Goal: Communication & Community: Answer question/provide support

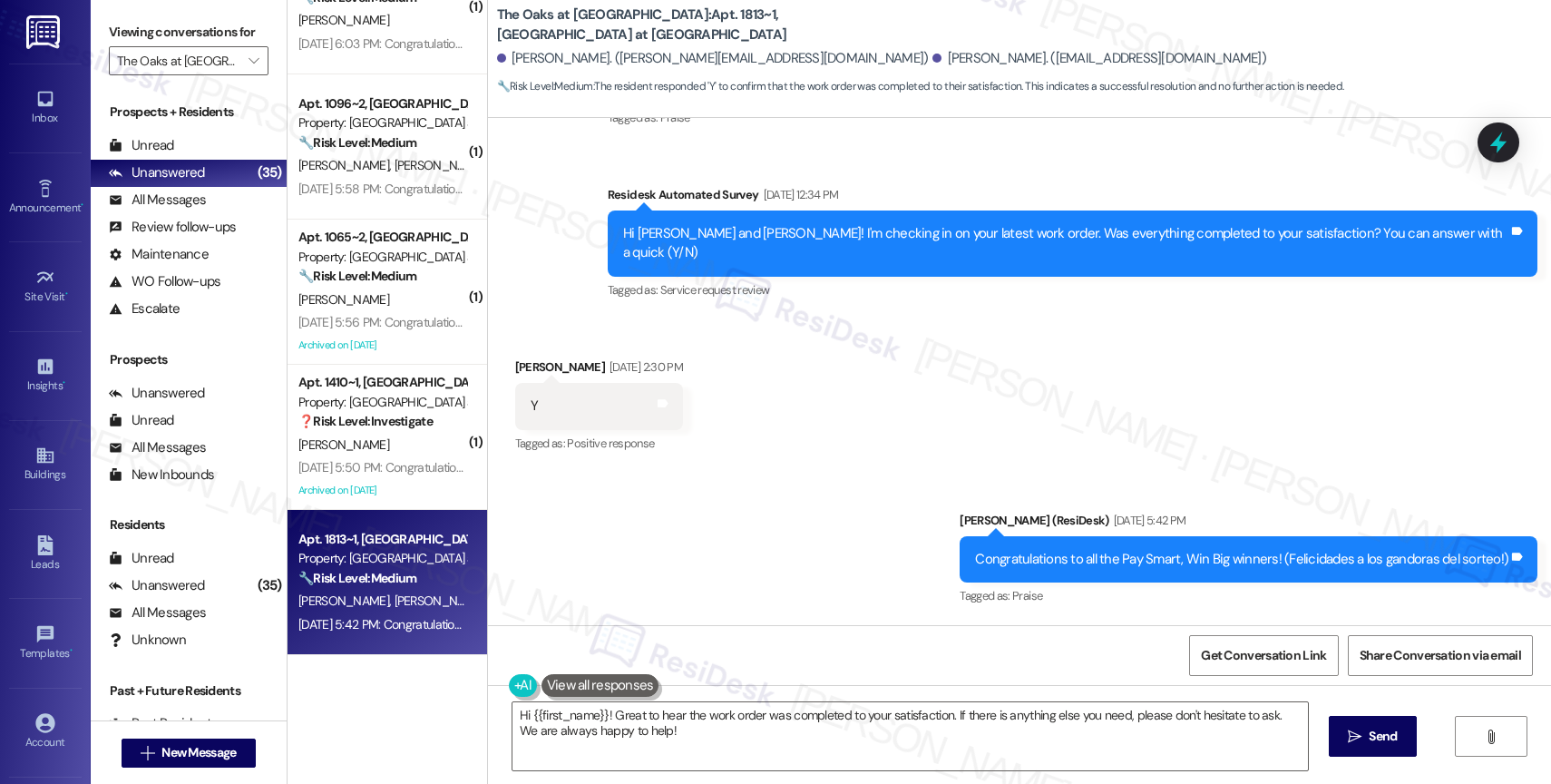
scroll to position [4660, 0]
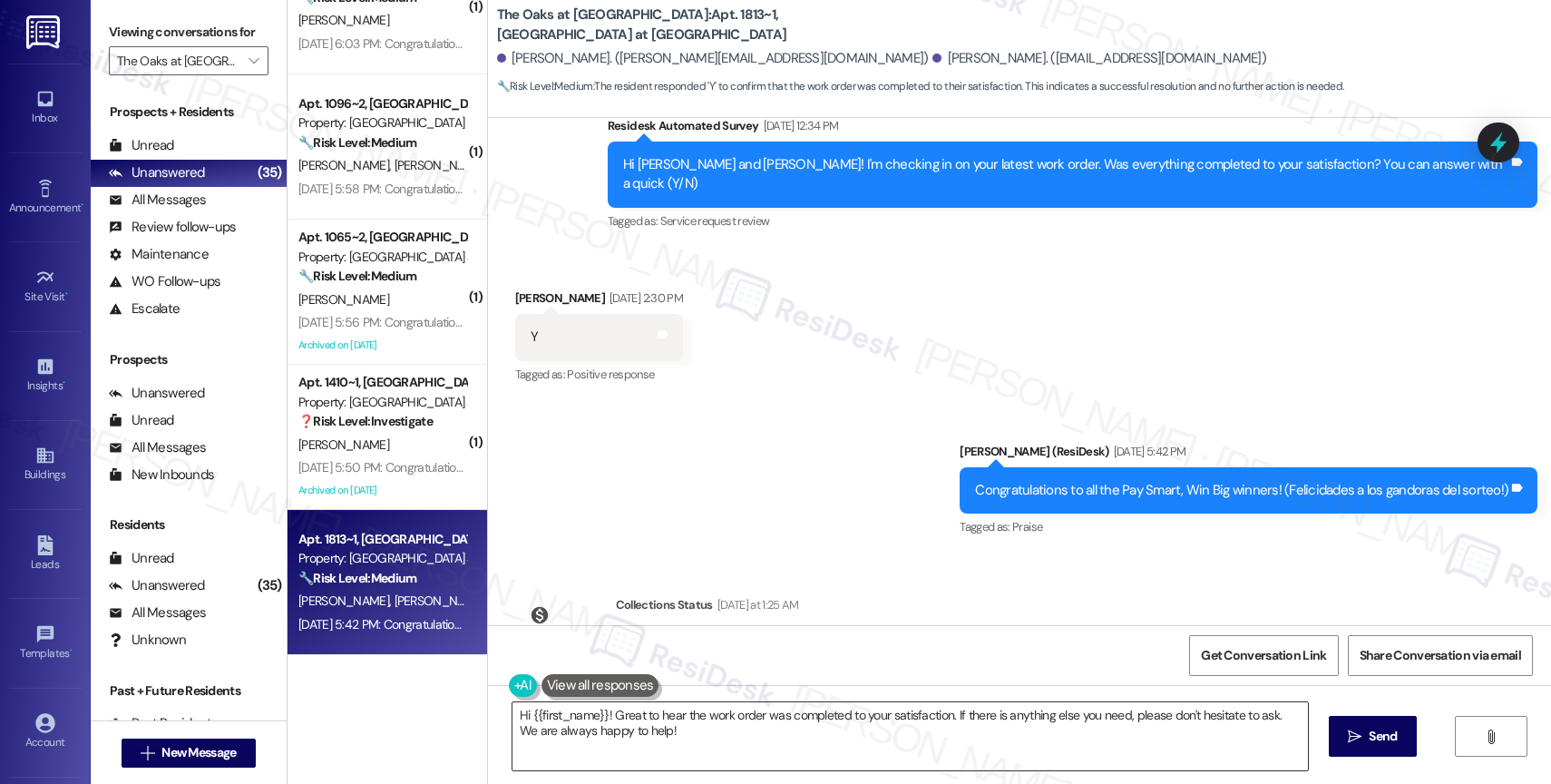
click at [590, 729] on textarea "Hi {{first_name}}! Great to hear the work order was completed to your satisfact…" at bounding box center [909, 736] width 795 height 68
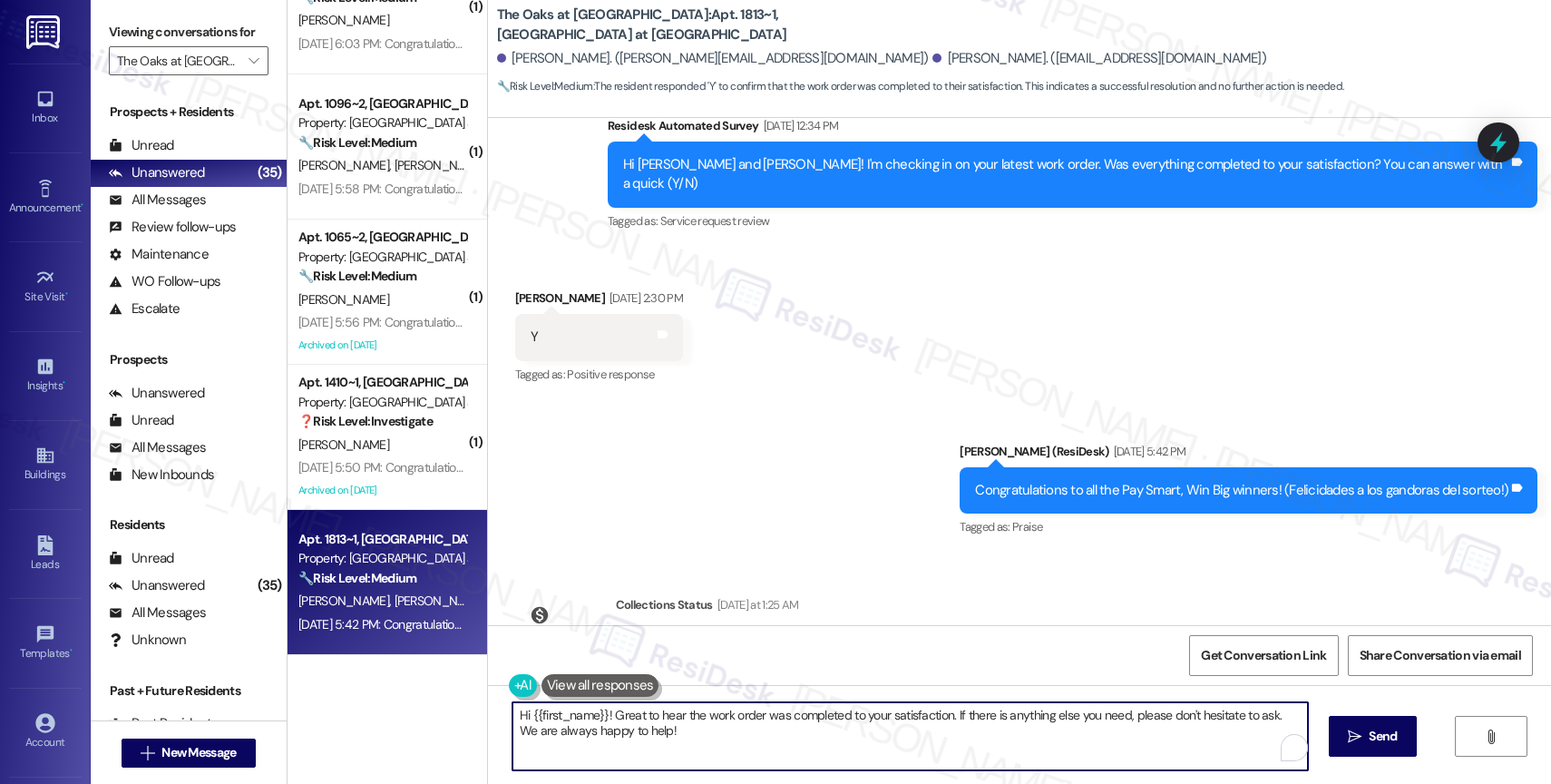
click at [590, 729] on textarea "Hi {{first_name}}! Great to hear the work order was completed to your satisfact…" at bounding box center [909, 736] width 795 height 68
paste textarea ", I hope you’re doing well! I’m sorry for the delay in getting back to you, and…"
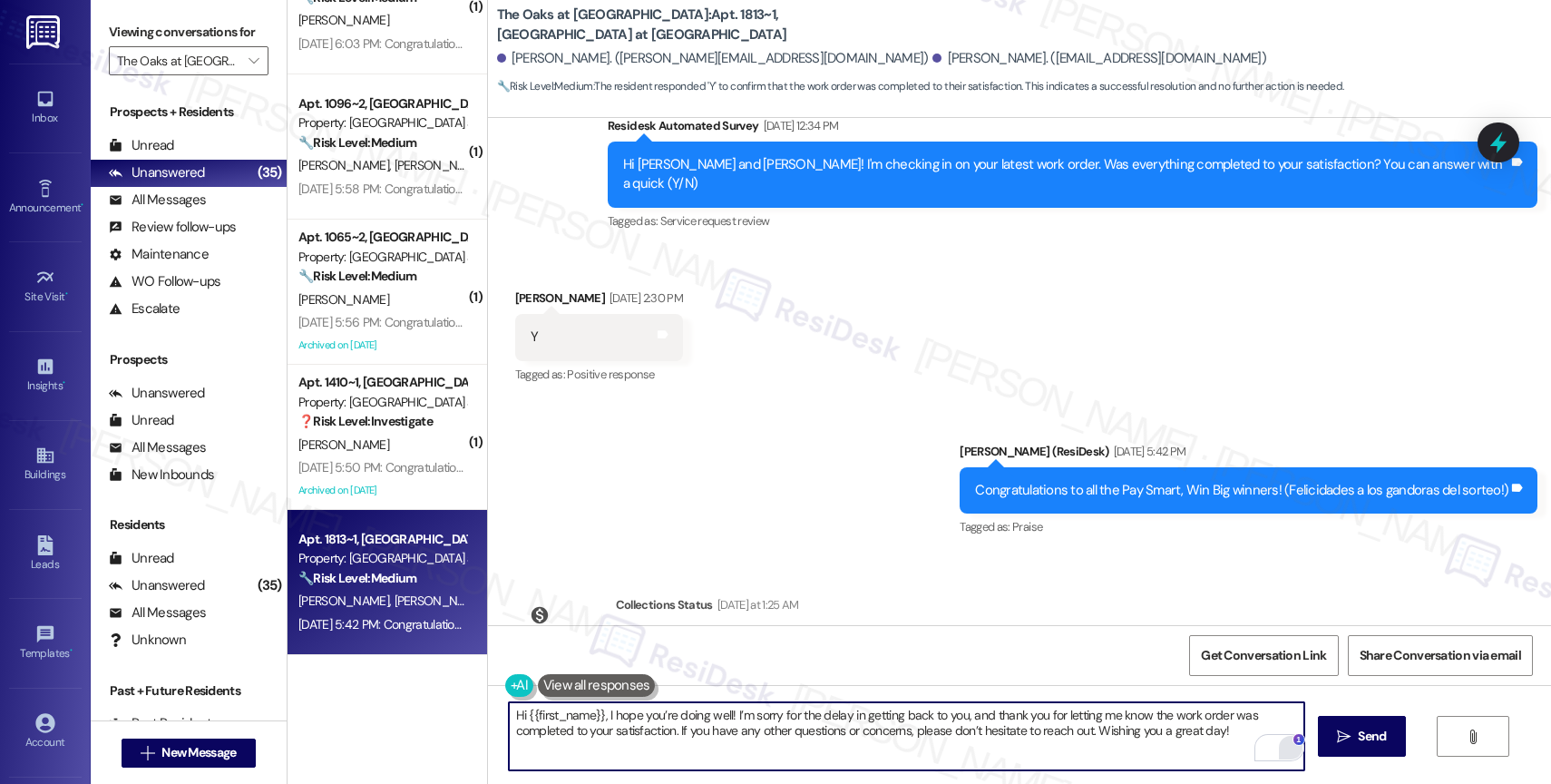
drag, startPoint x: 1190, startPoint y: 733, endPoint x: 1289, endPoint y: 738, distance: 99.1
click at [1288, 738] on div "Hi {{first_name}}, I hope you’re doing well! I’m sorry for the delay in getting…" at bounding box center [906, 736] width 797 height 70
type textarea "Hi {{first_name}}, I hope you’re doing well! I’m sorry for the delay in getting…"
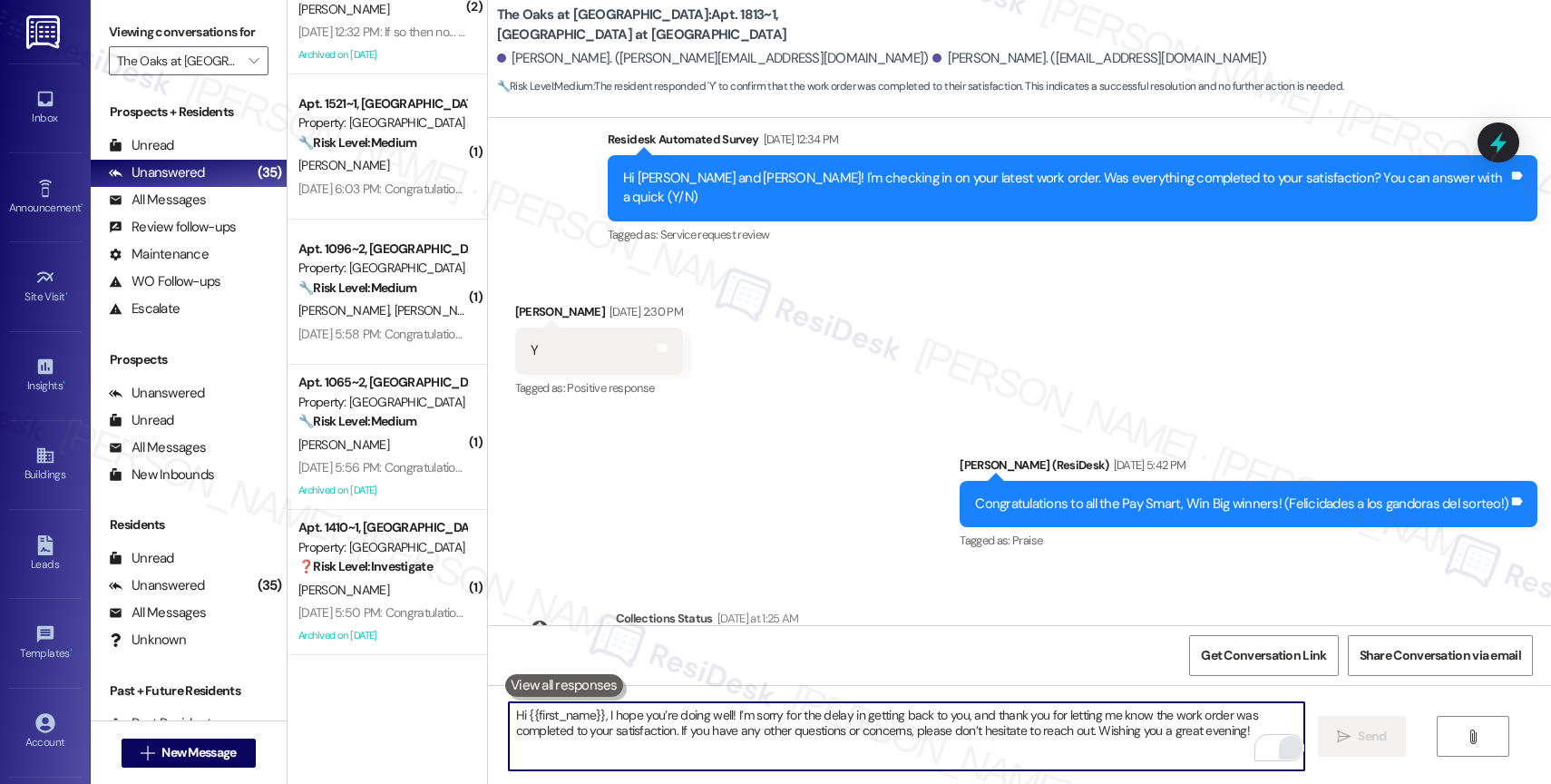
scroll to position [4806, 0]
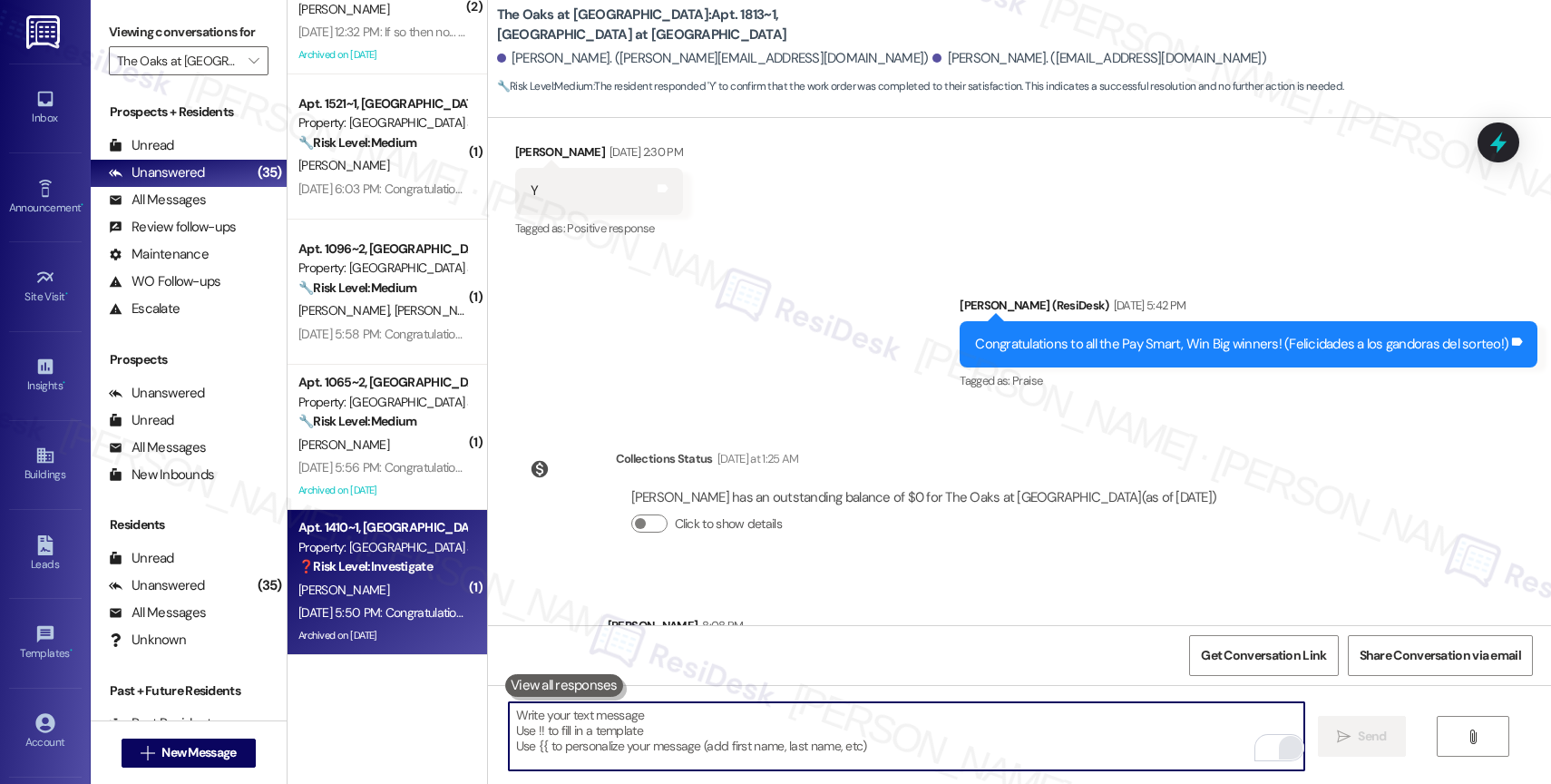
click at [353, 551] on div "Property: The Oaks at Valley Ranch" at bounding box center [382, 547] width 168 height 19
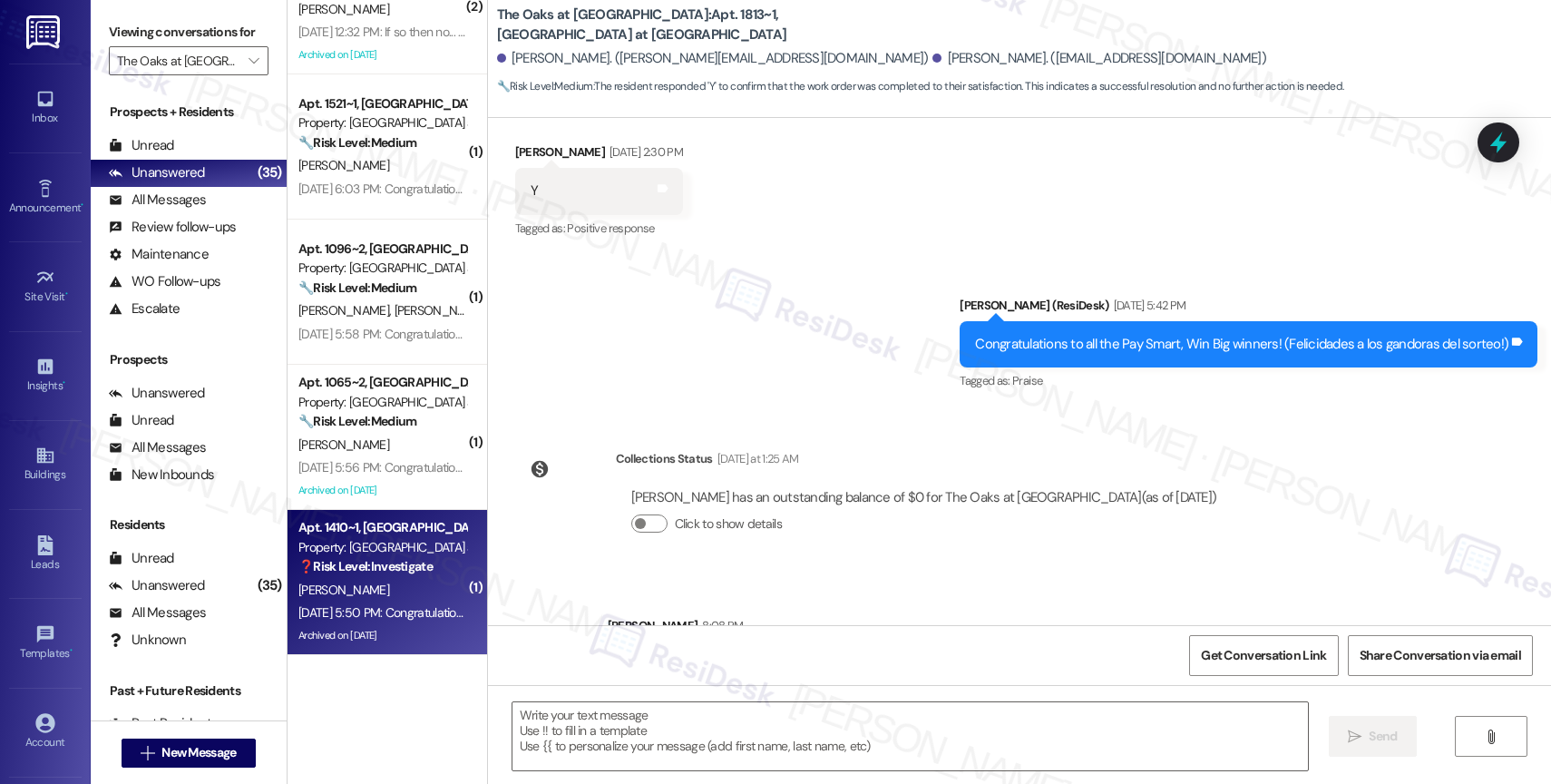
type textarea "Fetching suggested responses. Please feel free to read through the conversation…"
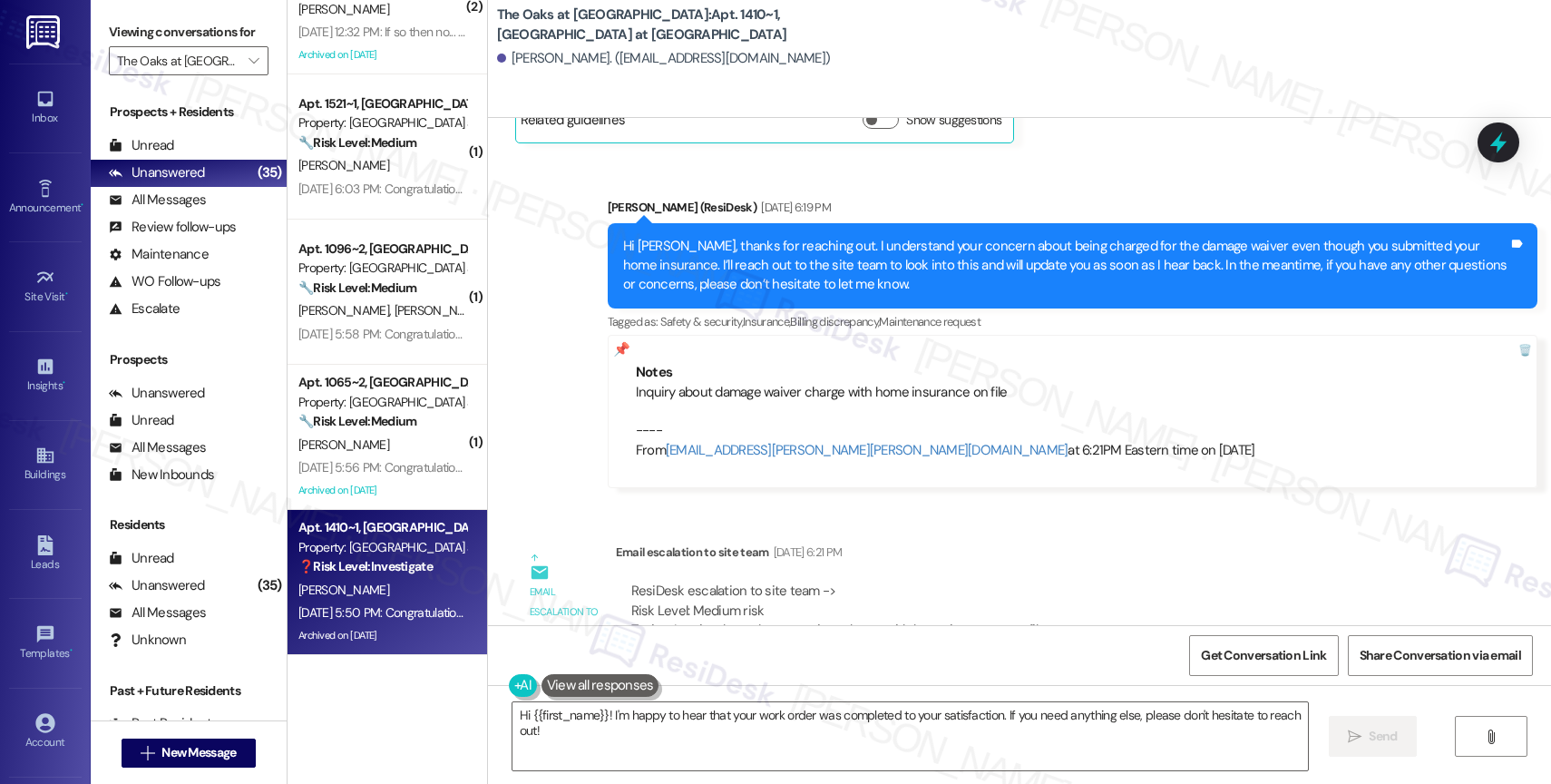
scroll to position [3399, 0]
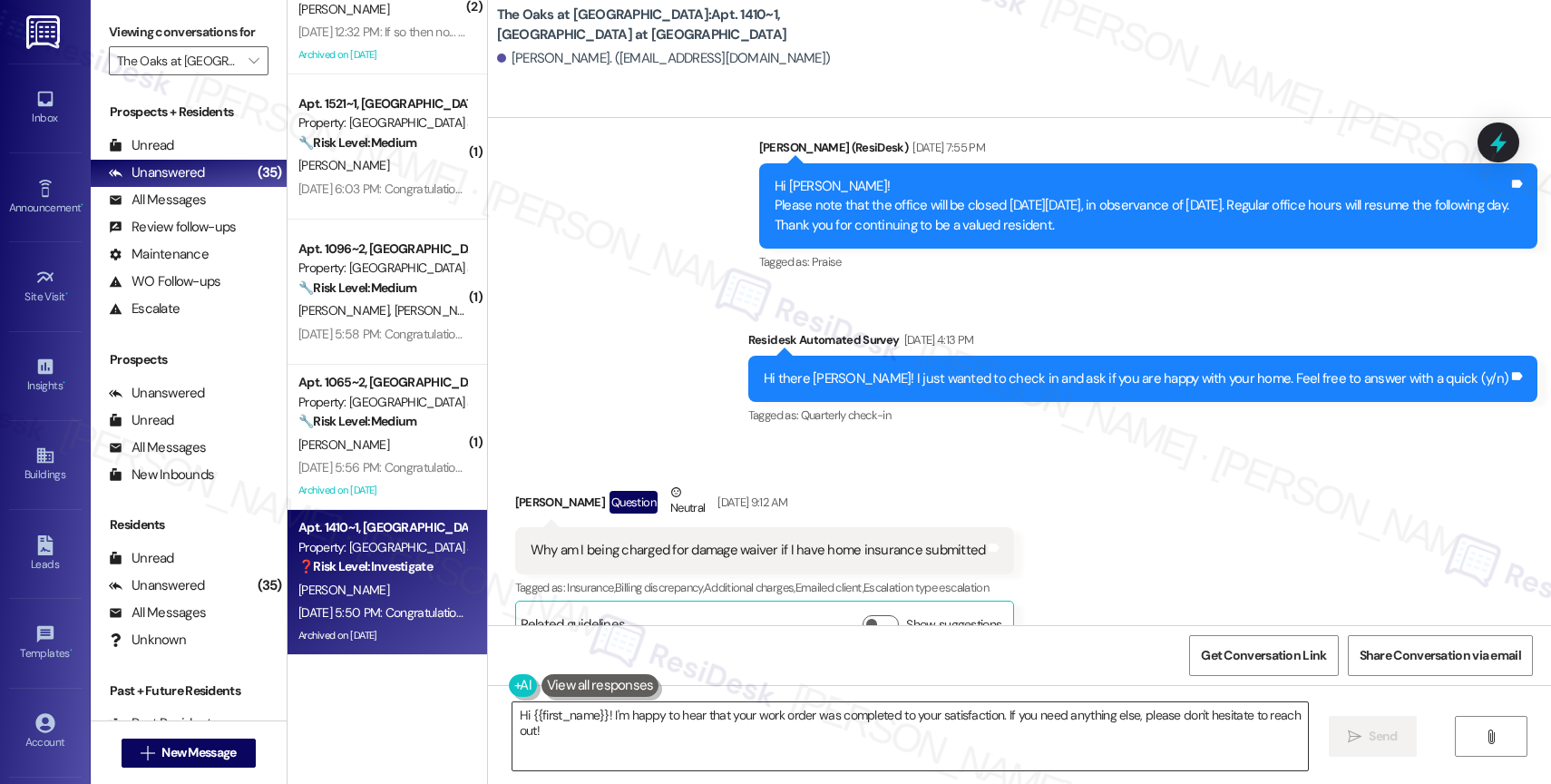
click at [613, 729] on textarea "Hi {{first_name}}! I'm happy to hear that your work order was completed to your…" at bounding box center [909, 736] width 795 height 68
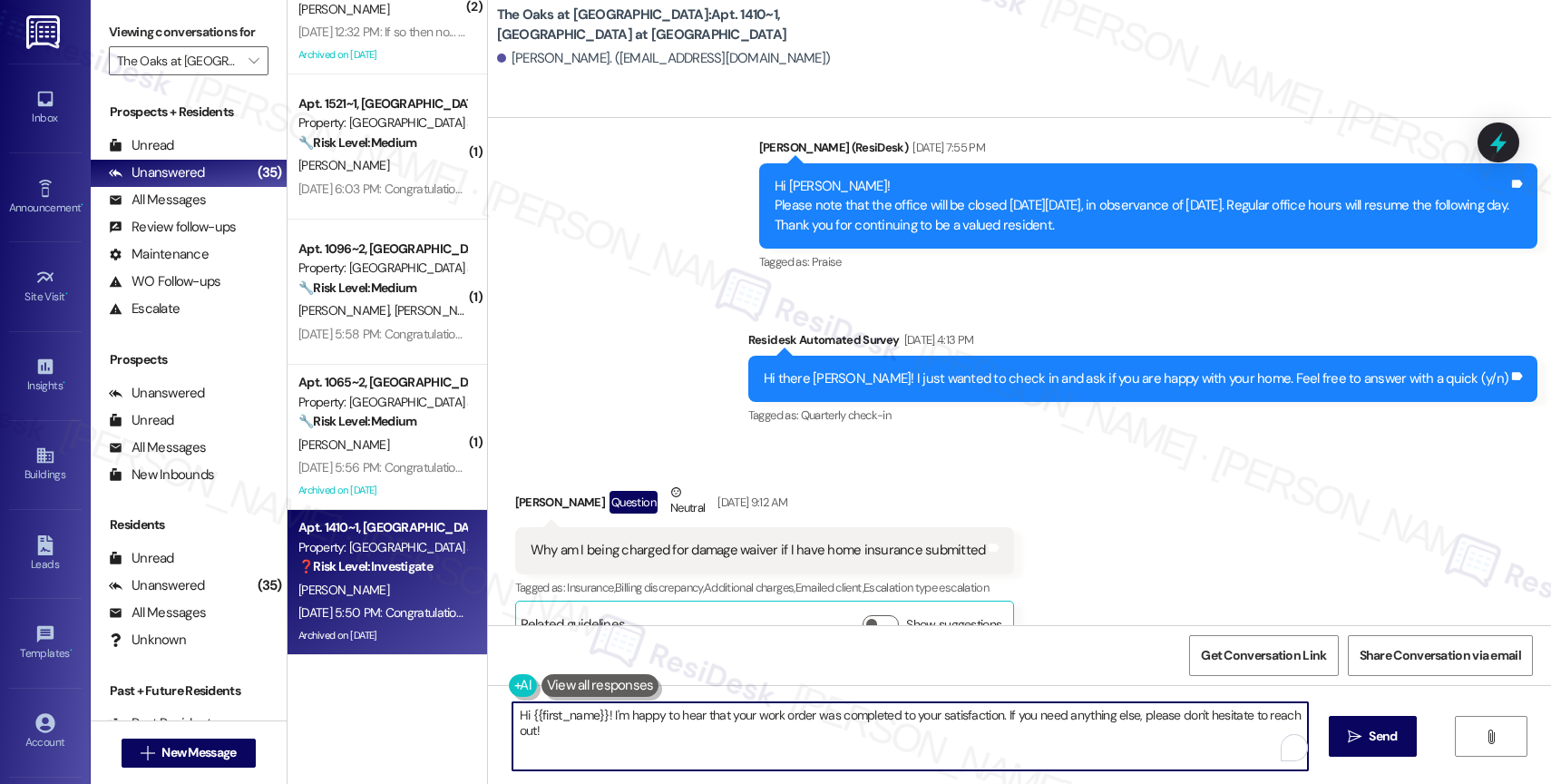
click at [613, 729] on textarea "Hi {{first_name}}! I'm happy to hear that your work order was completed to your…" at bounding box center [909, 736] width 795 height 68
paste textarea ", I hope you’re doing well! I’m sorry for the delay in getting back to you, and…"
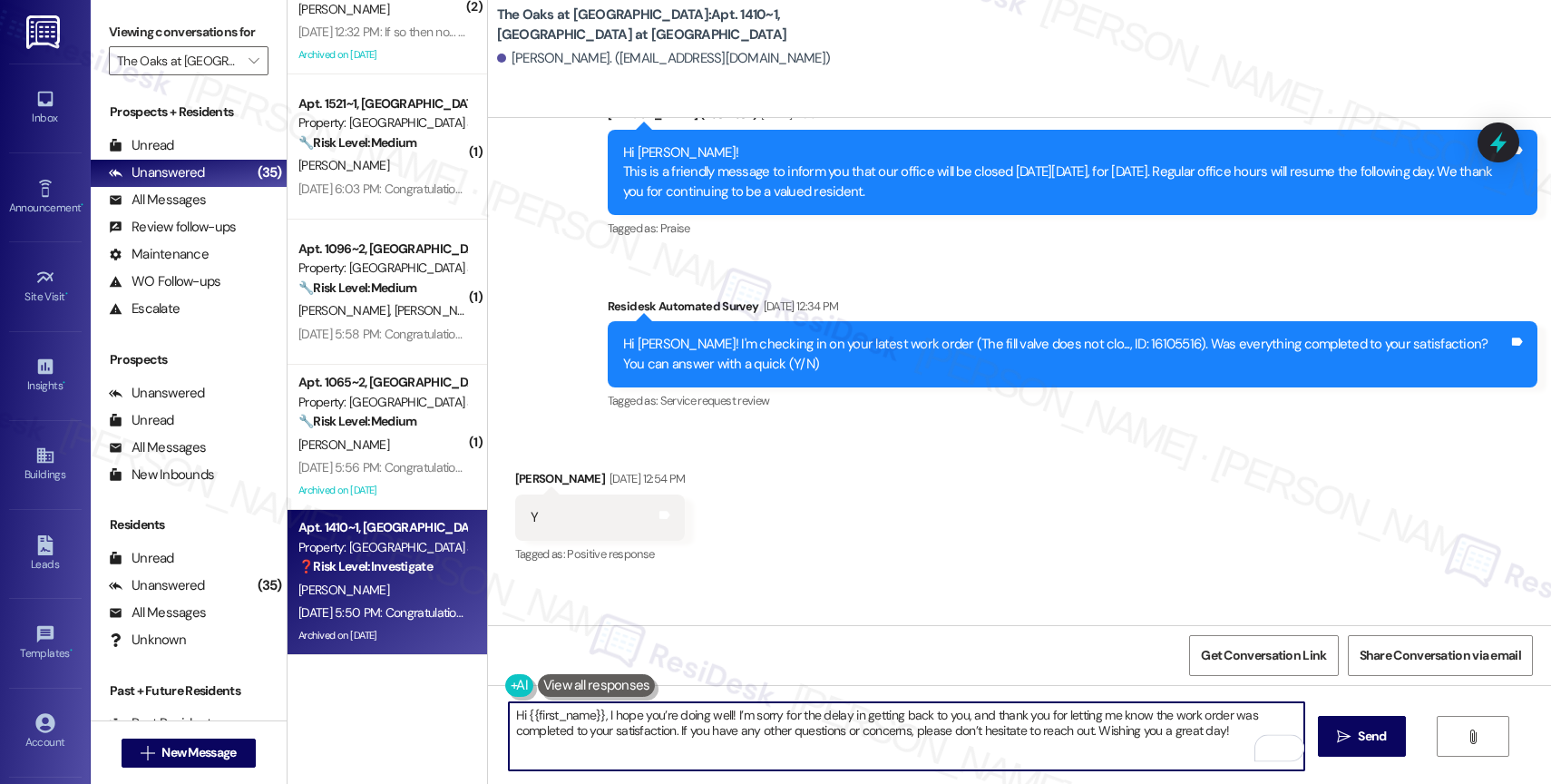
scroll to position [5998, 0]
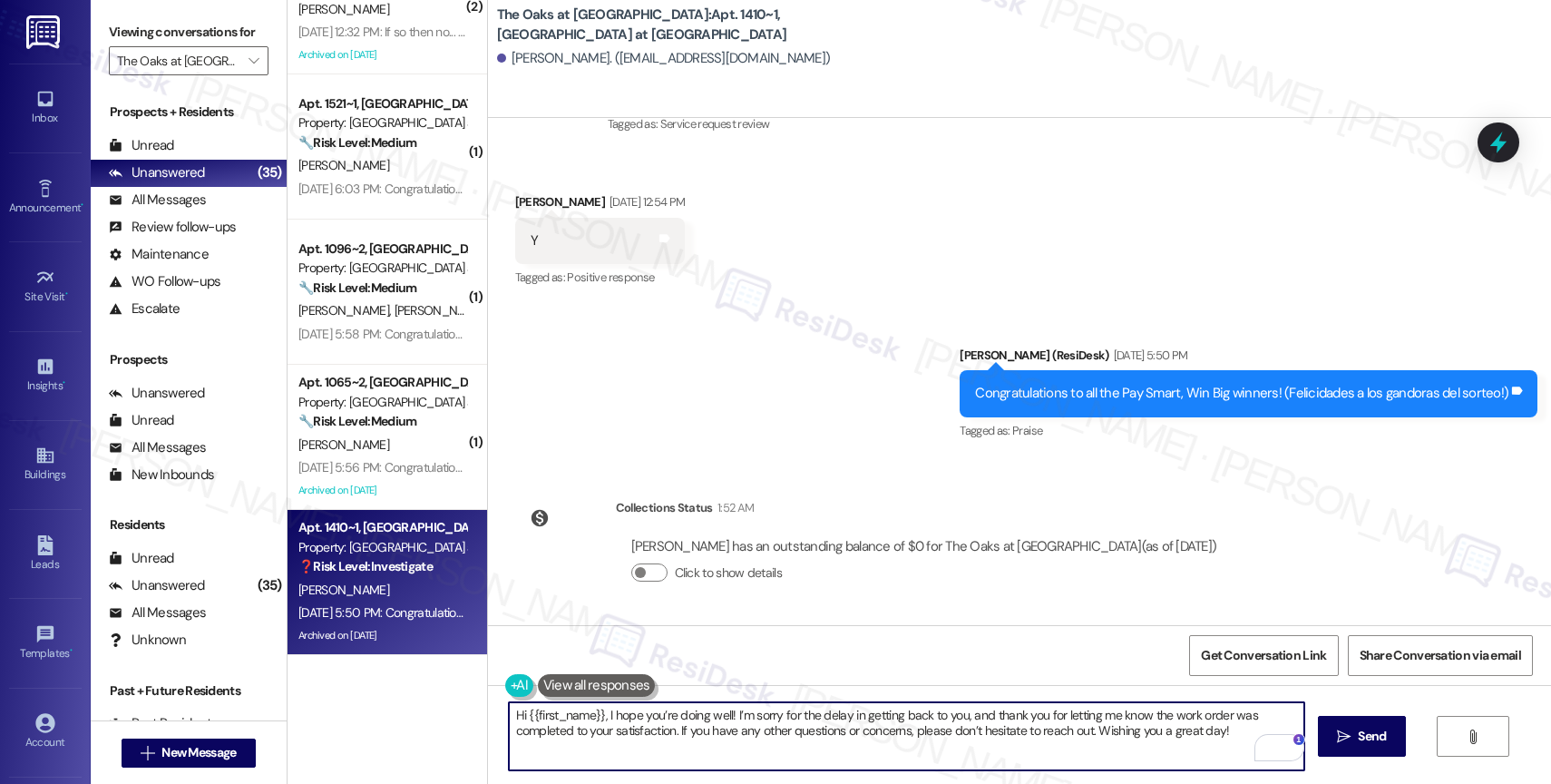
drag, startPoint x: 1194, startPoint y: 735, endPoint x: 1262, endPoint y: 734, distance: 68.0
click at [1262, 734] on div "Hi {{first_name}}, I hope you’re doing well! I’m sorry for the delay in getting…" at bounding box center [906, 736] width 797 height 70
type textarea "Hi {{first_name}}, I hope you’re doing well! I’m sorry for the delay in getting…"
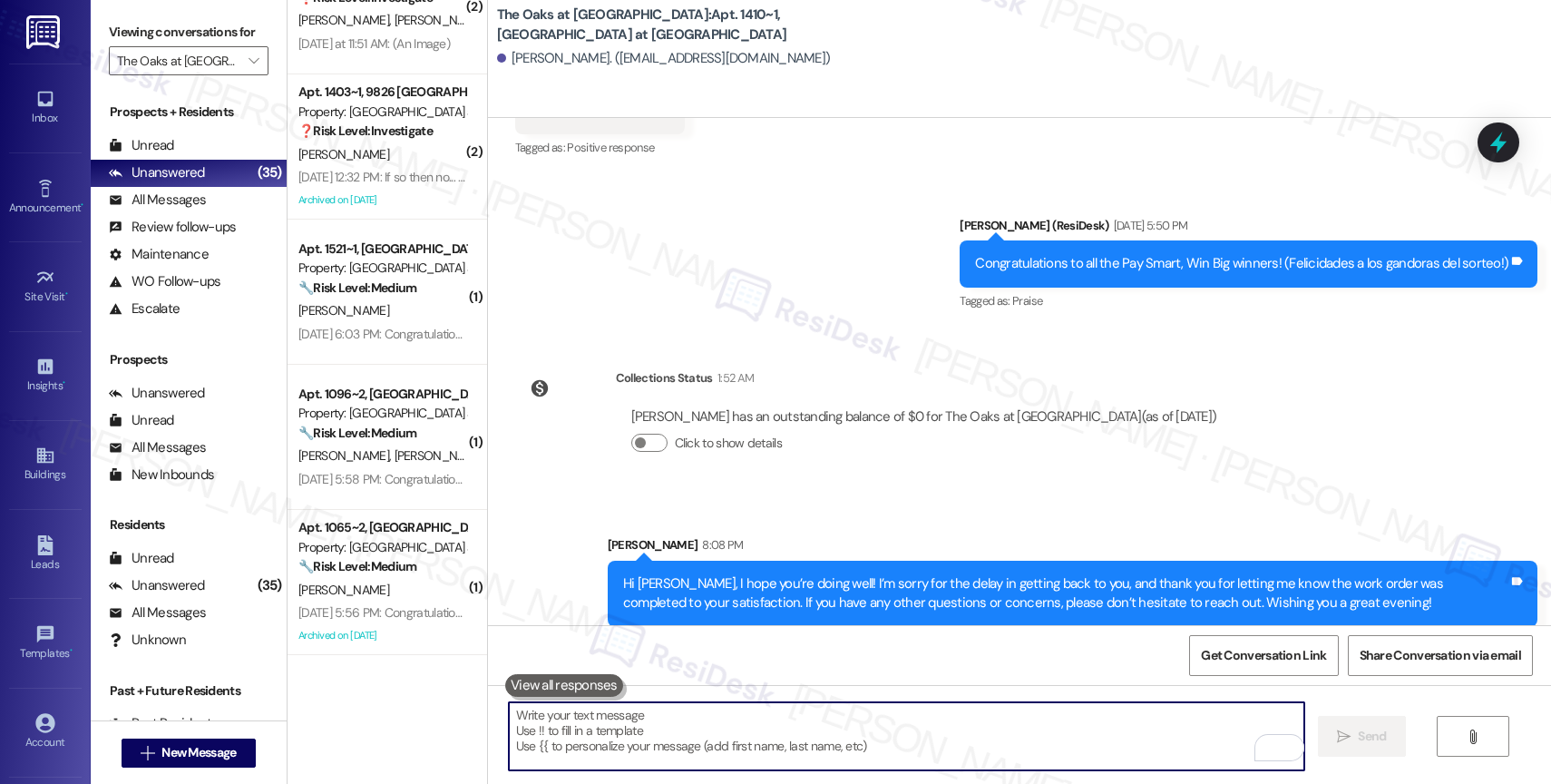
scroll to position [6144, 0]
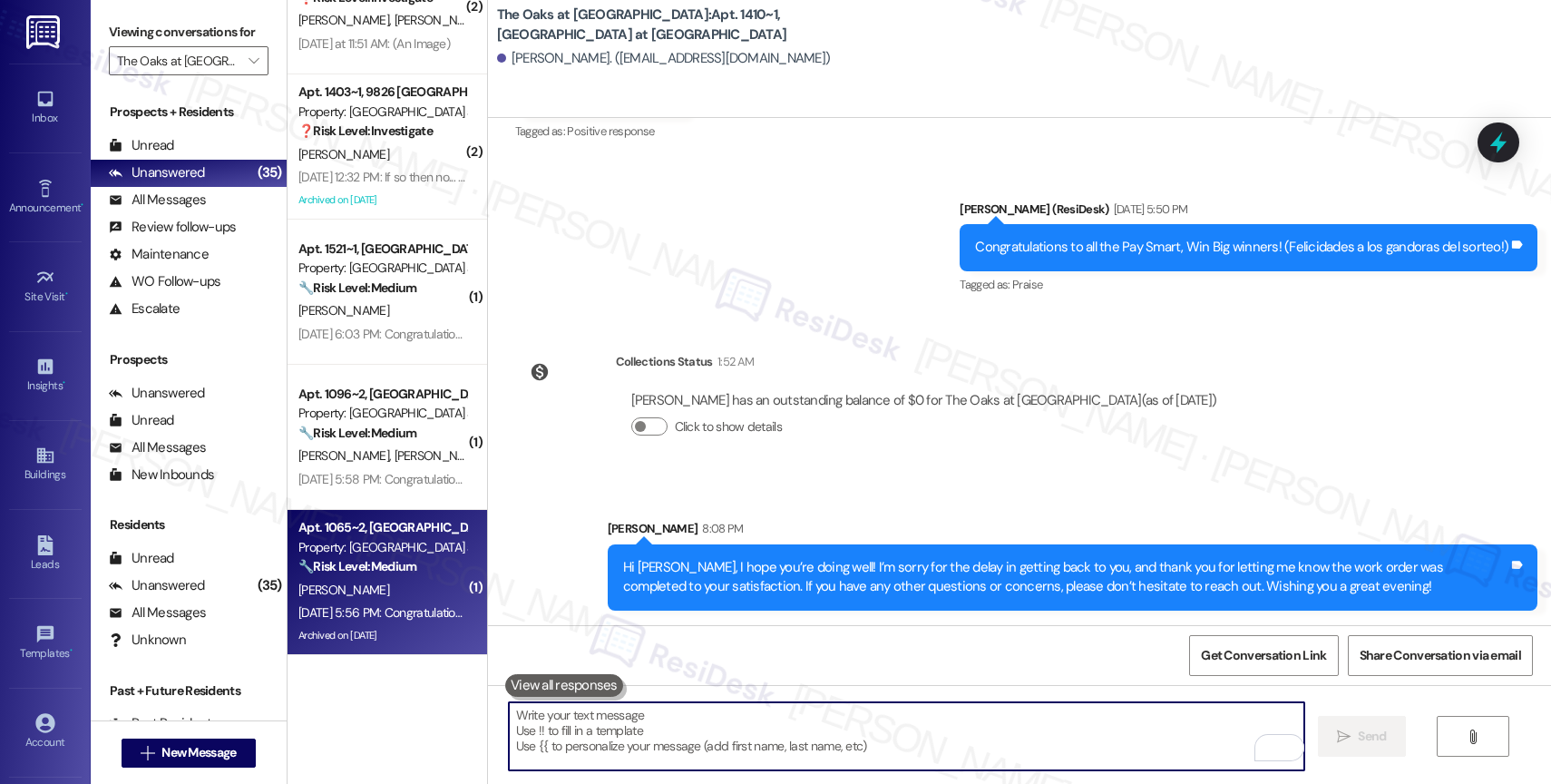
click at [369, 567] on strong "🔧 Risk Level: Medium" at bounding box center [357, 565] width 118 height 16
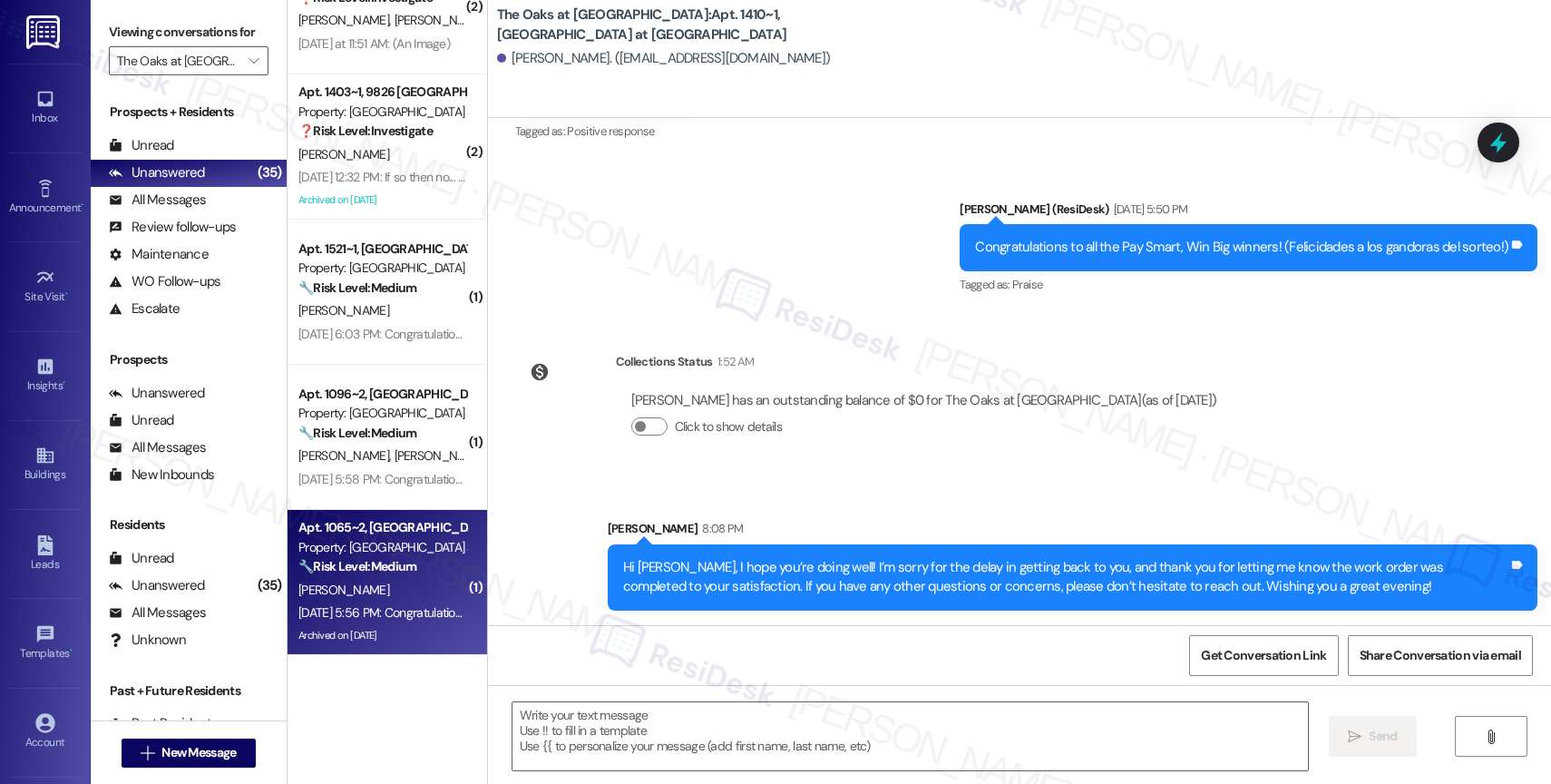
type textarea "Fetching suggested responses. Please feel free to read through the conversation…"
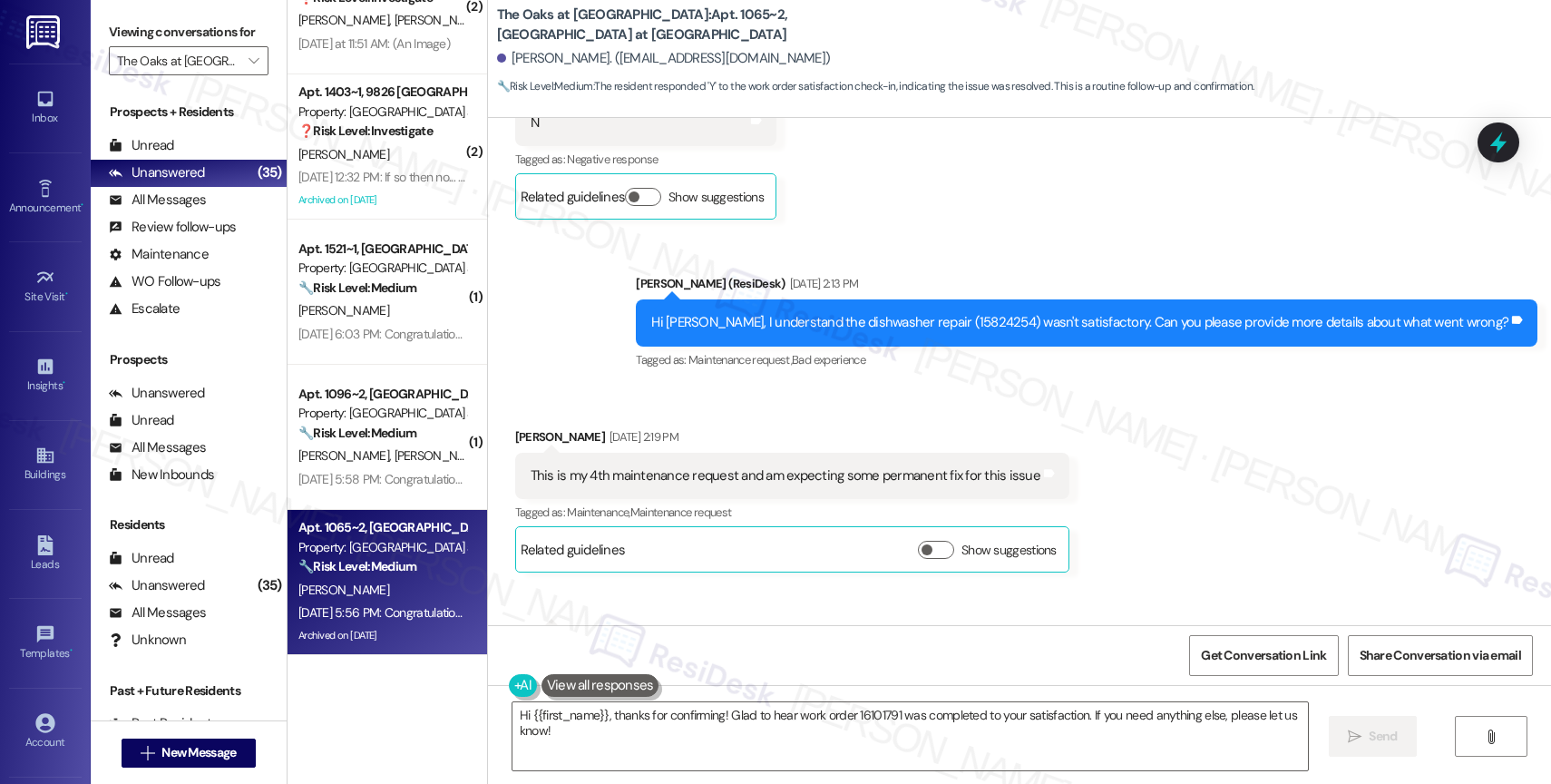
scroll to position [8524, 0]
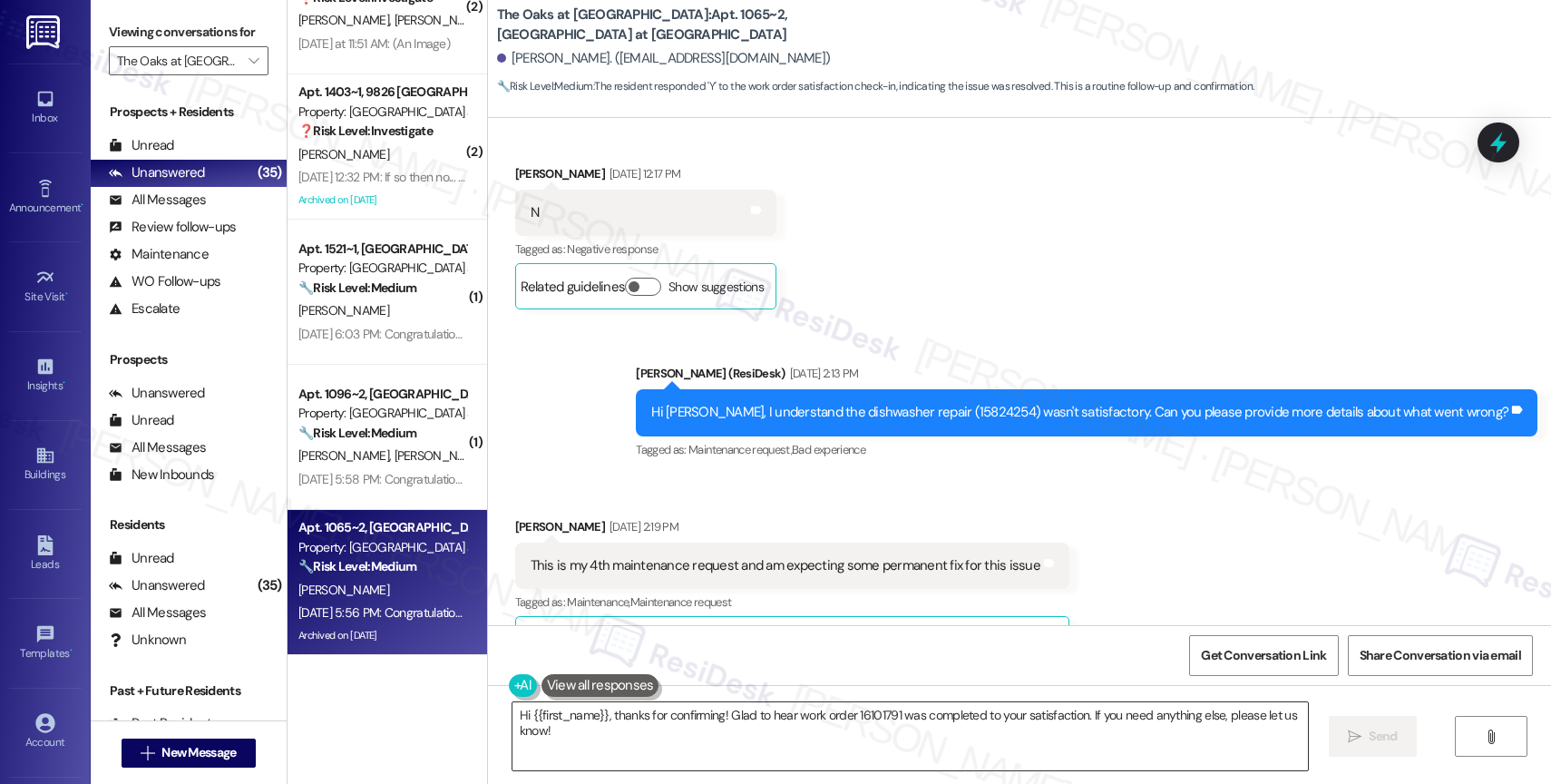
click at [625, 709] on textarea "Hi {{first_name}}, thanks for confirming! Glad to hear work order 16101791 was …" at bounding box center [909, 736] width 795 height 68
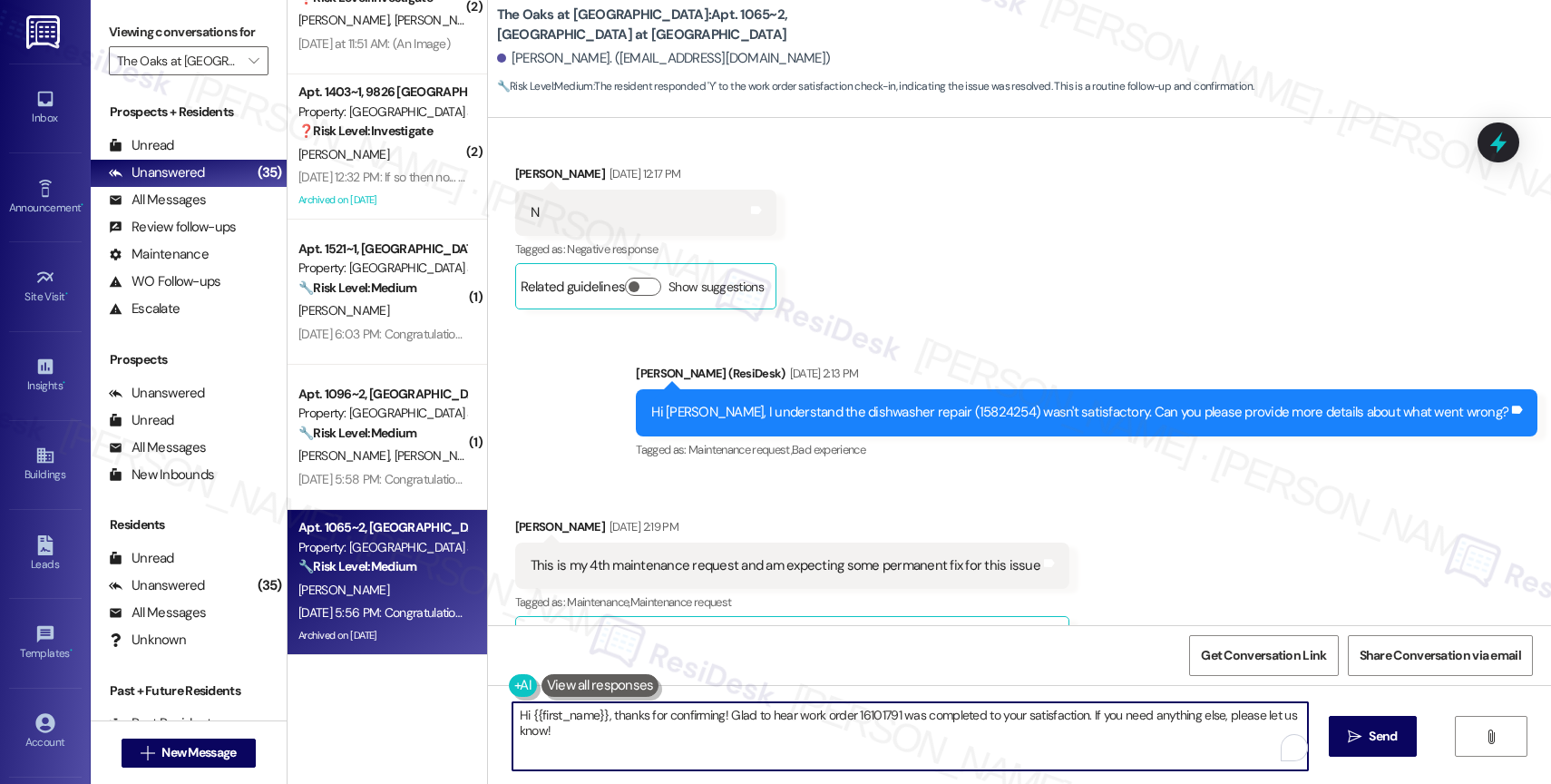
click at [625, 709] on textarea "Hi {{first_name}}, thanks for confirming! Glad to hear work order 16101791 was …" at bounding box center [909, 736] width 795 height 68
paste textarea "I hope you’re doing well! I’m sorry for the delay in getting back to you, and t…"
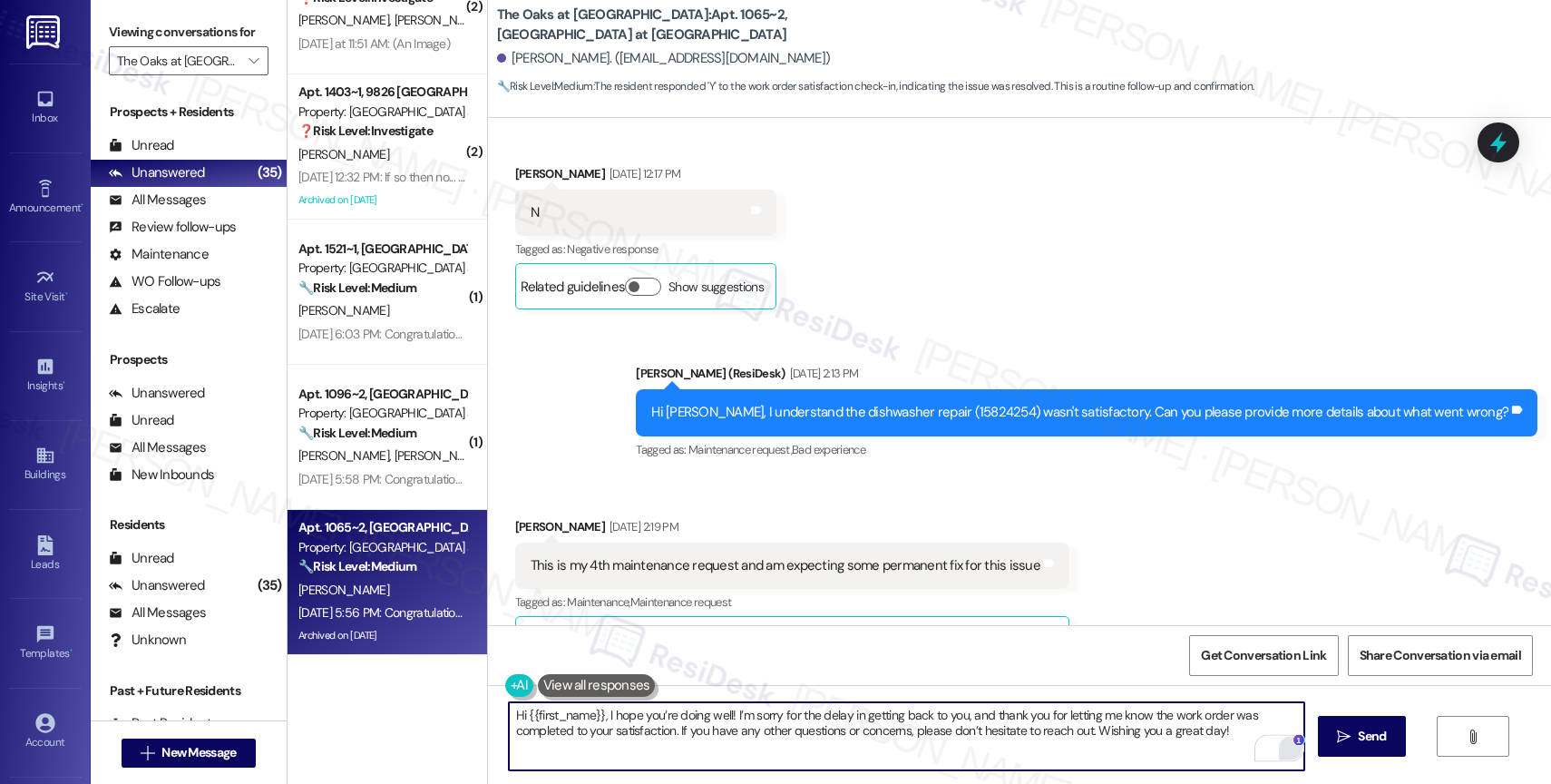
drag, startPoint x: 1191, startPoint y: 735, endPoint x: 1277, endPoint y: 735, distance: 86.0
click at [1277, 735] on div "Hi {{first_name}}, I hope you’re doing well! I’m sorry for the delay in getting…" at bounding box center [906, 736] width 797 height 70
type textarea "Hi {{first_name}}, I hope you’re doing well! I’m sorry for the delay in getting…"
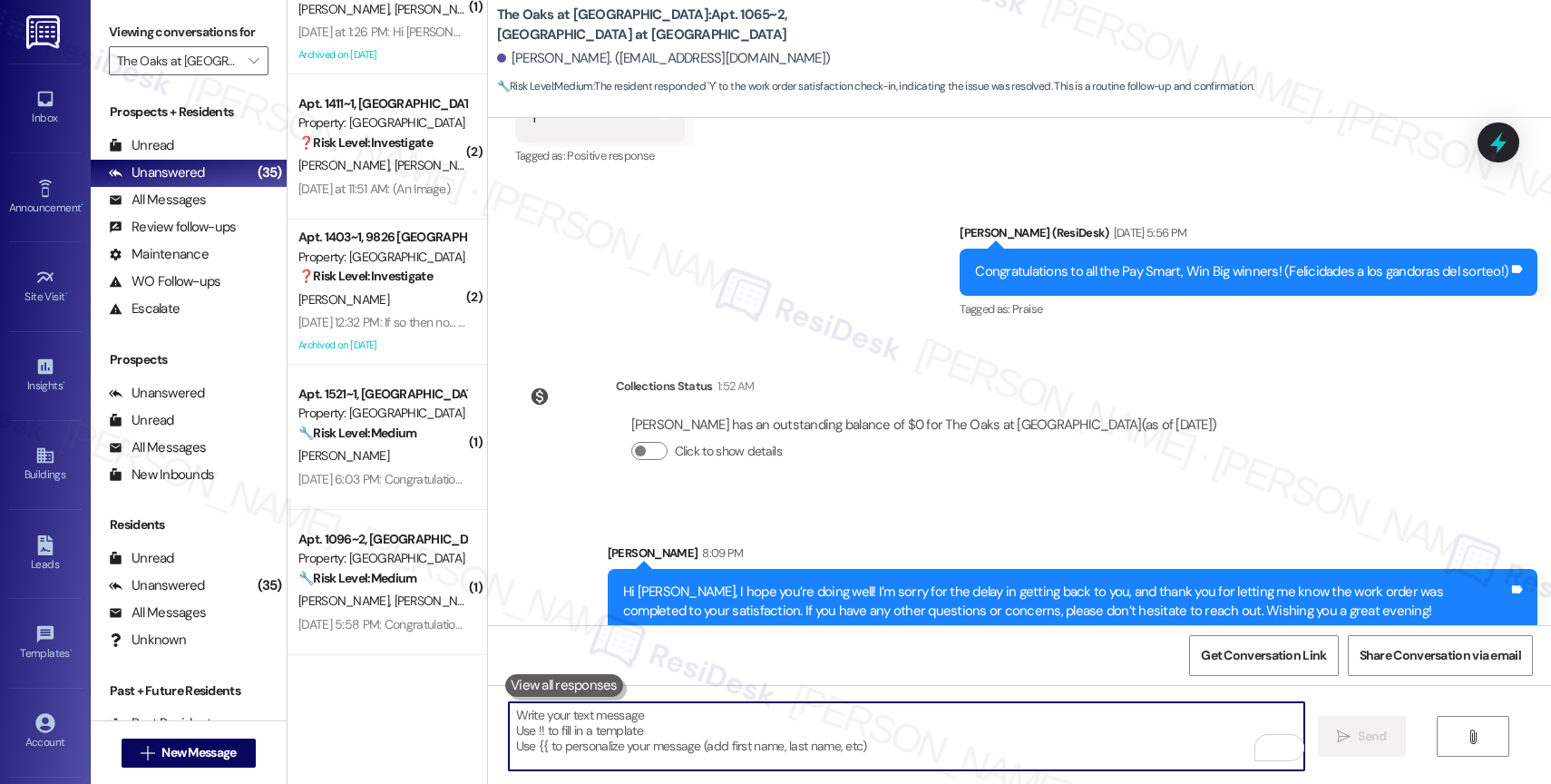
scroll to position [11433, 0]
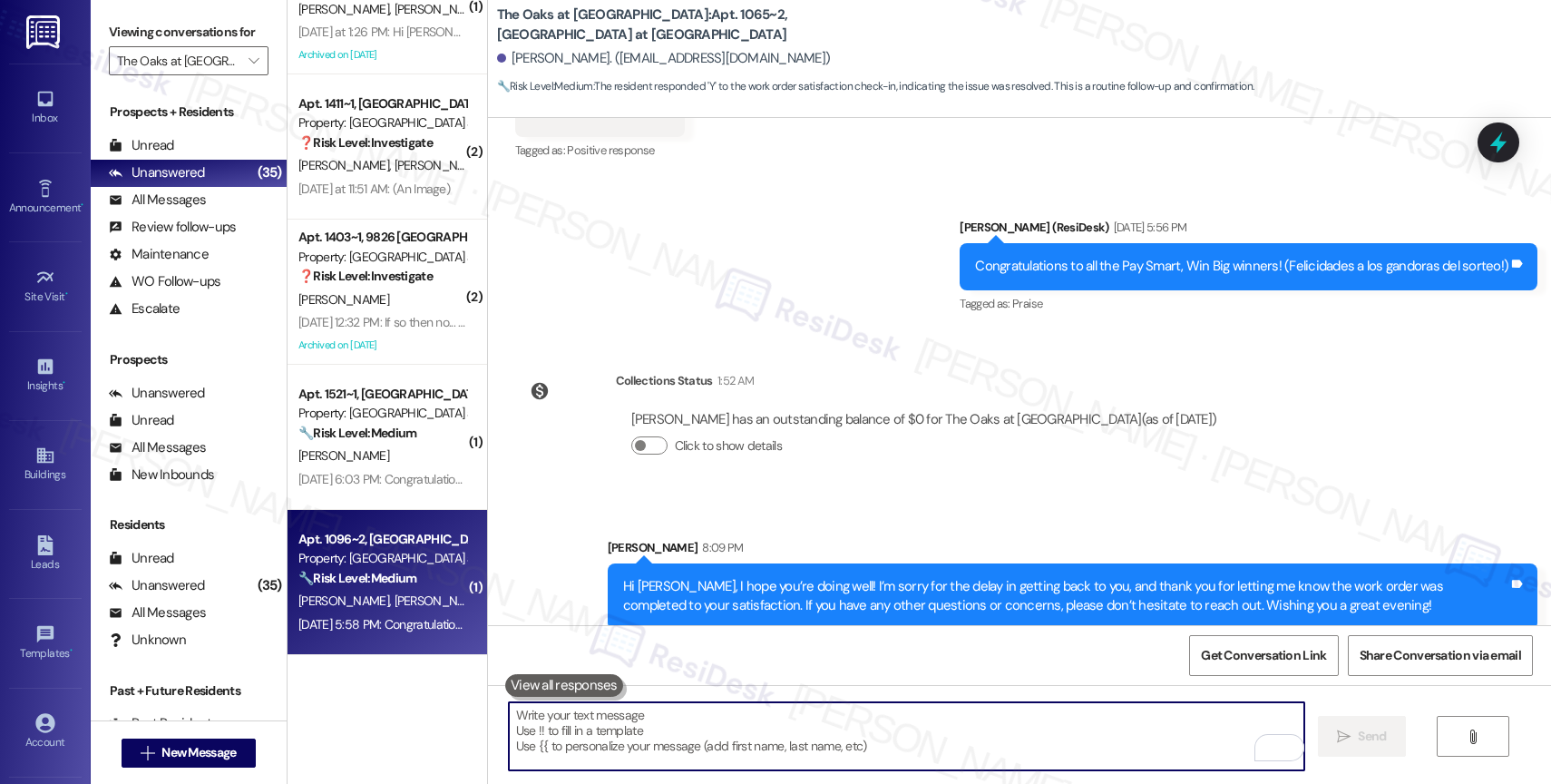
click at [352, 579] on strong "🔧 Risk Level: Medium" at bounding box center [357, 577] width 118 height 16
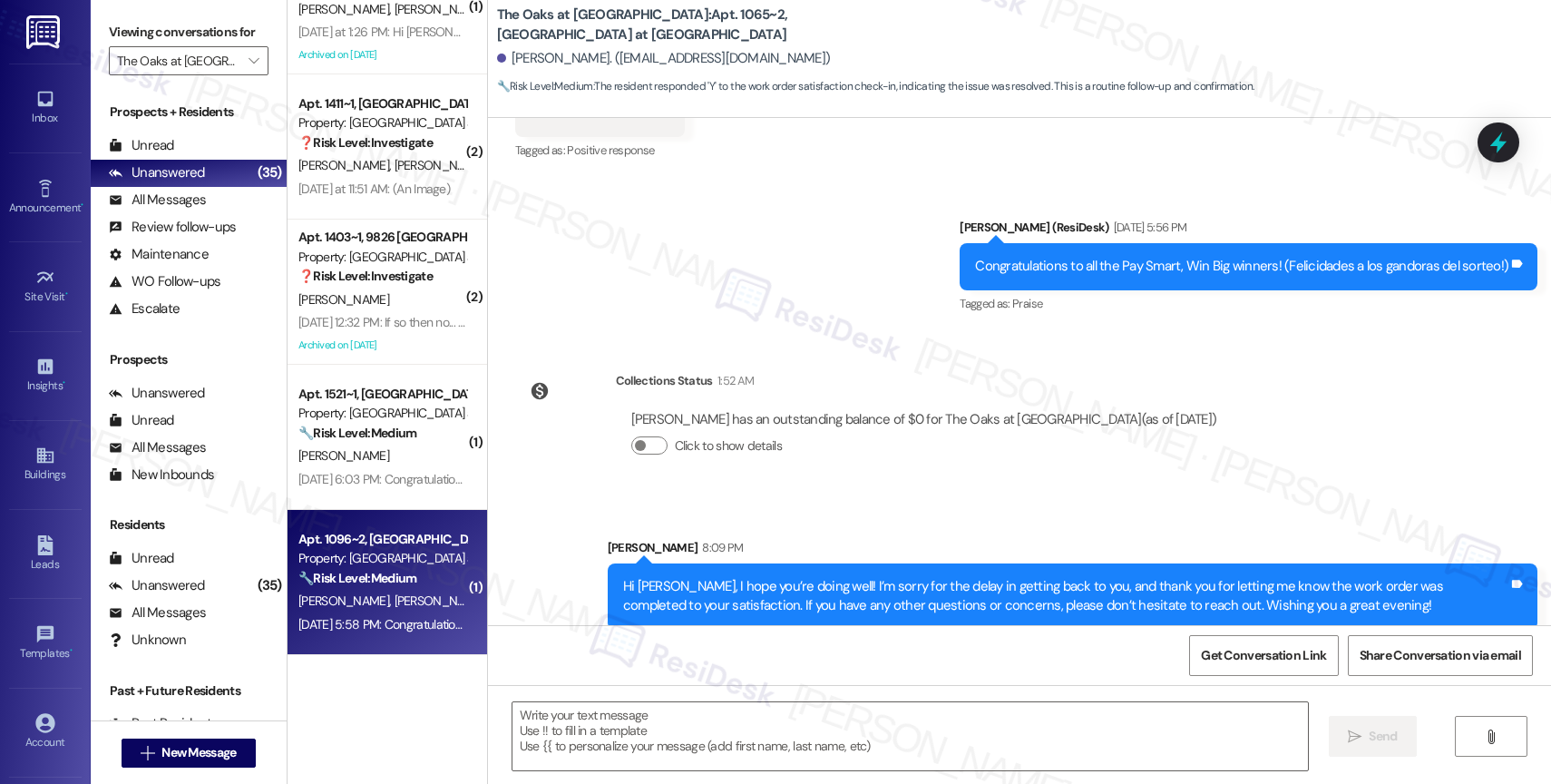
type textarea "Fetching suggested responses. Please feel free to read through the conversation…"
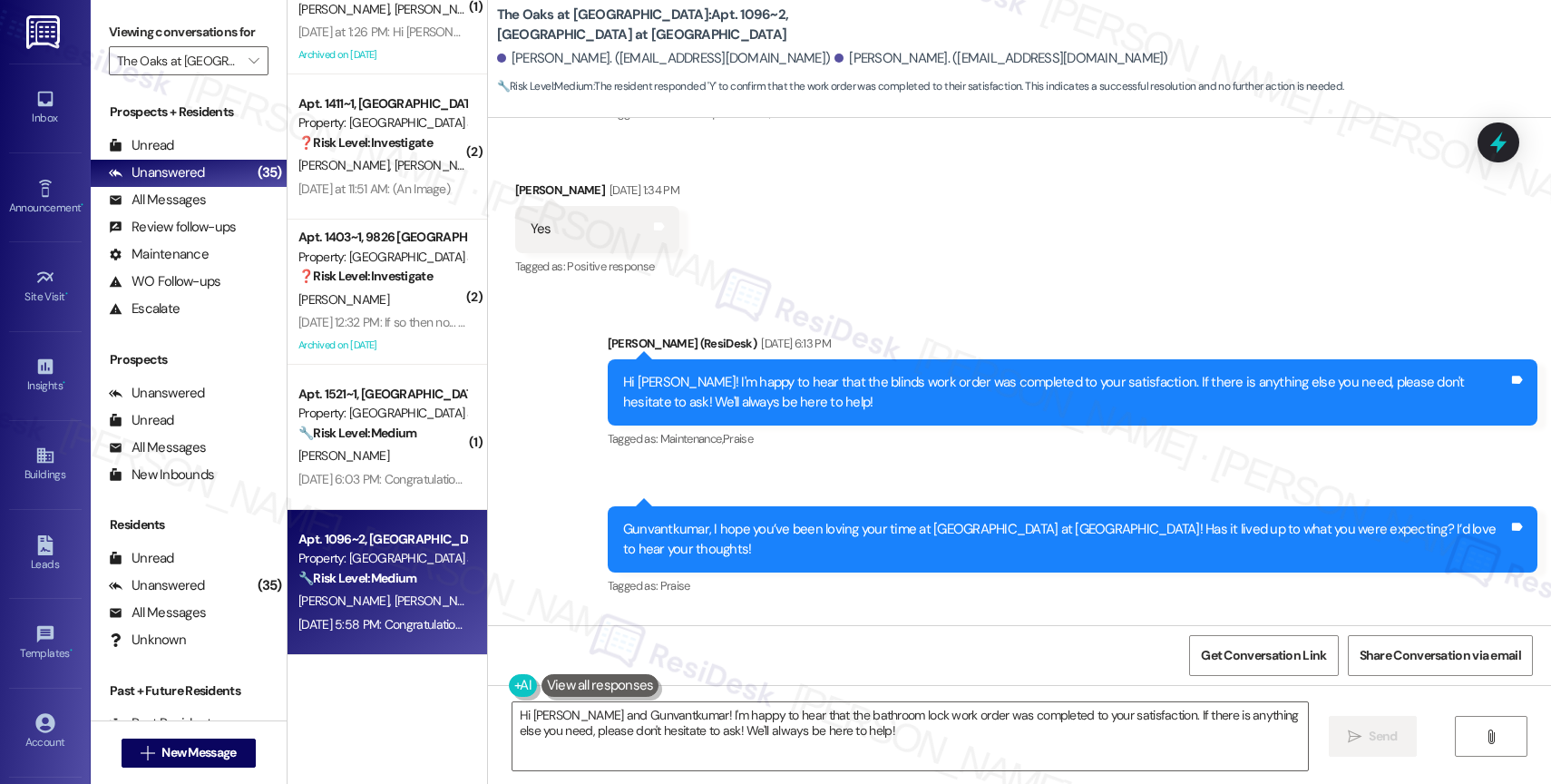
scroll to position [6786, 0]
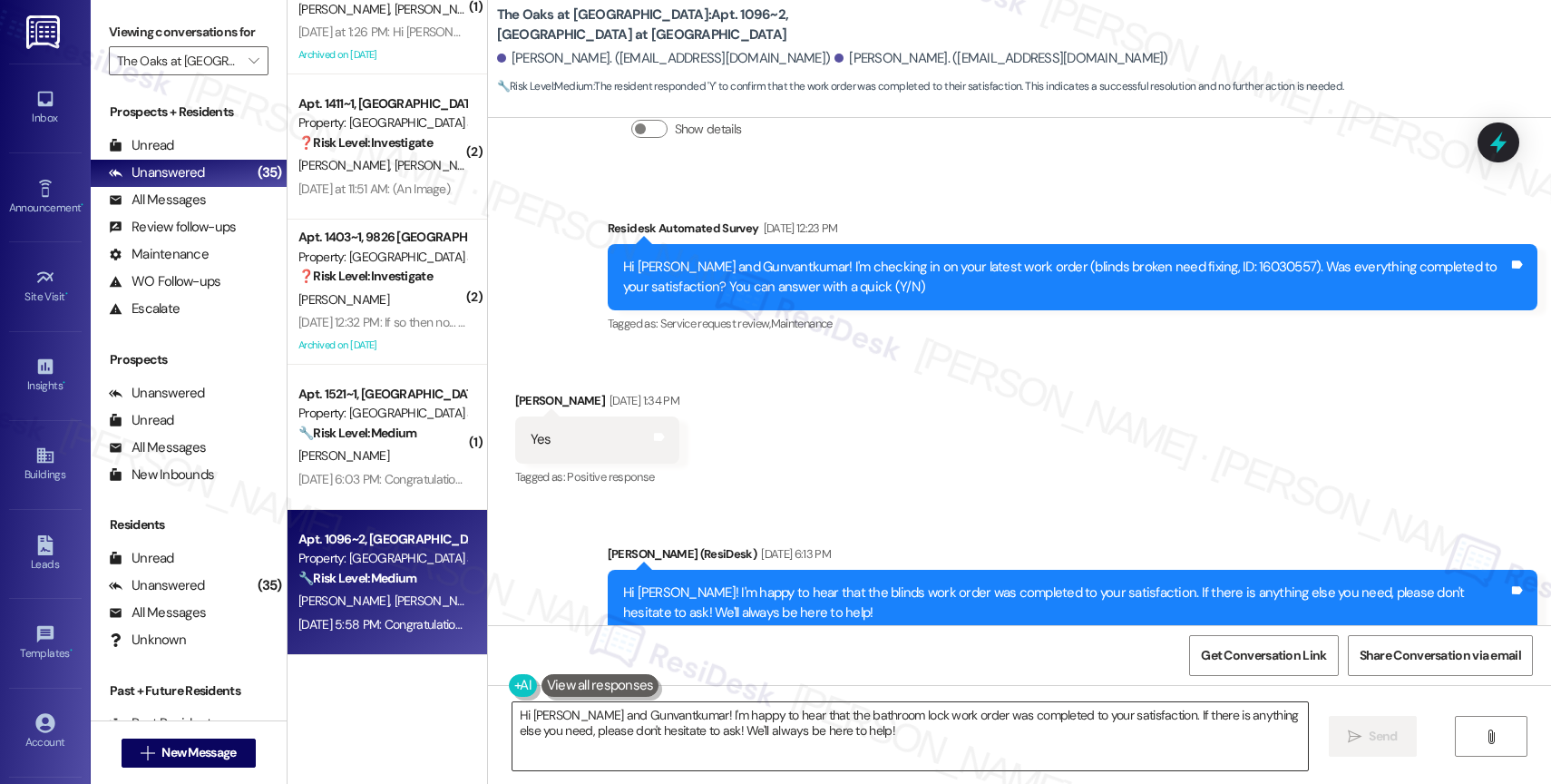
click at [695, 735] on textarea "Hi Ritaben and Gunvantkumar! I'm happy to hear that the bathroom lock work orde…" at bounding box center [909, 736] width 795 height 68
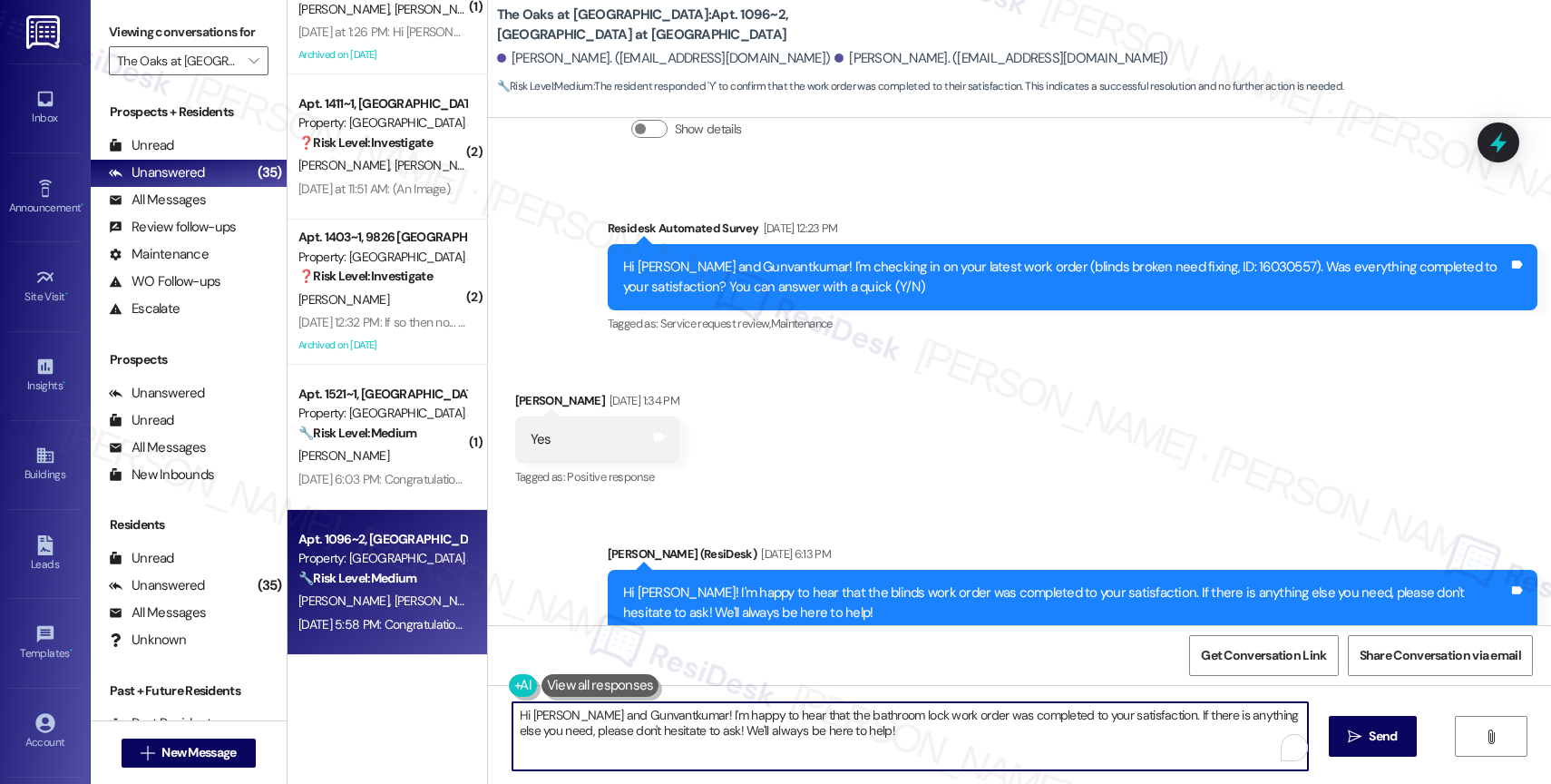
click at [695, 735] on textarea "Hi Ritaben and Gunvantkumar! I'm happy to hear that the bathroom lock work orde…" at bounding box center [909, 736] width 795 height 68
paste textarea "{{first_name}}, I hope you’re doing well! I’m sorry for the delay in getting ba…"
drag, startPoint x: 1191, startPoint y: 737, endPoint x: 1266, endPoint y: 739, distance: 75.0
click at [1266, 739] on div "Hi {{first_name}}, I hope you’re doing well! I’m sorry for the delay in getting…" at bounding box center [906, 736] width 797 height 70
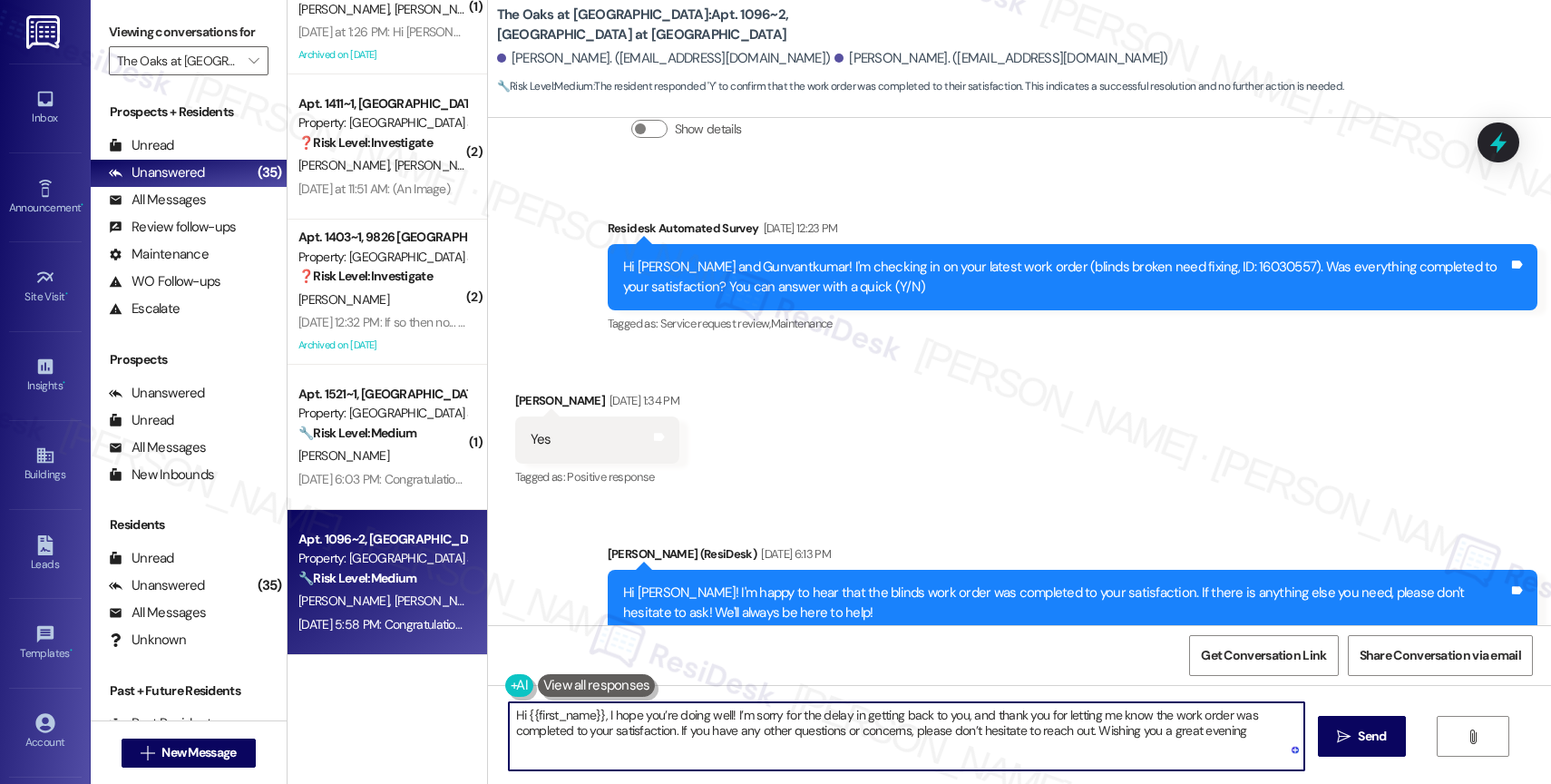
type textarea "Hi {{first_name}}, I hope you’re doing well! I’m sorry for the delay in getting…"
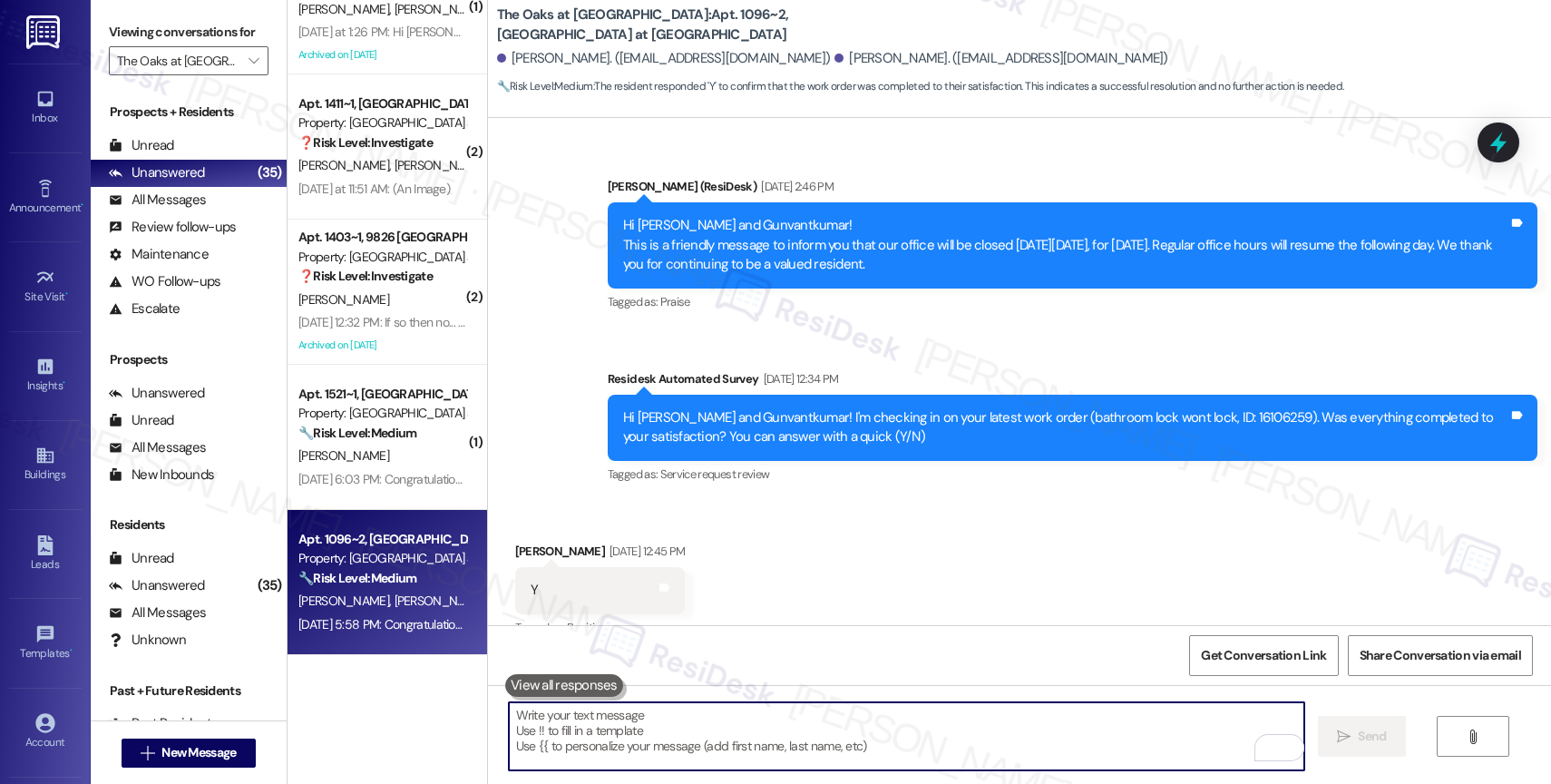
scroll to position [9465, 0]
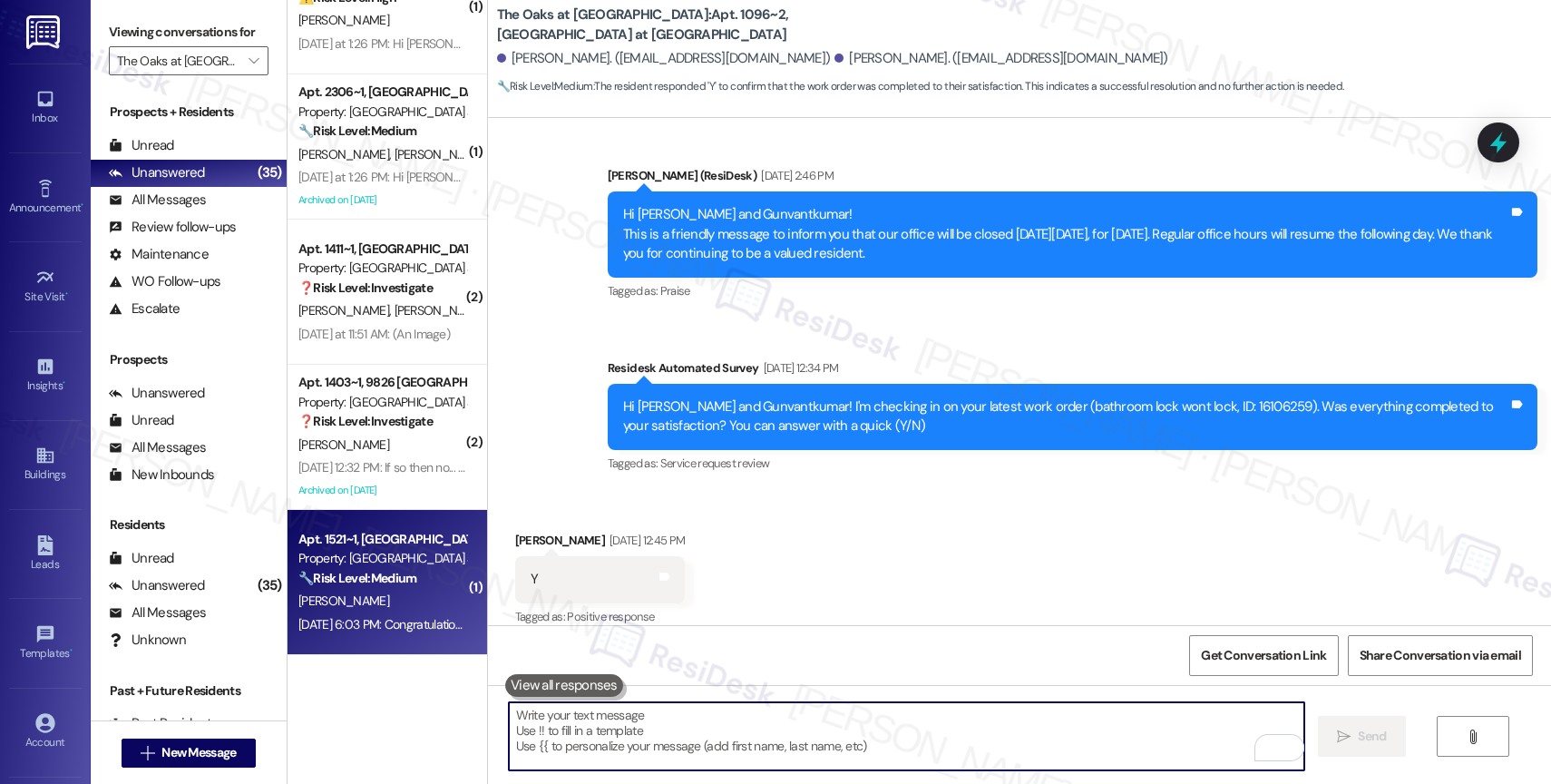
click at [374, 576] on strong "🔧 Risk Level: Medium" at bounding box center [357, 577] width 118 height 16
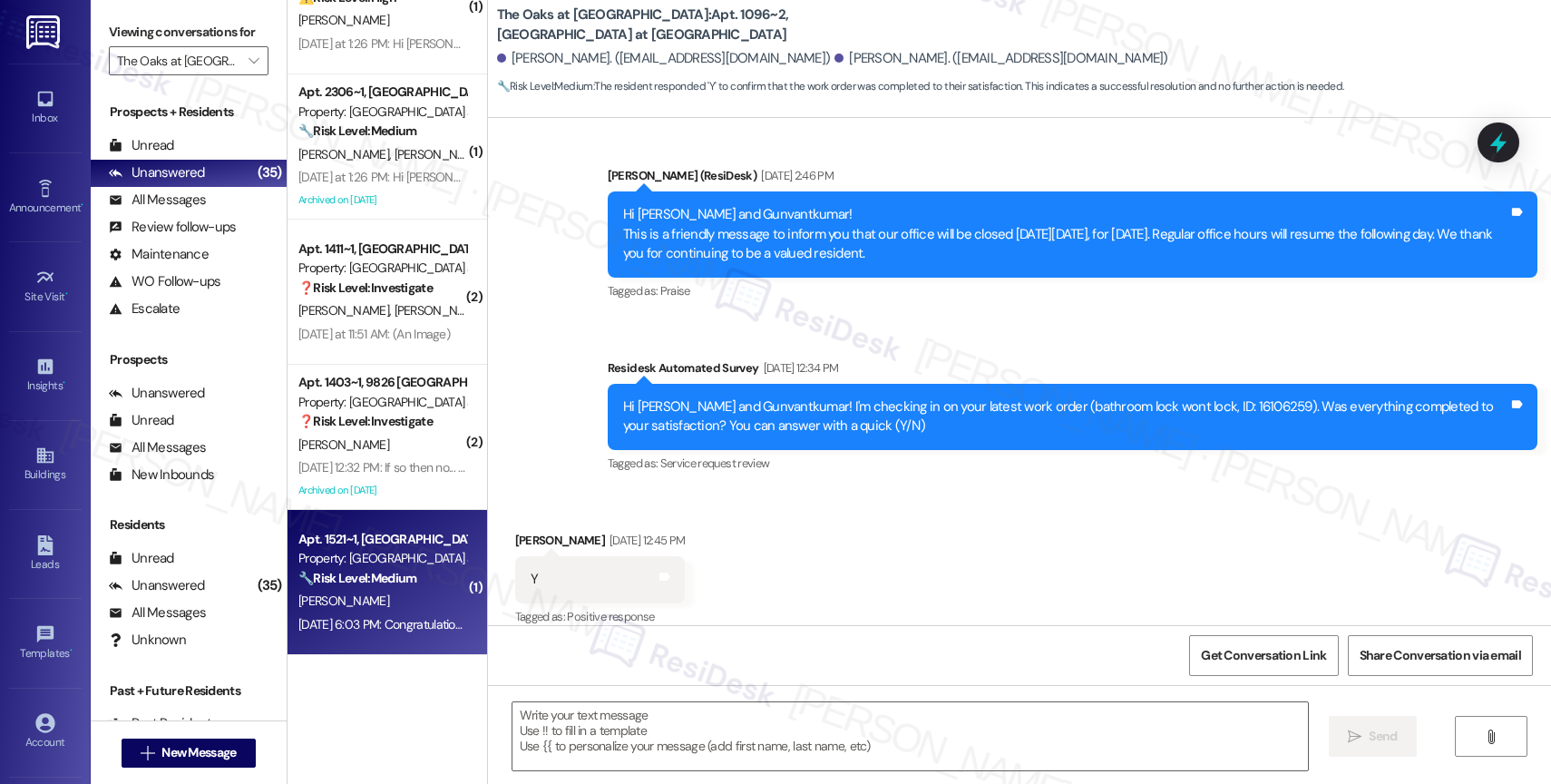
type textarea "Fetching suggested responses. Please feel free to read through the conversation…"
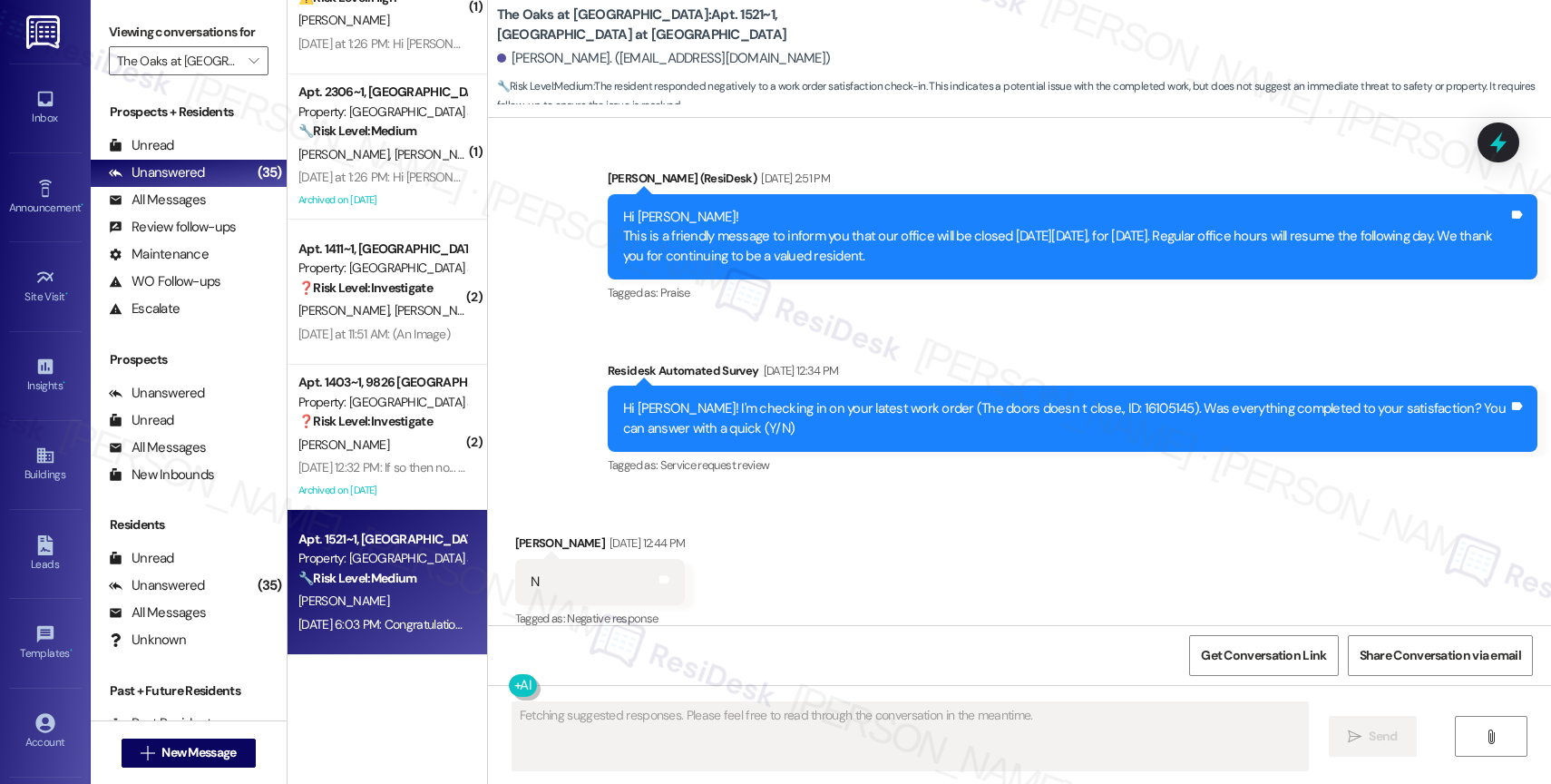
scroll to position [2907, 0]
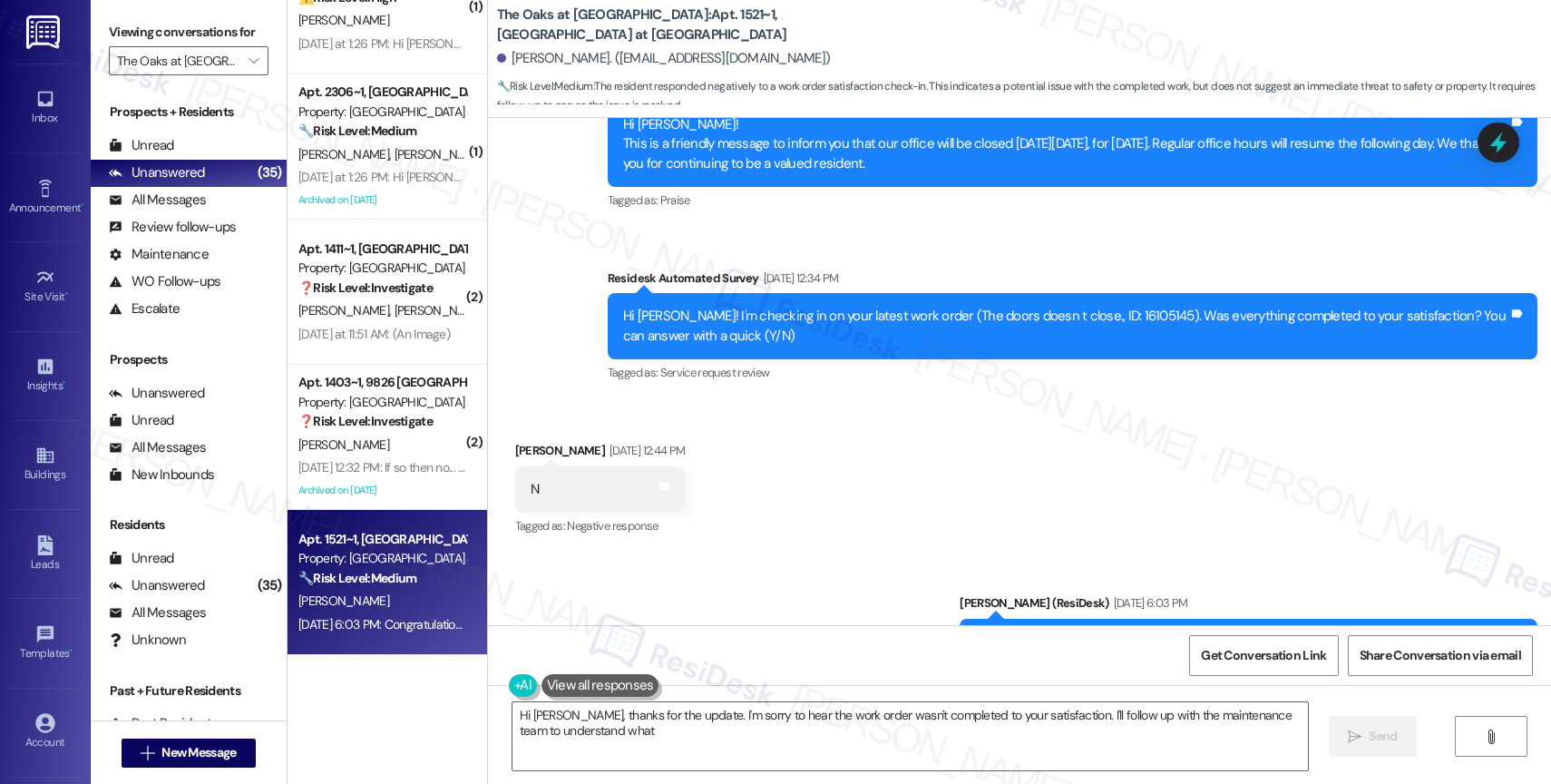
click at [739, 522] on div "Received via SMS Katherine Cerrato Aug 28, 2025 at 12:44 PM N Tags and notes Ta…" at bounding box center [1019, 477] width 1063 height 154
type textarea "Hi Katherine, thanks for the update. I'm sorry to hear the work order wasn't co…"
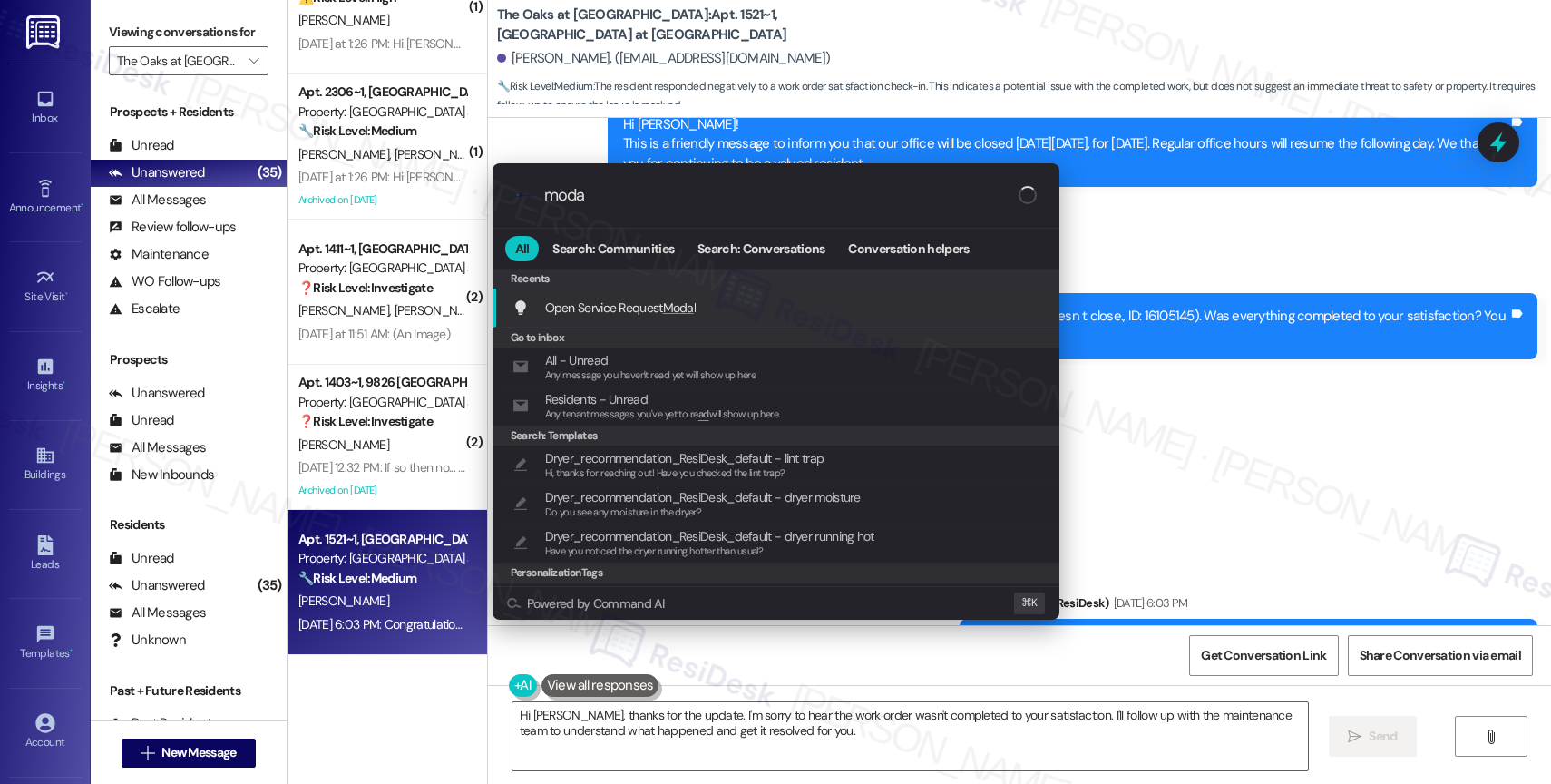
type input "modal"
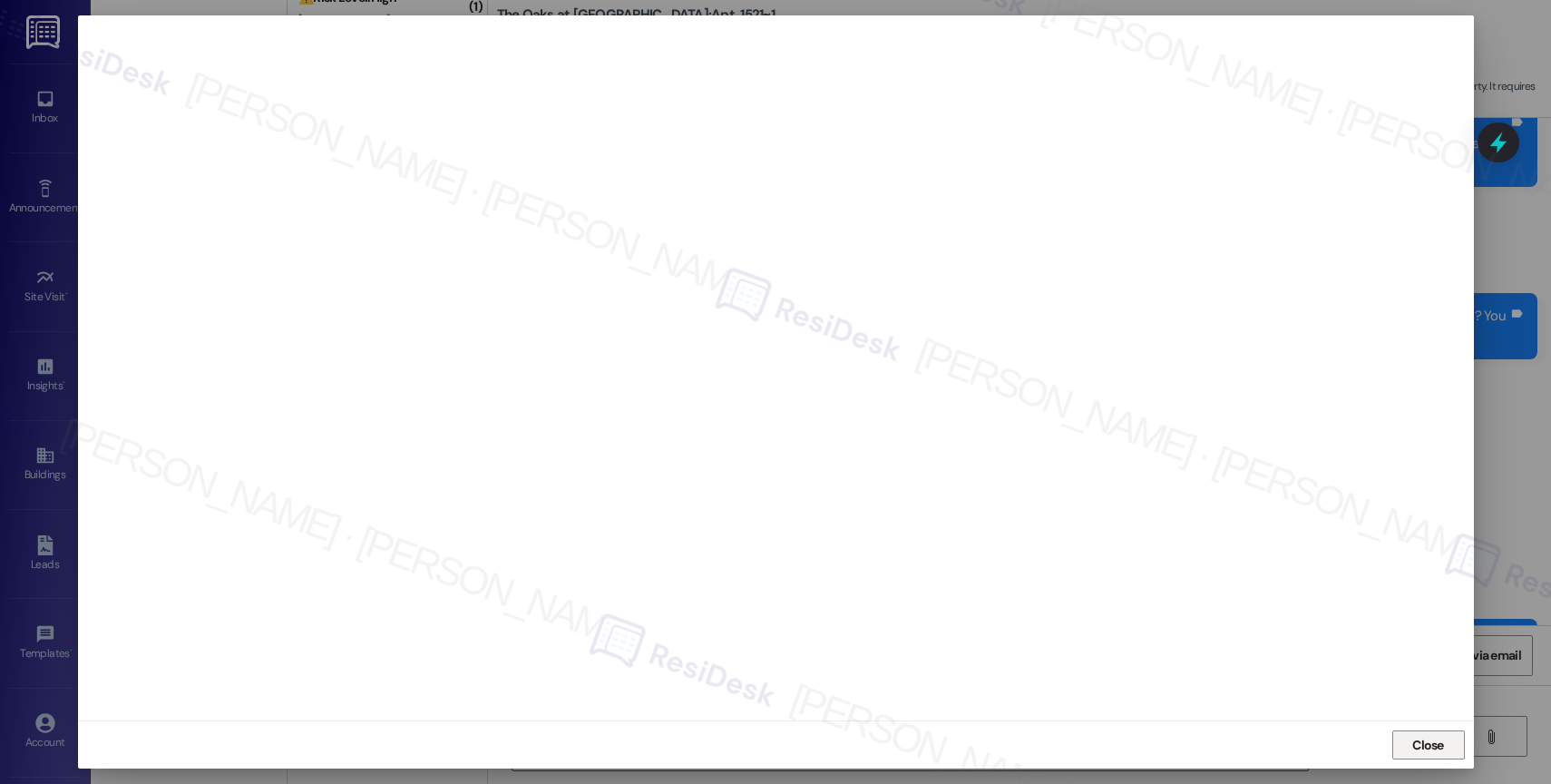
click at [1414, 745] on span "Close" at bounding box center [1427, 745] width 31 height 19
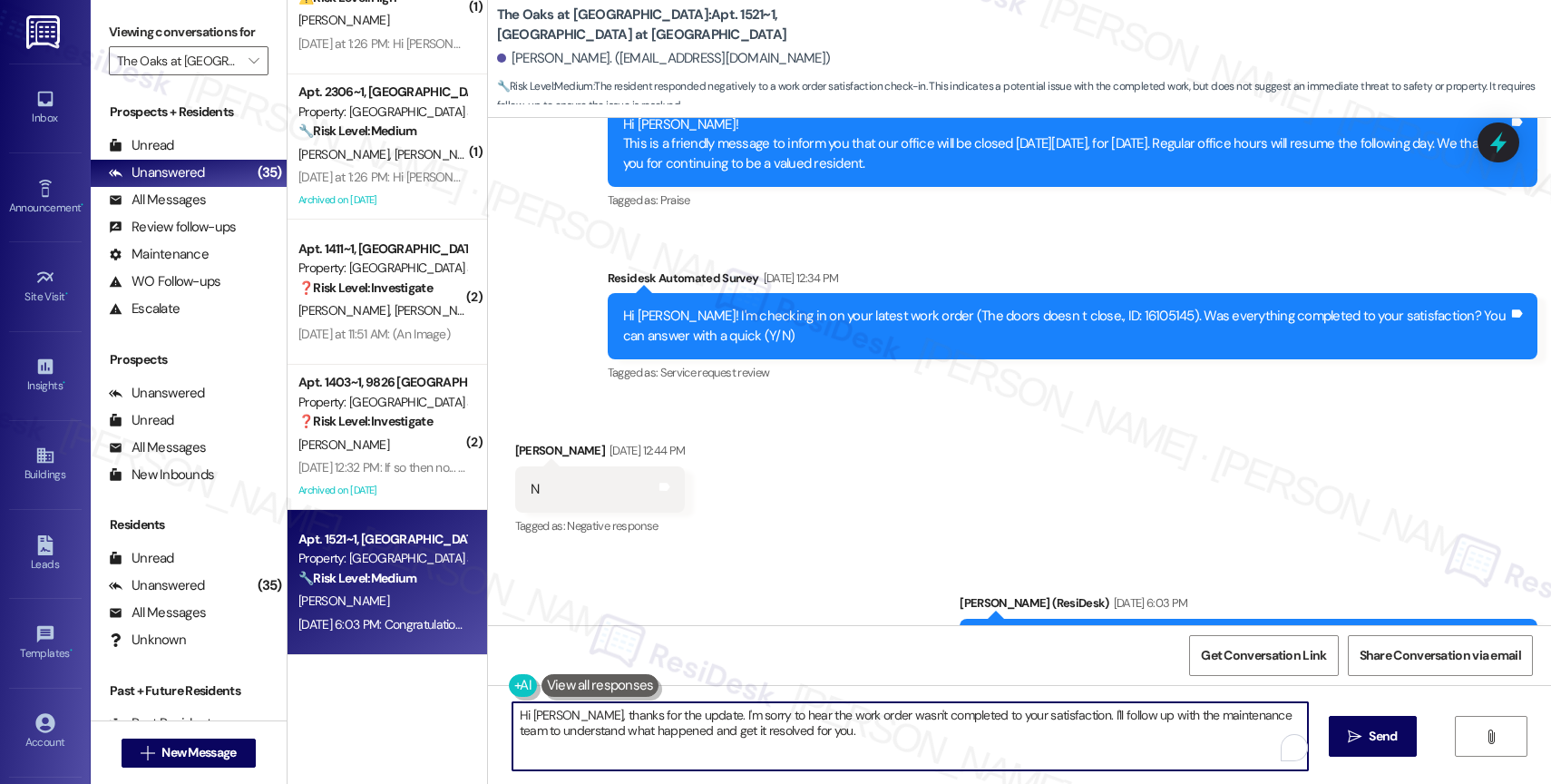
drag, startPoint x: 575, startPoint y: 711, endPoint x: 931, endPoint y: 762, distance: 359.6
click at [931, 762] on textarea "Hi Katherine, thanks for the update. I'm sorry to hear the work order wasn't co…" at bounding box center [909, 736] width 795 height 68
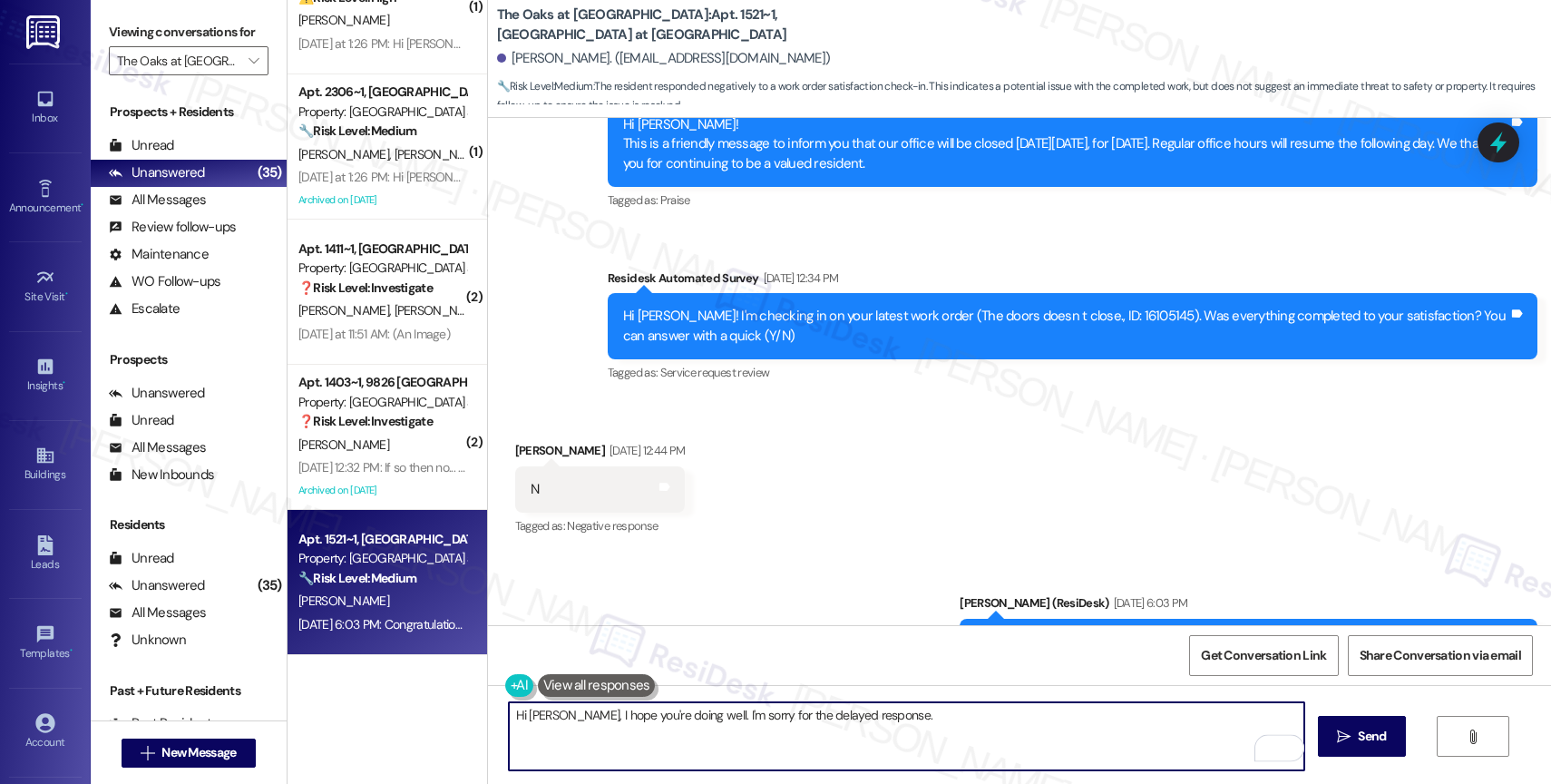
click at [945, 723] on textarea "Hi Katherine, I hope you're doing well. I'm sorry for the delayed response." at bounding box center [906, 736] width 795 height 68
click at [881, 763] on textarea "Hi Katherine, I hope you're doing well. I'm sorry for the delayed response. I s…" at bounding box center [906, 736] width 795 height 68
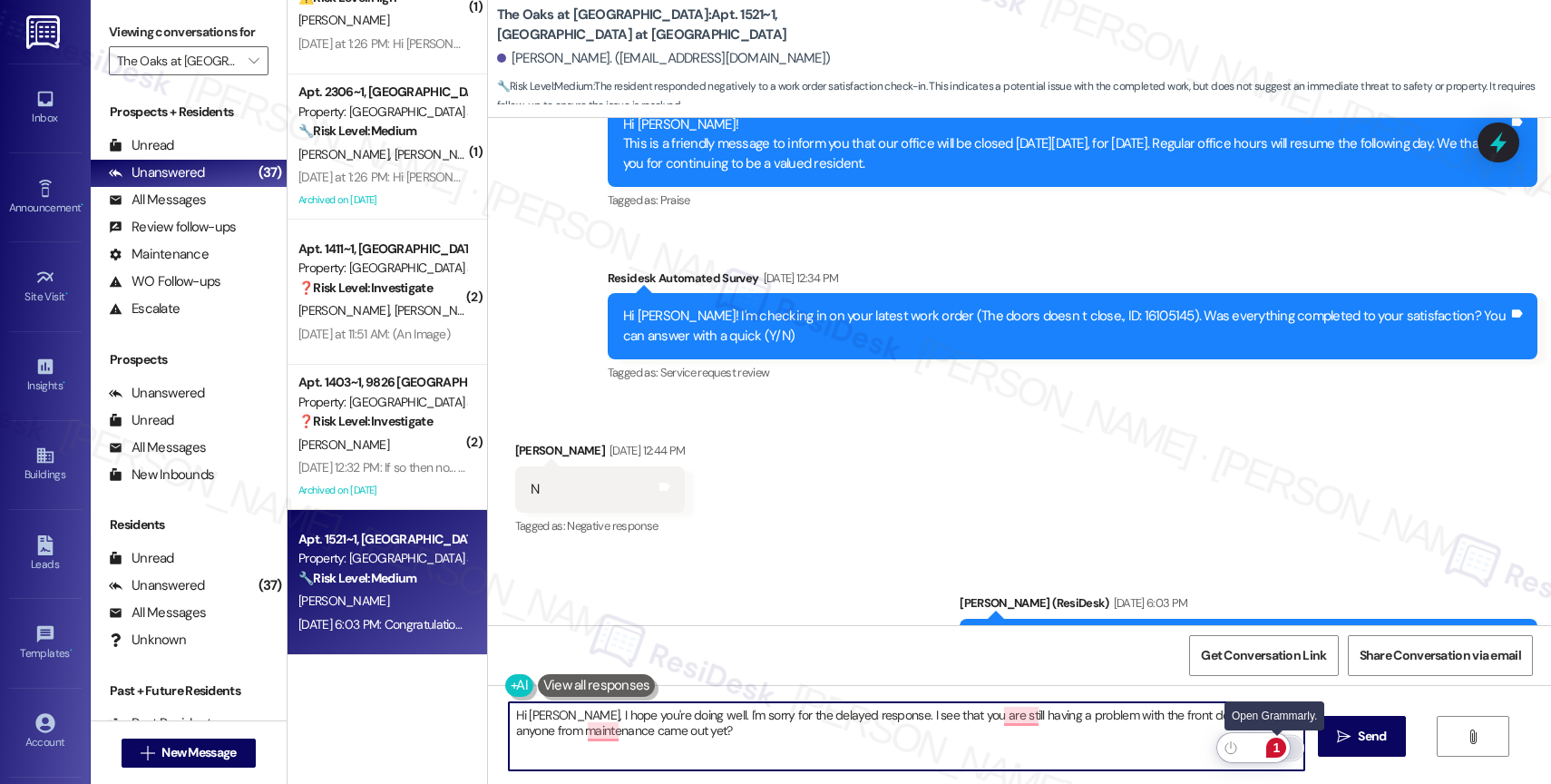
click at [1272, 743] on div "1" at bounding box center [1275, 747] width 20 height 20
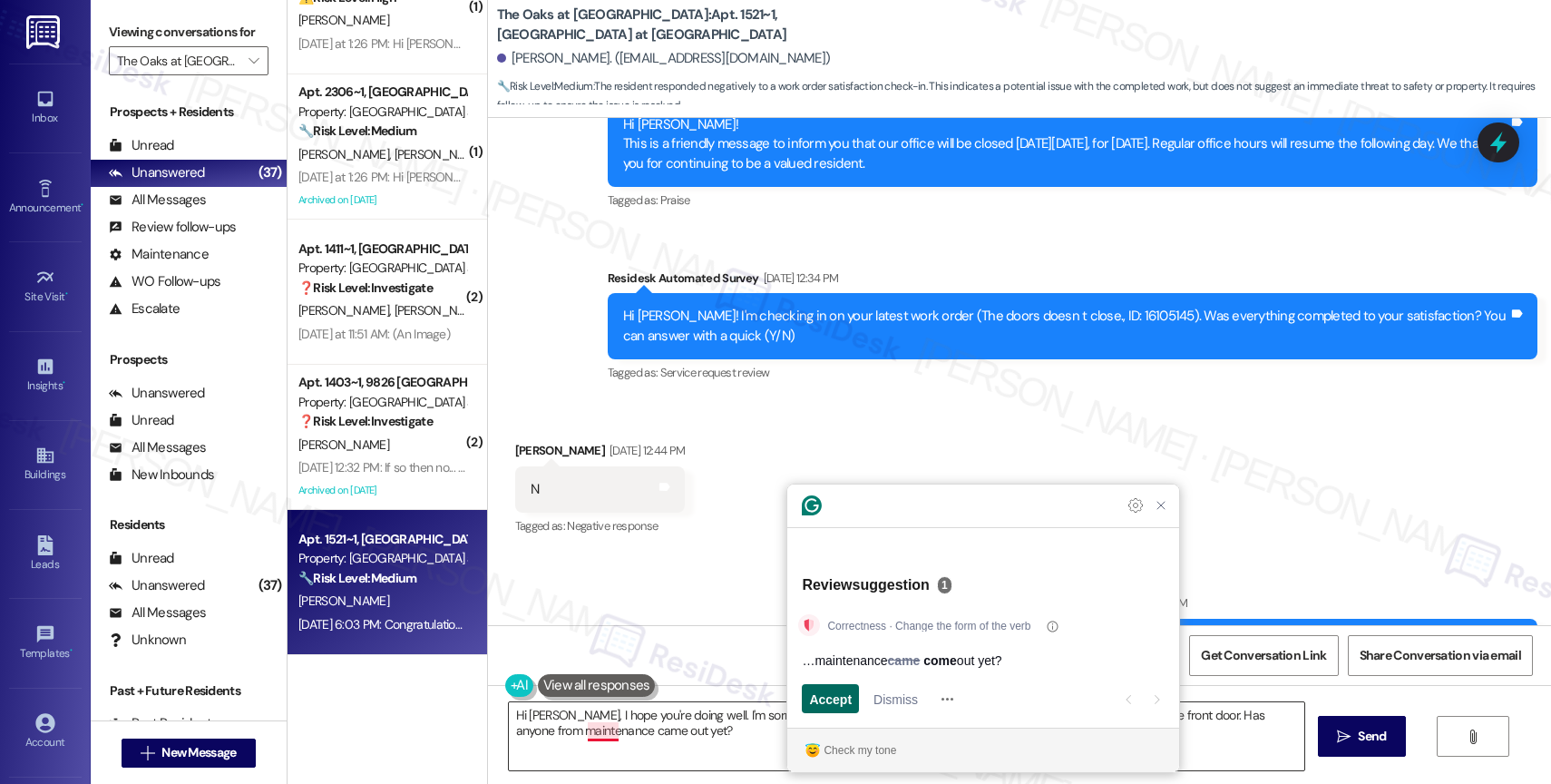
click at [822, 690] on span "Accept" at bounding box center [830, 699] width 43 height 19
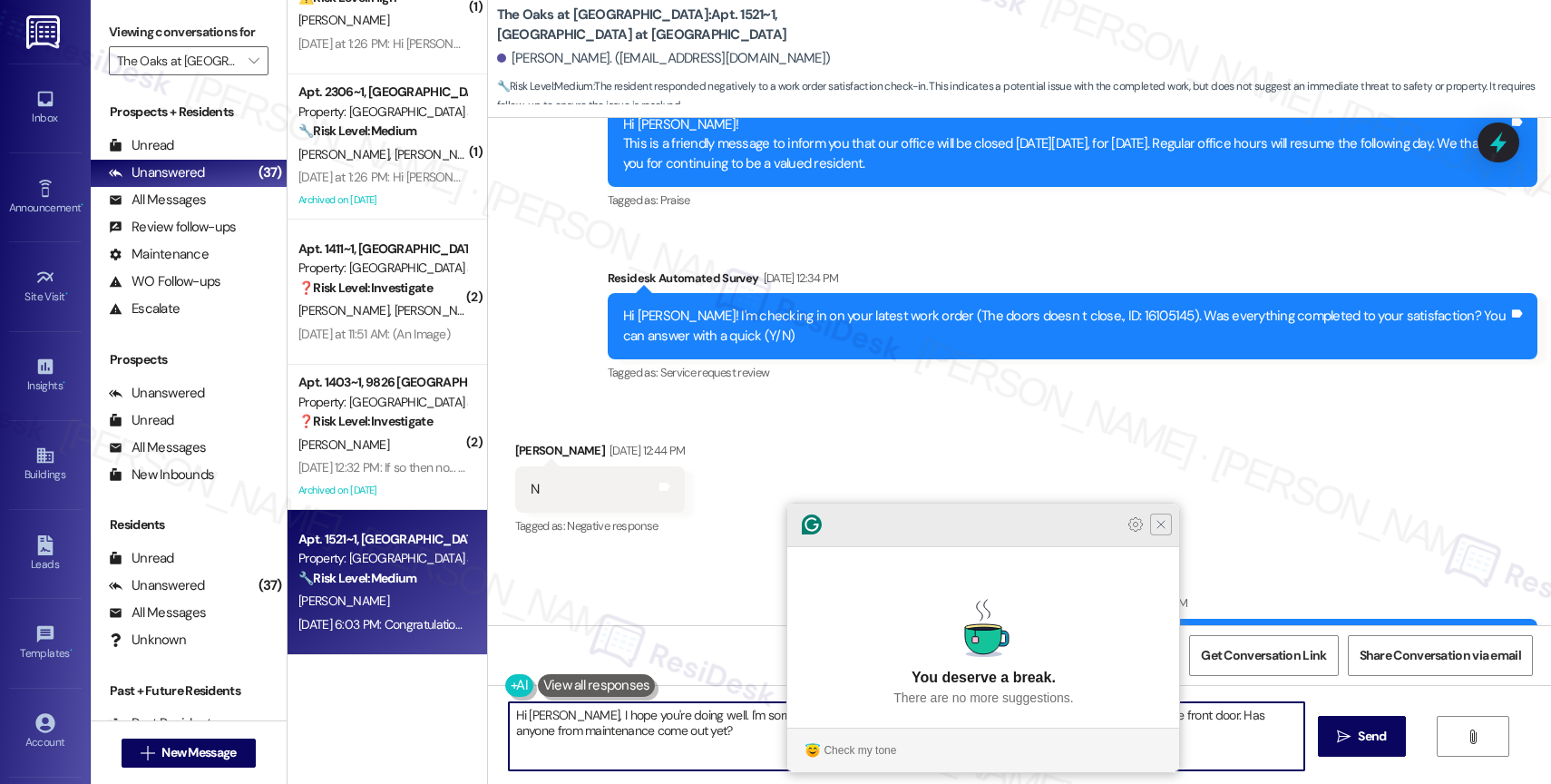
type textarea "Hi Katherine, I hope you're doing well. I'm sorry for the delayed response. I s…"
click at [1159, 532] on icon "Close Grammarly Assistant" at bounding box center [1160, 523] width 14 height 14
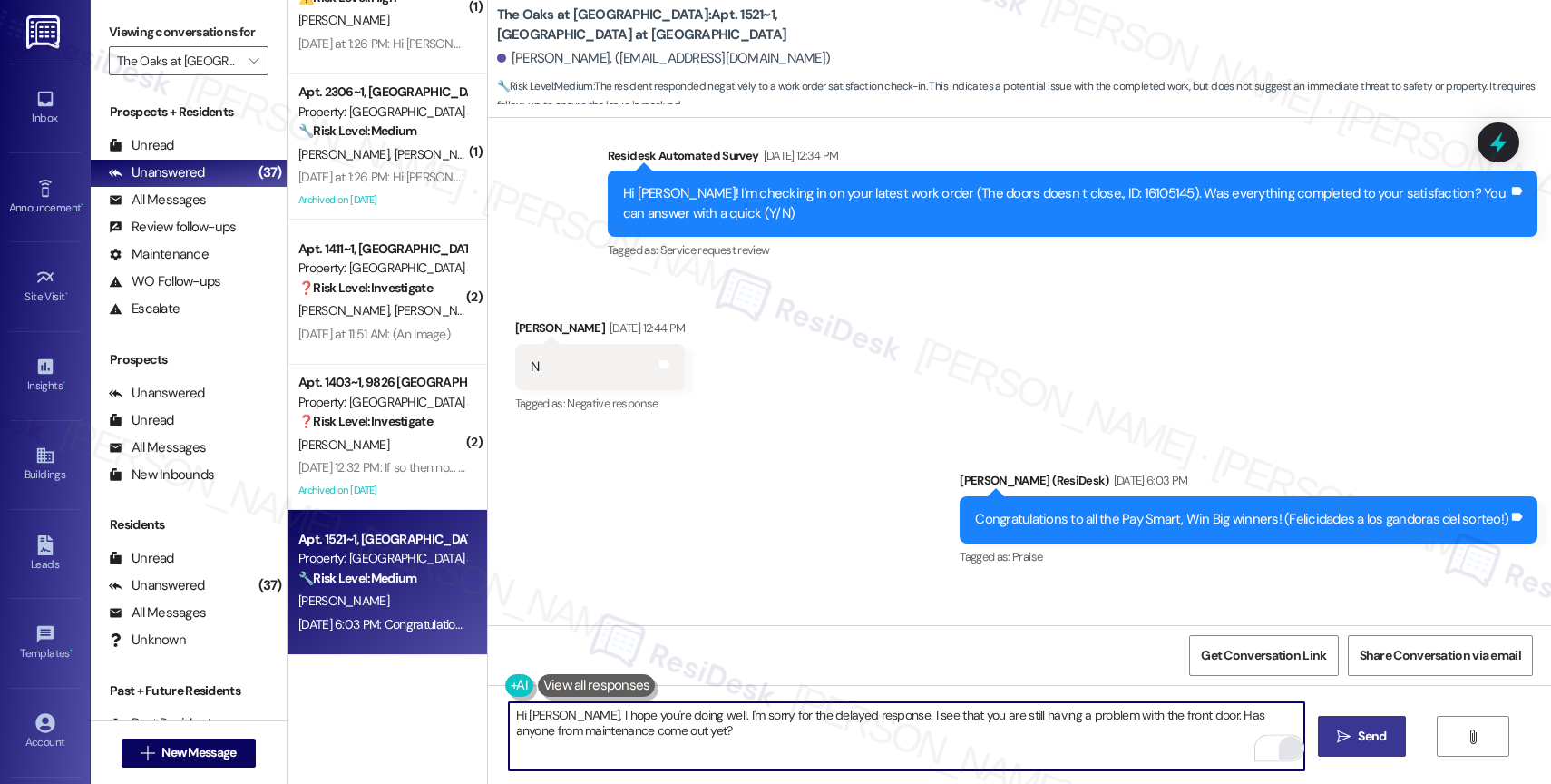
scroll to position [3136, 0]
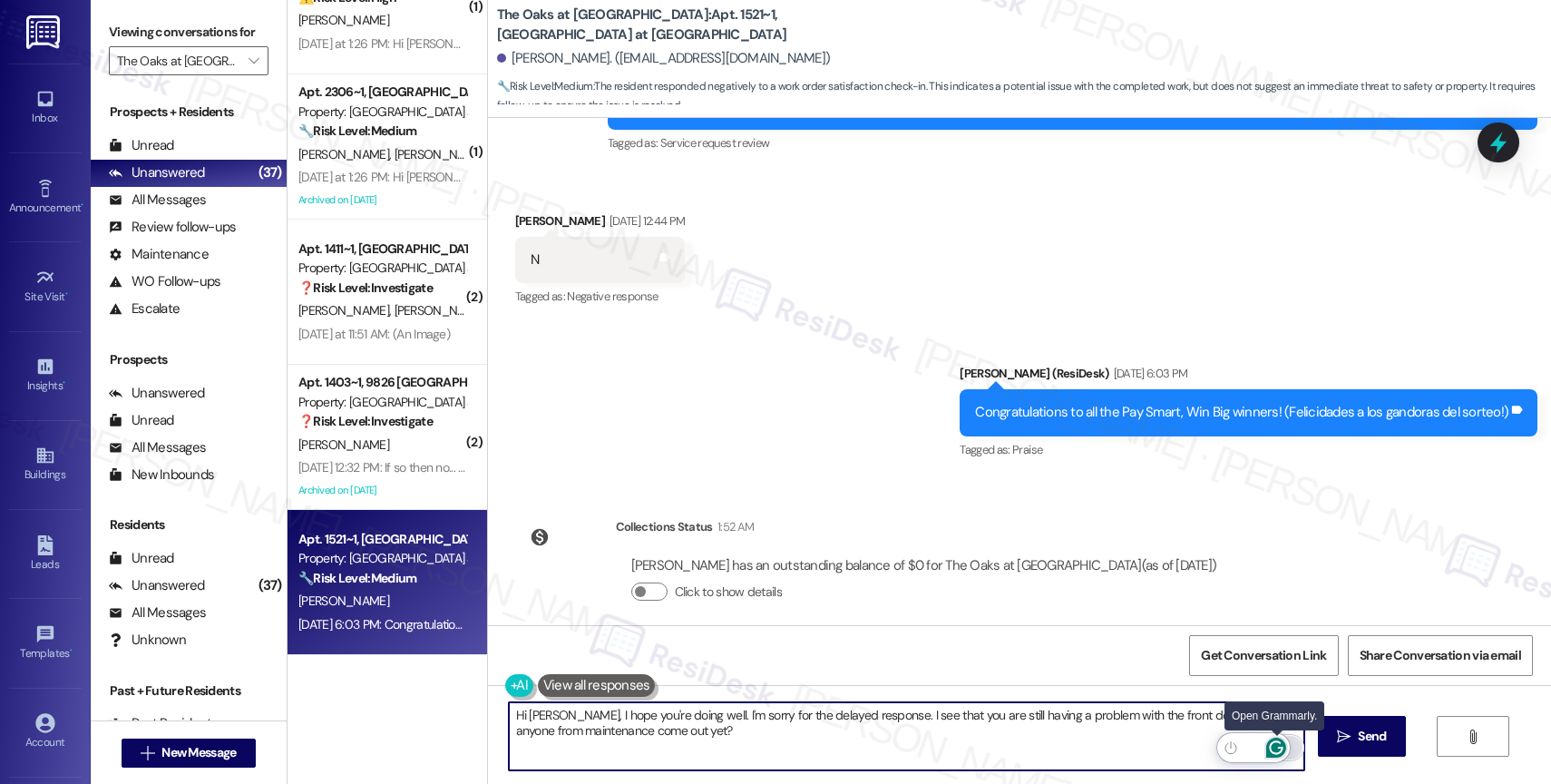
click at [1278, 742] on icon "Open Grammarly. 0 Suggestions." at bounding box center [1276, 748] width 13 height 13
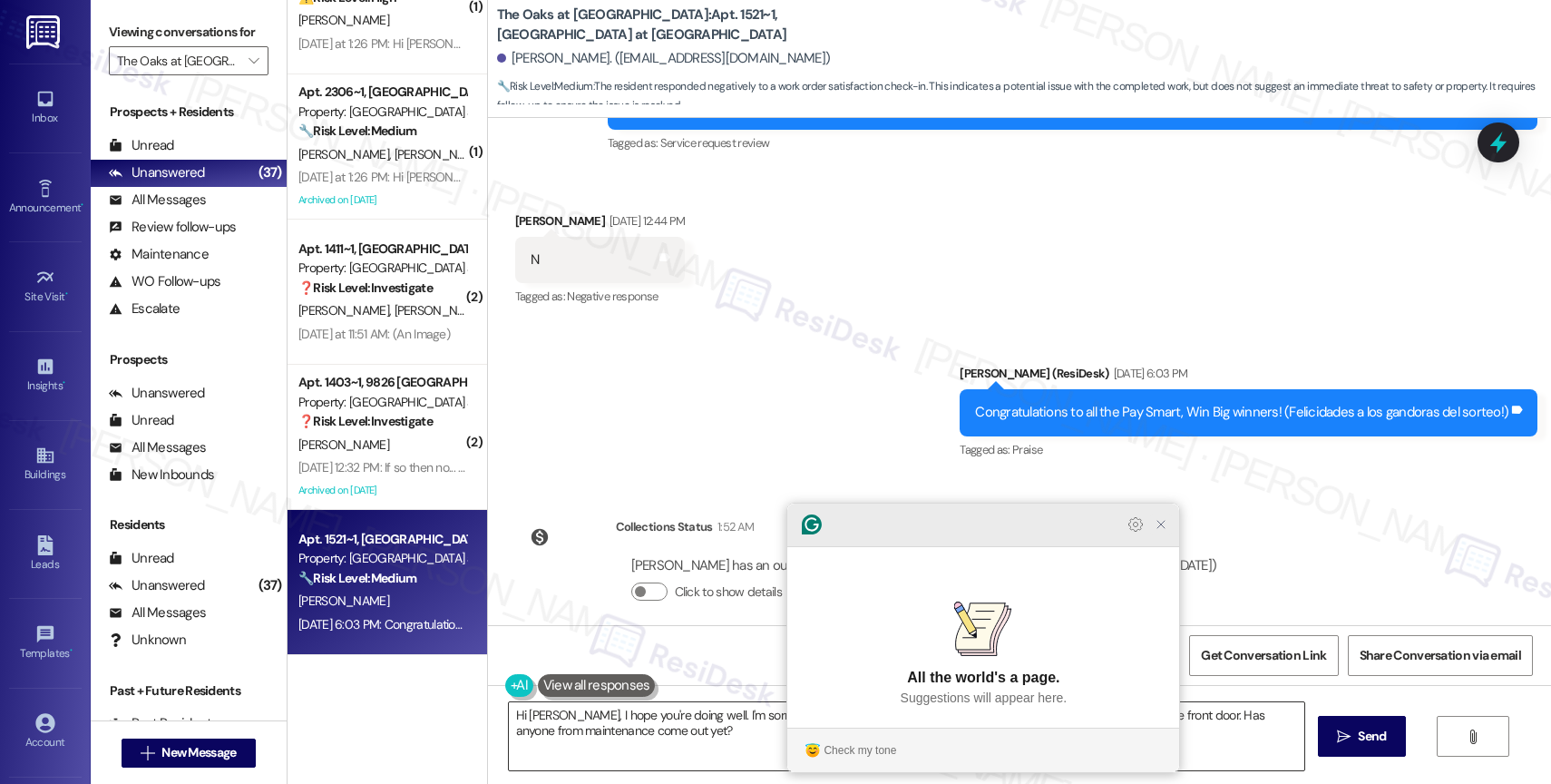
click at [1160, 528] on icon "Close Grammarly Assistant" at bounding box center [1161, 524] width 8 height 8
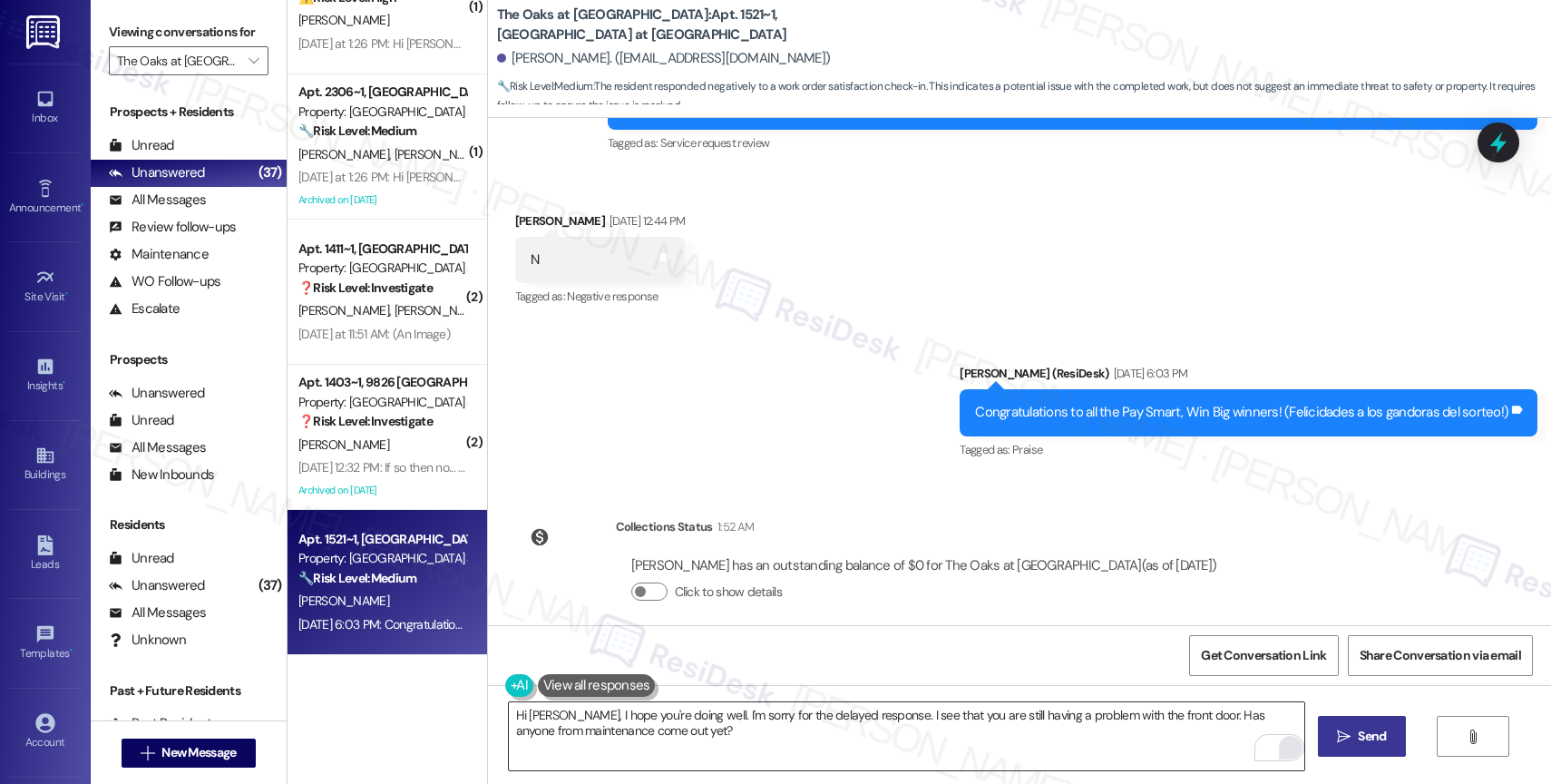
click at [1338, 737] on icon "" at bounding box center [1343, 736] width 13 height 14
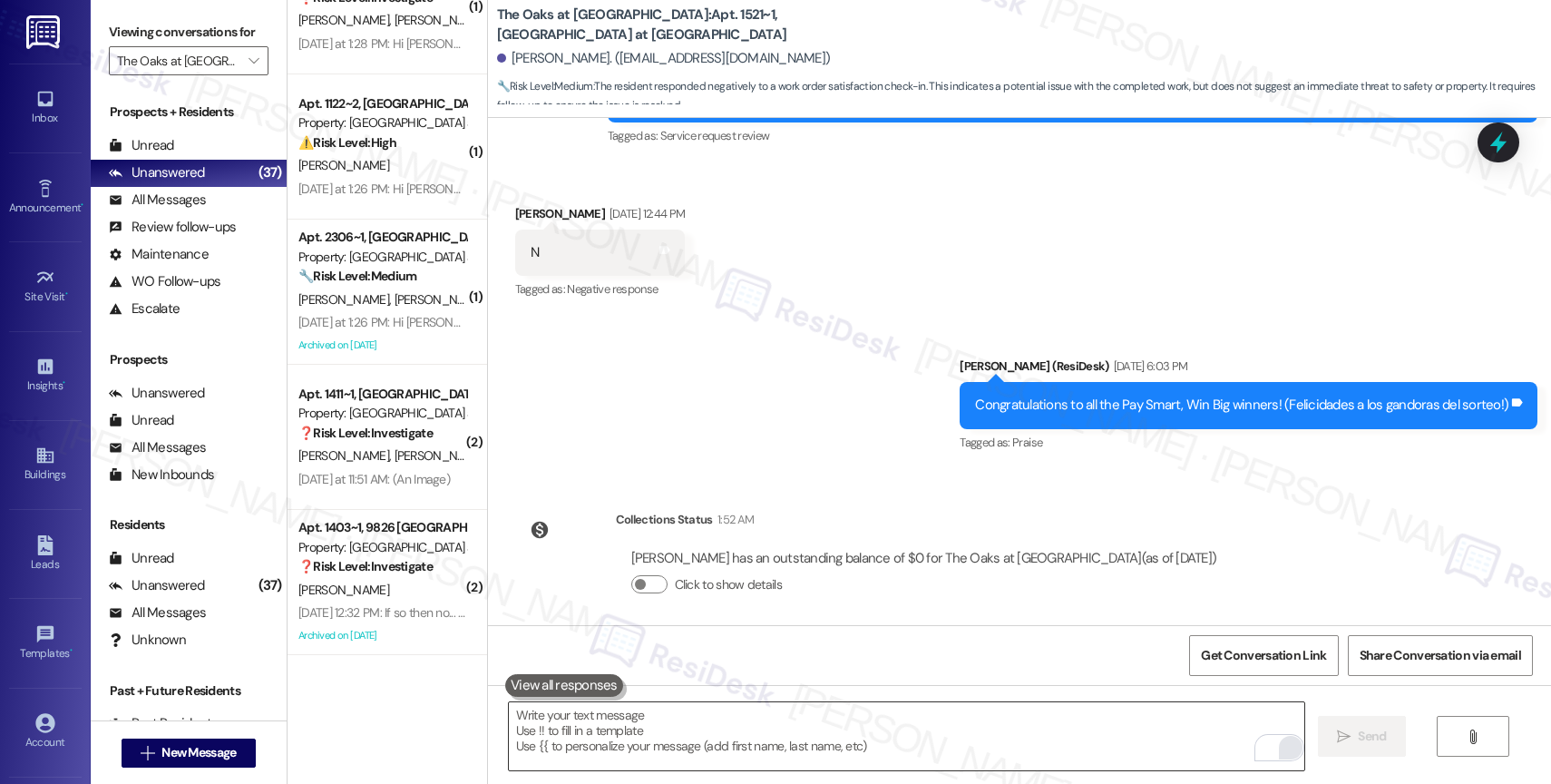
scroll to position [3282, 0]
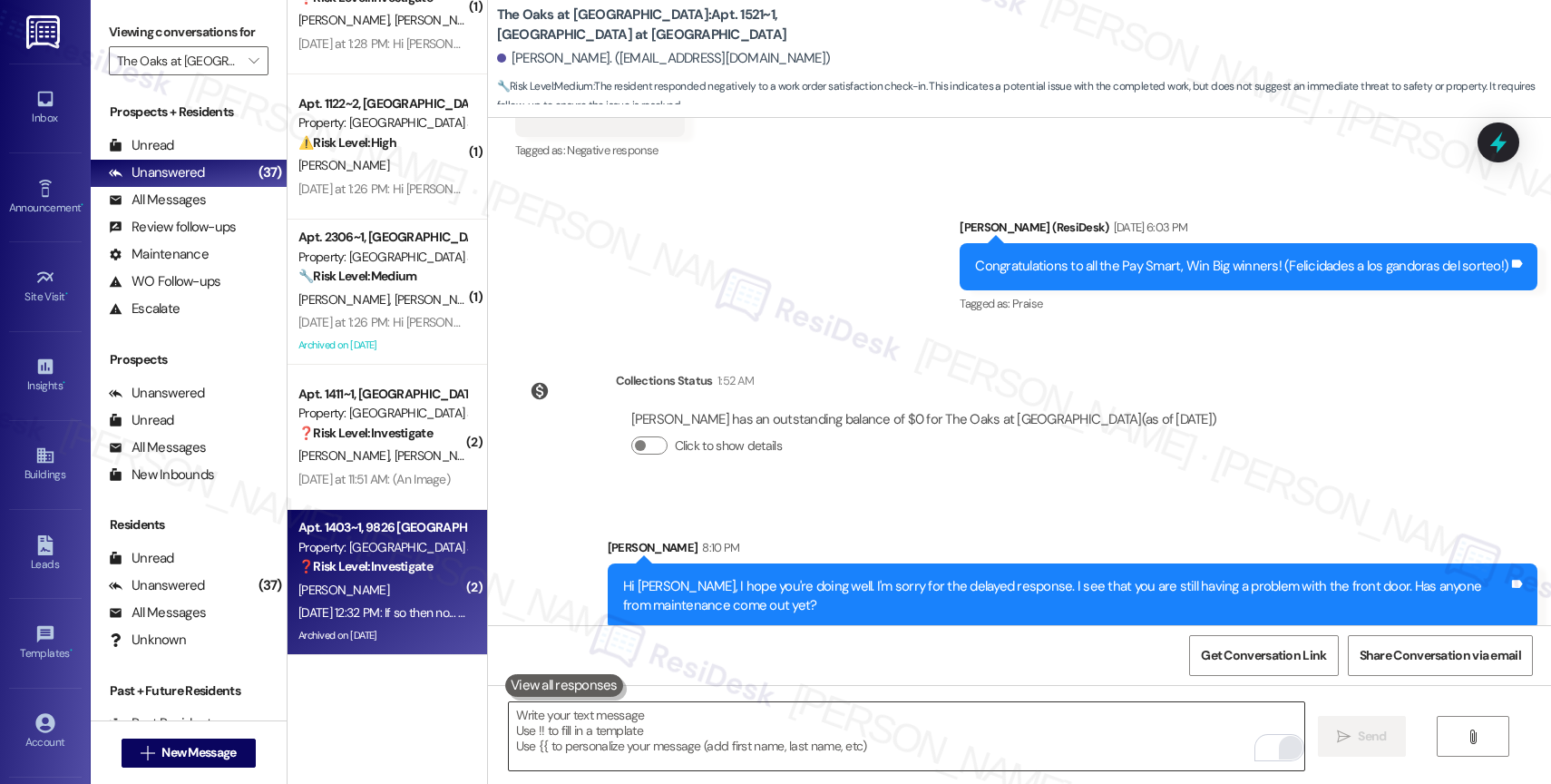
click at [372, 580] on div "A. Ammons" at bounding box center [382, 590] width 172 height 23
type textarea "Fetching suggested responses. Please feel free to read through the conversation…"
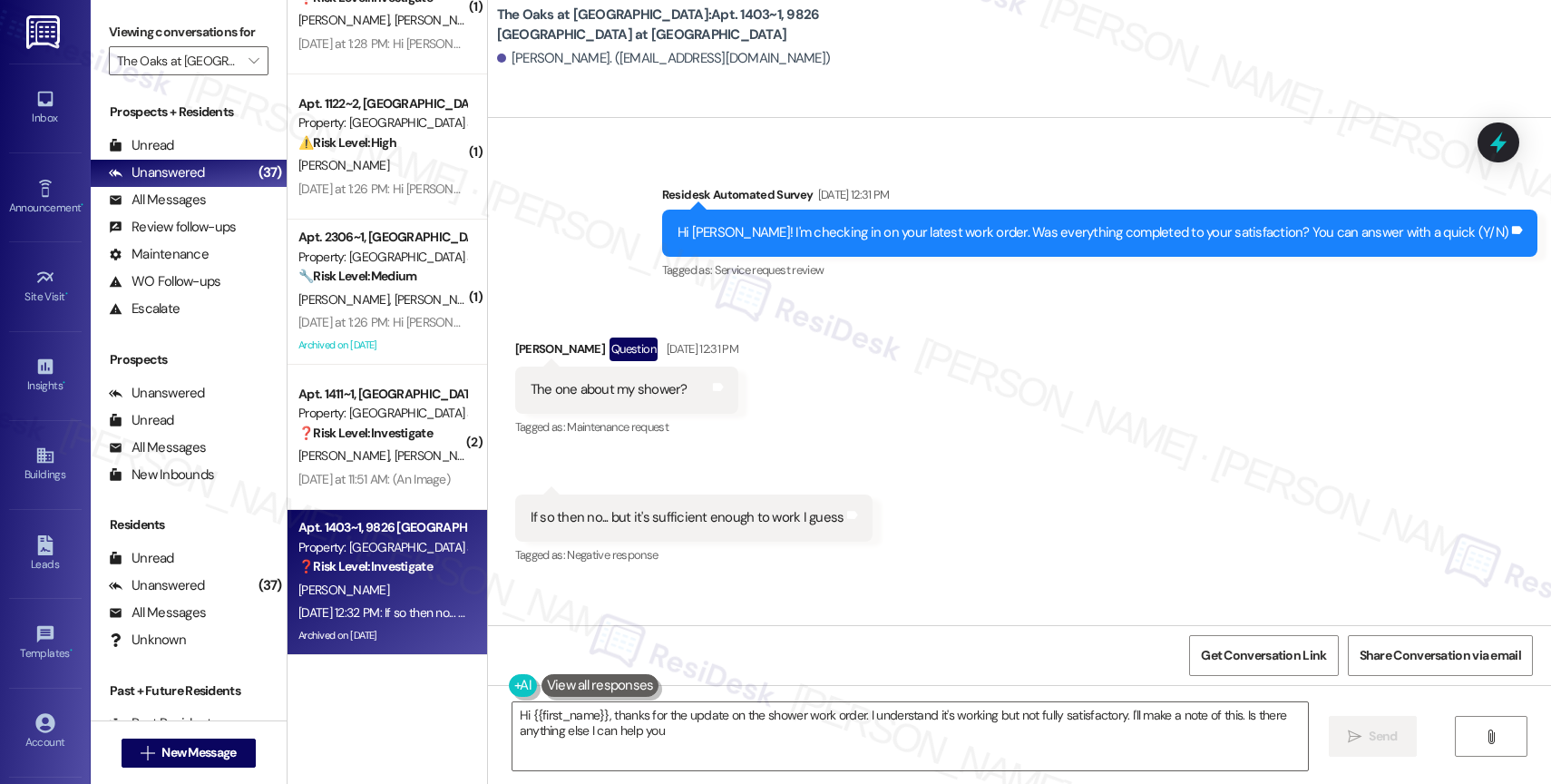
scroll to position [9556, 0]
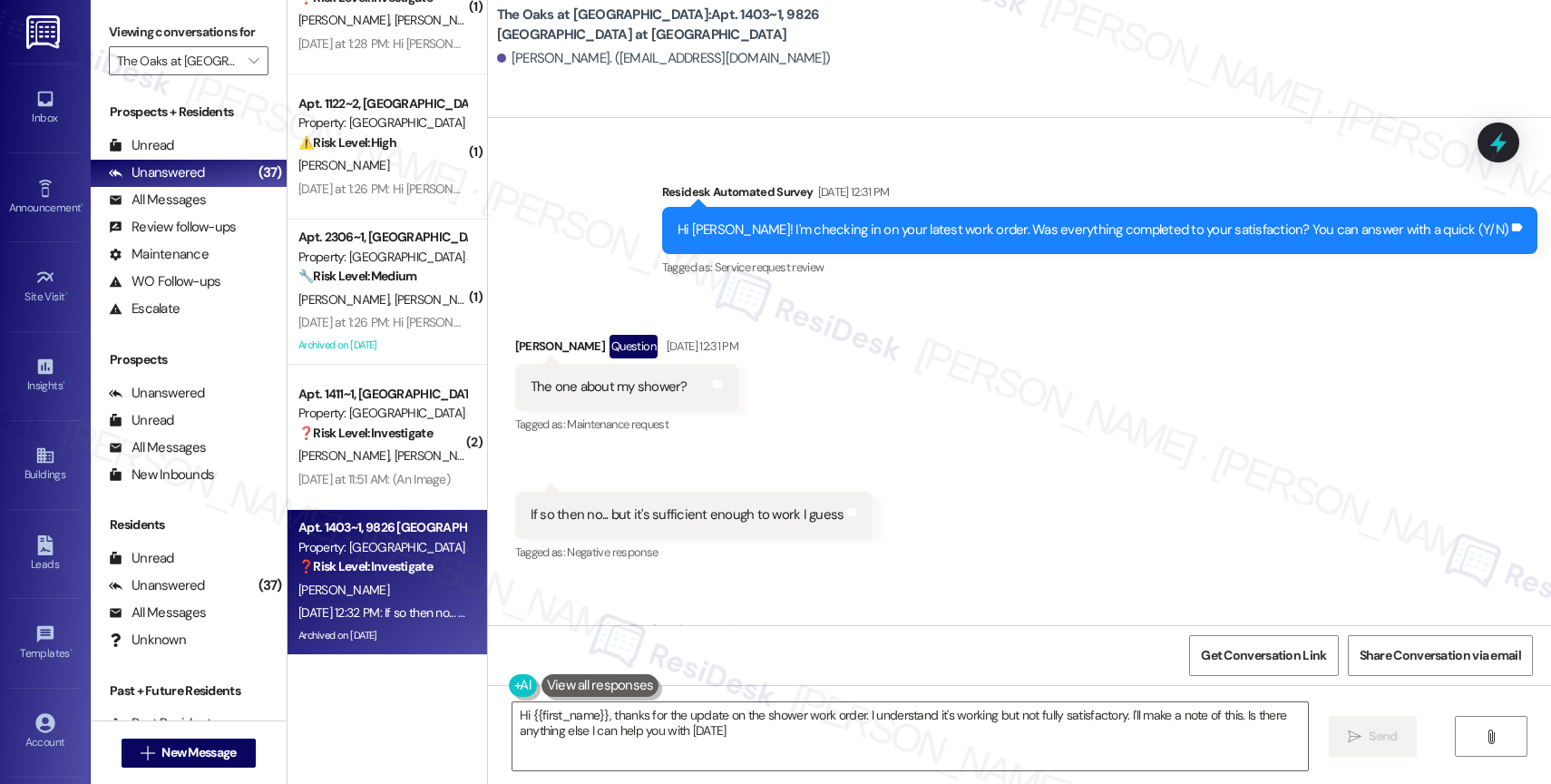
type textarea "Hi {{first_name}}, thanks for the update on the shower work order. I understand…"
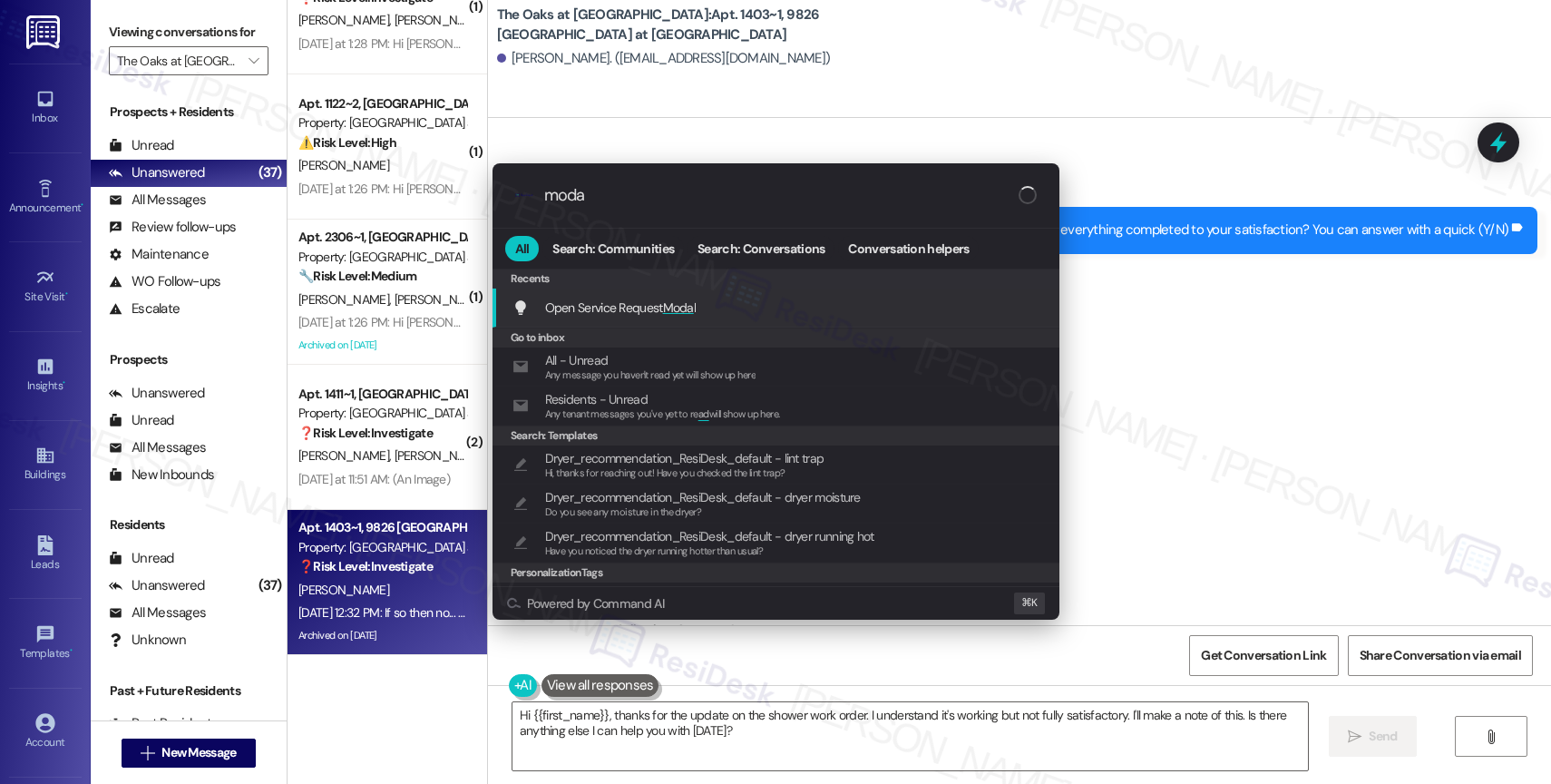
type input "modal"
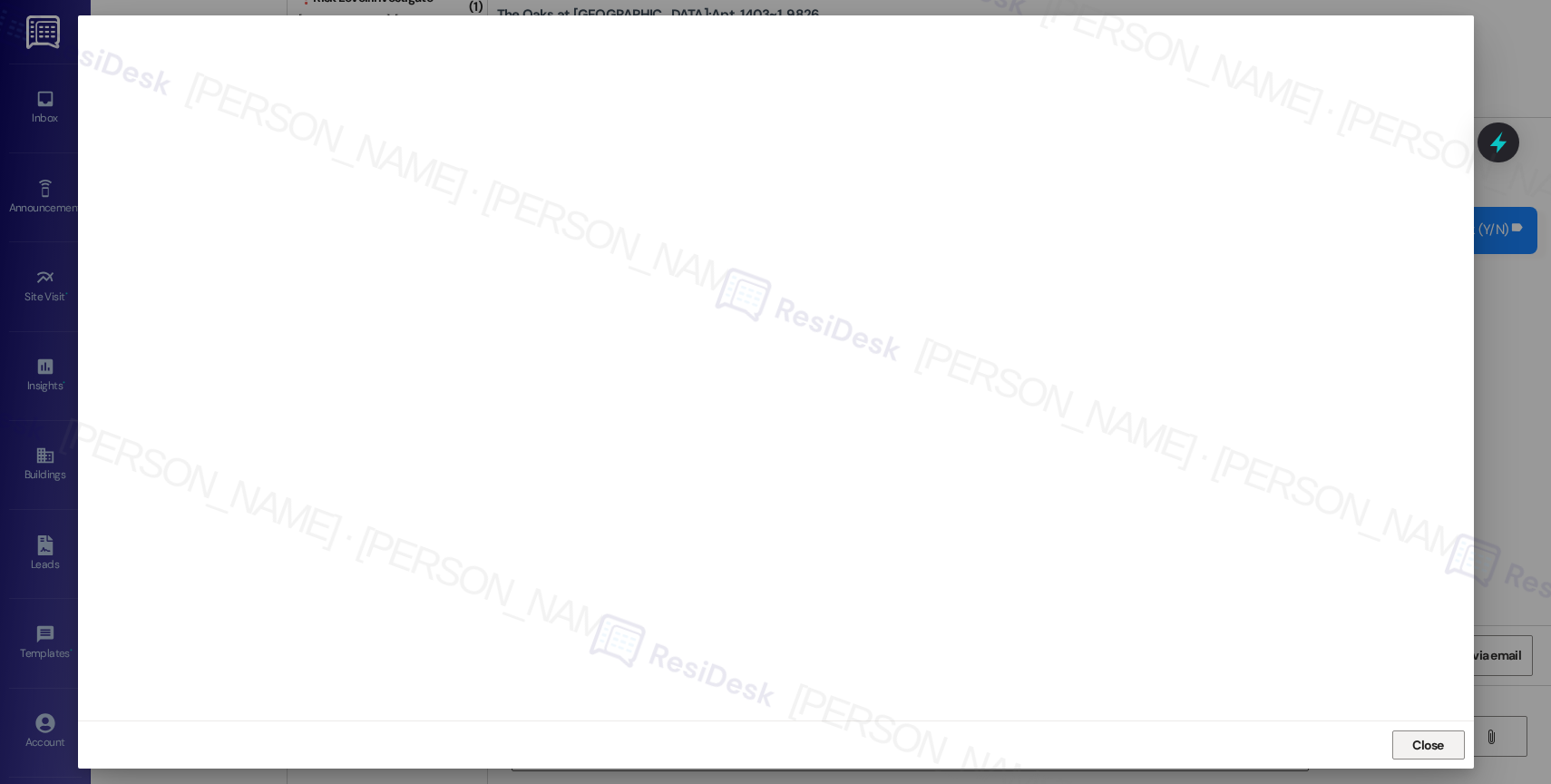
click at [1430, 743] on span "Close" at bounding box center [1427, 745] width 31 height 19
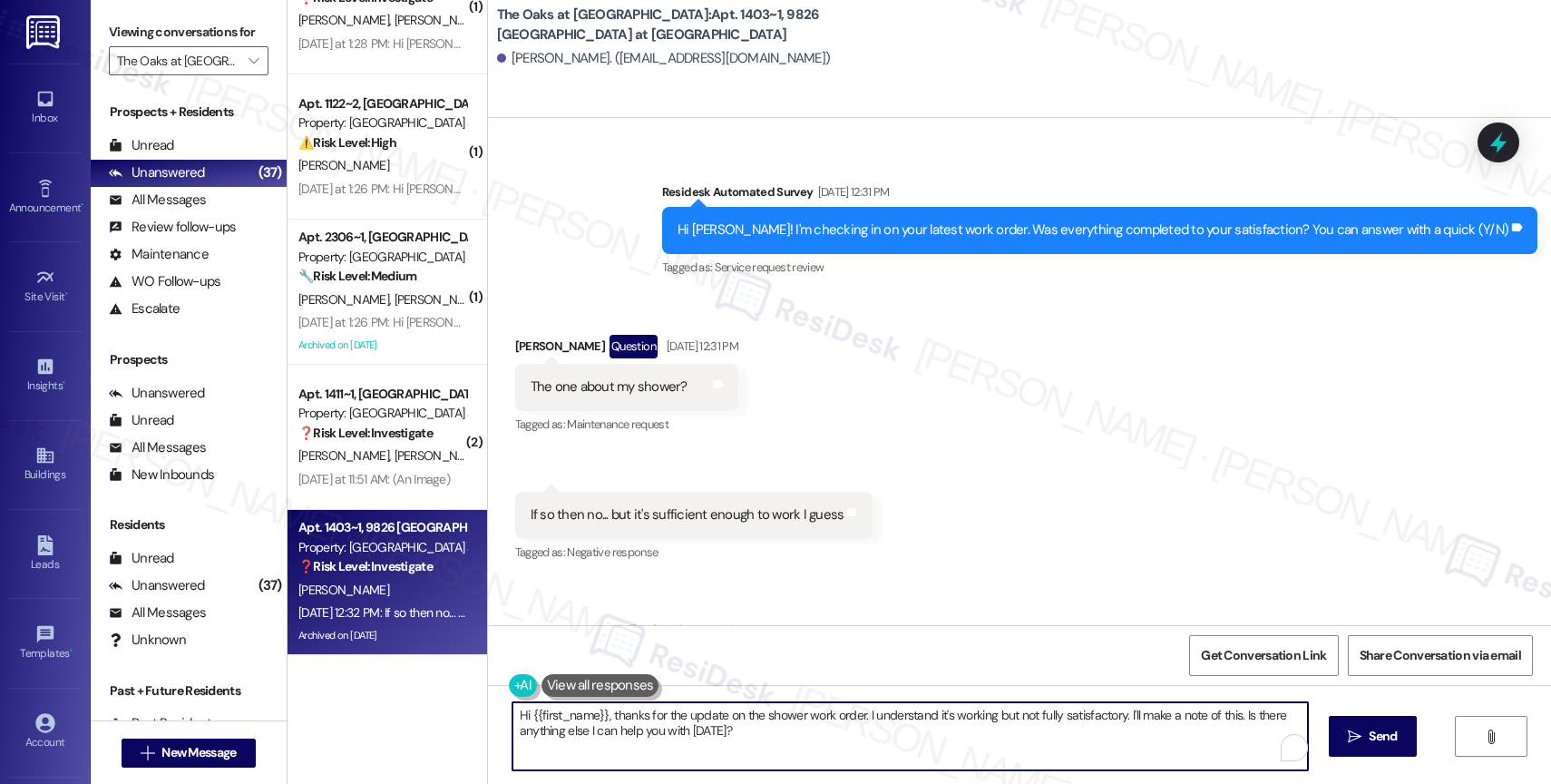
click at [658, 739] on textarea "Hi {{first_name}}, thanks for the update on the shower work order. I understand…" at bounding box center [909, 736] width 795 height 68
drag, startPoint x: 601, startPoint y: 711, endPoint x: 826, endPoint y: 763, distance: 230.9
click at [826, 763] on textarea "Hi {{first_name}}, thanks for the update on the shower work order. I understand…" at bounding box center [909, 736] width 795 height 68
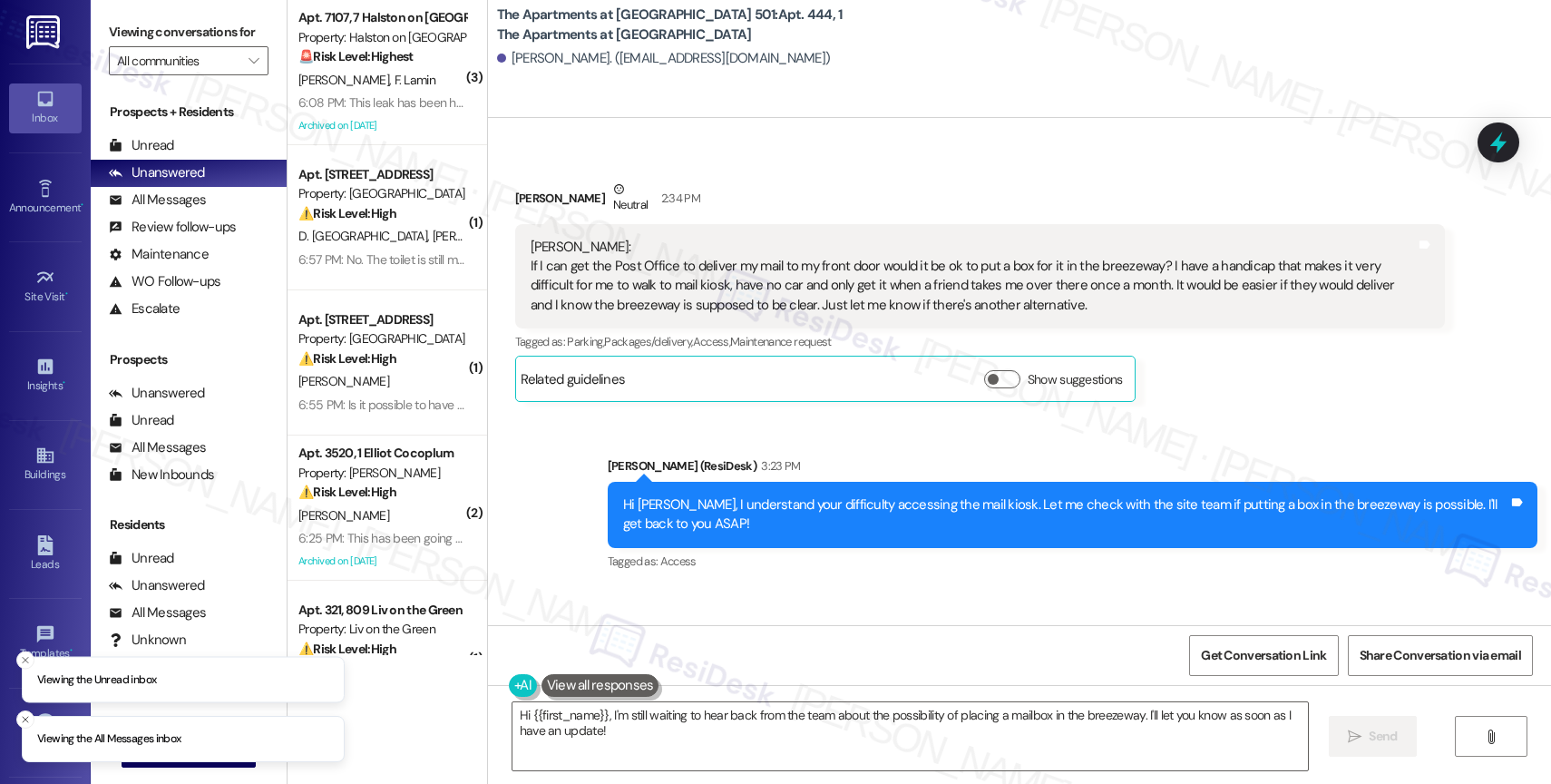
scroll to position [12202, 0]
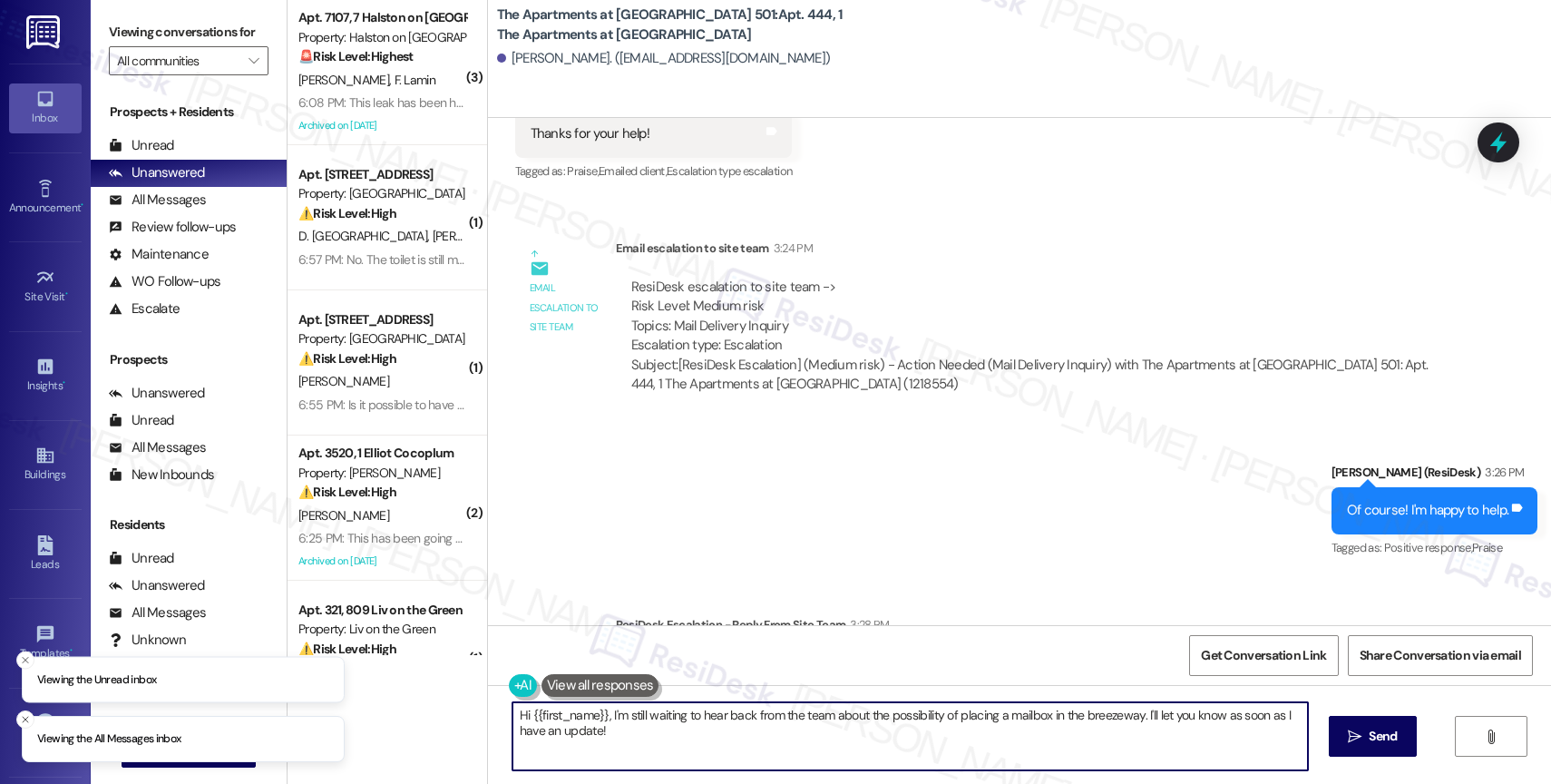
drag, startPoint x: 599, startPoint y: 716, endPoint x: 650, endPoint y: 767, distance: 72.1
click at [650, 767] on textarea "Hi {{first_name}}, I'm still waiting to hear back from the team about the possi…" at bounding box center [909, 736] width 795 height 68
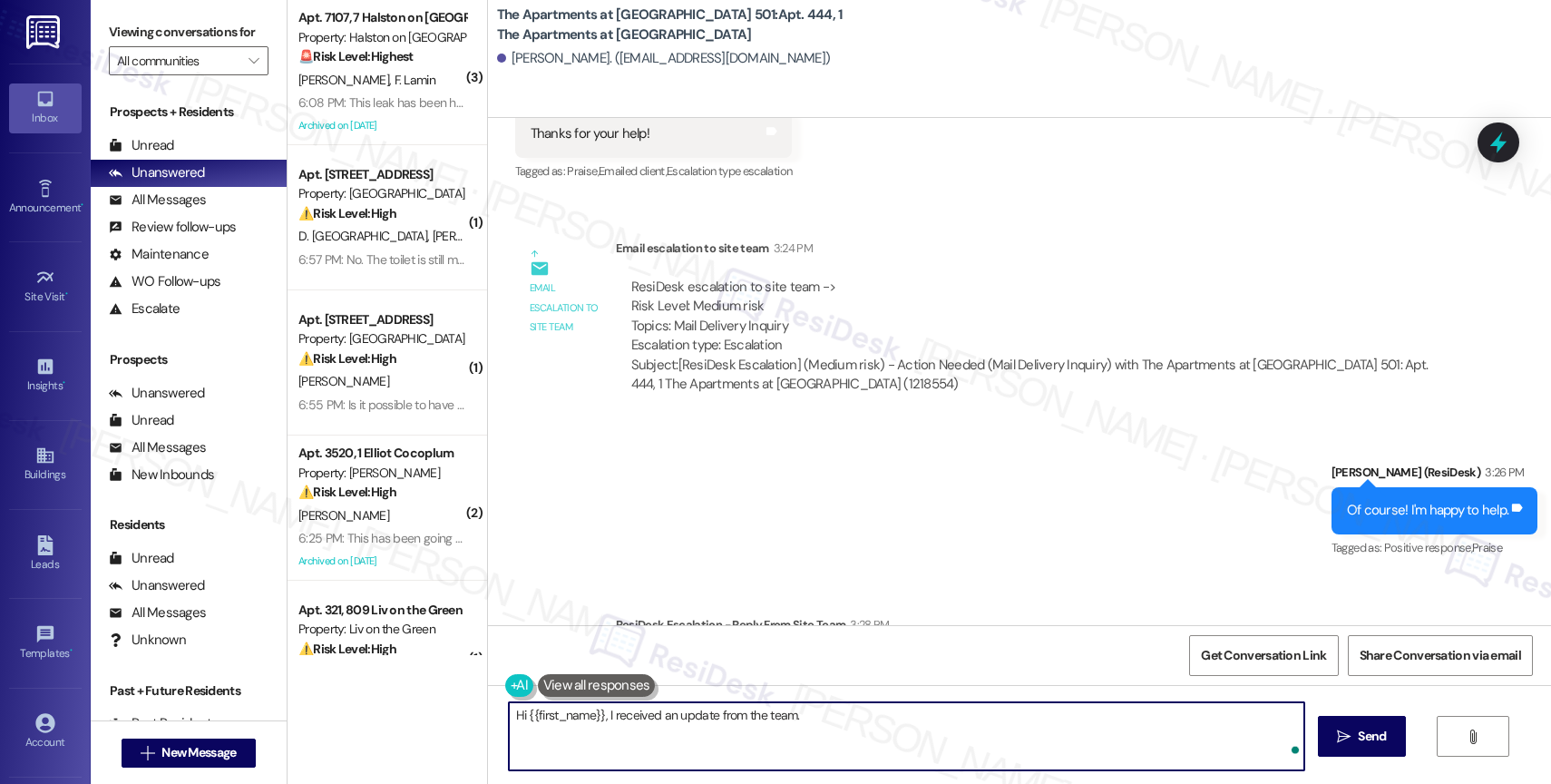
paste textarea "A small milk crate sized box on the ground on either side of the door, not bloc…"
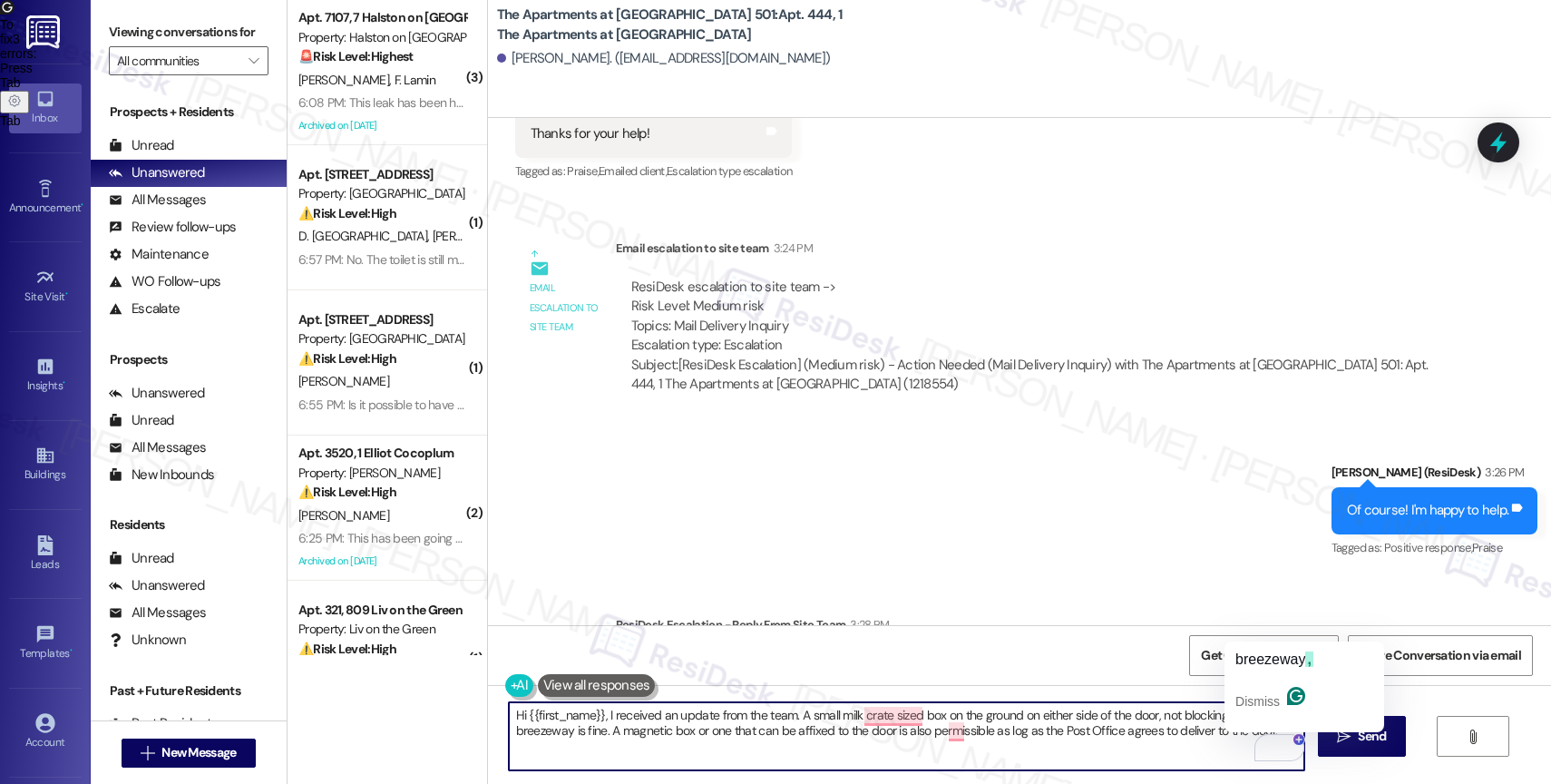
click at [1300, 642] on div "breezeway , Dismiss" at bounding box center [1304, 686] width 159 height 91
click at [1295, 648] on div "breezeway ," at bounding box center [1274, 659] width 78 height 29
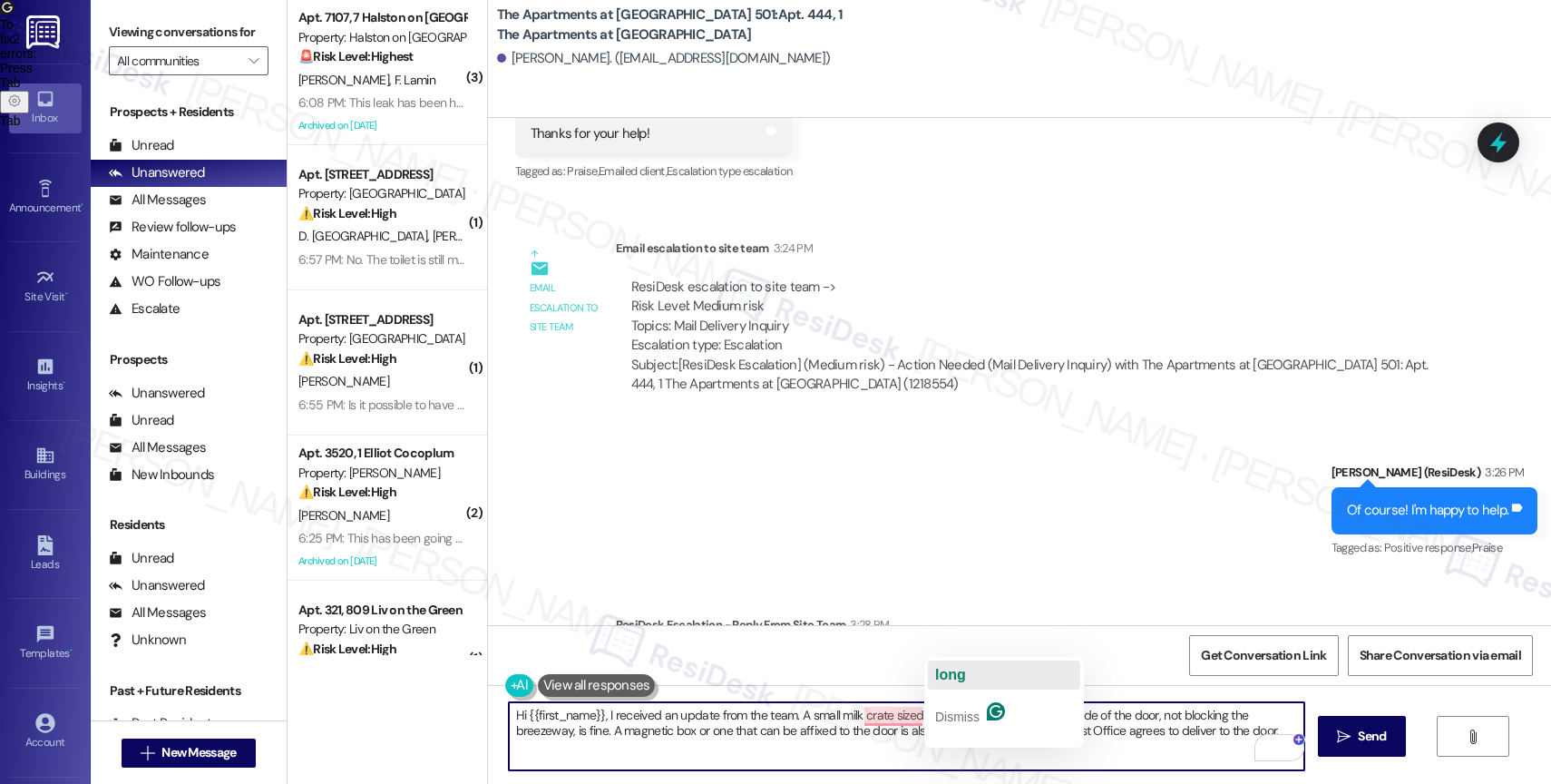
click at [974, 670] on button "long" at bounding box center [1004, 674] width 153 height 29
click at [1223, 735] on textarea "Hi {{first_name}}, I received an update from the team. A small milk crate sized…" at bounding box center [906, 736] width 795 height 68
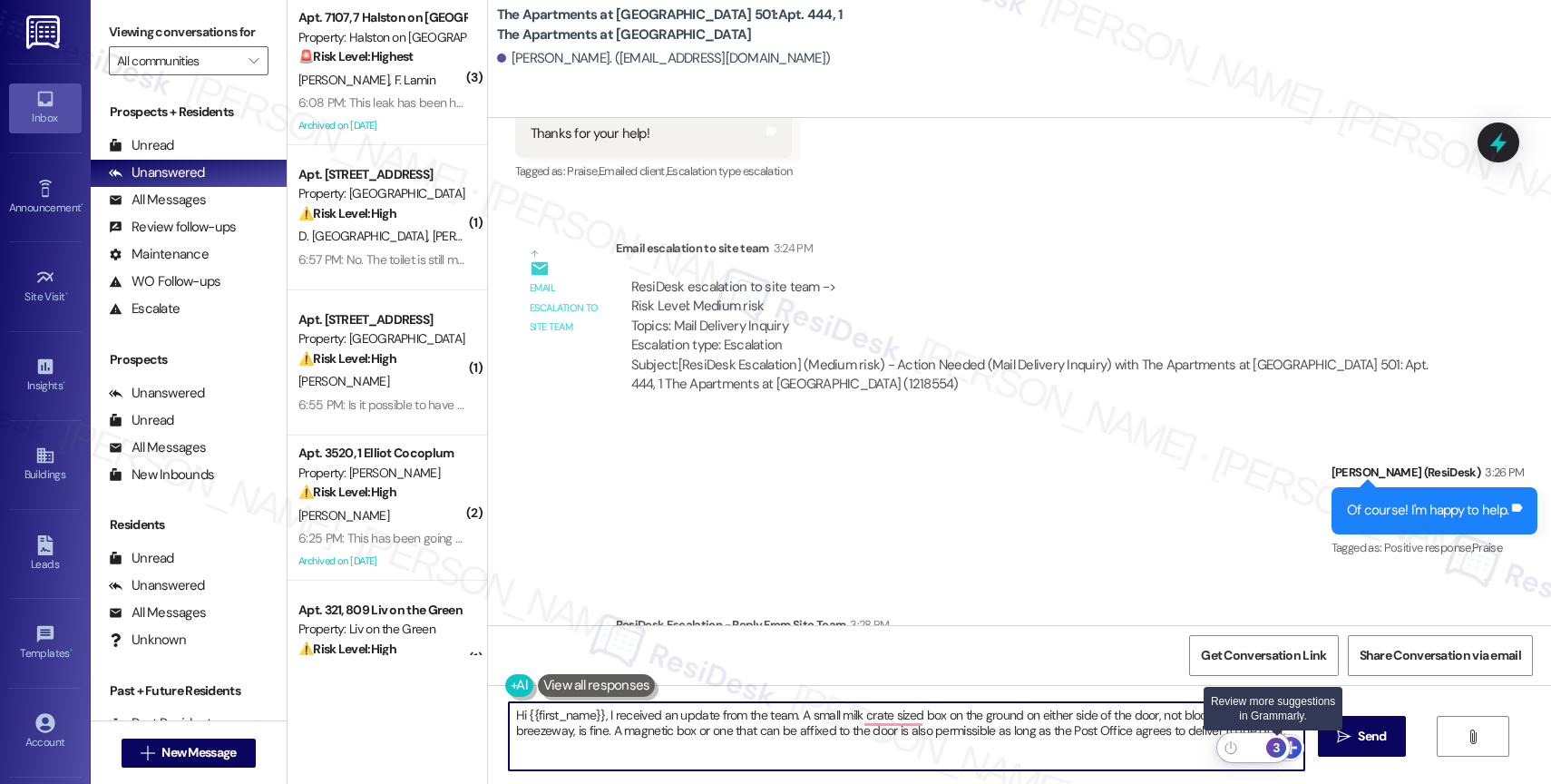
click at [1278, 742] on div "3" at bounding box center [1275, 747] width 20 height 20
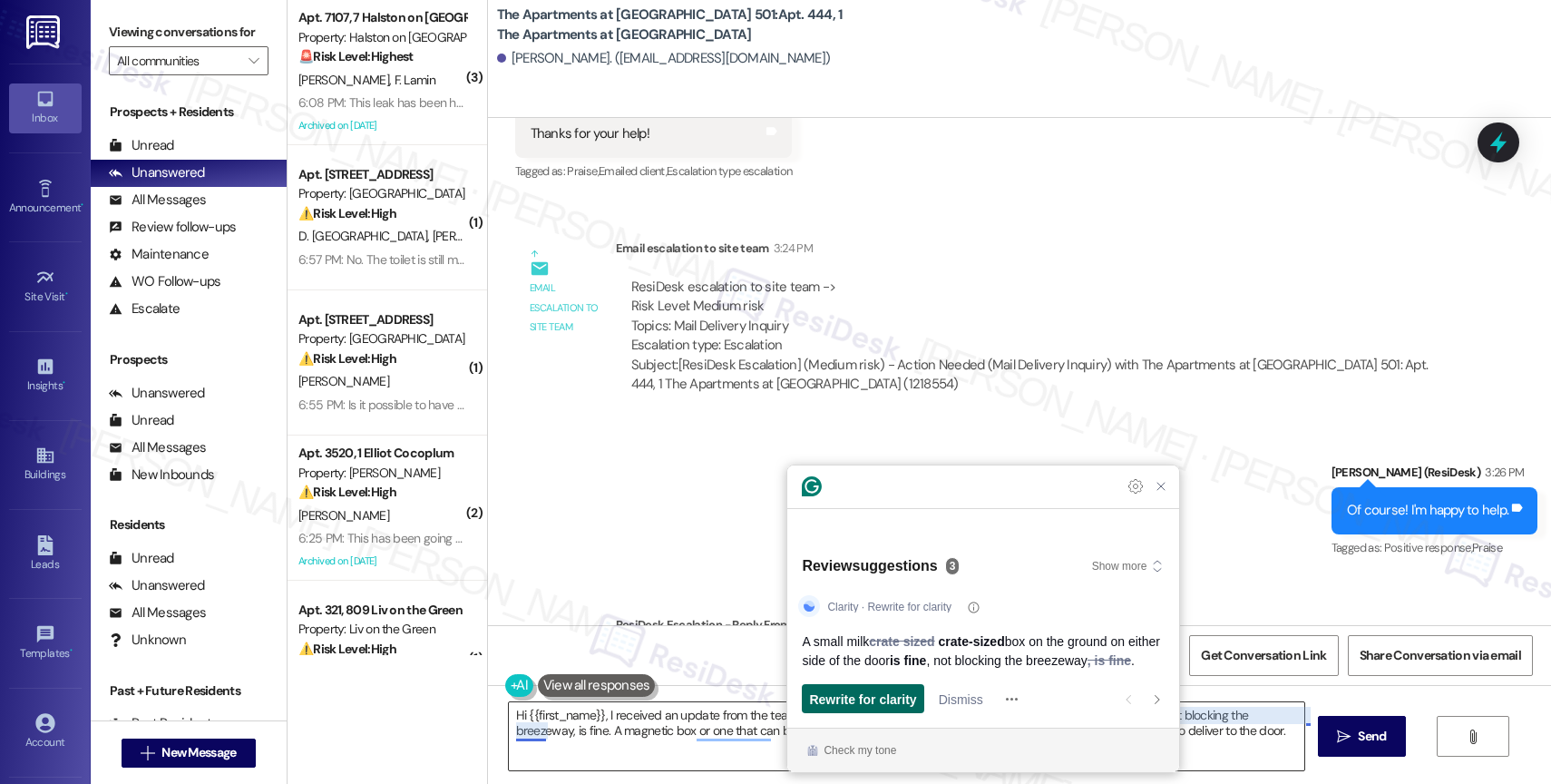
click at [864, 697] on span "Rewrite for clarity" at bounding box center [862, 699] width 107 height 19
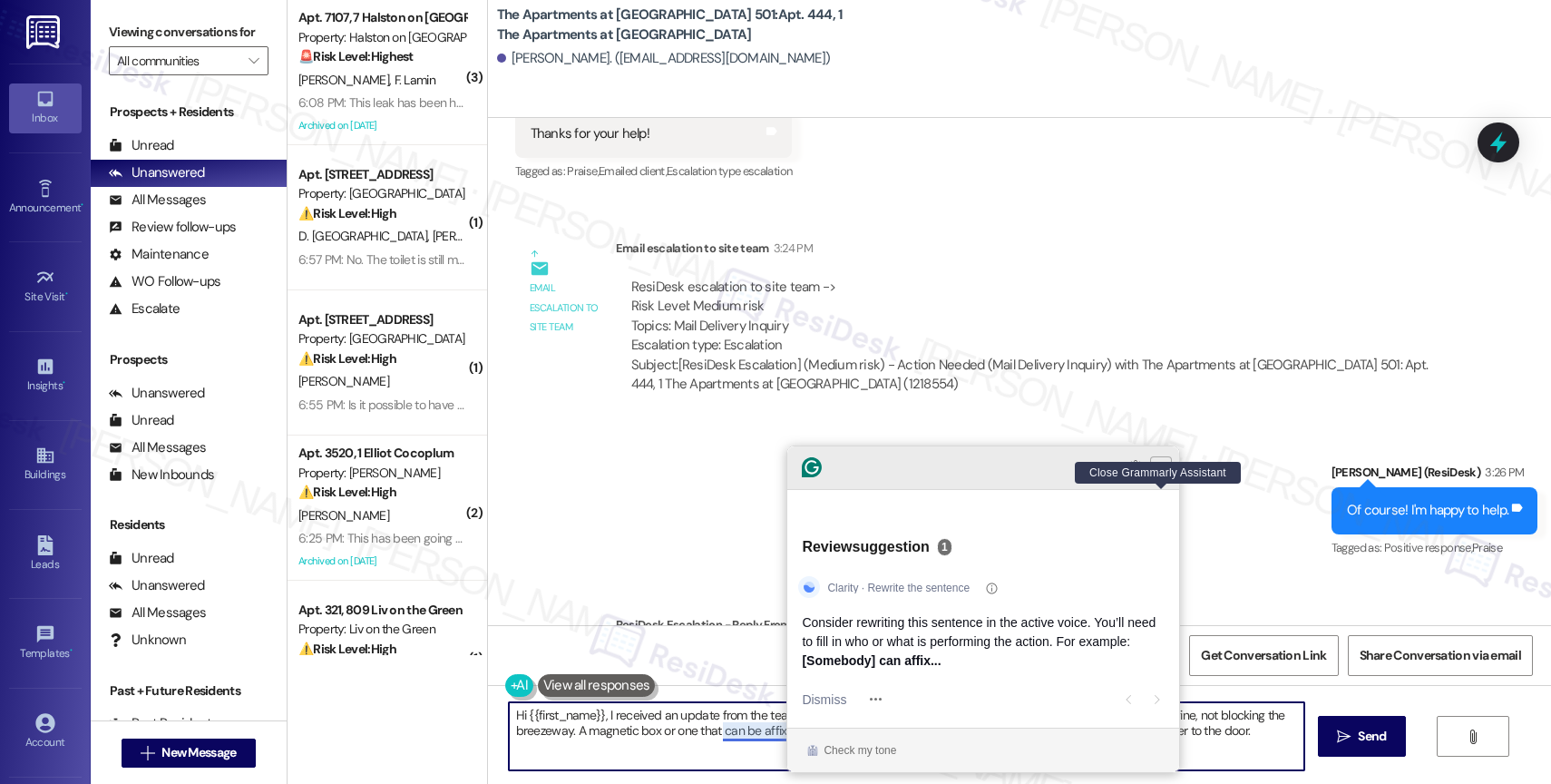
type textarea "Hi {{first_name}}, I received an update from the team. A small milk crate-sized…"
click at [1162, 474] on icon "Close Grammarly Assistant" at bounding box center [1160, 466] width 14 height 14
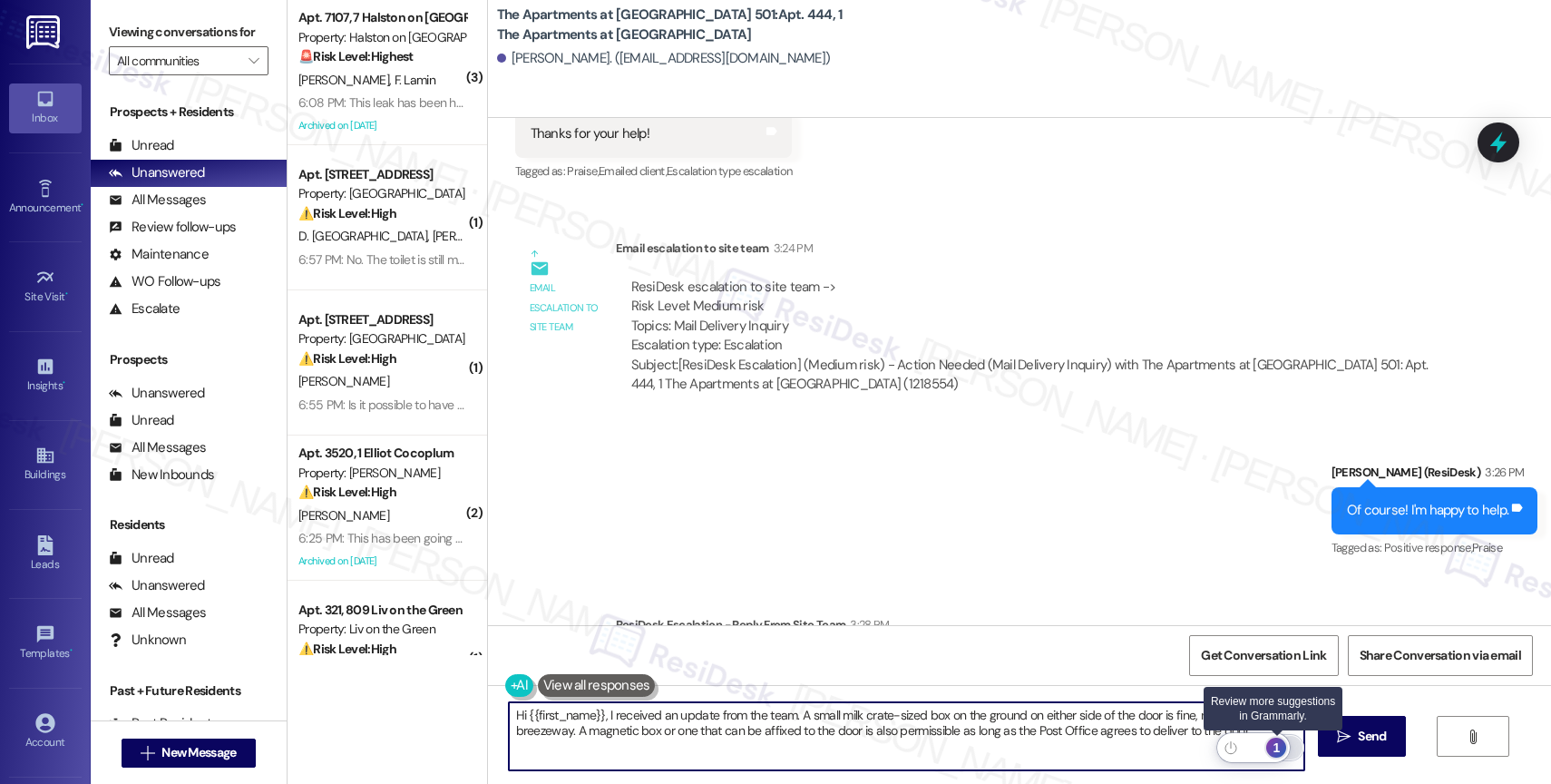
click at [1277, 742] on div "1" at bounding box center [1275, 747] width 20 height 20
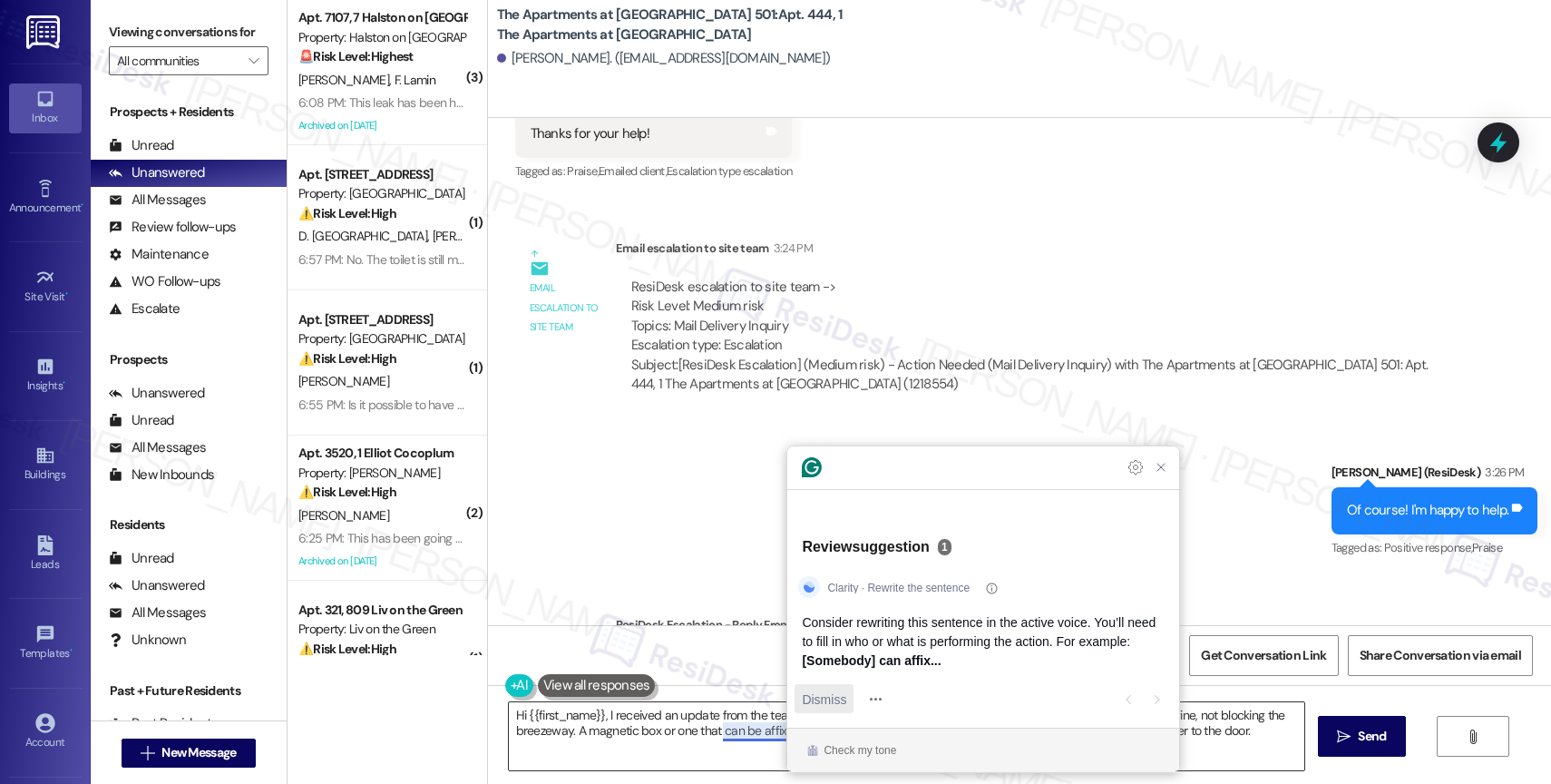
click at [822, 701] on span "Dismiss" at bounding box center [824, 699] width 45 height 19
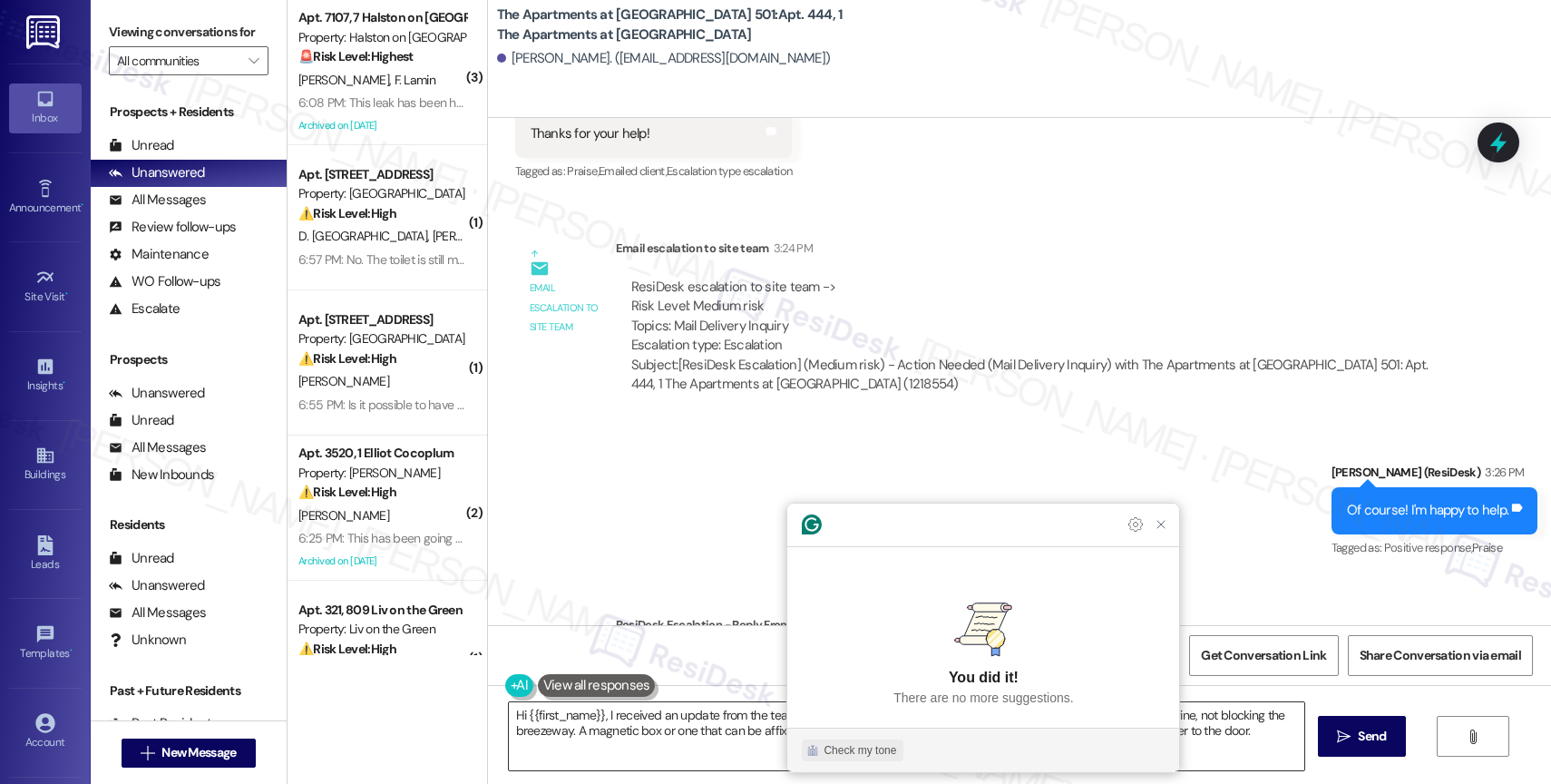
click at [880, 746] on div "Check my tone" at bounding box center [860, 750] width 73 height 16
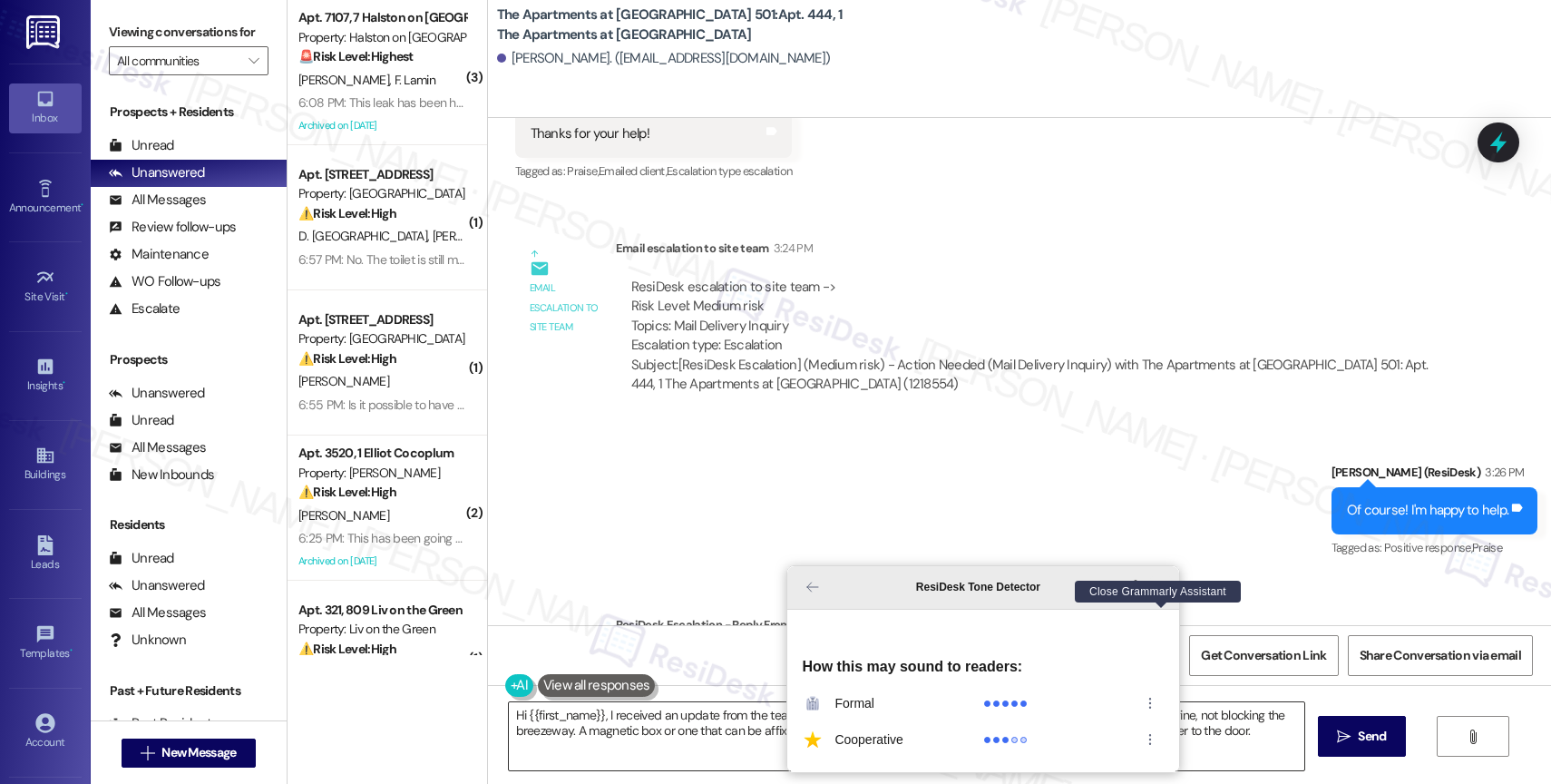
click at [1164, 594] on icon "Close Grammarly Assistant" at bounding box center [1160, 586] width 14 height 14
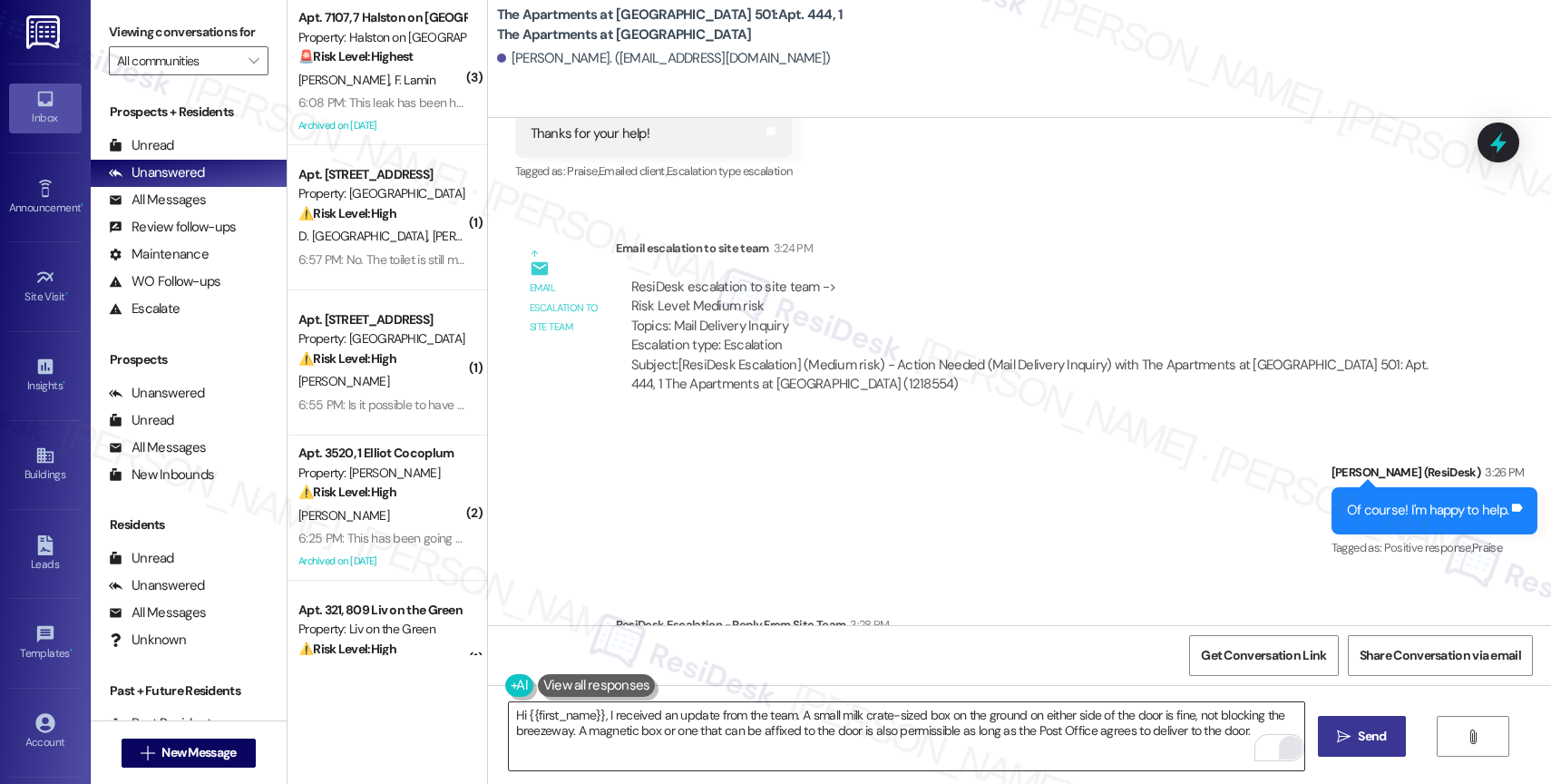
click at [1358, 741] on span "Send" at bounding box center [1372, 736] width 28 height 19
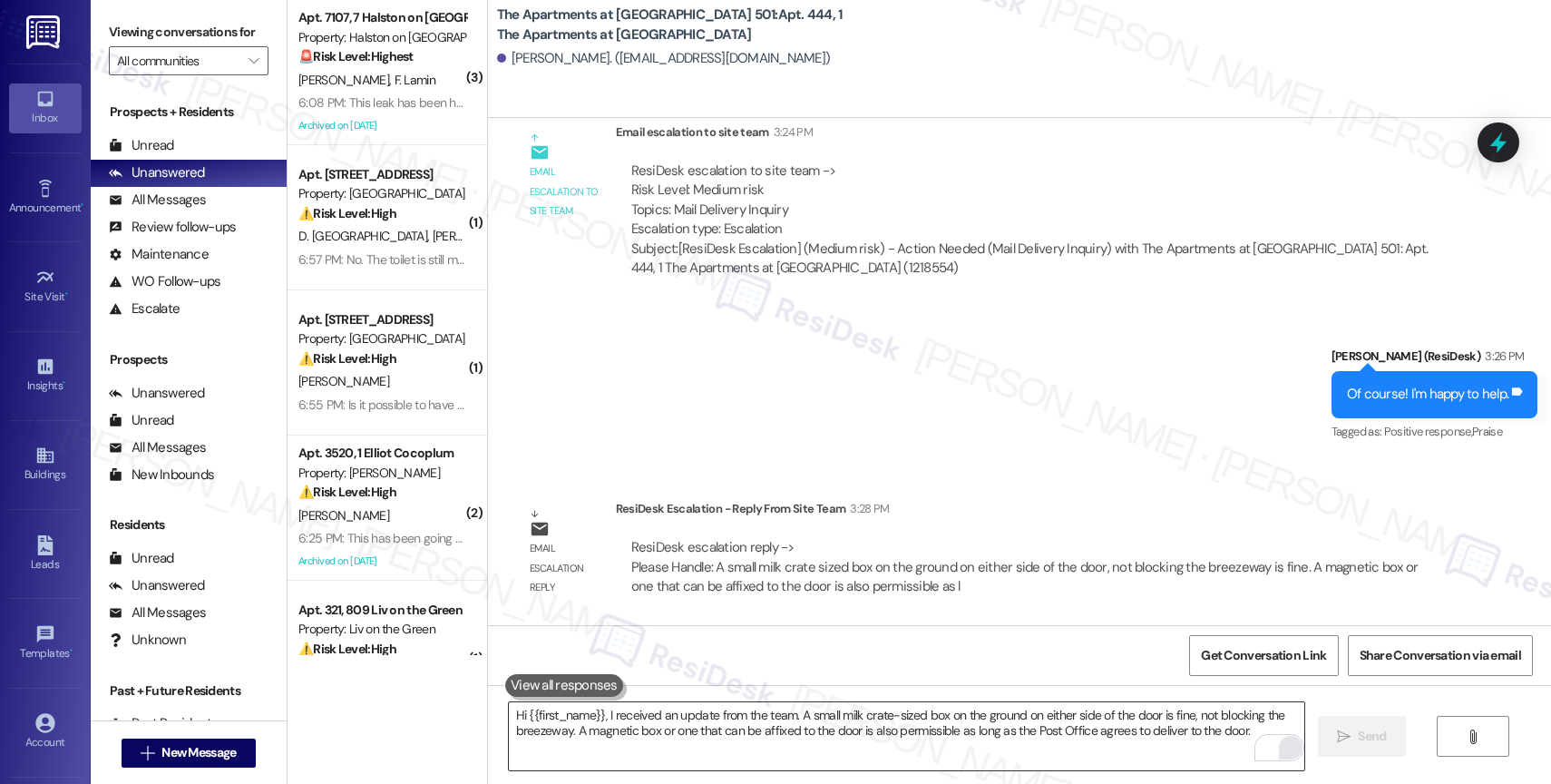
scroll to position [12347, 0]
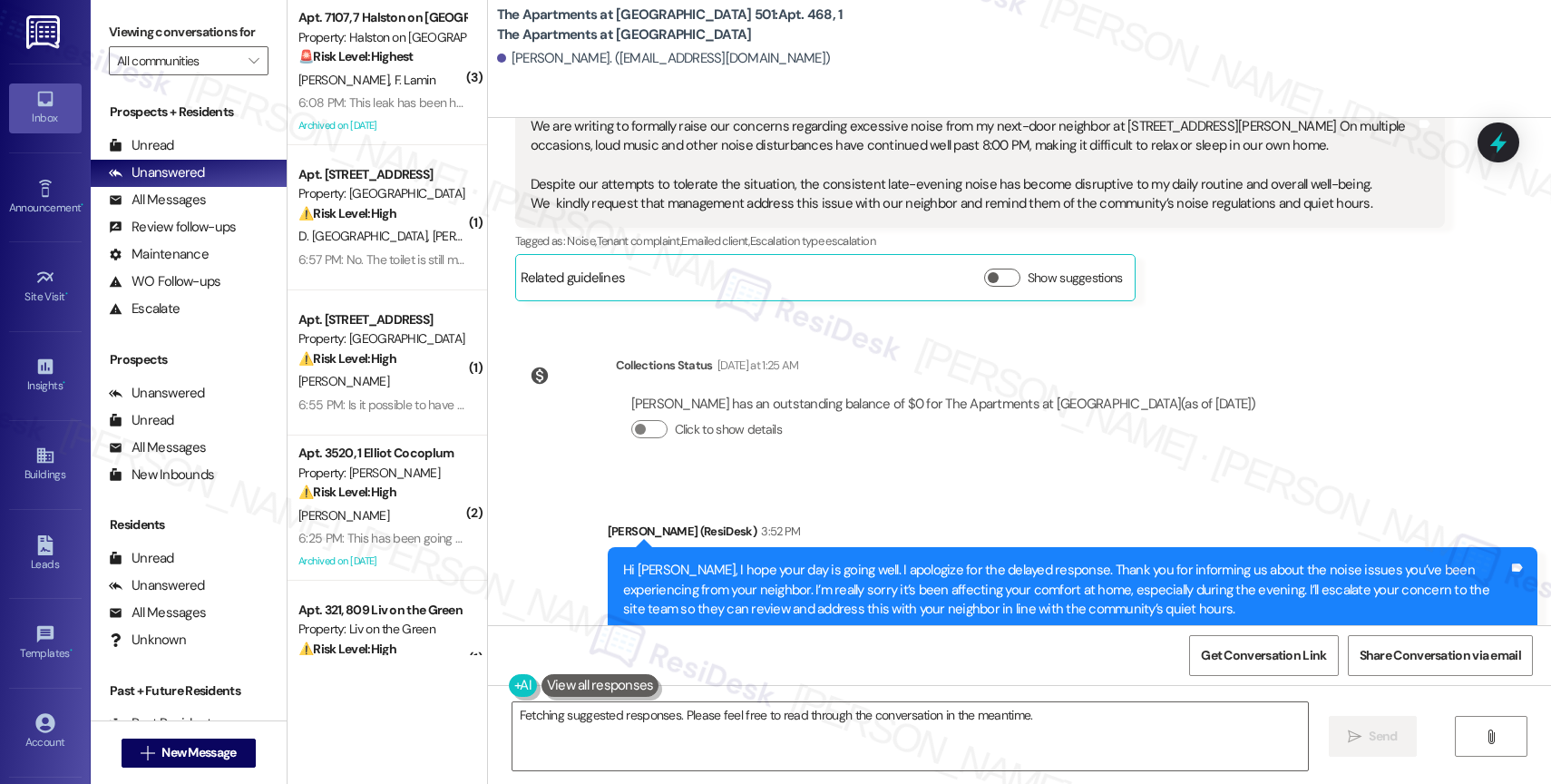
scroll to position [1906, 0]
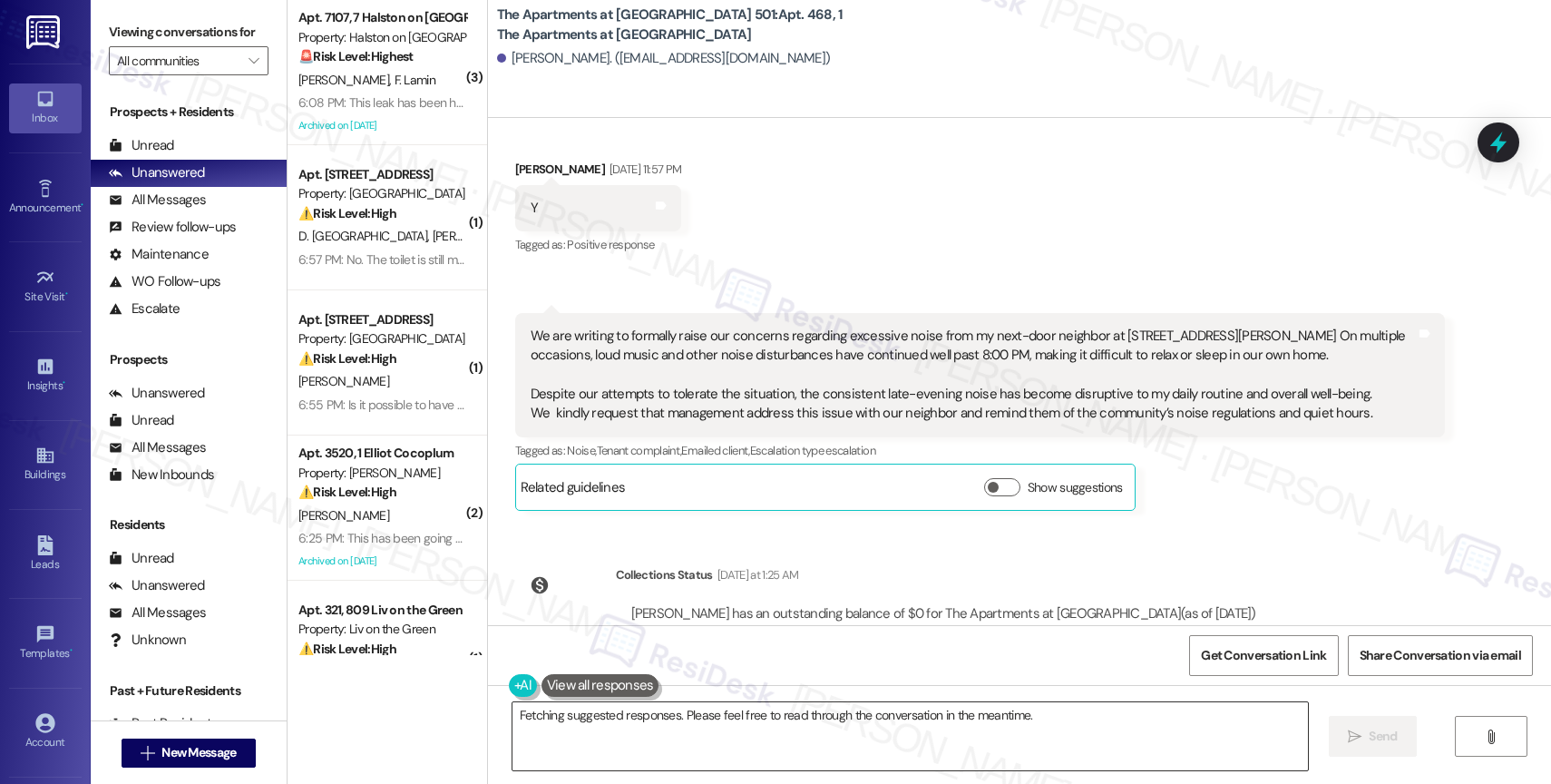
click at [636, 734] on textarea "Hey {{first_name}}, I understand the noise from your neighbor is disruptive. I'…" at bounding box center [909, 736] width 795 height 68
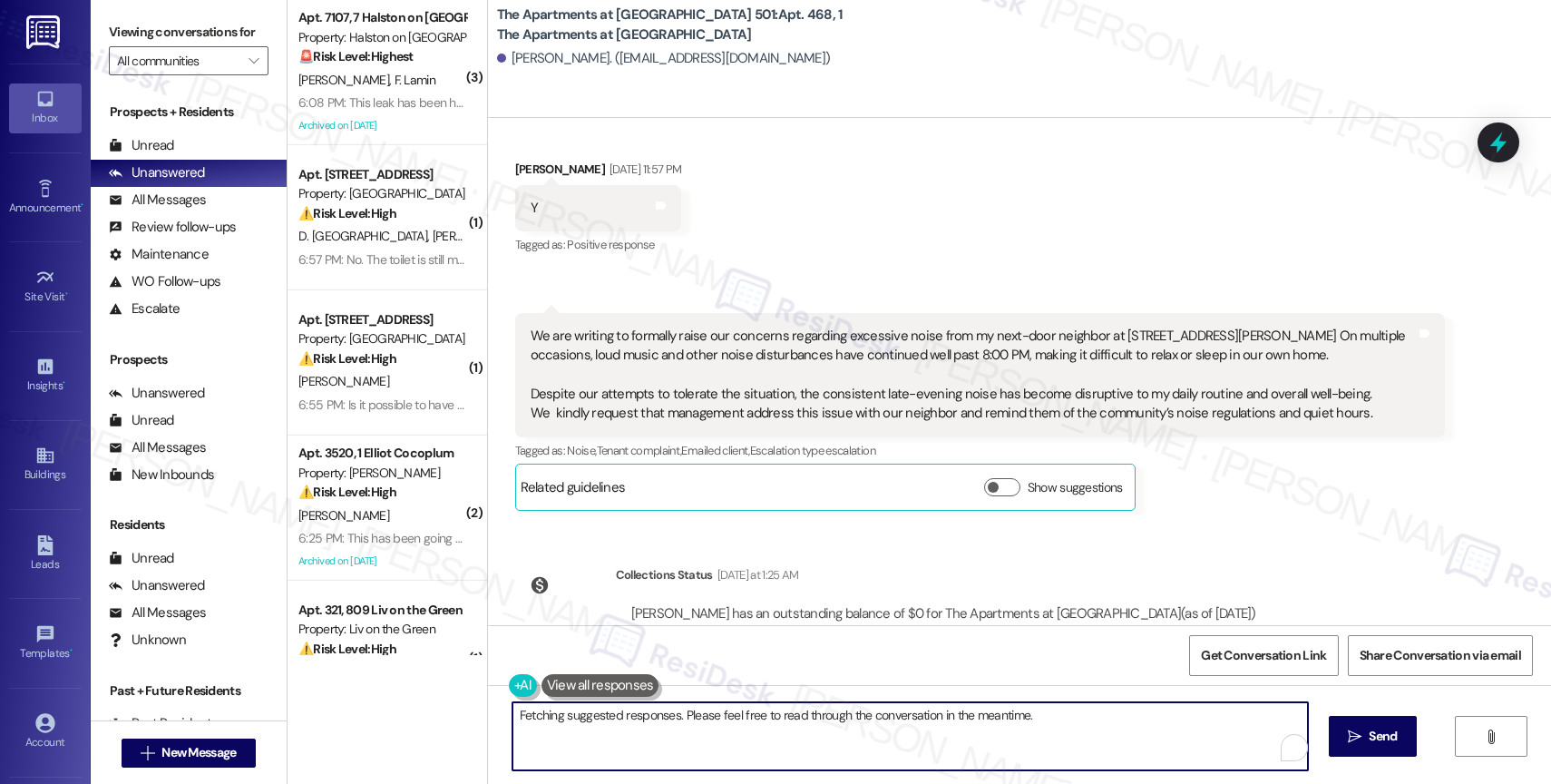
click at [636, 734] on textarea "Hey {{first_name}}, I understand the noise from your neighbor is disruptive. I'…" at bounding box center [909, 736] width 795 height 68
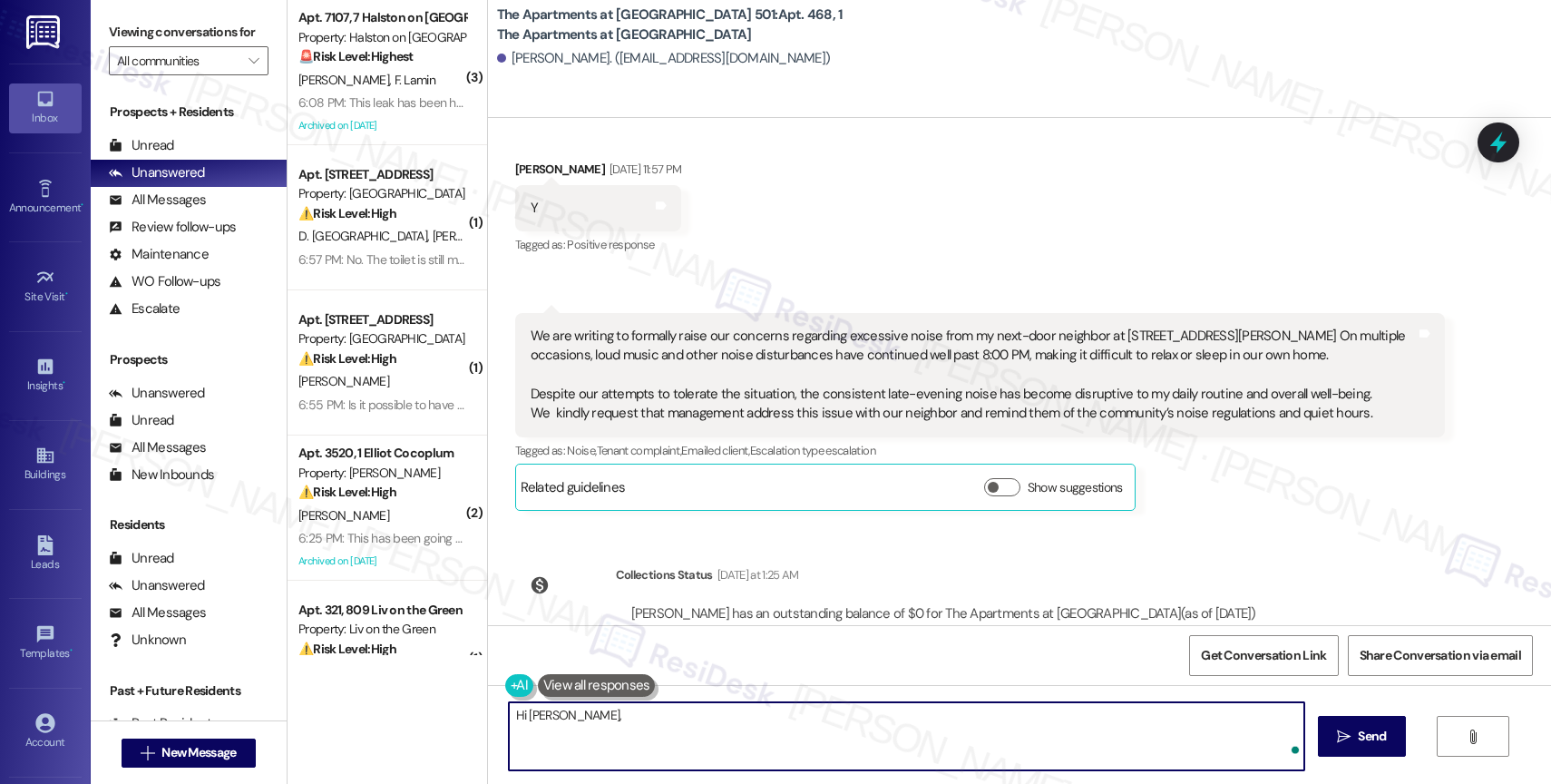
paste textarea "We will follow up with the resident regarding your report of a noise complaint.…"
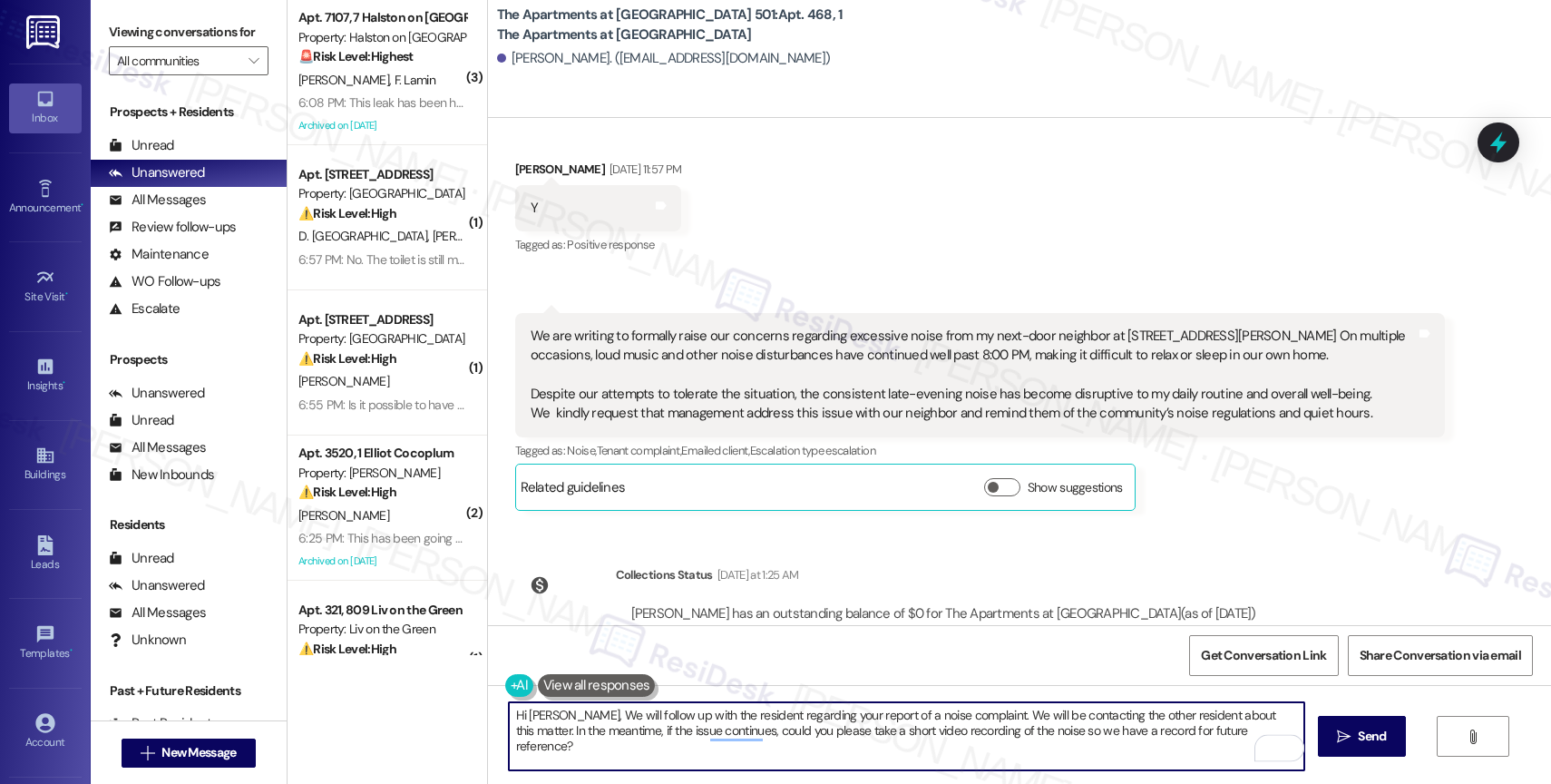
click at [563, 713] on textarea "Hi Joemar, We will follow up with the resident regarding your report of a noise…" at bounding box center [906, 736] width 795 height 68
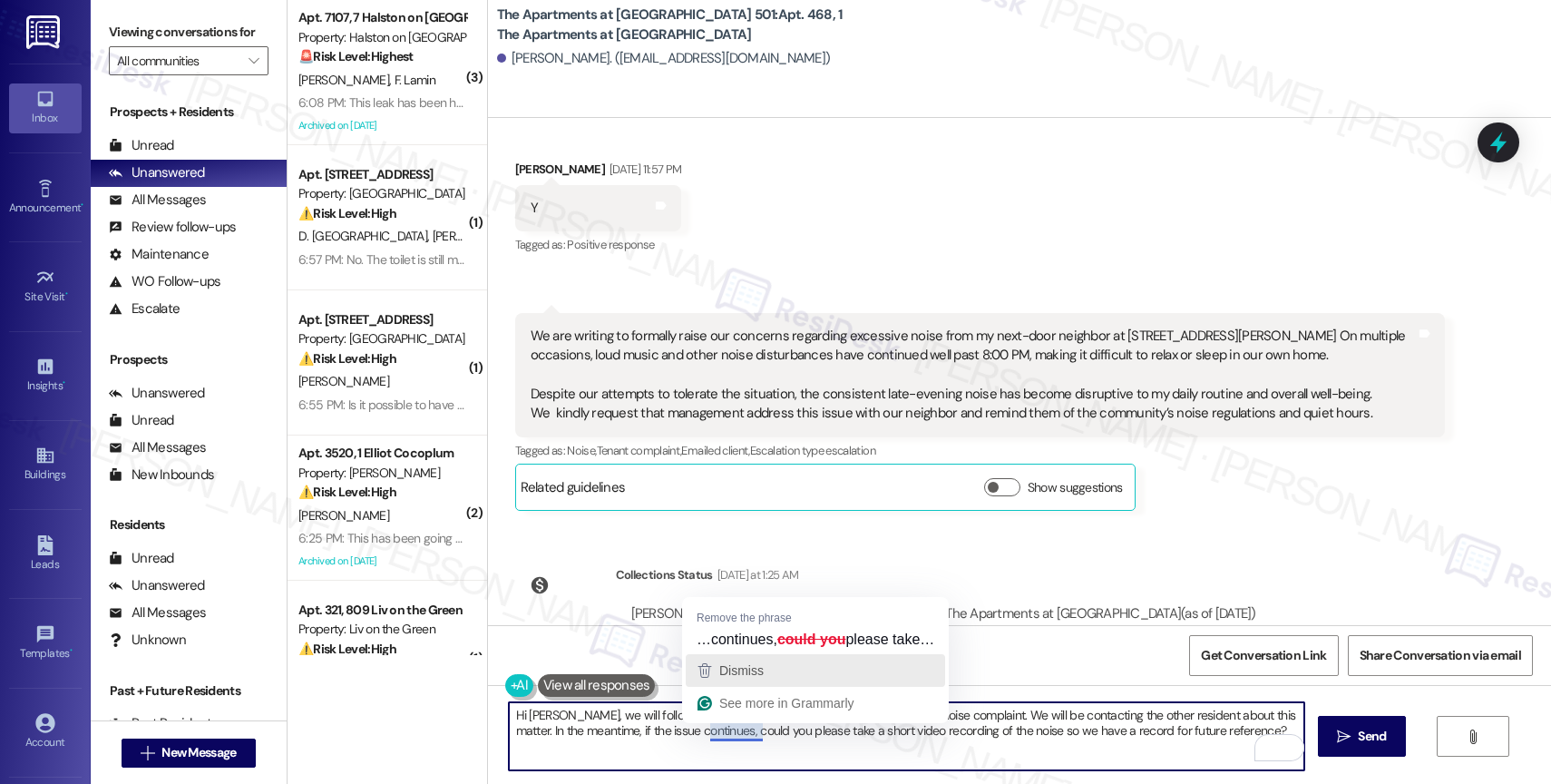
click at [789, 671] on div "Dismiss" at bounding box center [815, 670] width 243 height 27
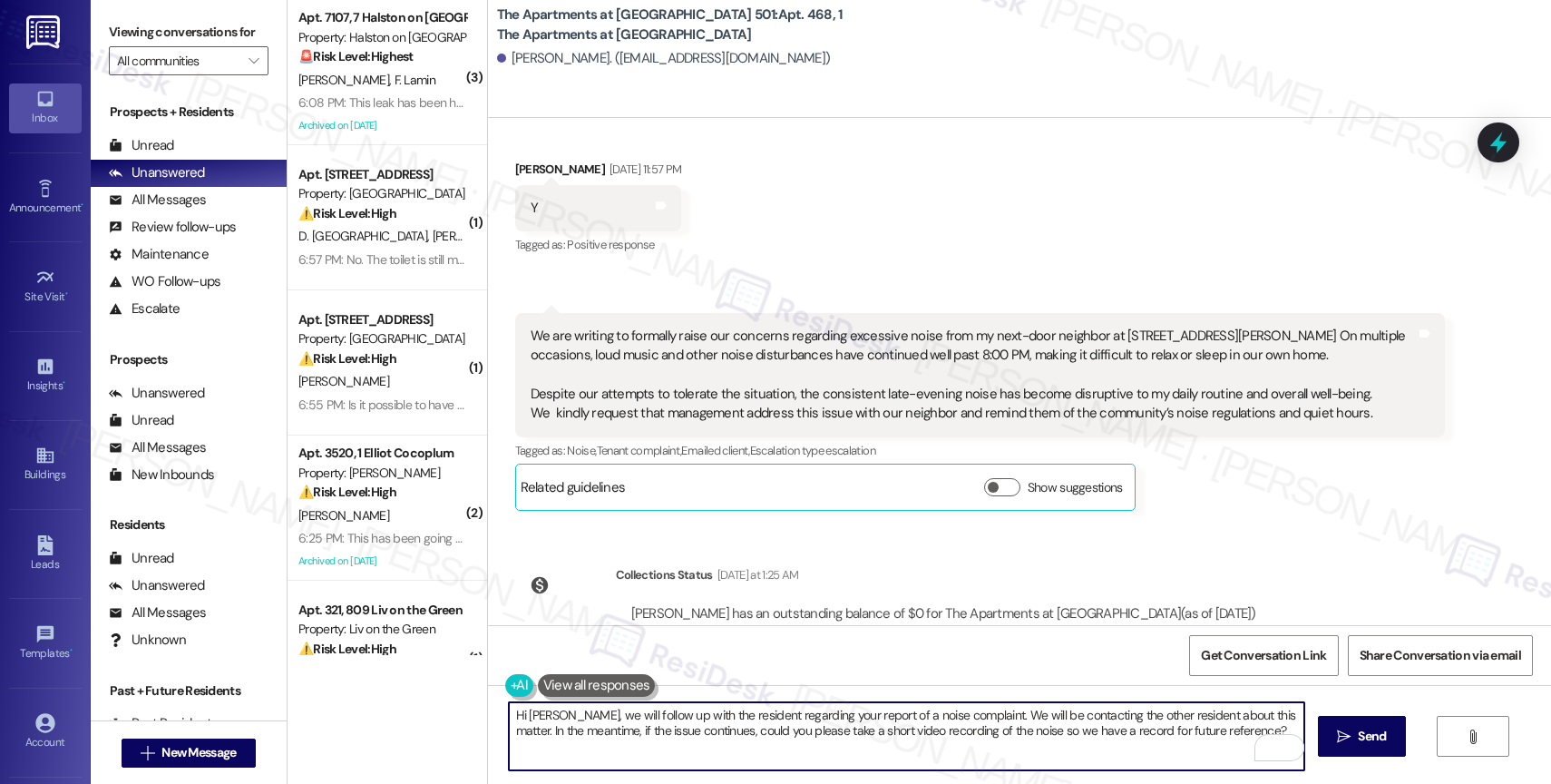
click at [1234, 724] on textarea "Hi Joemar, we will follow up with the resident regarding your report of a noise…" at bounding box center [906, 736] width 795 height 68
type textarea "Hi Joemar, we will follow up with the resident regarding your report of a noise…"
click at [1358, 734] on span "Send" at bounding box center [1372, 736] width 28 height 19
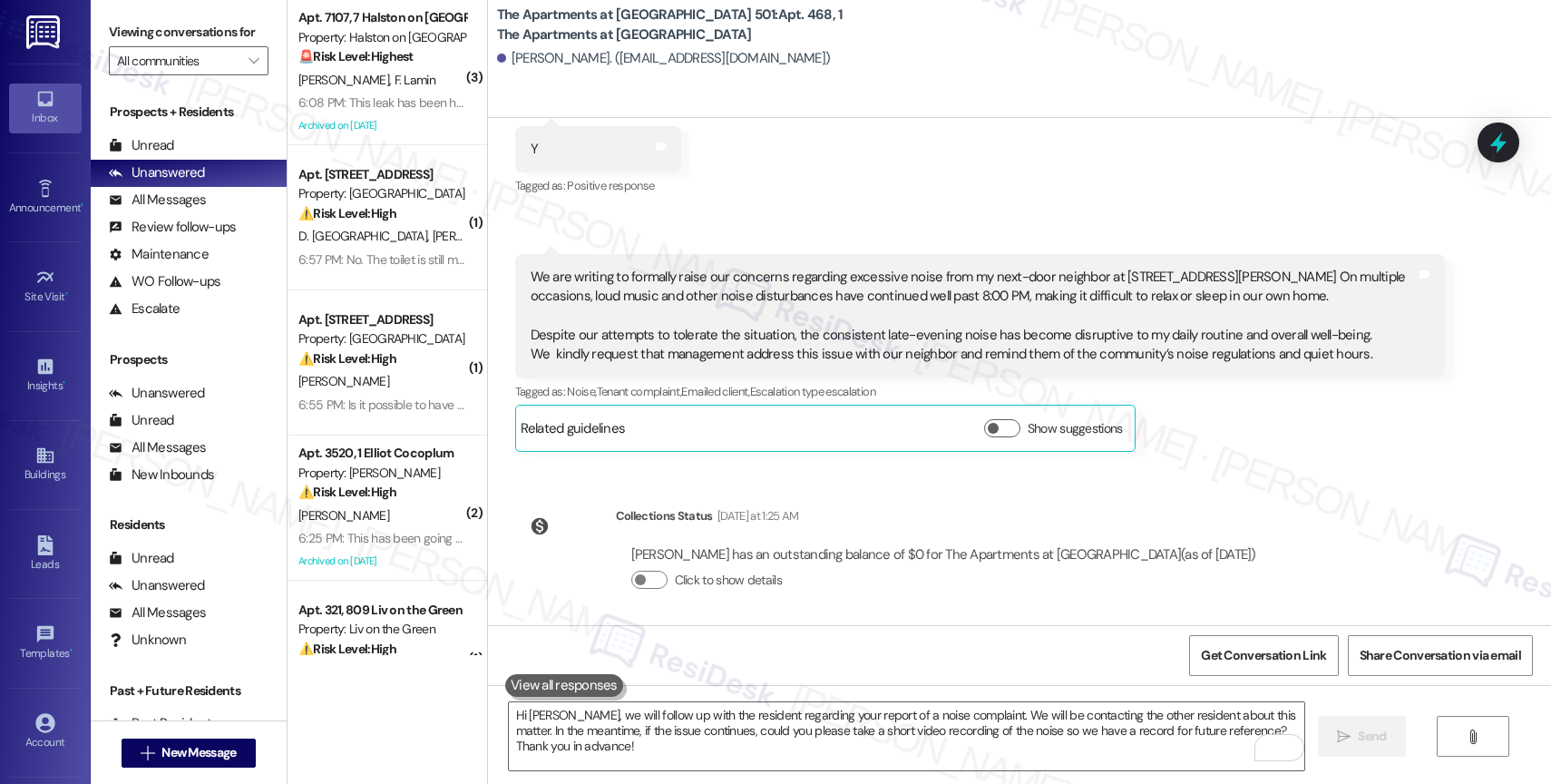
scroll to position [1805, 0]
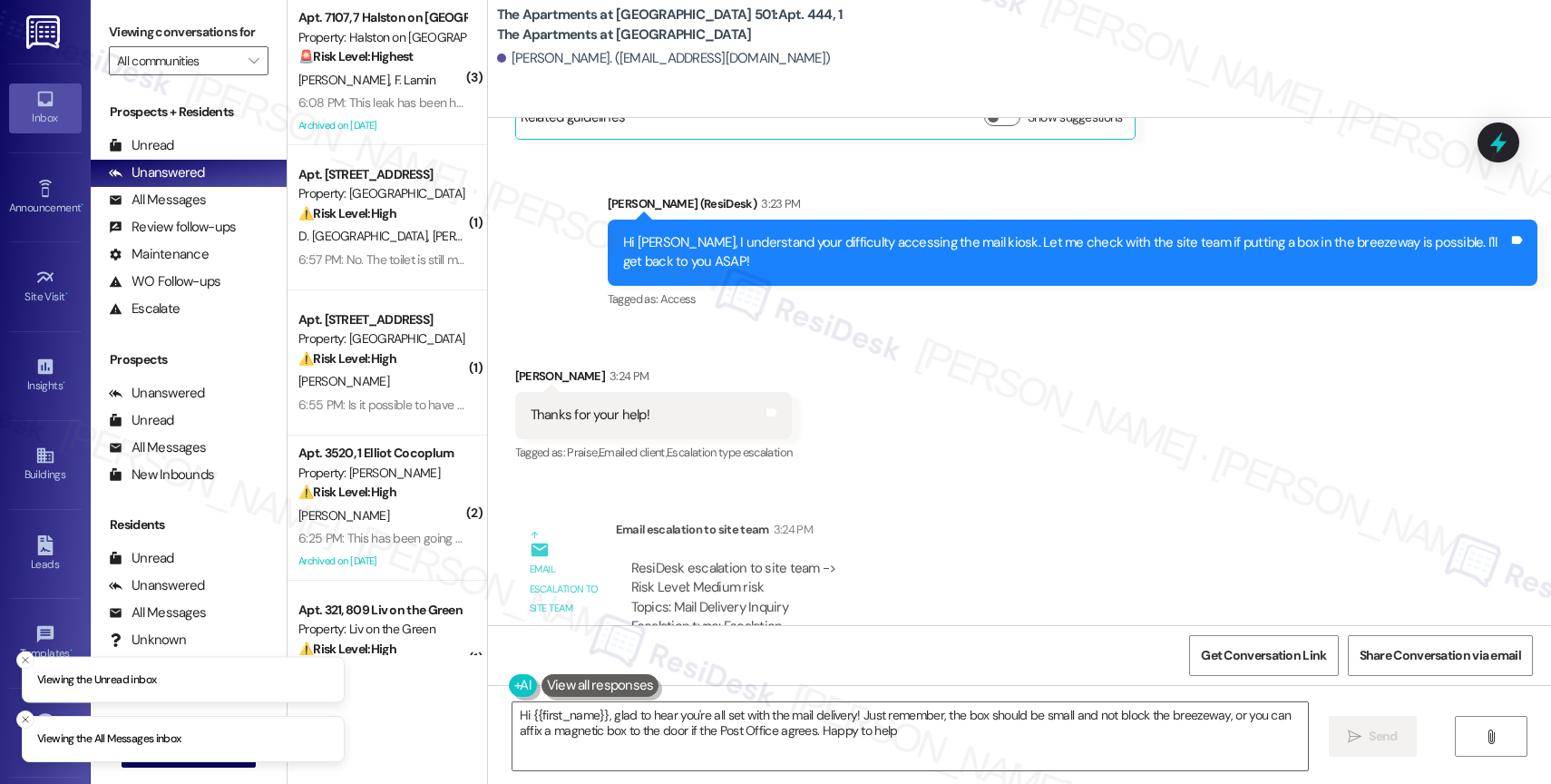
type textarea "Hi {{first_name}}, glad to hear you're all set with the mail delivery! Just rem…"
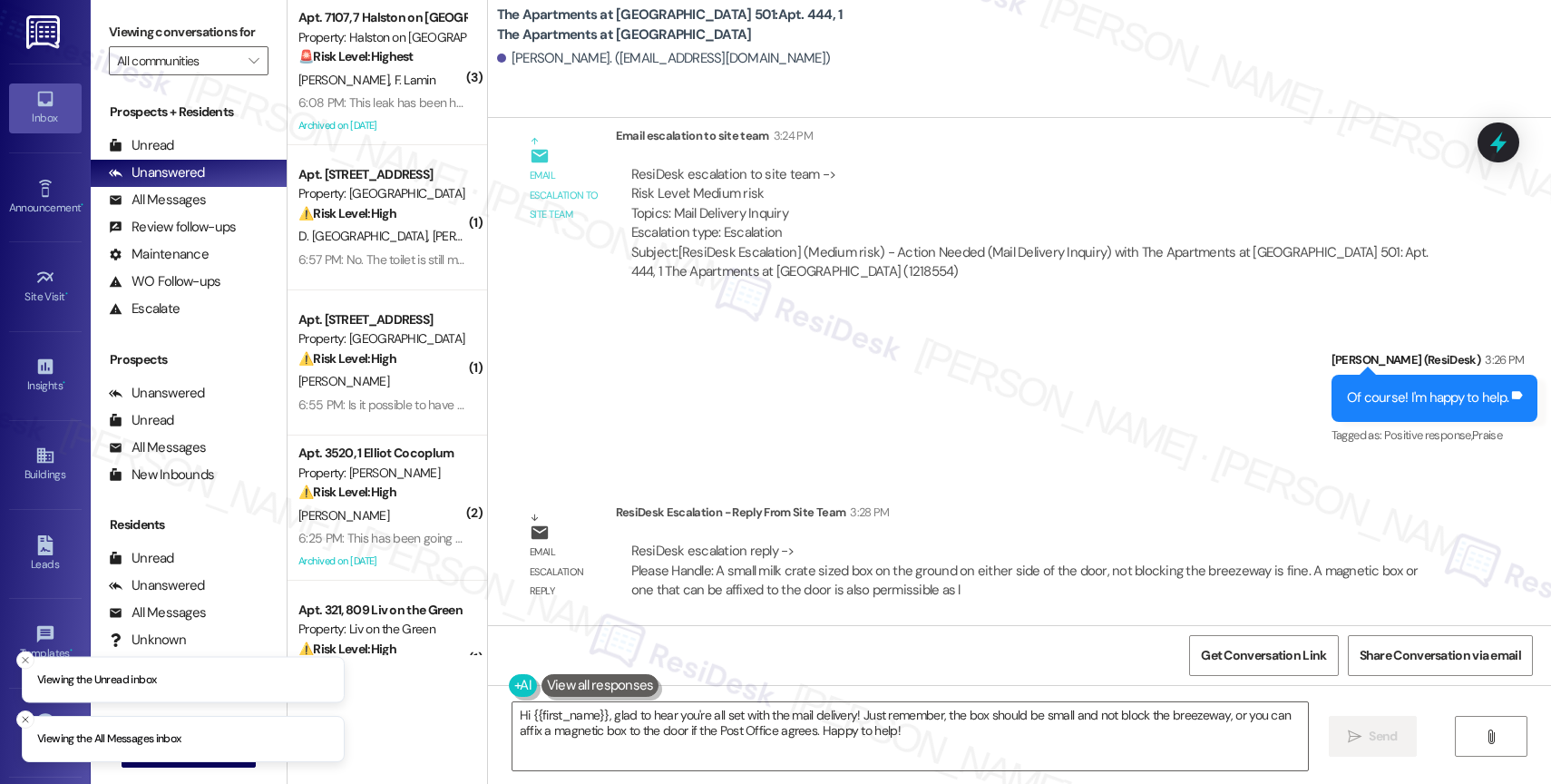
scroll to position [12373, 0]
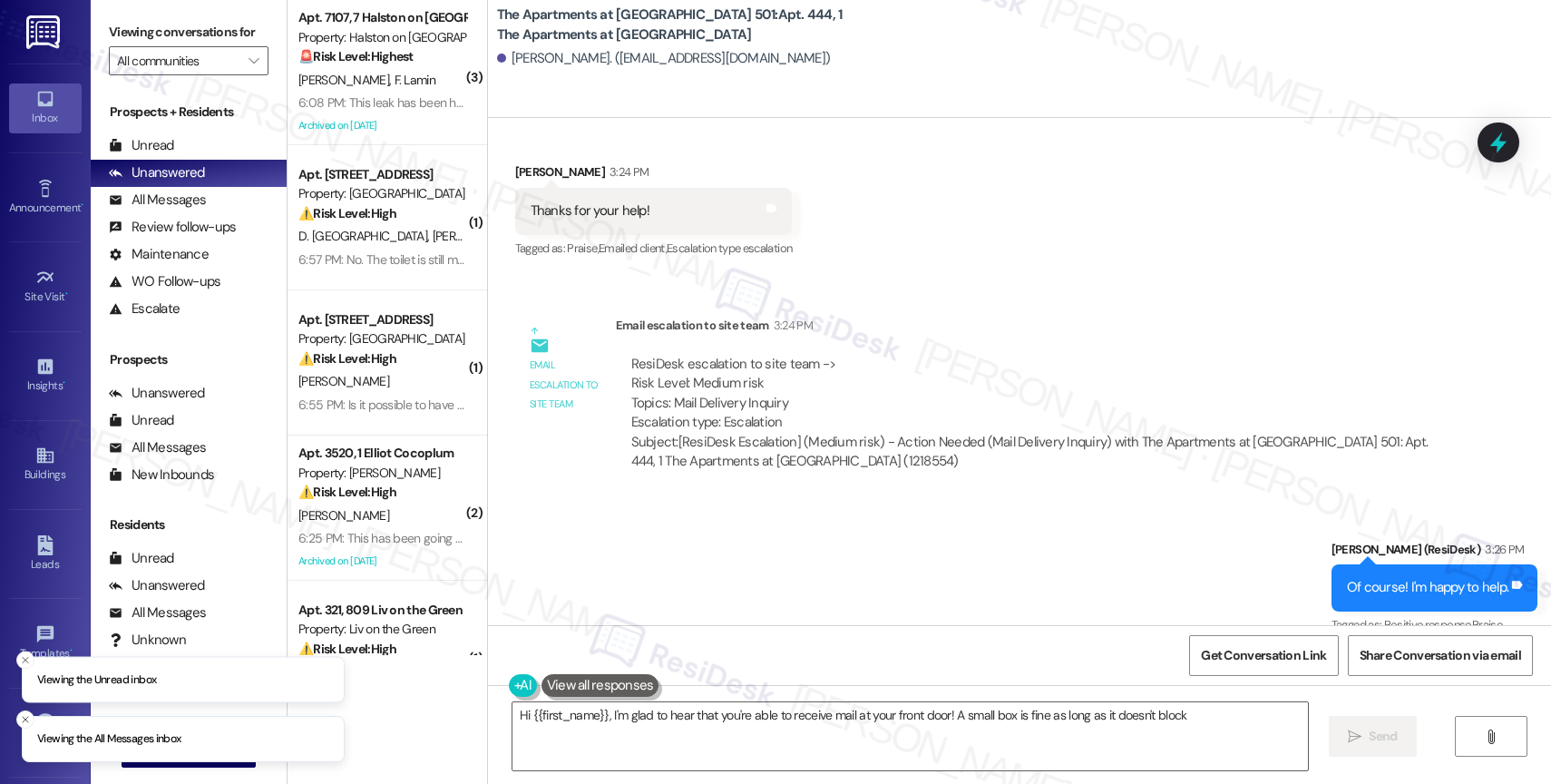
scroll to position [12373, 0]
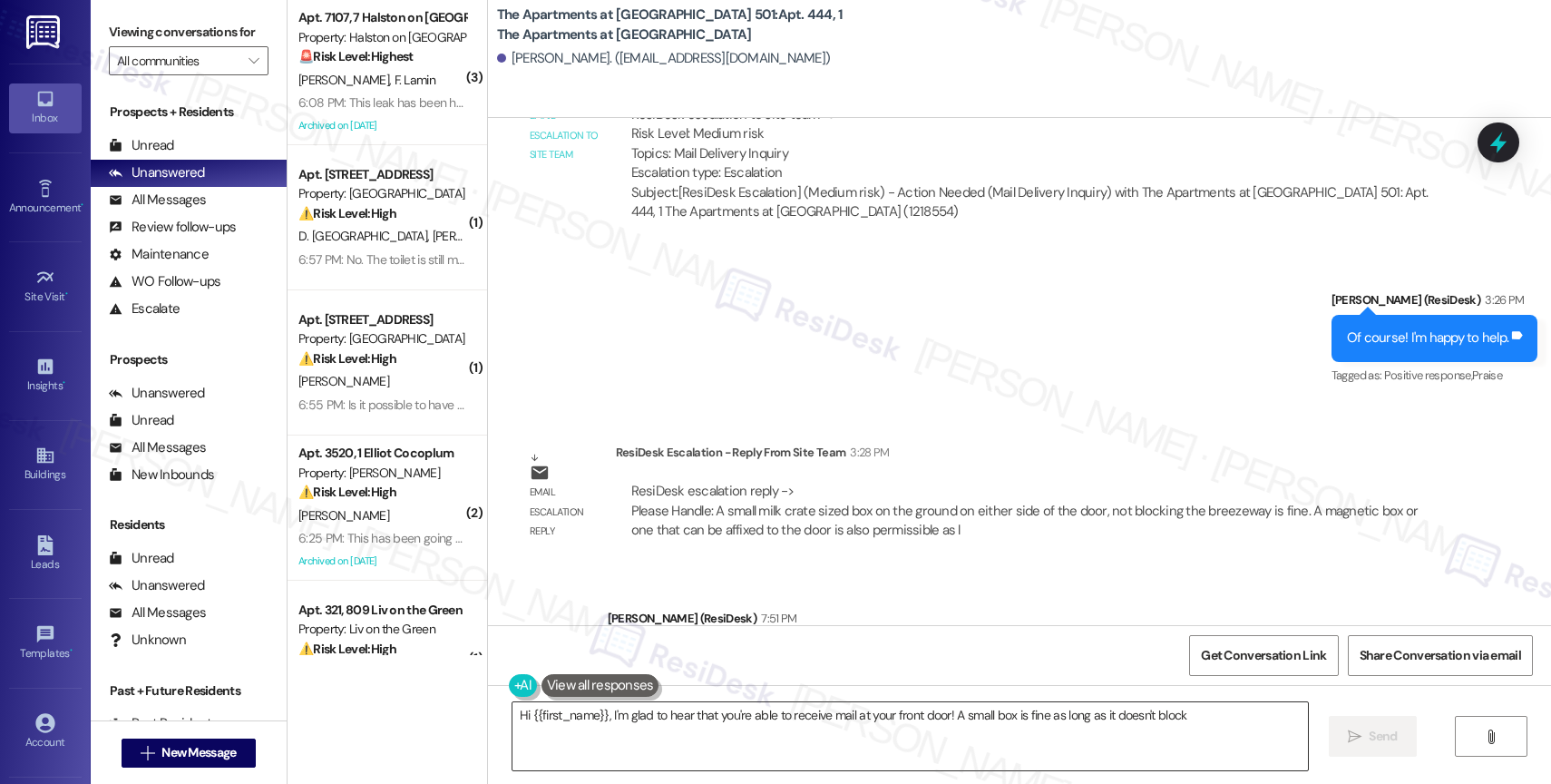
click at [763, 727] on textarea "Hi {{first_name}}, I'm glad to hear that you're able to receive mail at your fr…" at bounding box center [909, 736] width 795 height 68
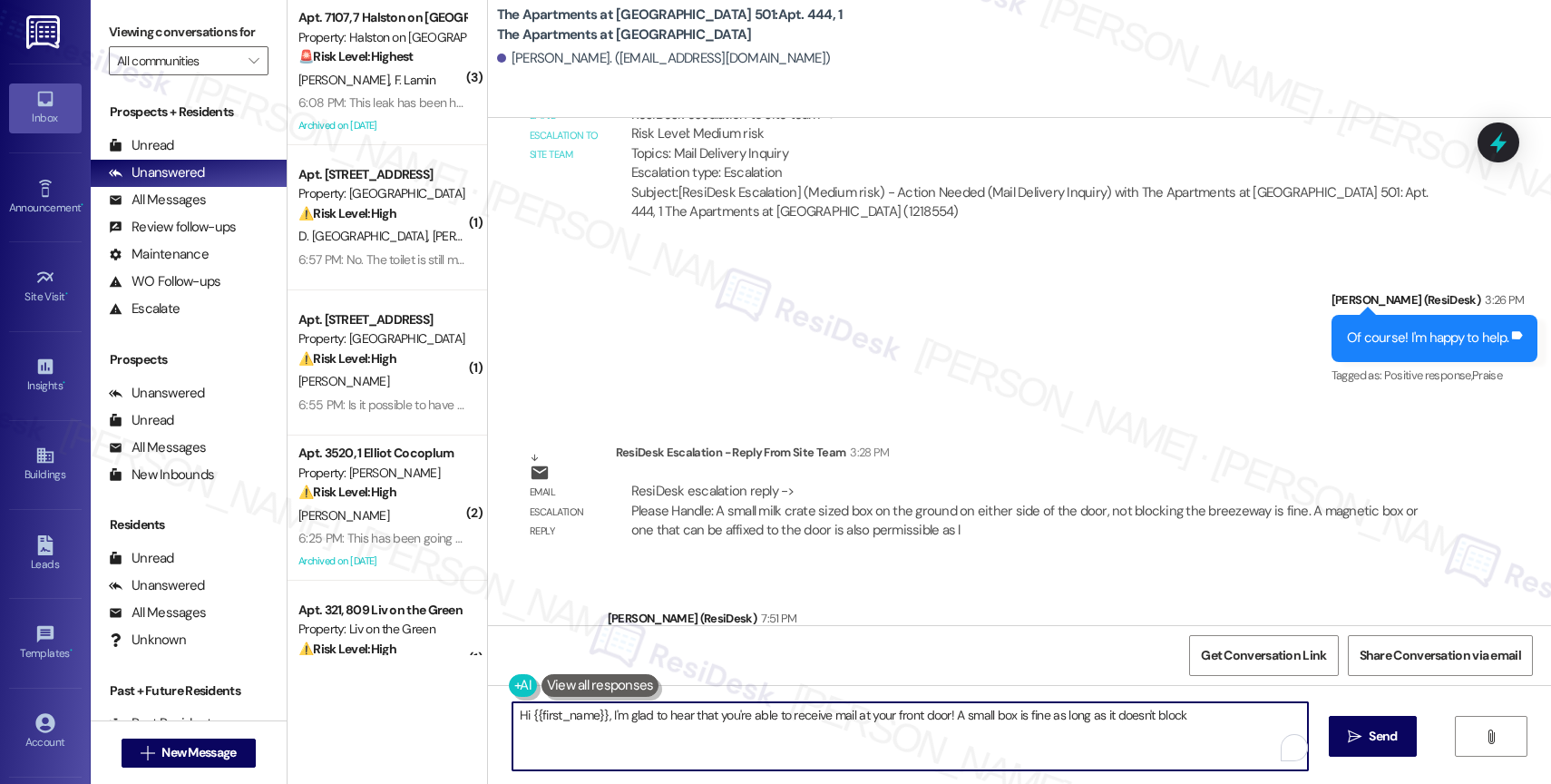
click at [763, 727] on textarea "Hi {{first_name}}, I'm glad to hear that you're able to receive mail at your fr…" at bounding box center [909, 736] width 795 height 68
paste textarea "This falls under a resident's request for an accommodation and the resident wil…"
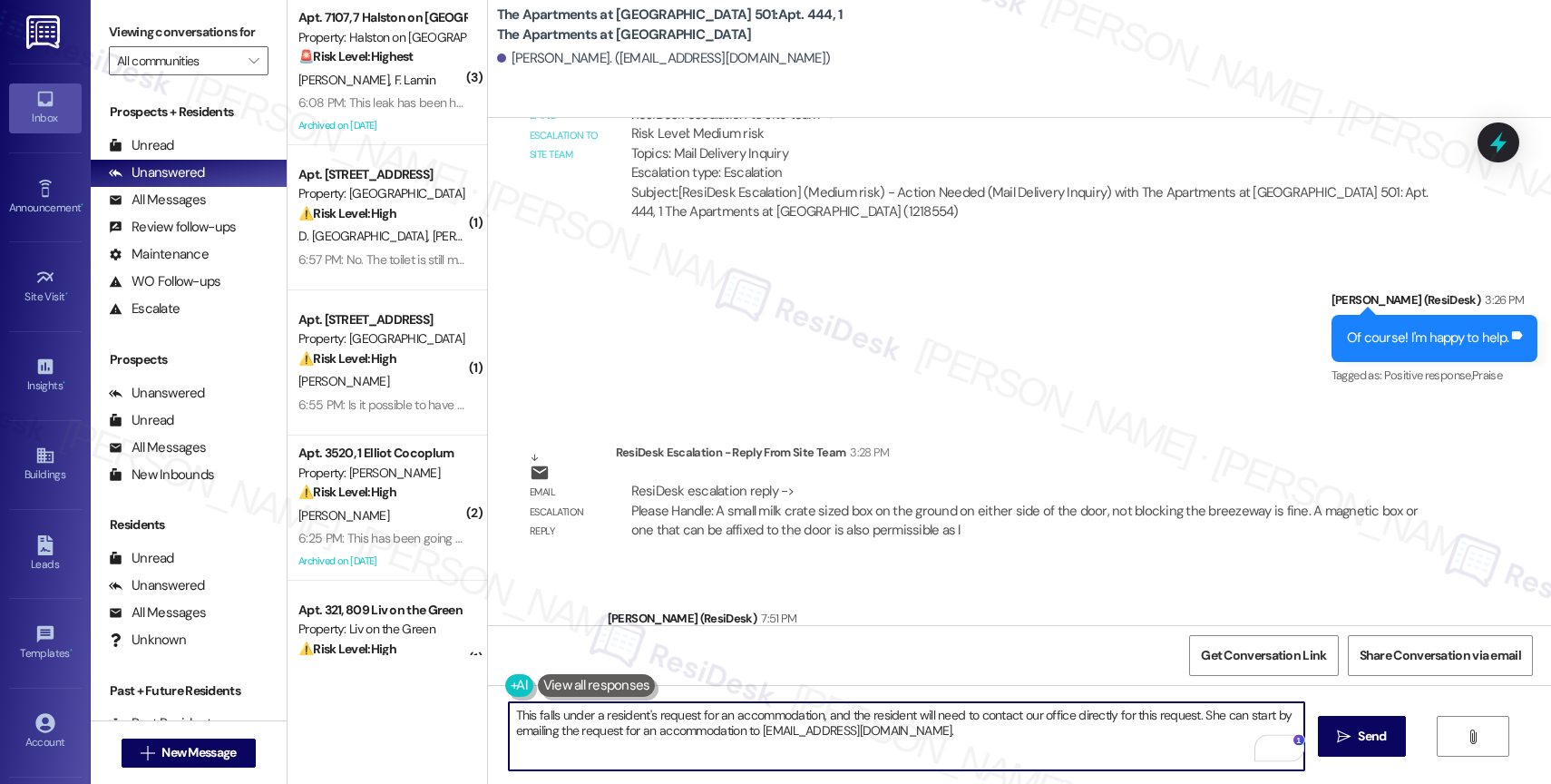
click at [959, 745] on textarea "This falls under a resident's request for an accommodation, and the resident wi…" at bounding box center [906, 736] width 795 height 68
click at [509, 712] on textarea "This falls under a resident's request for an accommodation, and the resident wi…" at bounding box center [906, 736] width 795 height 68
click at [927, 712] on textarea "Also, this falls under a resident's request for an accommodation, and the resid…" at bounding box center [906, 736] width 795 height 68
click at [1039, 737] on textarea "Also, this falls under a resident's request for an accommodation, and you will …" at bounding box center [906, 736] width 795 height 68
click at [1187, 721] on textarea "Also, this falls under a resident's request for an accommodation, and you will …" at bounding box center [906, 736] width 795 height 68
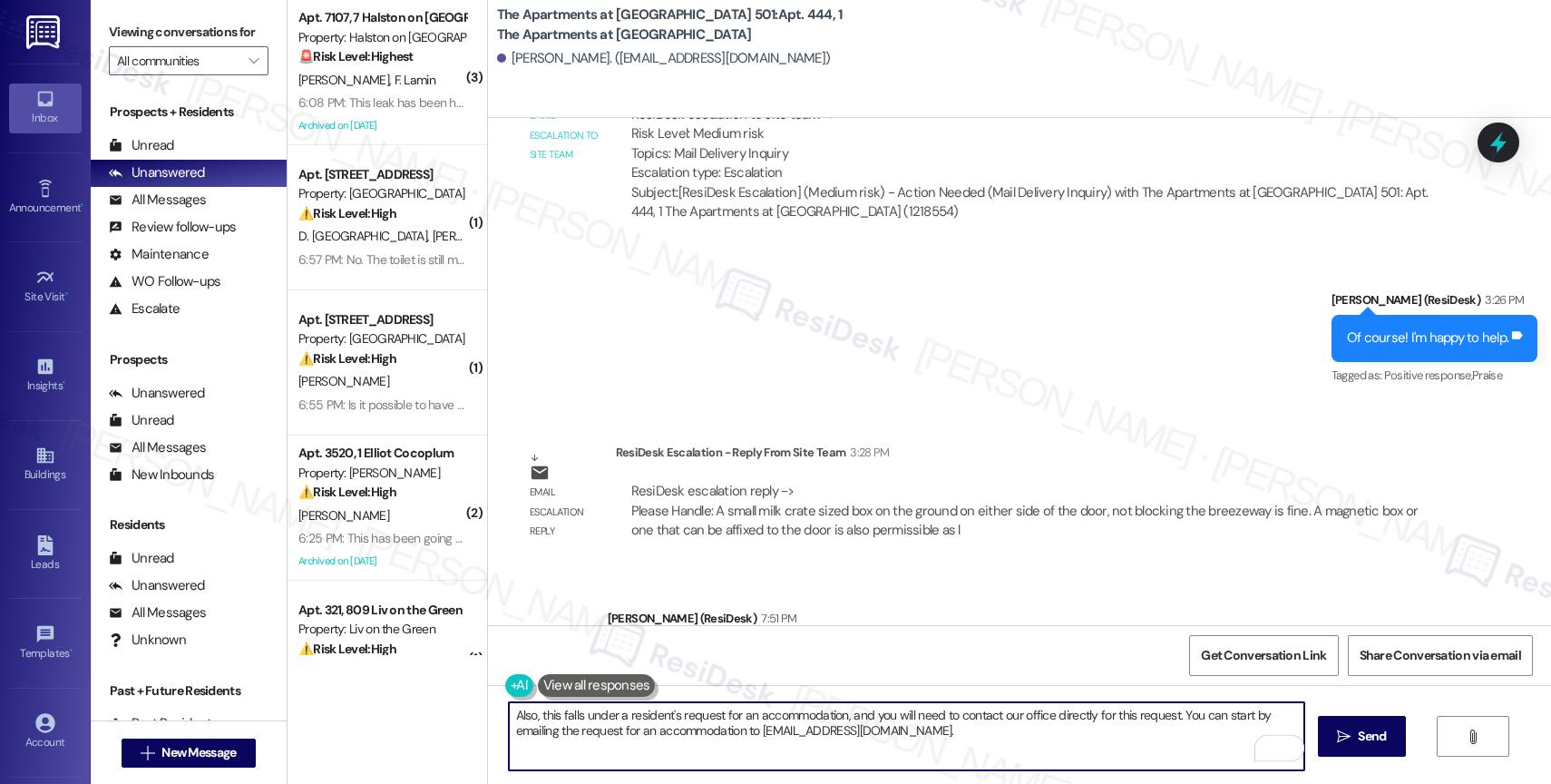
click at [945, 729] on textarea "Also, this falls under a resident's request for an accommodation, and you will …" at bounding box center [906, 736] width 795 height 68
type textarea "Also, this falls under a resident's request for an accommodation, and you will …"
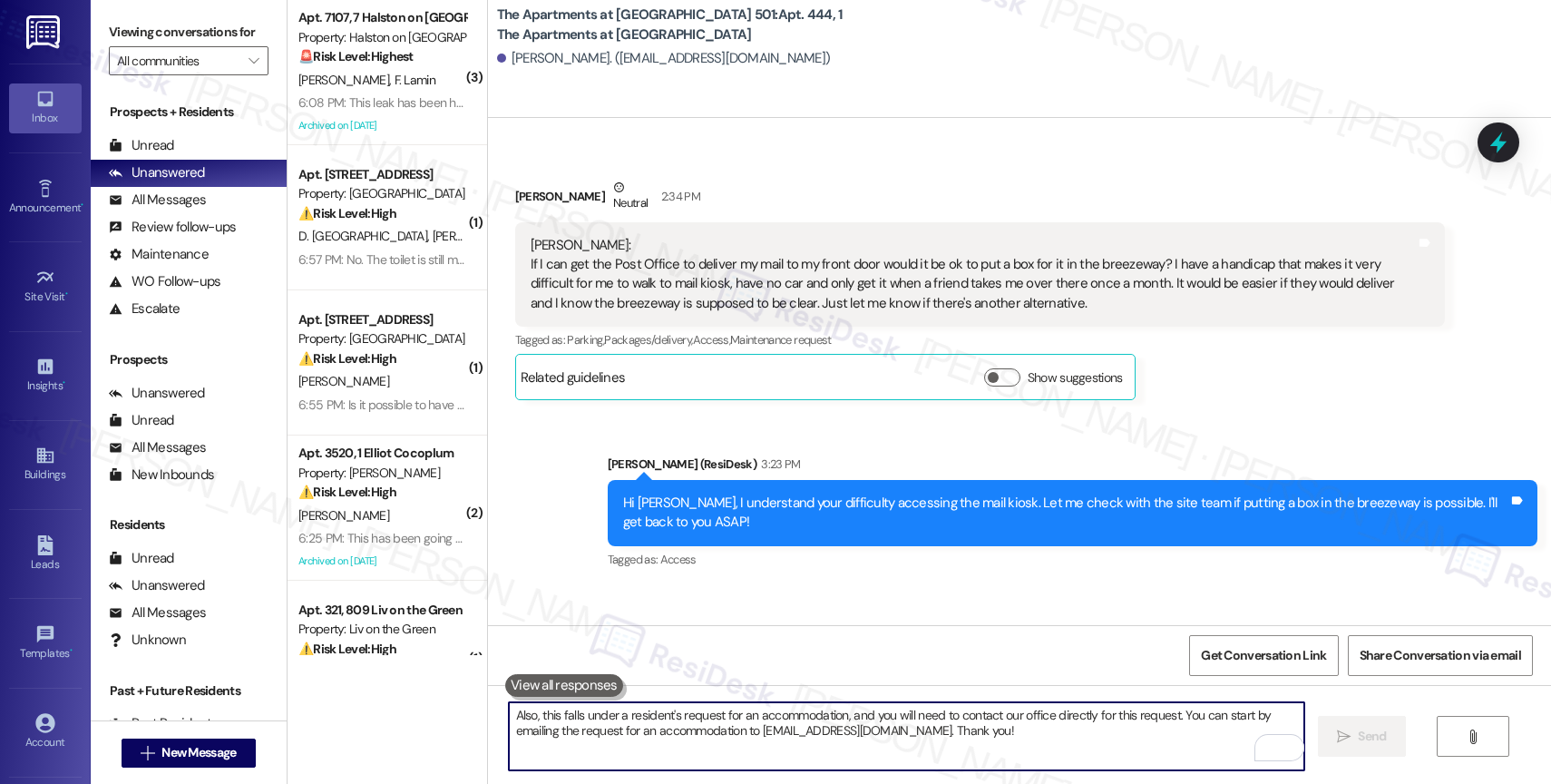
scroll to position [12519, 0]
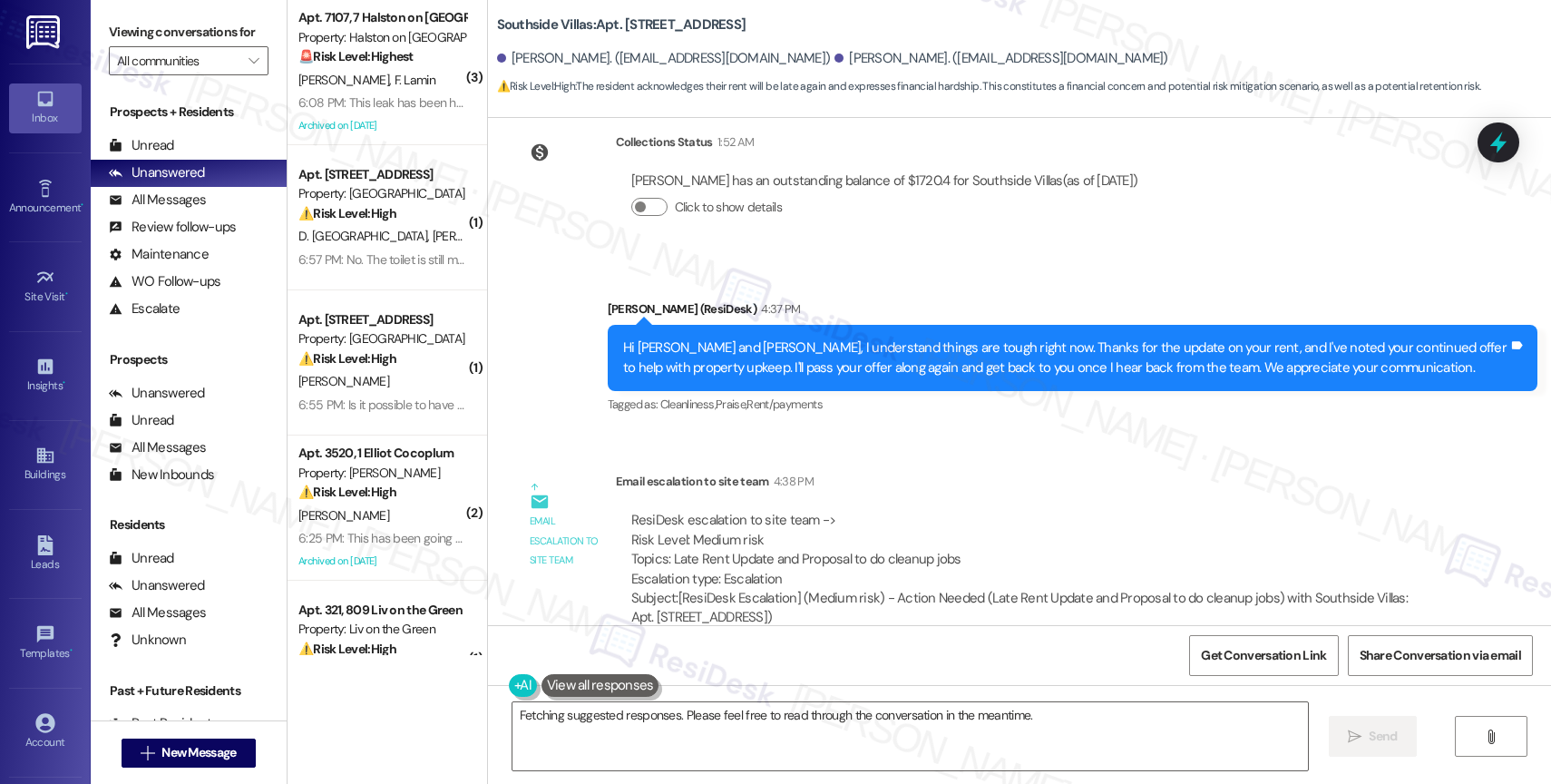
scroll to position [33452, 0]
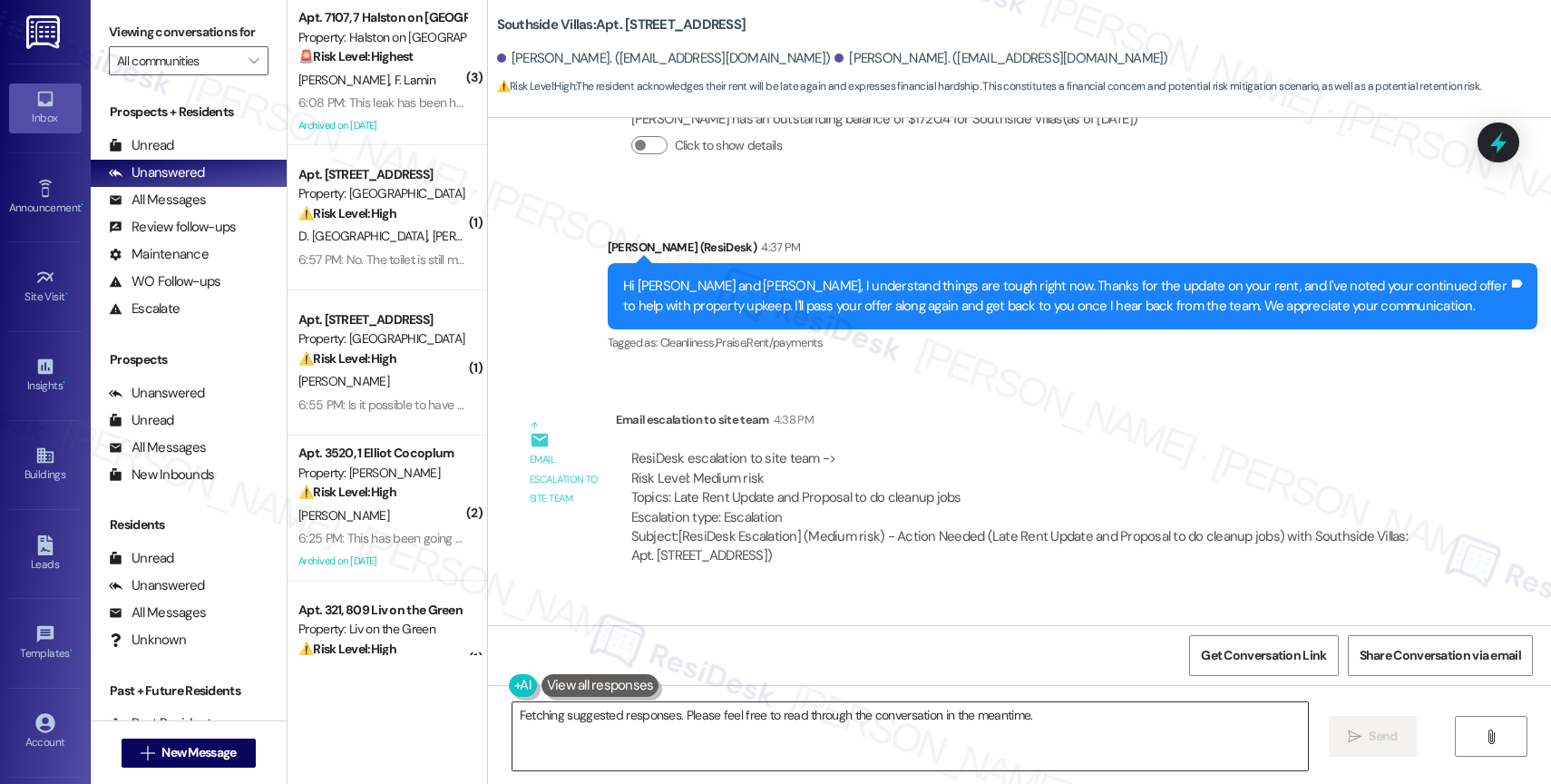
click at [649, 739] on textarea "Hi {{first_name}}, I understand things are tough right now. I'm happy to pass a…" at bounding box center [909, 736] width 795 height 68
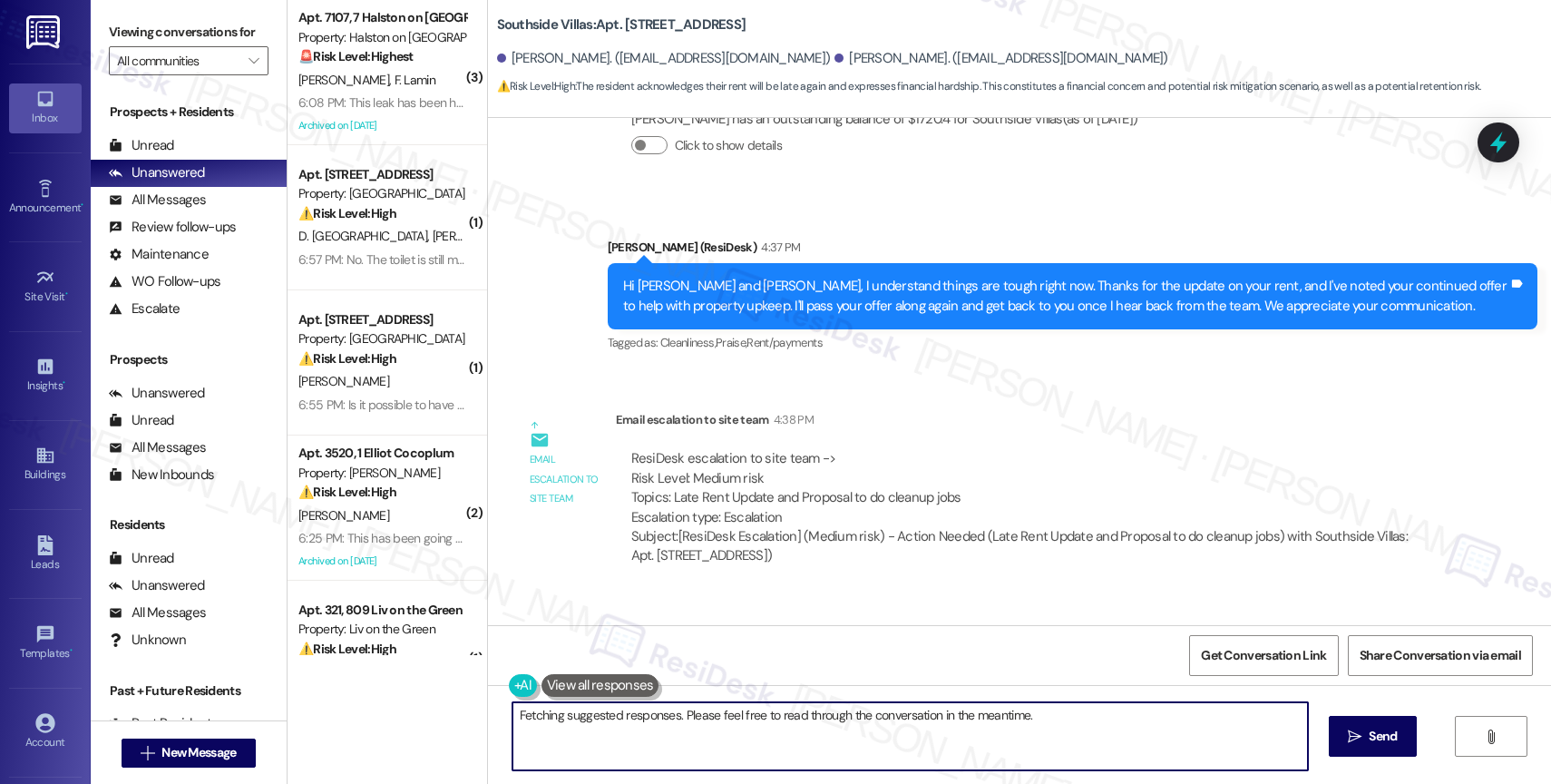
click at [649, 739] on textarea "Hi {{first_name}}, I understand things are tough right now. I'm happy to pass a…" at bounding box center [909, 736] width 795 height 68
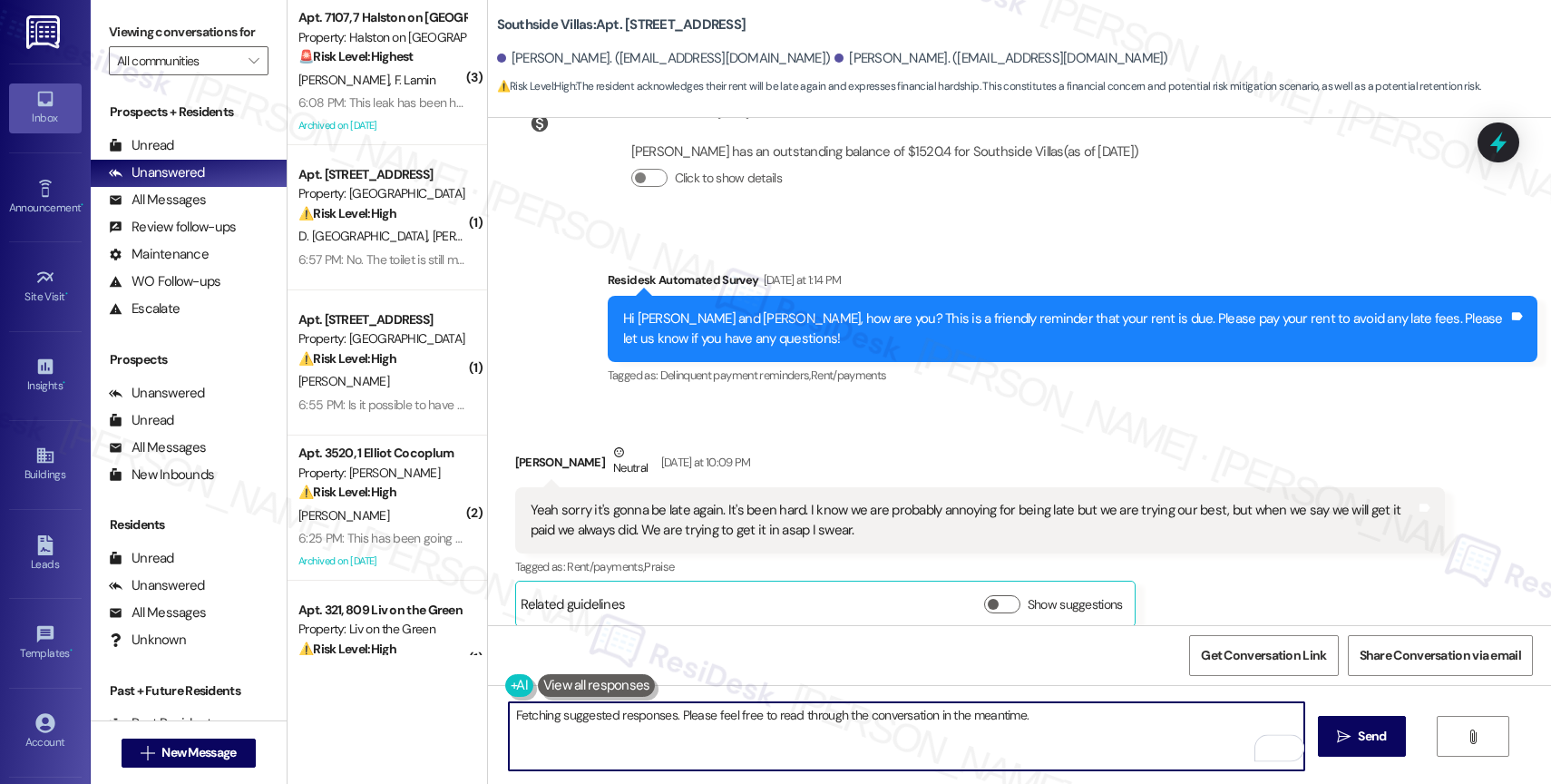
scroll to position [32494, 0]
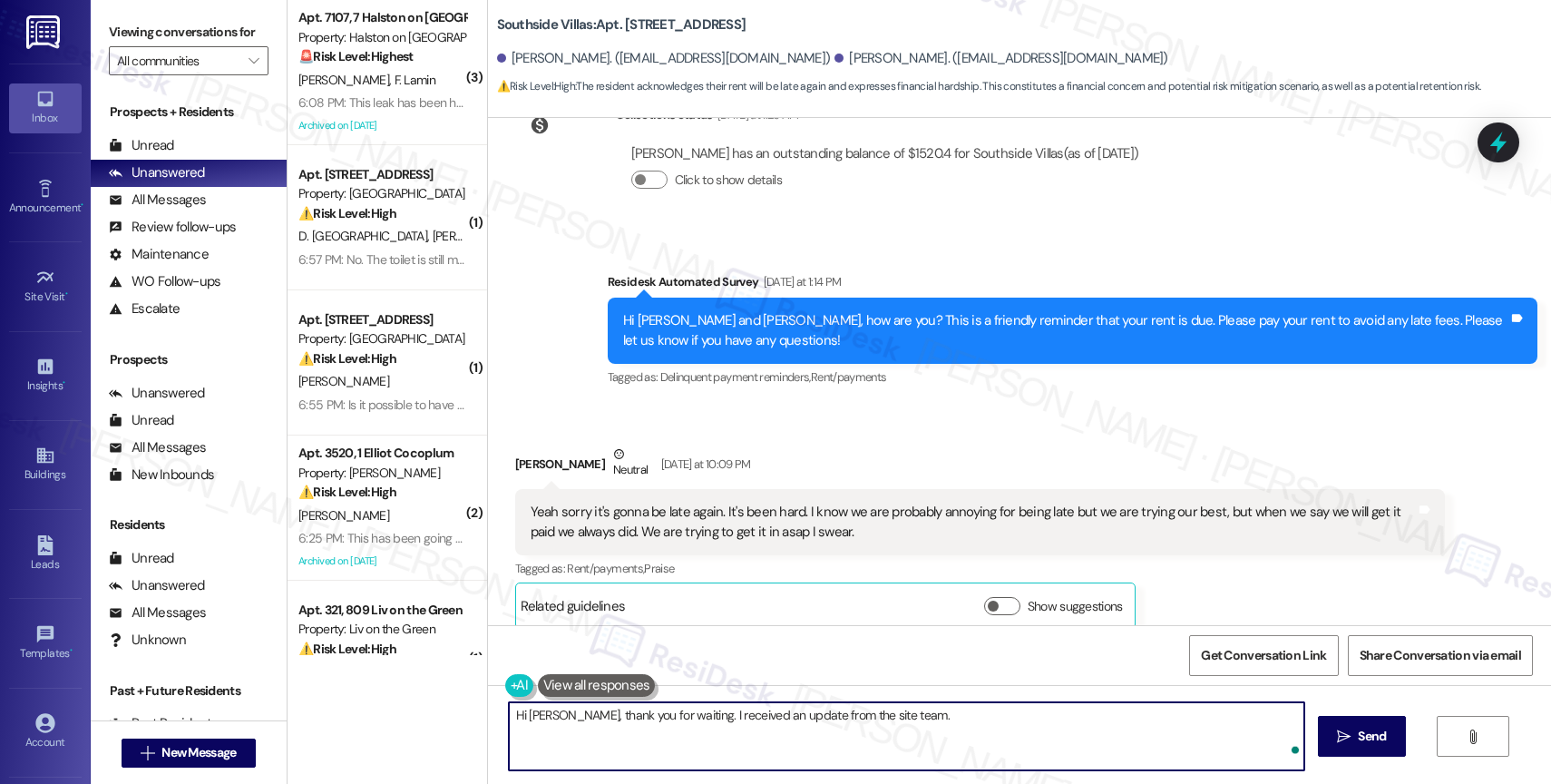
paste textarea "The latest we can accept rent without submitting legal action is the 15th pleas…"
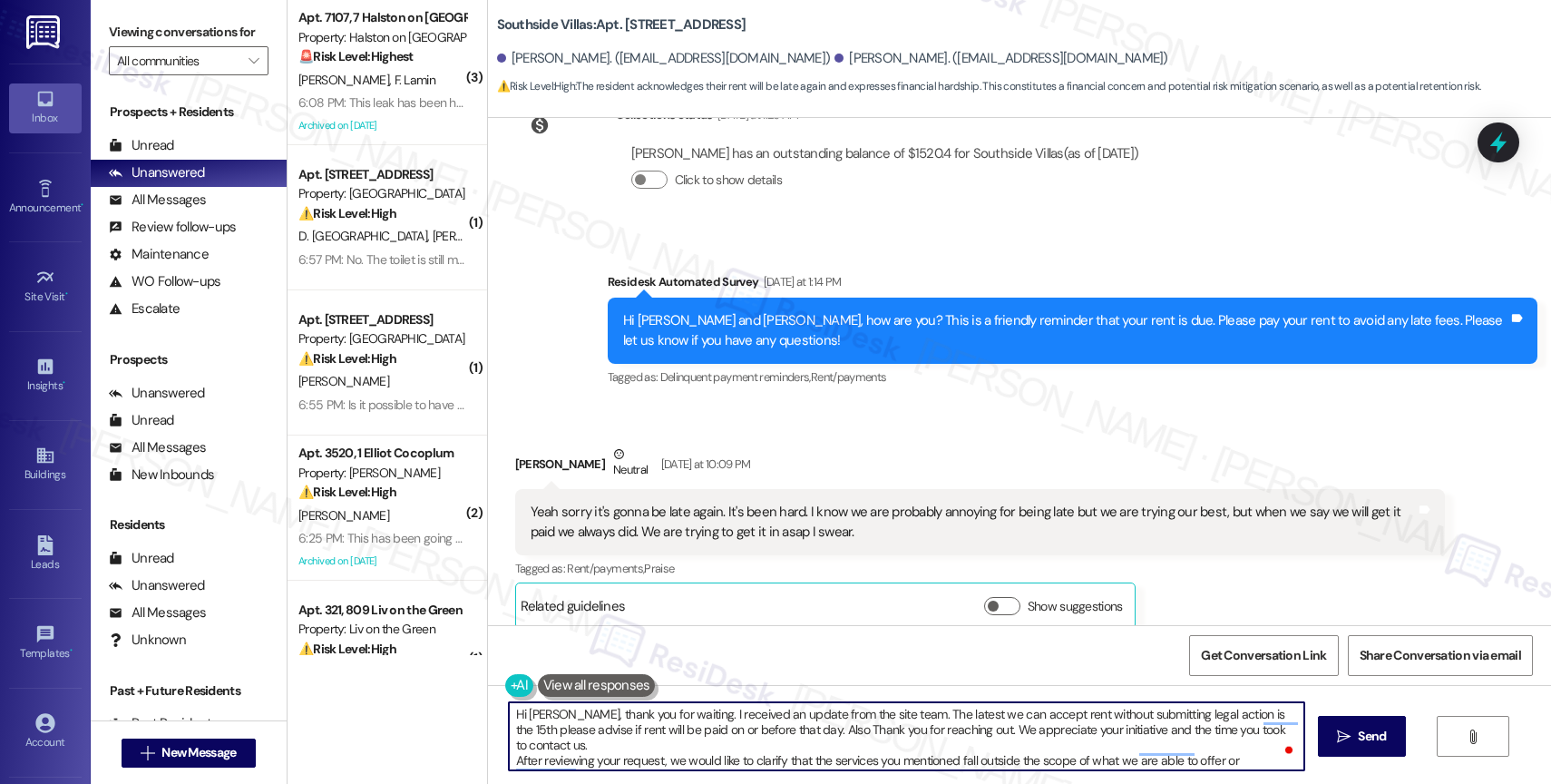
scroll to position [1, 0]
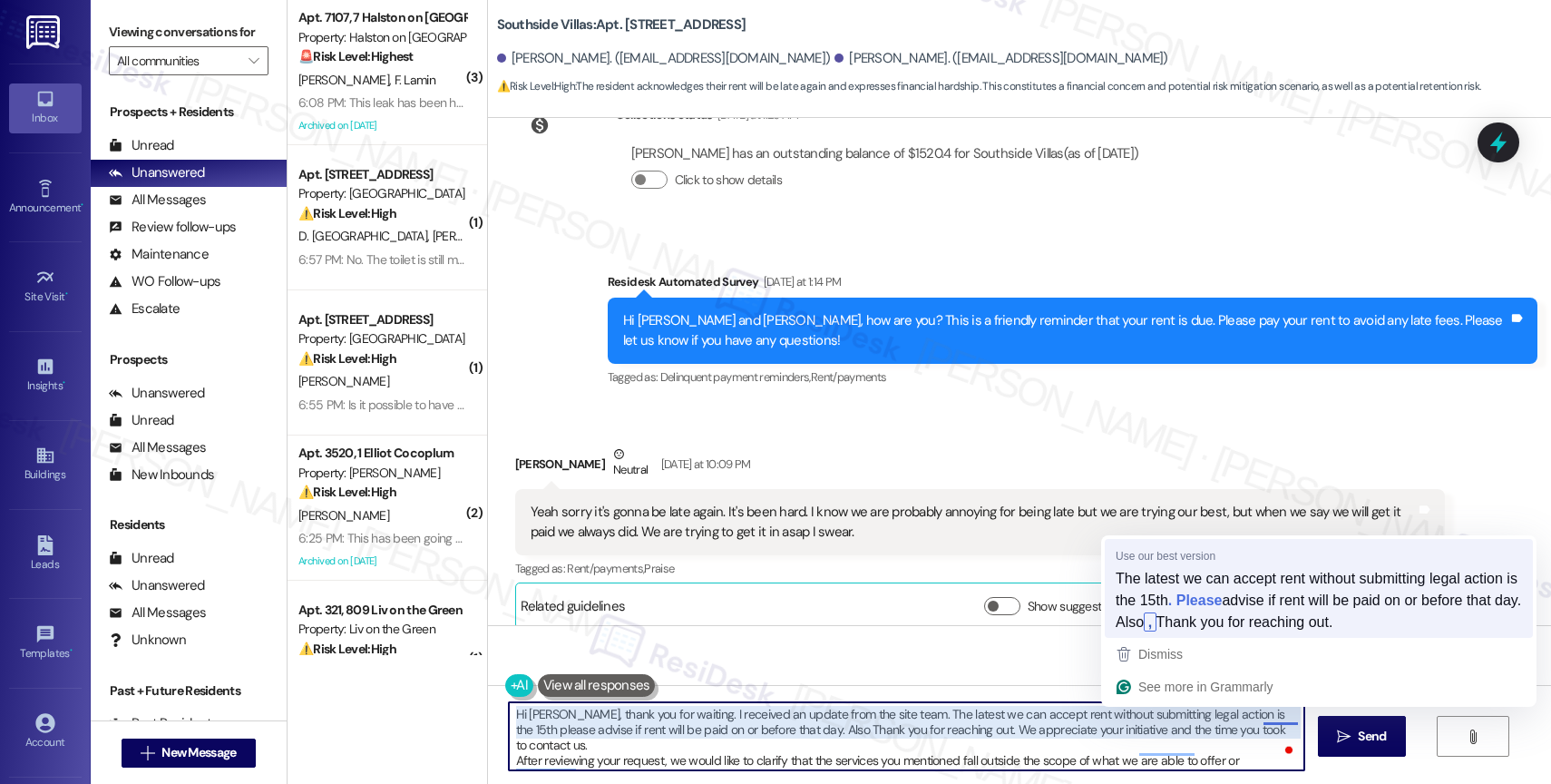
type textarea "Hi Jose, thank you for waiting. I received an update from the site team. The la…"
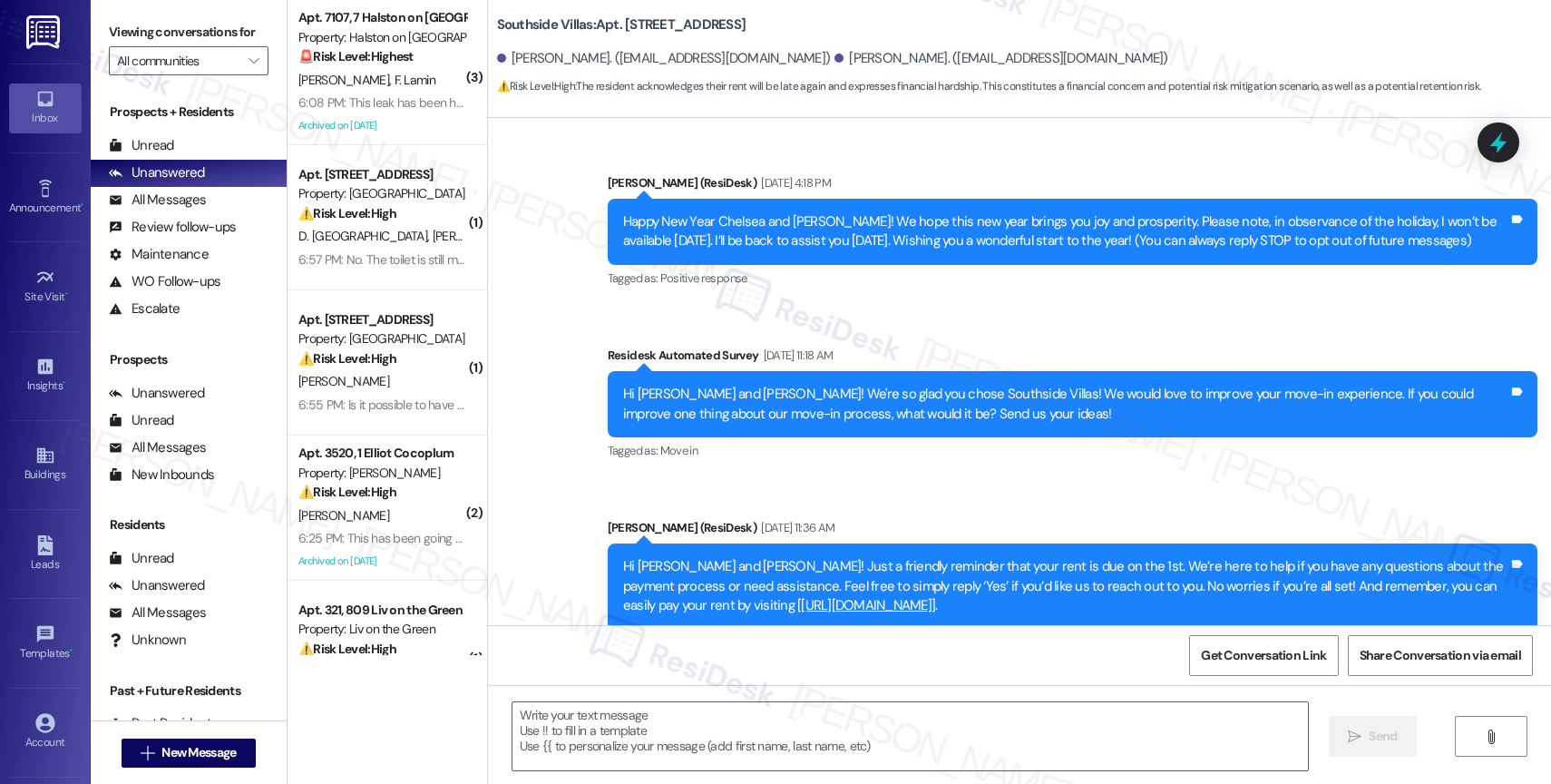
type textarea "Fetching suggested responses. Please feel free to read through the conversation…"
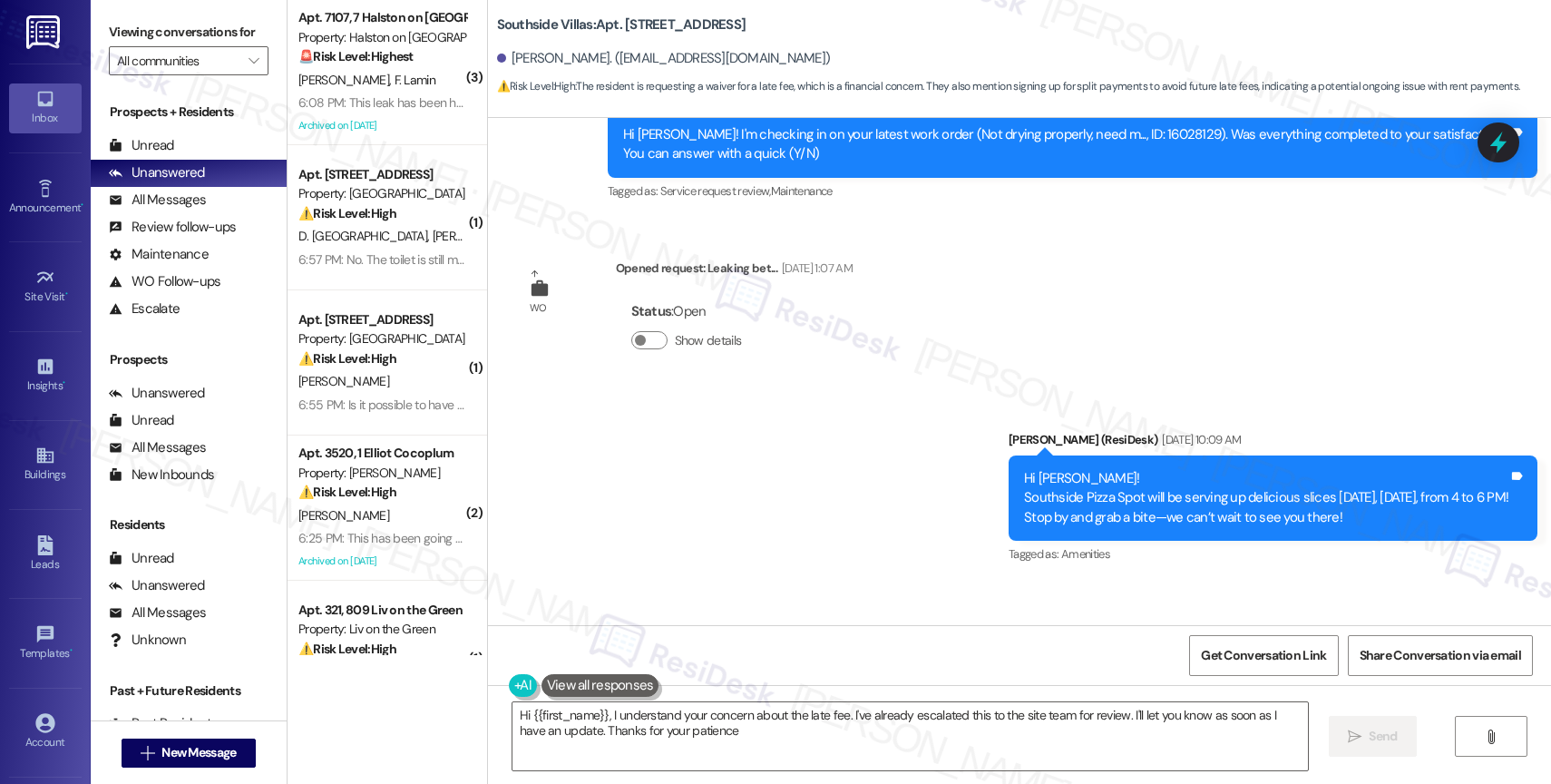
type textarea "Hi {{first_name}}, I understand your concern about the late fee. I've already e…"
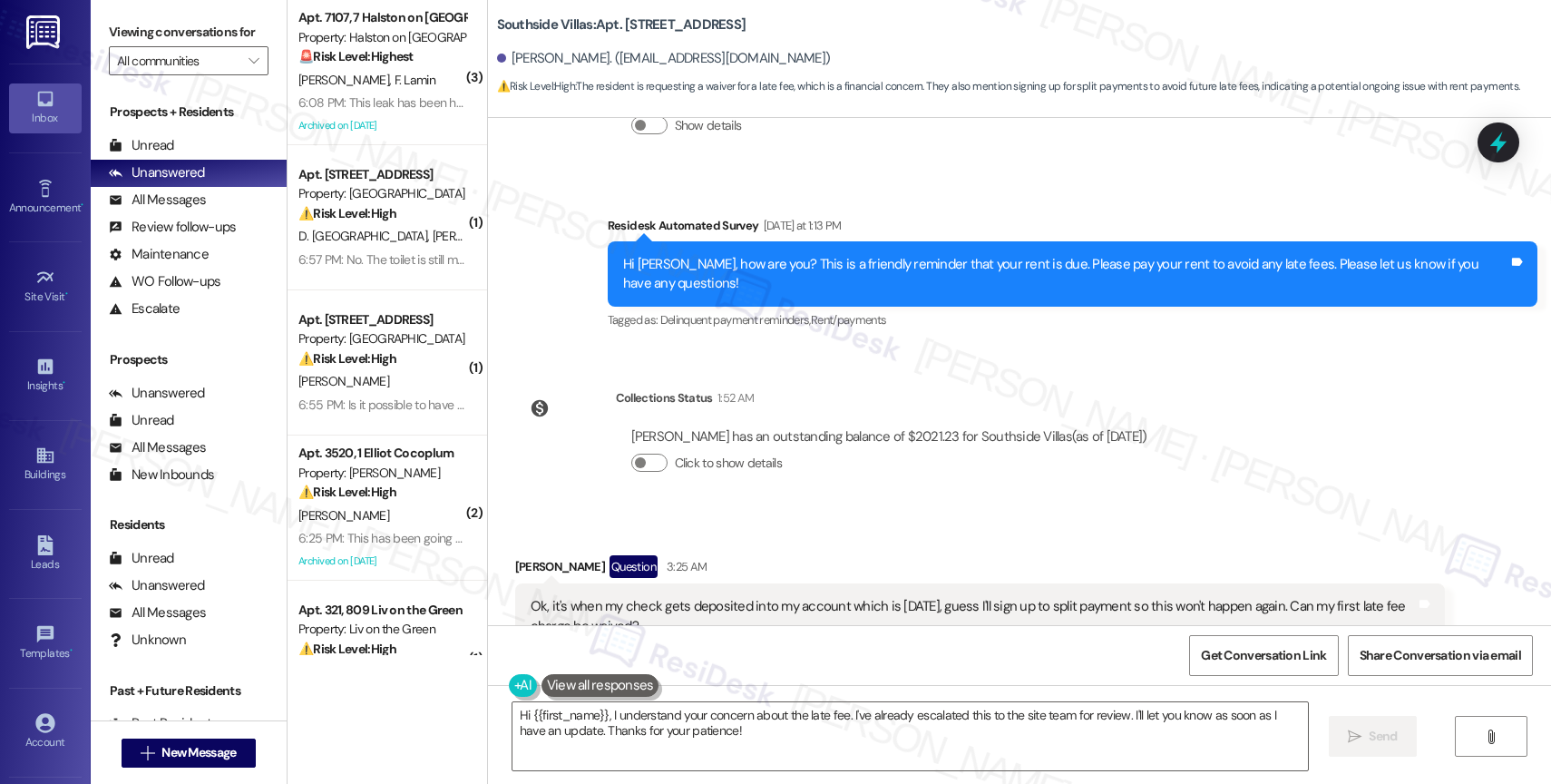
scroll to position [2606, 0]
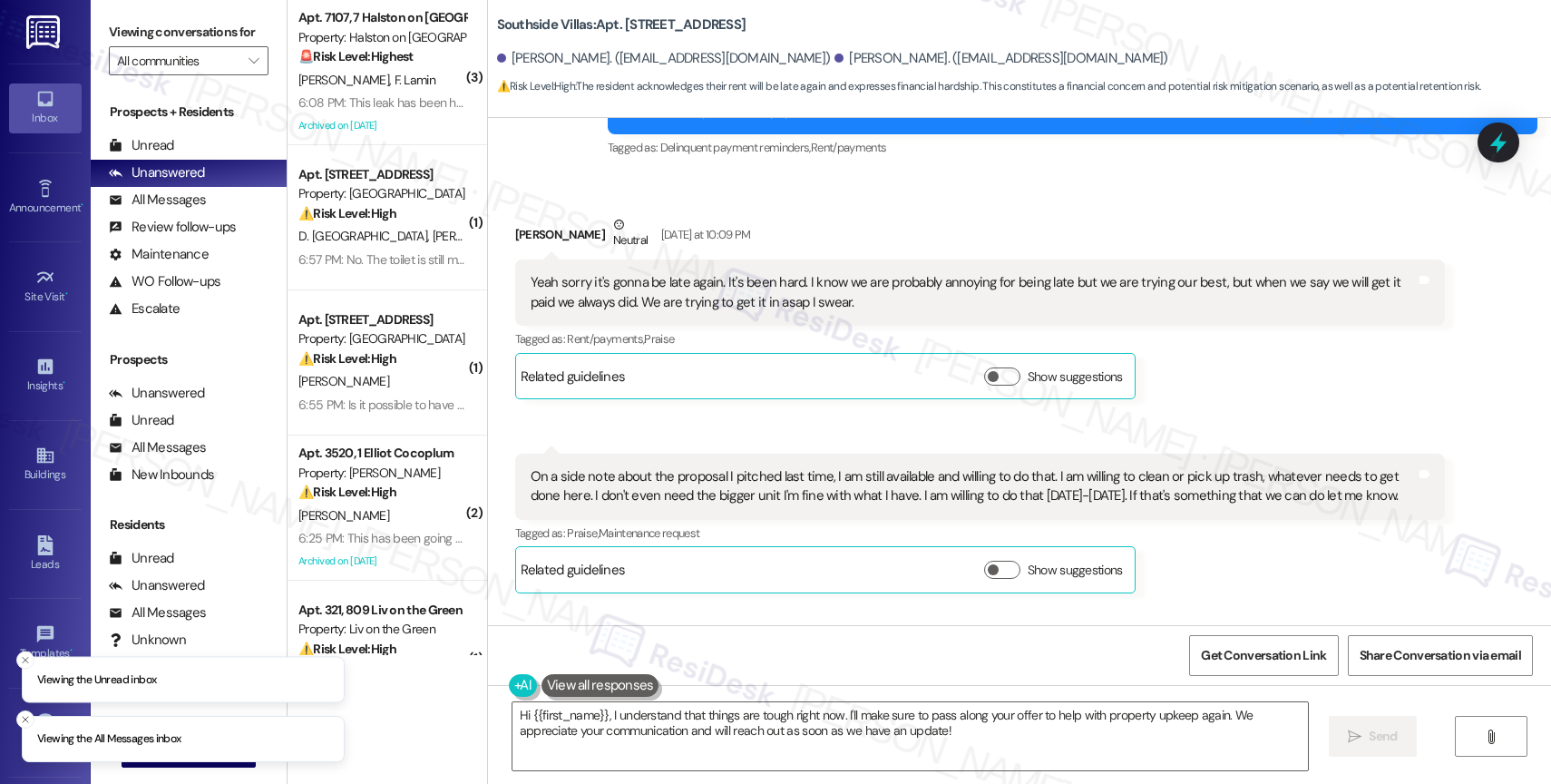
scroll to position [33452, 0]
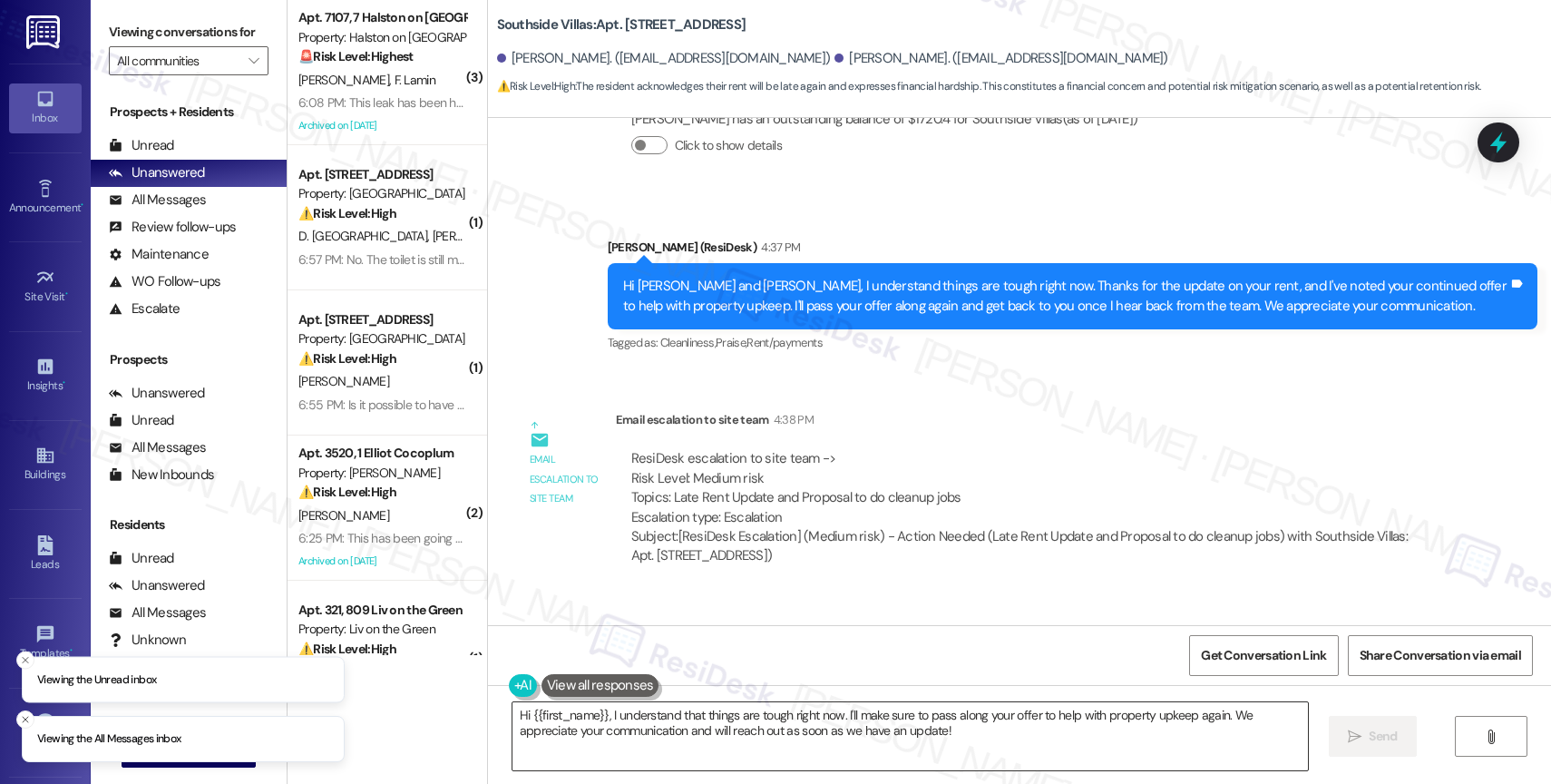
click at [619, 720] on textarea "Hi {{first_name}}, I understand that things are tough right now. I'll make sure…" at bounding box center [909, 736] width 795 height 68
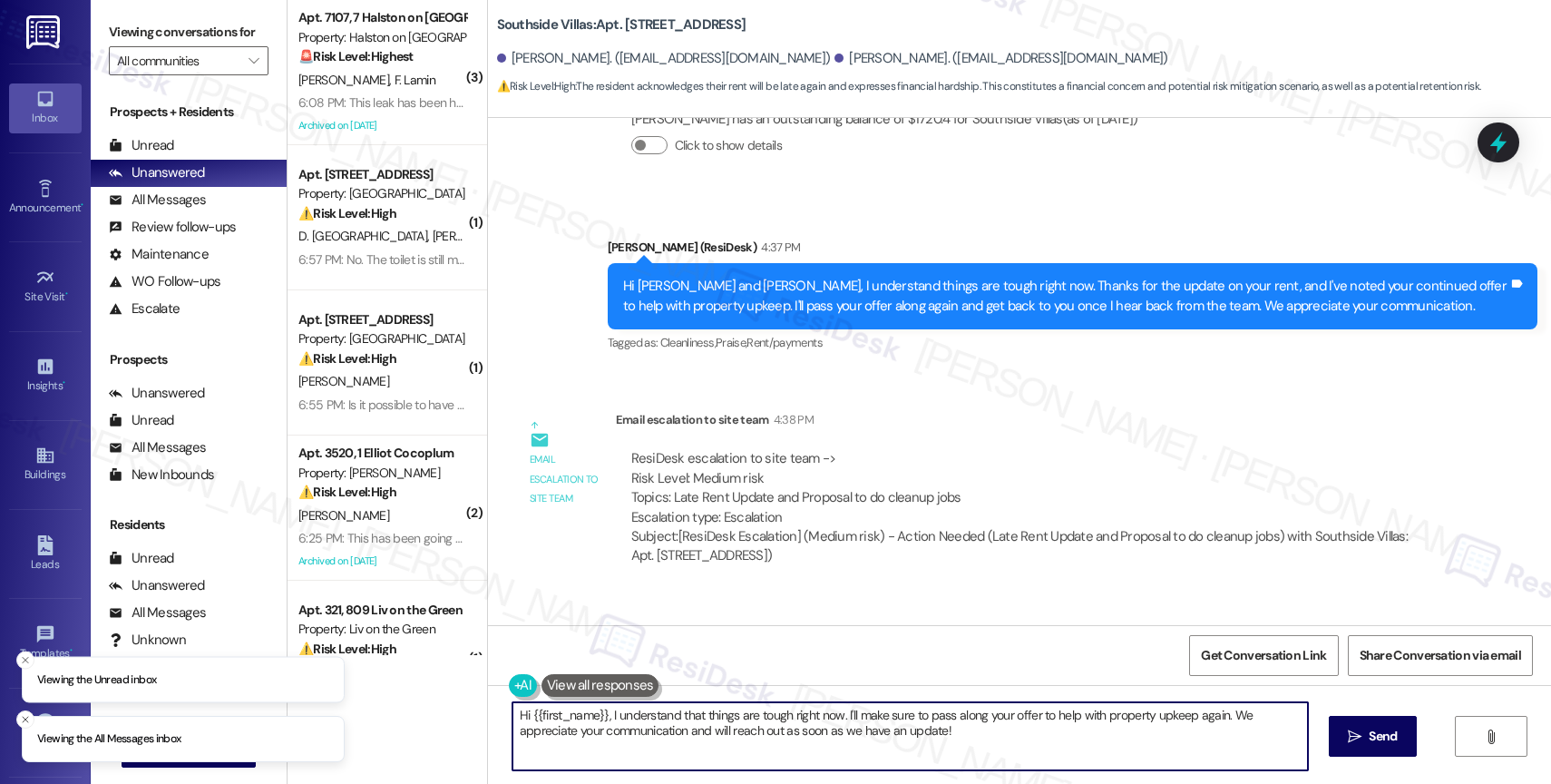
click at [619, 720] on textarea "Hi {{first_name}}, I understand that things are tough right now. I'll make sure…" at bounding box center [909, 736] width 795 height 68
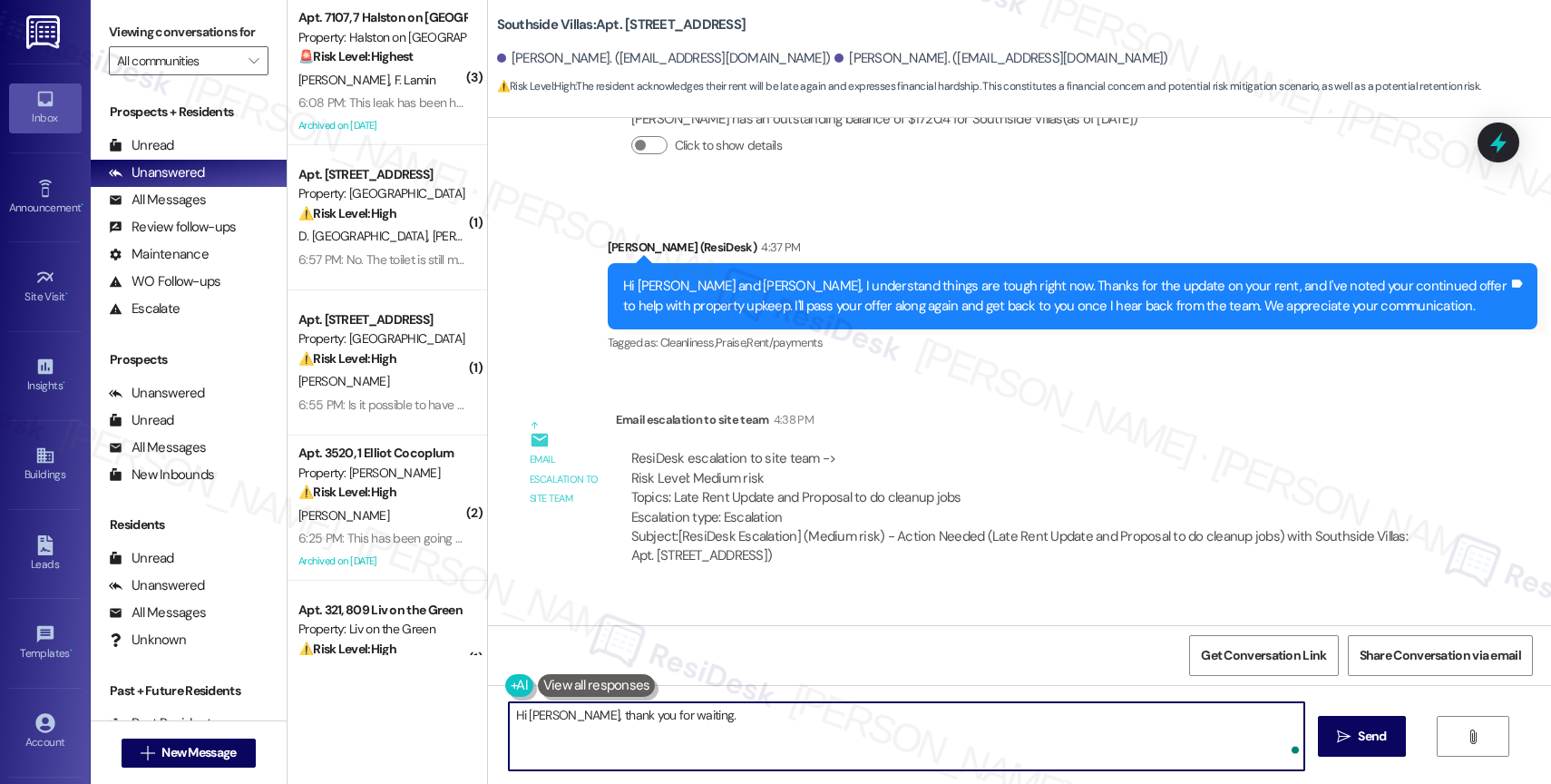
paste textarea "The latest we can accept rent without submitting legal action is the 15th pleas…"
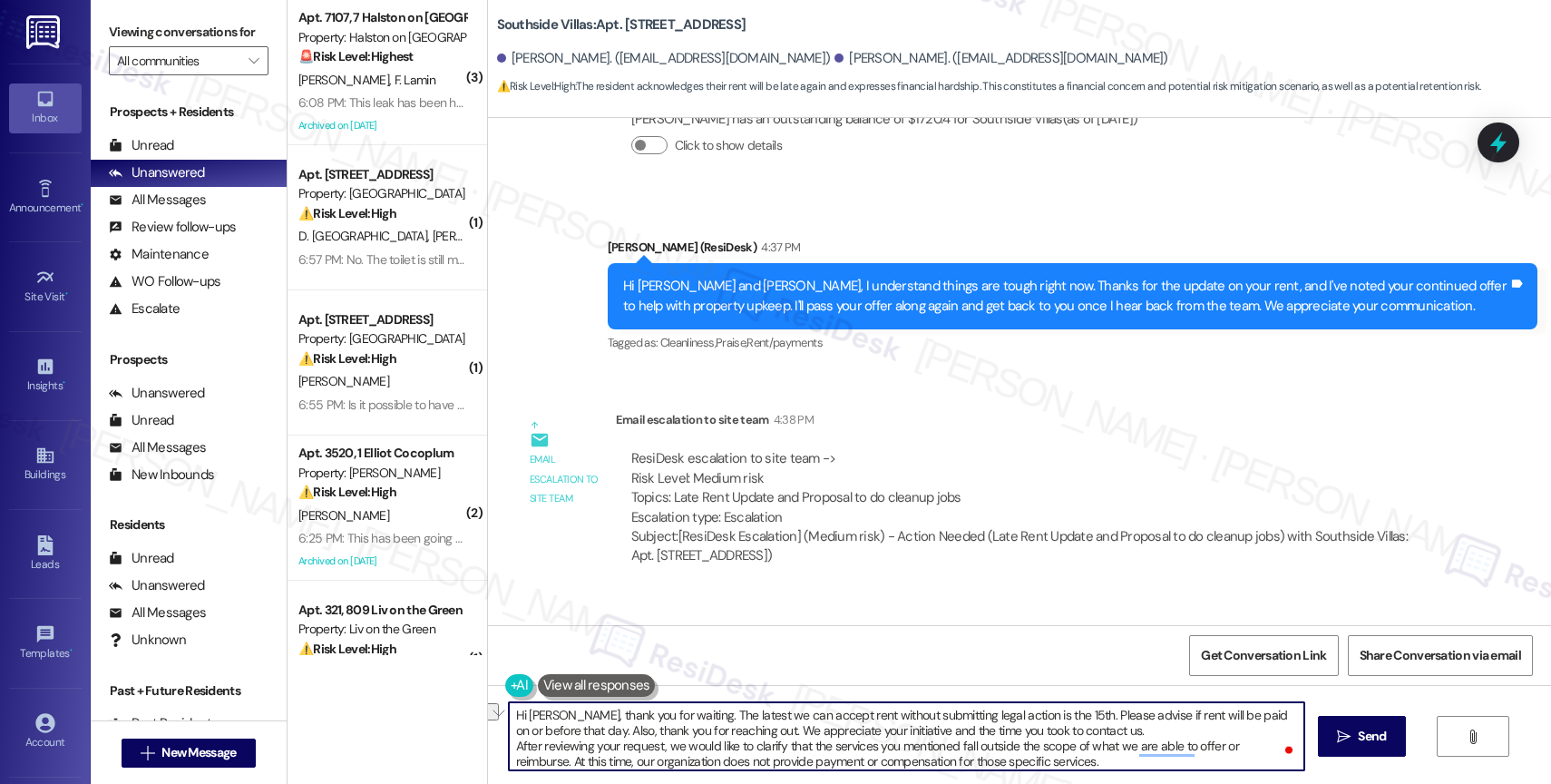
drag, startPoint x: 721, startPoint y: 726, endPoint x: 702, endPoint y: 750, distance: 30.6
click at [553, 723] on textarea "Hi Jose, thank you for waiting. The latest we can accept rent without submittin…" at bounding box center [906, 736] width 795 height 68
click at [939, 736] on textarea "Hi Jose, thank you for waiting. The latest we can accept rent without submittin…" at bounding box center [906, 736] width 795 height 68
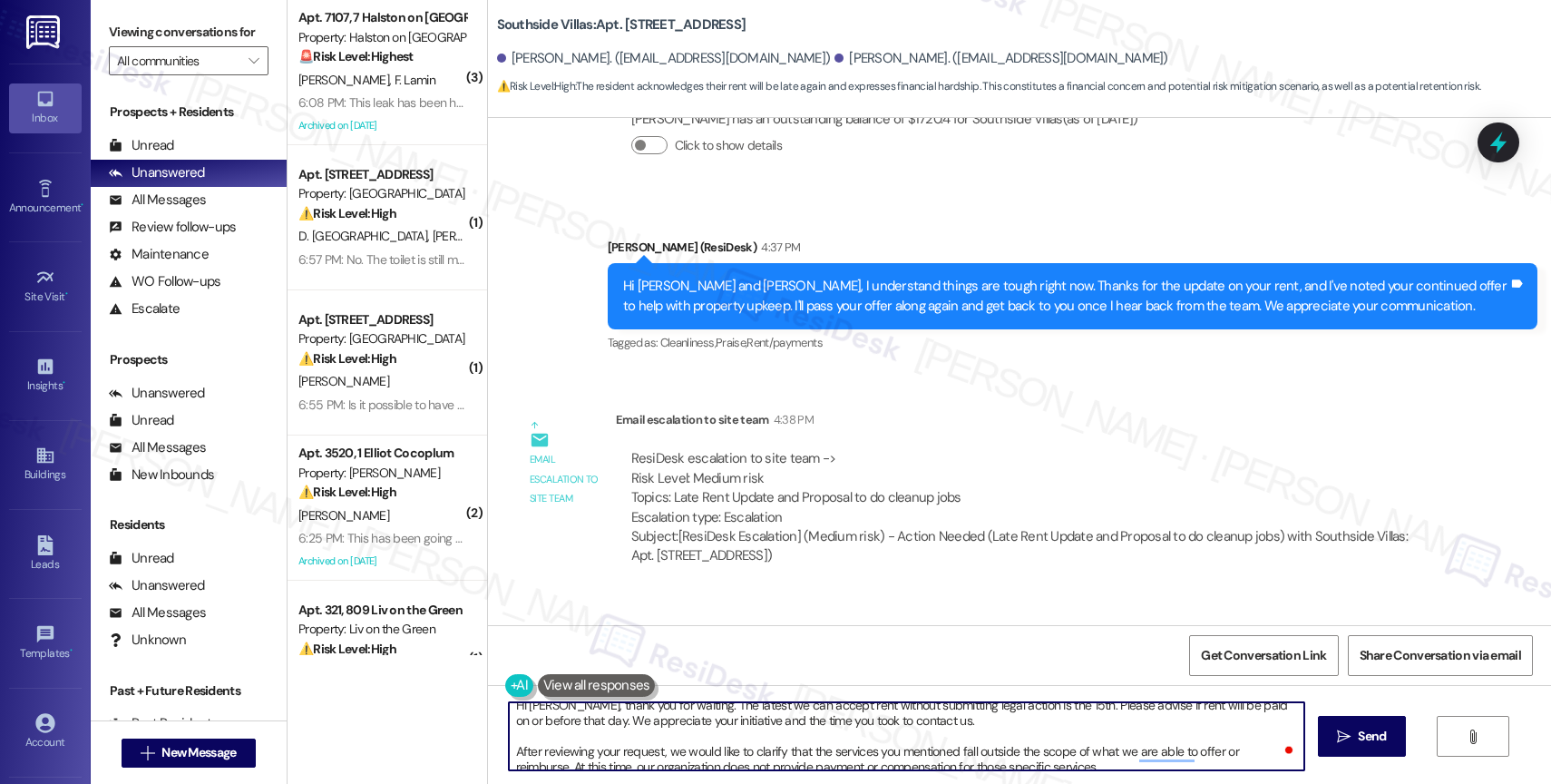
scroll to position [20, 0]
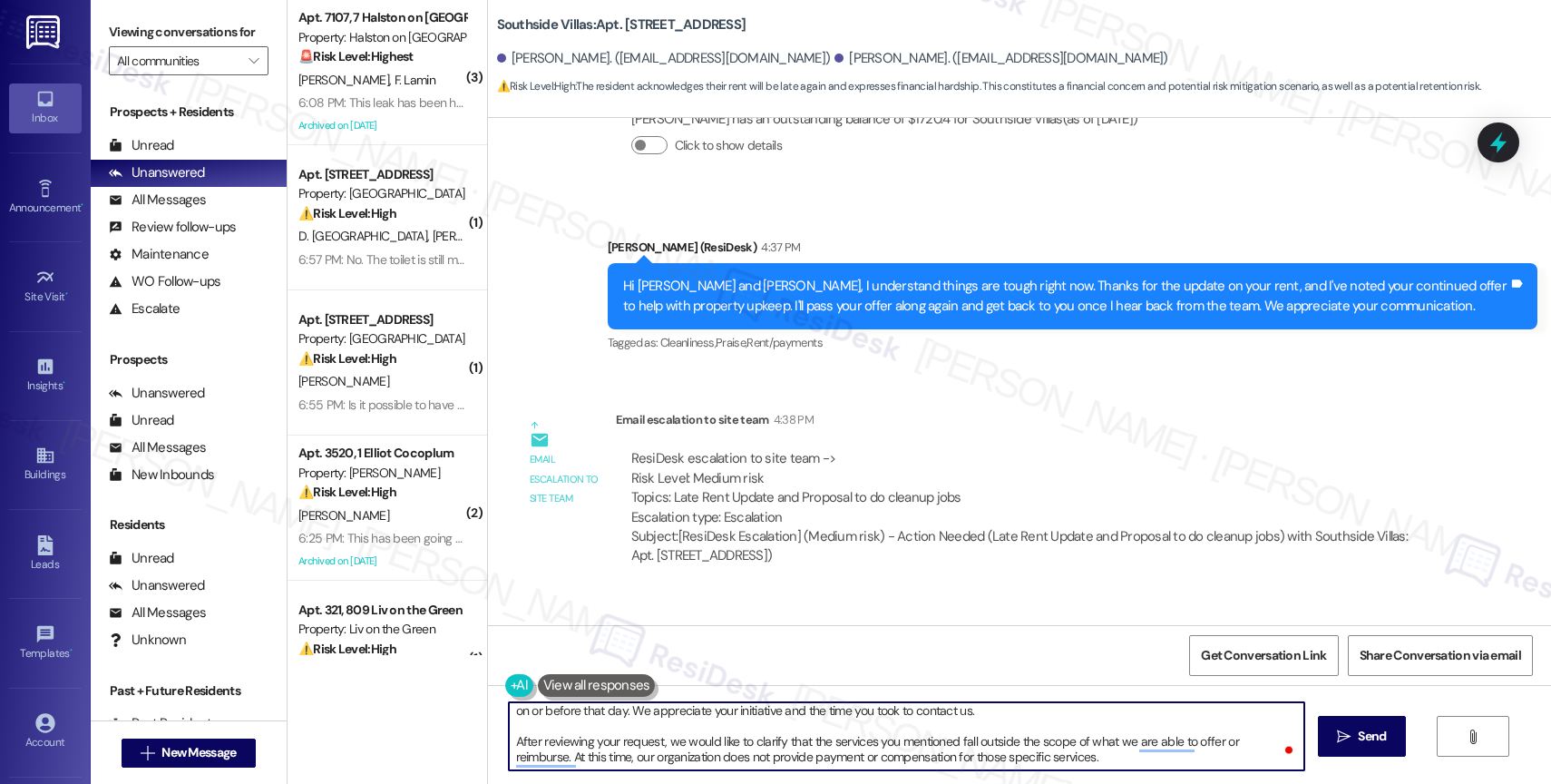
click at [1085, 759] on textarea "Hi Jose, thank you for waiting. The latest we can accept rent without submittin…" at bounding box center [906, 736] width 795 height 68
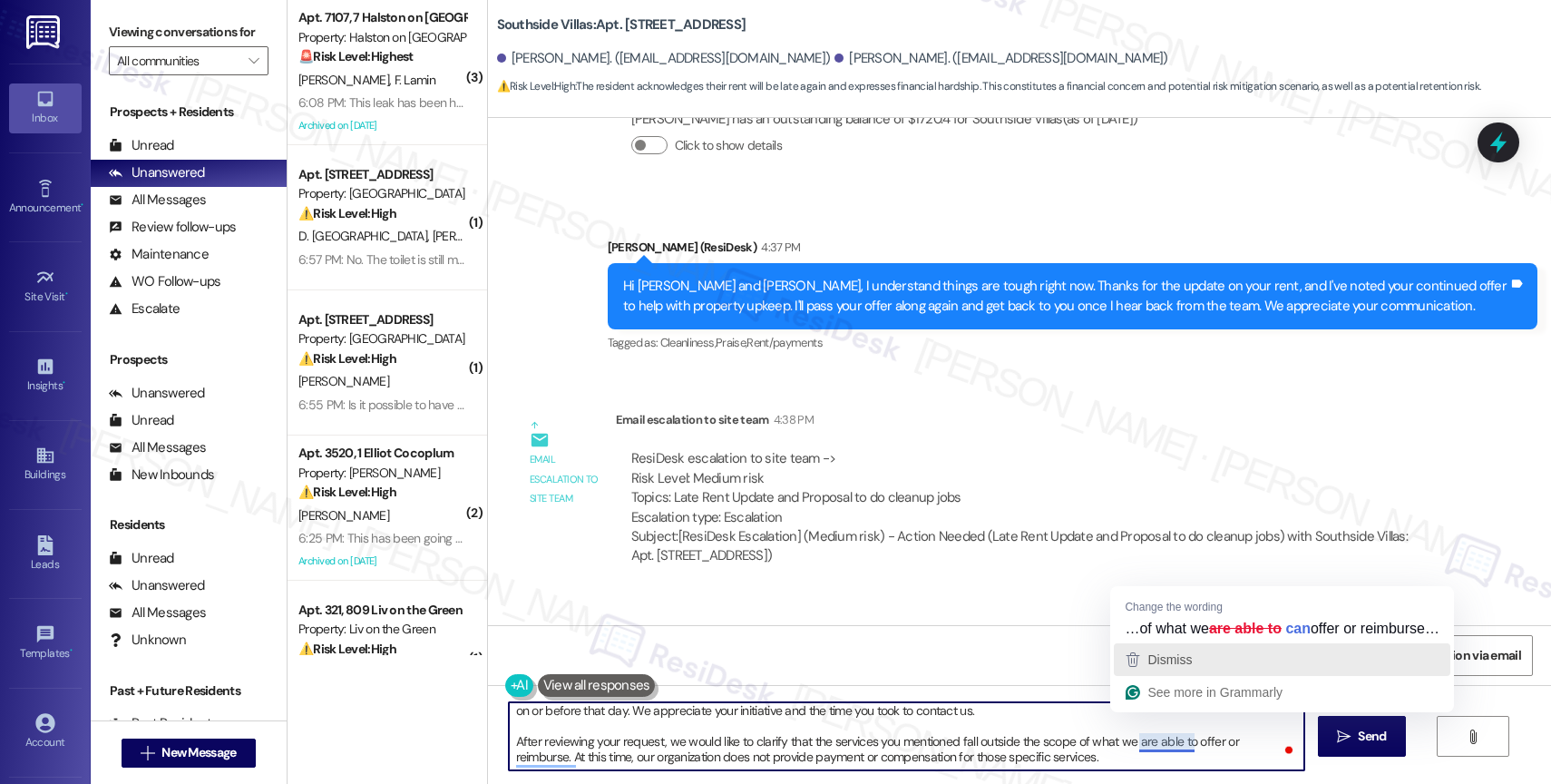
click at [1188, 666] on span "Dismiss" at bounding box center [1169, 659] width 45 height 14
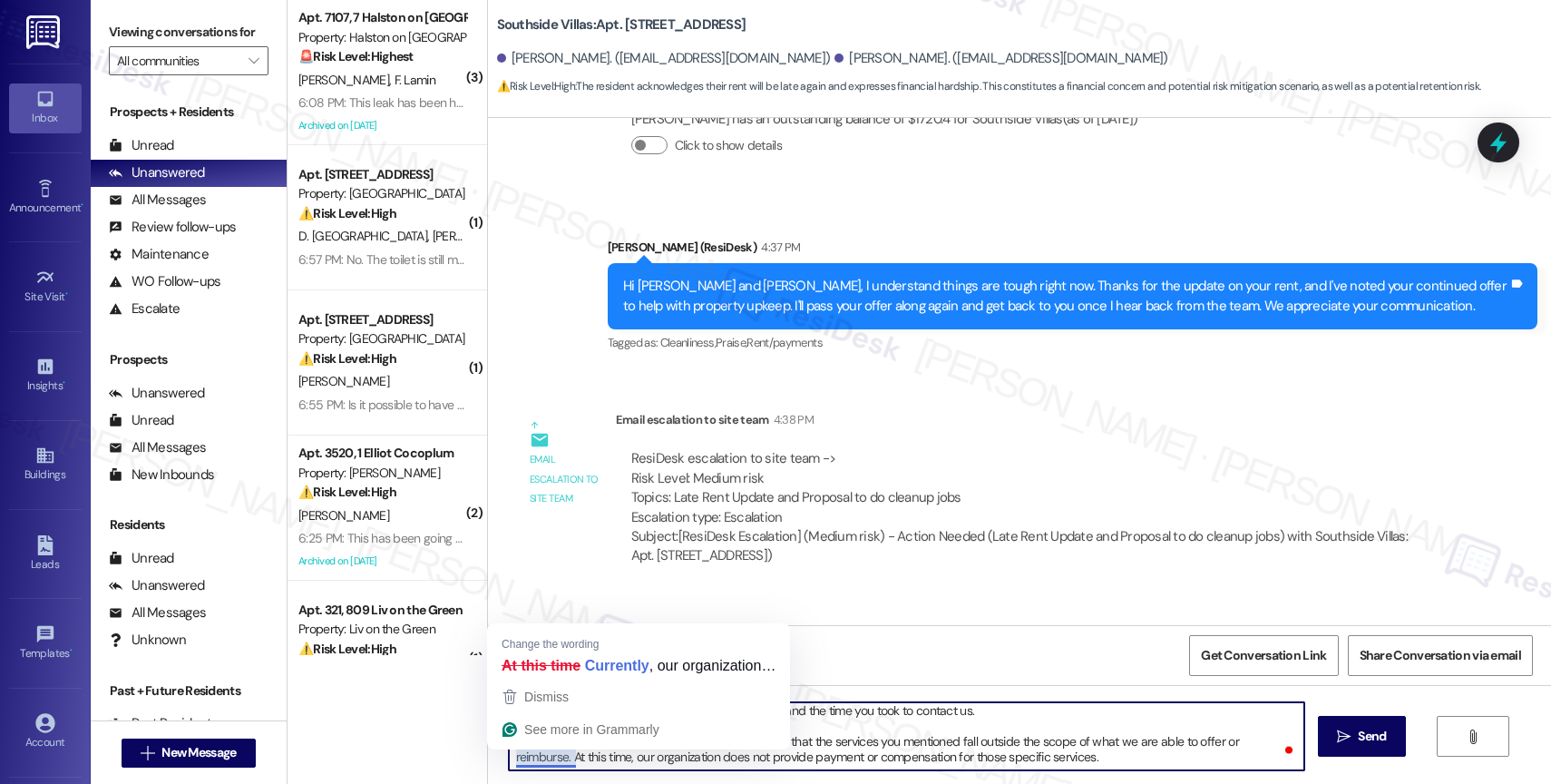
click at [509, 760] on textarea "Hi Jose, thank you for waiting. The latest we can accept rent without submittin…" at bounding box center [906, 736] width 795 height 68
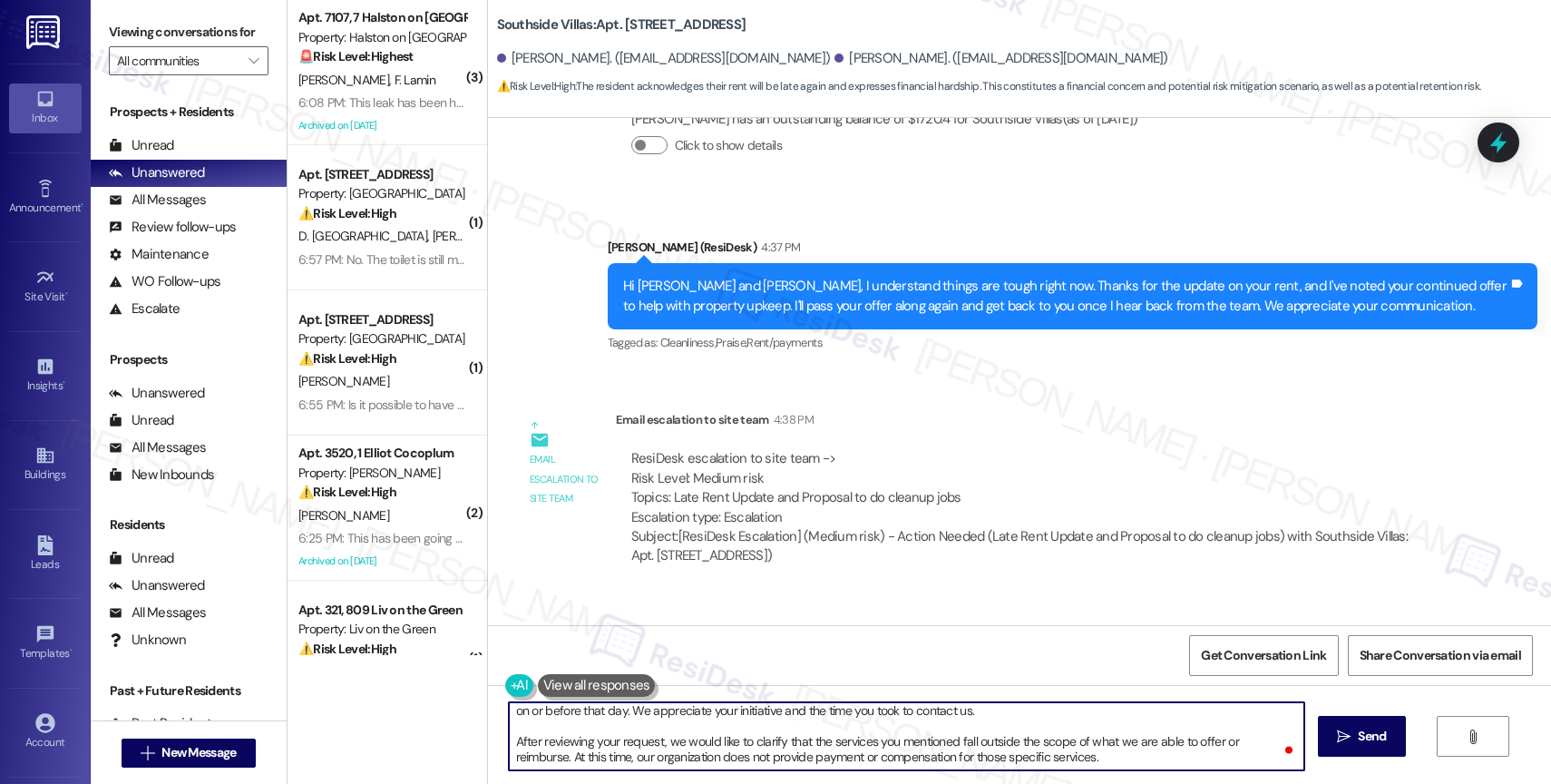
click at [1076, 760] on textarea "Hi Jose, thank you for waiting. The latest we can accept rent without submittin…" at bounding box center [906, 736] width 795 height 68
type textarea "Hi Jose, thank you for waiting. The latest we can accept rent without submittin…"
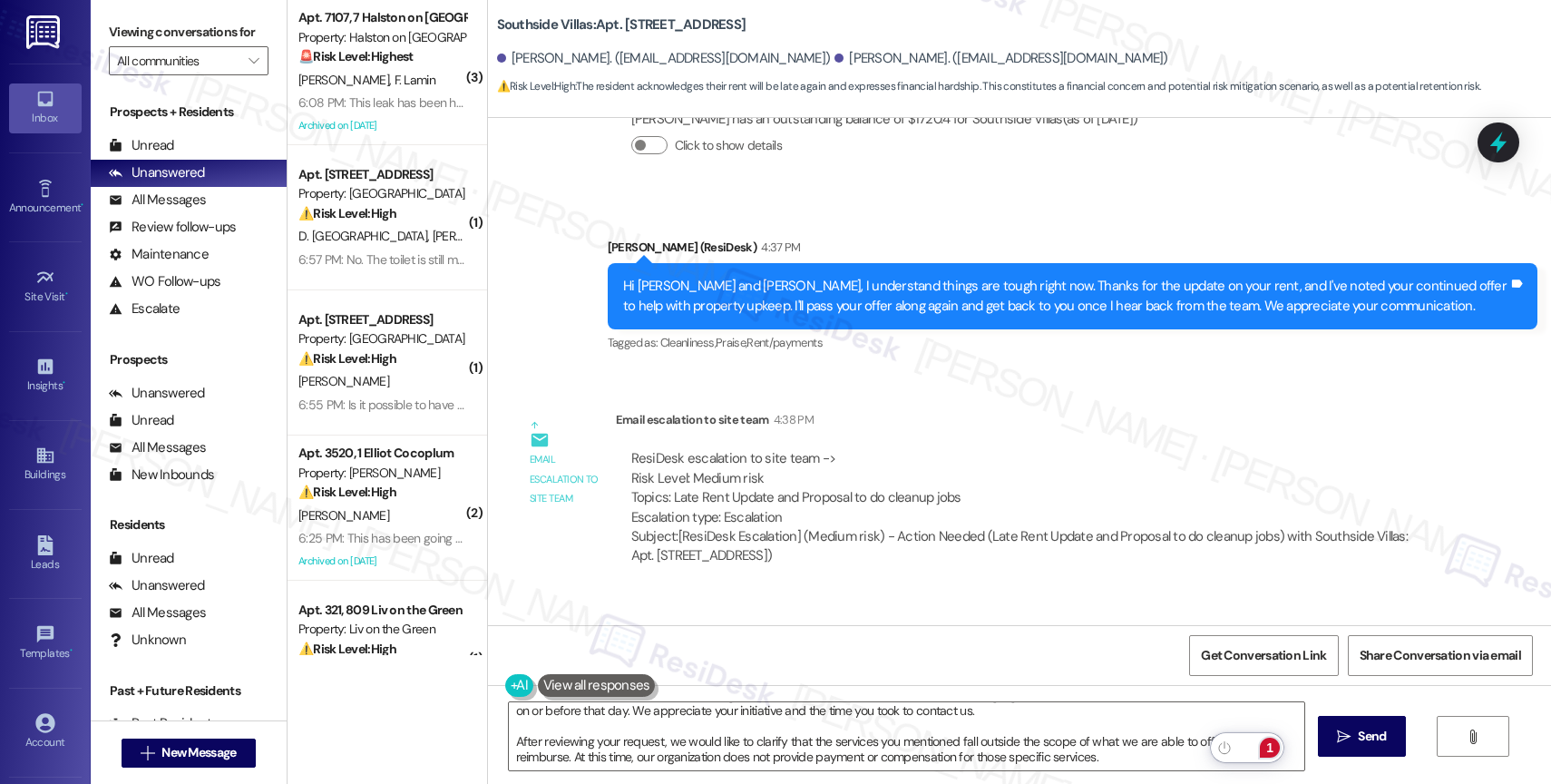
click at [1274, 745] on div "1" at bounding box center [1269, 747] width 20 height 20
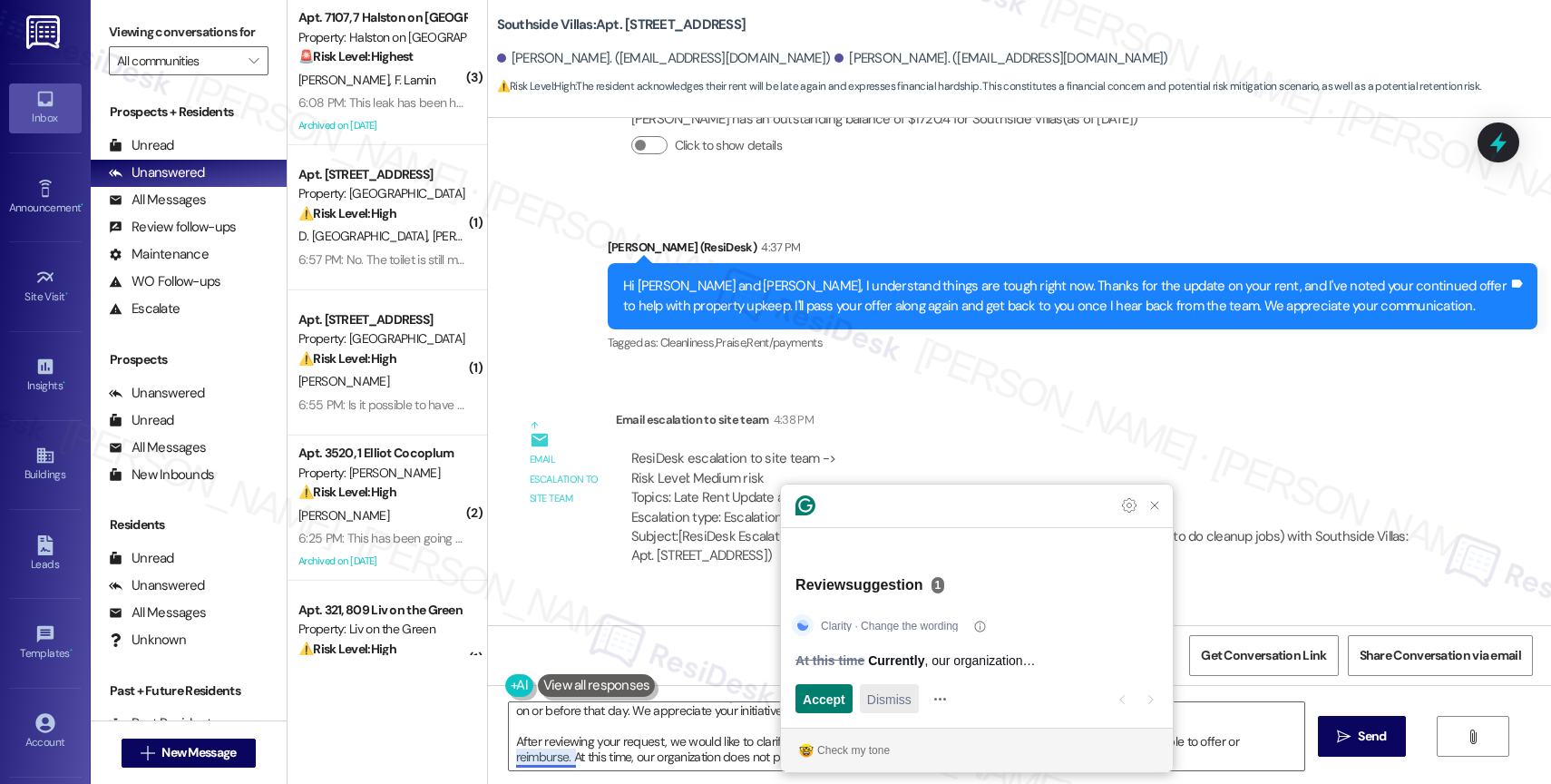
click at [907, 696] on span "Dismiss" at bounding box center [889, 699] width 45 height 19
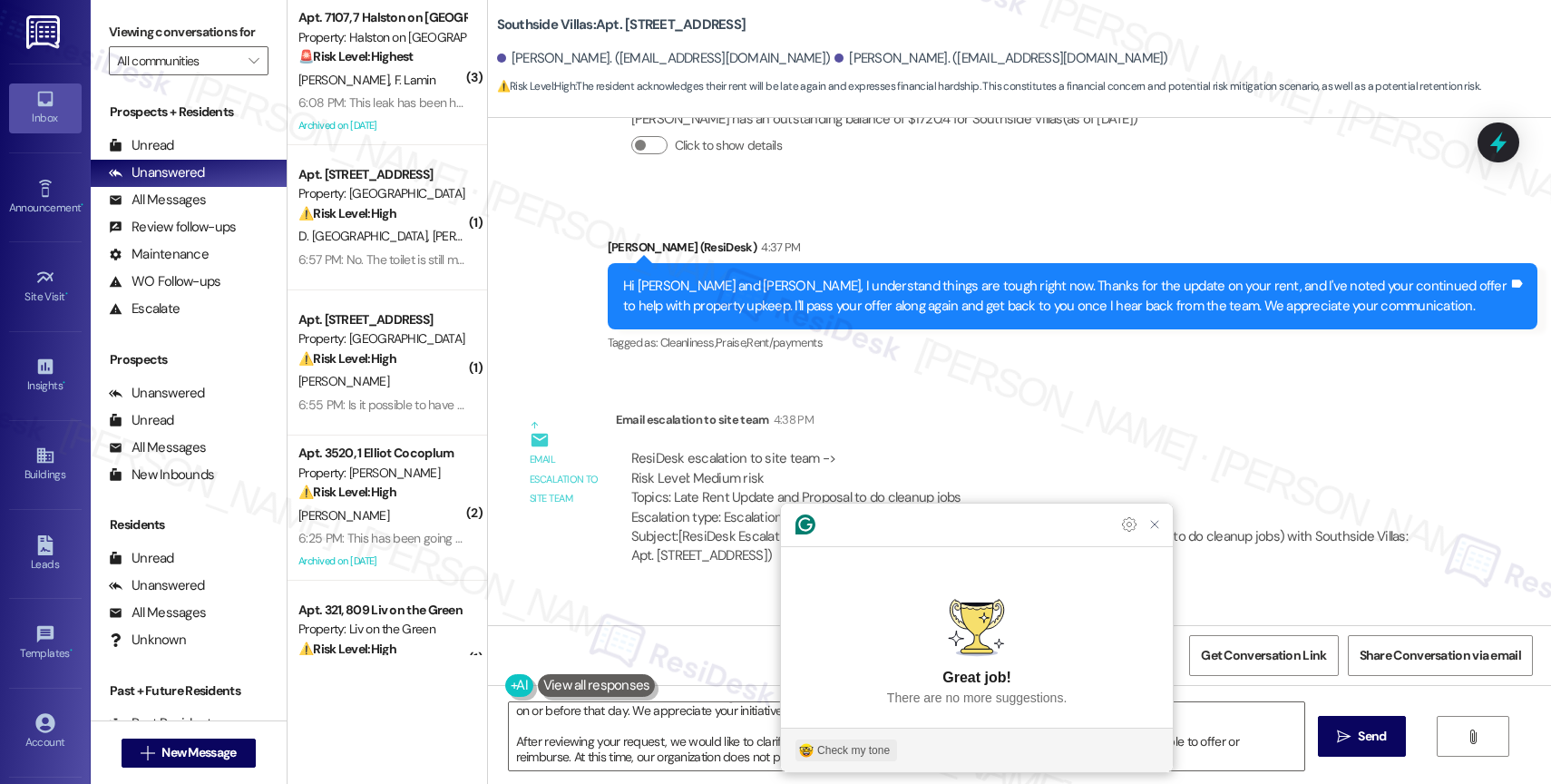
click at [866, 744] on div "Check my tone" at bounding box center [853, 750] width 73 height 16
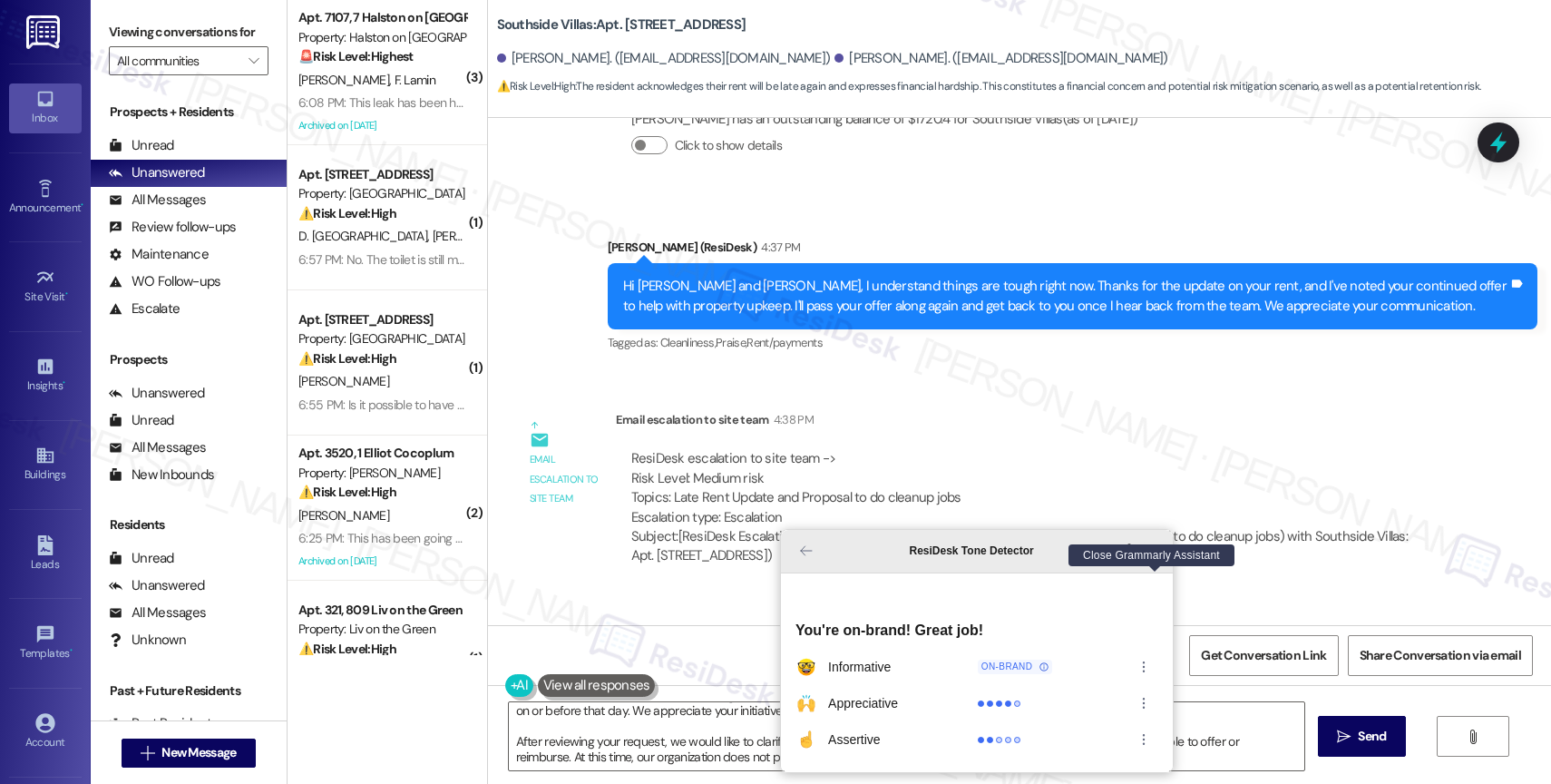
click at [1153, 557] on icon "Close Grammarly Assistant" at bounding box center [1154, 550] width 14 height 14
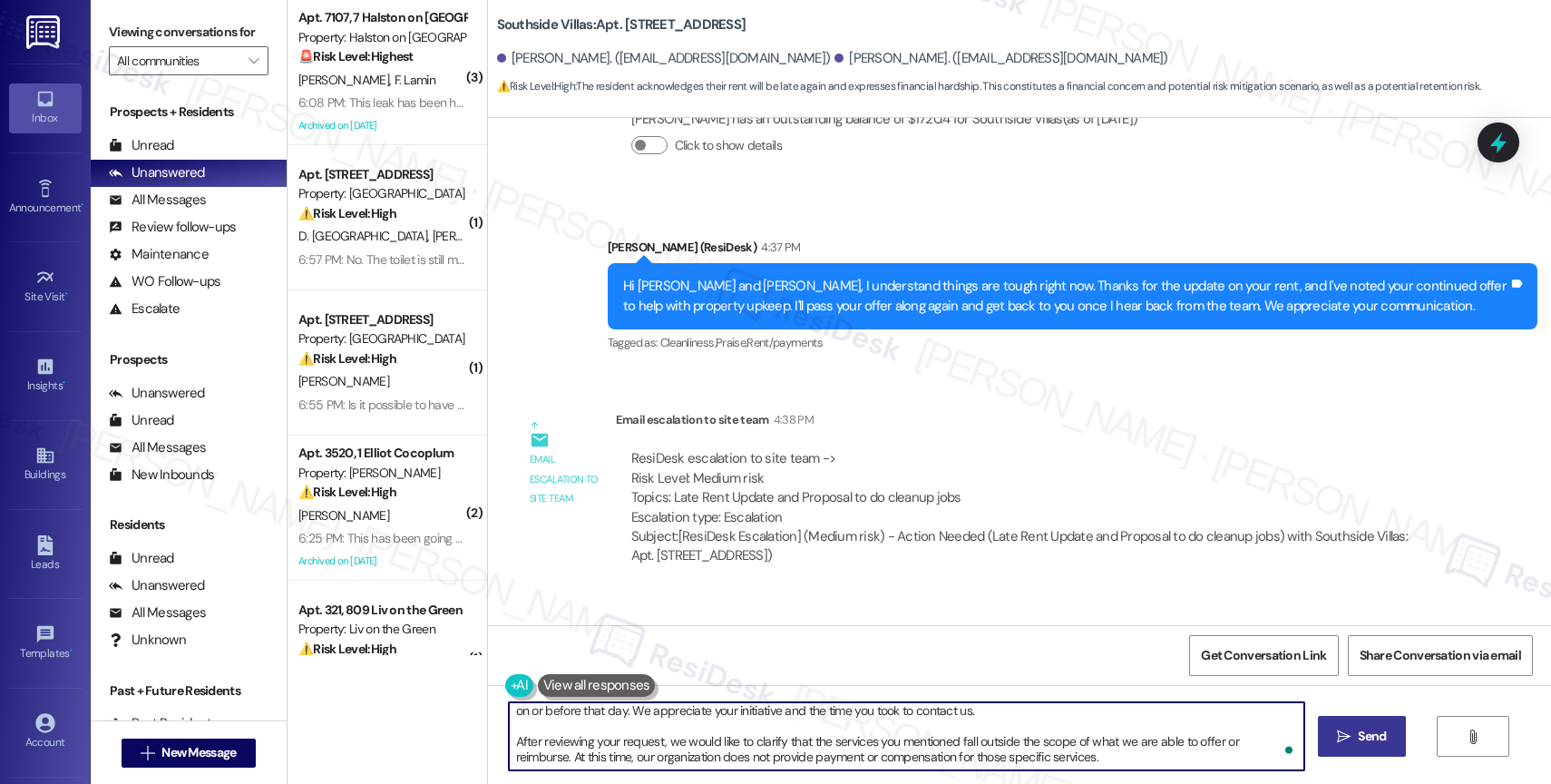
click at [1349, 727] on span " Send" at bounding box center [1361, 736] width 57 height 19
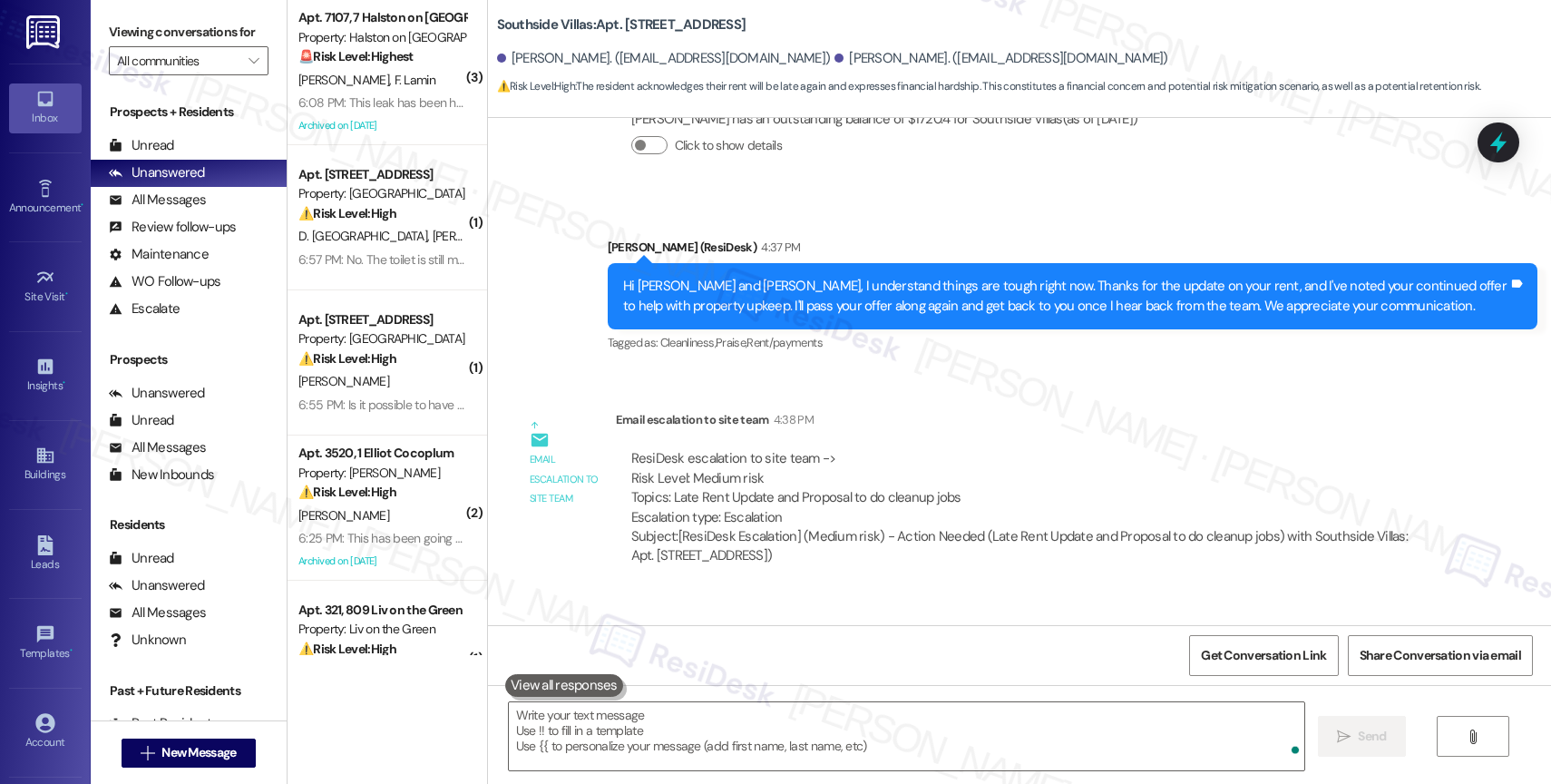
scroll to position [0, 0]
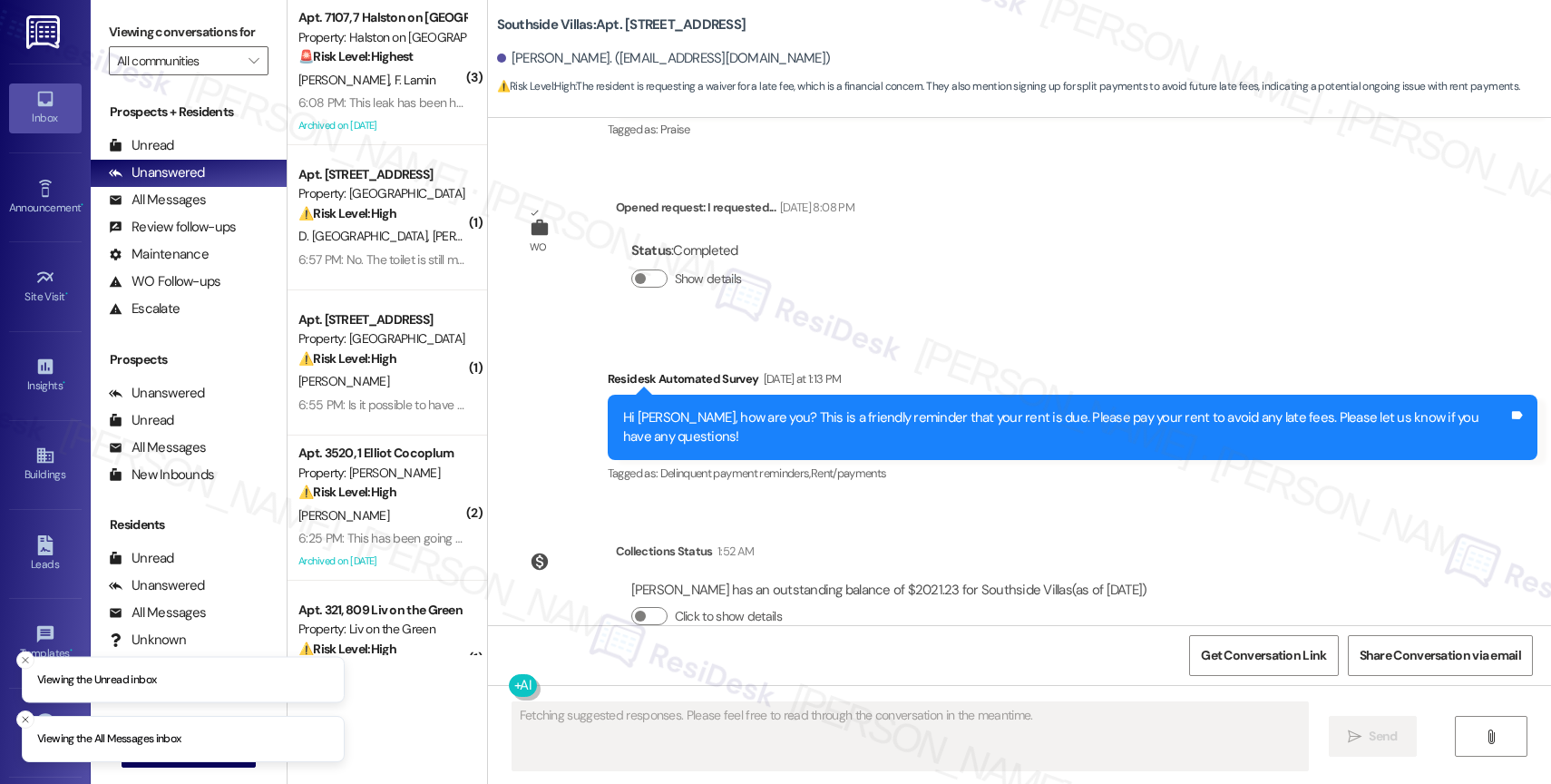
scroll to position [2718, 0]
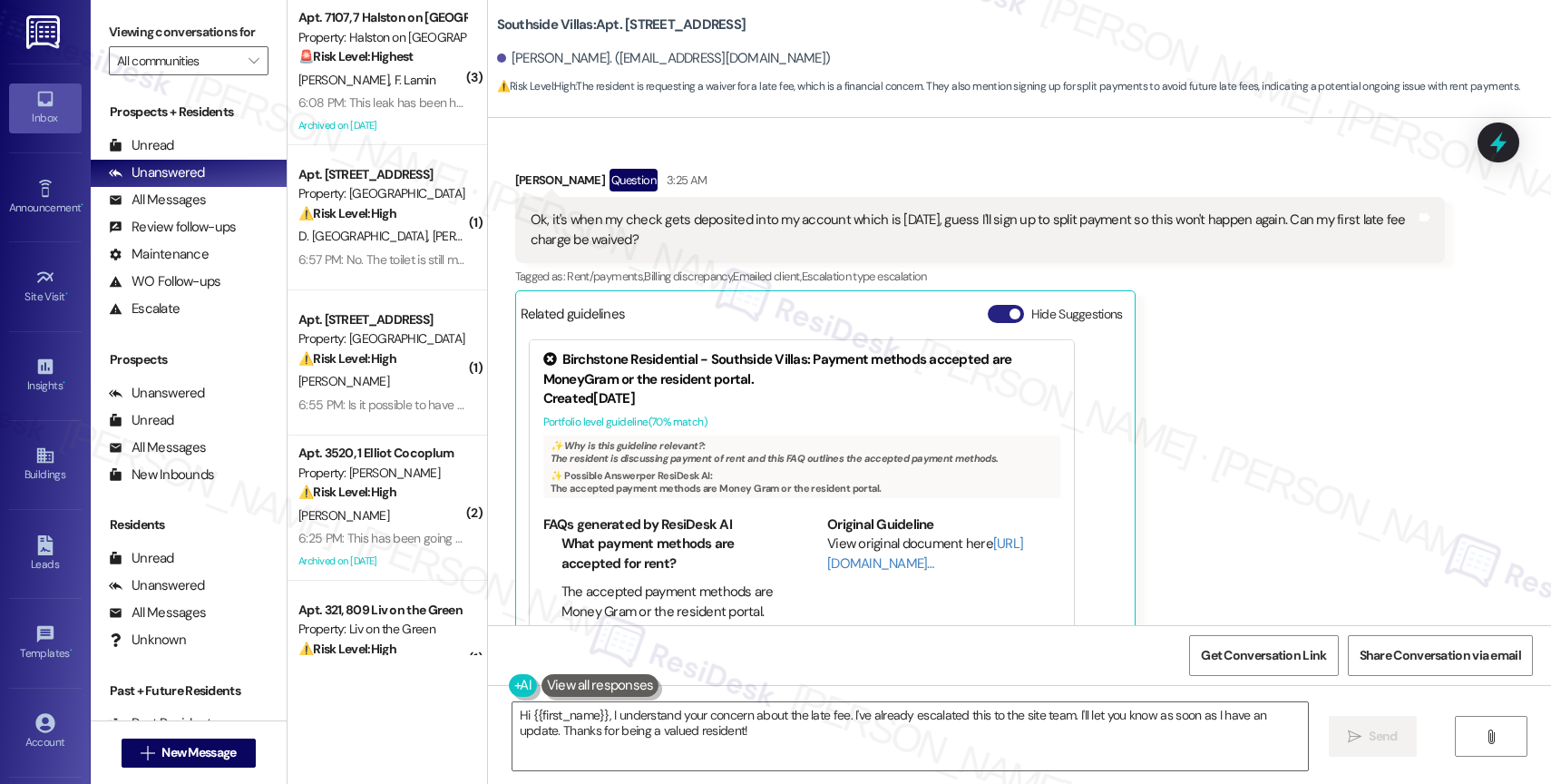
click at [988, 304] on button "Hide Suggestions" at bounding box center [1006, 313] width 36 height 18
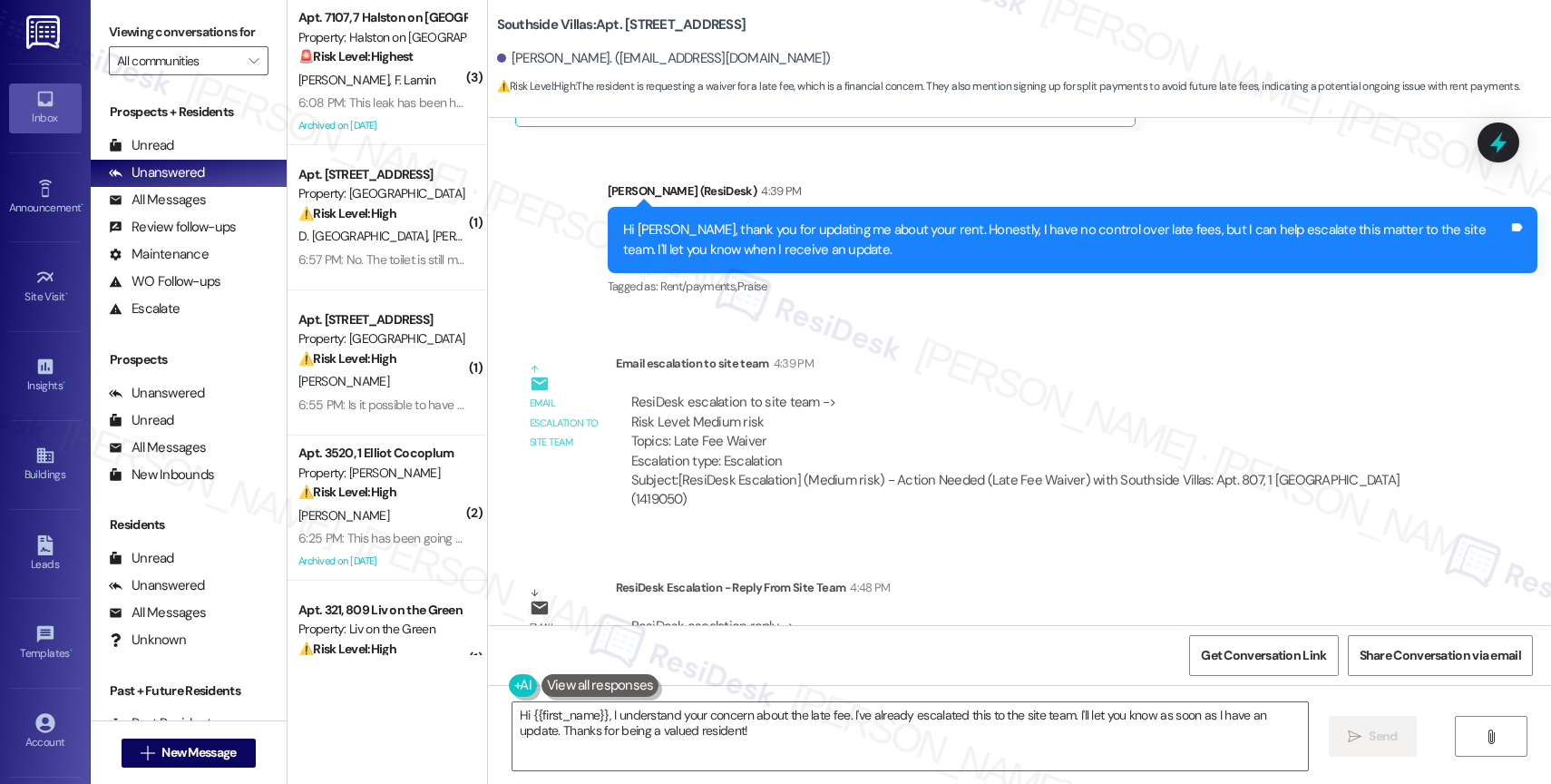
scroll to position [2947, 0]
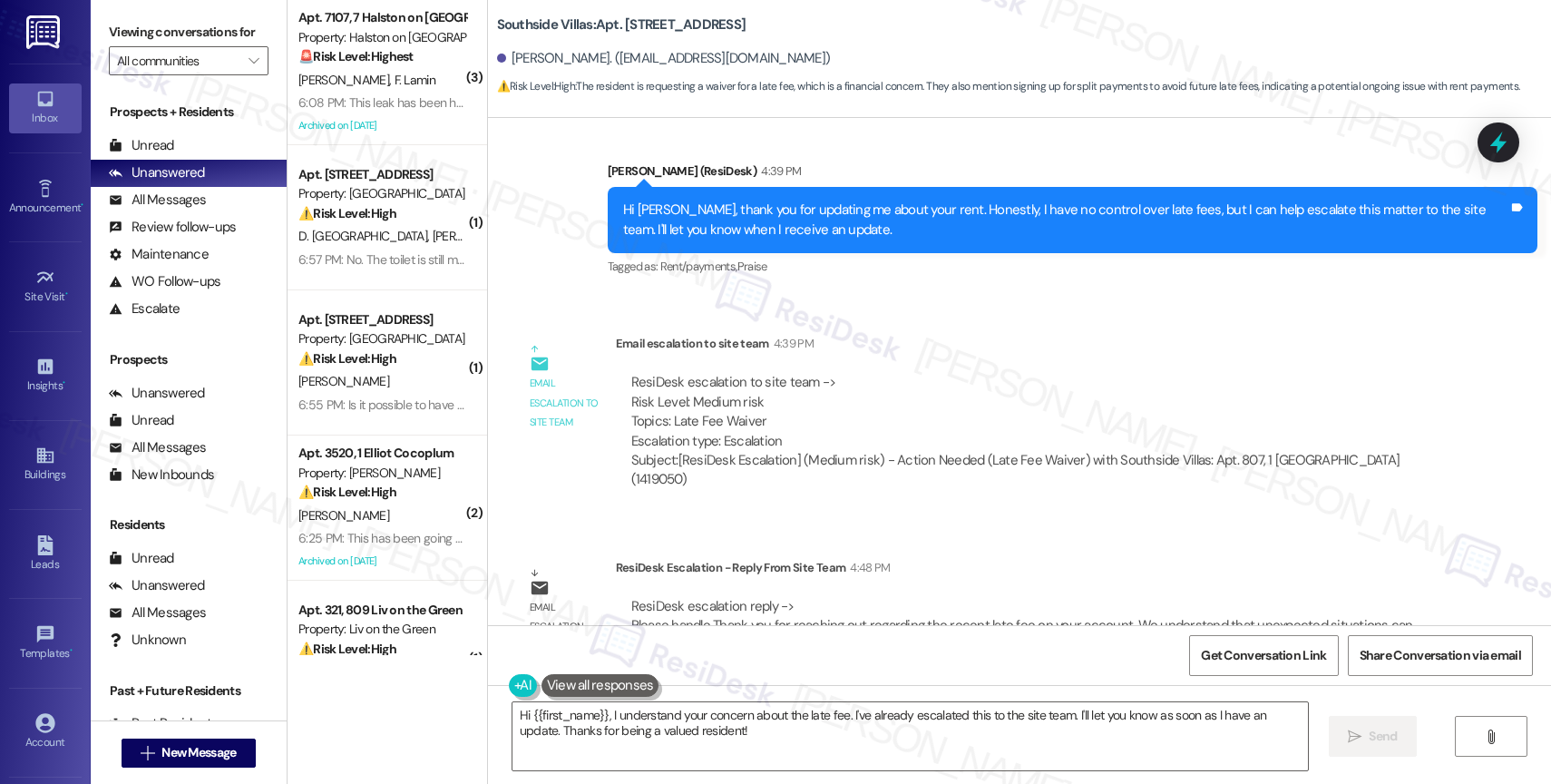
click at [891, 476] on div "WO Lease started [DATE] 8:00 PM Show details Survey, sent via SMS Residesk Auto…" at bounding box center [1019, 371] width 1063 height 507
click at [893, 373] on div "ResiDesk escalation to site team -> Risk Level: Medium risk Topics: Late Fee Wa…" at bounding box center [1031, 411] width 798 height 78
click at [920, 544] on div "Email escalation reply ResiDesk Escalation - Reply From Site Team 4:48 PM ResiD…" at bounding box center [979, 612] width 957 height 137
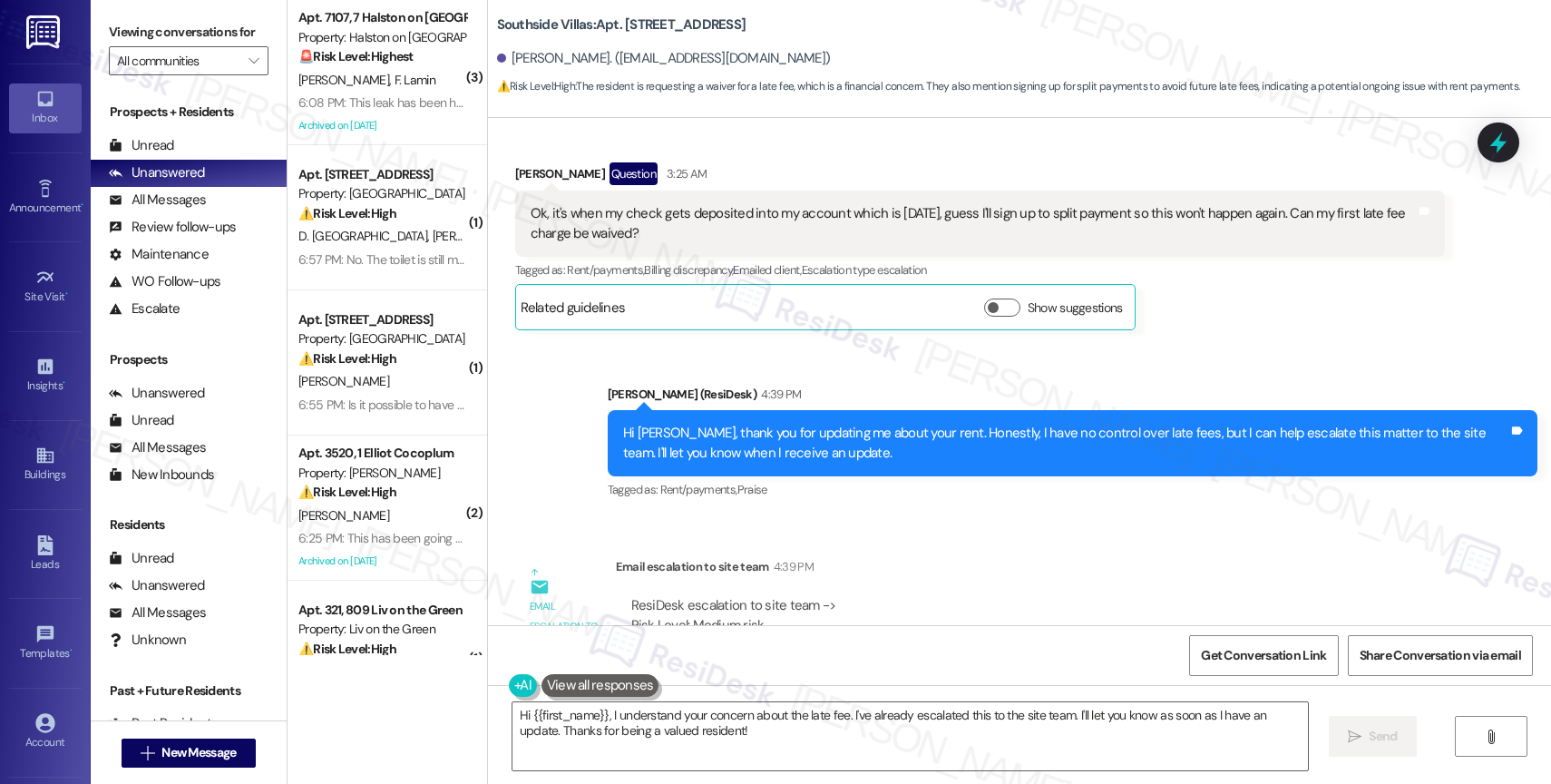
scroll to position [2520, 0]
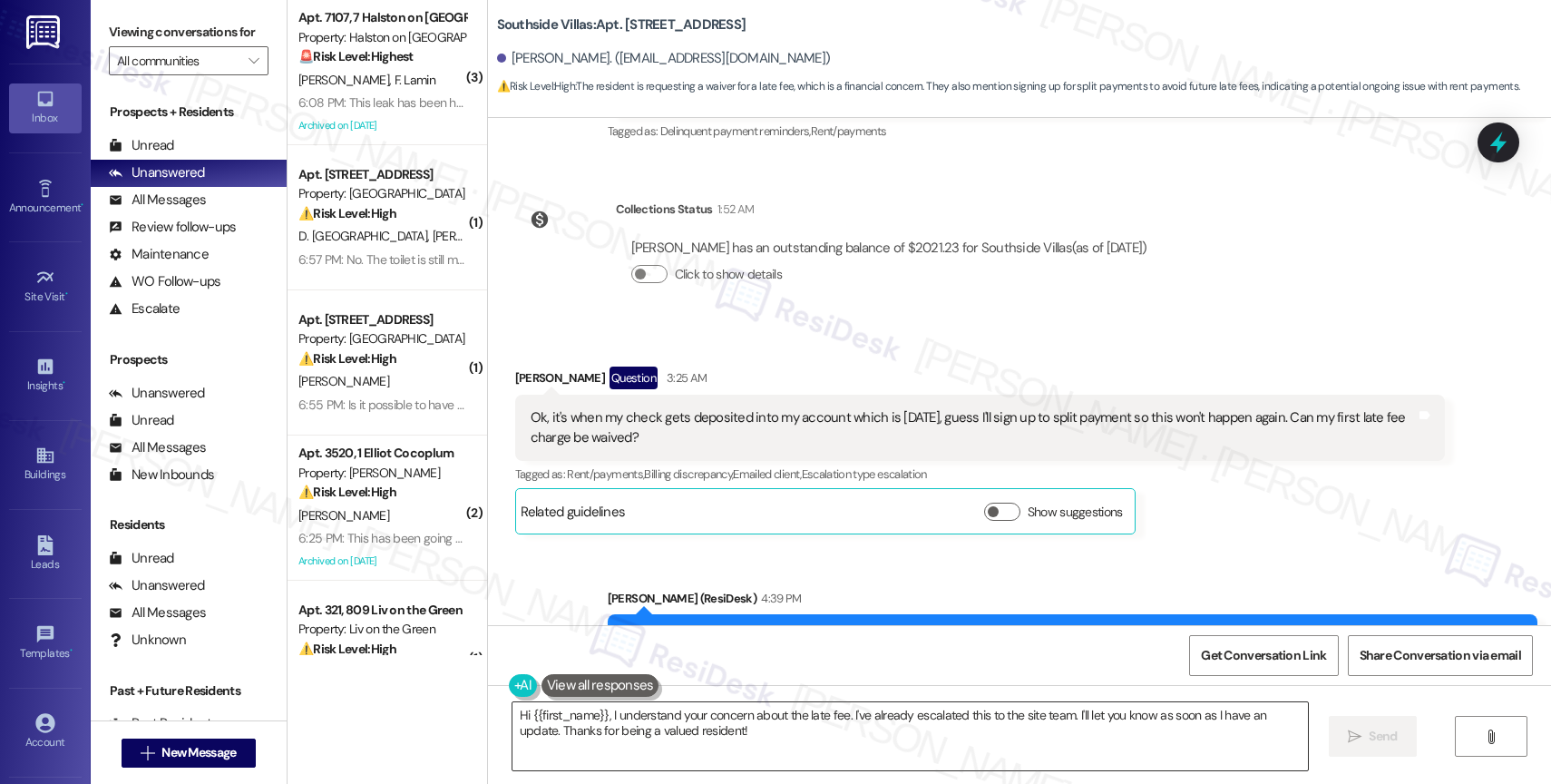
click at [666, 722] on textarea "Hi {{first_name}}, I understand your concern about the late fee. I've already e…" at bounding box center [909, 736] width 795 height 68
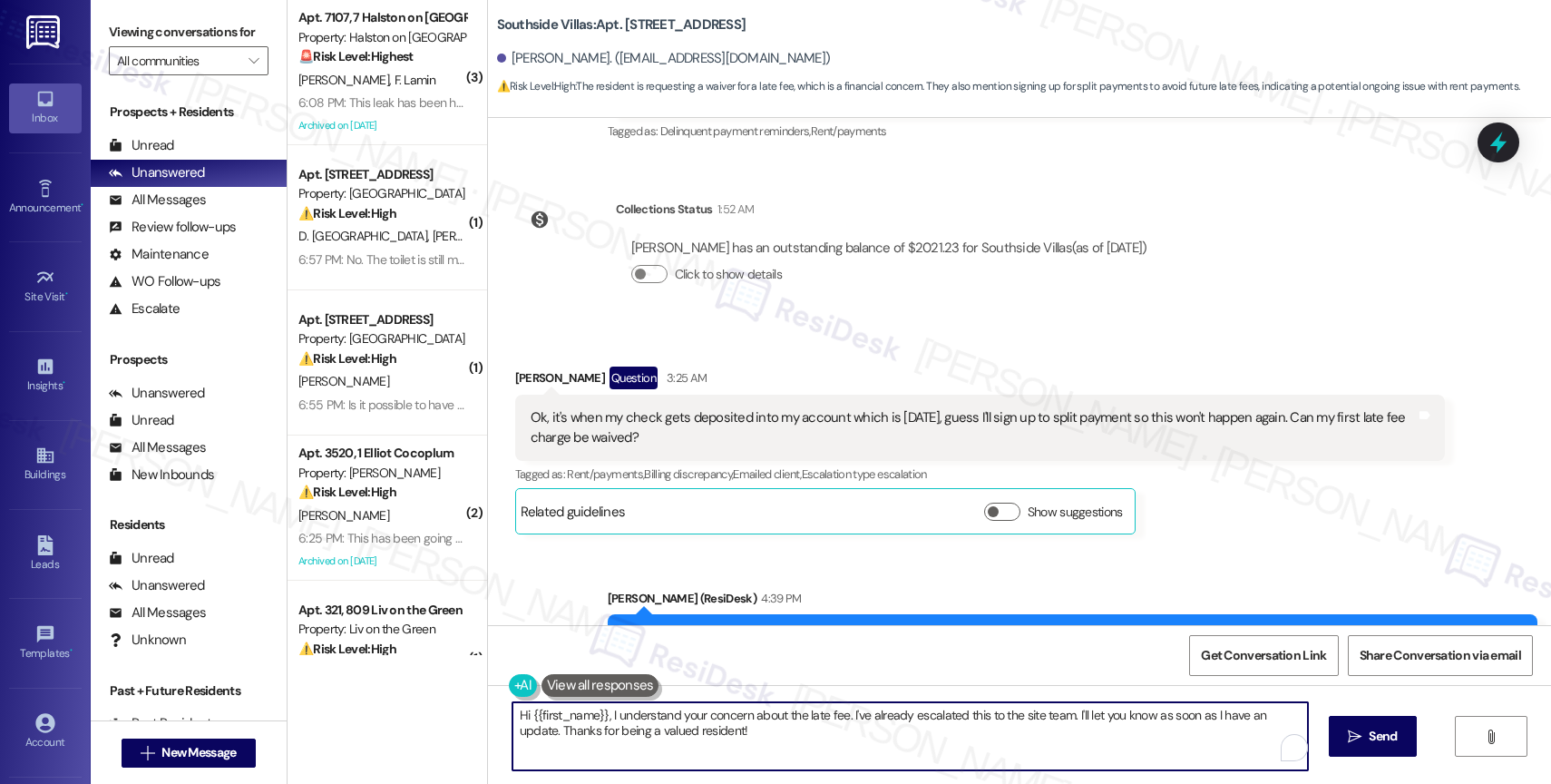
click at [666, 722] on textarea "Hi {{first_name}}, I understand your concern about the late fee. I've already e…" at bounding box center [909, 736] width 795 height 68
click at [713, 740] on textarea "Hi {{first_name}}, I understand your concern about the late fee. I've already e…" at bounding box center [909, 736] width 795 height 68
drag, startPoint x: 598, startPoint y: 711, endPoint x: 762, endPoint y: 763, distance: 172.0
click at [762, 764] on textarea "Hi {{first_name}}, I understand your concern about the late fee. I've already e…" at bounding box center [906, 736] width 795 height 68
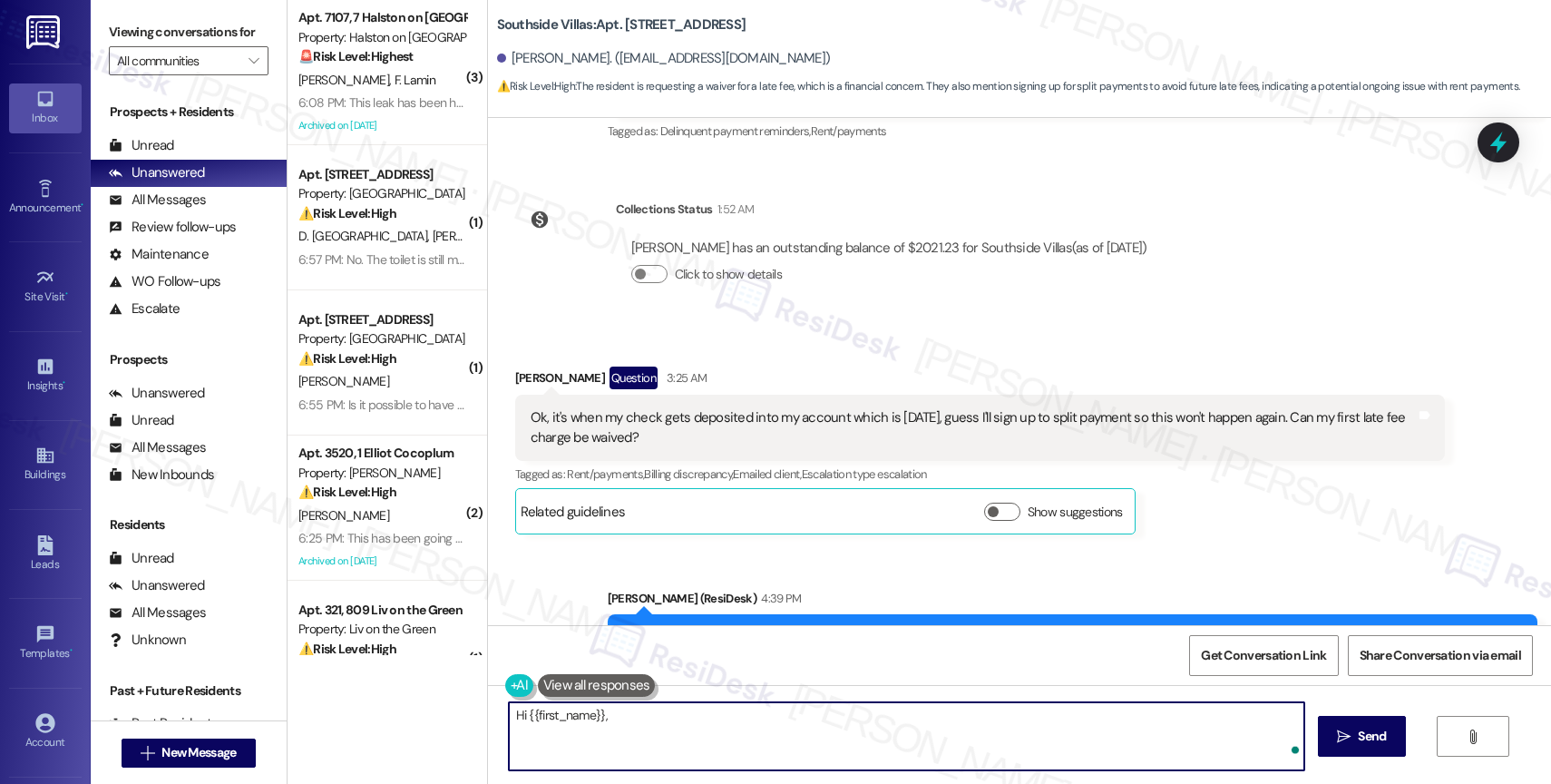
paste textarea "Thank you for reaching out regarding the recent late fee on your account. We un…"
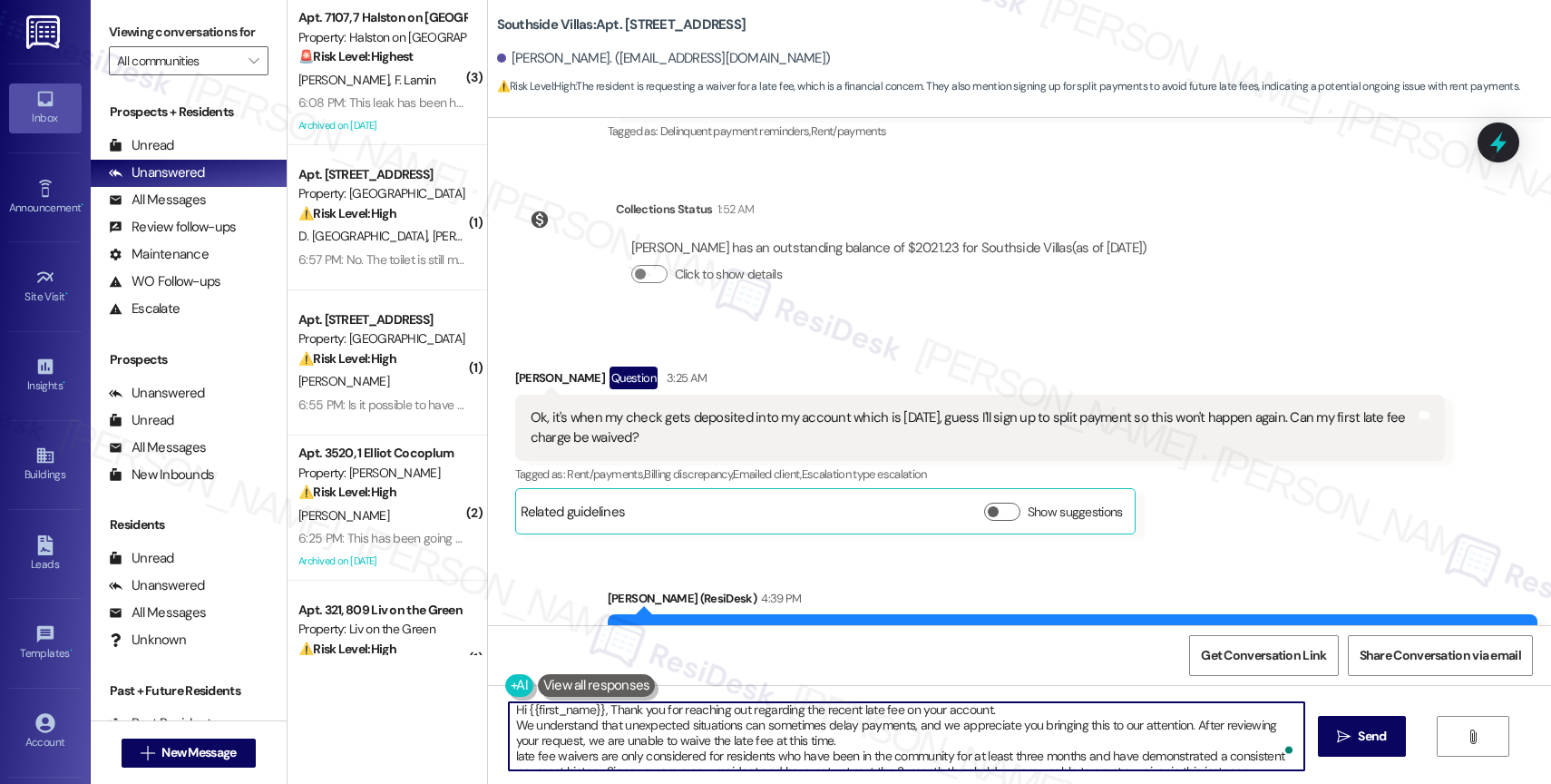
scroll to position [0, 0]
click at [647, 717] on textarea "Hi {{first_name}}, Thank you for reaching out regarding the recent late fee on …" at bounding box center [906, 736] width 795 height 68
click at [600, 713] on textarea "Hi {{first_name}}, Thank you again for reaching out regarding the recent late f…" at bounding box center [906, 736] width 795 height 68
click at [509, 730] on textarea "Hi {{first_name}}, thank you again for reaching out regarding the recent late f…" at bounding box center [906, 736] width 795 height 68
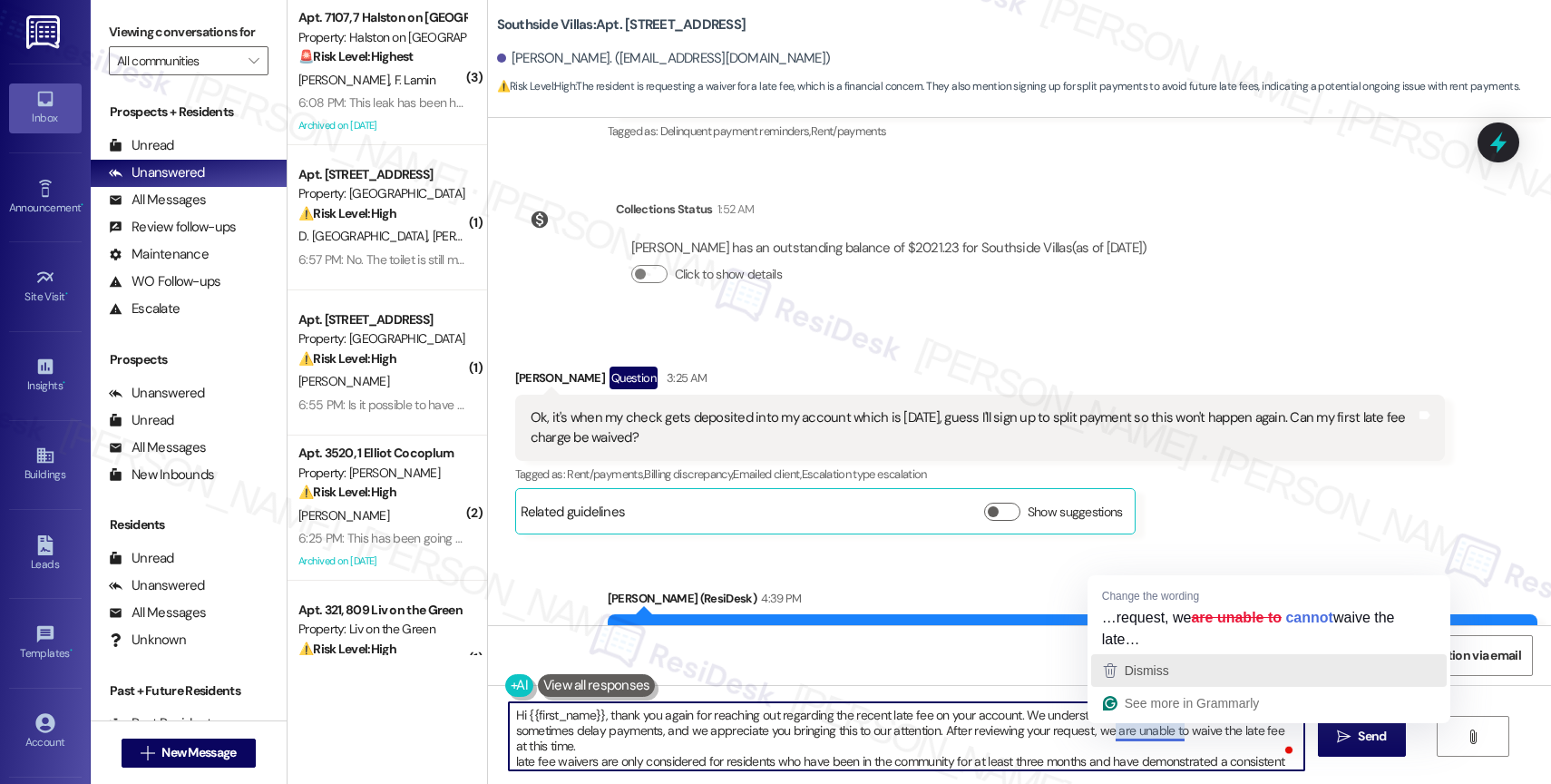
click at [1171, 666] on div "Dismiss" at bounding box center [1268, 670] width 339 height 27
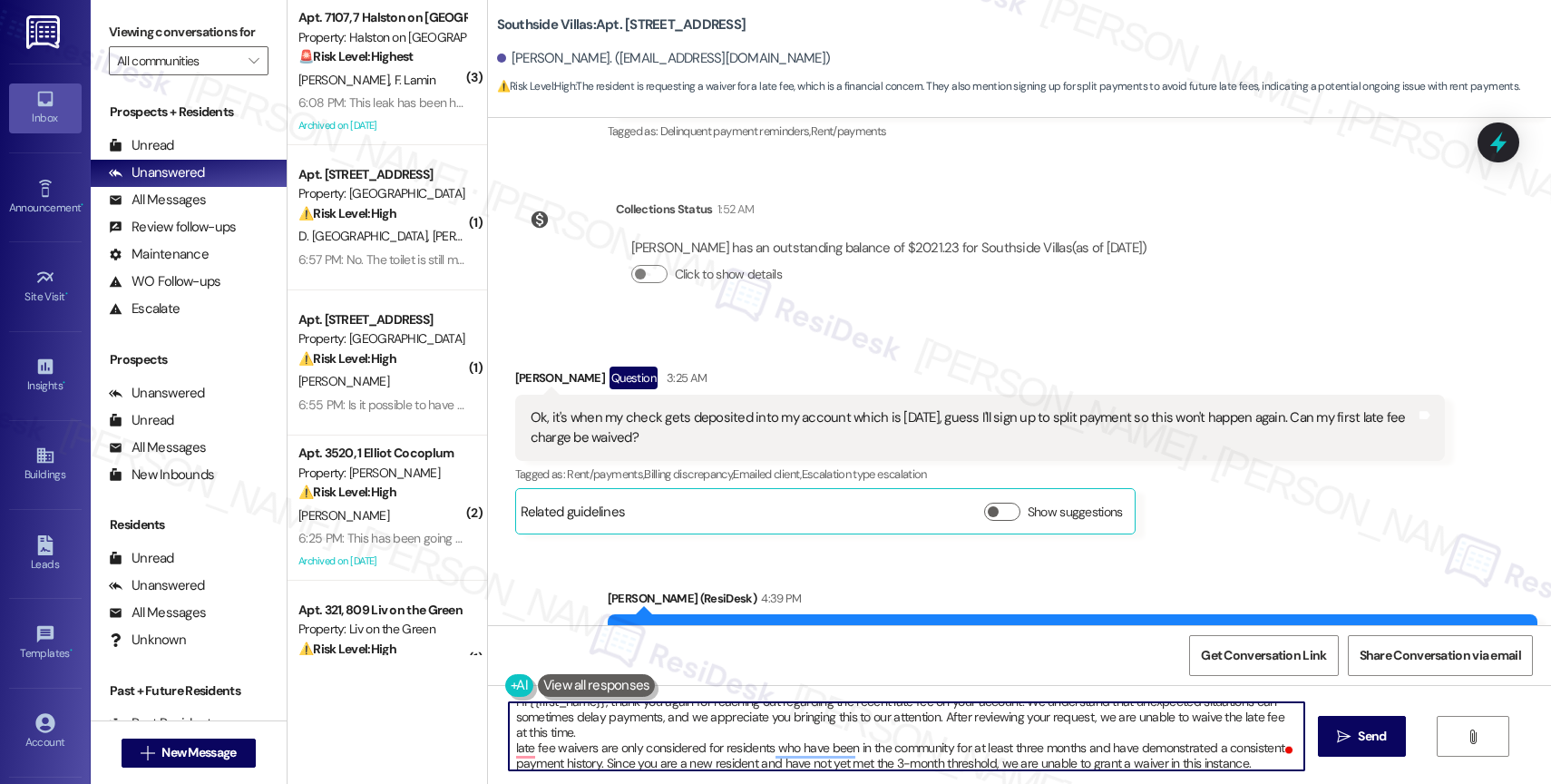
scroll to position [20, 0]
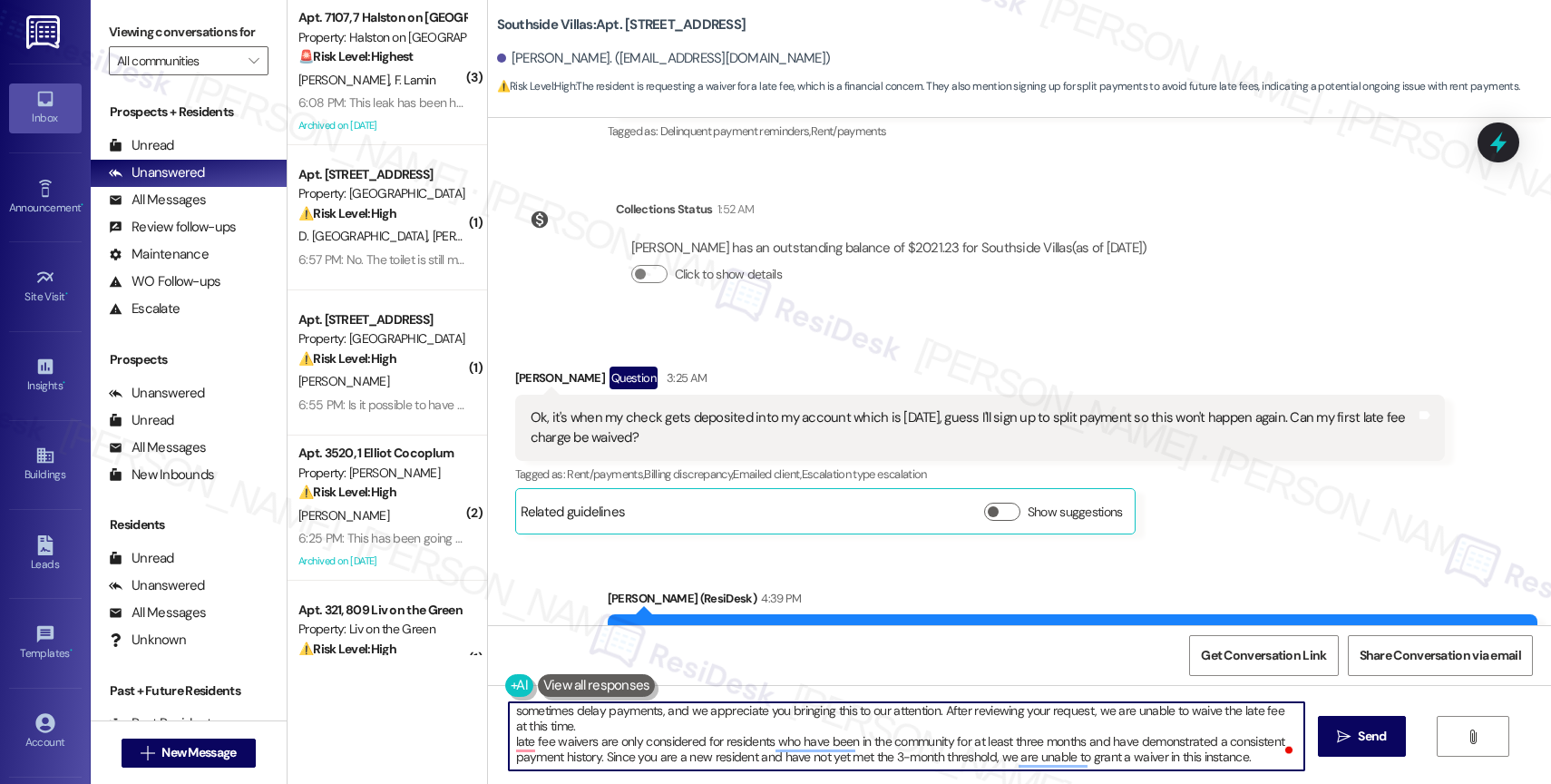
click at [509, 743] on textarea "Hi {{first_name}}, thank you again for reaching out regarding the recent late f…" at bounding box center [906, 736] width 795 height 68
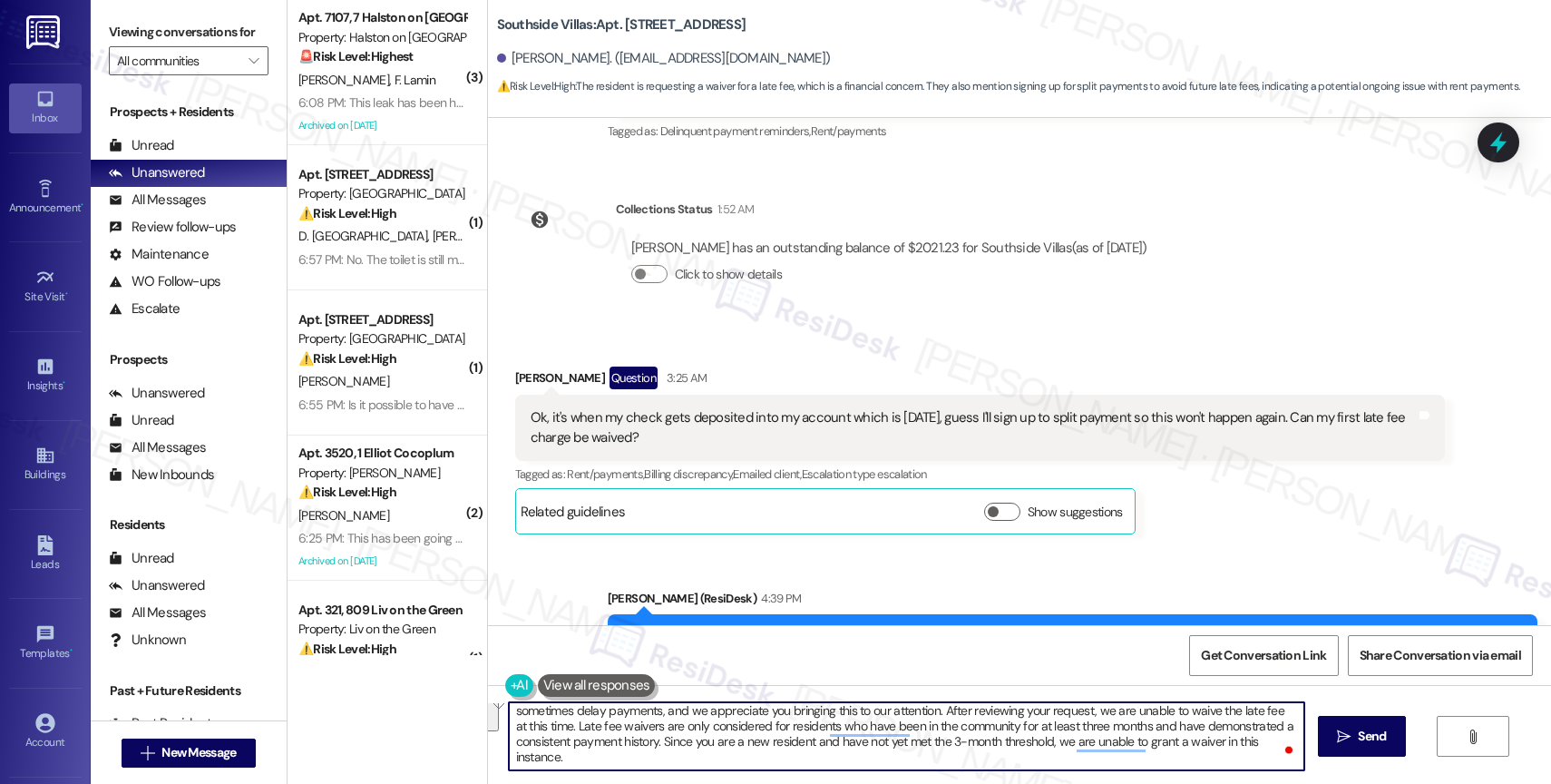
drag, startPoint x: 555, startPoint y: 725, endPoint x: 637, endPoint y: 763, distance: 90.4
click at [637, 763] on textarea "Hi {{first_name}}, thank you again for reaching out regarding the recent late f…" at bounding box center [906, 736] width 795 height 68
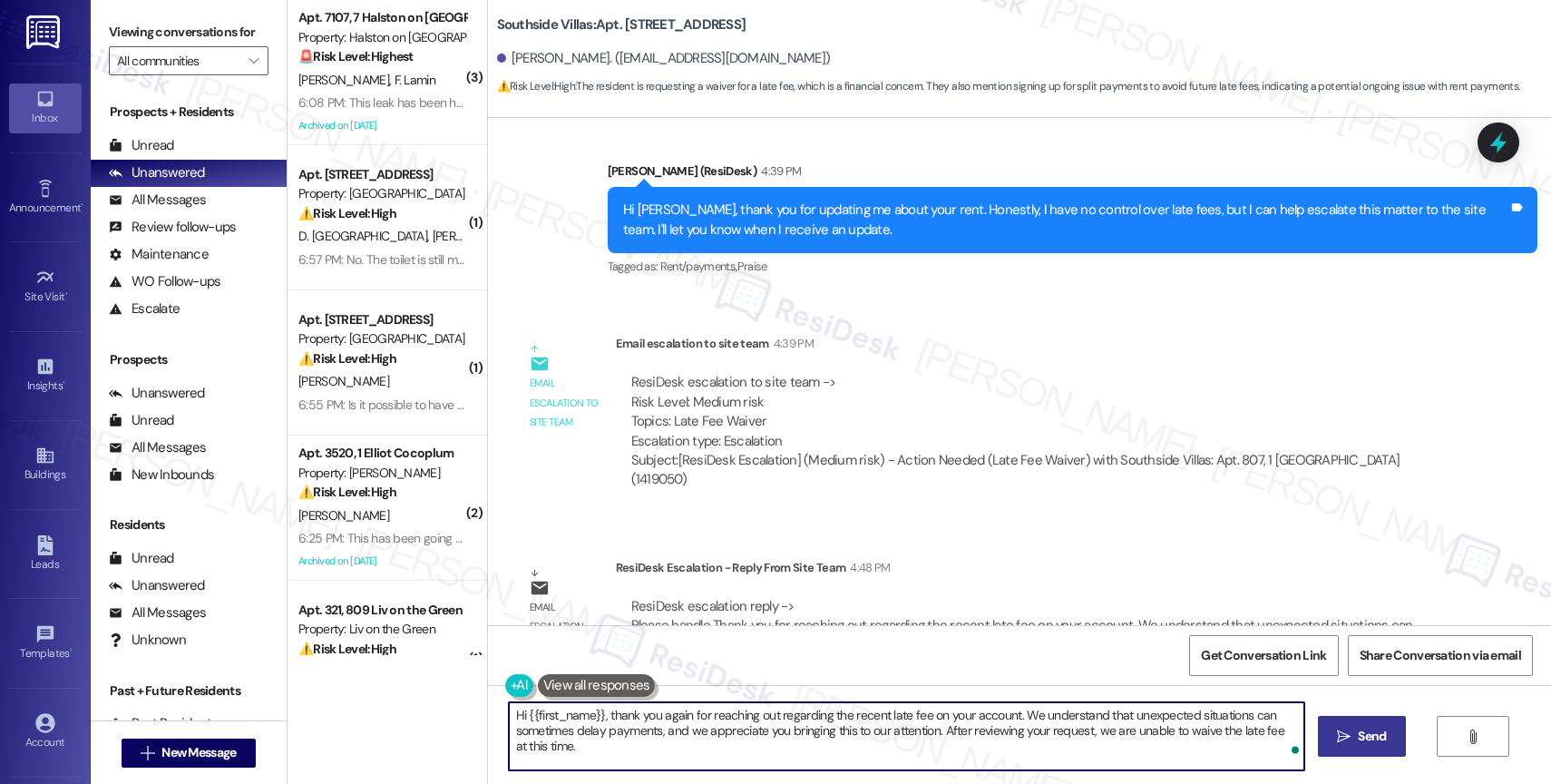
type textarea "Hi {{first_name}}, thank you again for reaching out regarding the recent late f…"
click at [1369, 738] on span "Send" at bounding box center [1372, 736] width 28 height 19
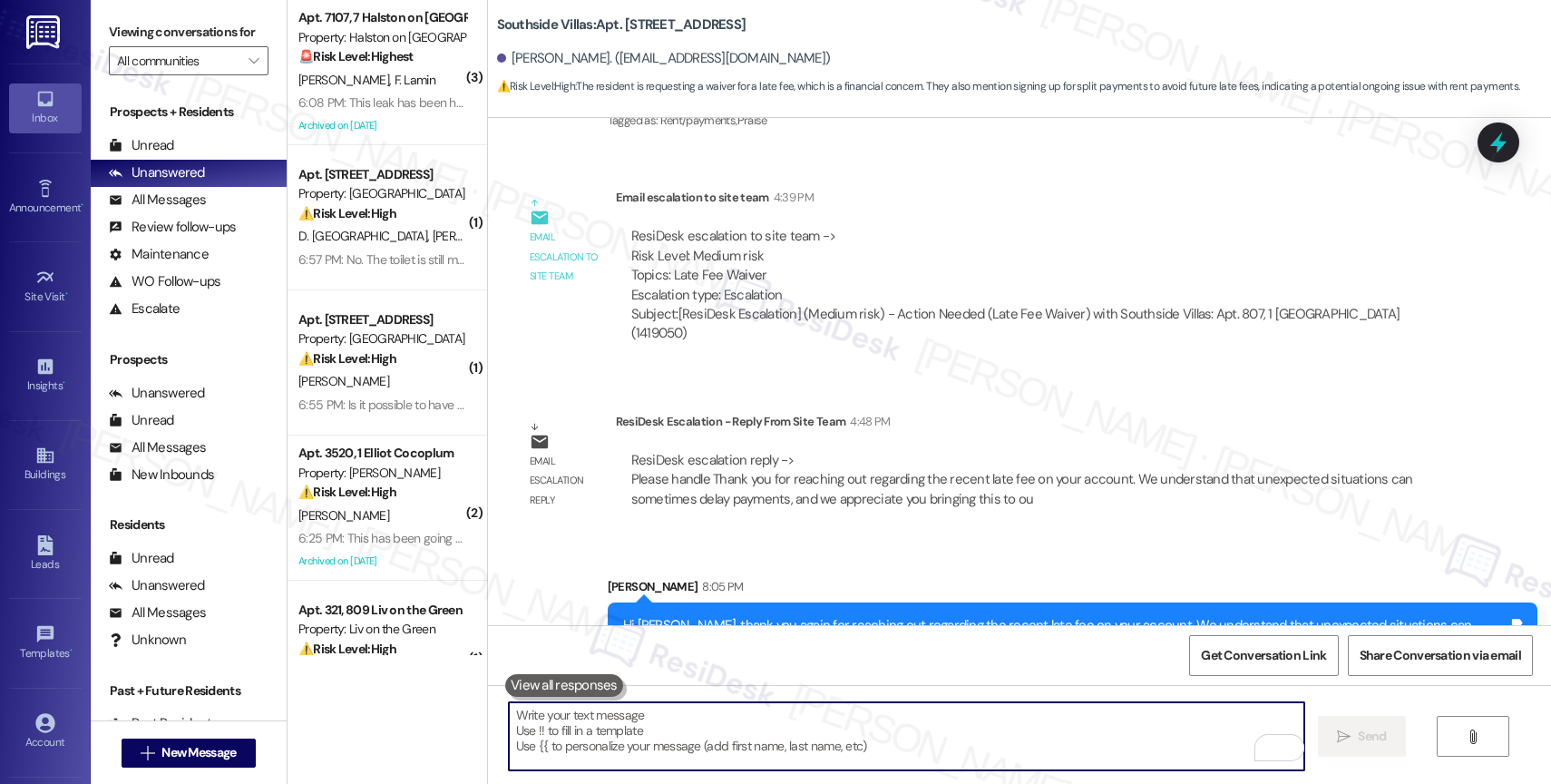
click at [639, 723] on textarea "To enrich screen reader interactions, please activate Accessibility in Grammarl…" at bounding box center [906, 736] width 795 height 68
paste textarea "Late fee waivers are only considered for residents who have been in the communi…"
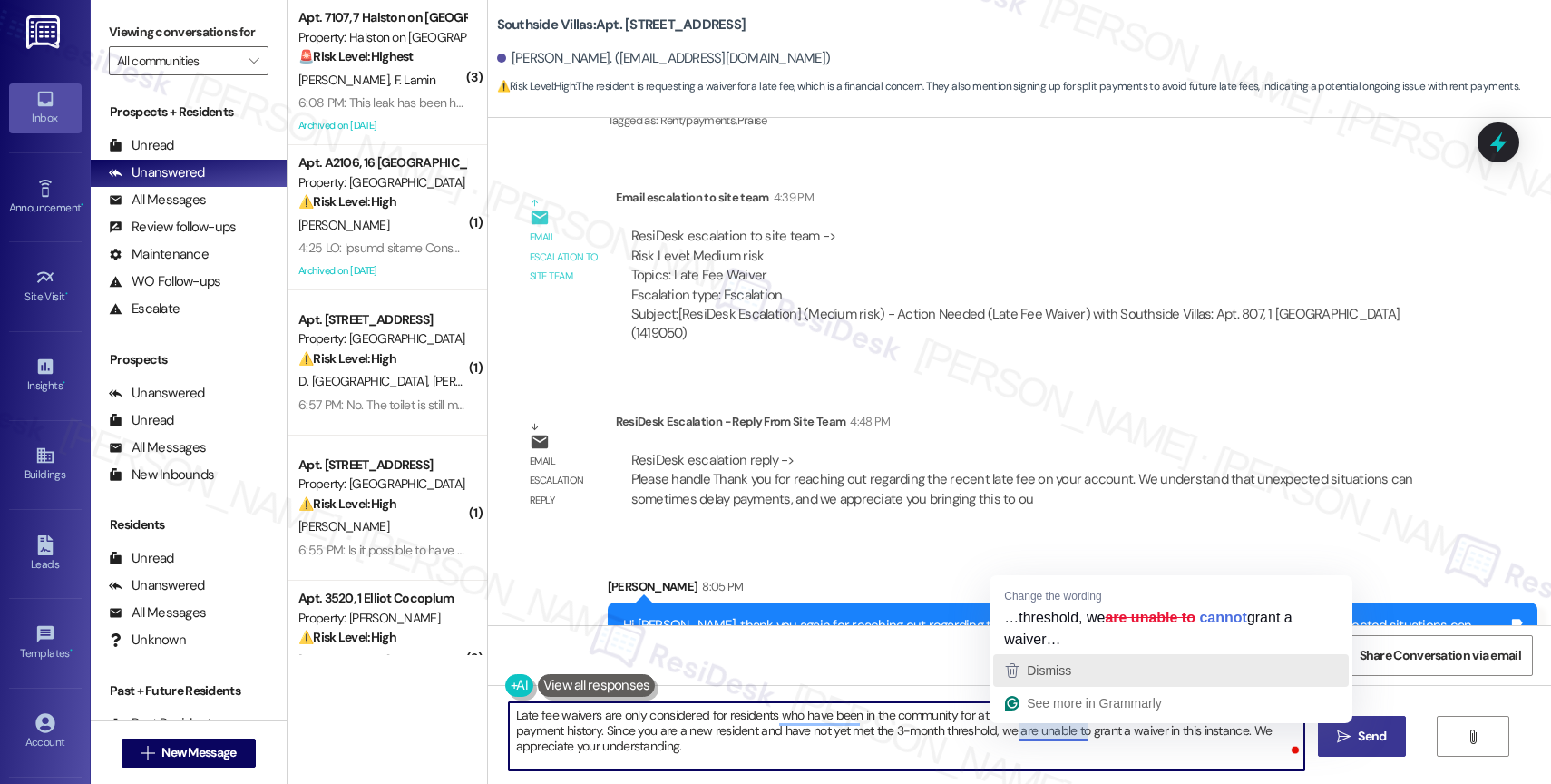
click at [1081, 665] on div "Dismiss" at bounding box center [1171, 670] width 339 height 27
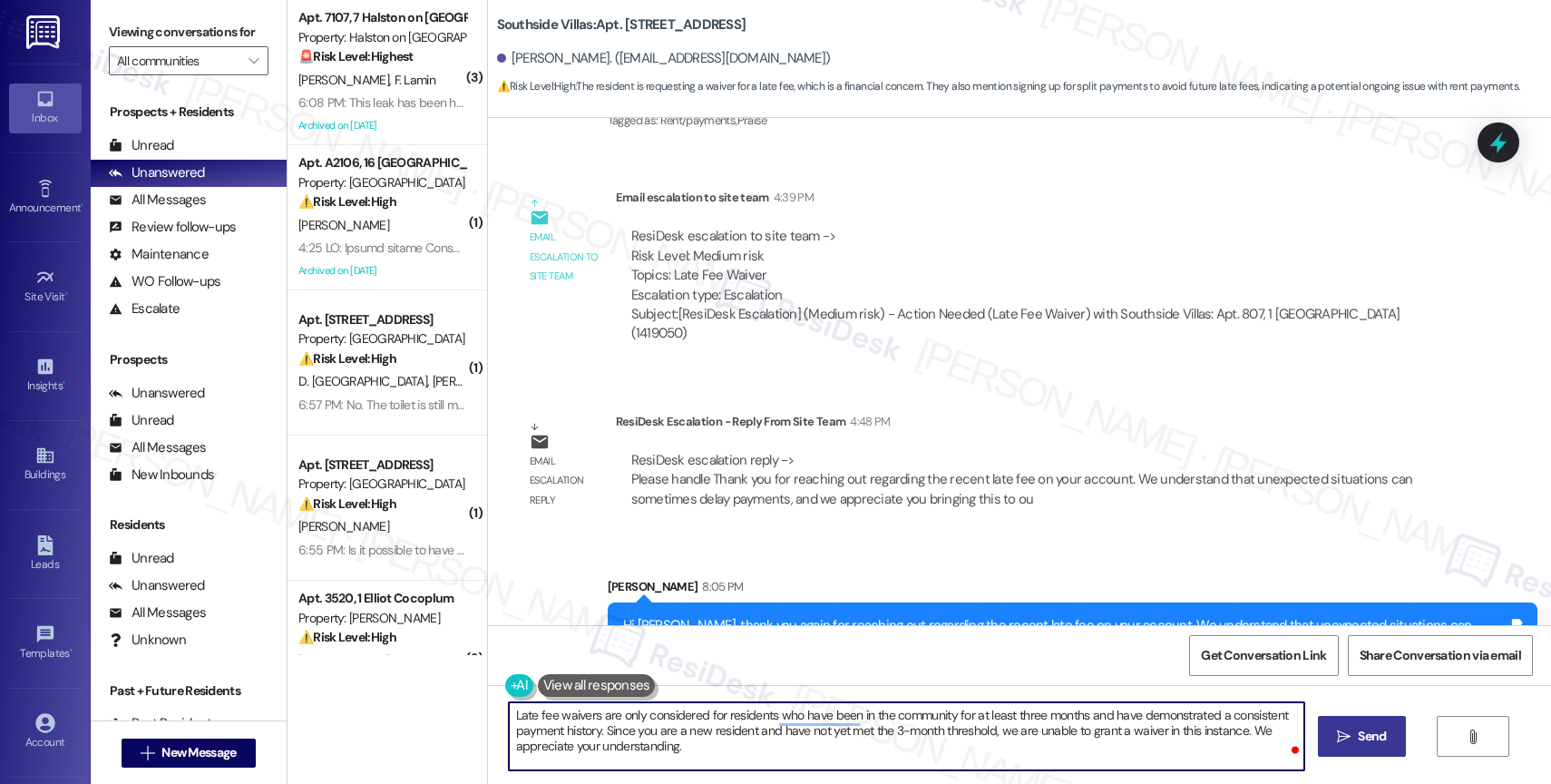
type textarea "Late fee waivers are only considered for residents who have been in the communi…"
click at [1350, 728] on span " Send" at bounding box center [1361, 736] width 57 height 19
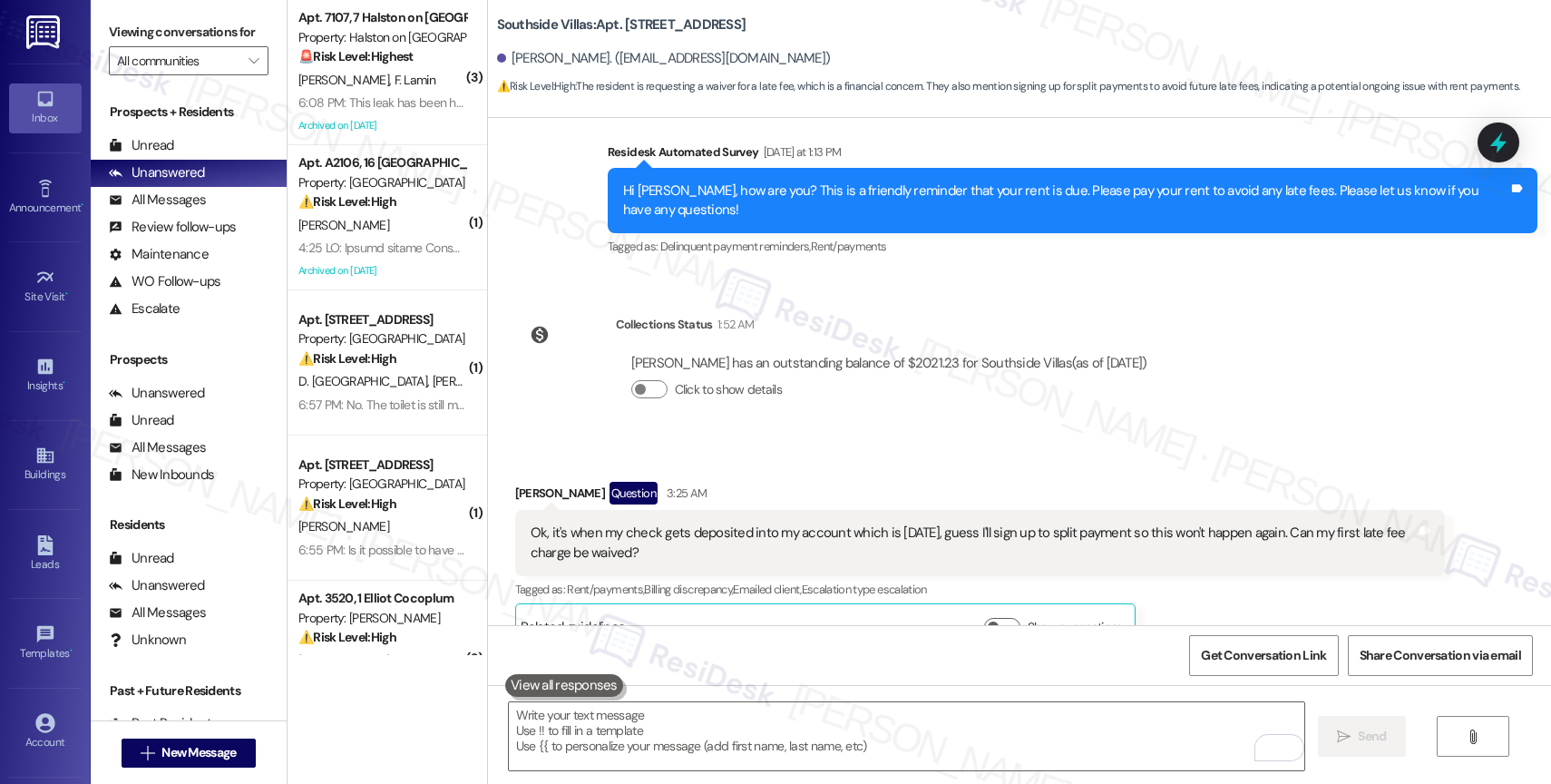
scroll to position [3258, 0]
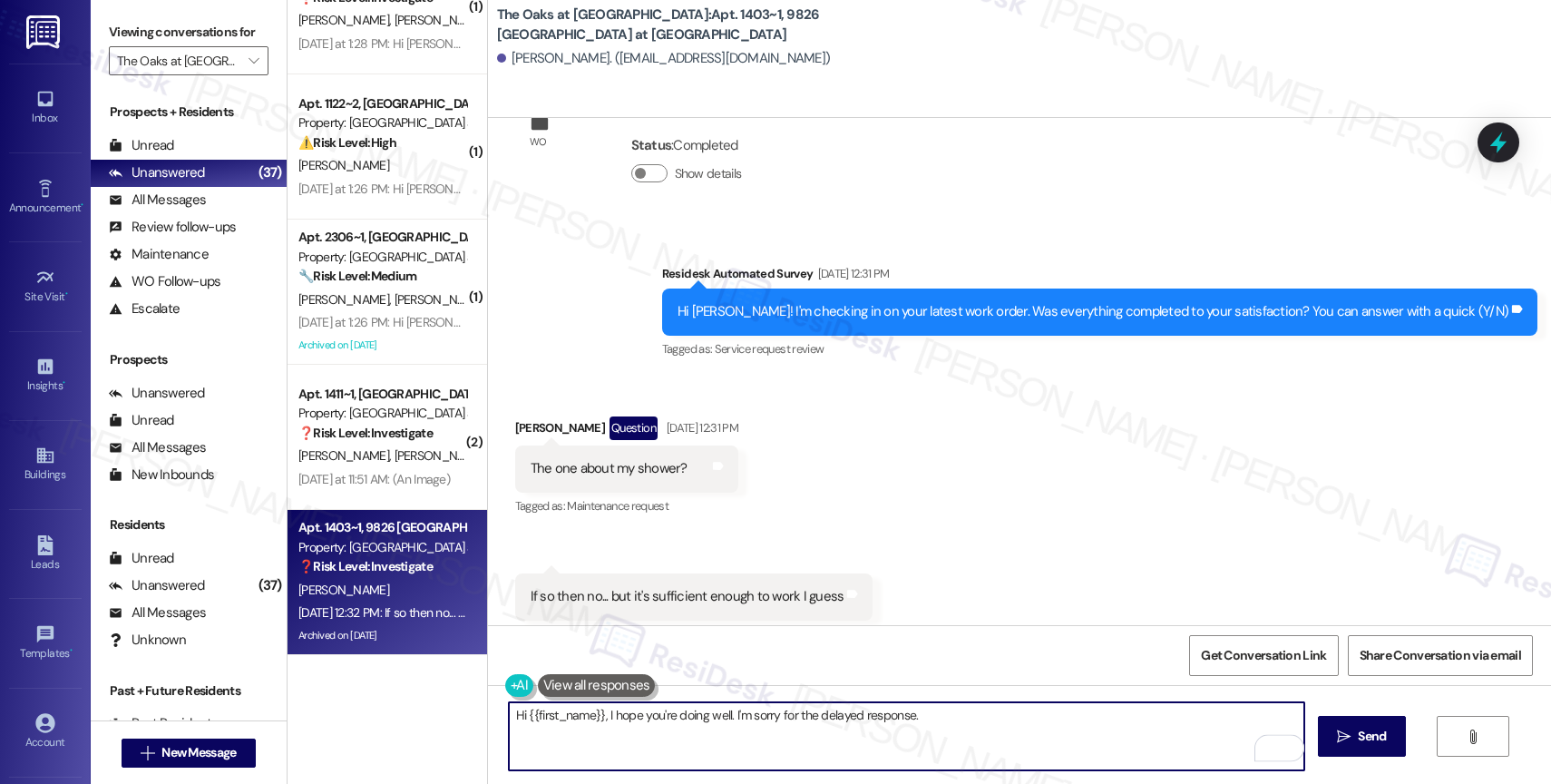
scroll to position [9678, 0]
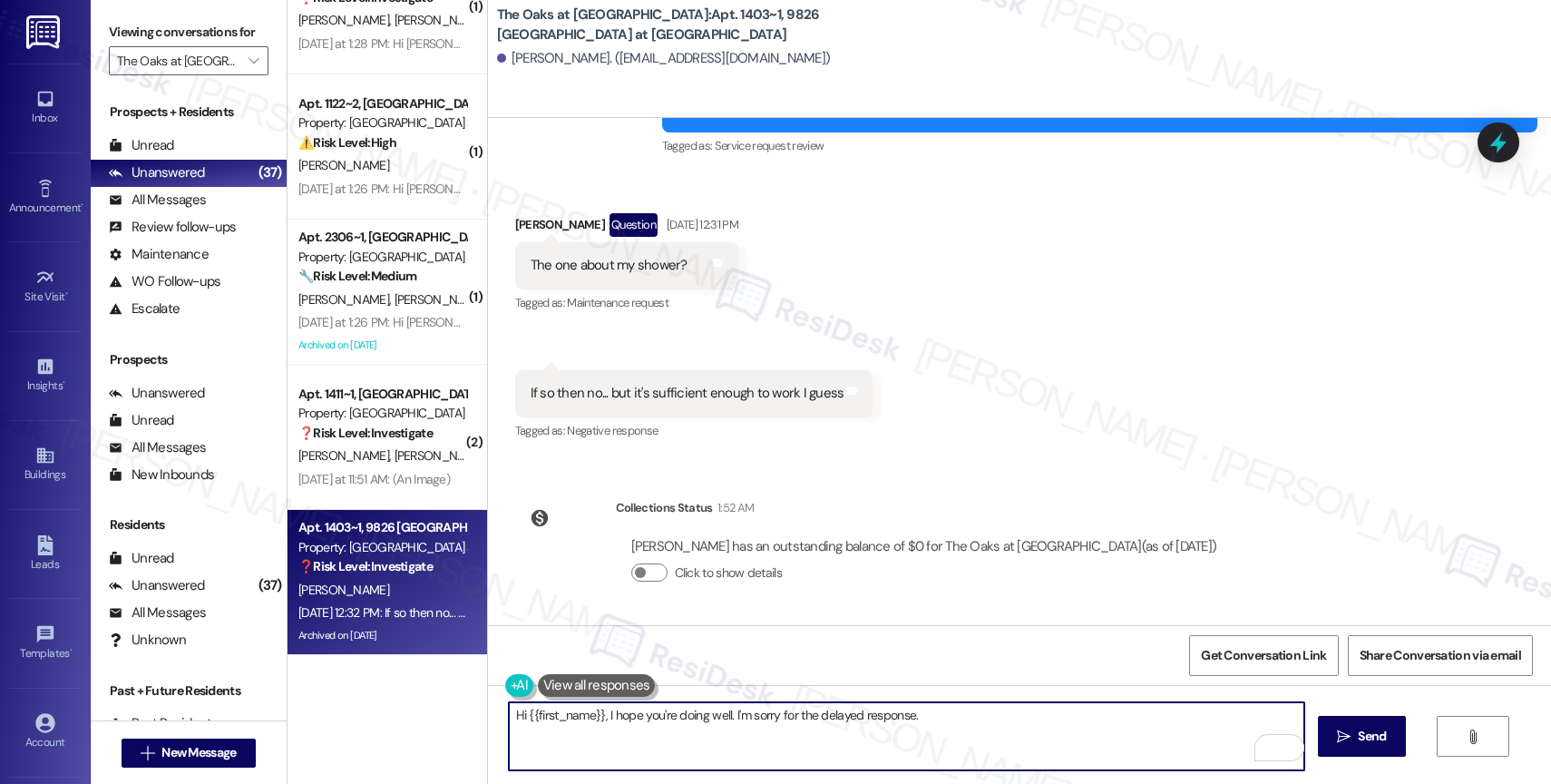
click at [977, 723] on textarea "Hi {{first_name}}, I hope you're doing well. I'm sorry for the delayed response." at bounding box center [906, 736] width 795 height 68
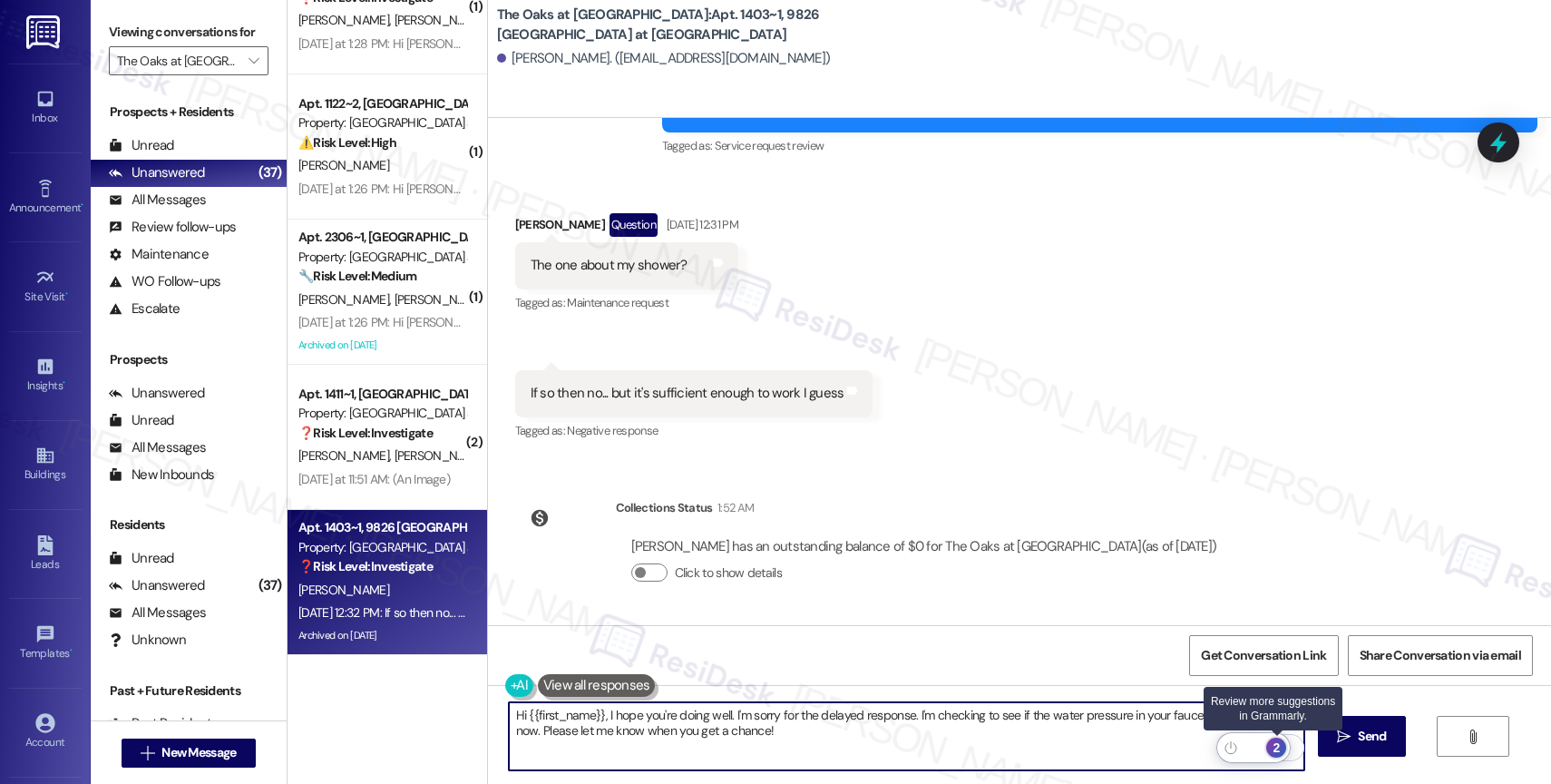
type textarea "Hi {{first_name}}, I hope you're doing well. I'm sorry for the delayed response…"
click at [1275, 744] on div "2" at bounding box center [1275, 747] width 20 height 20
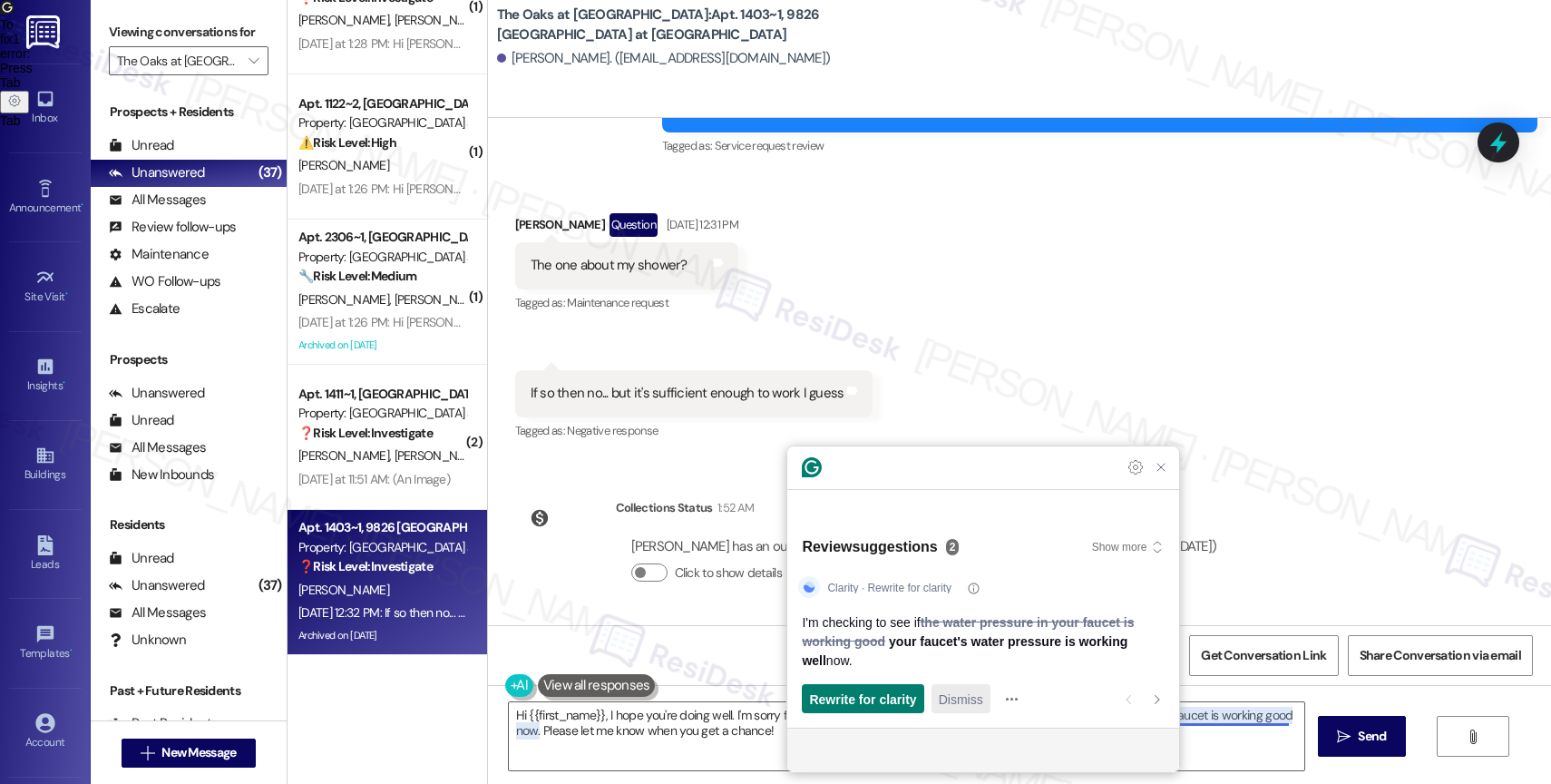
click at [965, 695] on span "Dismiss" at bounding box center [960, 699] width 45 height 19
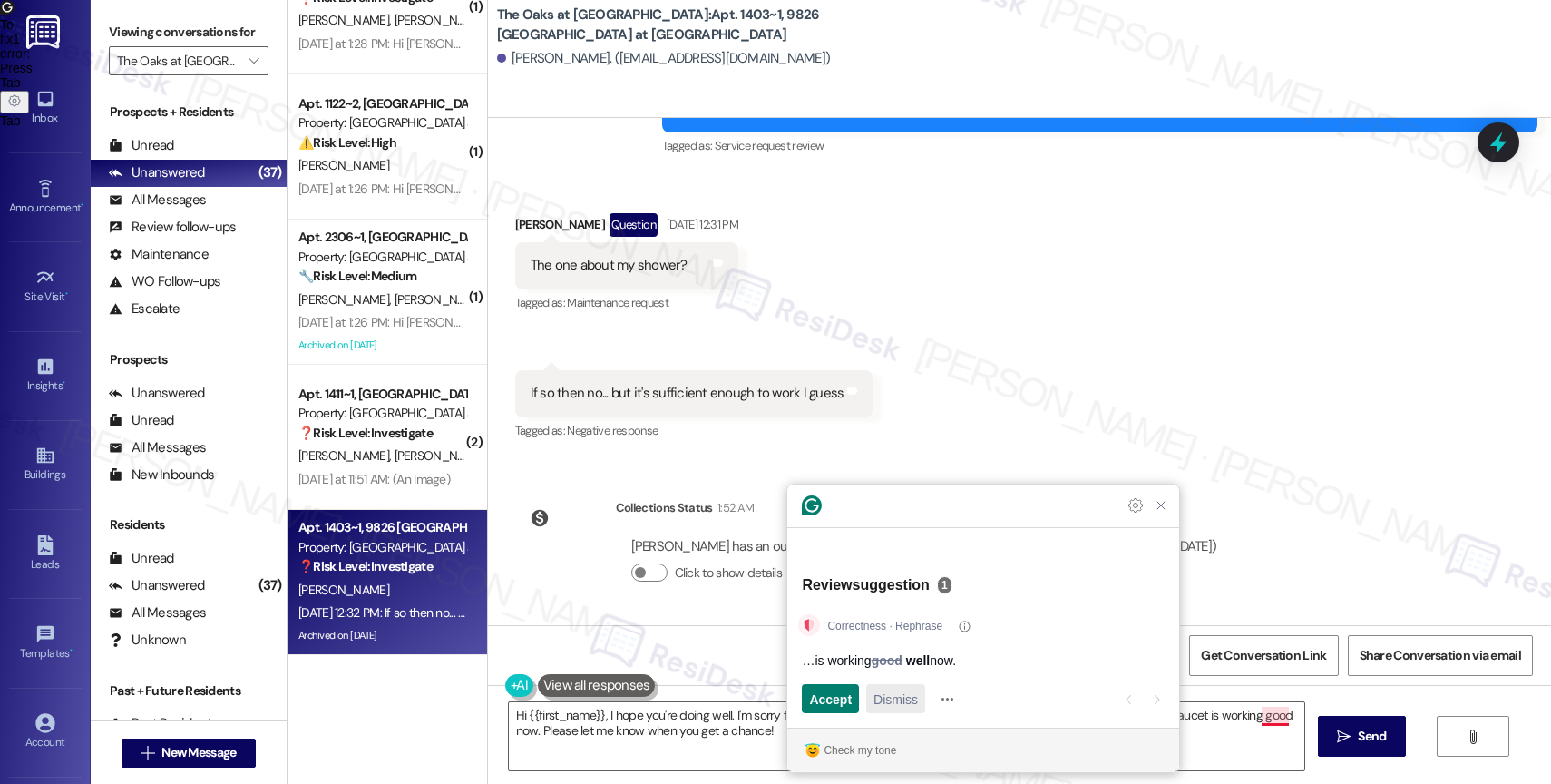
click at [911, 694] on span "Dismiss" at bounding box center [895, 699] width 45 height 19
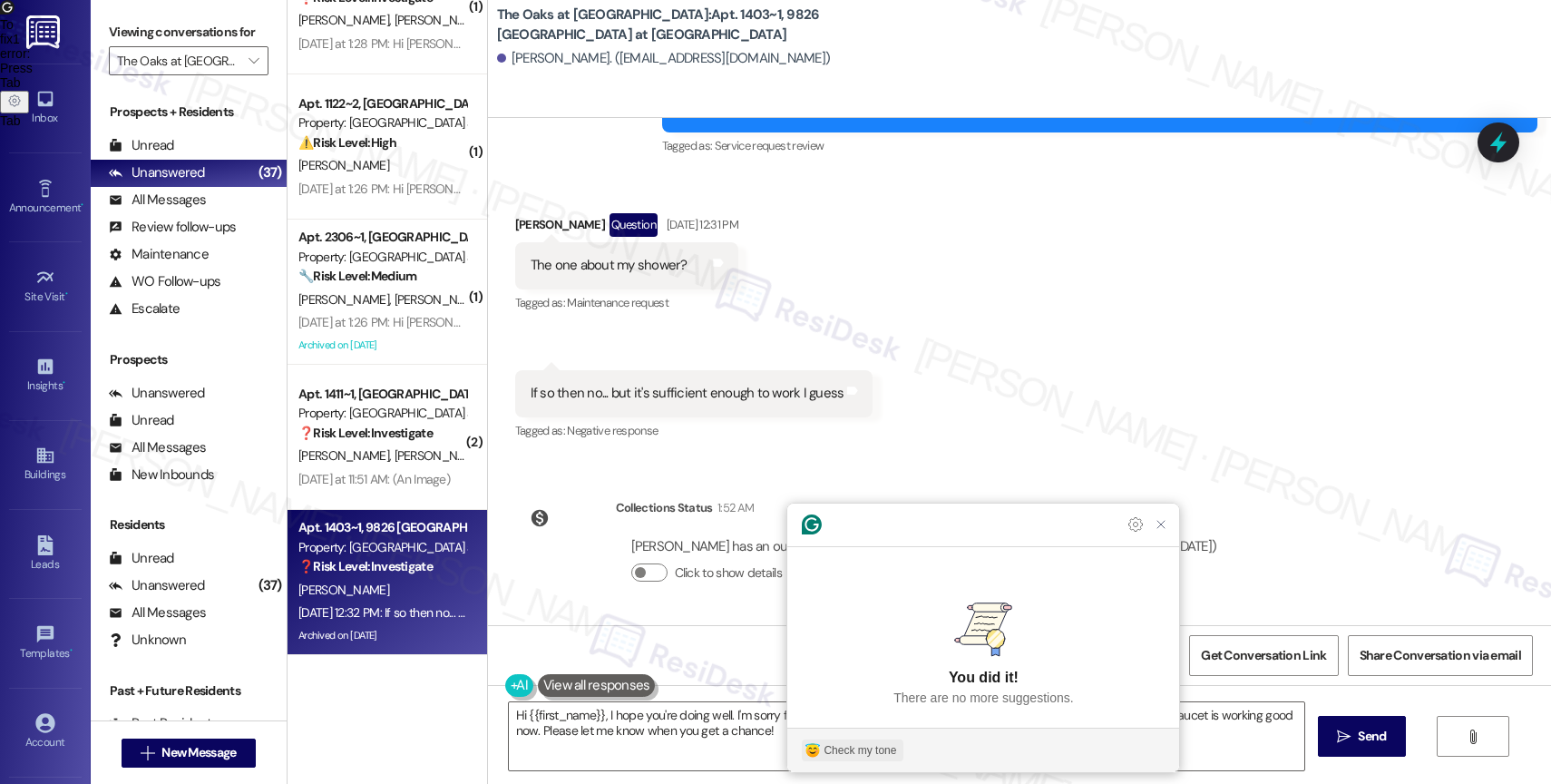
click at [865, 751] on div "Check my tone" at bounding box center [860, 750] width 73 height 16
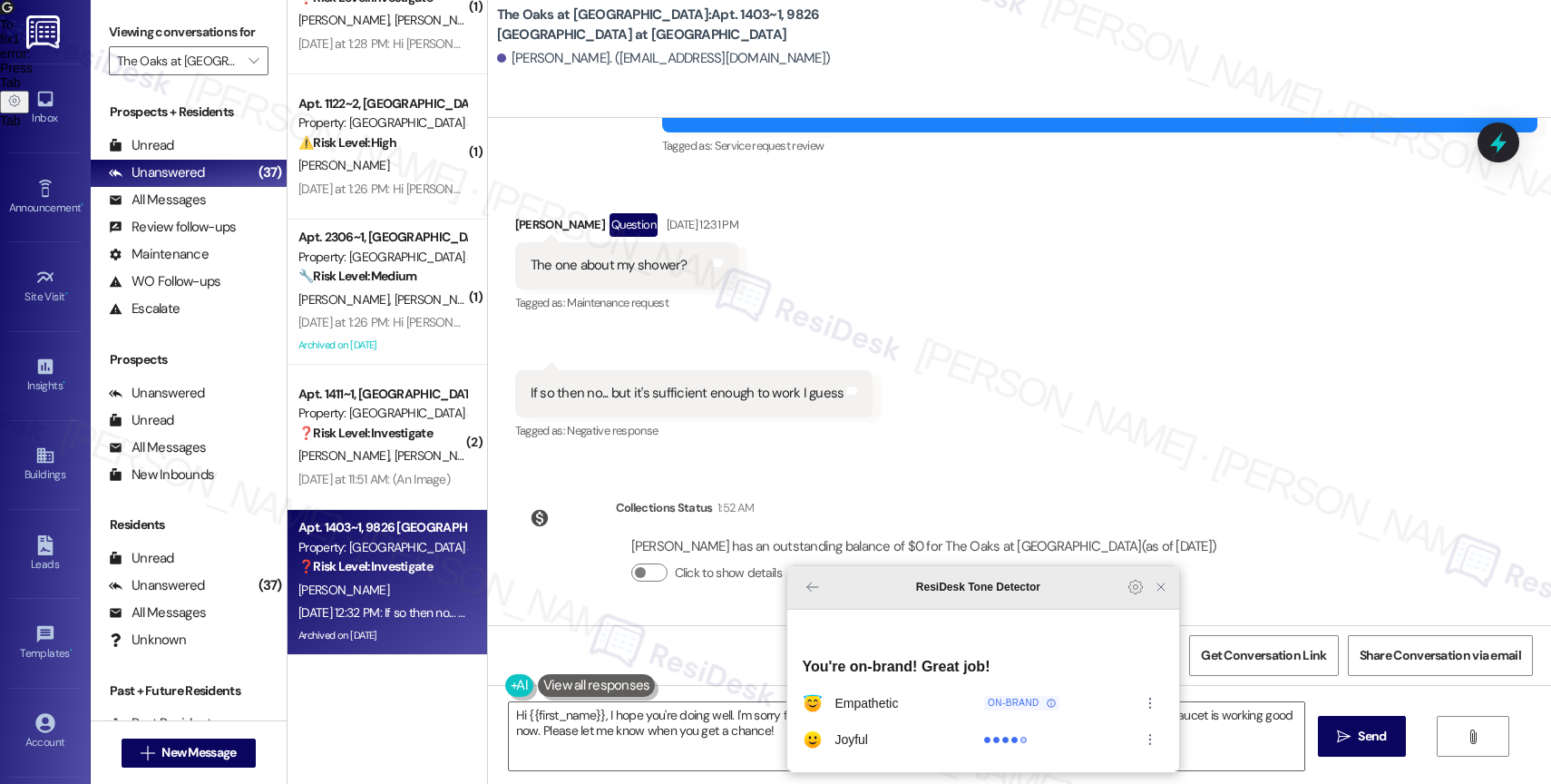
click at [1160, 594] on icon "Close Grammarly Assistant" at bounding box center [1160, 586] width 14 height 14
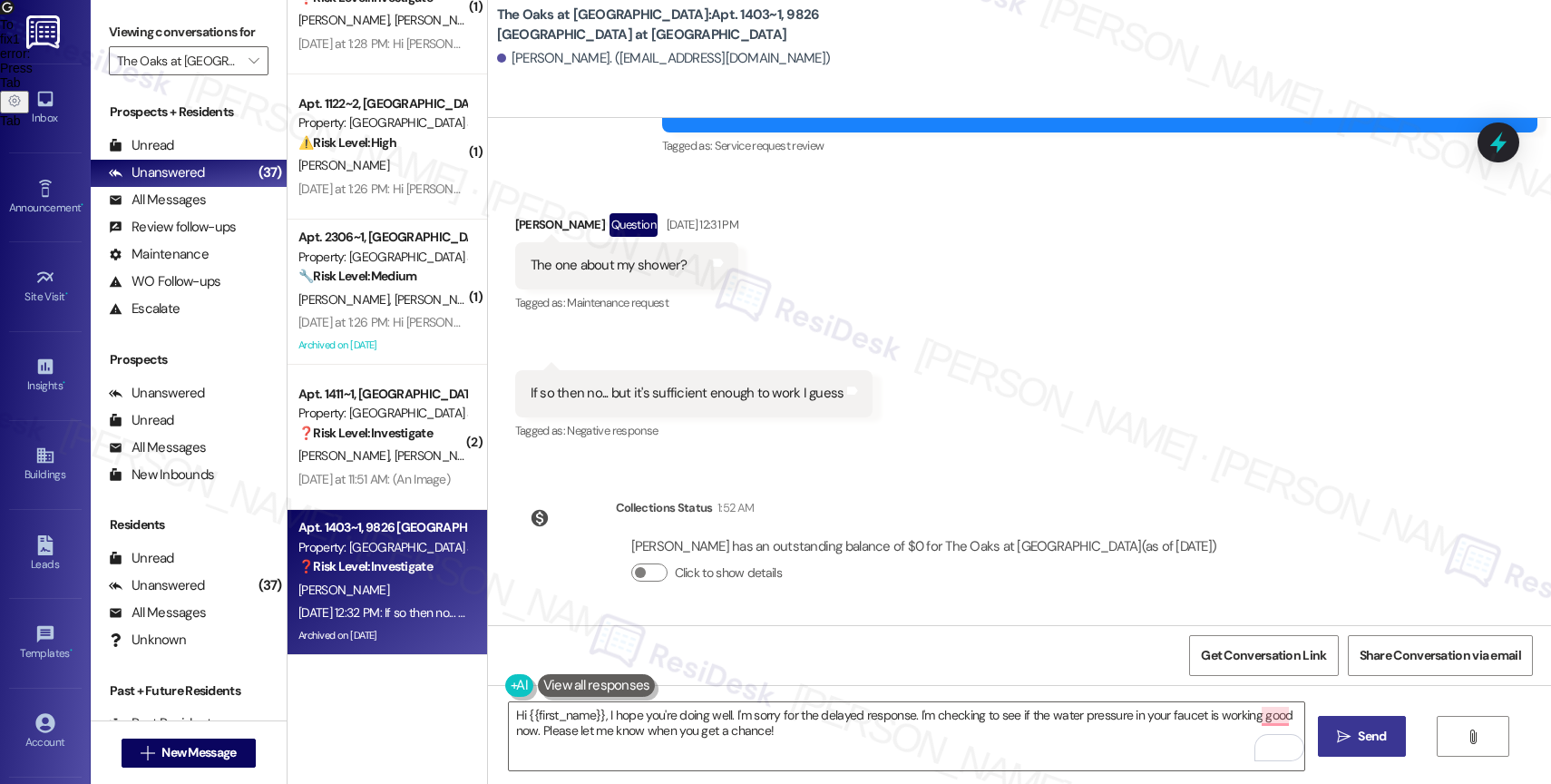
click at [1358, 738] on span "Send" at bounding box center [1372, 736] width 28 height 19
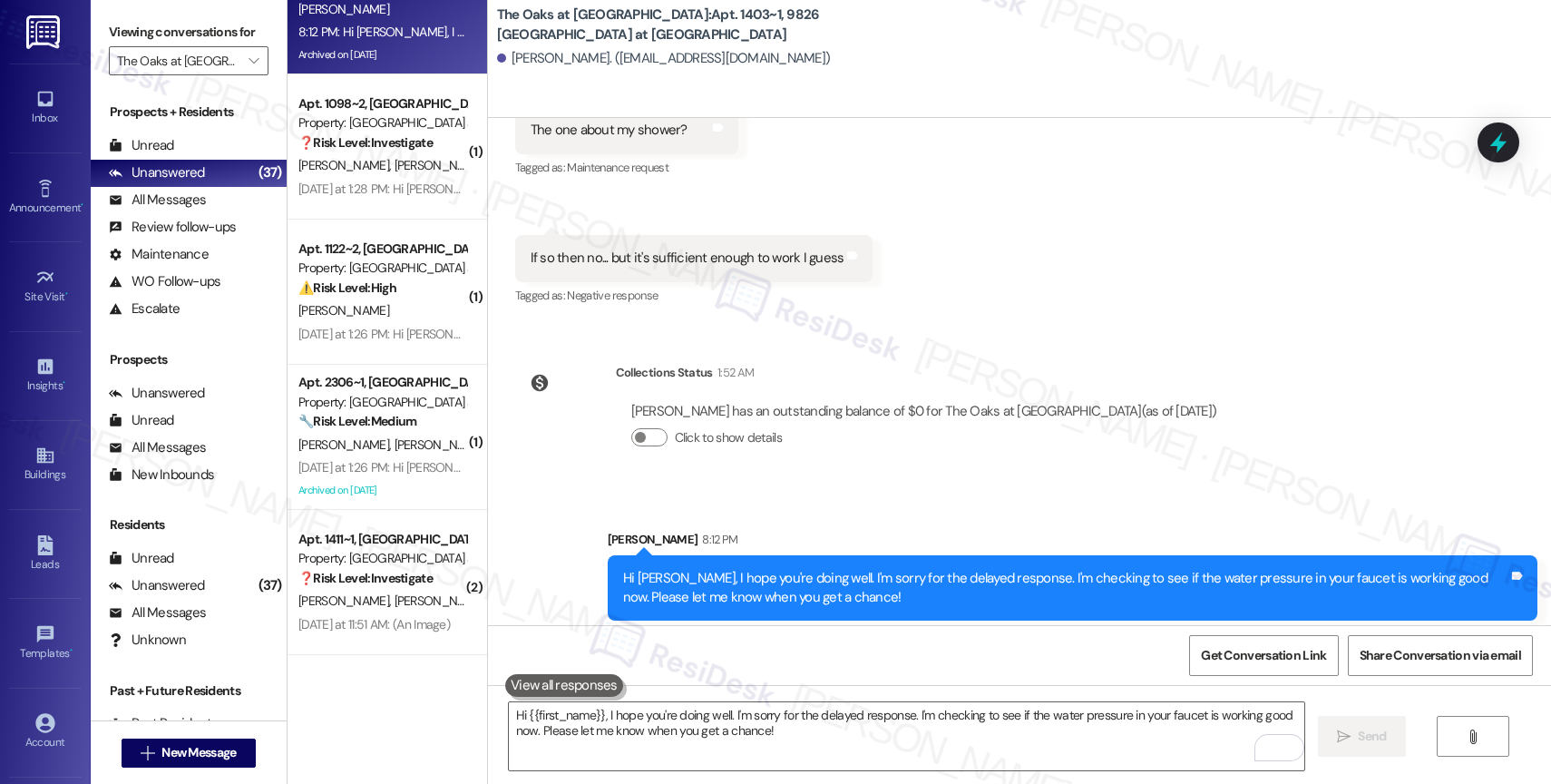
scroll to position [9824, 0]
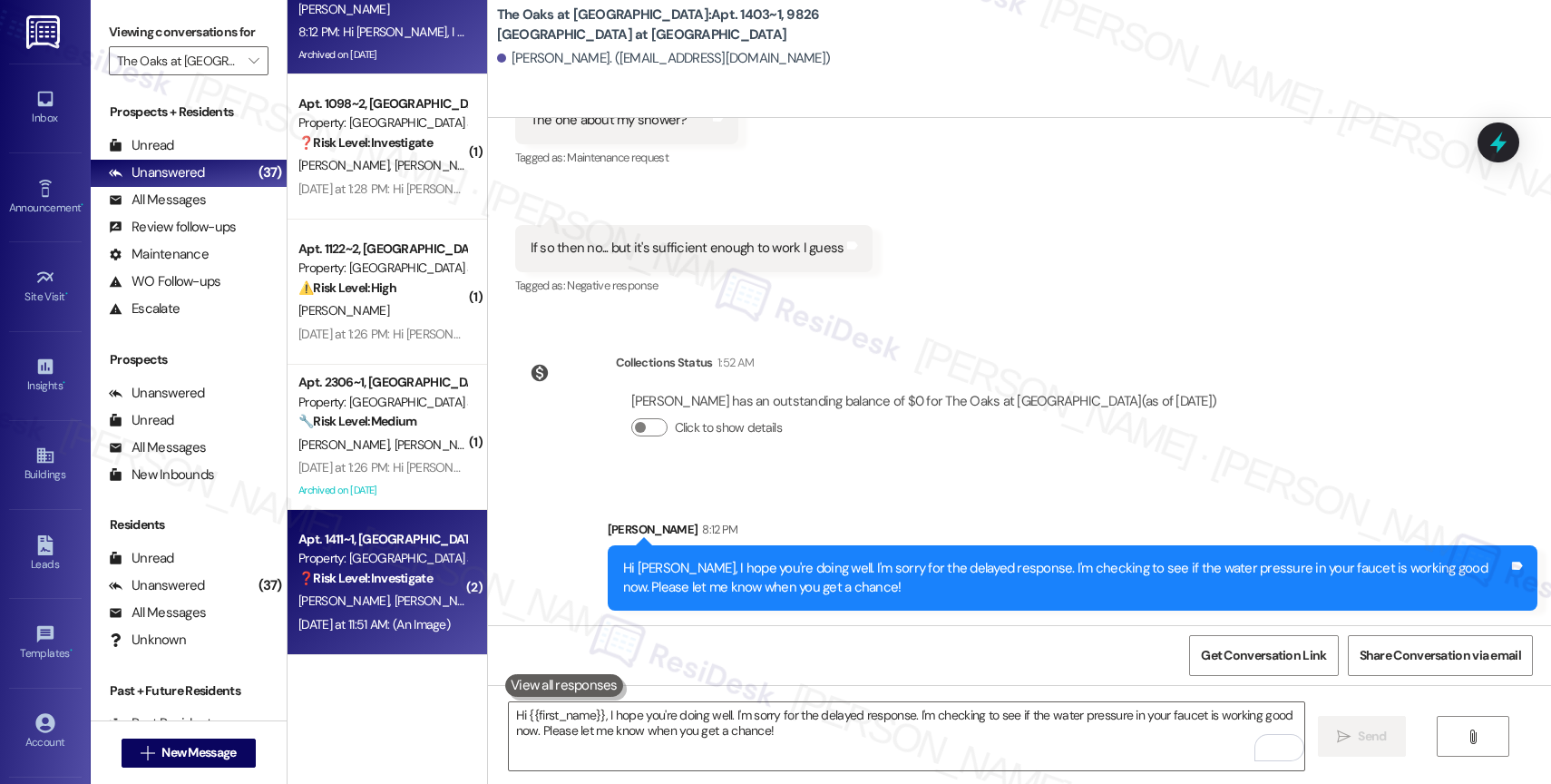
click at [334, 573] on strong "❓ Risk Level: Investigate" at bounding box center [366, 577] width 135 height 16
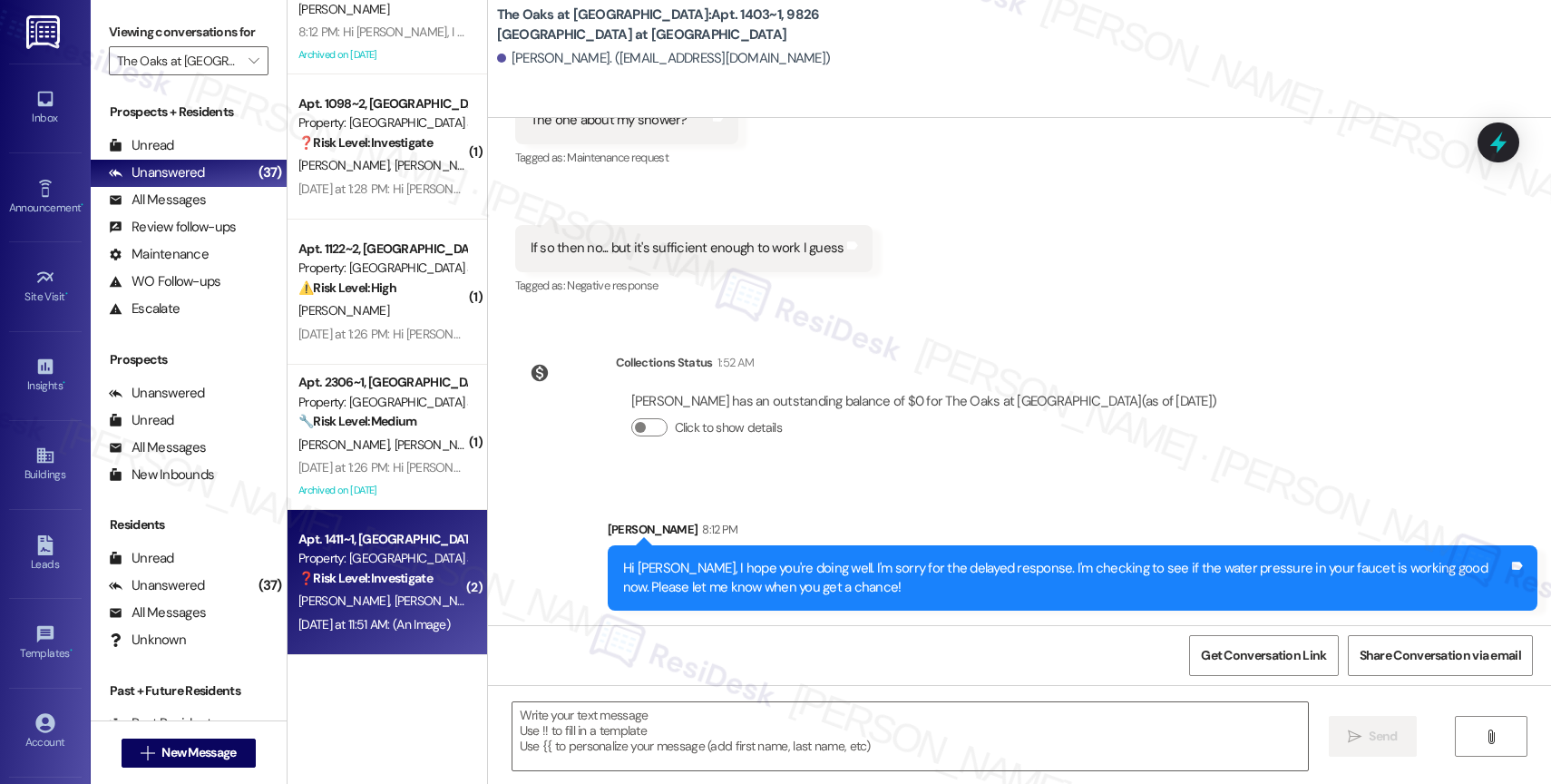
type textarea "Fetching suggested responses. Please feel free to read through the conversation…"
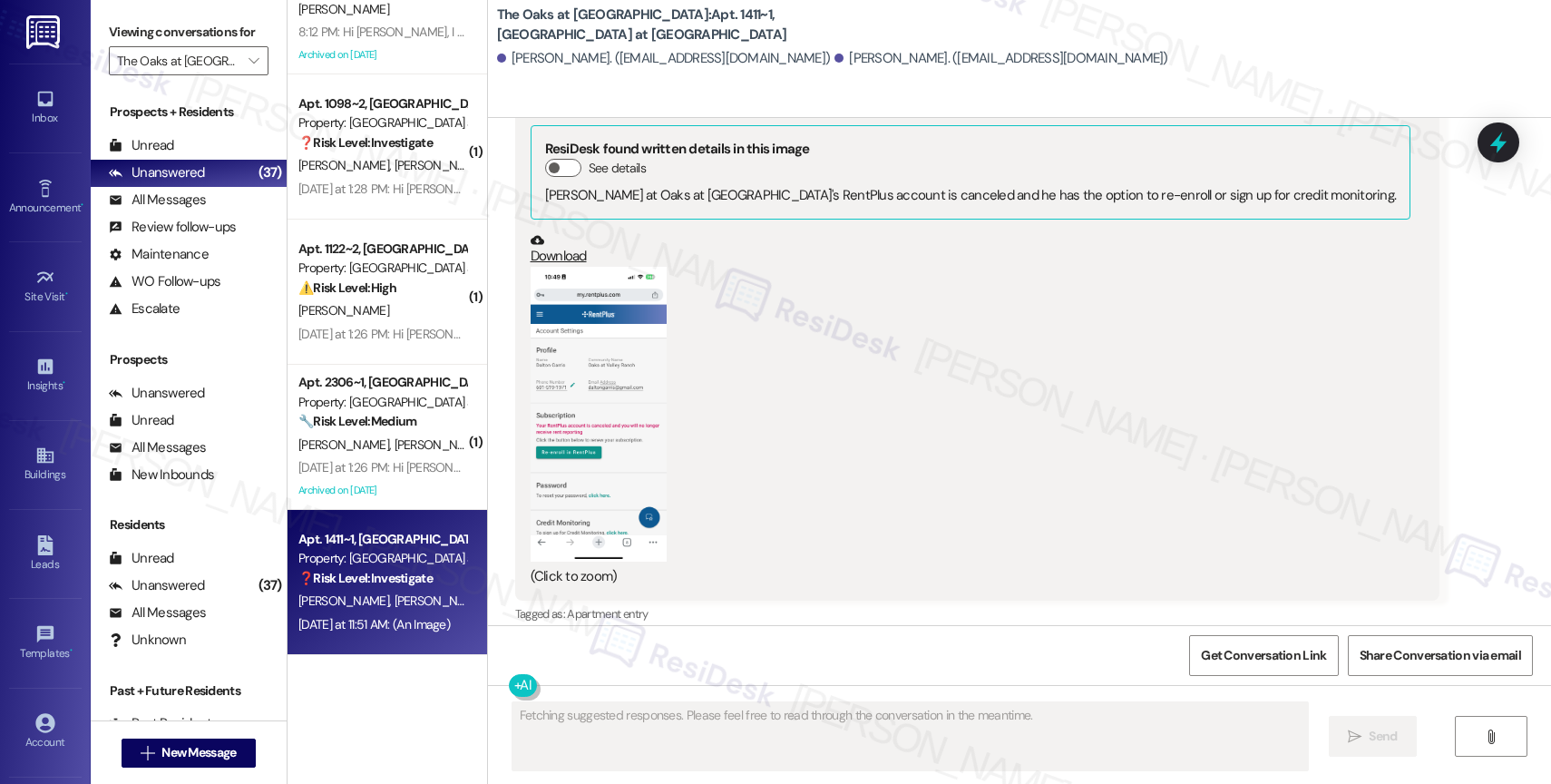
scroll to position [8661, 0]
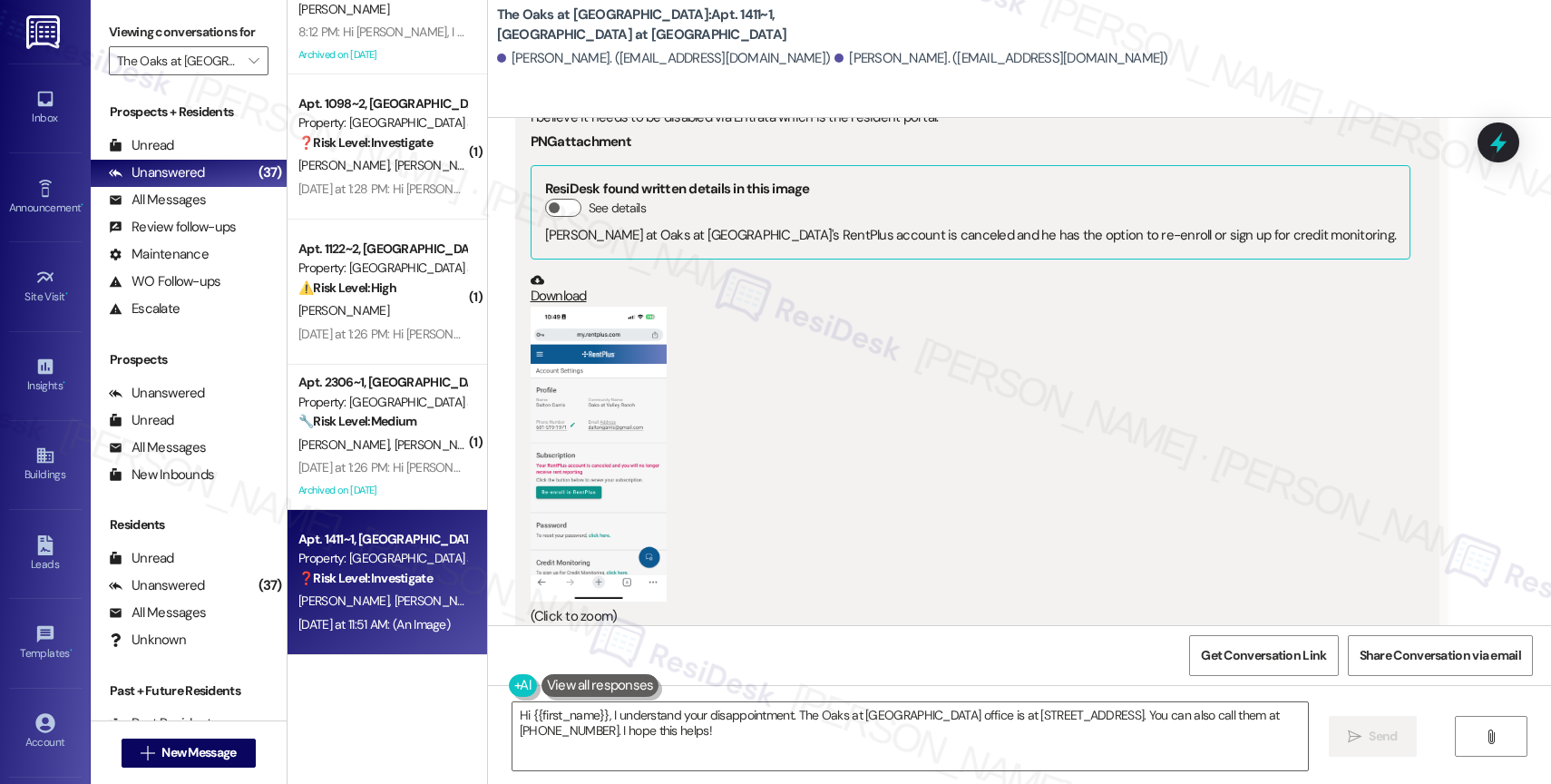
click at [581, 428] on button "Zoom image" at bounding box center [598, 453] width 136 height 295
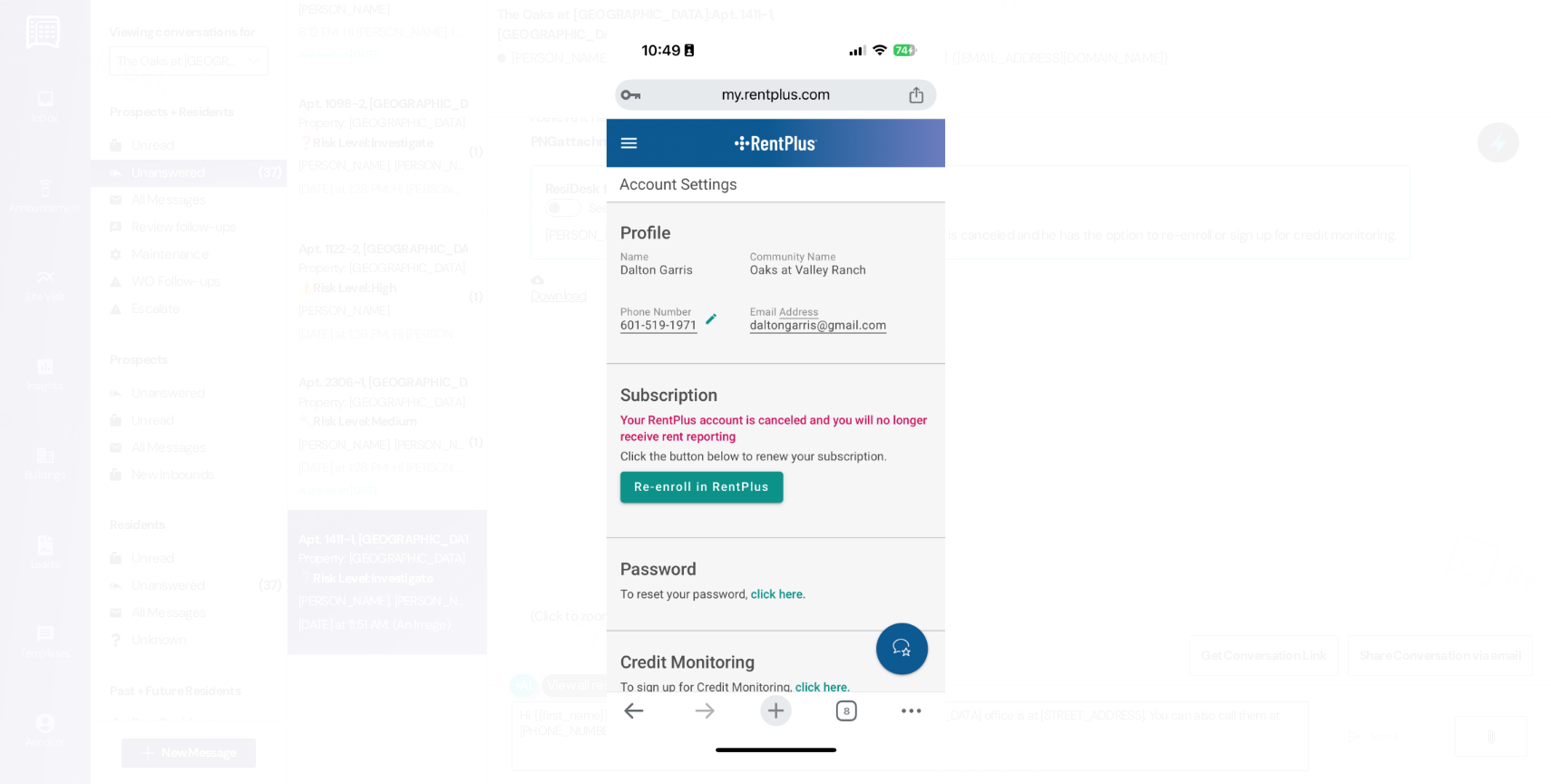
click at [847, 412] on button "Unzoom image" at bounding box center [776, 392] width 1551 height 784
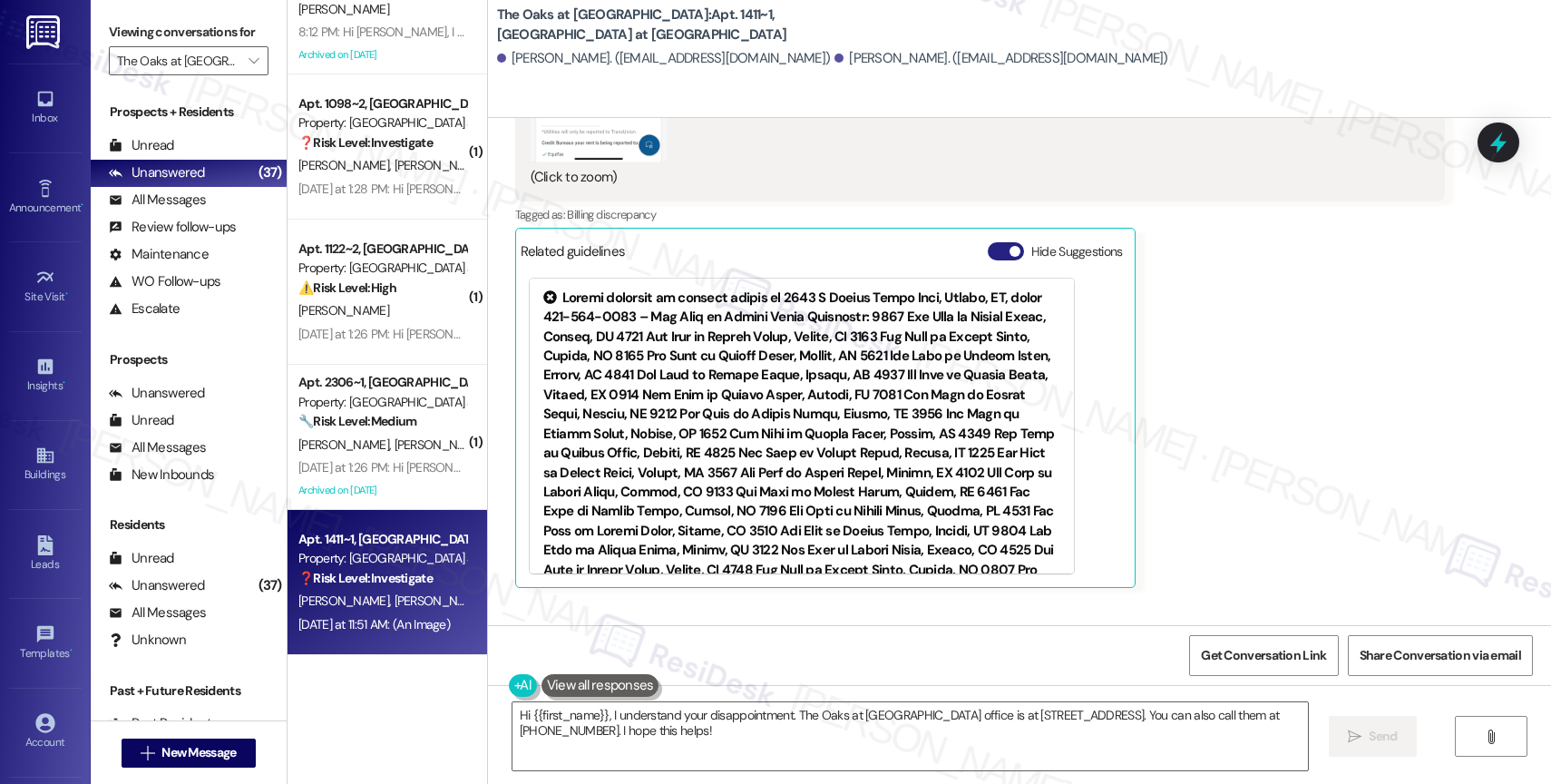
click at [988, 242] on button "Hide Suggestions" at bounding box center [1006, 250] width 36 height 18
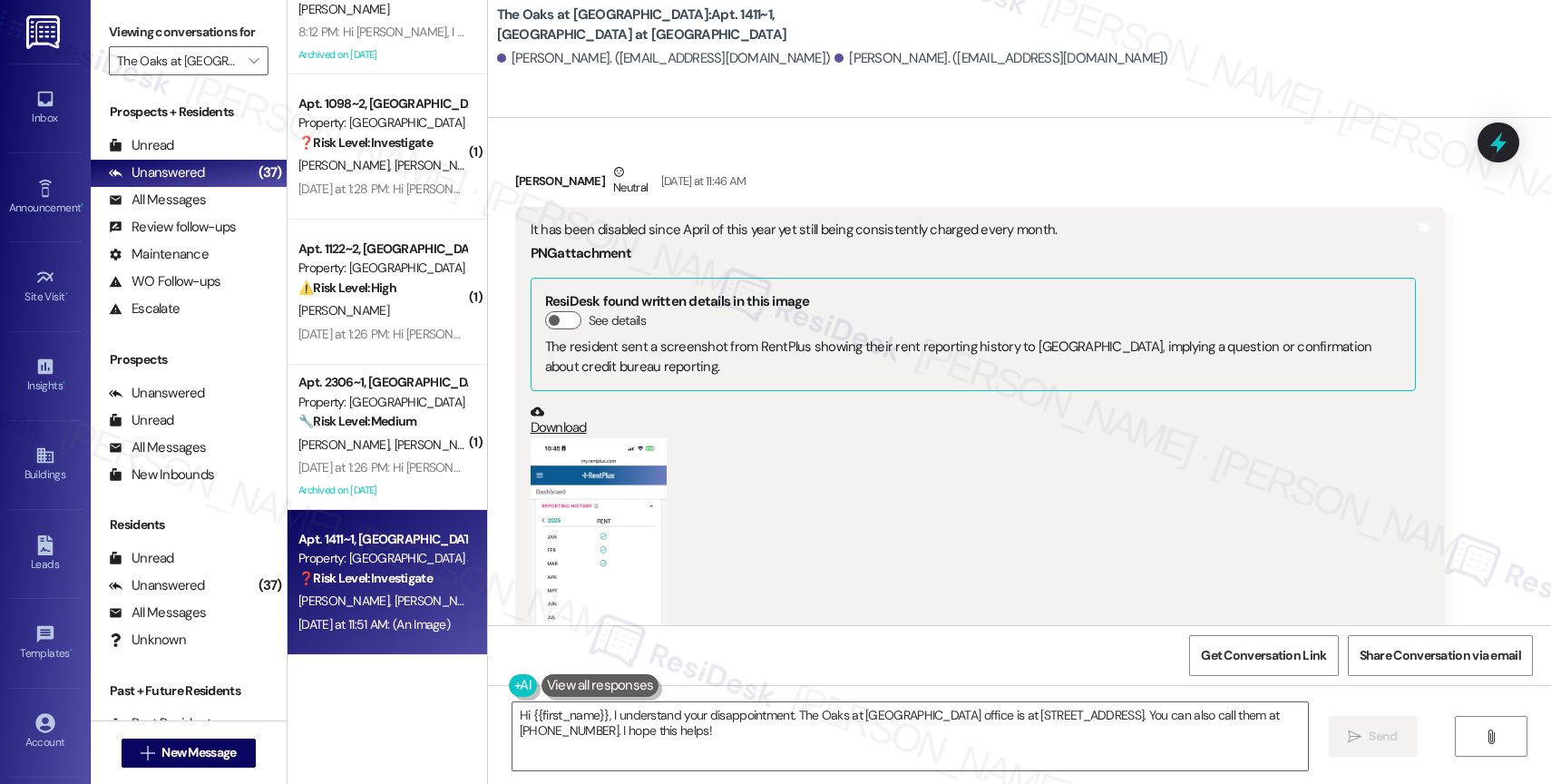
scroll to position [7579, 0]
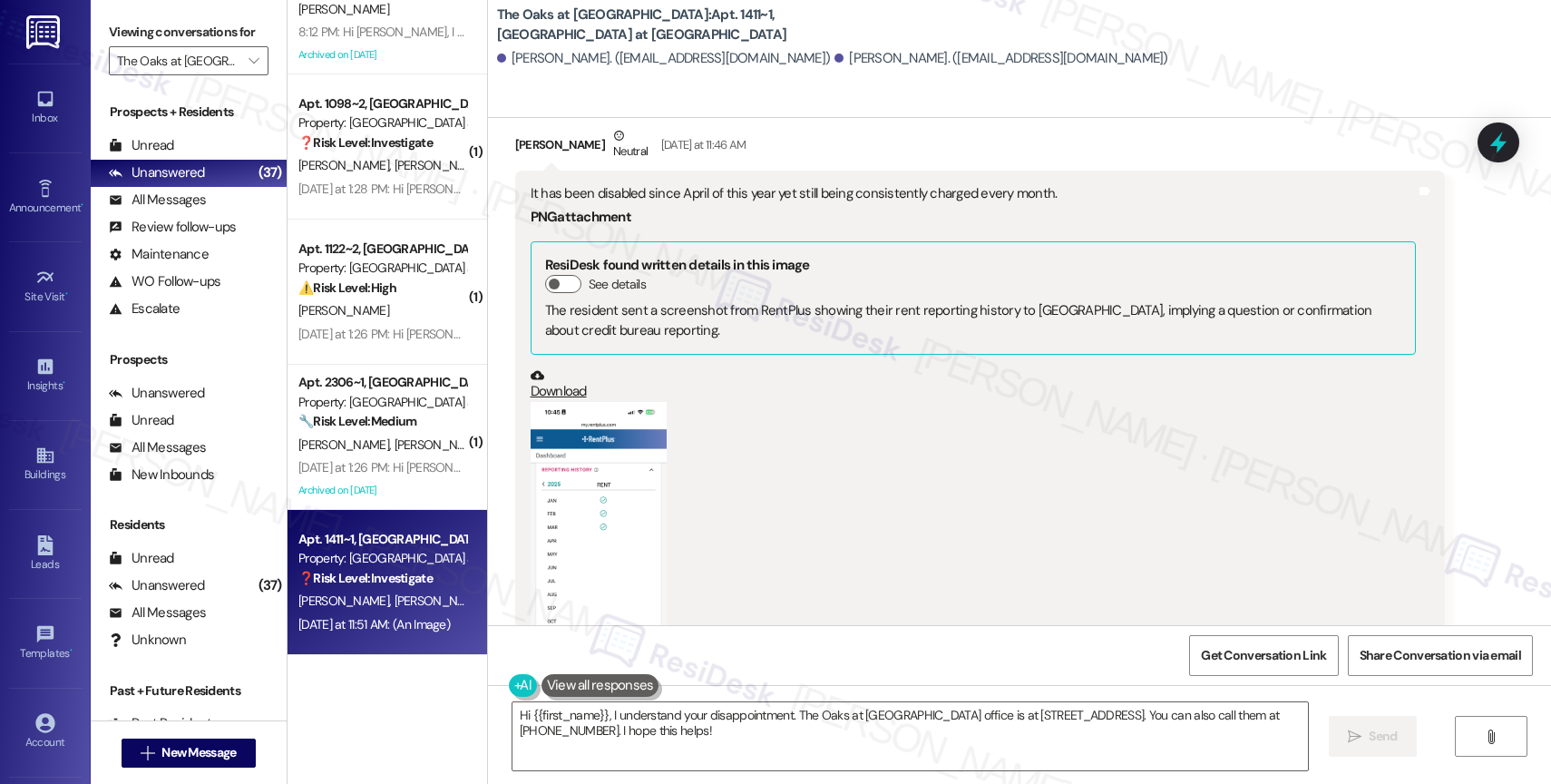
click at [582, 458] on button "Zoom image" at bounding box center [598, 549] width 136 height 295
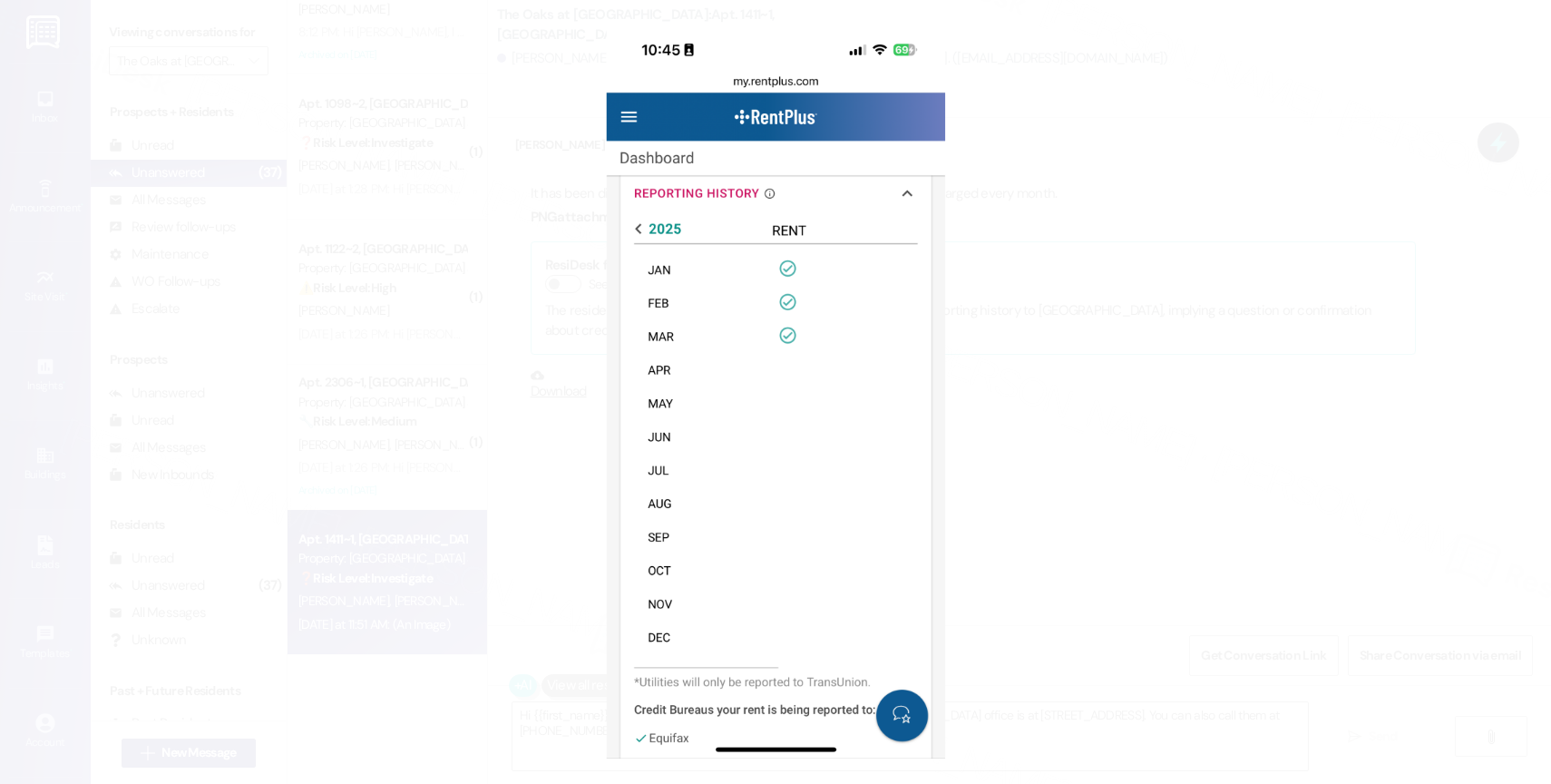
click at [893, 407] on button "Unzoom image" at bounding box center [776, 392] width 1551 height 784
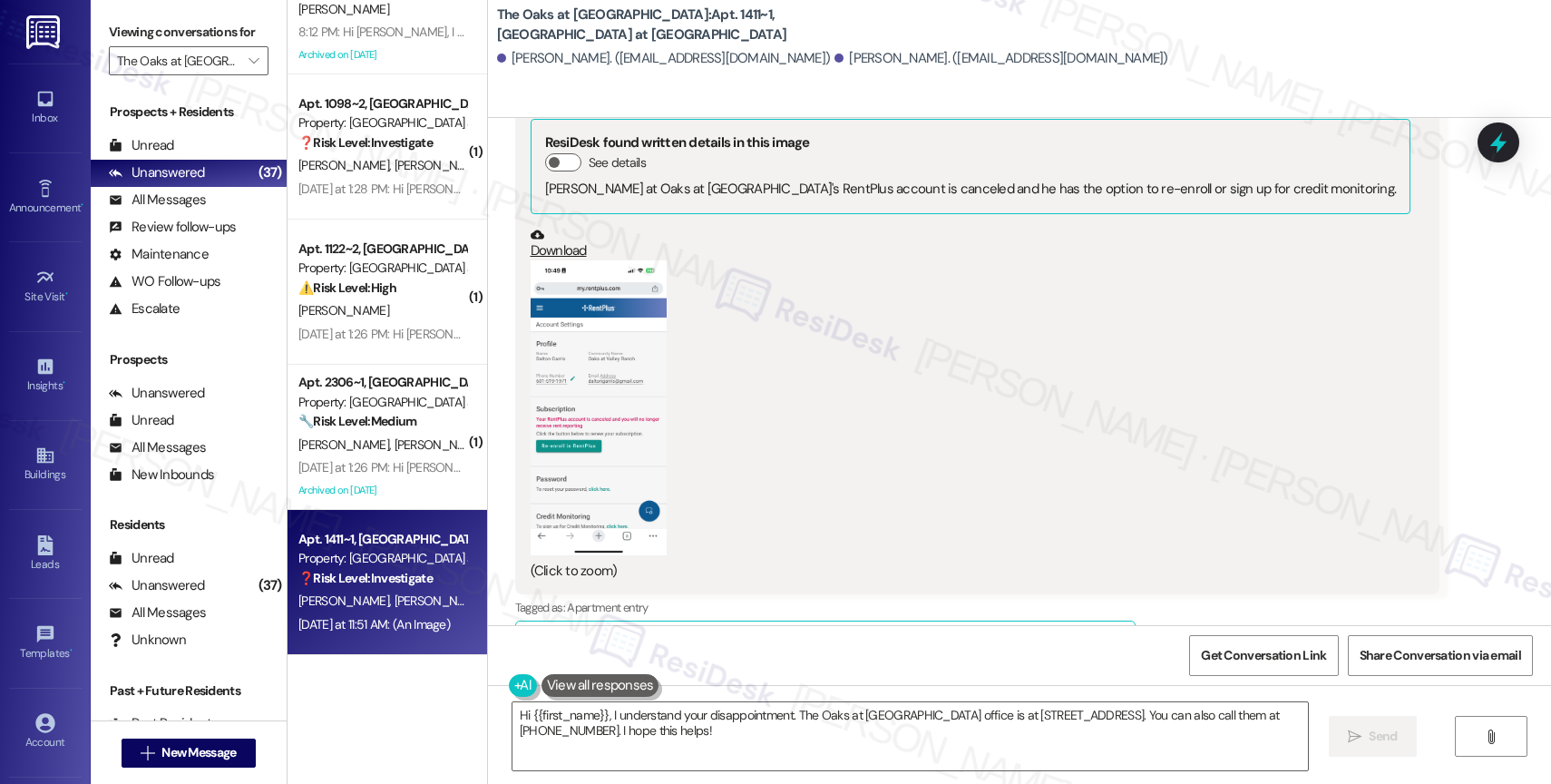
scroll to position [8391, 0]
click at [585, 392] on button "Zoom image" at bounding box center [598, 410] width 136 height 295
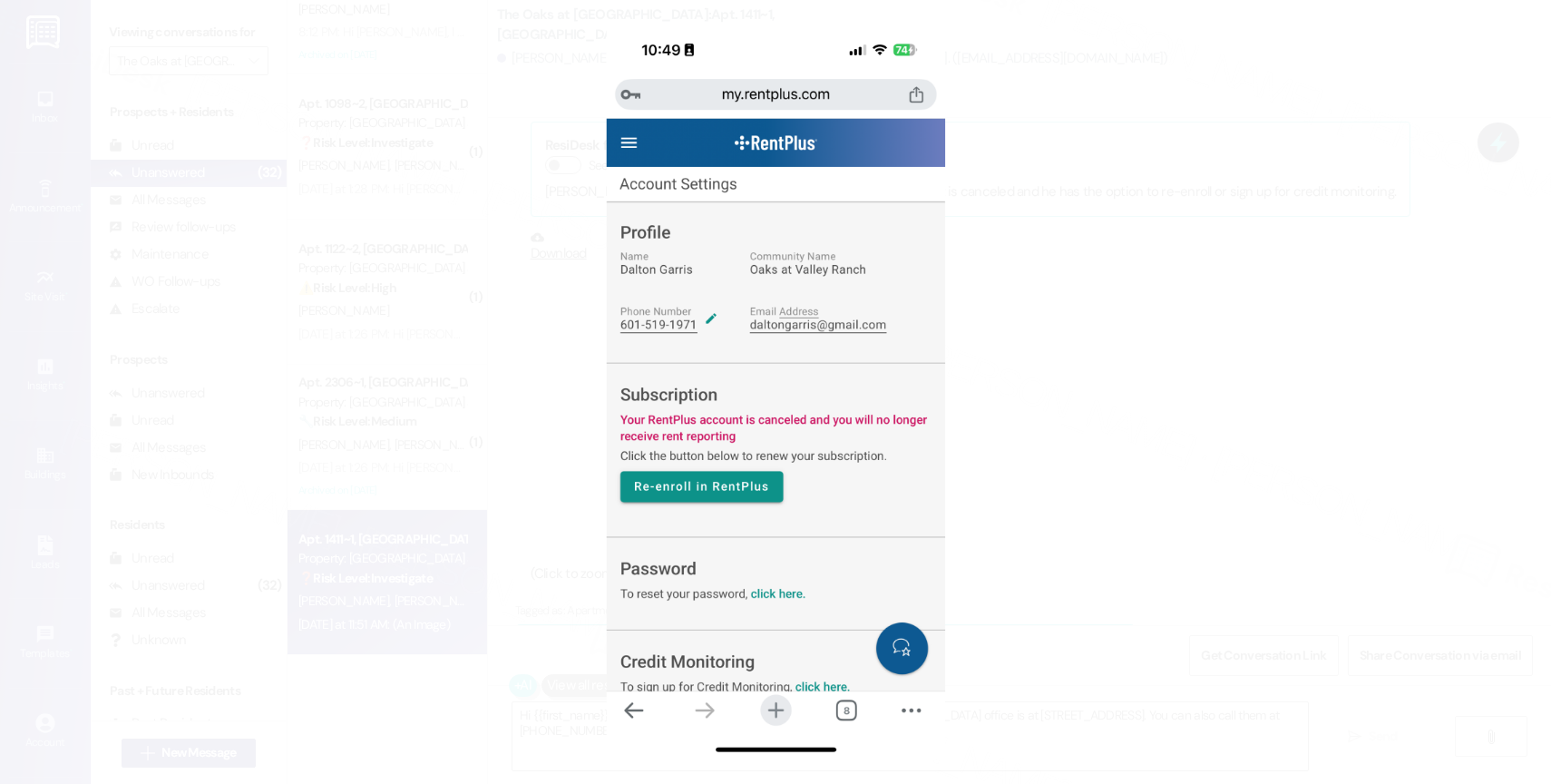
click at [832, 519] on button "Unzoom image" at bounding box center [776, 392] width 1551 height 784
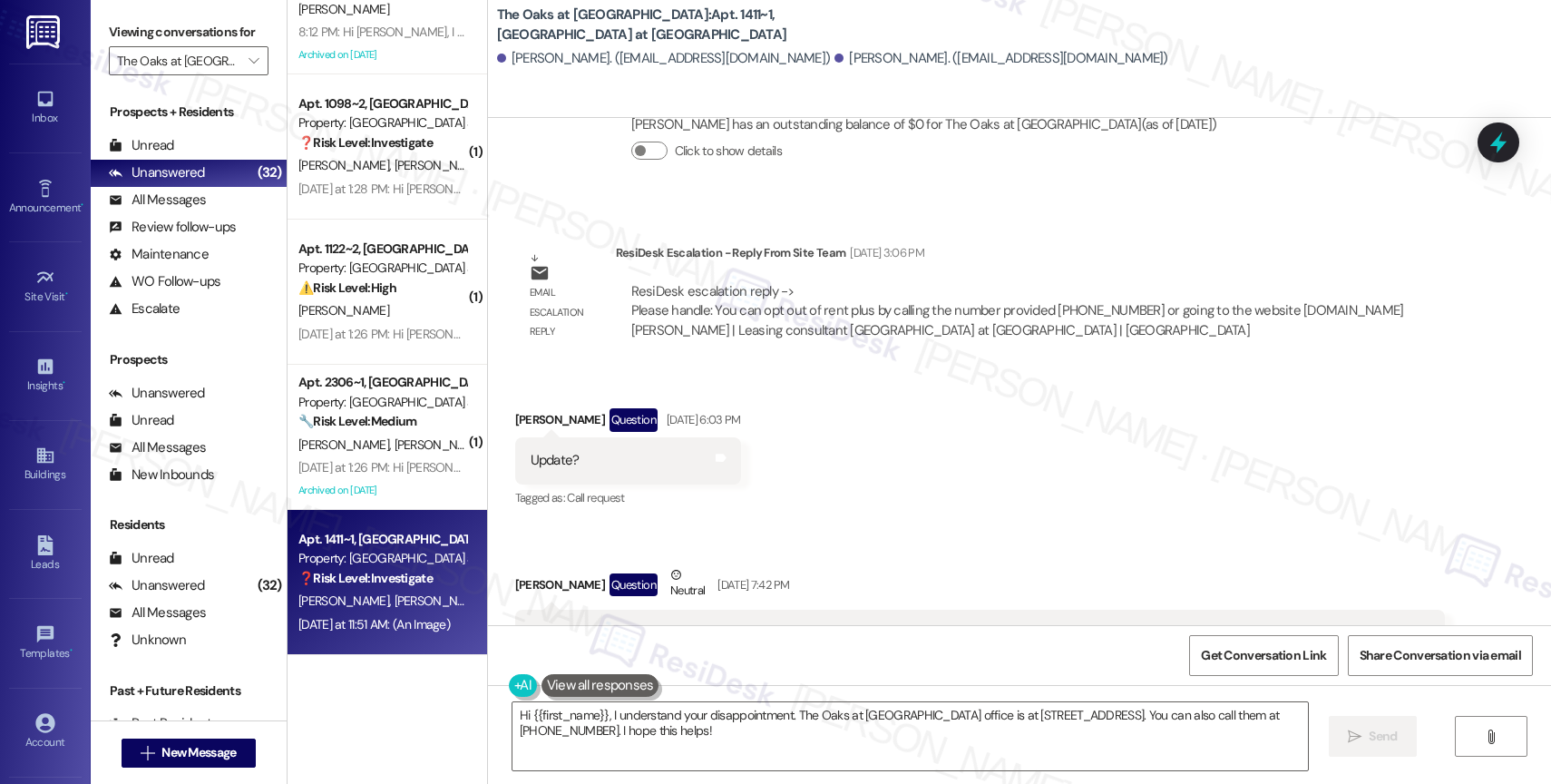
scroll to position [7203, 0]
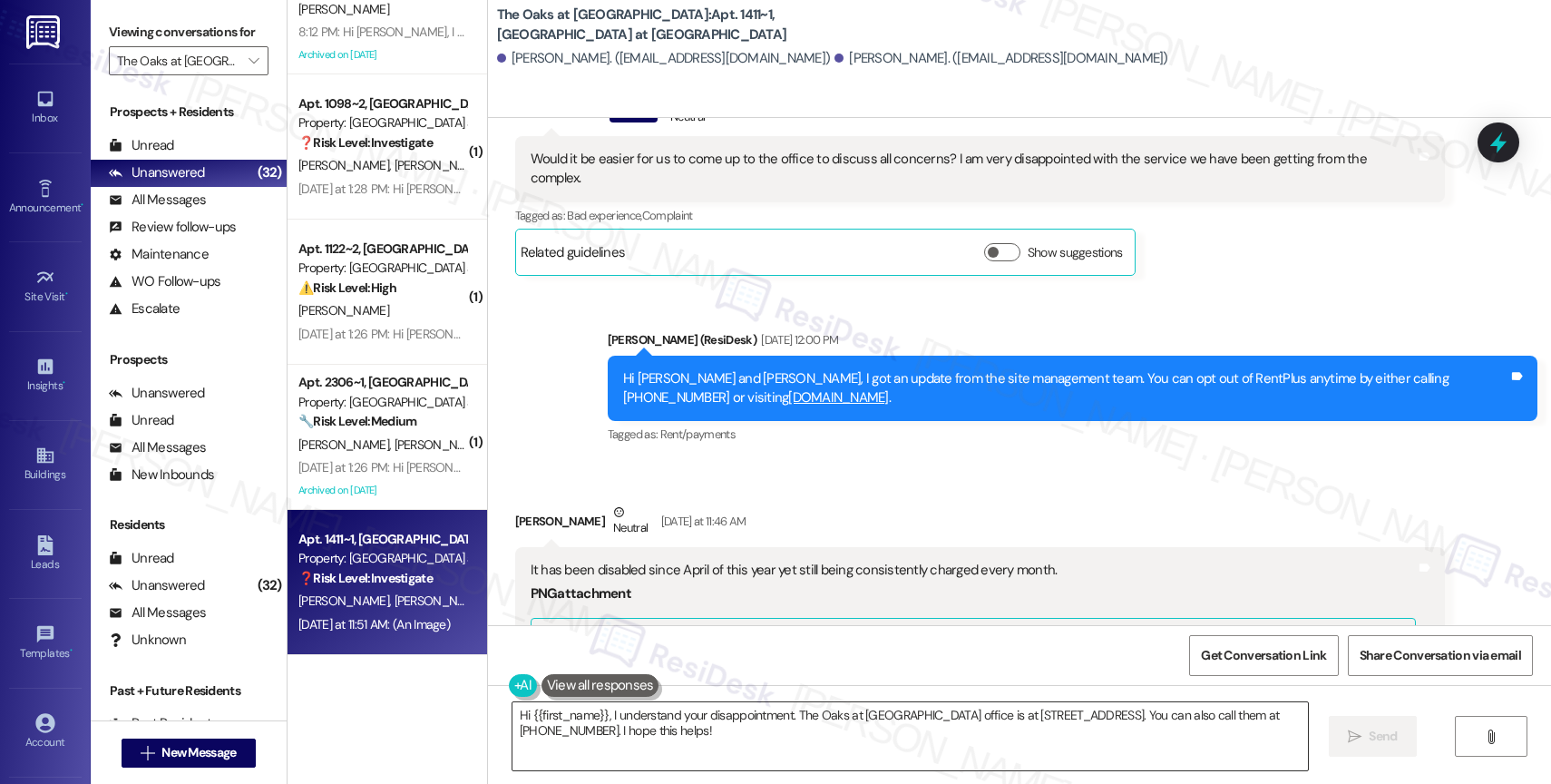
click at [636, 732] on textarea "Hi {{first_name}}, I understand your disappointment. The Oaks at Valley Ranch o…" at bounding box center [909, 736] width 795 height 68
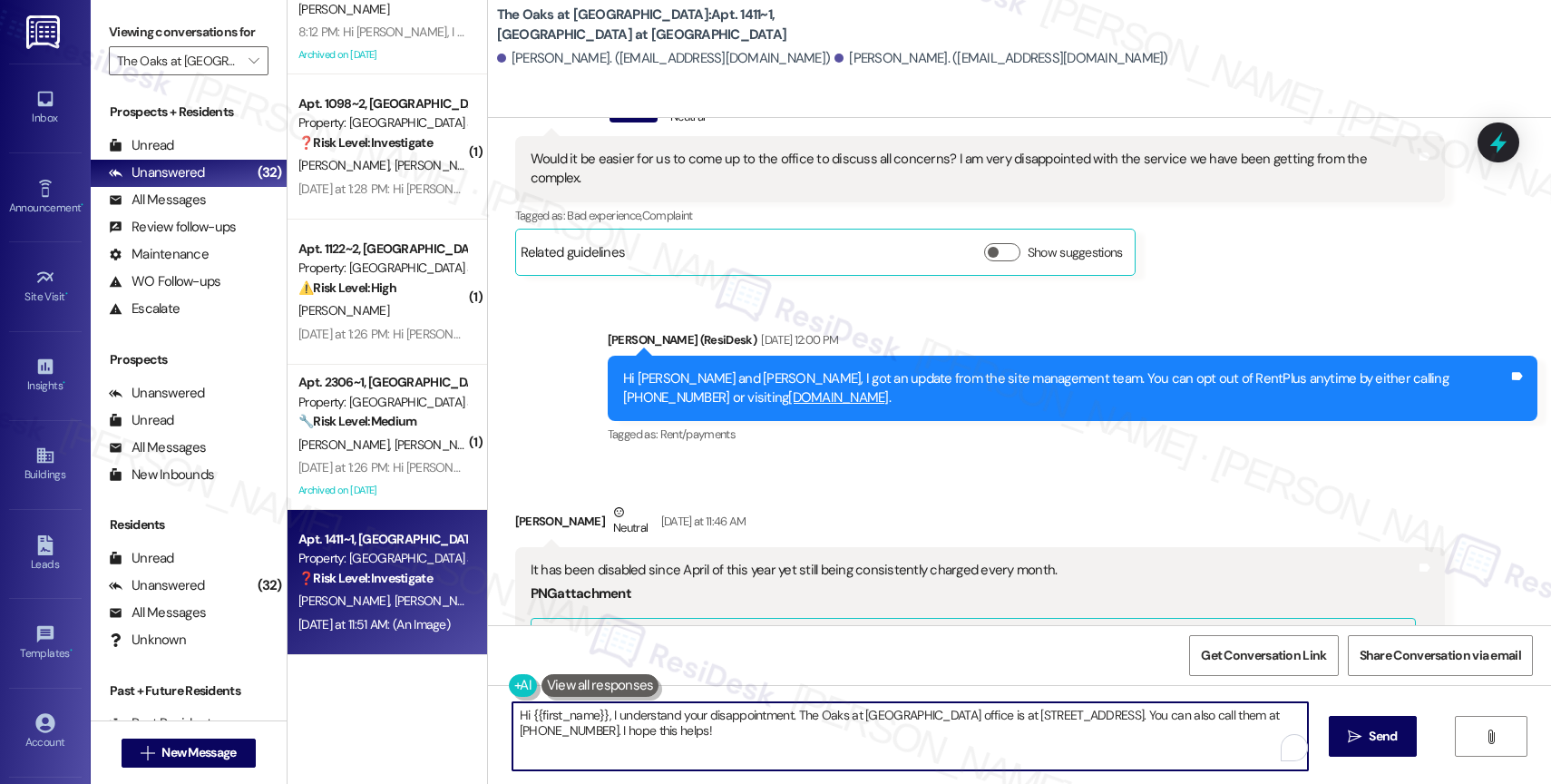
click at [636, 732] on textarea "Hi {{first_name}}, I understand your disappointment. The Oaks at Valley Ranch o…" at bounding box center [909, 736] width 795 height 68
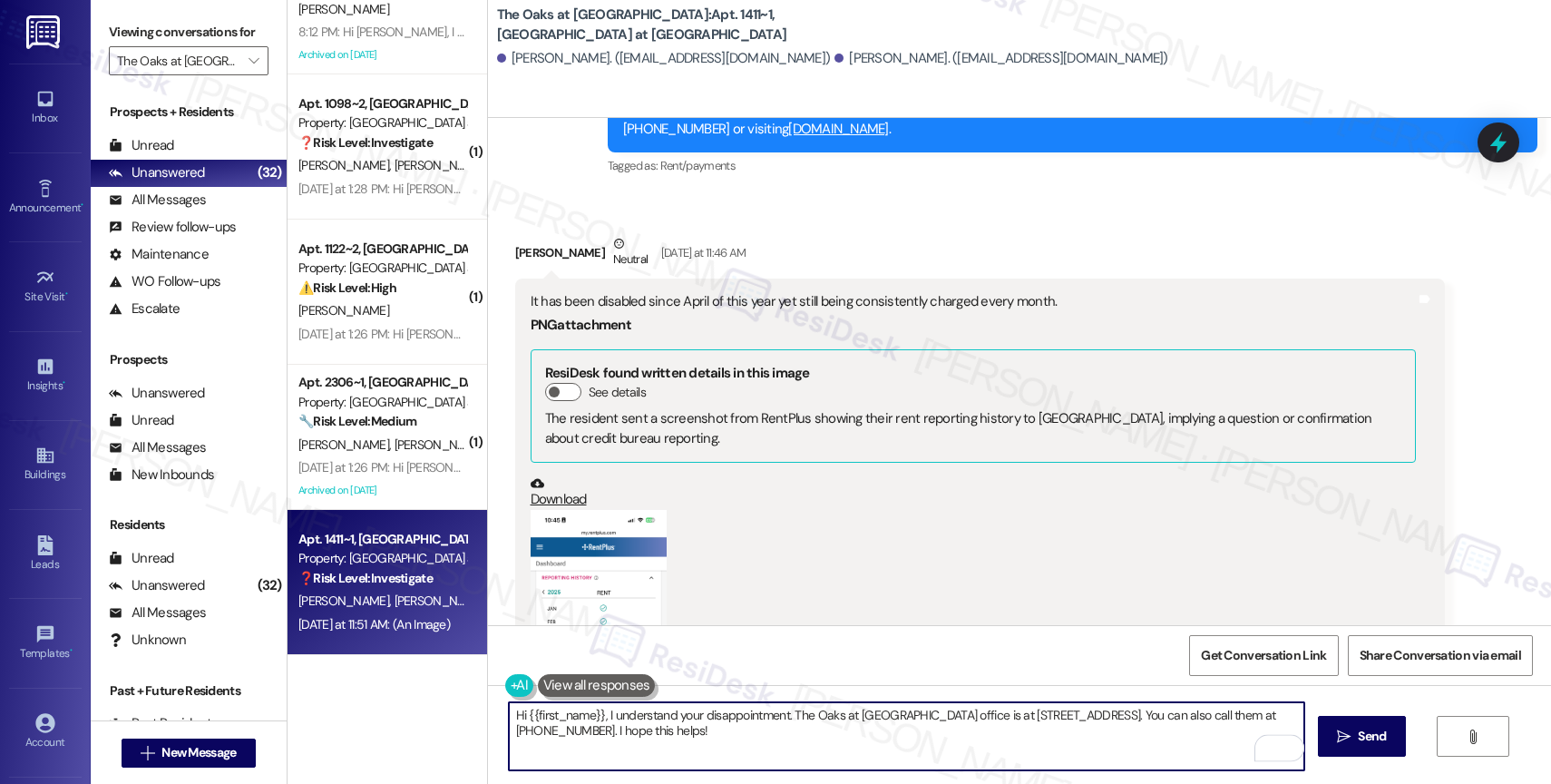
scroll to position [7362, 0]
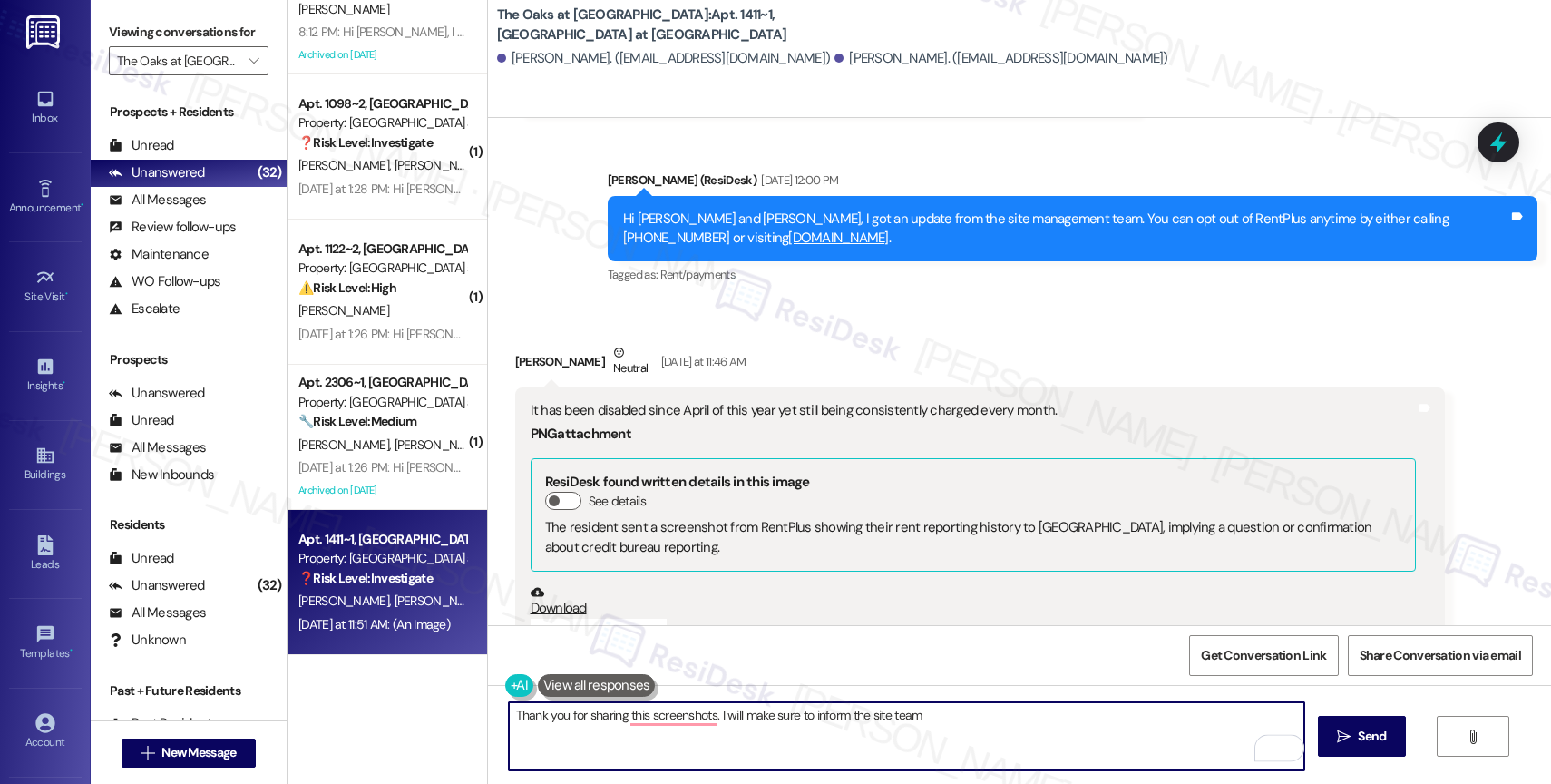
drag, startPoint x: 804, startPoint y: 715, endPoint x: 1067, endPoint y: 733, distance: 263.6
click at [1058, 733] on textarea "Thank you for sharing this screenshots. I will make sure to inform the site team" at bounding box center [906, 736] width 795 height 68
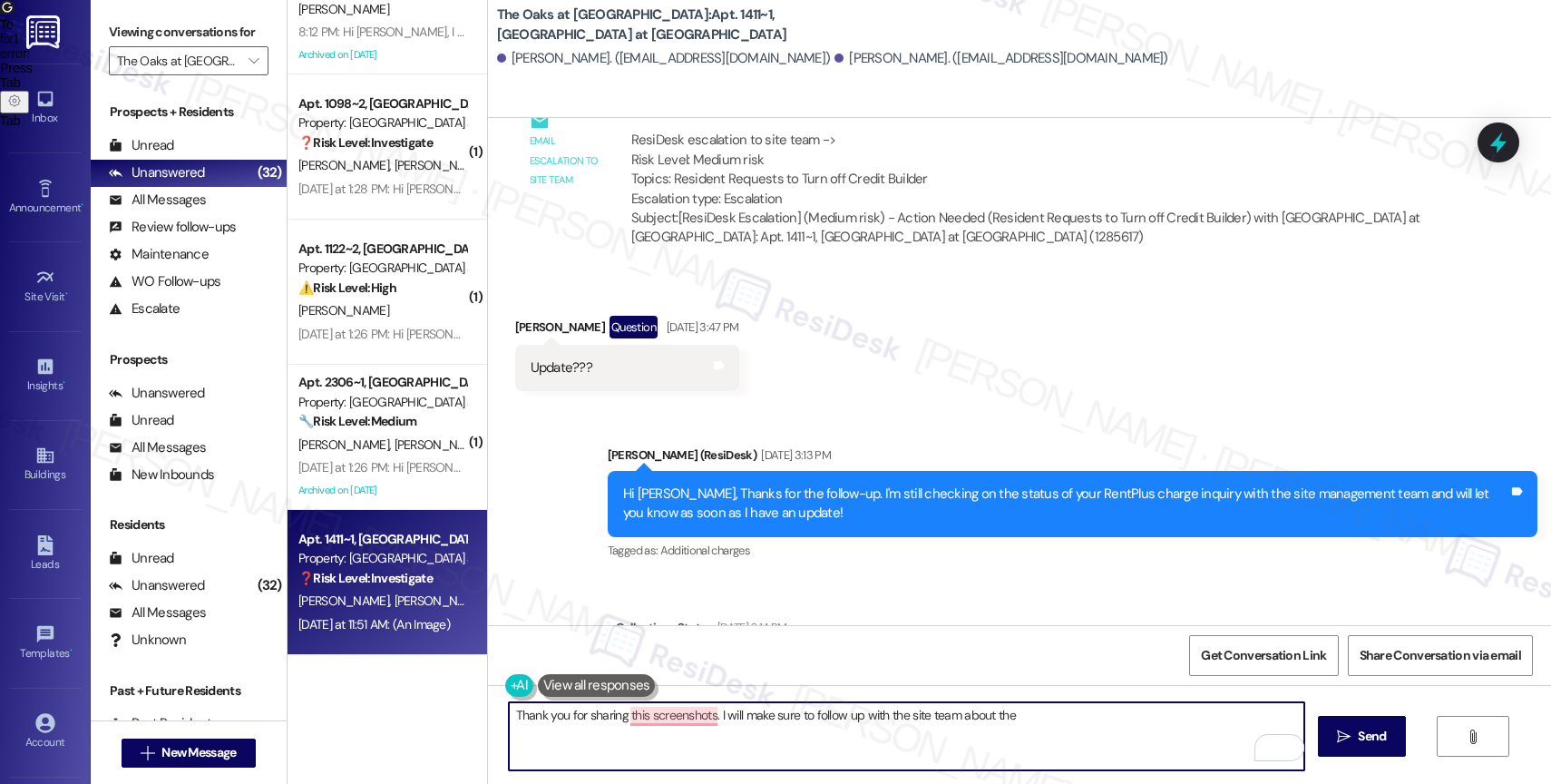
scroll to position [6165, 0]
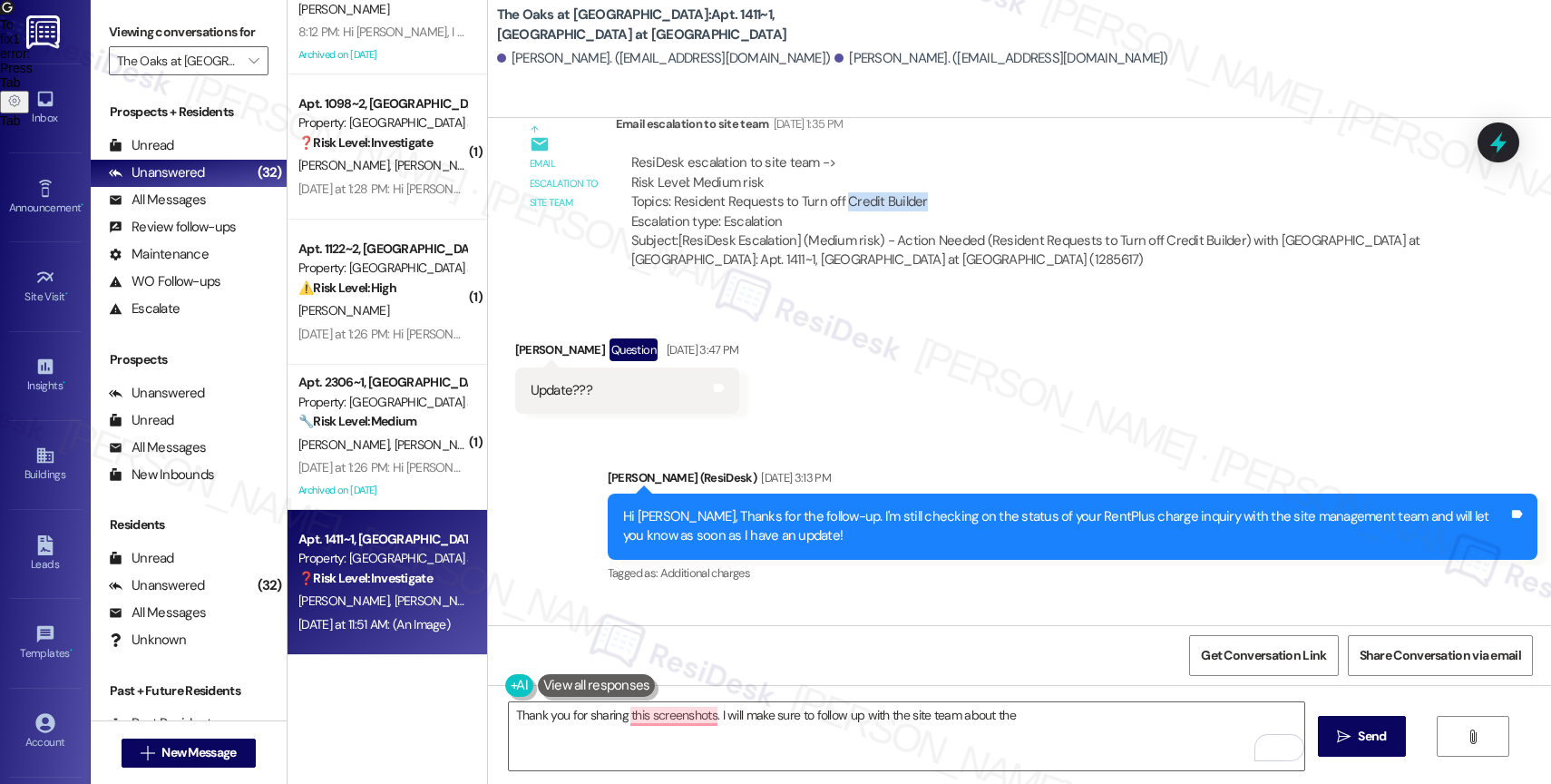
drag, startPoint x: 828, startPoint y: 175, endPoint x: 939, endPoint y: 178, distance: 111.0
click at [939, 178] on div "ResiDesk escalation to site team -> Risk Level: Medium risk Topics: Resident Re…" at bounding box center [1031, 192] width 798 height 78
copy div "Credit Builder"
click at [909, 454] on div "Sent via SMS Sarah (ResiDesk) Aug 01, 2025 at 3:13 PM Hi Dalton, Thanks for the…" at bounding box center [1072, 526] width 957 height 145
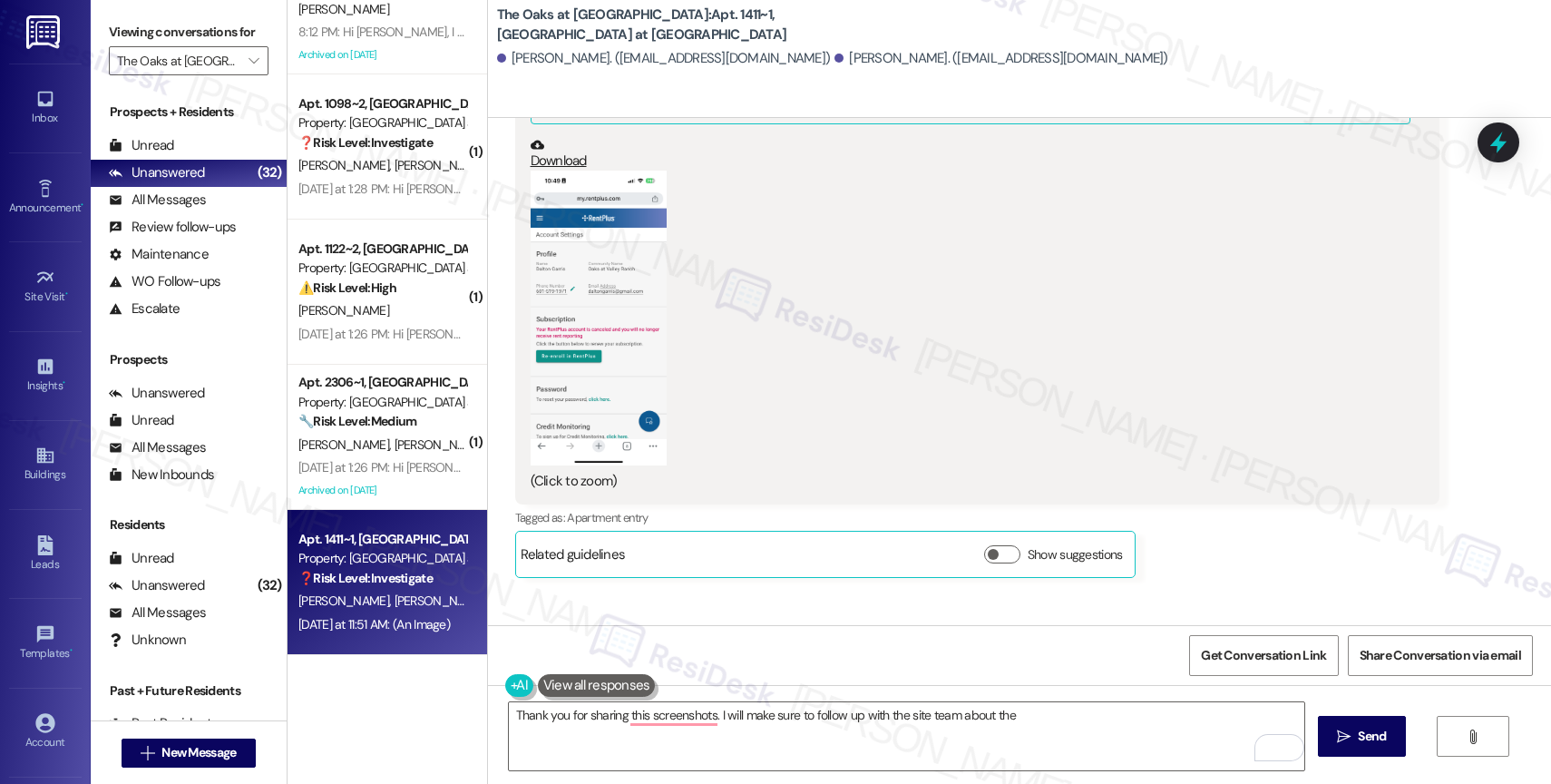
scroll to position [8578, 0]
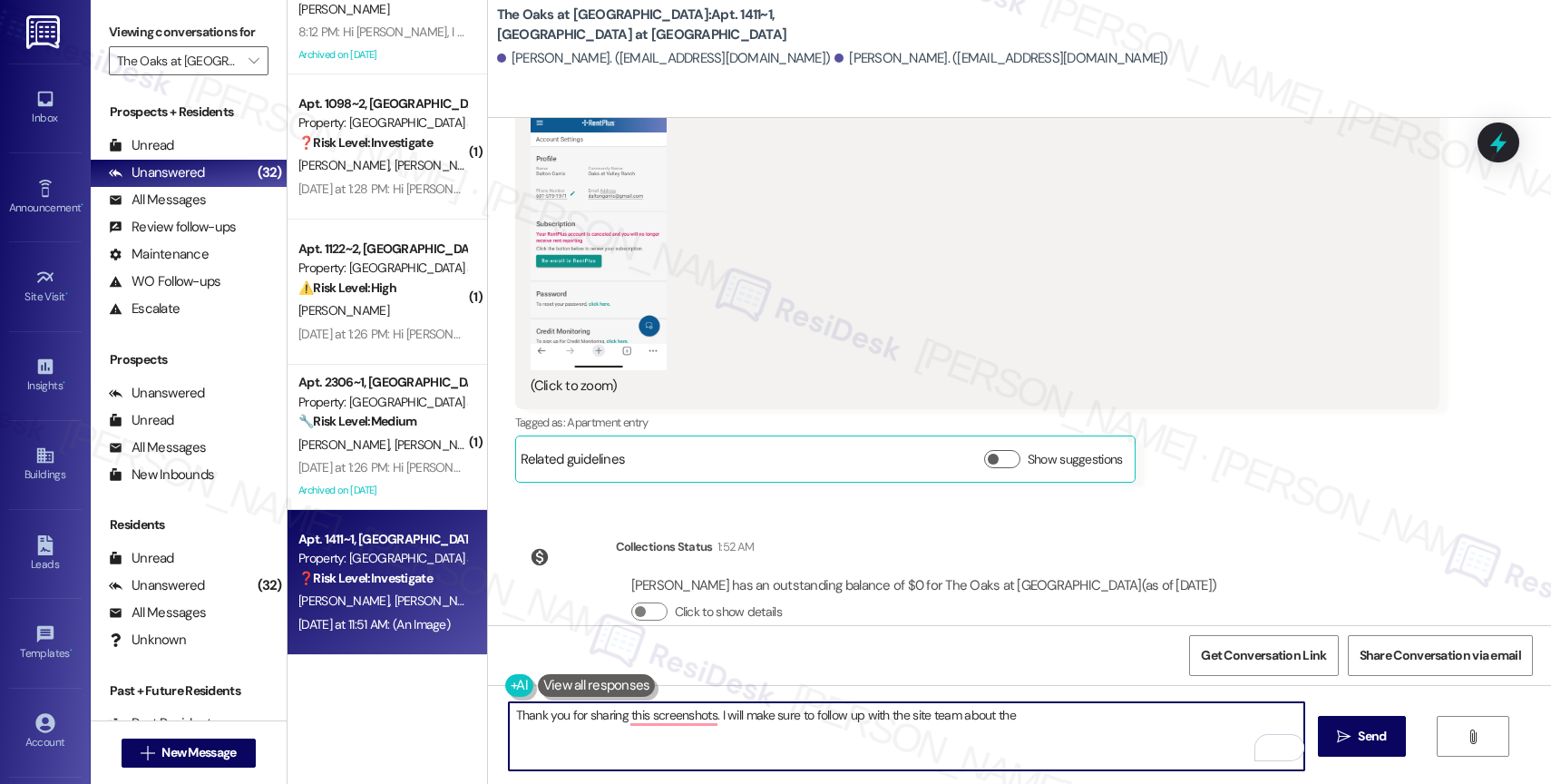
click at [1057, 732] on textarea "Thank you for sharing this screenshots. I will make sure to follow up with the …" at bounding box center [906, 736] width 795 height 68
paste textarea "Credit Builder"
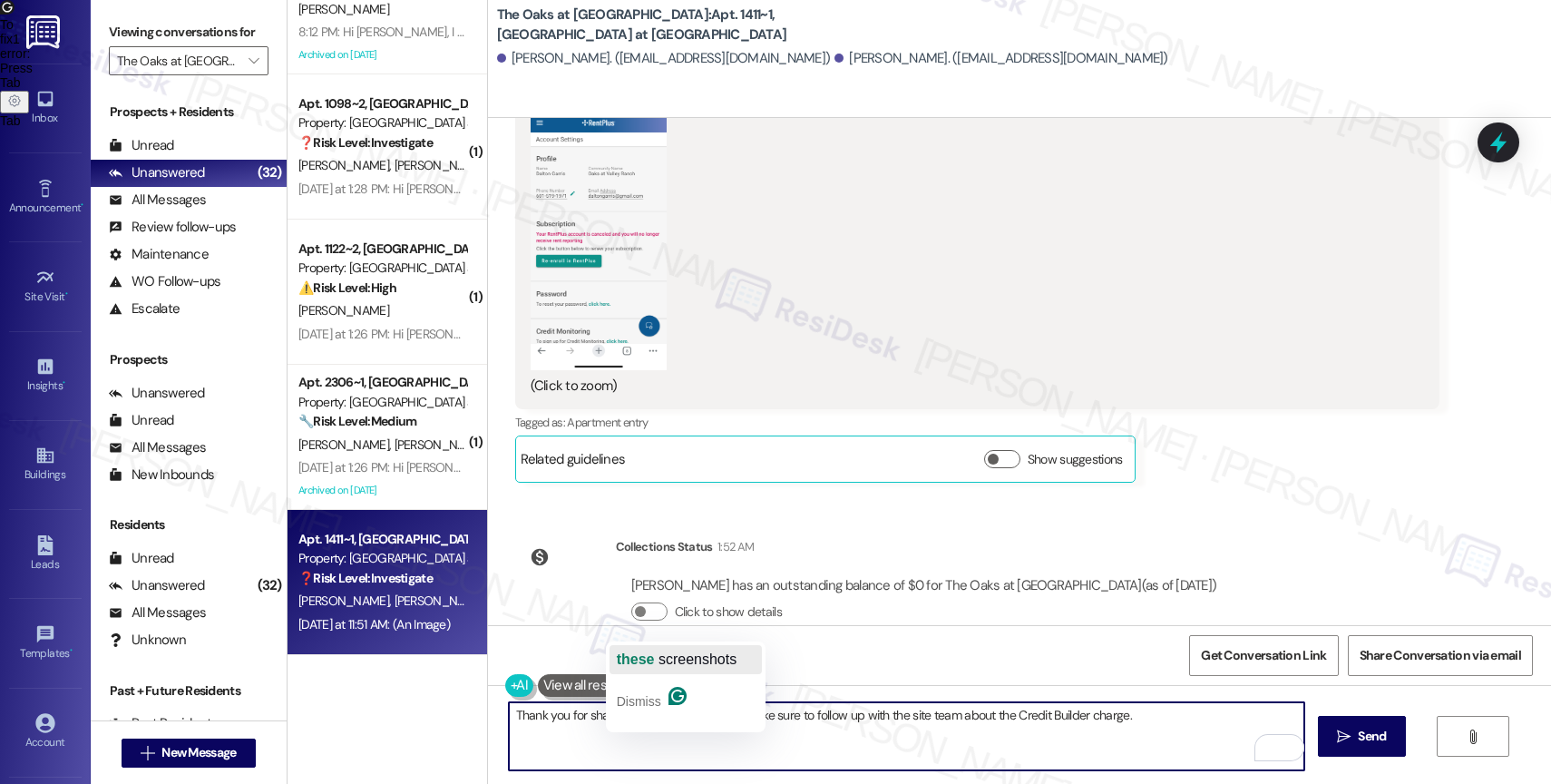
click at [686, 659] on span "screenshots" at bounding box center [698, 659] width 78 height 15
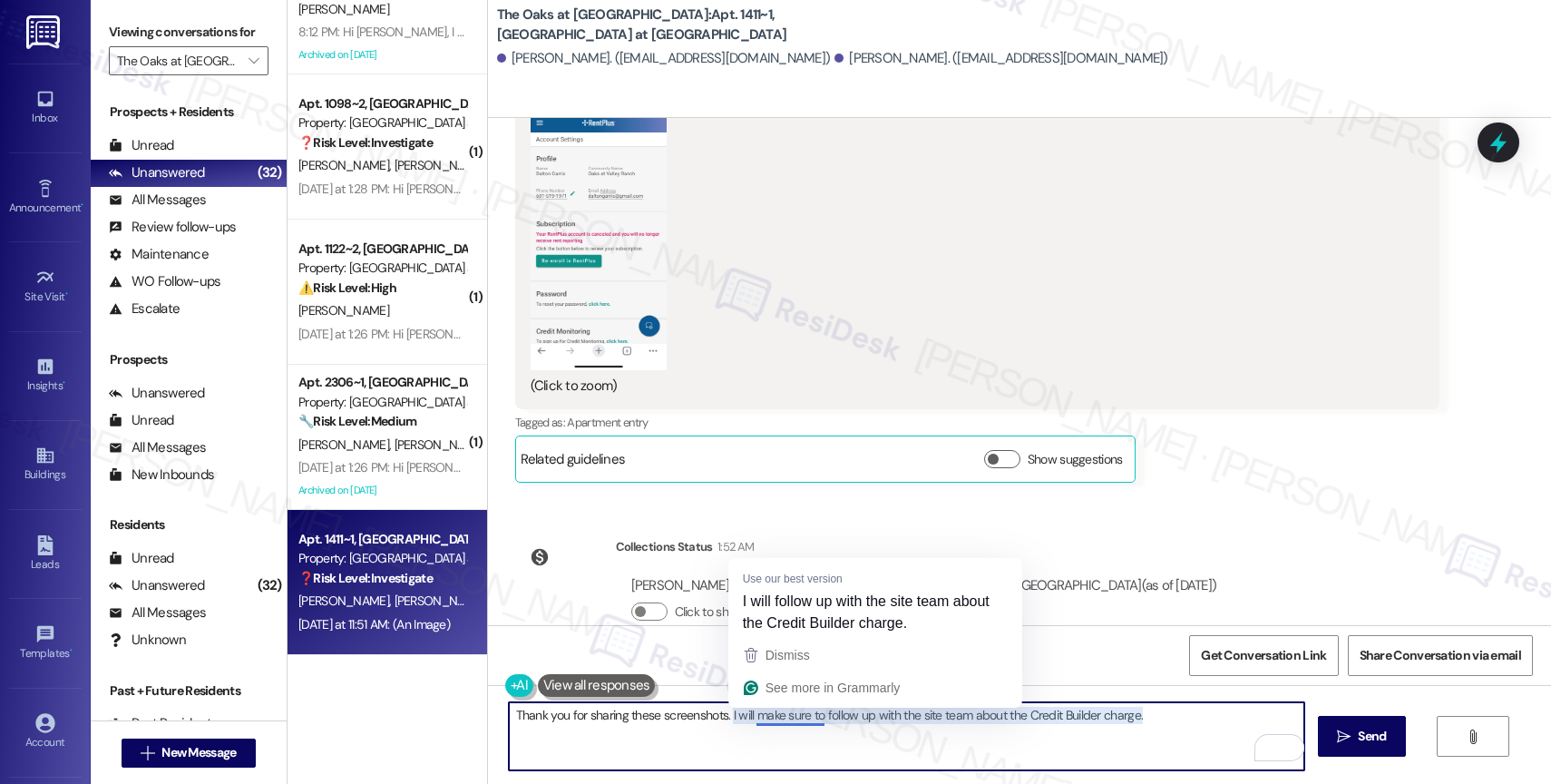
click at [724, 727] on textarea "Thank you for sharing these screenshots. I will make sure to follow up with the…" at bounding box center [906, 736] width 795 height 68
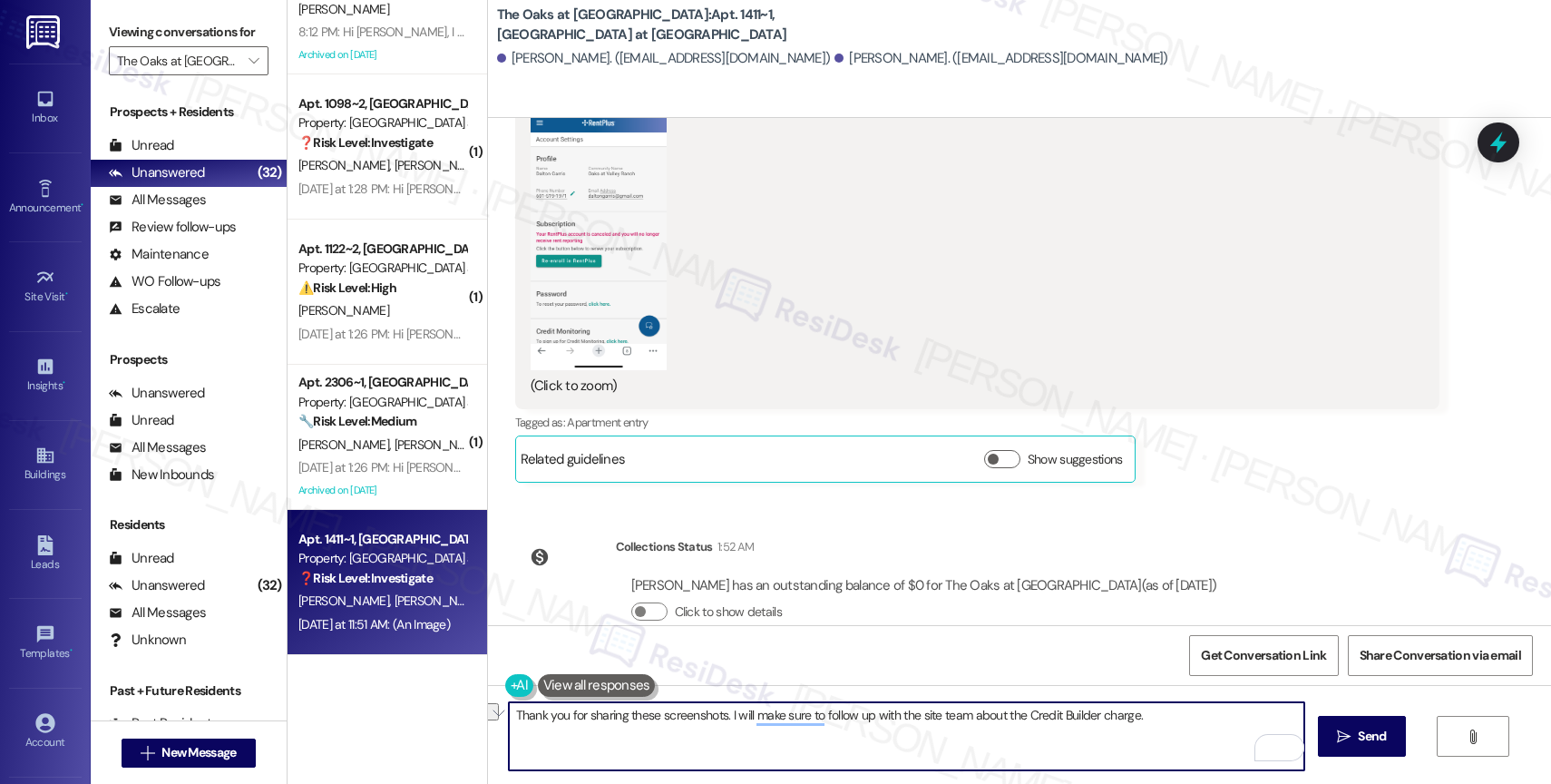
drag, startPoint x: 720, startPoint y: 718, endPoint x: 1209, endPoint y: 719, distance: 489.0
click at [1209, 719] on textarea "Thank you for sharing these screenshots. I will make sure to follow up with the…" at bounding box center [906, 736] width 795 height 68
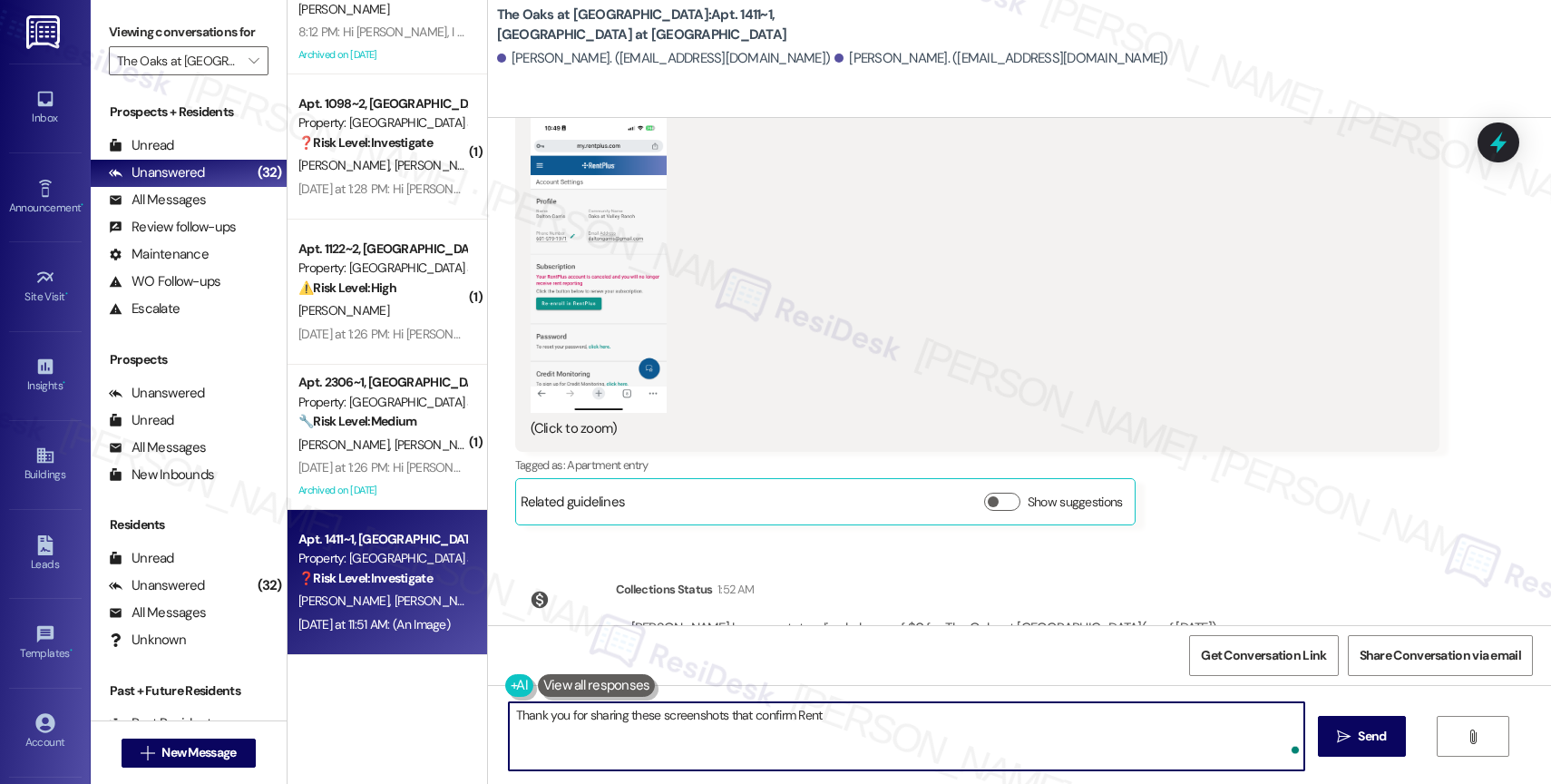
scroll to position [8492, 0]
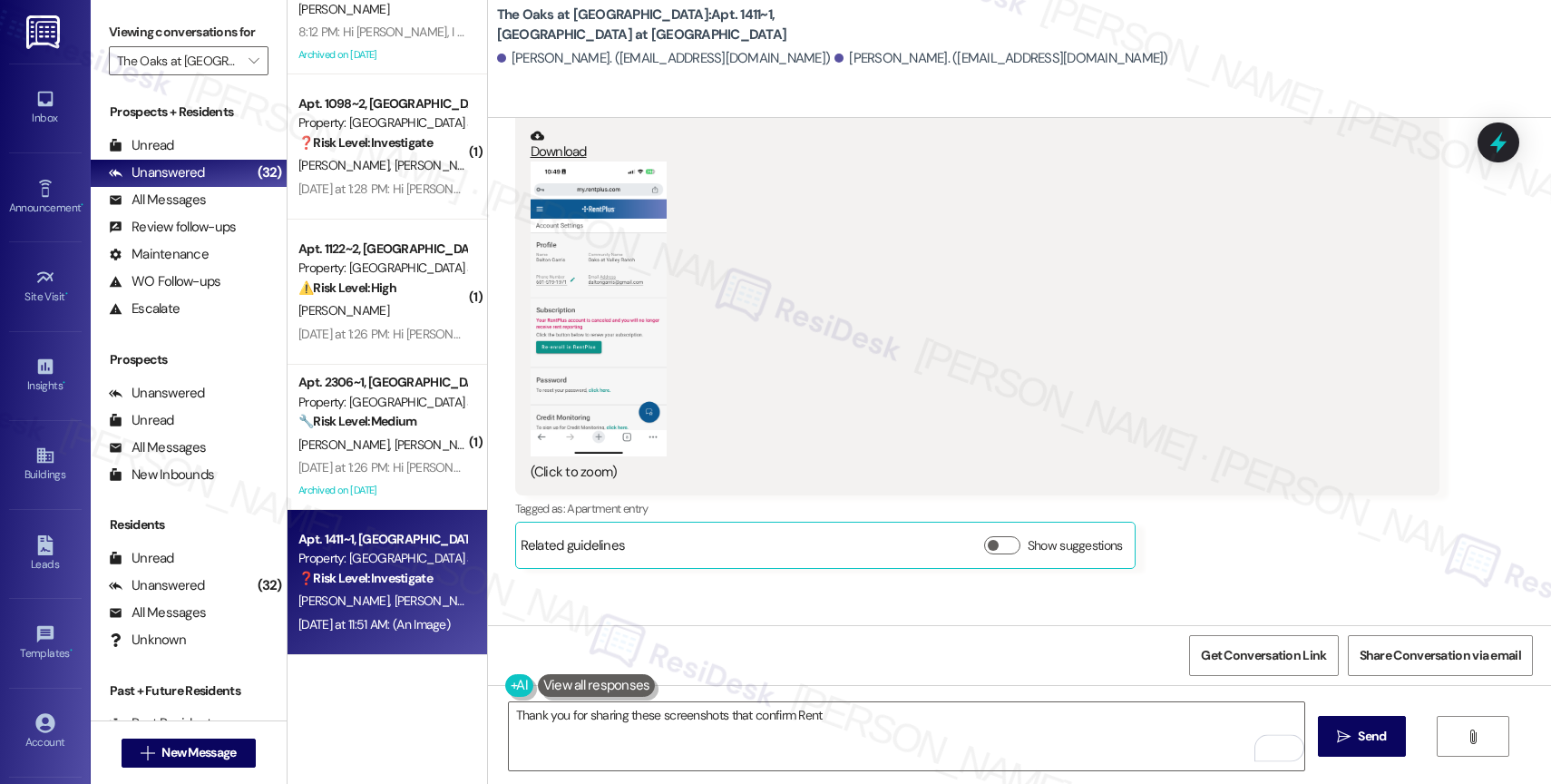
click at [609, 314] on button "Zoom image" at bounding box center [598, 308] width 136 height 295
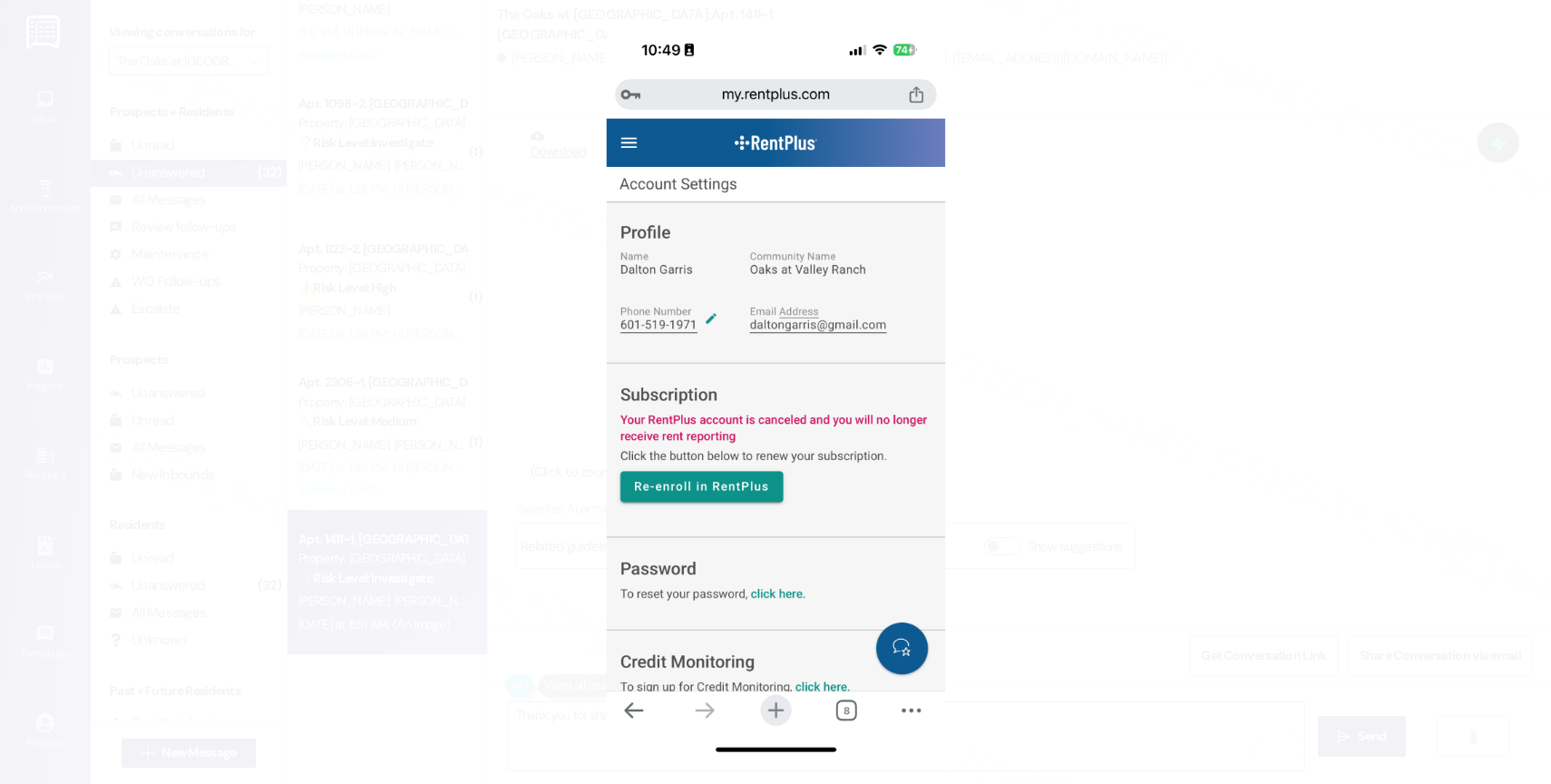
click at [828, 540] on button "Unzoom image" at bounding box center [776, 392] width 1551 height 784
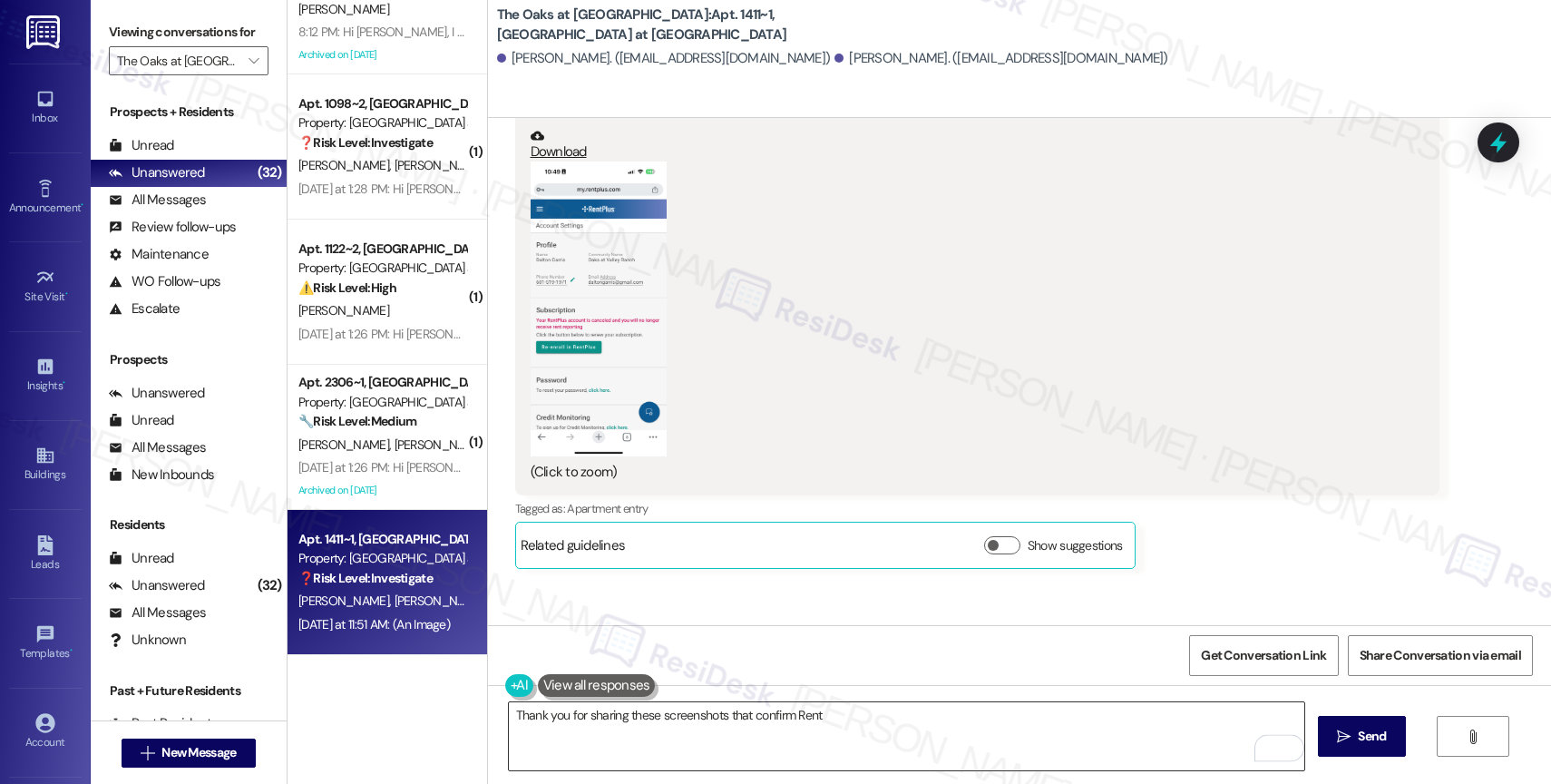
click at [862, 723] on textarea "Thank you for sharing these screenshots that confirm Rent" at bounding box center [906, 736] width 795 height 68
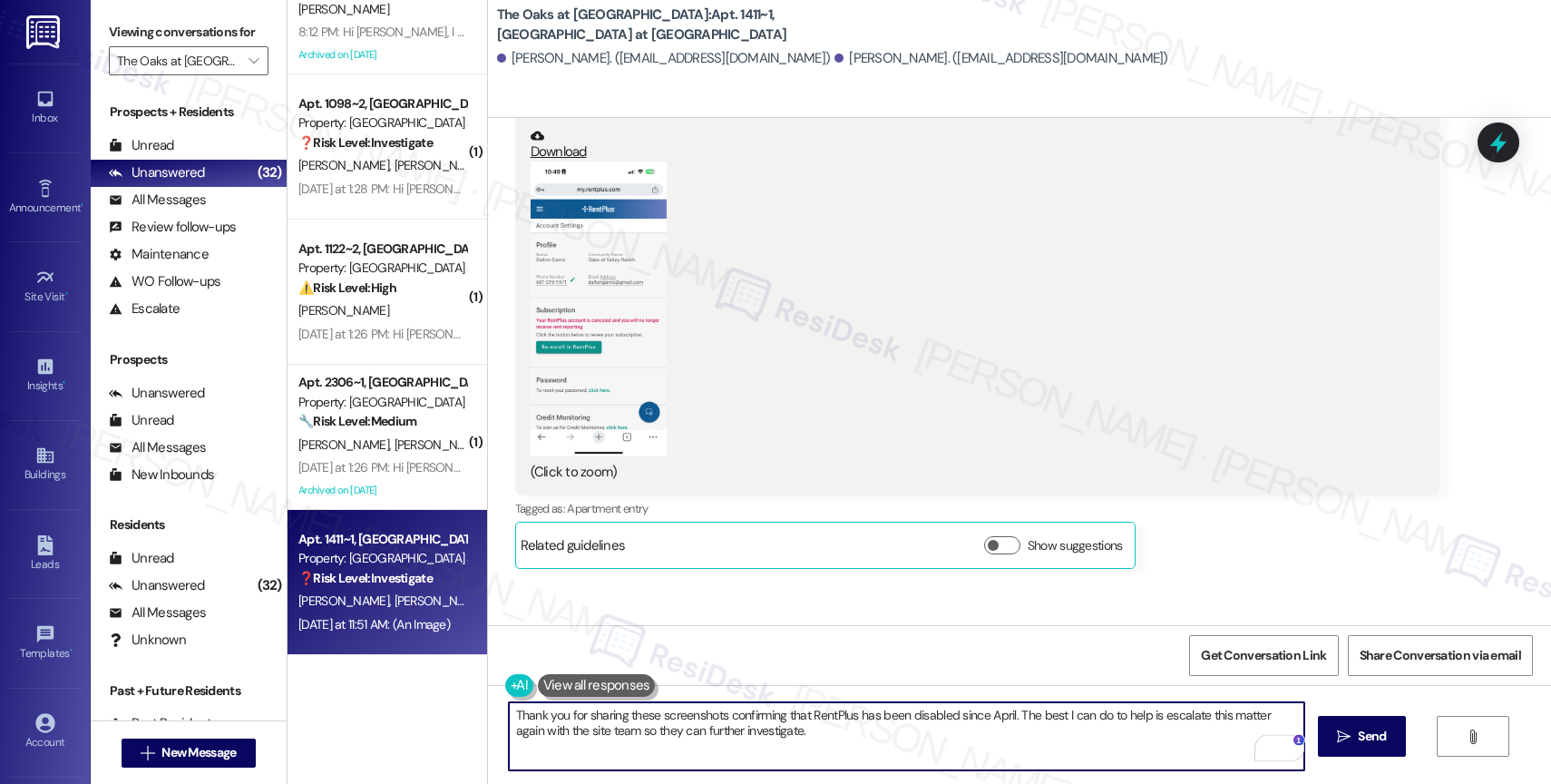
click at [826, 747] on textarea "Thank you for sharing these screenshots confirming that RentPlus has been disab…" at bounding box center [906, 736] width 795 height 68
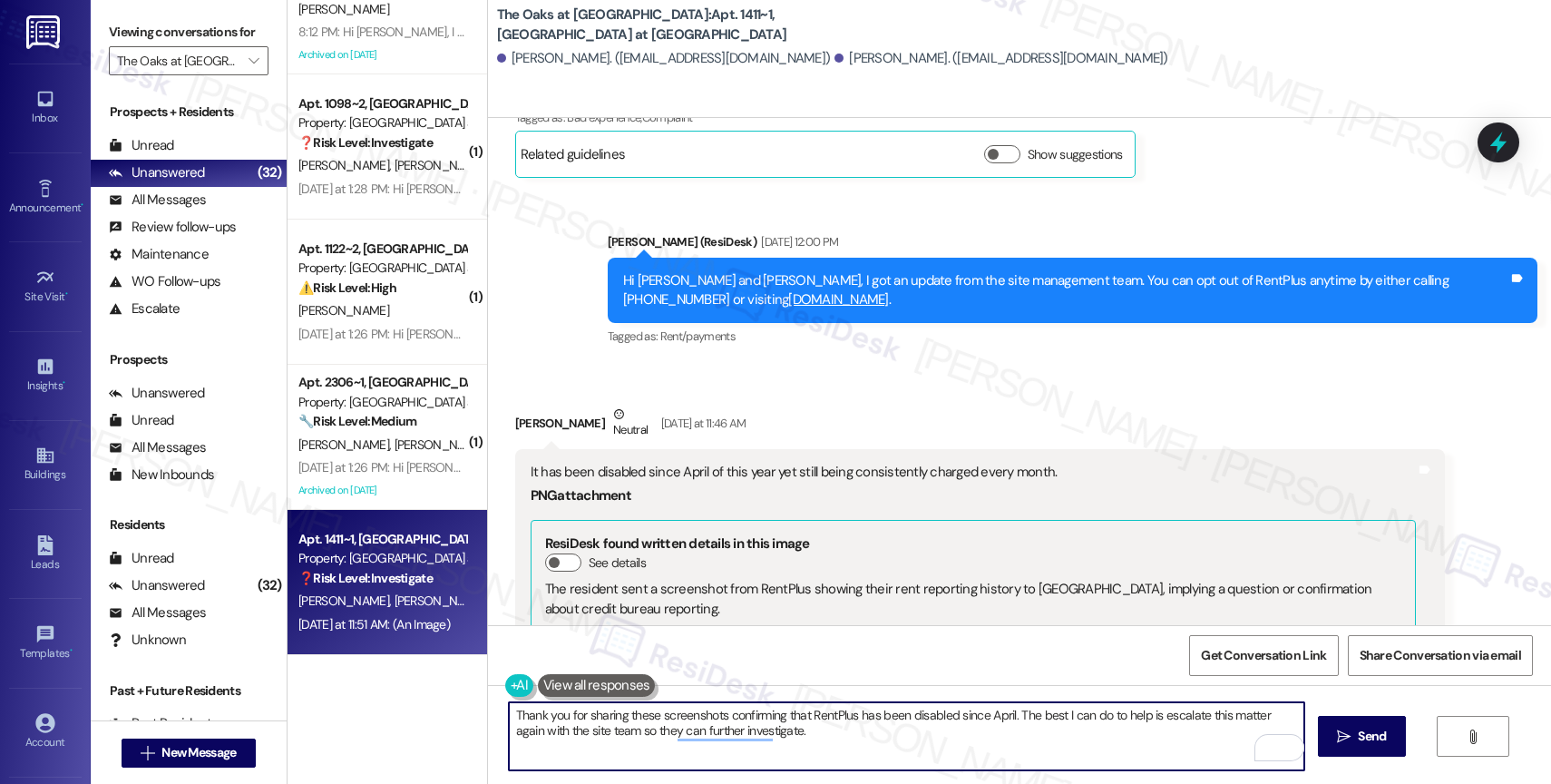
scroll to position [8578, 0]
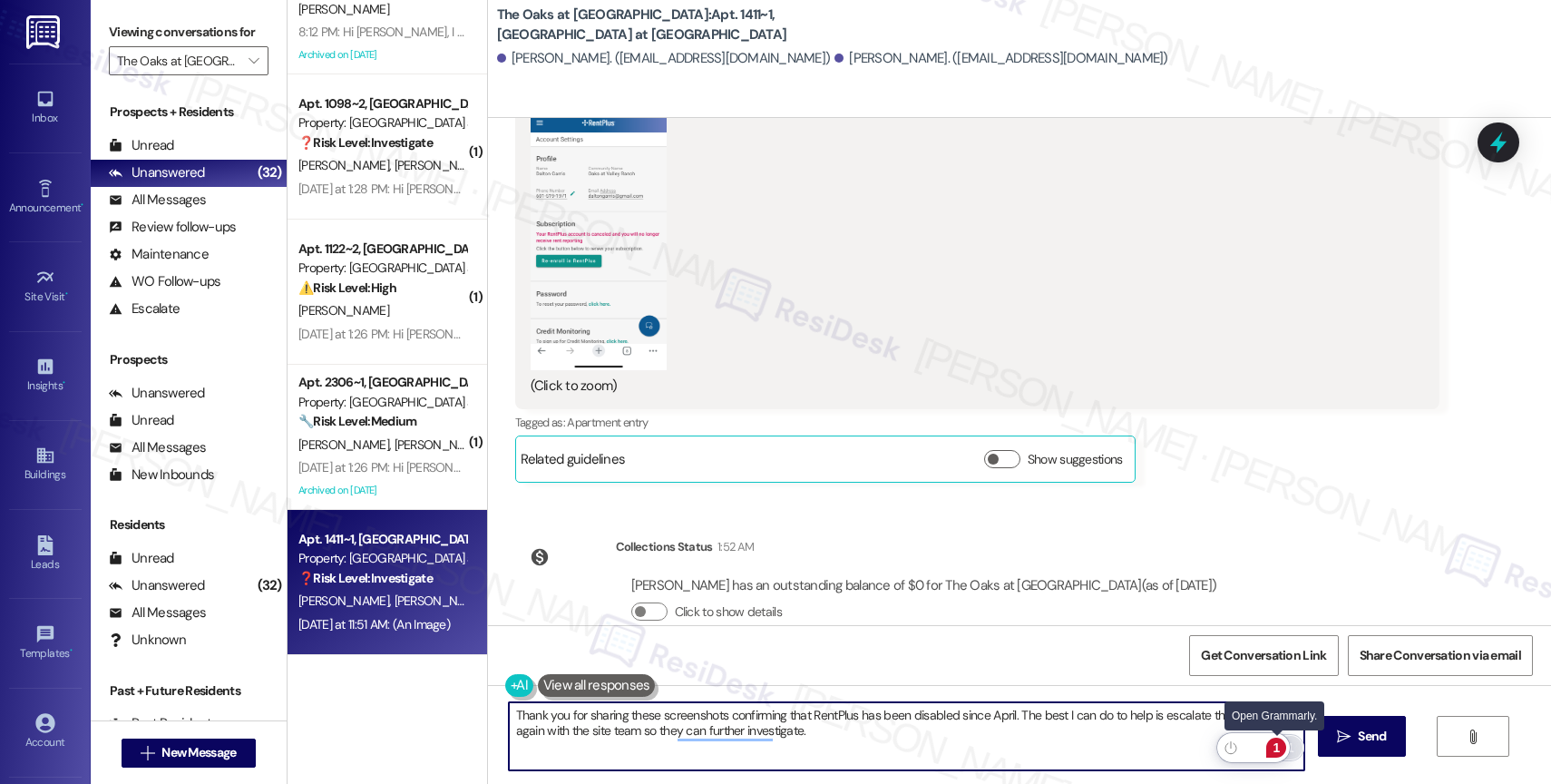
click at [1278, 741] on div "1" at bounding box center [1275, 747] width 20 height 20
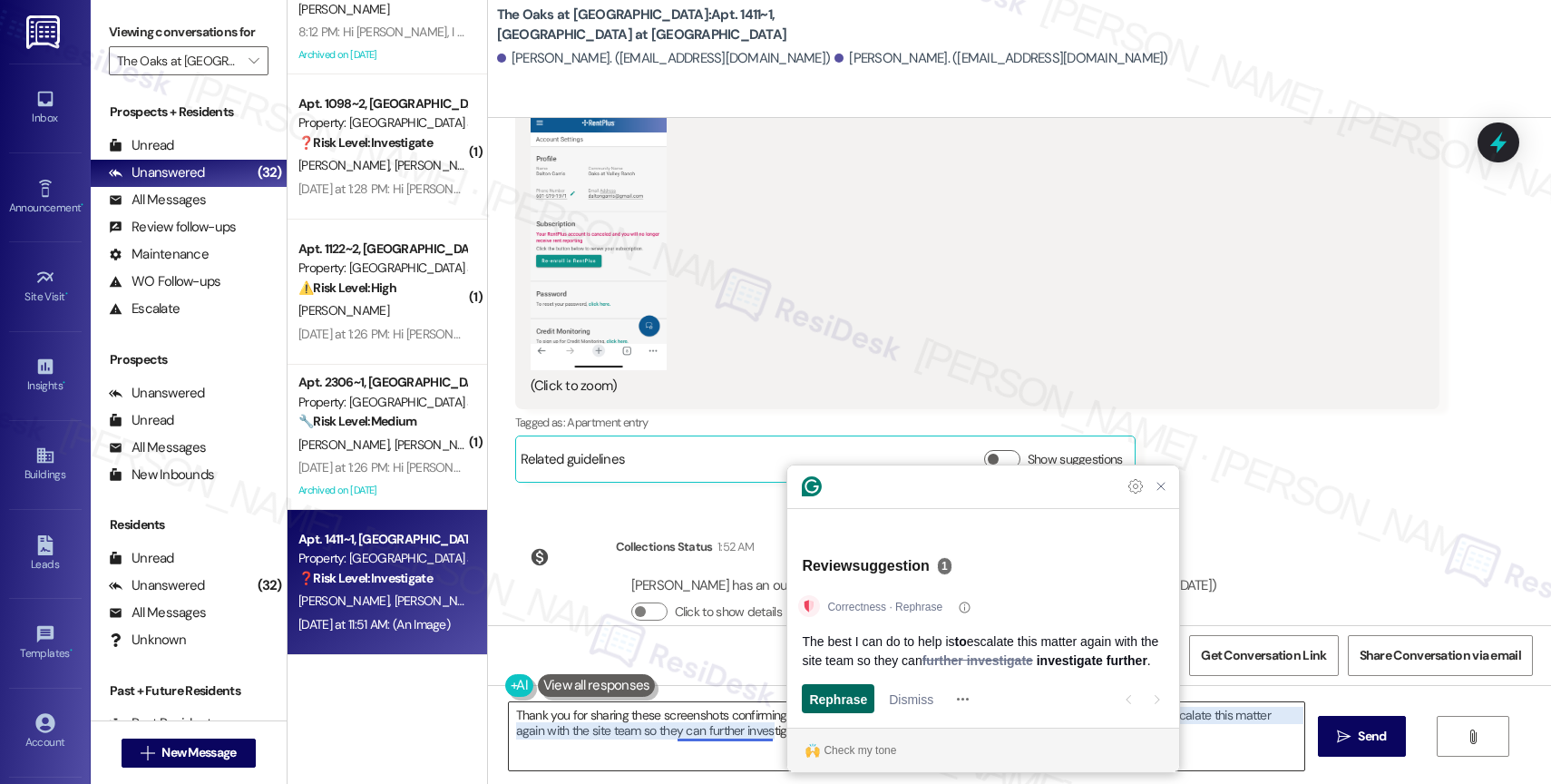
click at [848, 701] on span "Rephrase" at bounding box center [837, 699] width 58 height 19
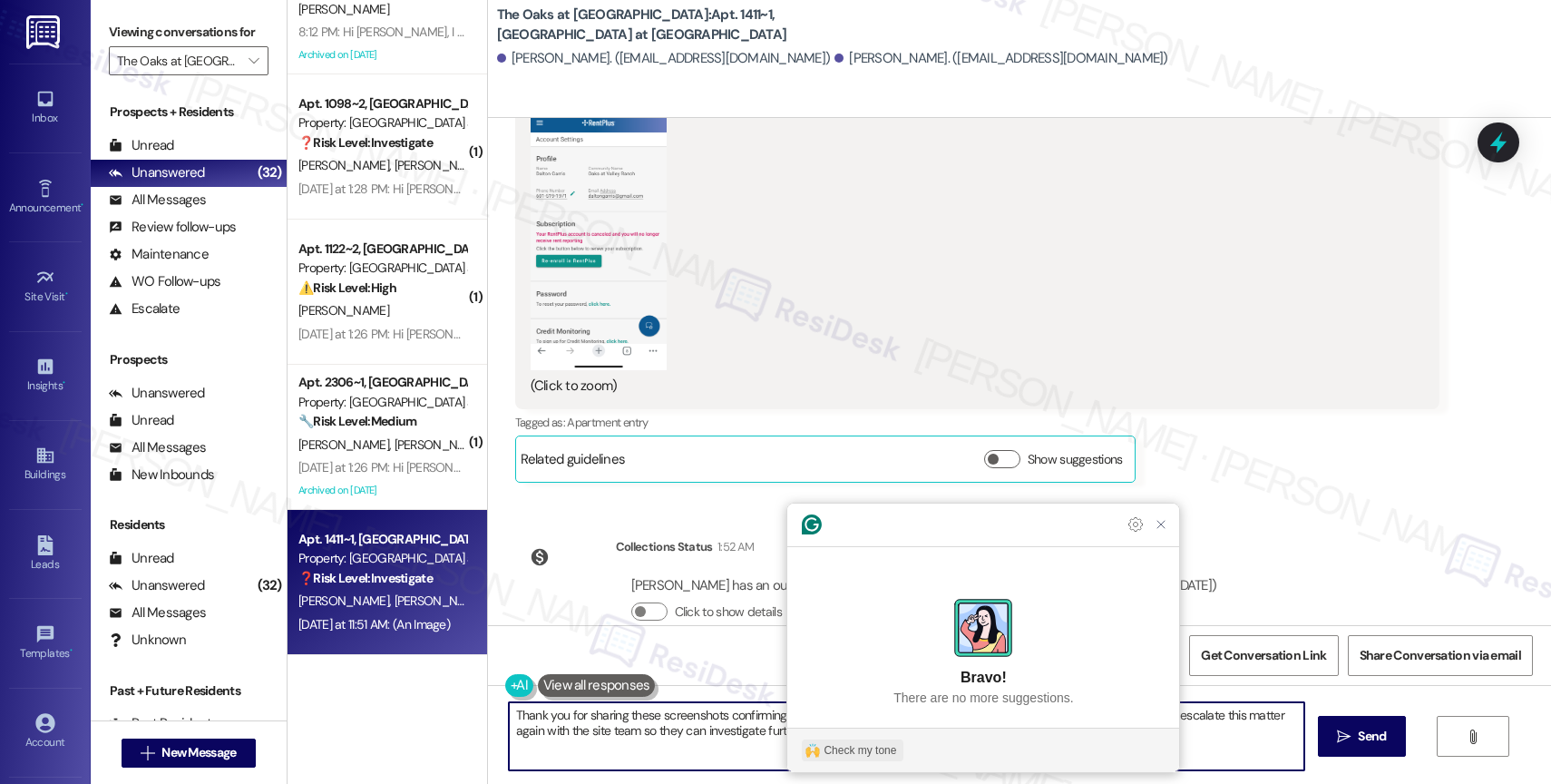
click at [855, 749] on div "Check my tone" at bounding box center [860, 750] width 73 height 16
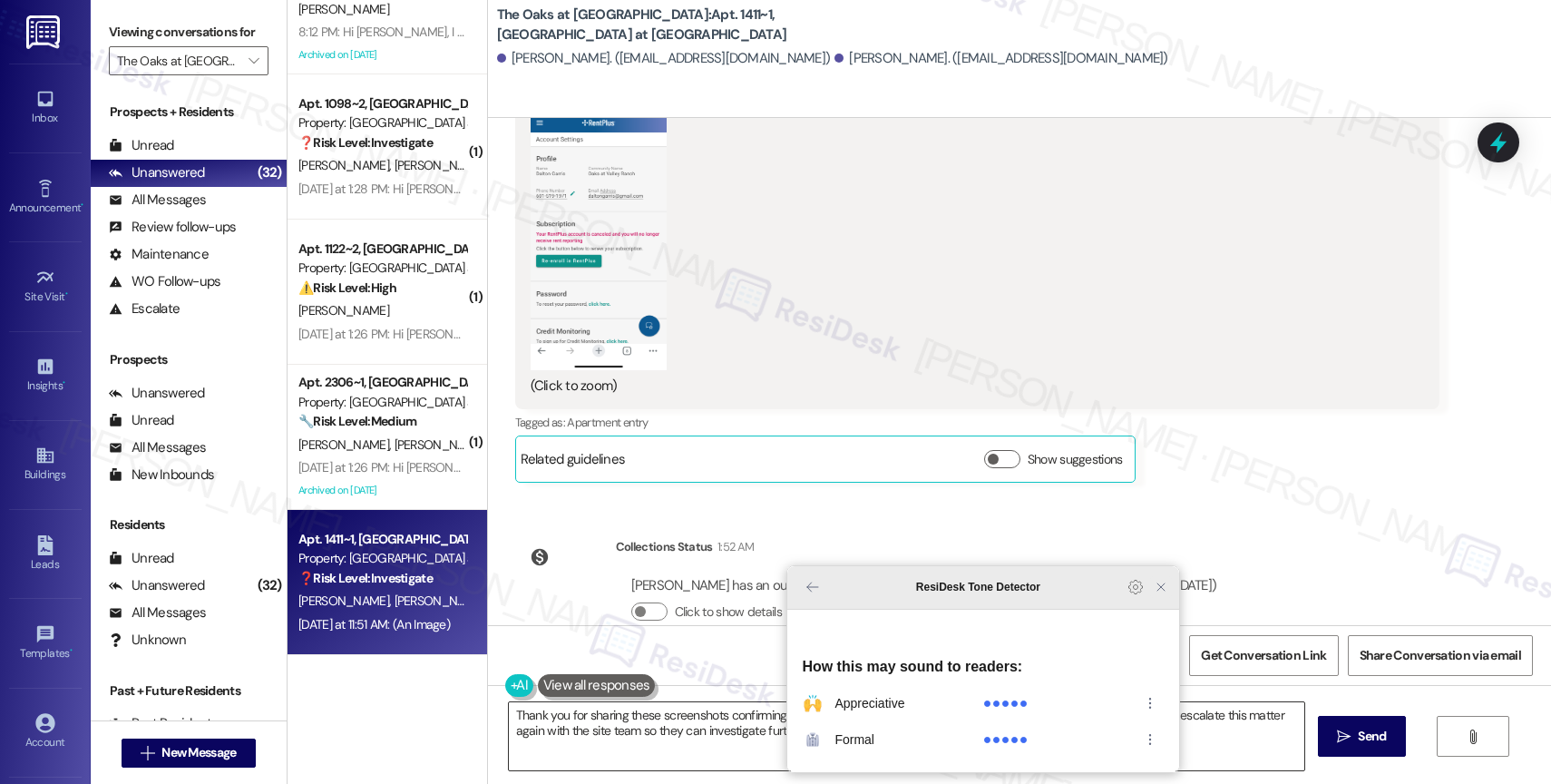
click at [1164, 594] on icon "Close Grammarly Assistant" at bounding box center [1160, 586] width 14 height 14
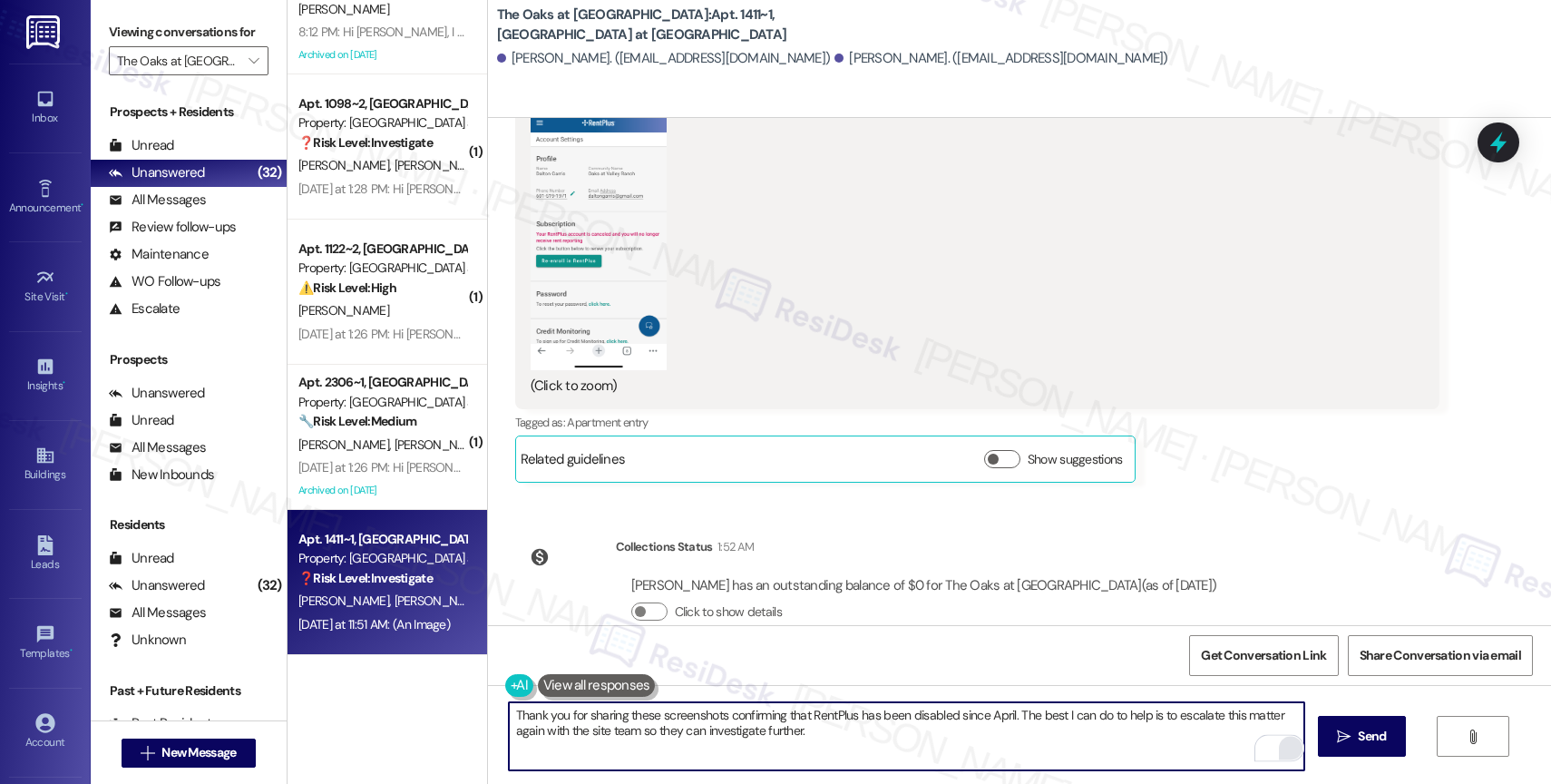
click at [857, 739] on textarea "Thank you for sharing these screenshots confirming that RentPlus has been disab…" at bounding box center [906, 736] width 795 height 68
type textarea "Thank you for sharing these screenshots confirming that RentPlus has been disab…"
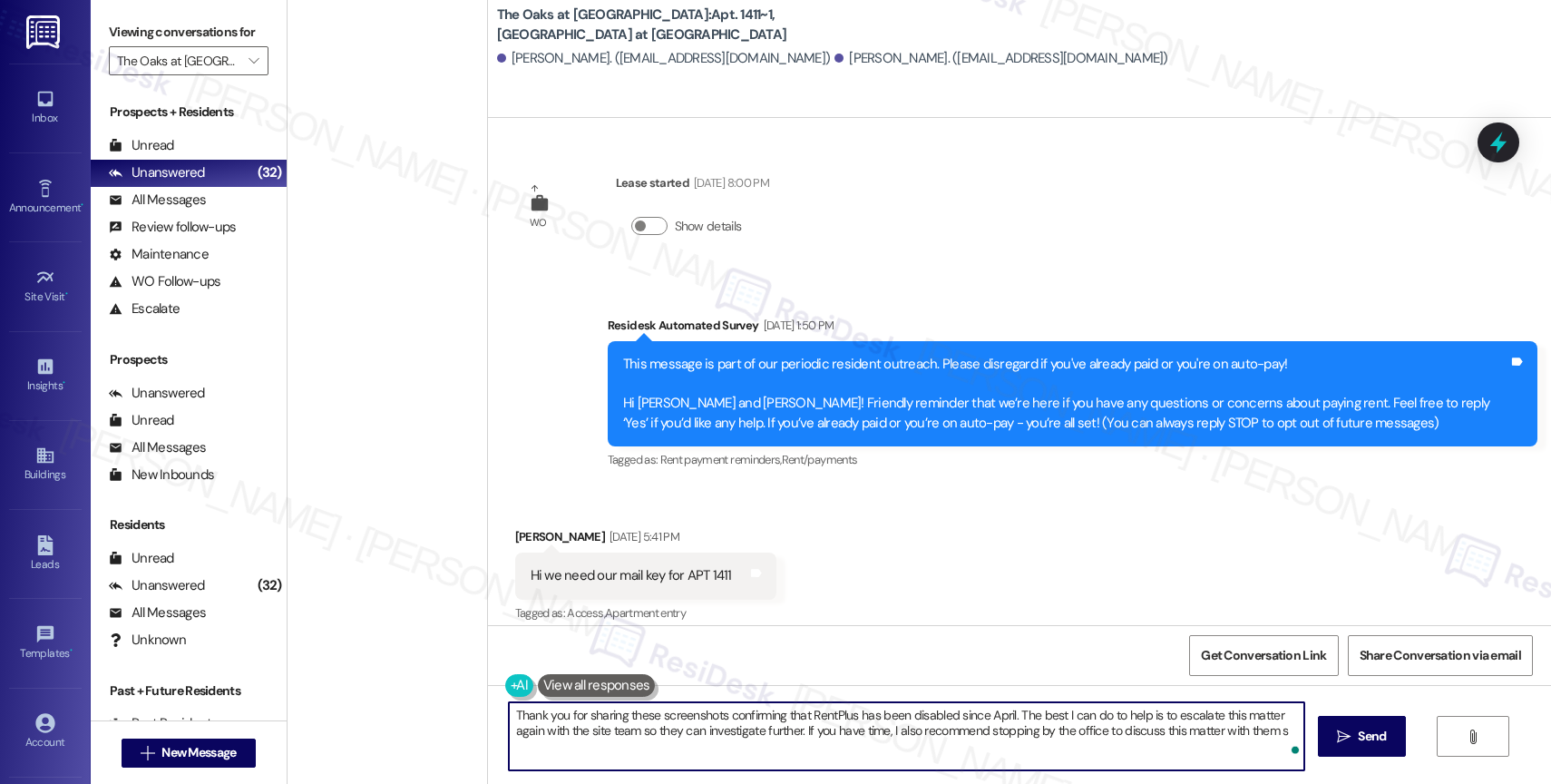
scroll to position [8578, 0]
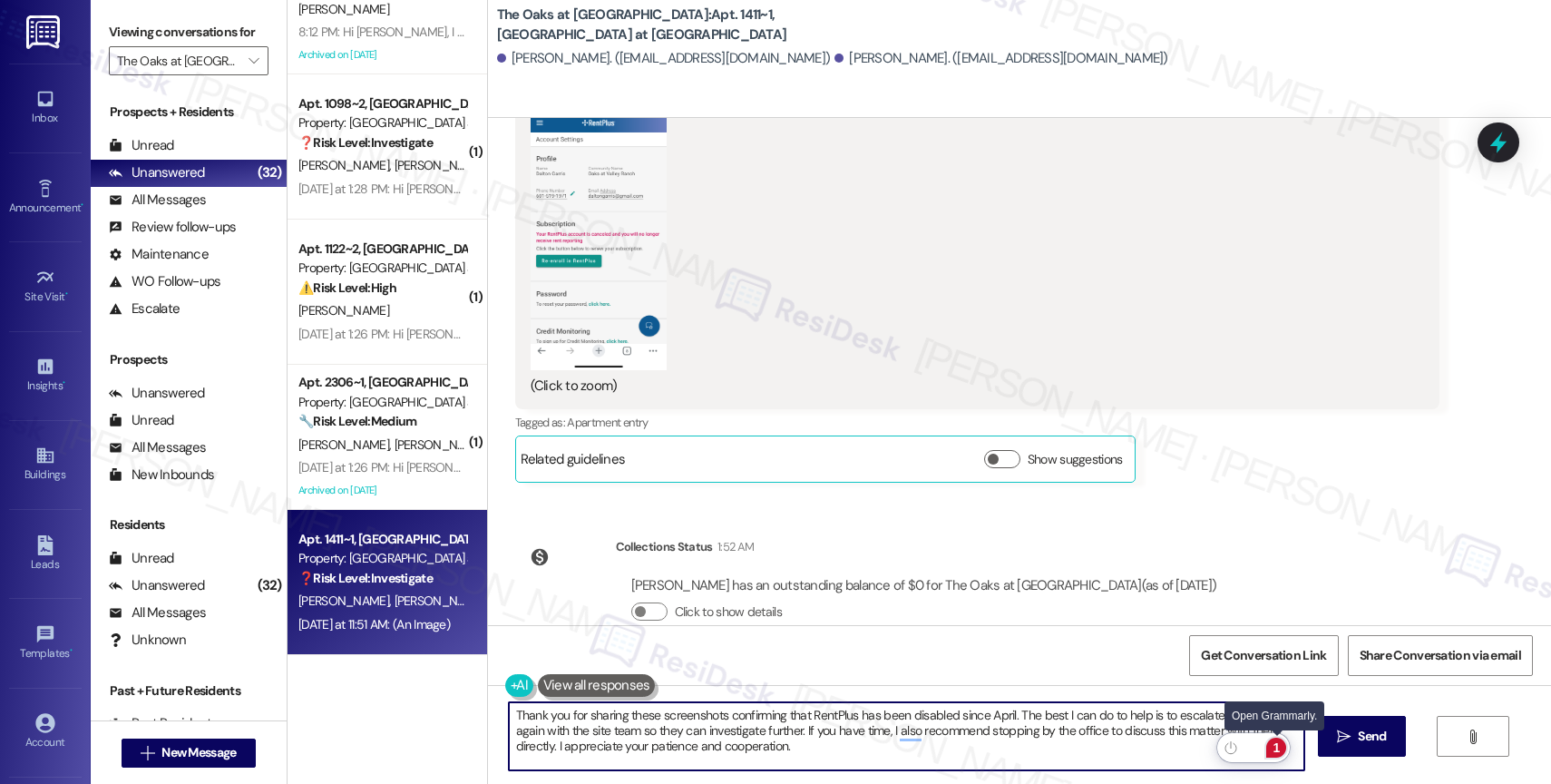
type textarea "Thank you for sharing these screenshots confirming that RentPlus has been disab…"
click at [1278, 742] on div "1" at bounding box center [1275, 747] width 20 height 20
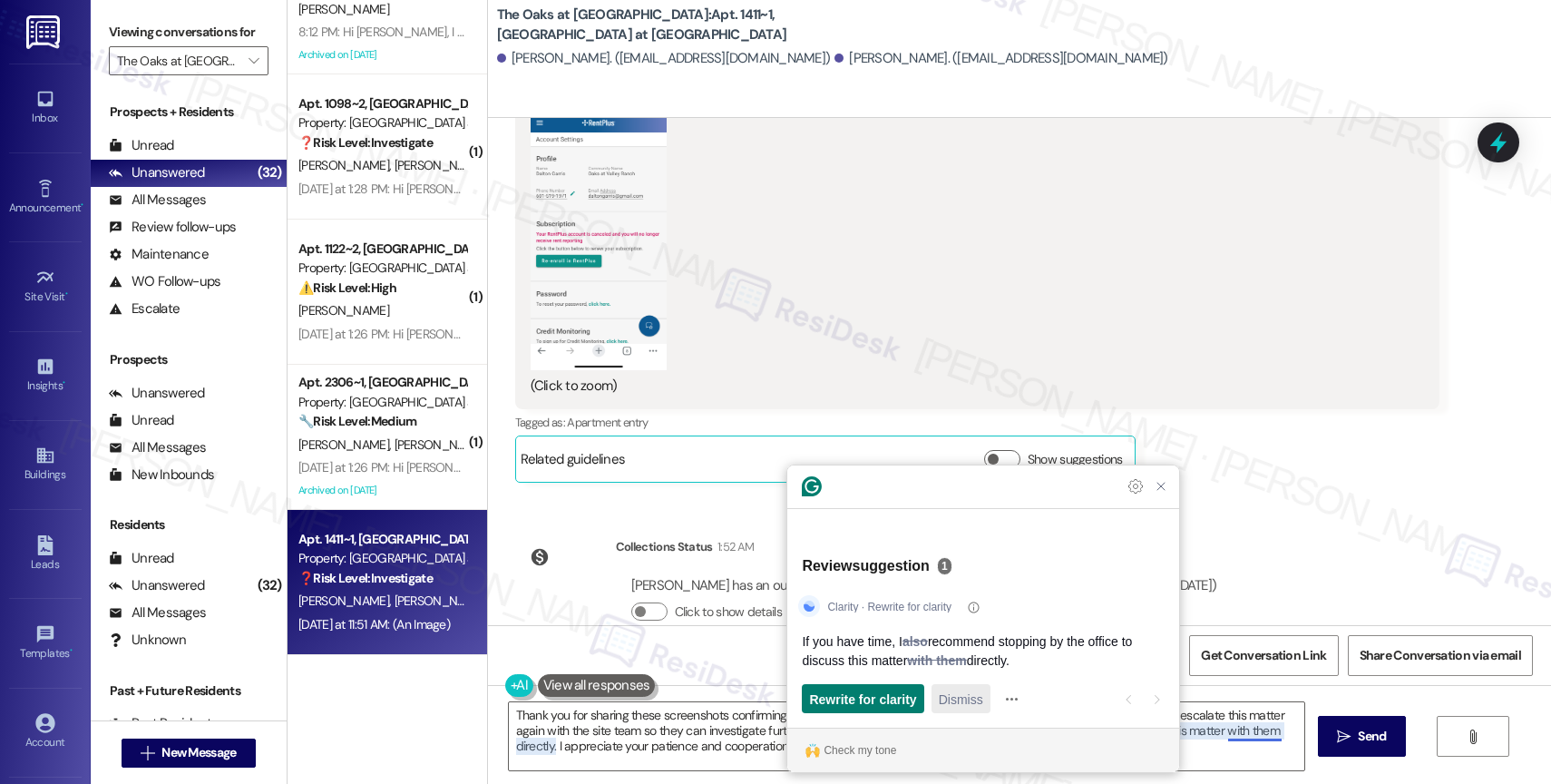
click at [959, 694] on span "Dismiss" at bounding box center [960, 699] width 45 height 19
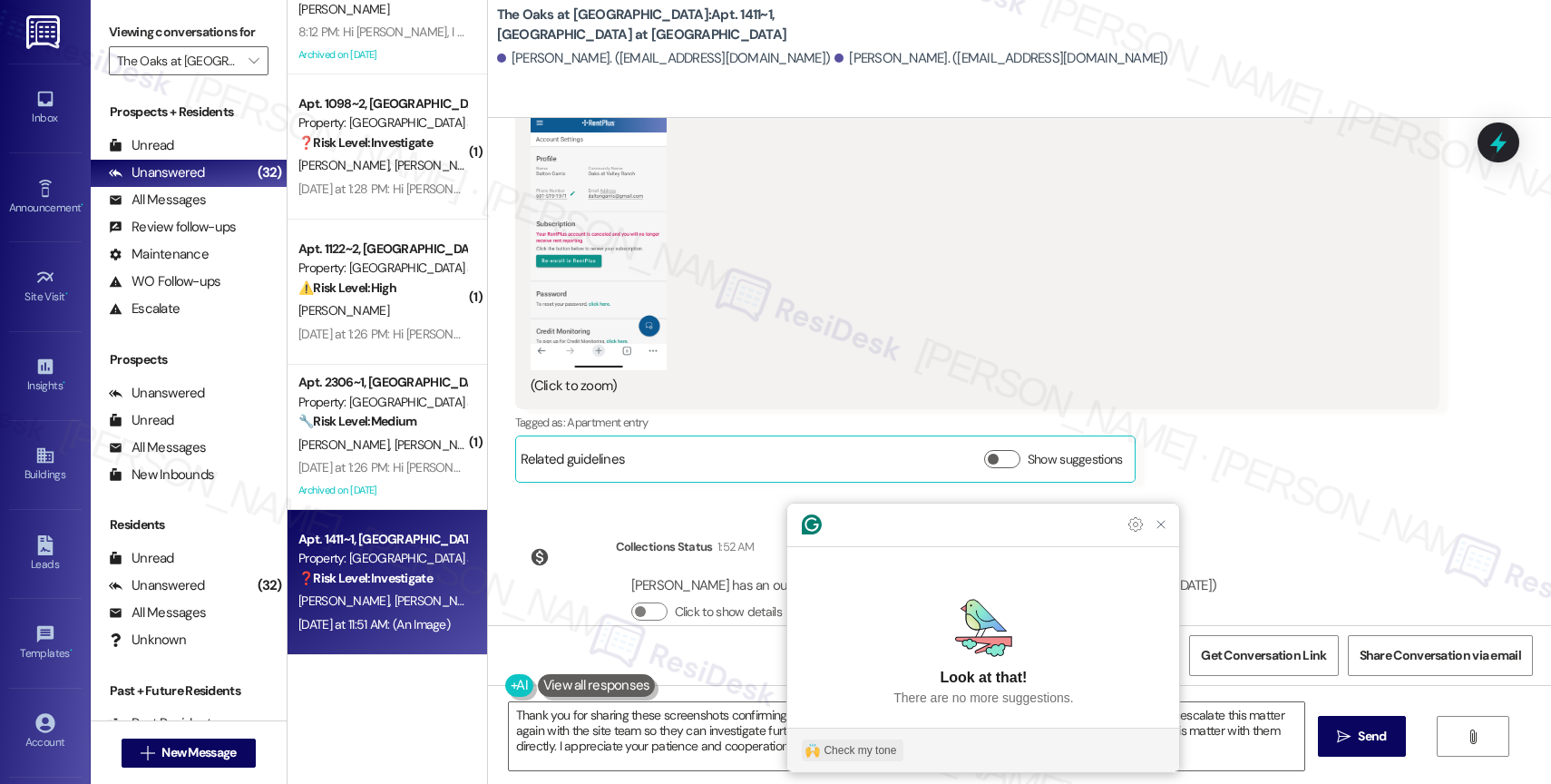
click at [828, 739] on button "Check my tone" at bounding box center [852, 750] width 101 height 22
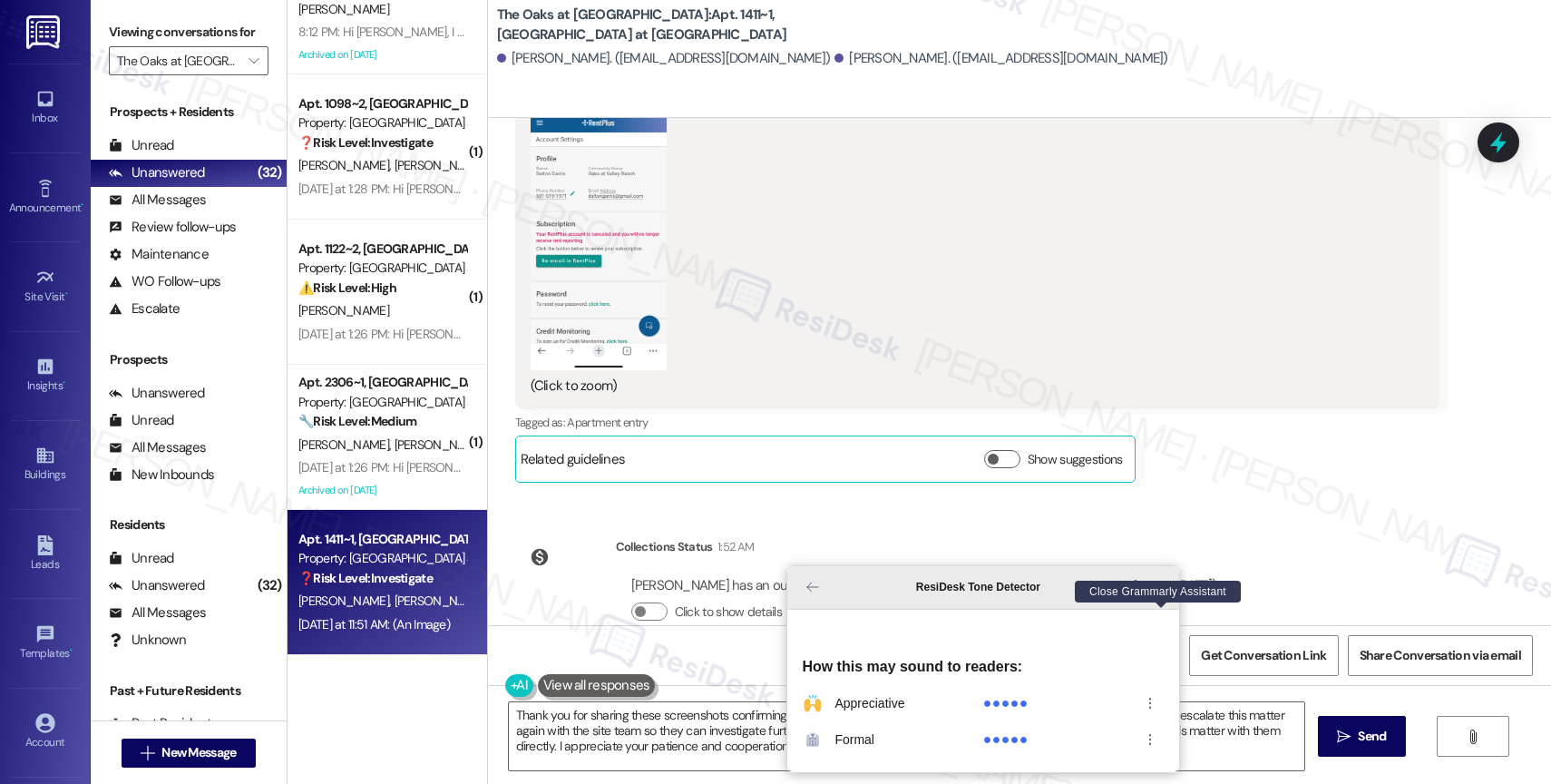
click at [1165, 594] on icon "Close Grammarly Assistant" at bounding box center [1160, 586] width 14 height 14
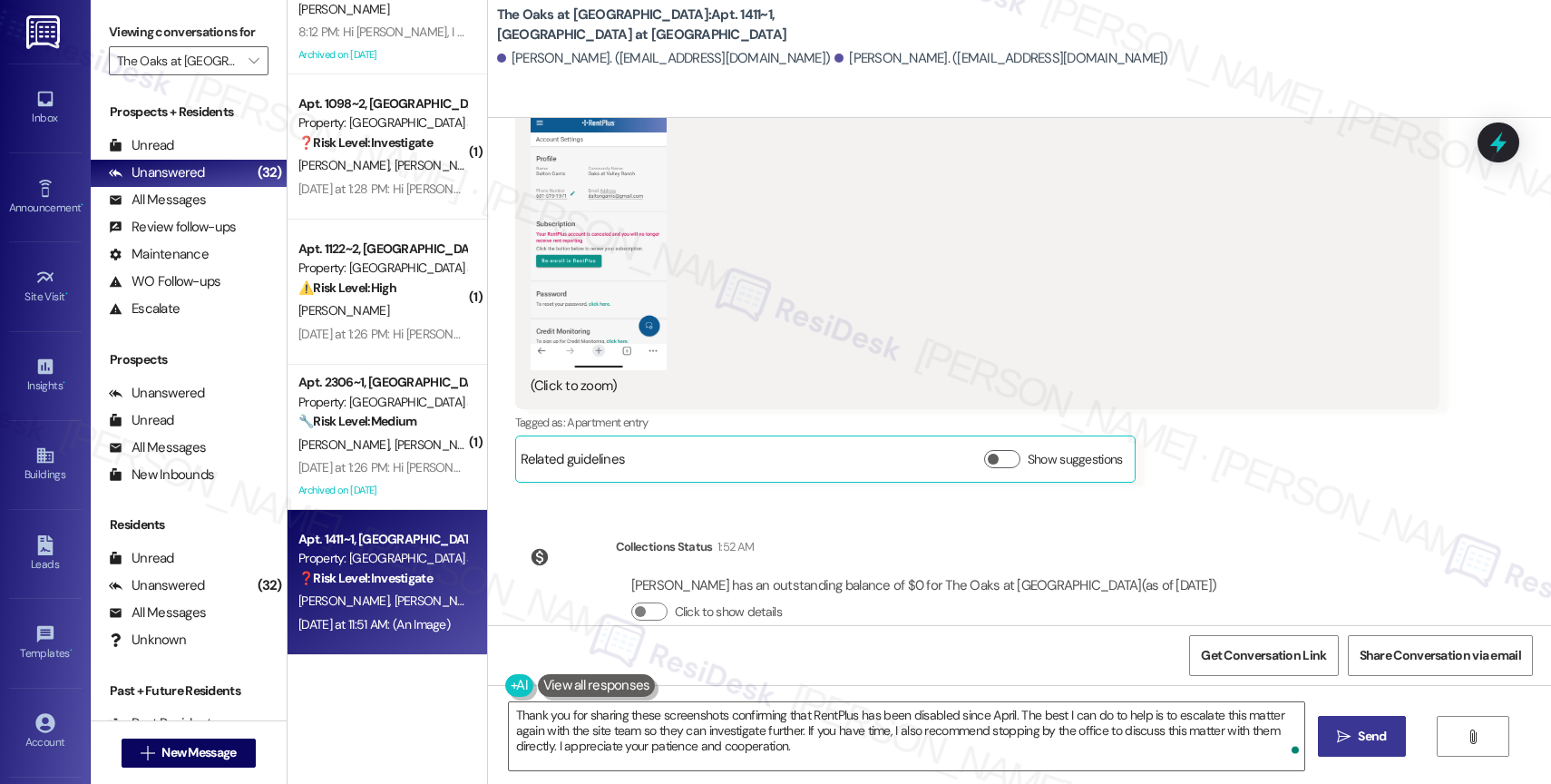
click at [1354, 737] on span "Send" at bounding box center [1371, 736] width 35 height 19
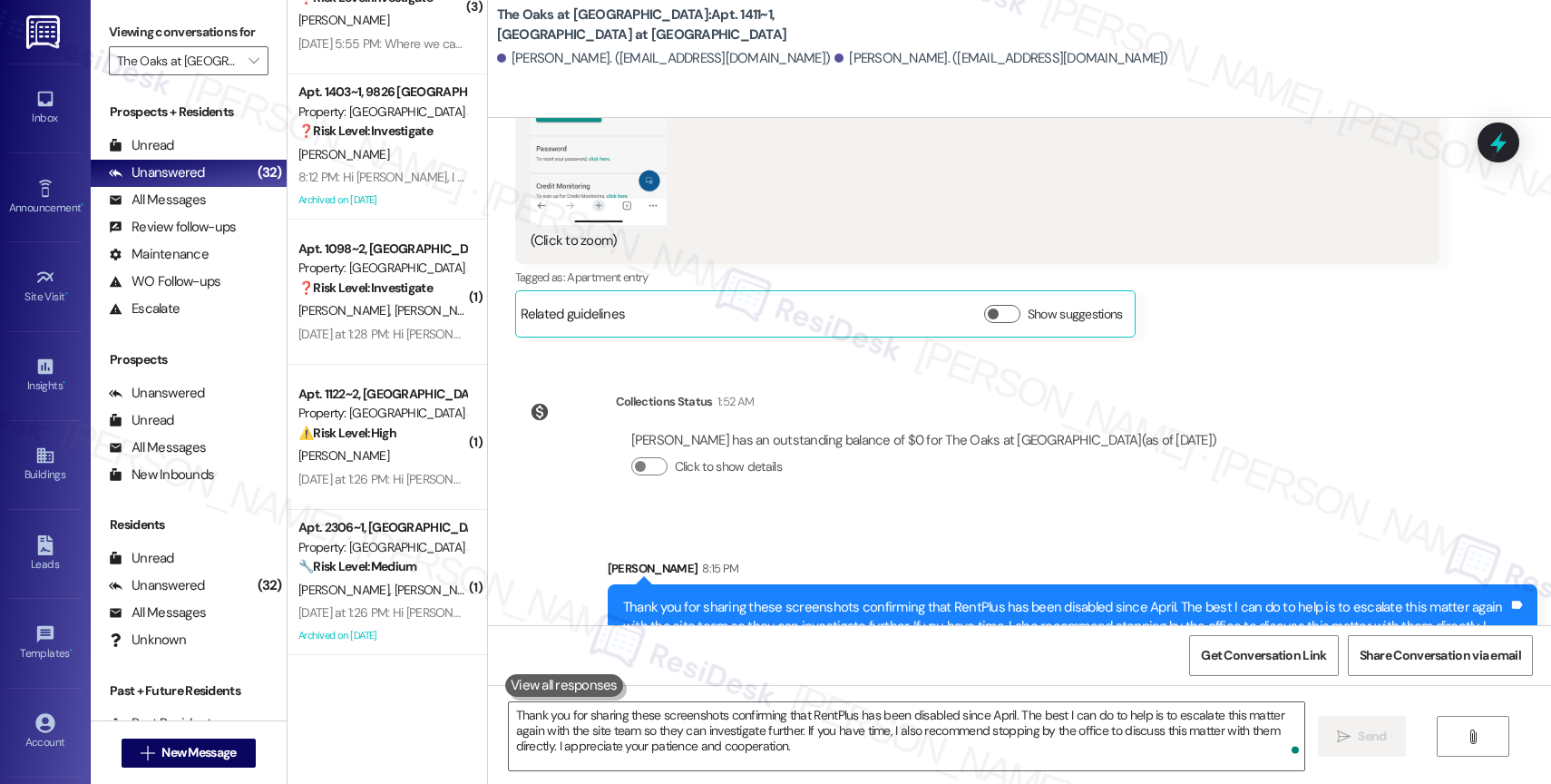
scroll to position [8743, 0]
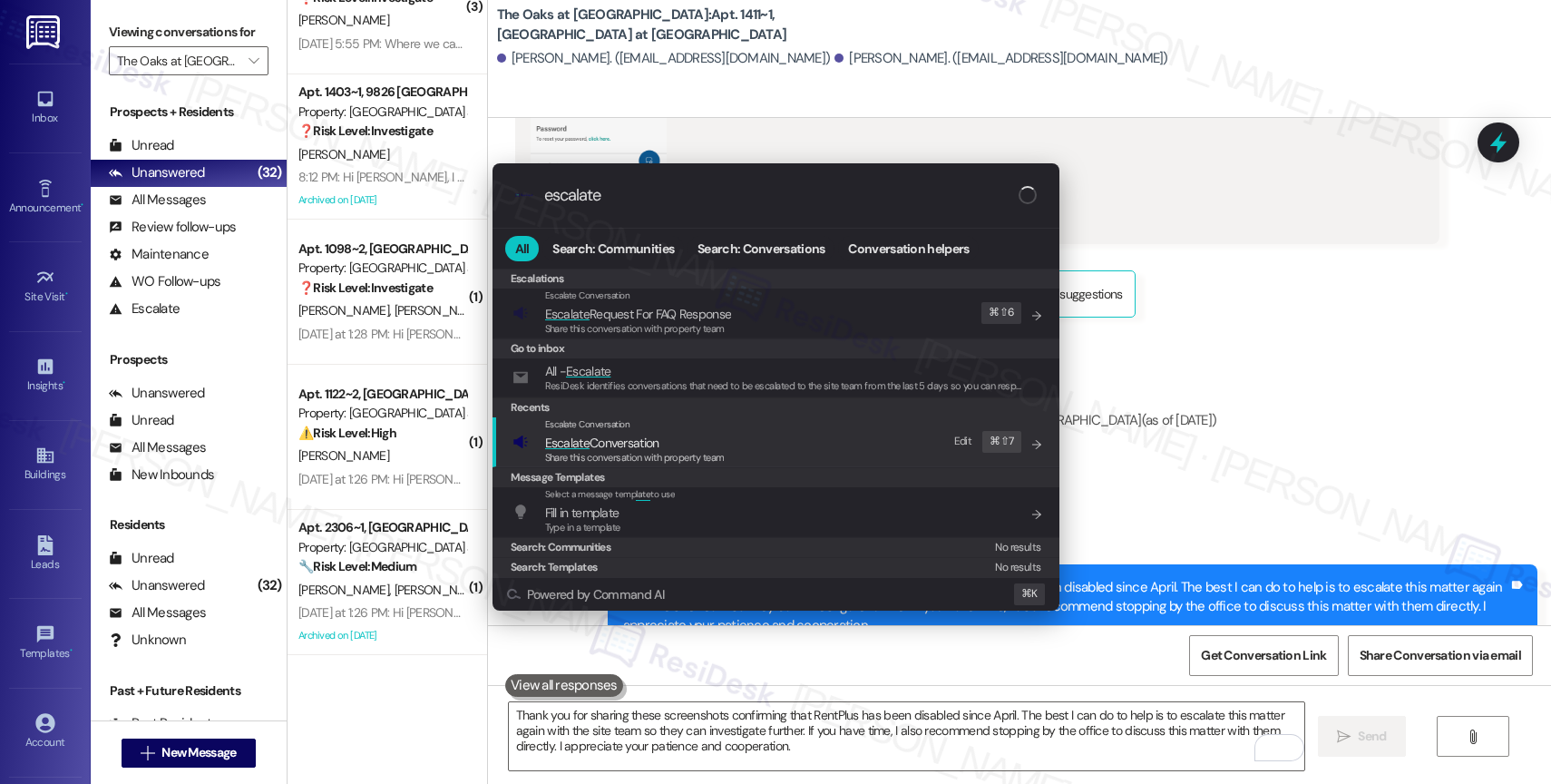
type input "escalate"
click at [597, 440] on span "Escalate Conversation" at bounding box center [602, 442] width 115 height 16
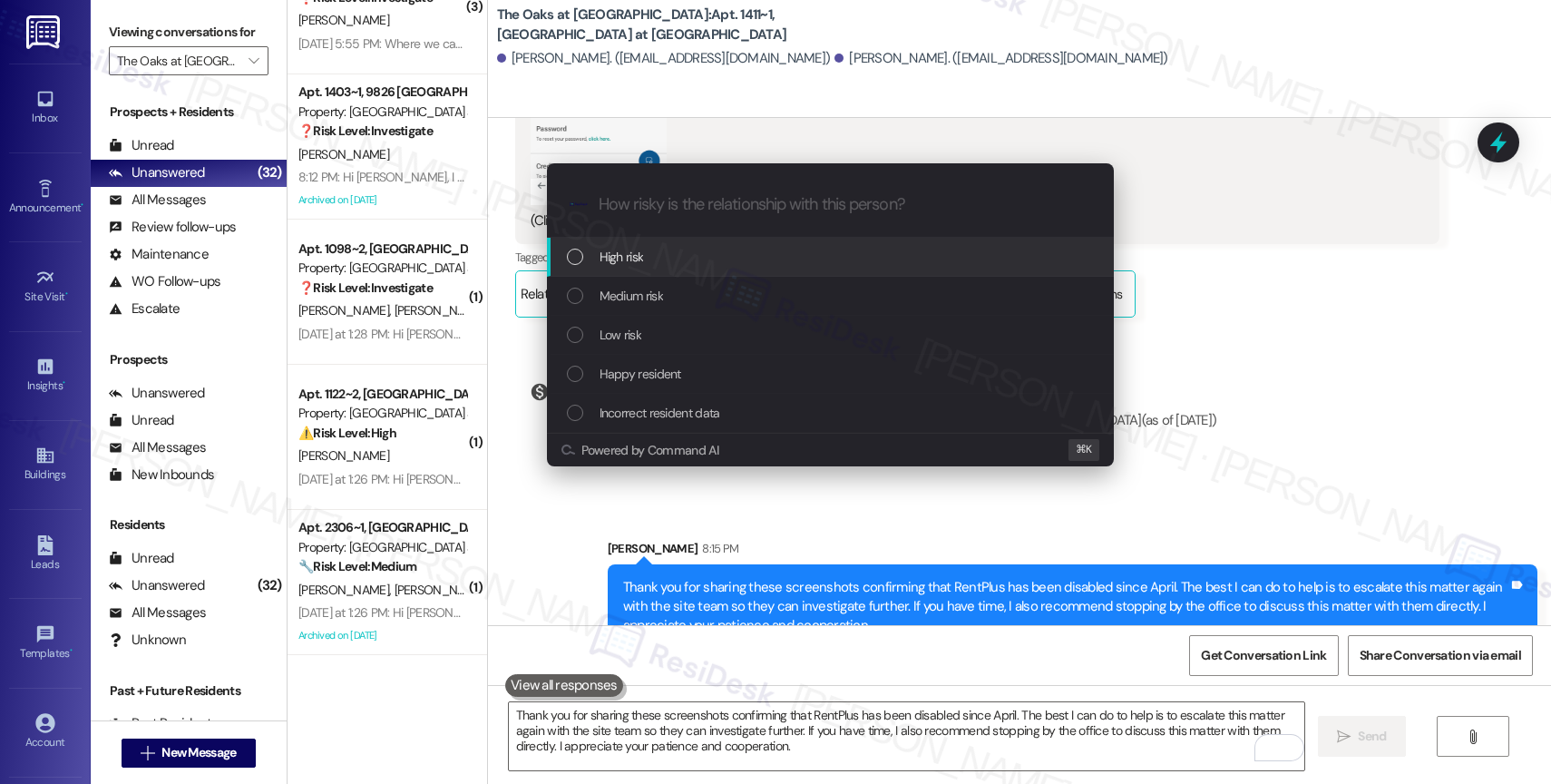
click at [638, 241] on div "High risk" at bounding box center [830, 257] width 567 height 39
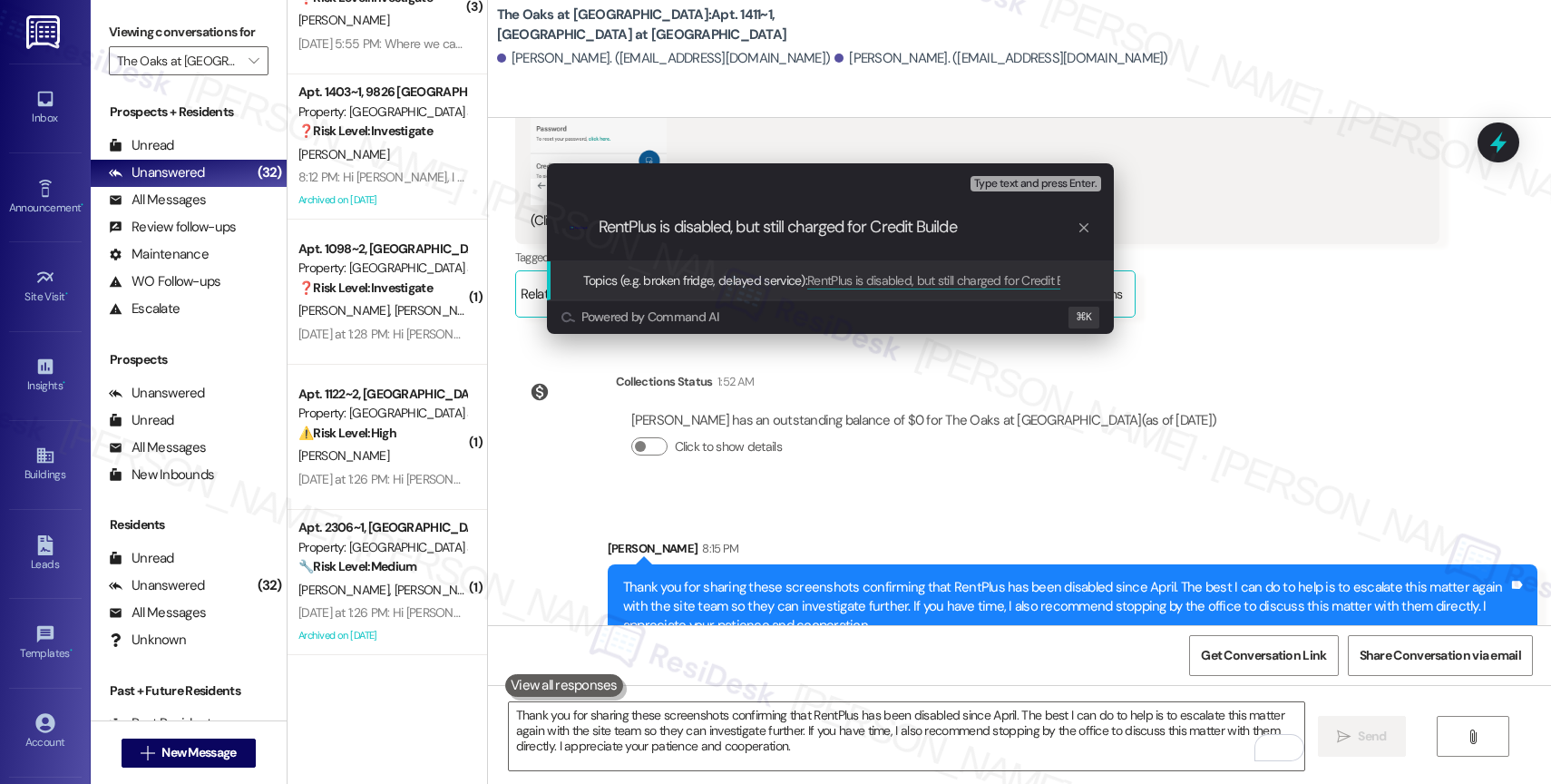
type input "RentPlus is disabled, but still charged for Credit Builder"
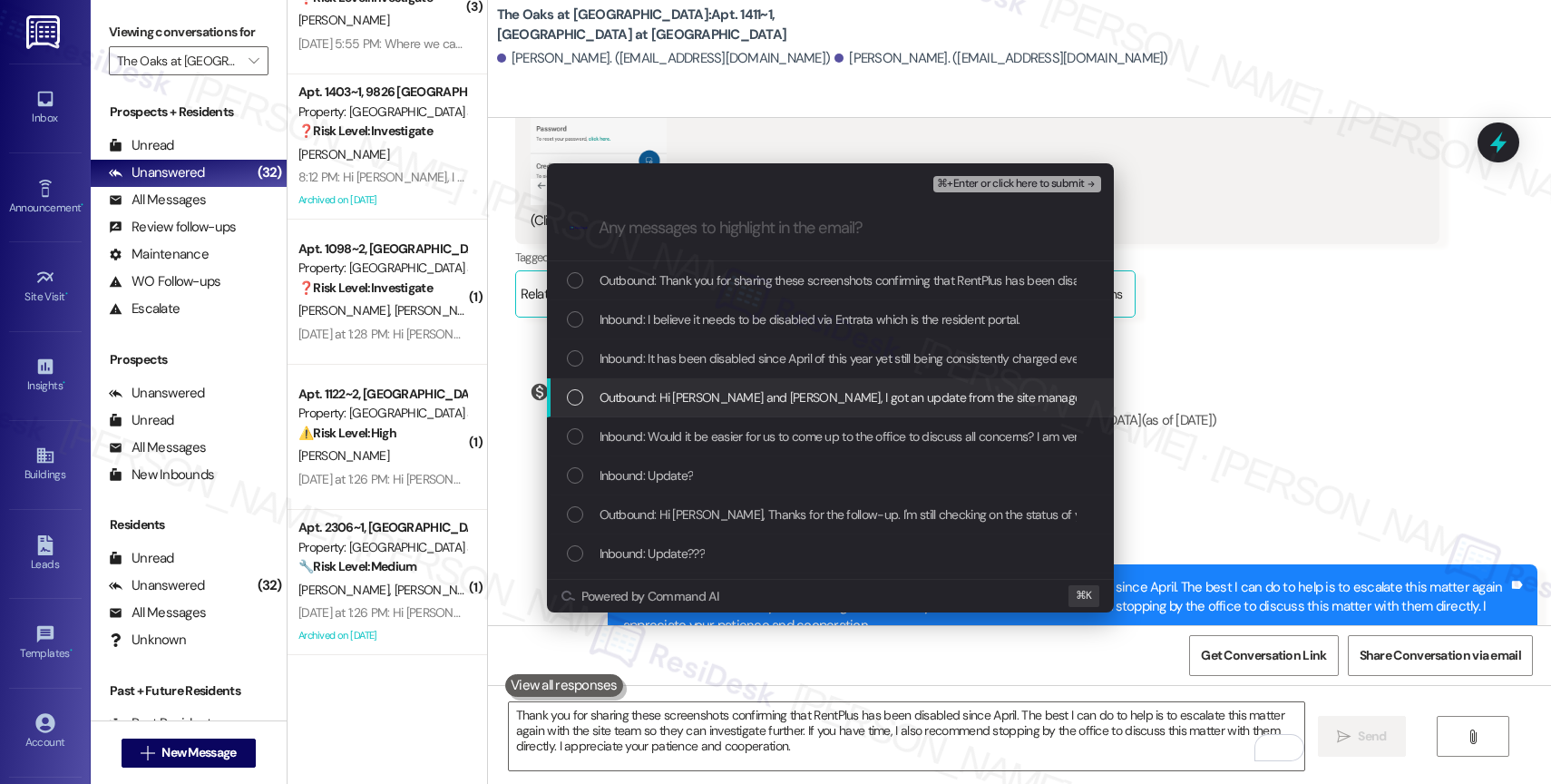
click at [747, 404] on span "Outbound: Hi [PERSON_NAME] and [PERSON_NAME], I got an update from the site man…" at bounding box center [1134, 396] width 1070 height 20
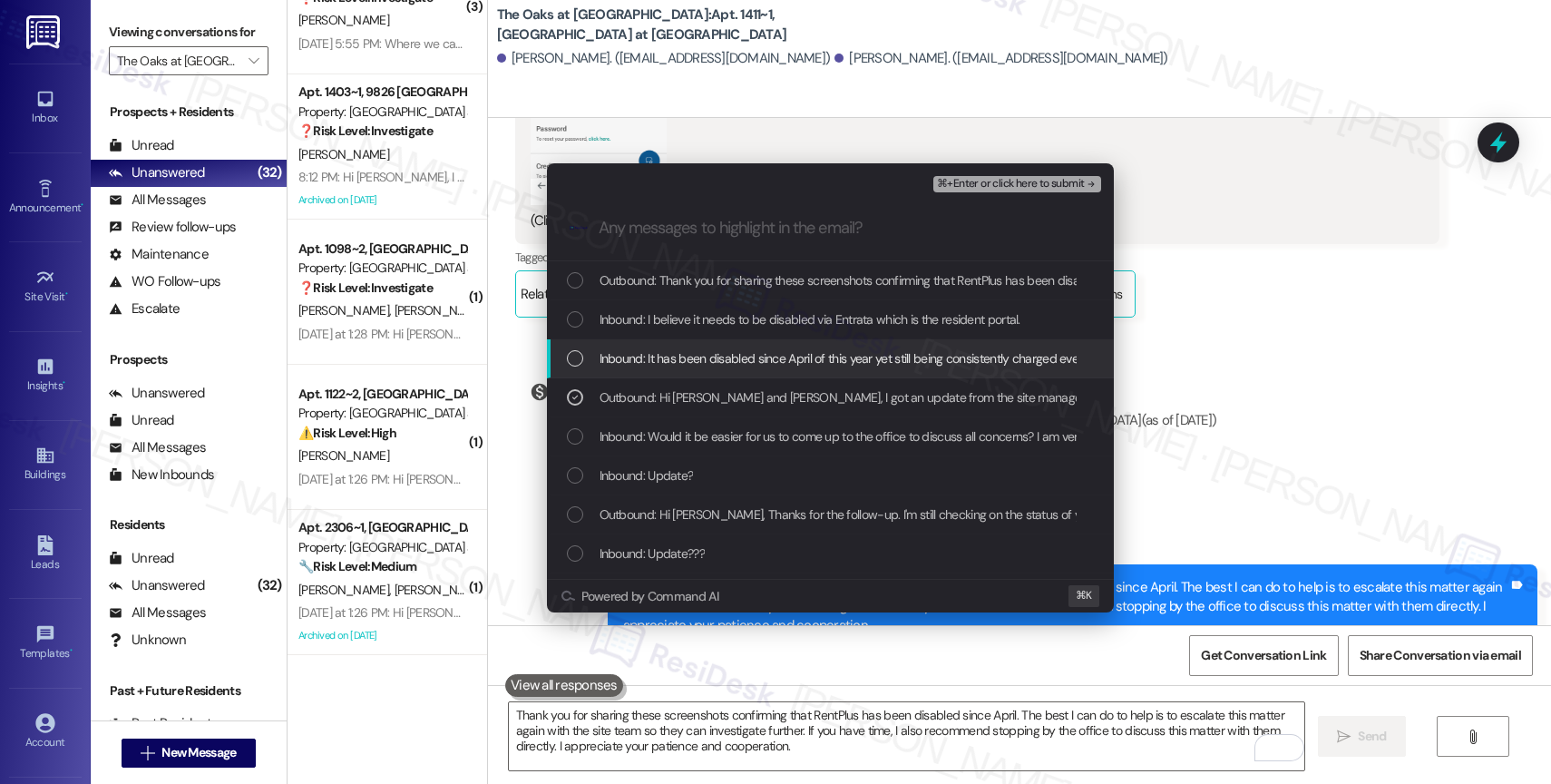
drag, startPoint x: 753, startPoint y: 362, endPoint x: 756, endPoint y: 333, distance: 29.2
click at [754, 356] on span "Inbound: It has been disabled since April of this year yet still being consiste…" at bounding box center [864, 357] width 529 height 20
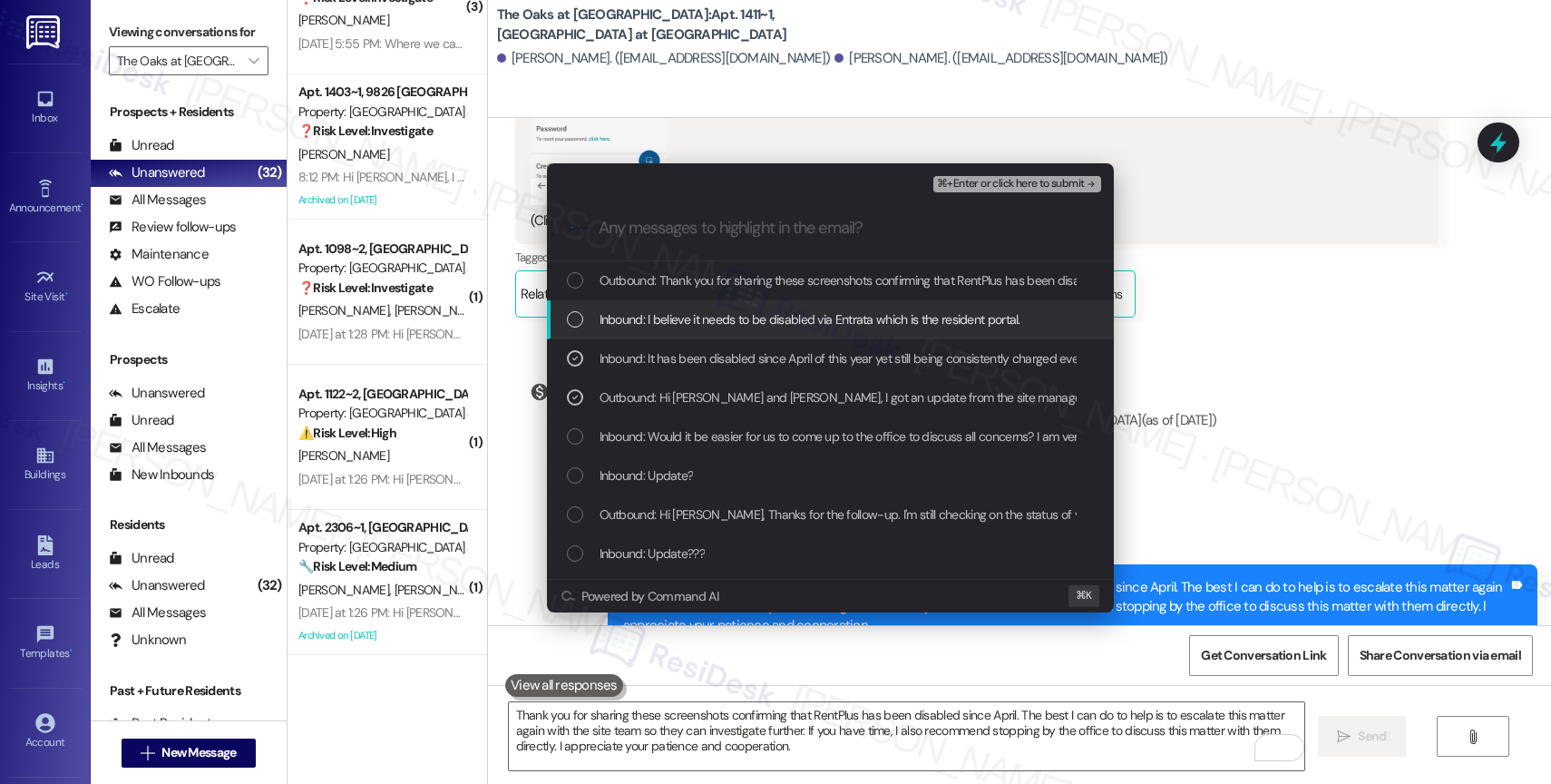
drag, startPoint x: 756, startPoint y: 317, endPoint x: 777, endPoint y: 279, distance: 43.4
click at [759, 307] on div "Inbound: I believe it needs to be disabled via Entrata which is the resident po…" at bounding box center [830, 319] width 567 height 39
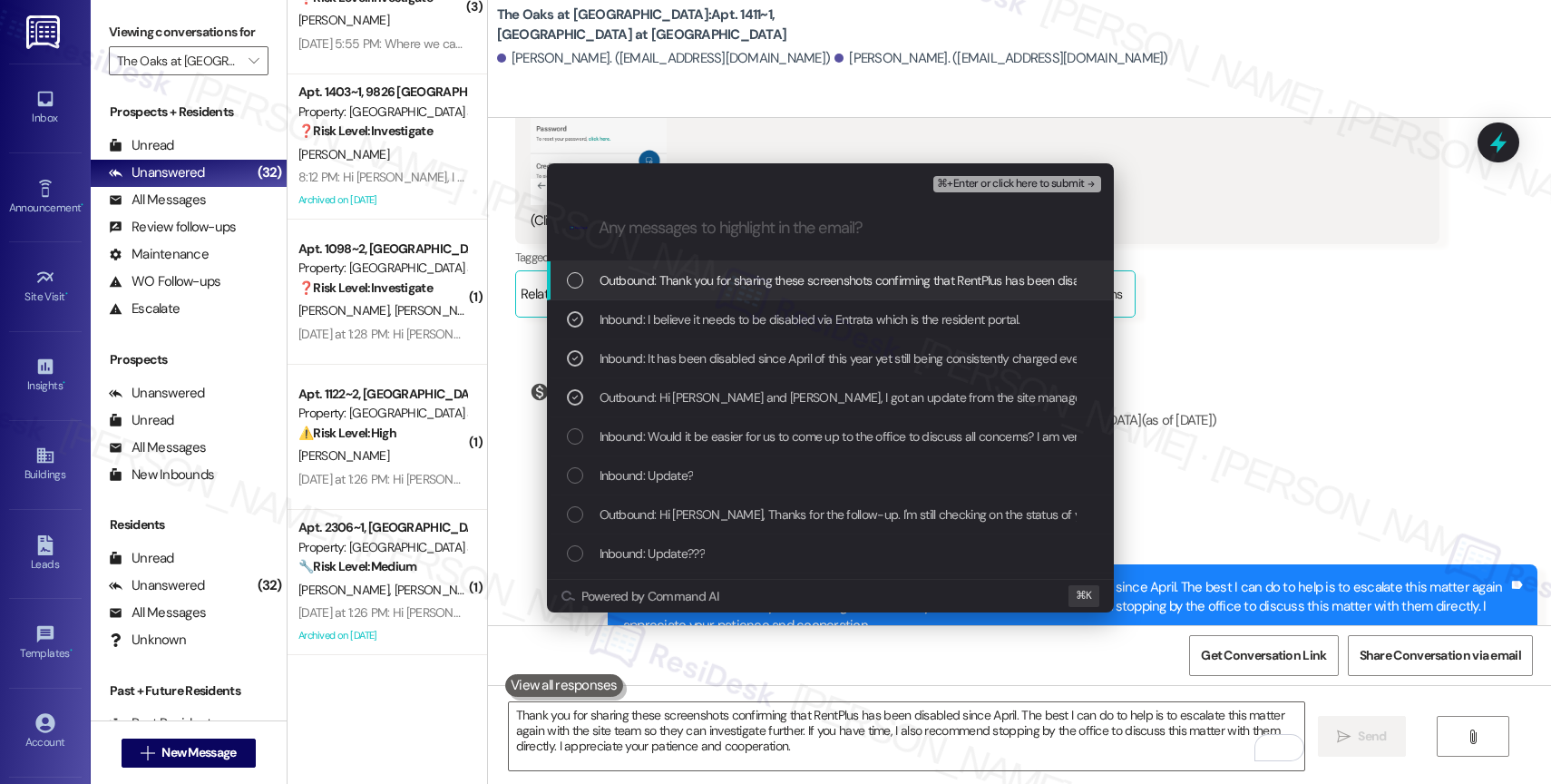
drag, startPoint x: 777, startPoint y: 279, endPoint x: 1112, endPoint y: 159, distance: 355.8
click at [778, 278] on span "Outbound: Thank you for sharing these screenshots confirming that RentPlus has …" at bounding box center [1535, 280] width 1872 height 20
click at [1050, 184] on span "⌘+Enter or click here to submit" at bounding box center [1010, 183] width 147 height 12
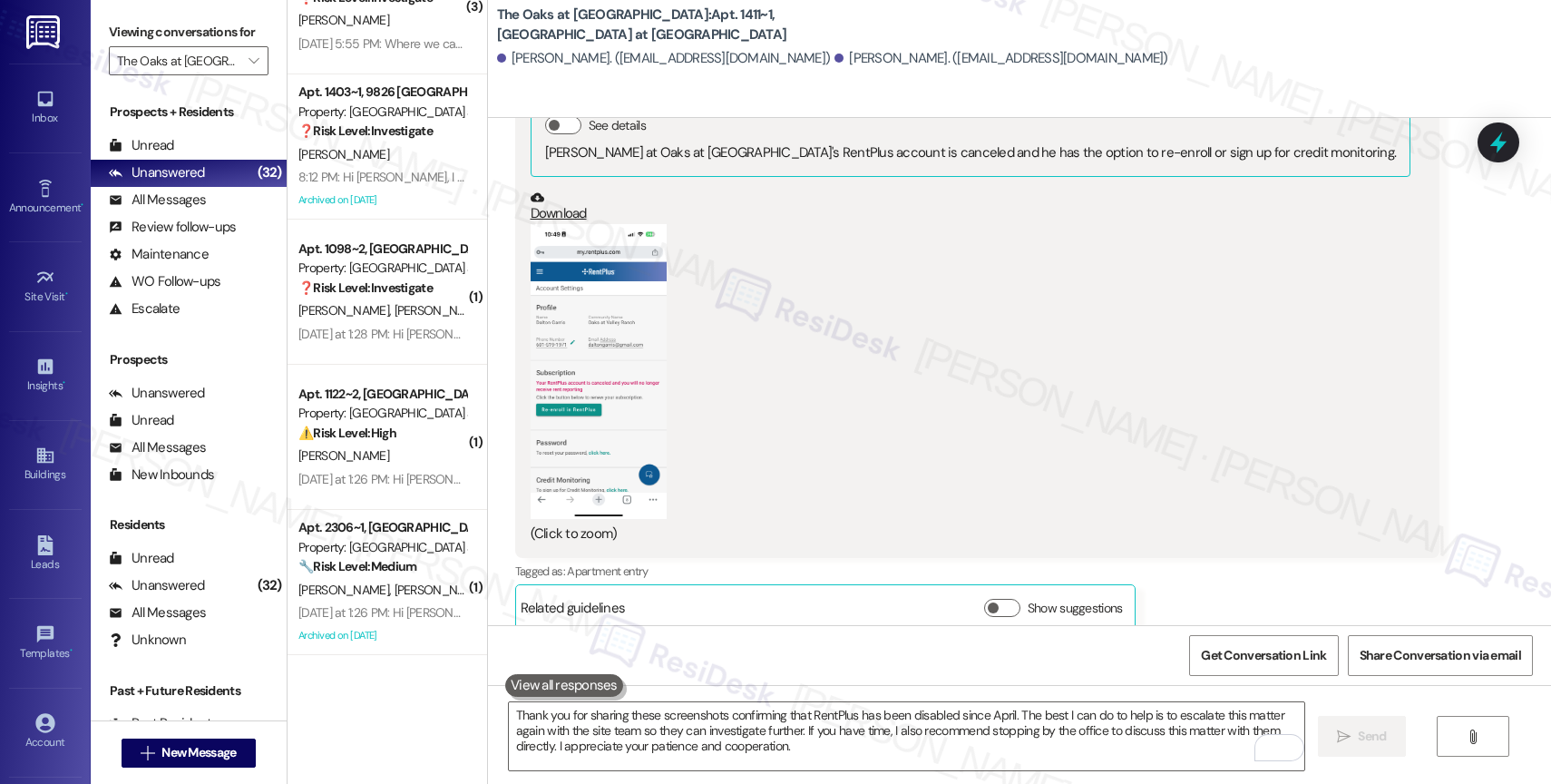
scroll to position [9056, 0]
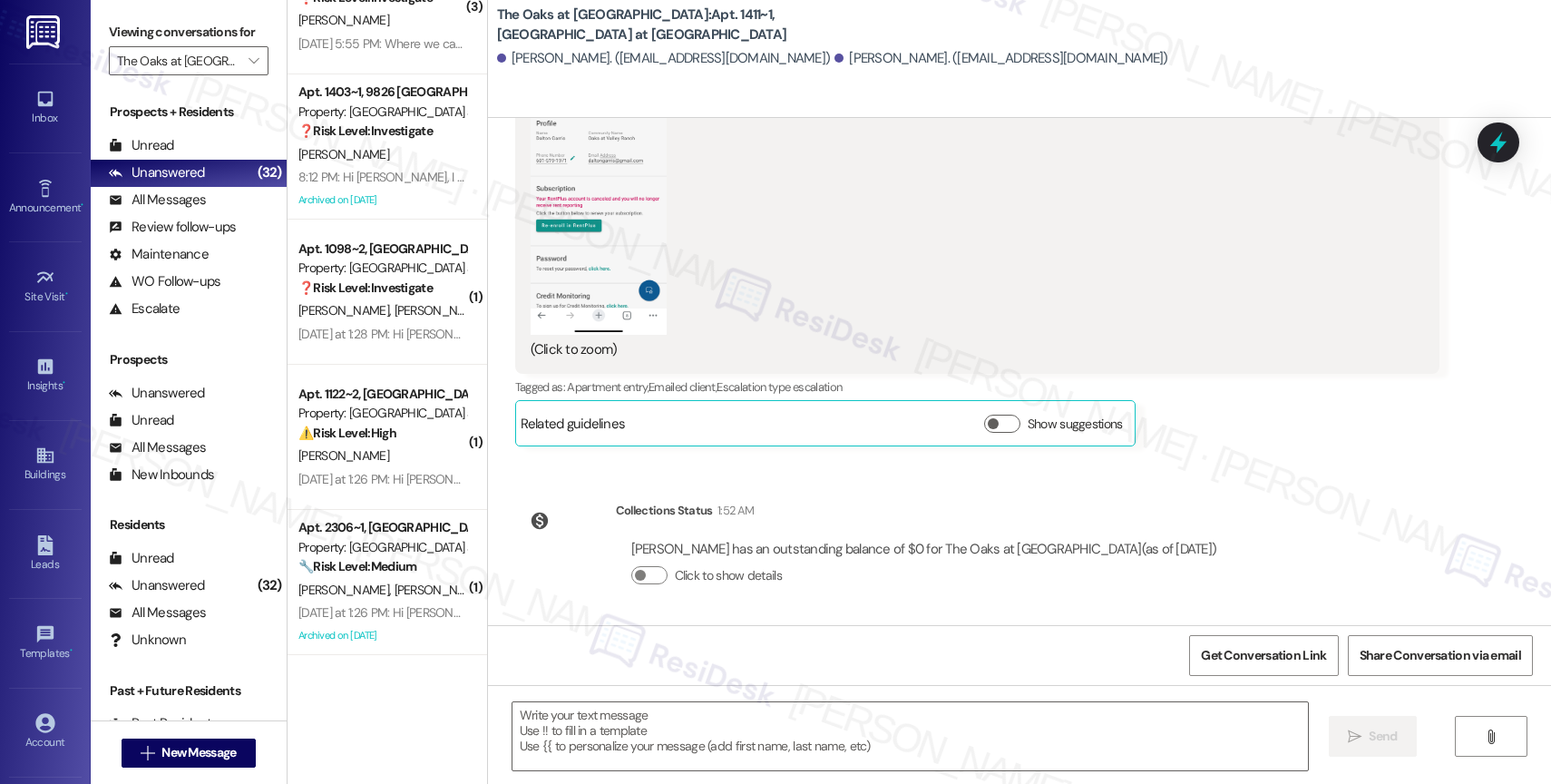
type textarea "Fetching suggested responses. Please feel free to read through the conversation…"
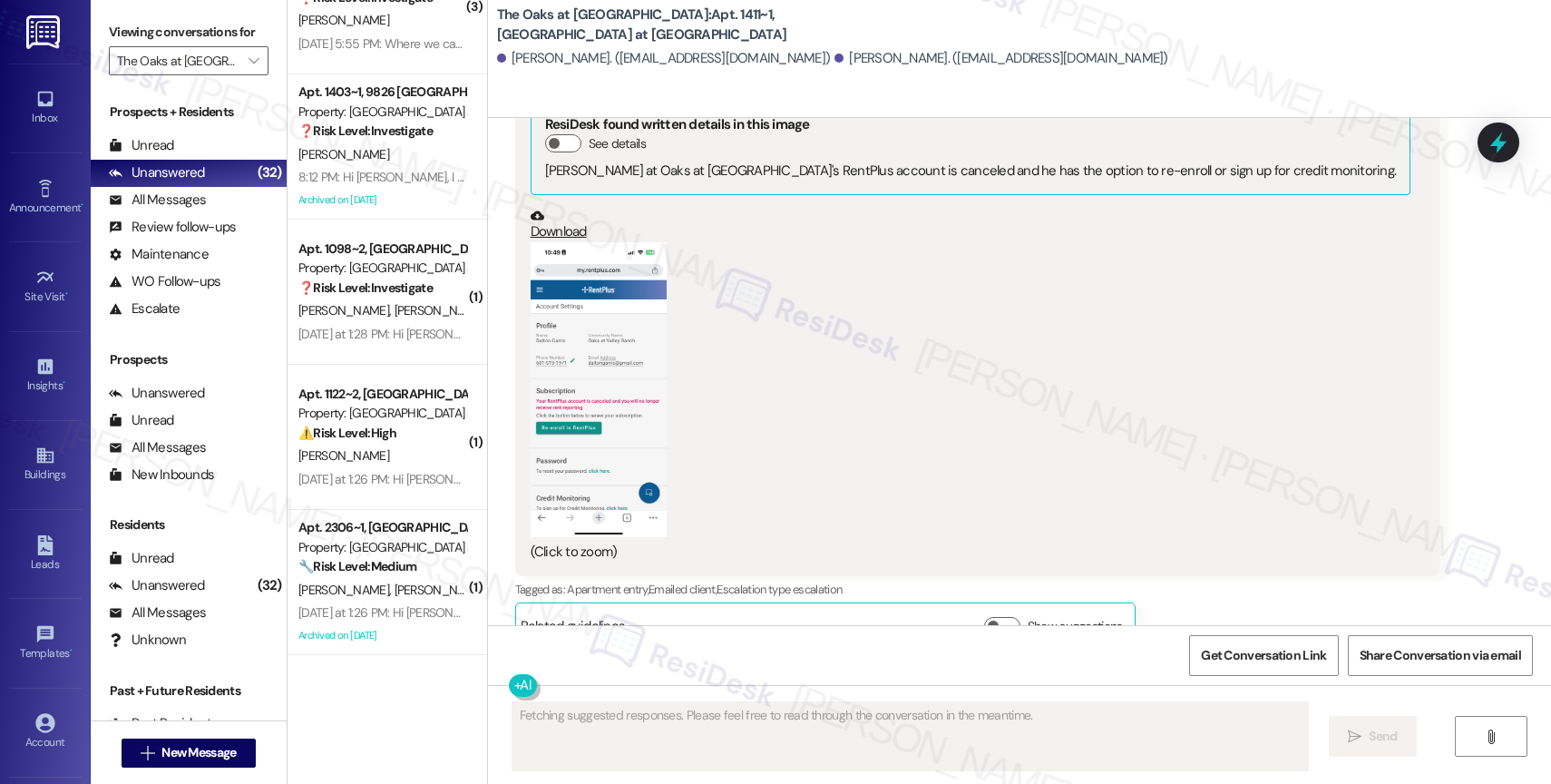
scroll to position [9084, 0]
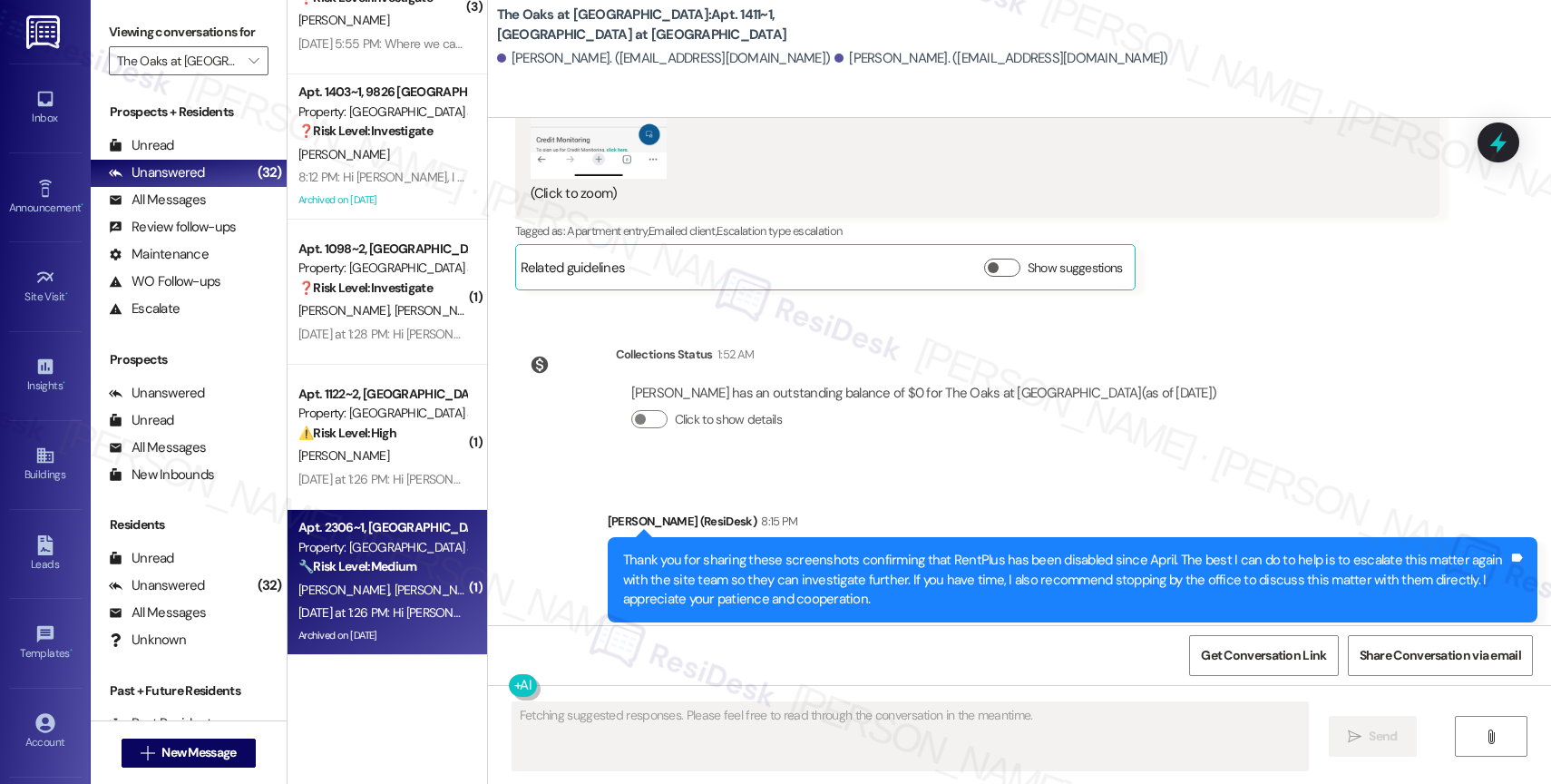
click at [348, 559] on strong "🔧 Risk Level: Medium" at bounding box center [357, 565] width 118 height 16
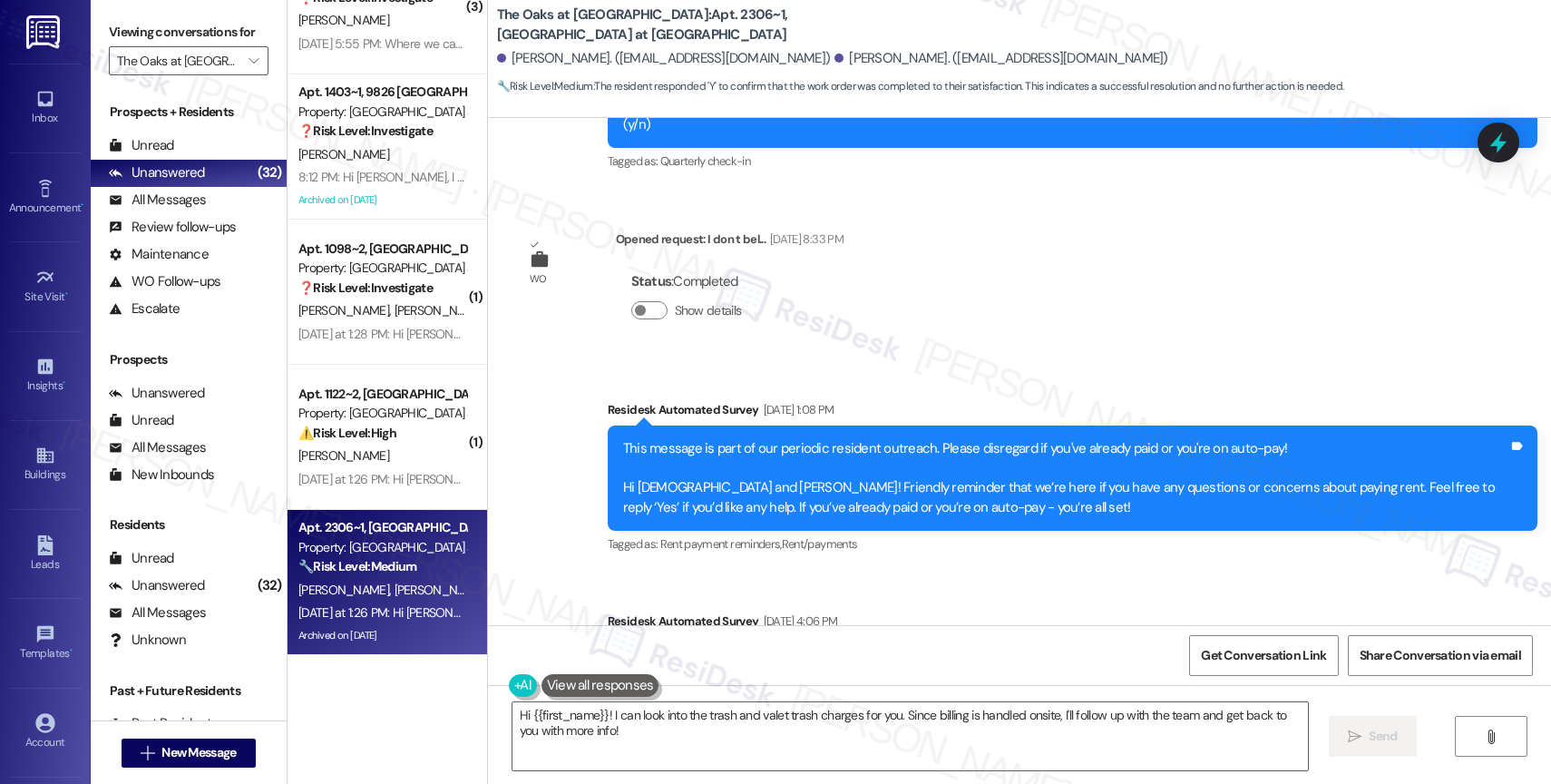
scroll to position [5530, 0]
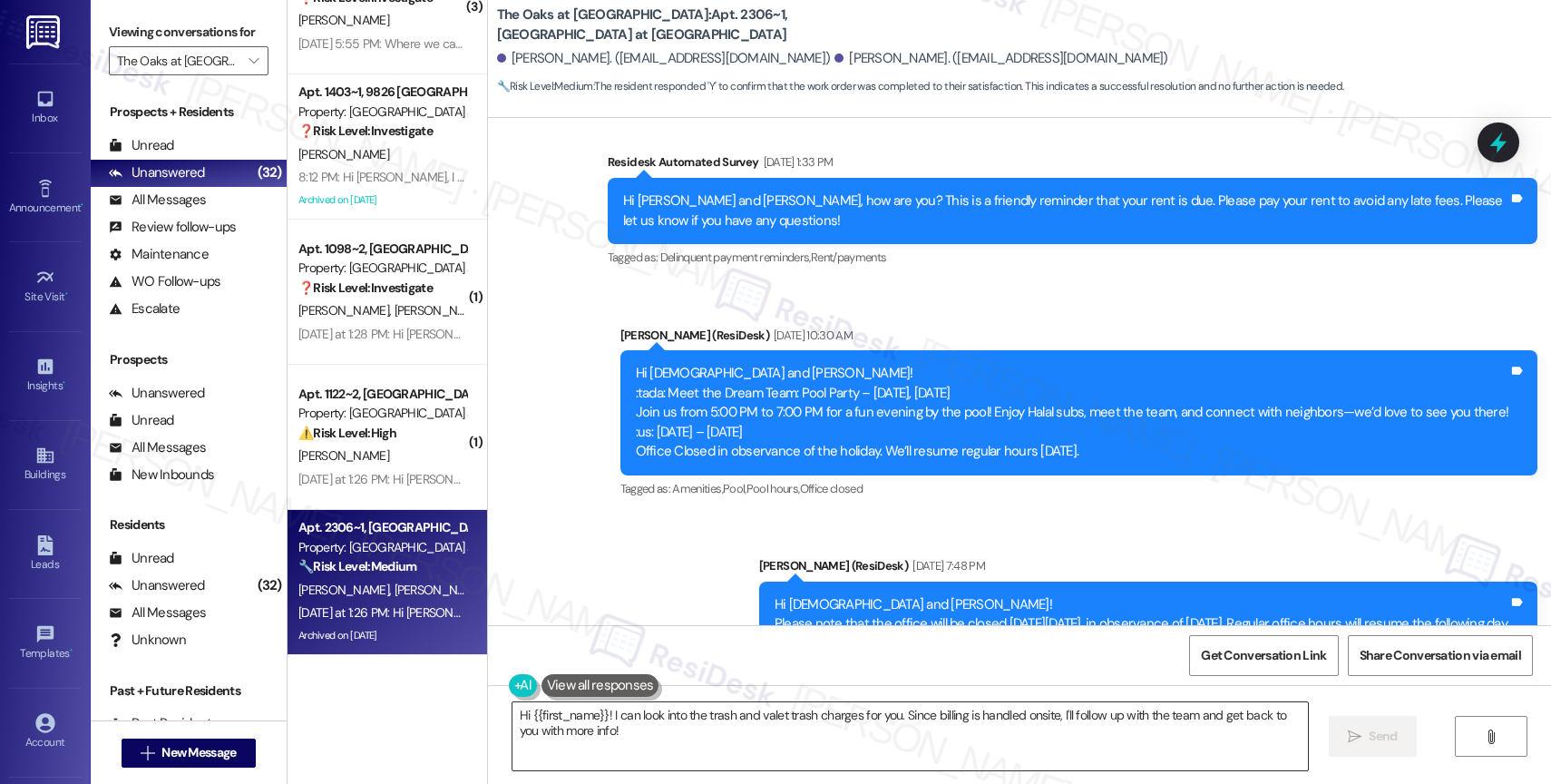
click at [596, 760] on textarea "Hi {{first_name}}! I can look into the trash and valet trash charges for you. S…" at bounding box center [909, 736] width 795 height 68
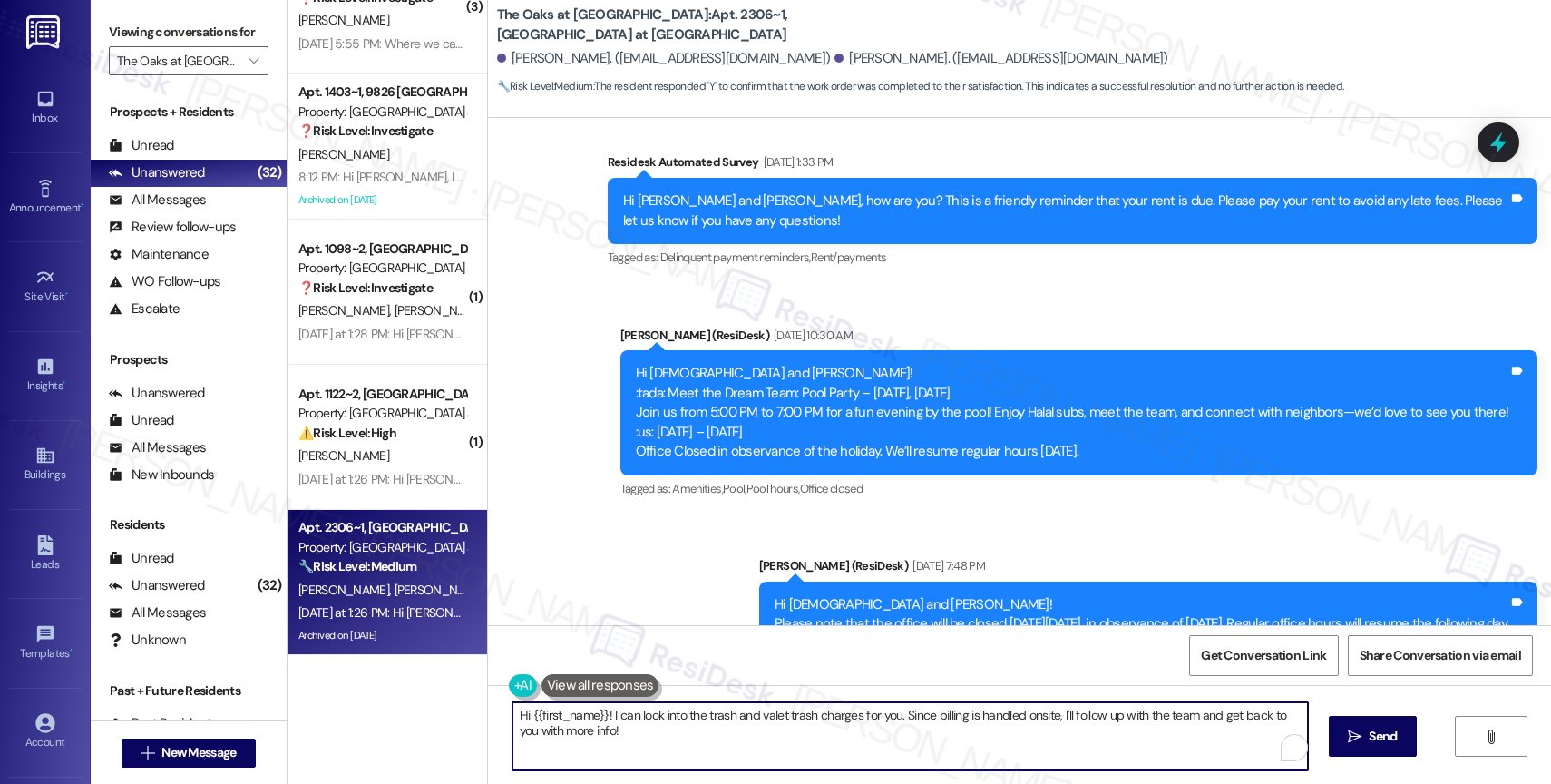
click at [596, 760] on textarea "Hi {{first_name}}! I can look into the trash and valet trash charges for you. S…" at bounding box center [909, 736] width 795 height 68
paste textarea ", I hope you’re doing well! I’m sorry for the delay in getting back to you, and…"
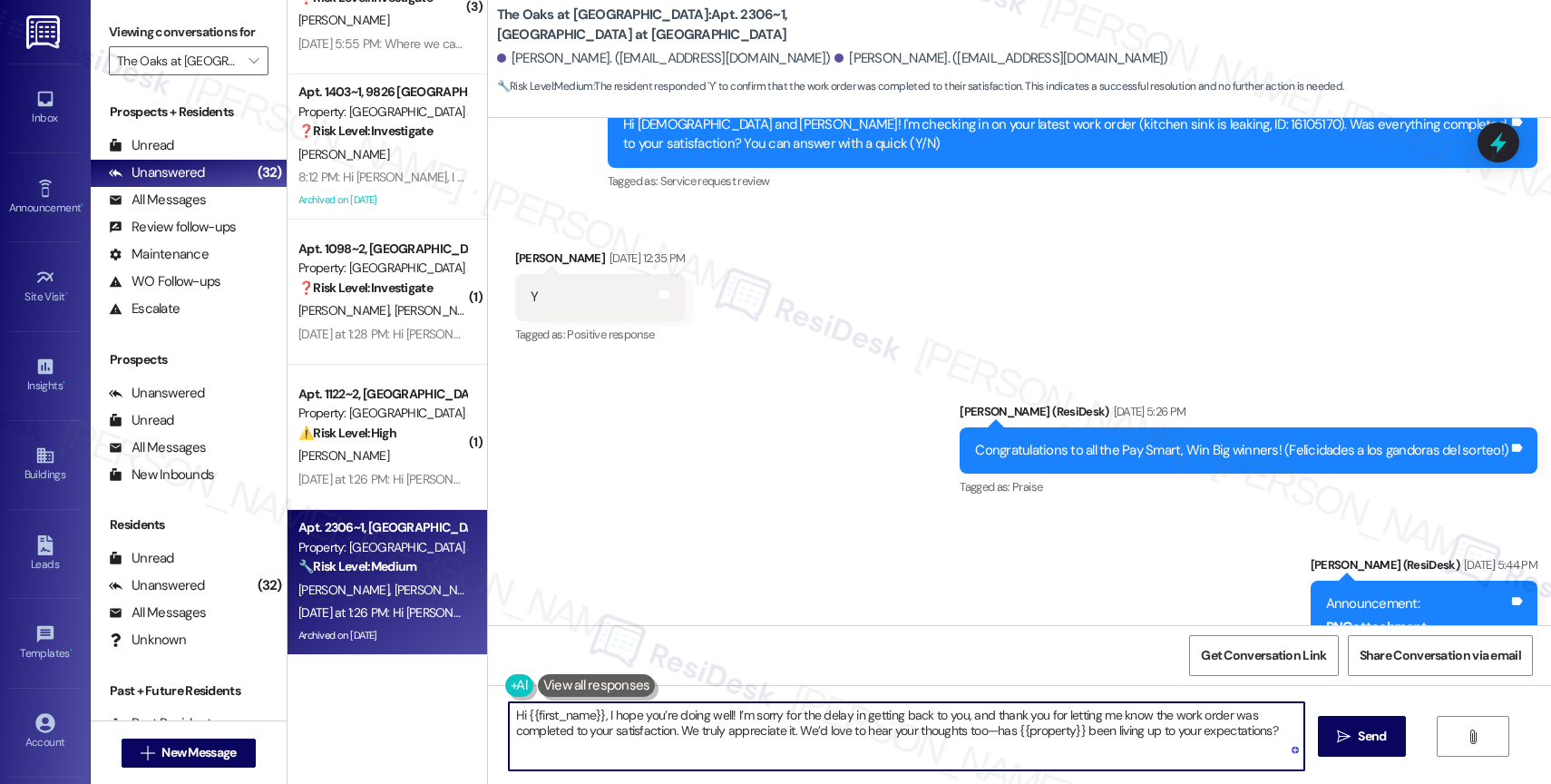
scroll to position [8042, 0]
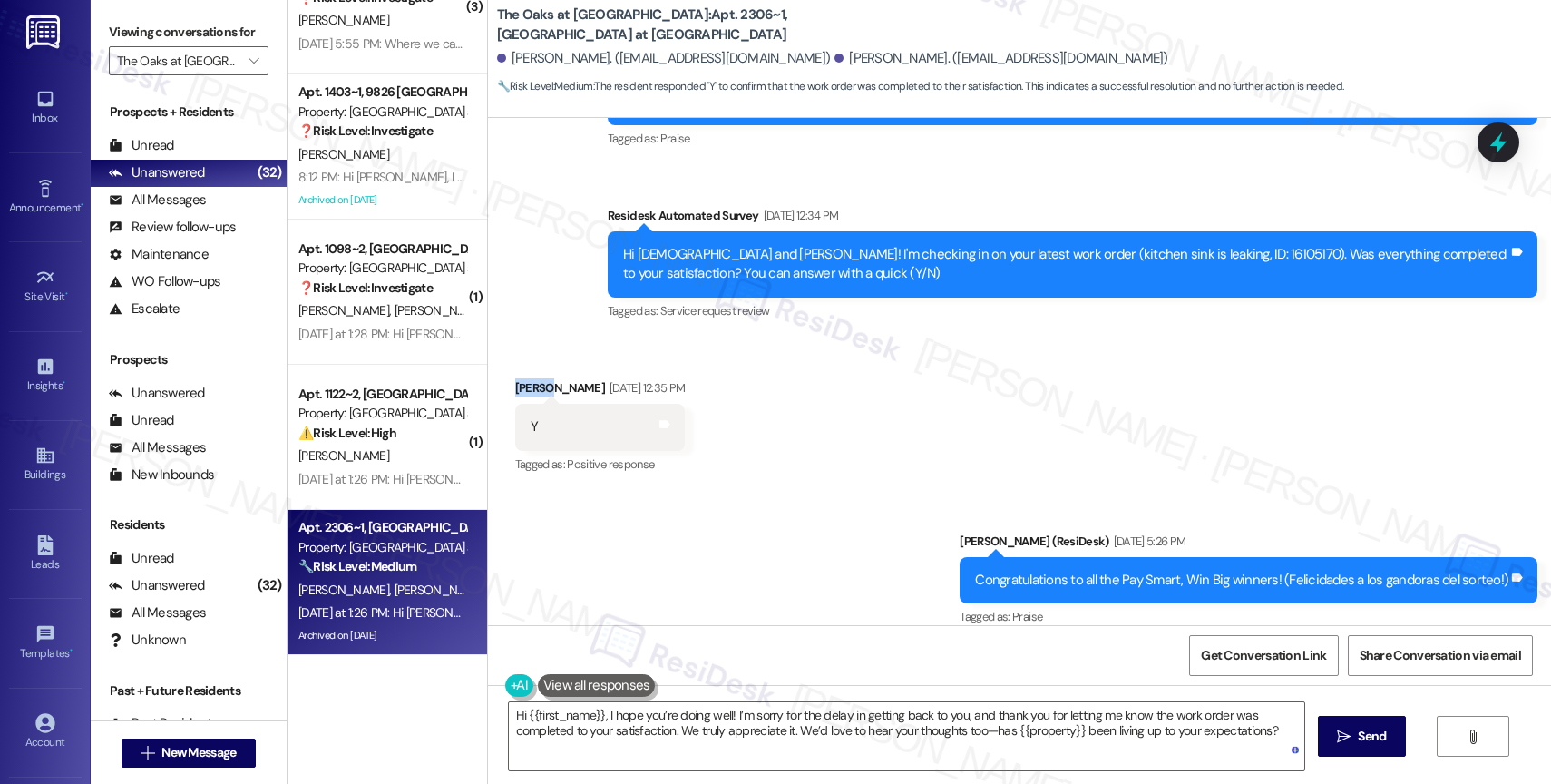
drag, startPoint x: 540, startPoint y: 310, endPoint x: 485, endPoint y: 302, distance: 55.6
click at [488, 337] on div "Received via SMS [PERSON_NAME] [DATE] 12:35 PM Y Tags and notes Tagged as: Posi…" at bounding box center [1019, 414] width 1063 height 154
copy div "[DEMOGRAPHIC_DATA]"
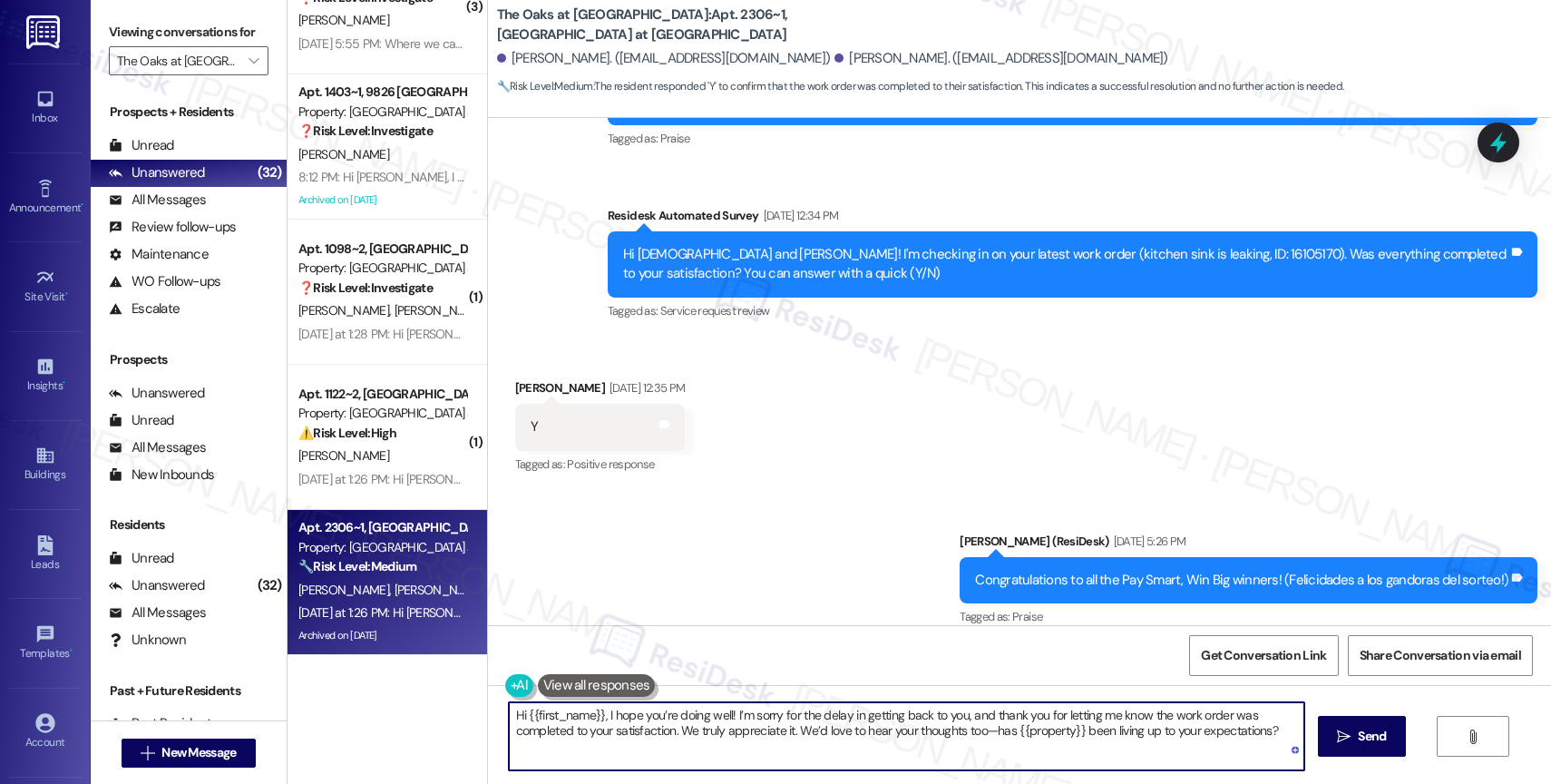
click at [625, 742] on textarea "Hi {{first_name}}, I hope you’re doing well! I’m sorry for the delay in getting…" at bounding box center [906, 736] width 795 height 68
drag, startPoint x: 516, startPoint y: 713, endPoint x: 589, endPoint y: 709, distance: 73.1
click at [589, 709] on textarea "Hi {{first_name}}, I hope you’re doing well! I’m sorry for the delay in getting…" at bounding box center [906, 736] width 795 height 68
paste textarea "[DEMOGRAPHIC_DATA]"
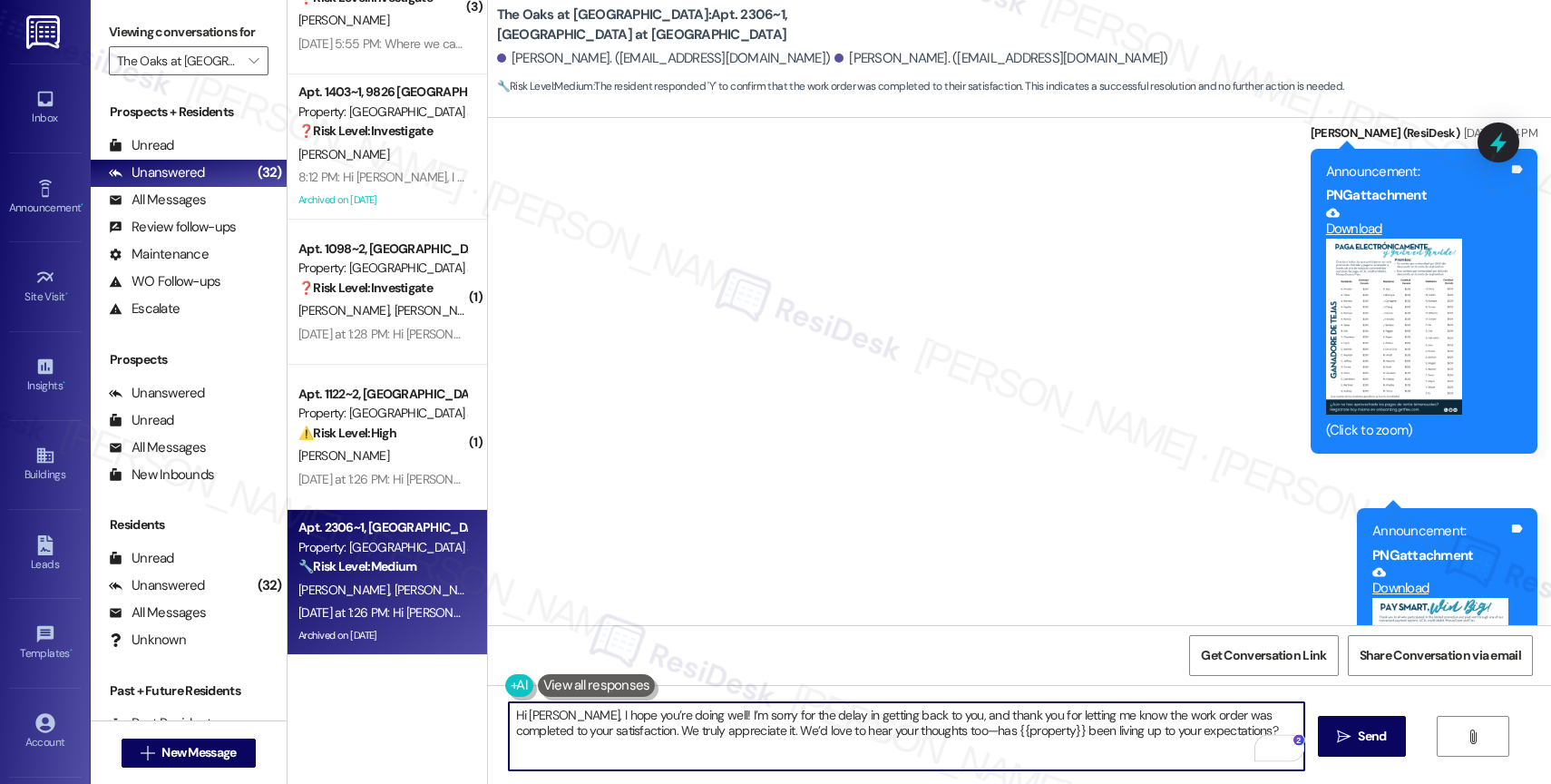
scroll to position [8821, 0]
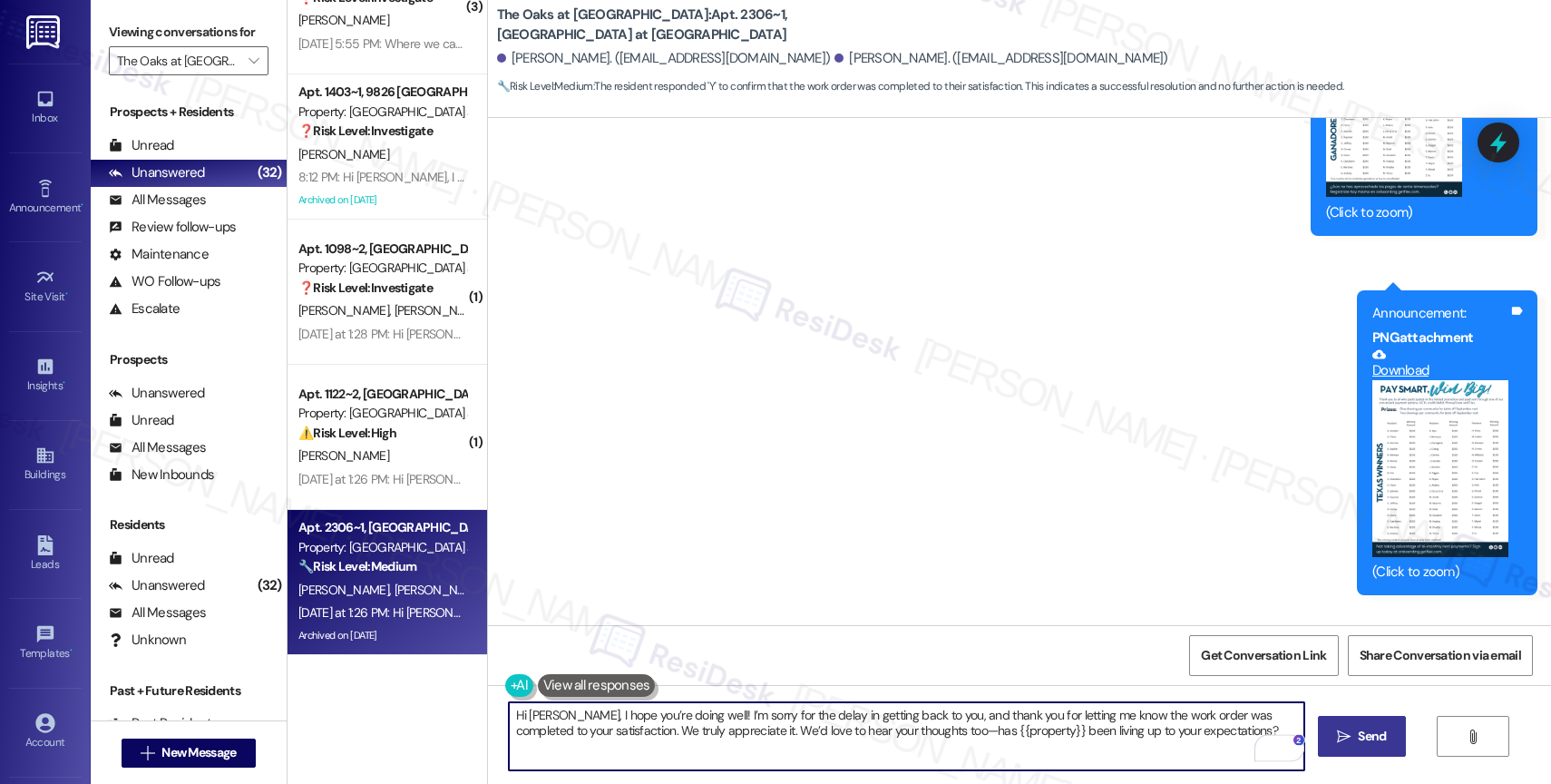
type textarea "Hi [PERSON_NAME], I hope you’re doing well! I’m sorry for the delay in getting …"
click at [1333, 731] on span " Send" at bounding box center [1361, 736] width 57 height 19
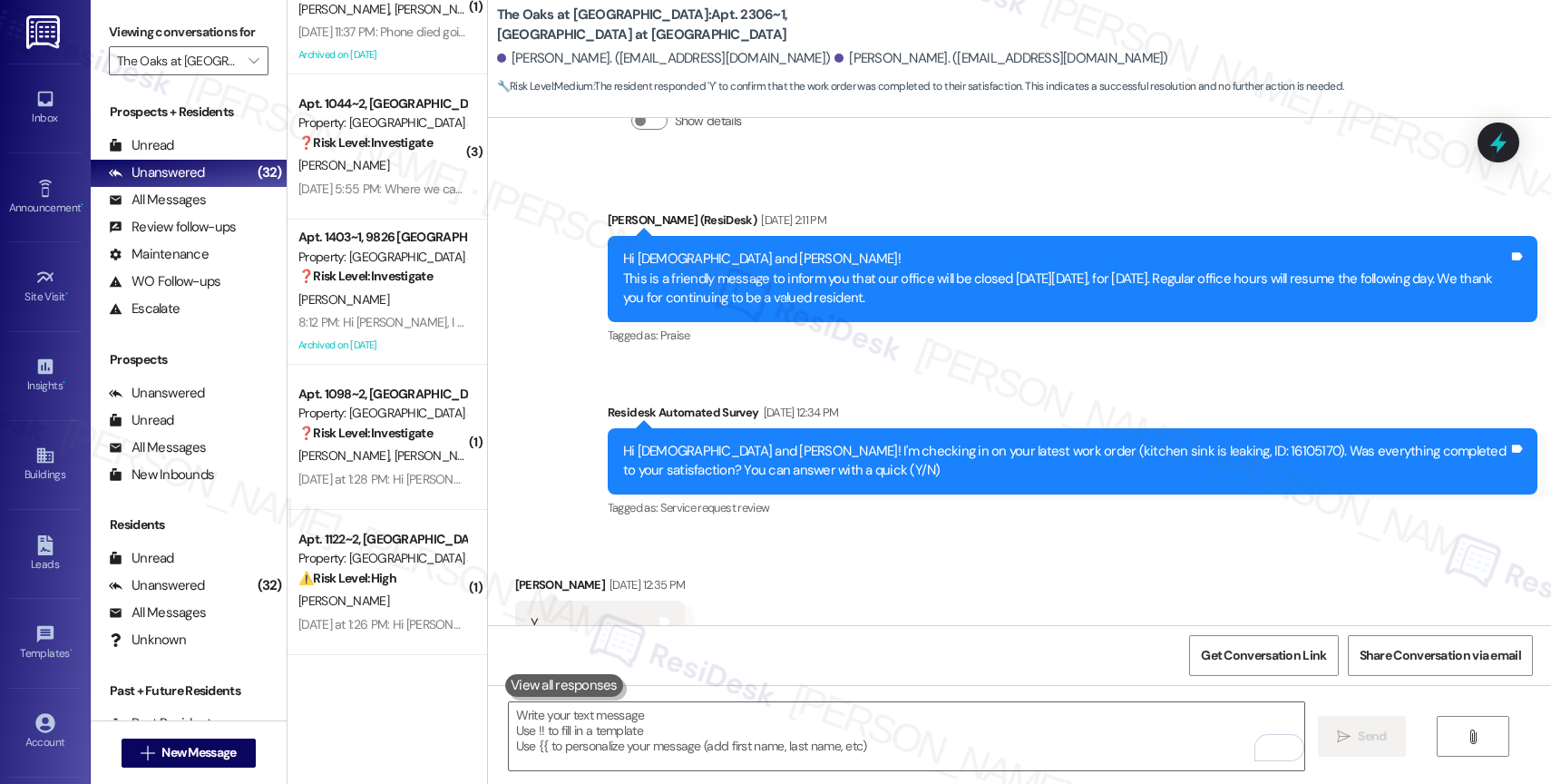
scroll to position [7831, 0]
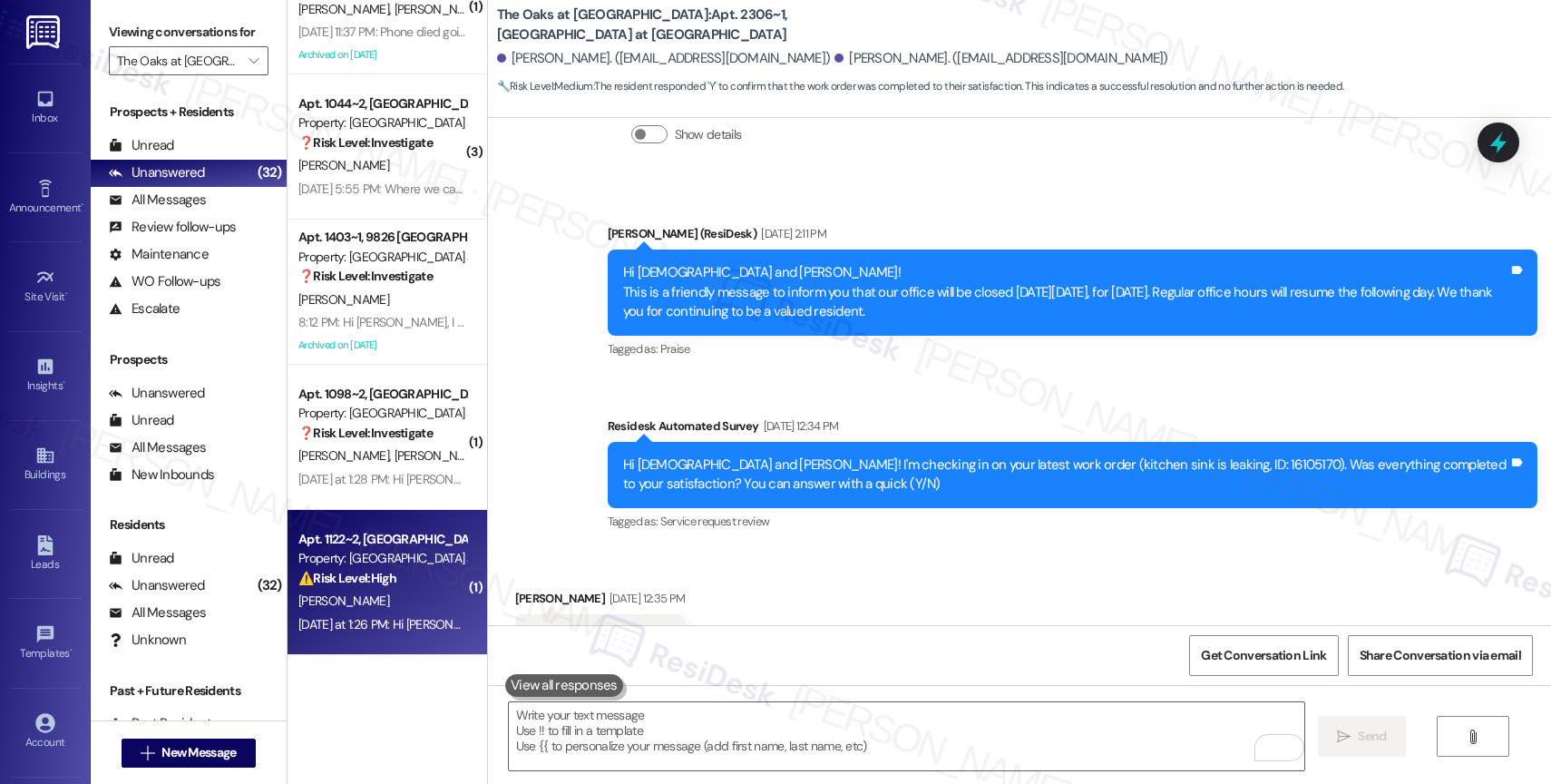
click at [321, 566] on div "Property: [GEOGRAPHIC_DATA] at [GEOGRAPHIC_DATA]" at bounding box center [382, 558] width 168 height 19
type textarea "Fetching suggested responses. Please feel free to read through the conversation…"
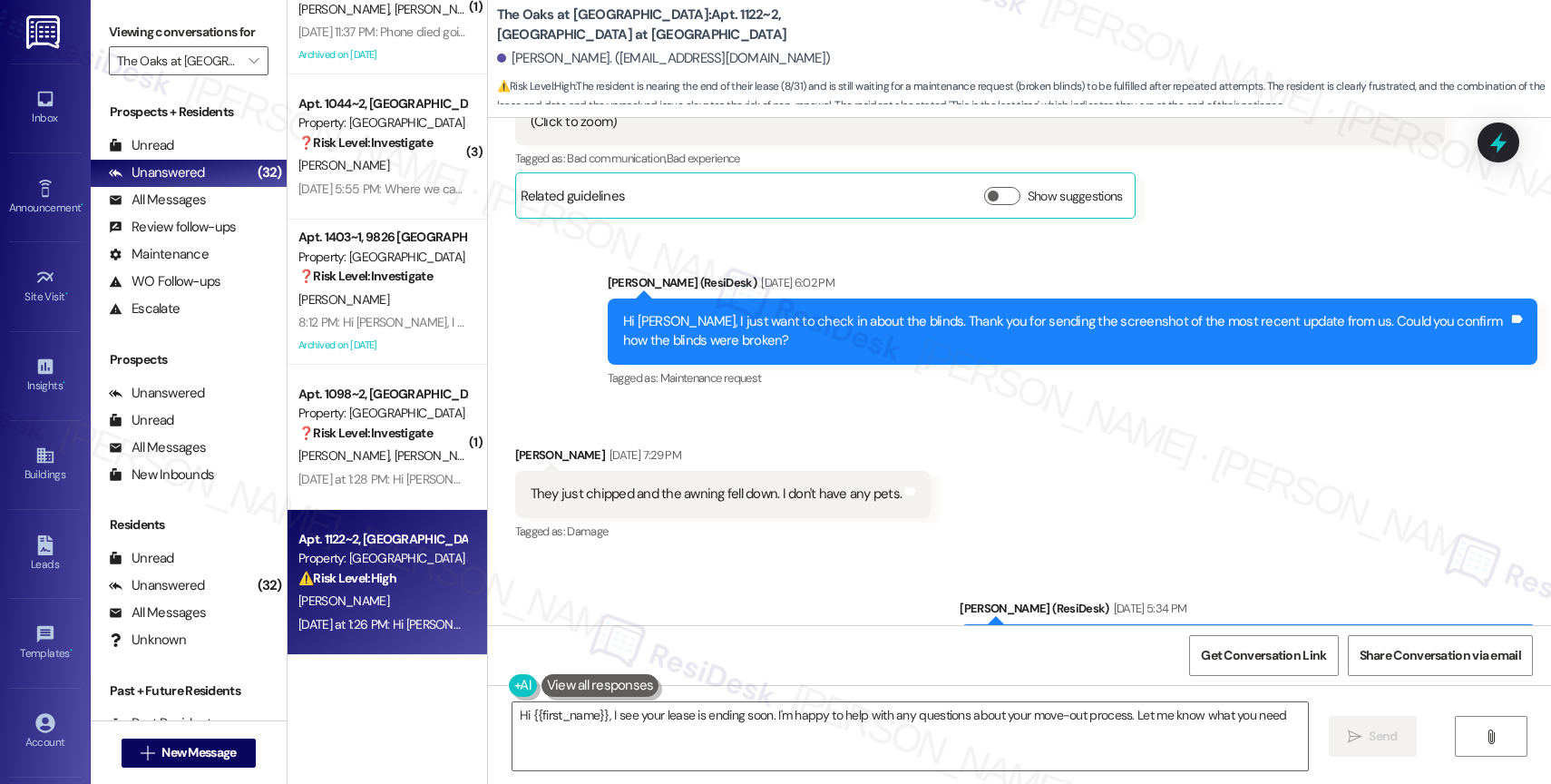
type textarea "Hi {{first_name}}, I see your lease is ending soon. I'm happy to help with any …"
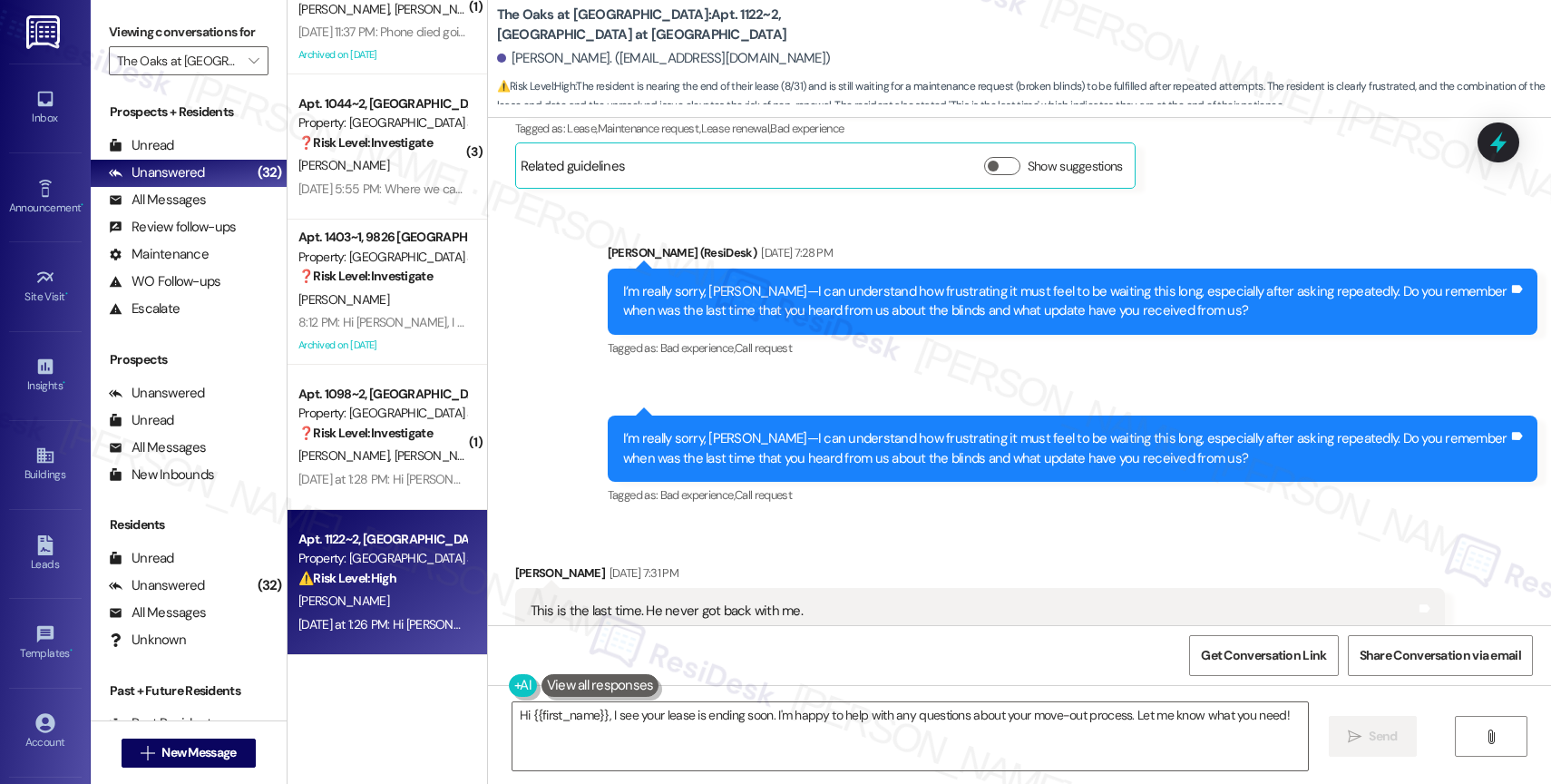
scroll to position [50900, 0]
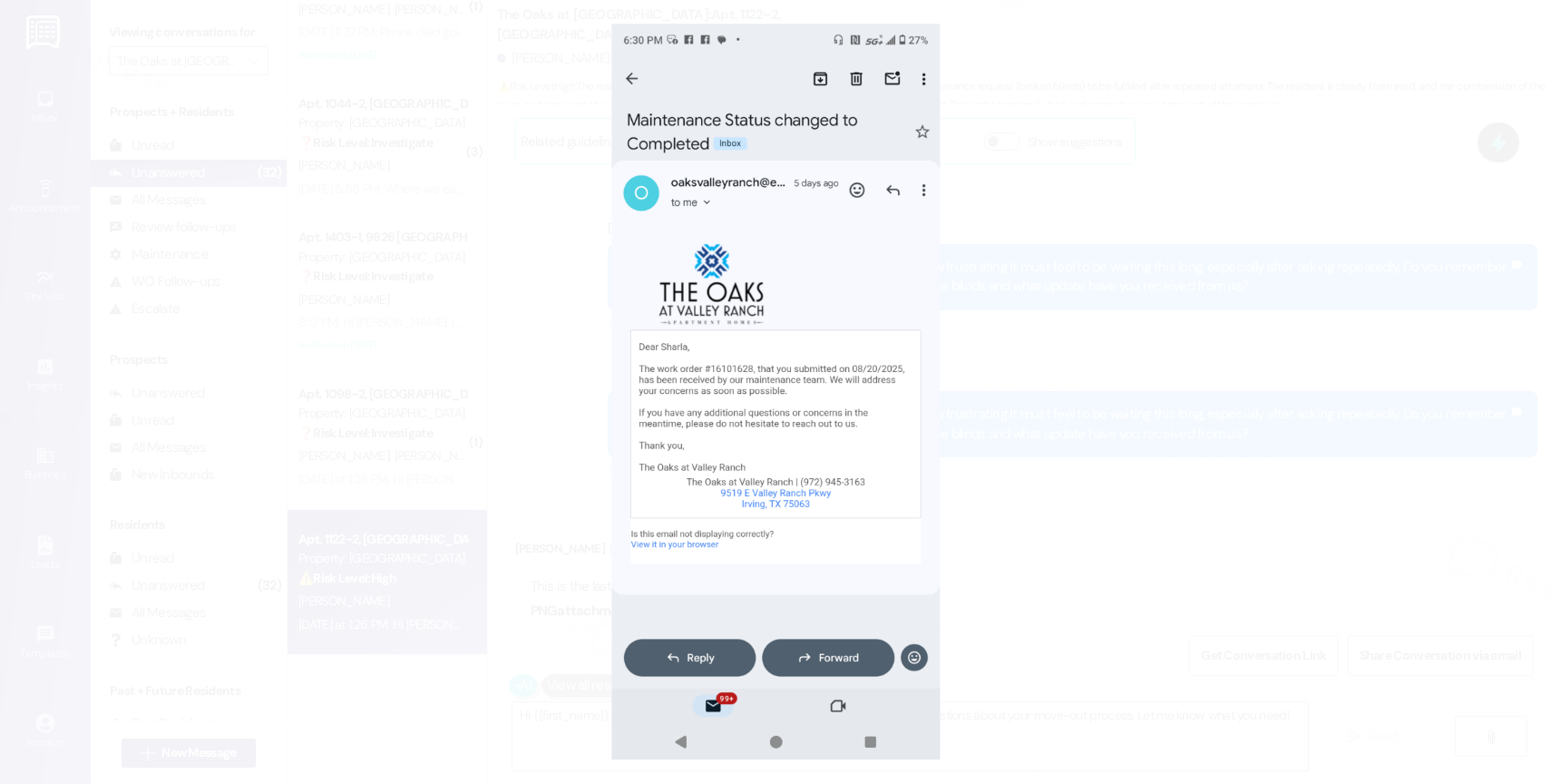
click at [862, 435] on button "Unzoom image" at bounding box center [776, 392] width 1551 height 784
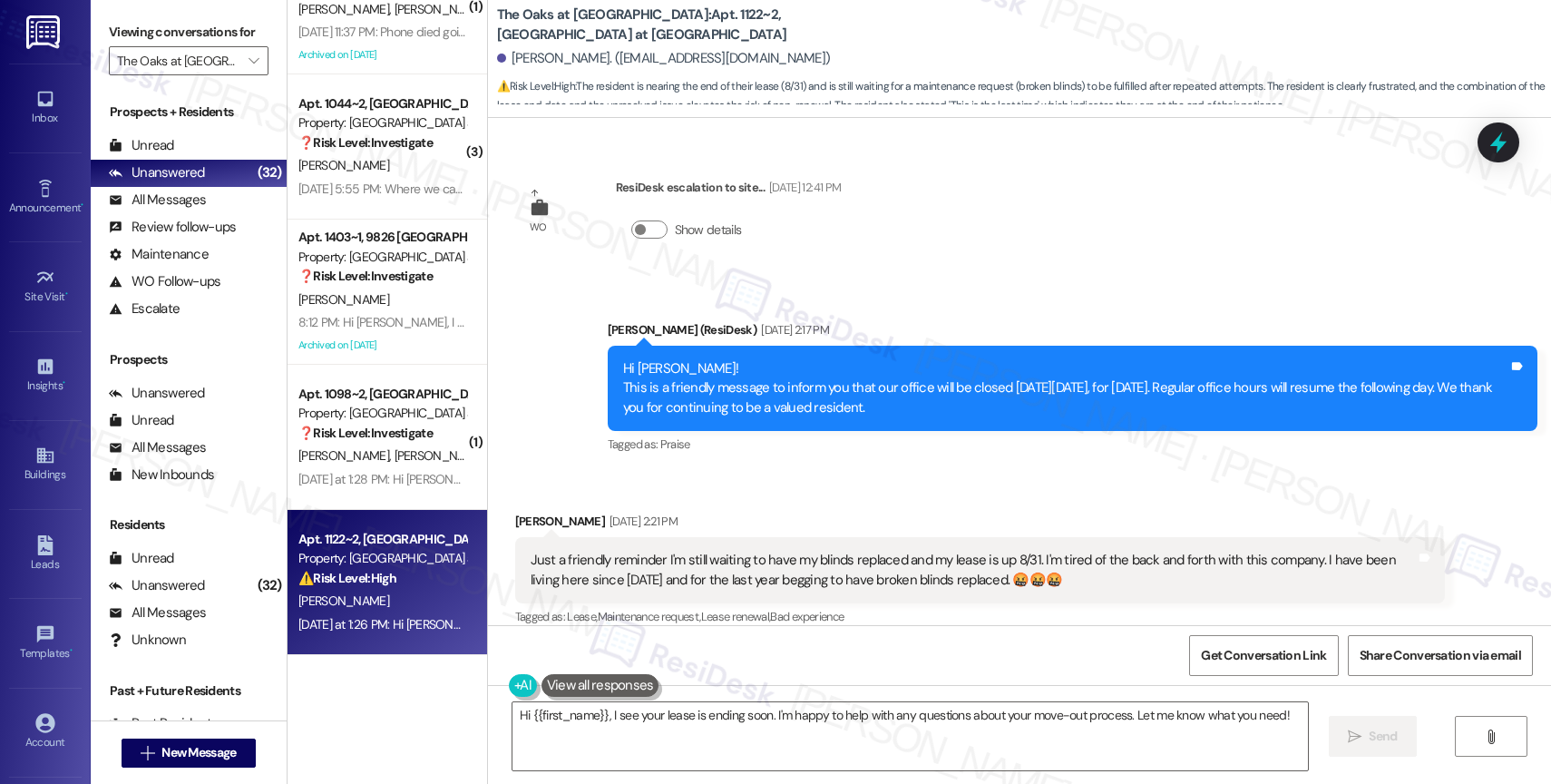
scroll to position [50354, 0]
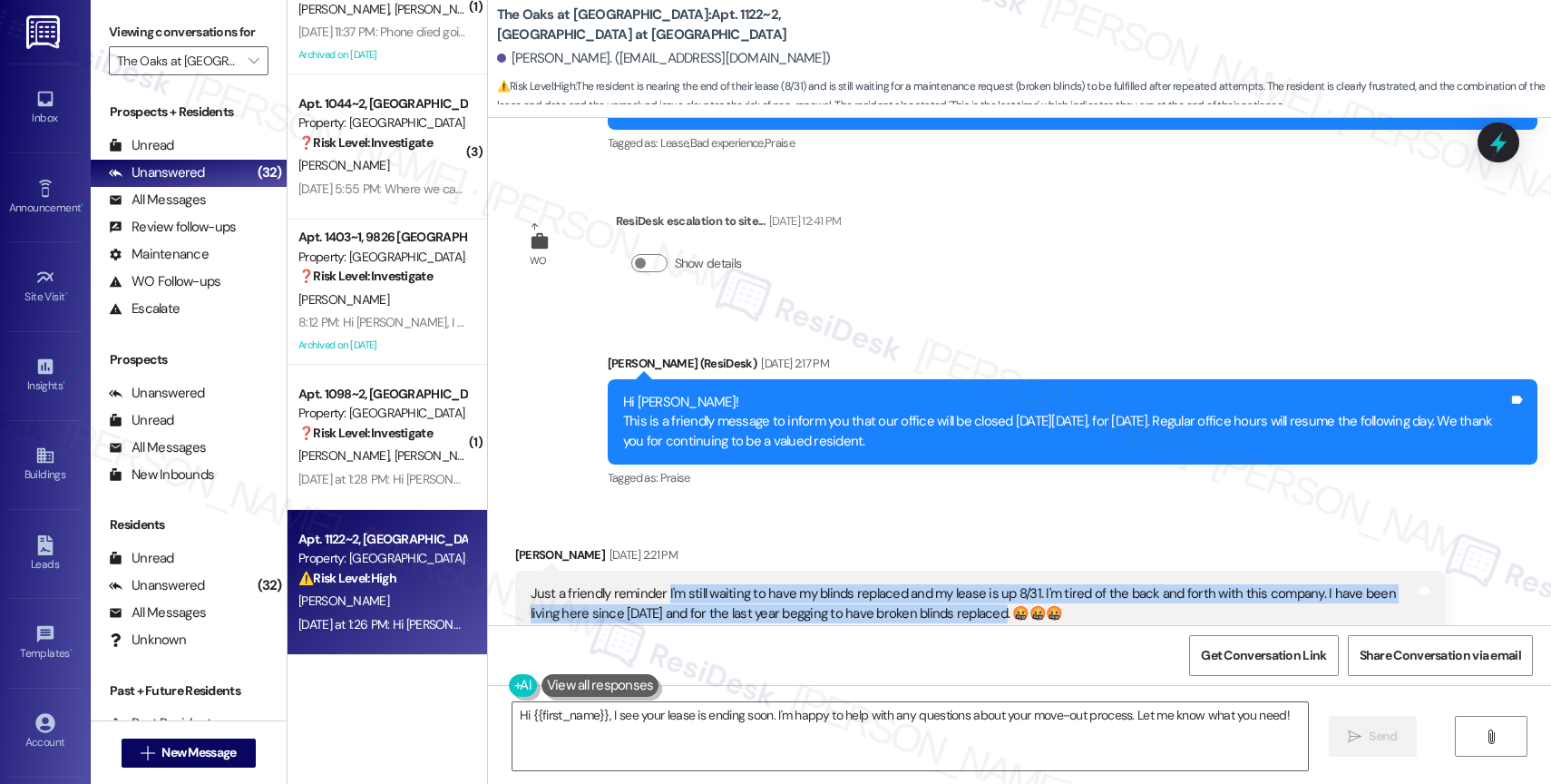
drag, startPoint x: 654, startPoint y: 242, endPoint x: 947, endPoint y: 264, distance: 293.8
click at [947, 584] on div "Just a friendly reminder I'm still waiting to have my blinds replaced and my le…" at bounding box center [974, 603] width 885 height 39
copy div "I'm still waiting to have my blinds replaced and my lease is up 8/31. I'm tired…"
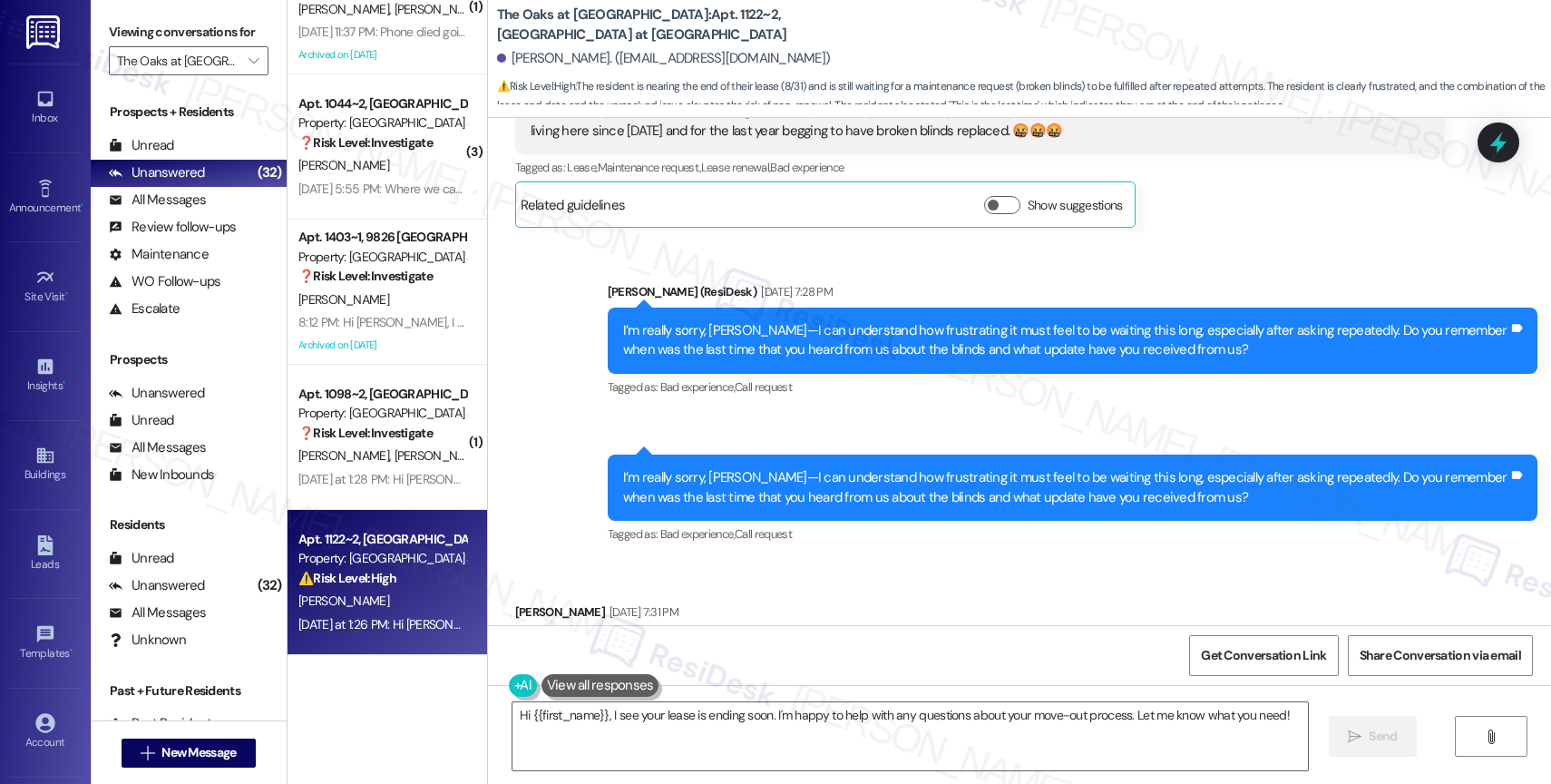
scroll to position [50663, 0]
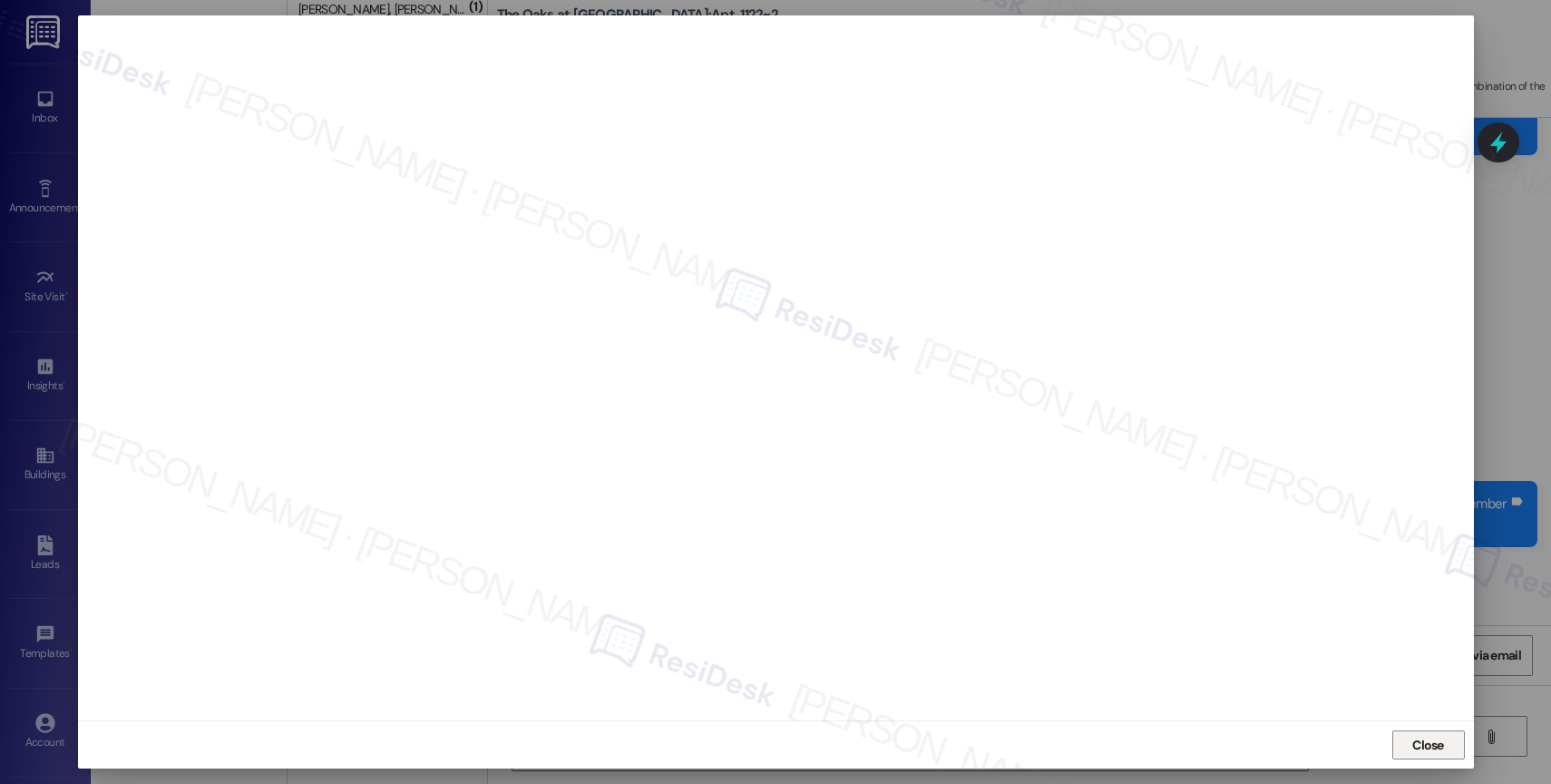
click at [1432, 748] on span "Close" at bounding box center [1427, 745] width 31 height 19
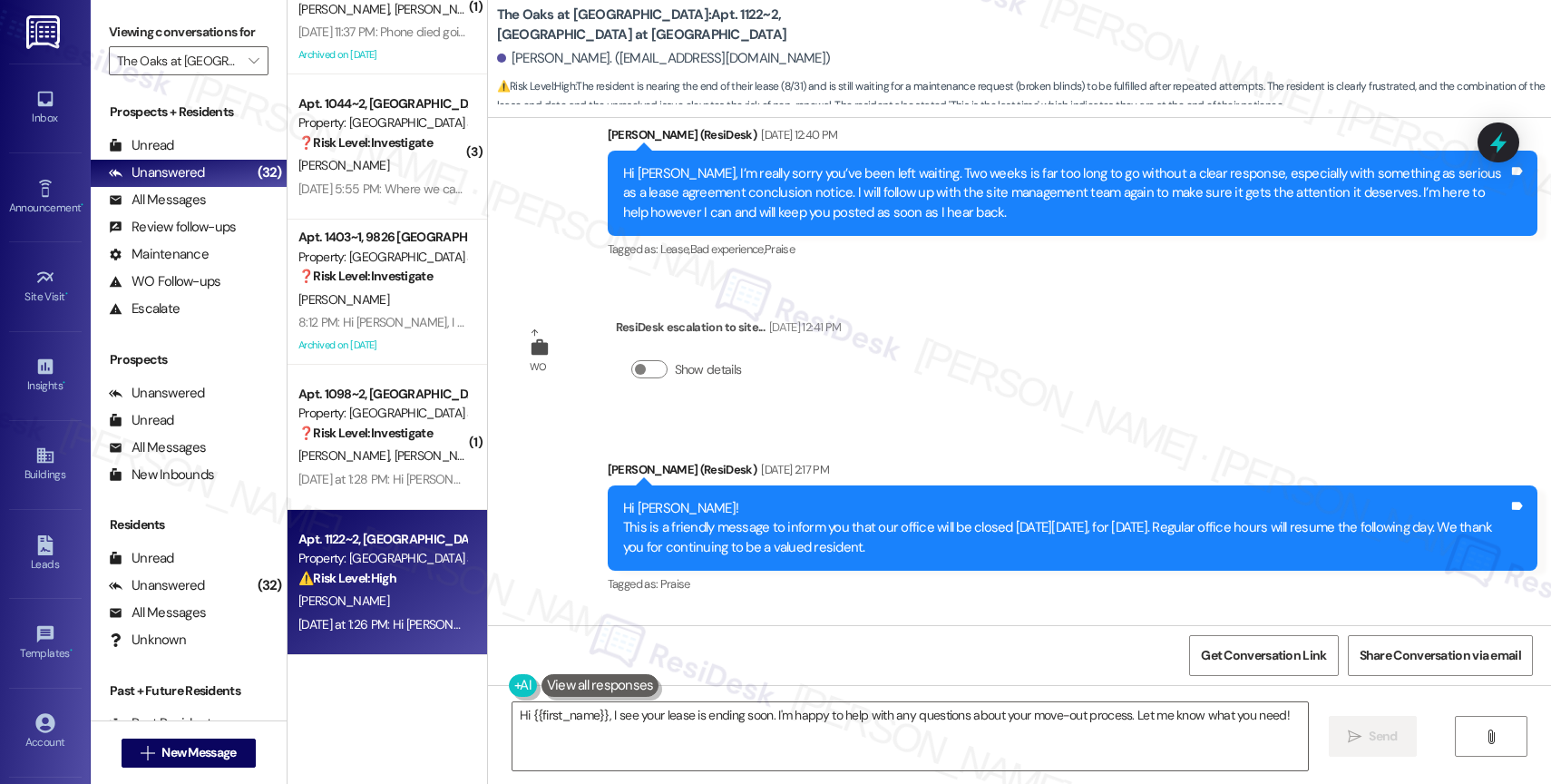
scroll to position [50234, 0]
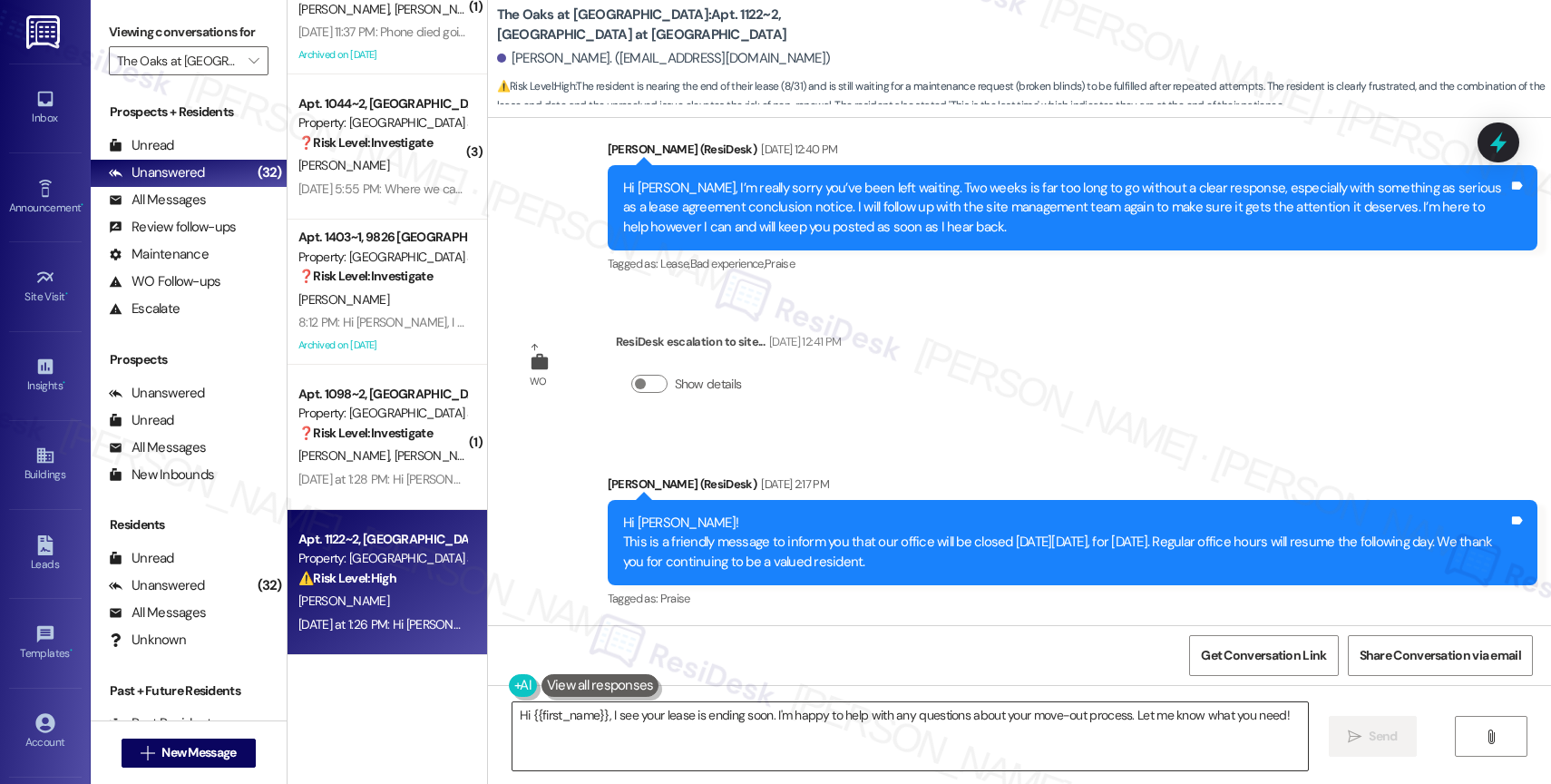
click at [682, 726] on textarea "Hi {{first_name}}, I see your lease is ending soon. I'm happy to help with any …" at bounding box center [909, 736] width 795 height 68
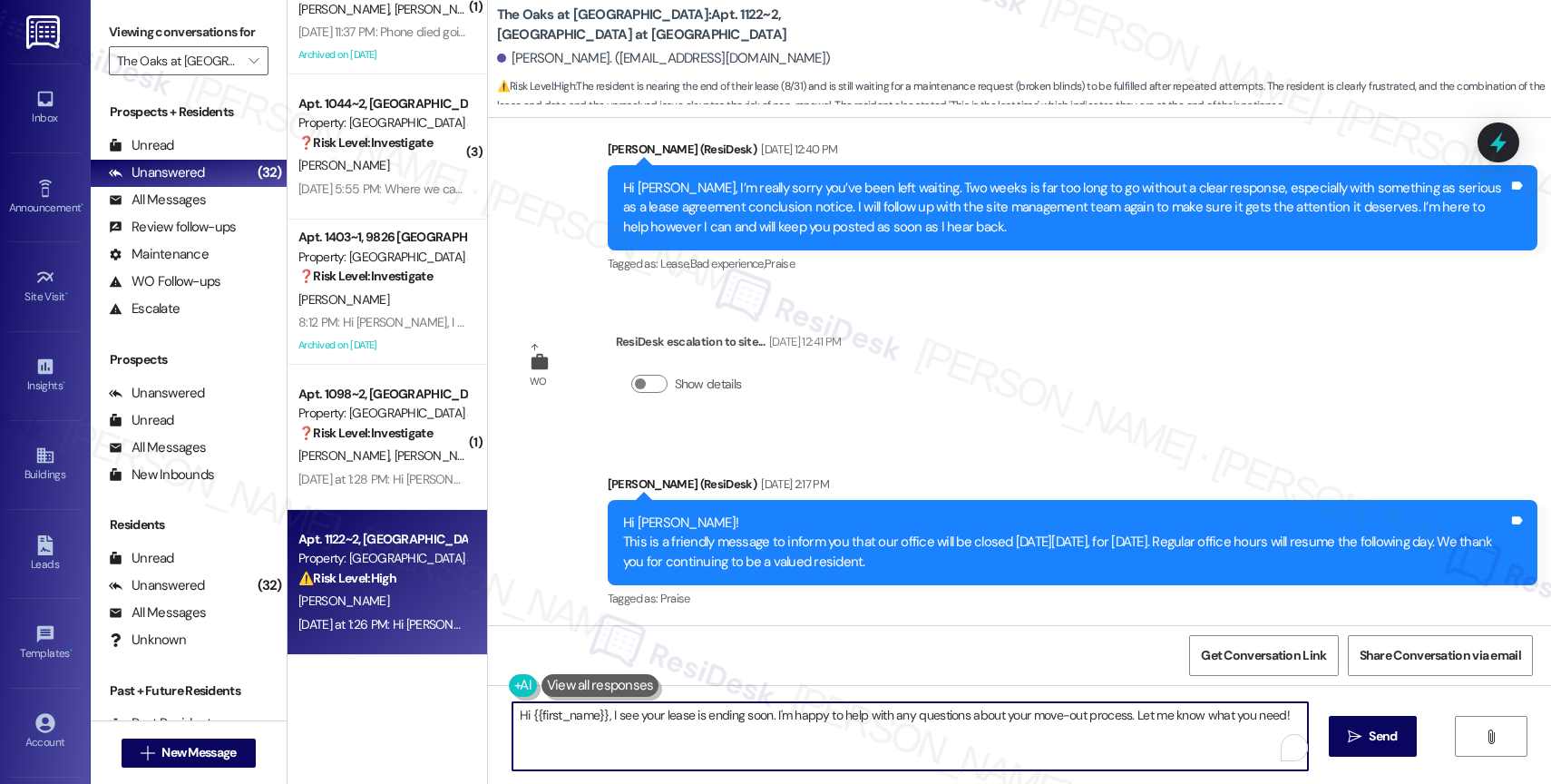
click at [682, 726] on textarea "Hi {{first_name}}, I see your lease is ending soon. I'm happy to help with any …" at bounding box center [909, 736] width 795 height 68
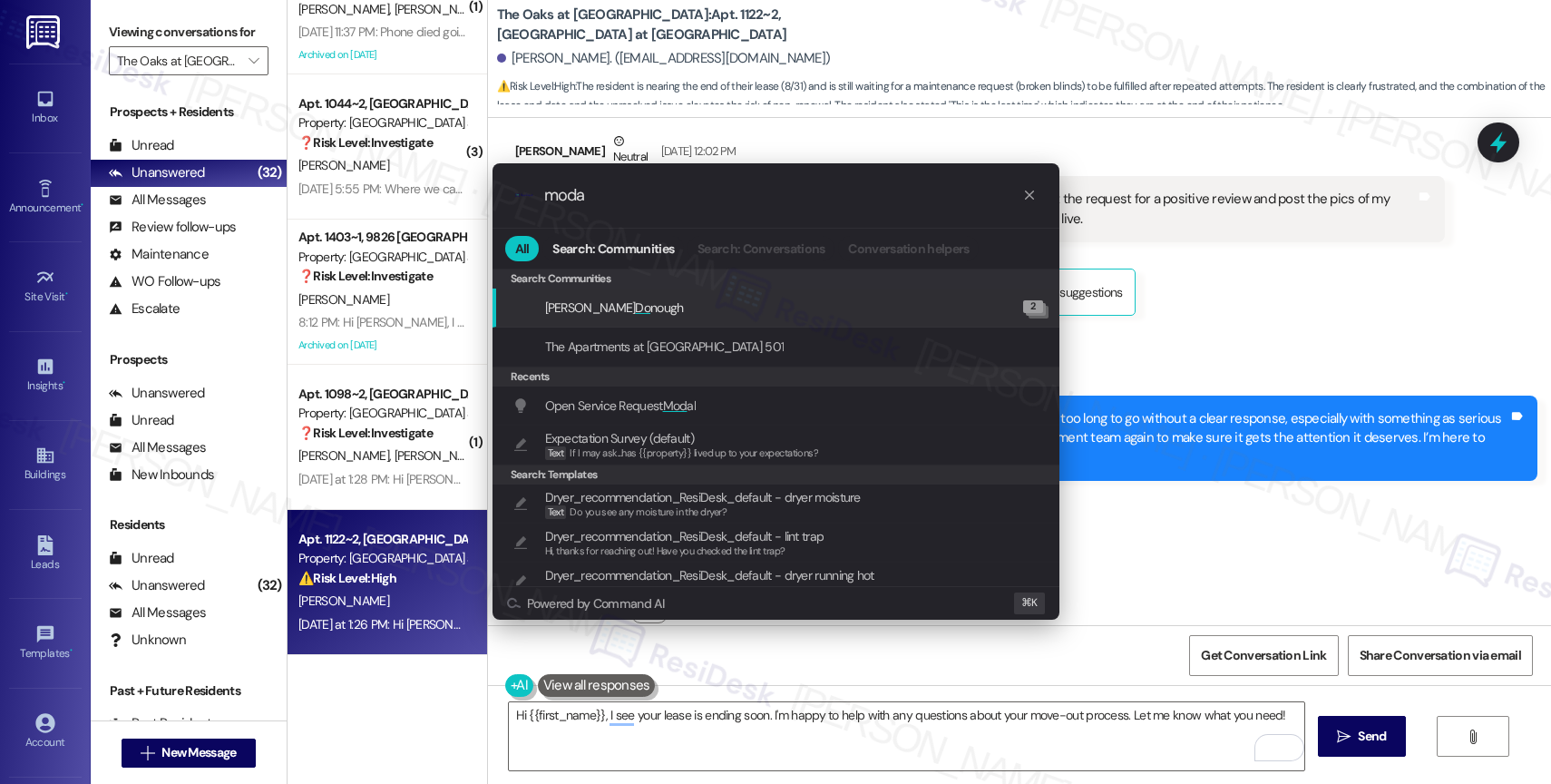
type input "modal"
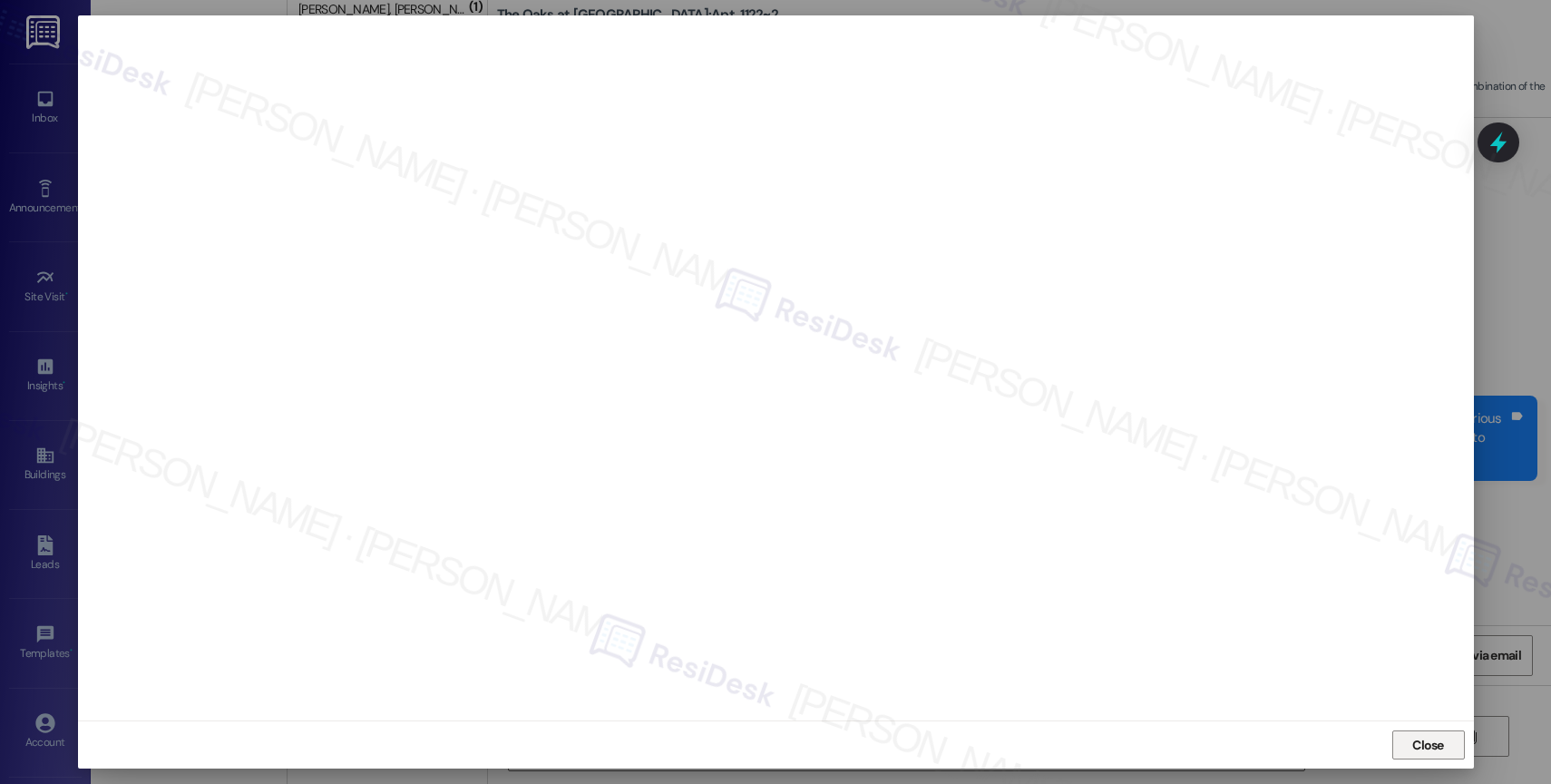
click at [1424, 738] on span "Close" at bounding box center [1427, 745] width 31 height 19
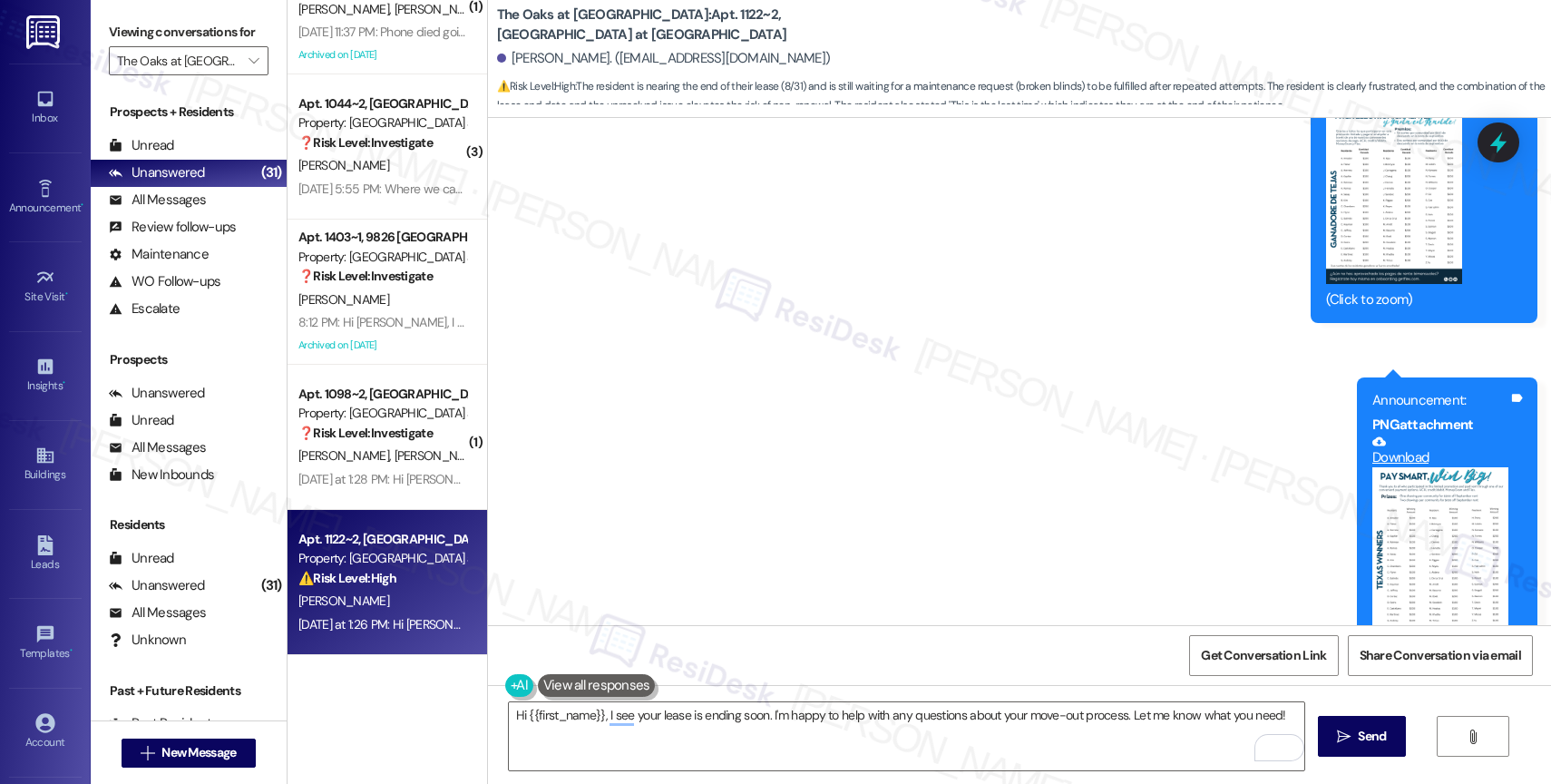
scroll to position [52674, 0]
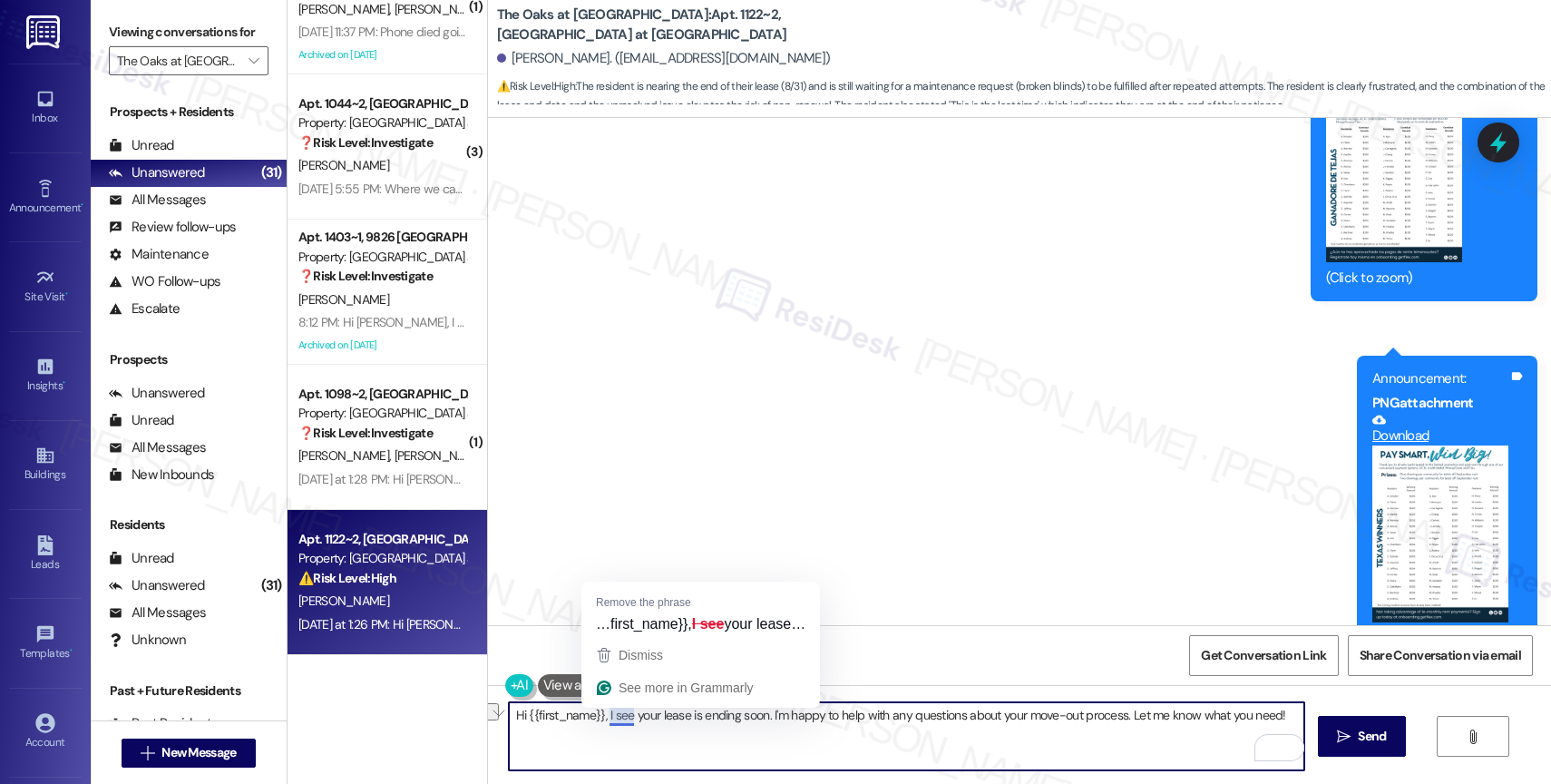
drag, startPoint x: 602, startPoint y: 716, endPoint x: 1250, endPoint y: 723, distance: 648.0
click at [1250, 723] on textarea "Hi {{first_name}}, I see your lease is ending soon. I'm happy to help with any …" at bounding box center [906, 736] width 795 height 68
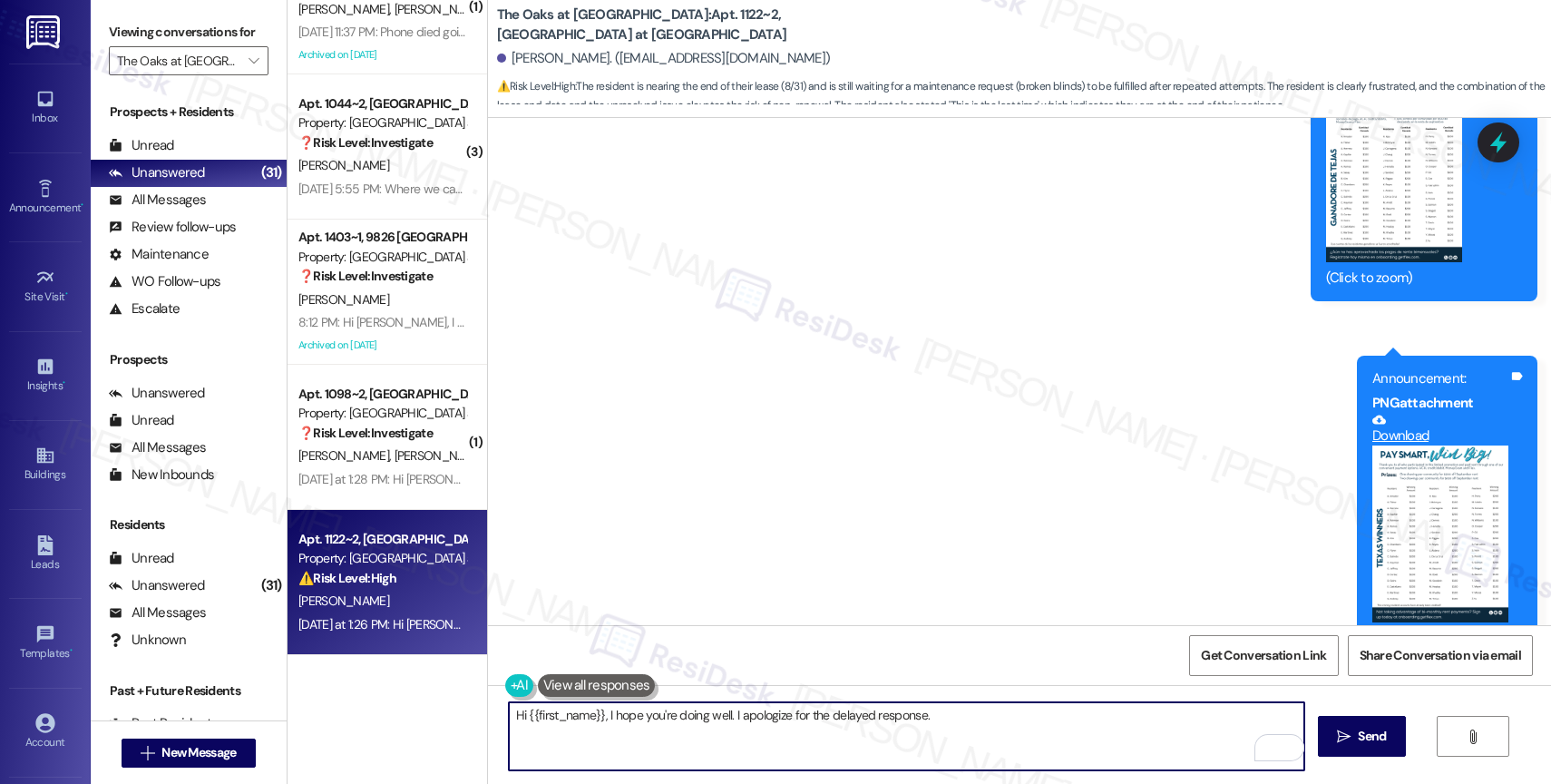
click at [986, 721] on textarea "Hi {{first_name}}, I hope you're doing well. I apologize for the delayed respon…" at bounding box center [906, 736] width 795 height 68
paste textarea "16101628"
click at [943, 713] on textarea "Hi {{first_name}}, I hope you're doing well. I apologize for the delayed respon…" at bounding box center [906, 736] width 795 height 68
click at [1205, 719] on textarea "Hi {{first_name}}, I hope you're doing well. I apologize for the delayed respon…" at bounding box center [906, 736] width 795 height 68
click at [1185, 713] on textarea "Hi {{first_name}}, I hope you're doing well. I apologize for the delayed respon…" at bounding box center [906, 736] width 795 height 68
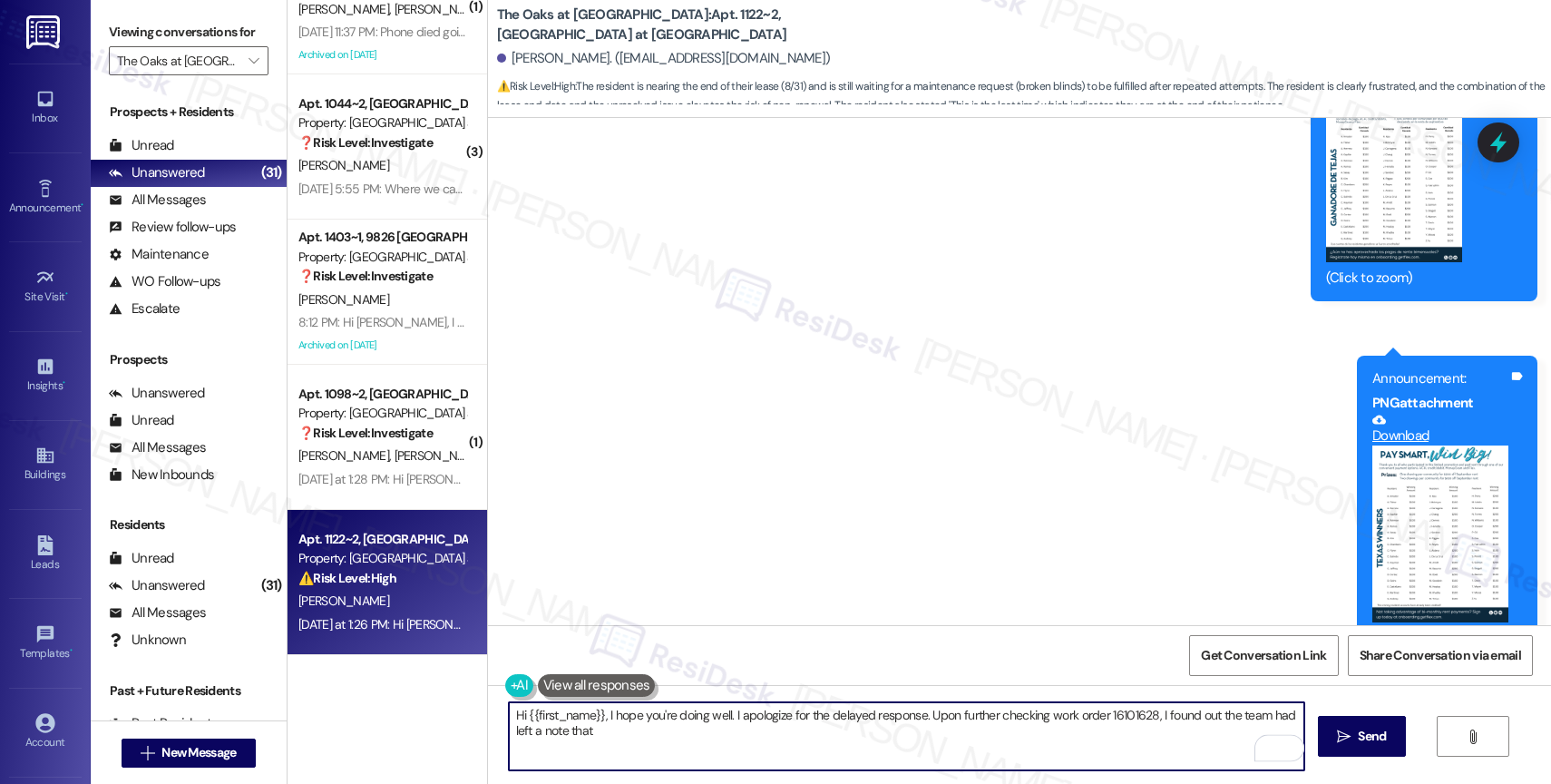
click at [638, 741] on textarea "Hi {{first_name}}, I hope you're doing well. I apologize for the delayed respon…" at bounding box center [906, 736] width 795 height 68
paste textarea "Resident is responsible for the damage to the apartment, it can be changed but …"
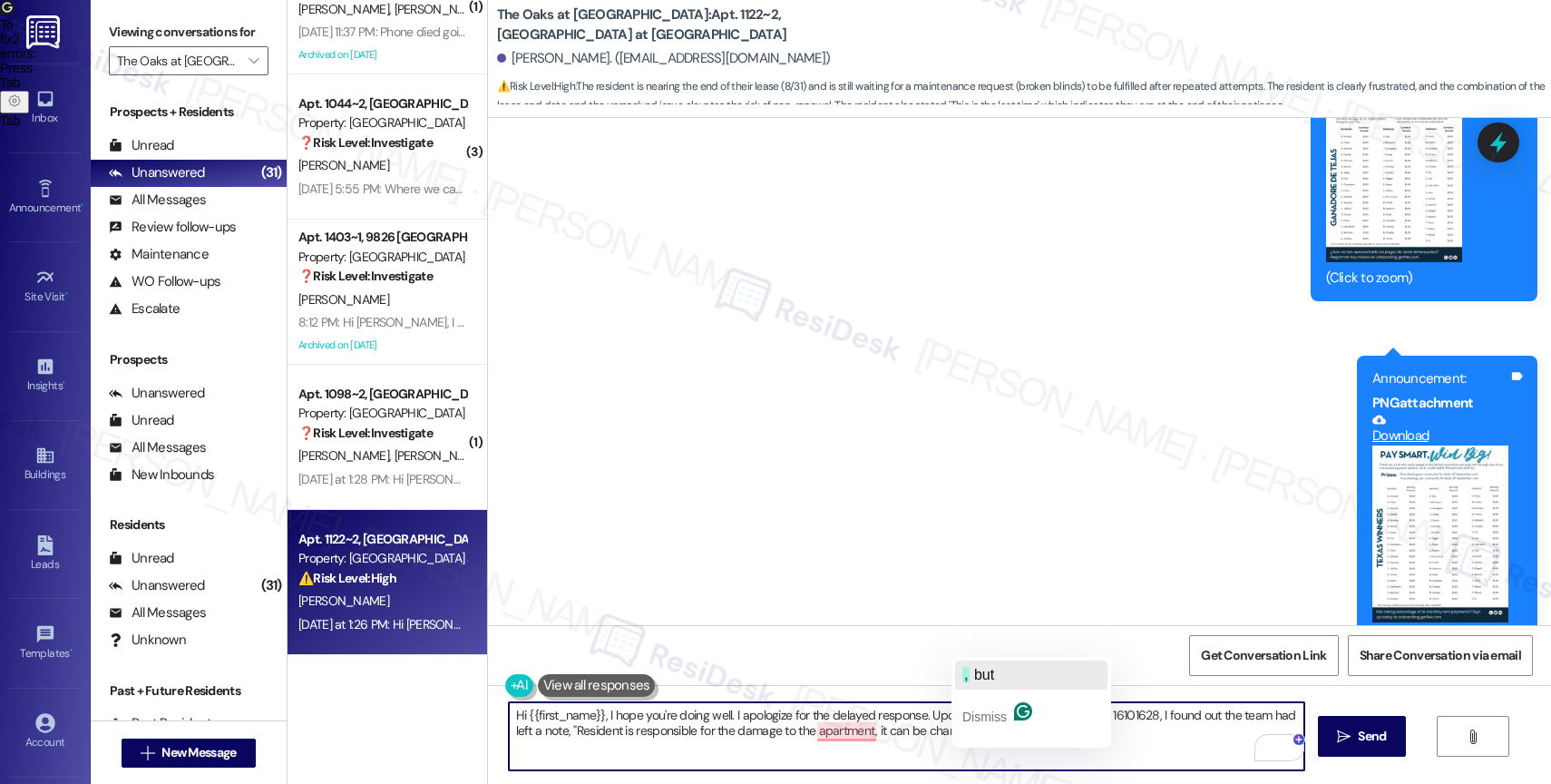
click at [1000, 674] on button ", but" at bounding box center [1031, 674] width 153 height 29
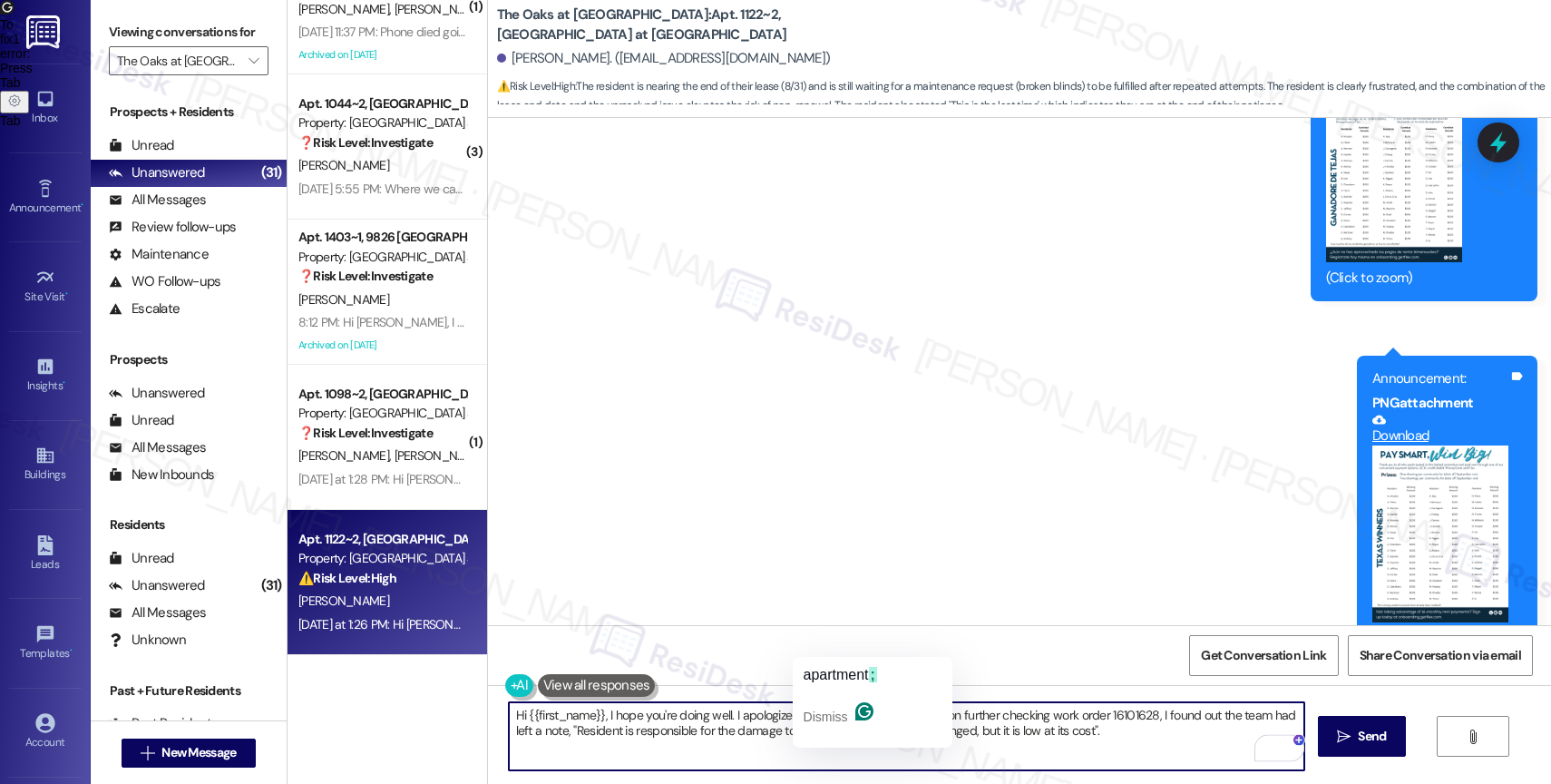
click at [1160, 744] on textarea "Hi {{first_name}}, I hope you're doing well. I apologize for the delayed respon…" at bounding box center [906, 736] width 795 height 68
click at [856, 661] on div "apartment ;" at bounding box center [840, 674] width 73 height 29
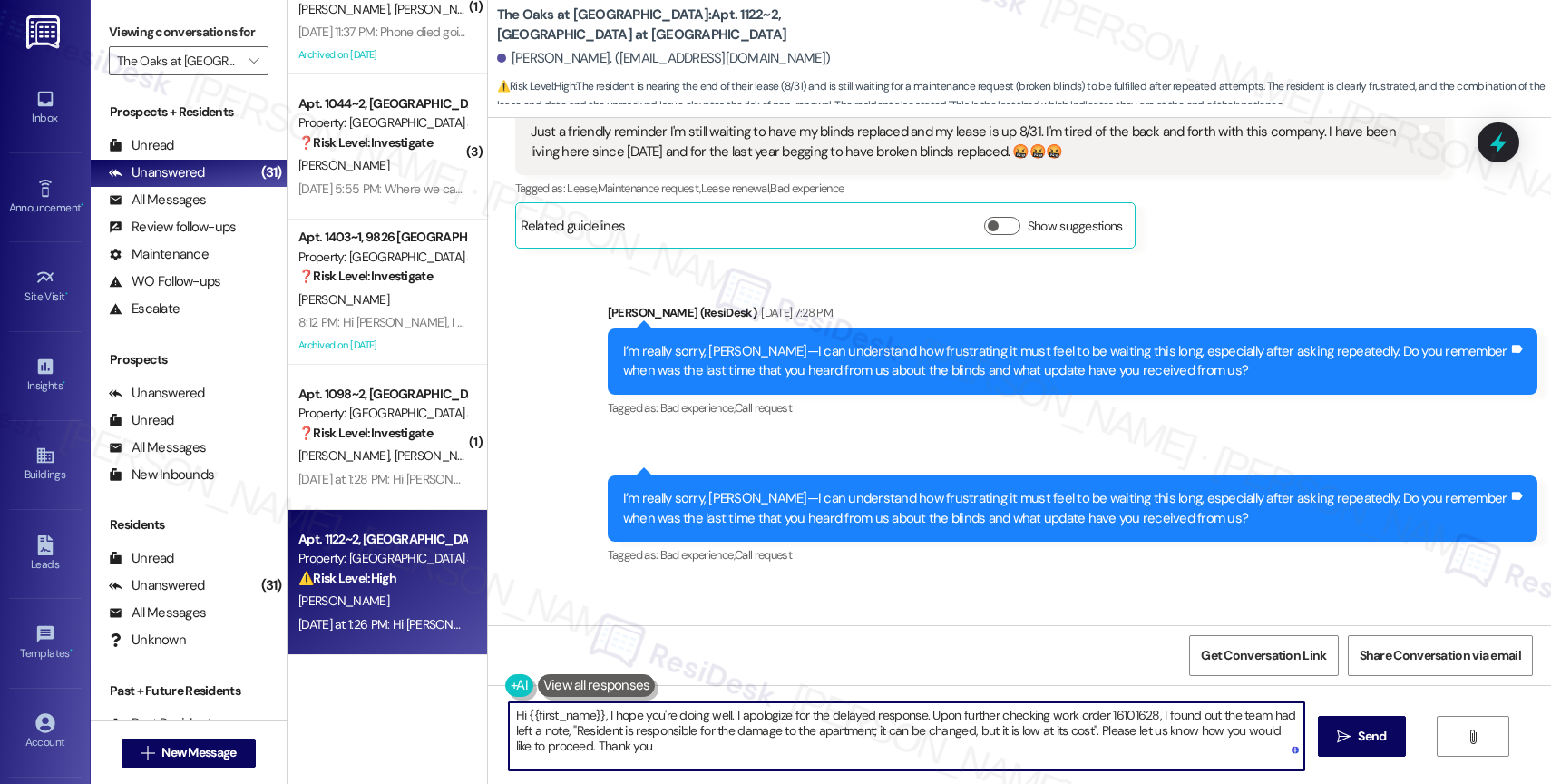
scroll to position [50900, 0]
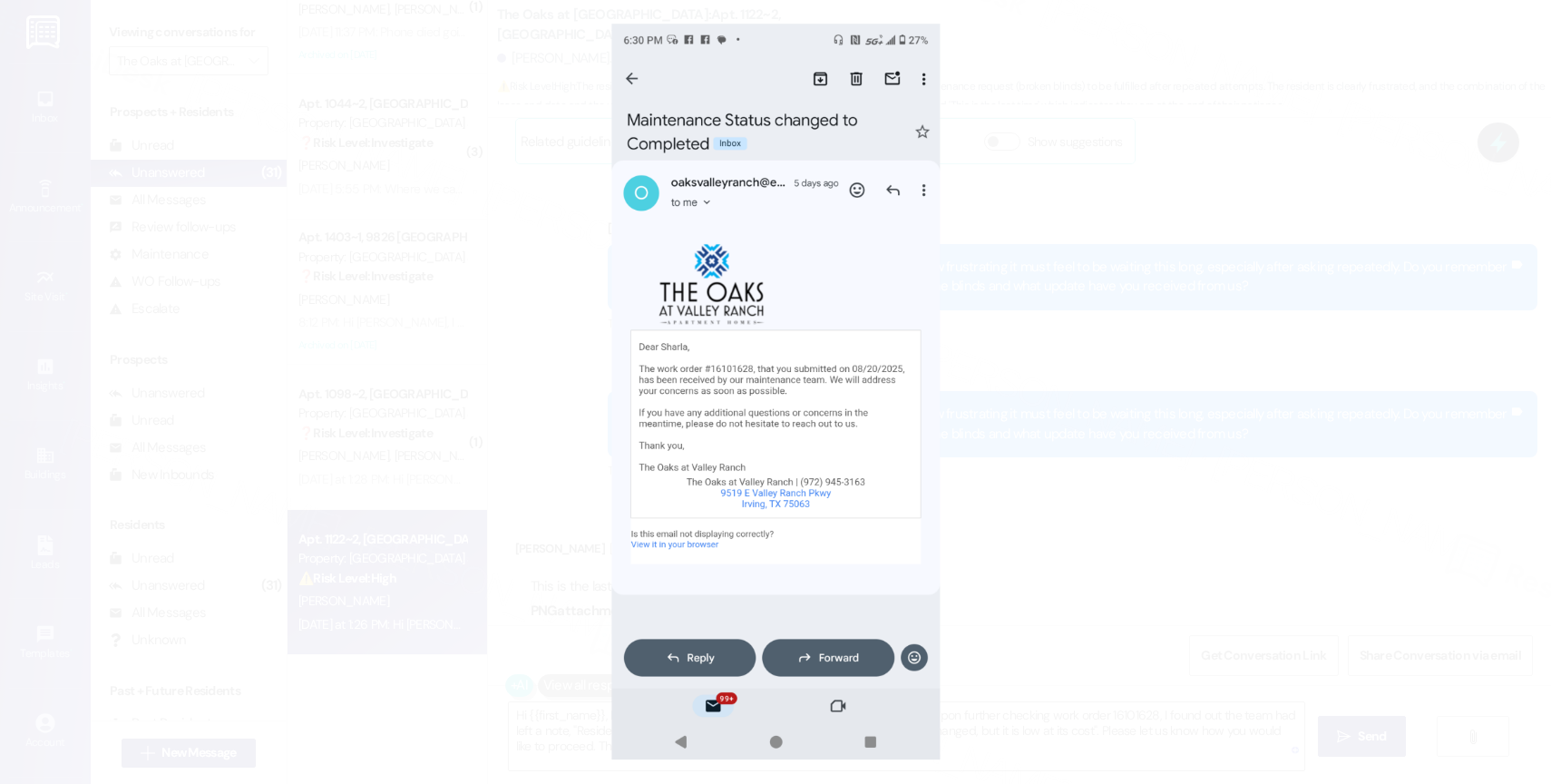
click at [862, 286] on button "Unzoom image" at bounding box center [776, 392] width 1551 height 784
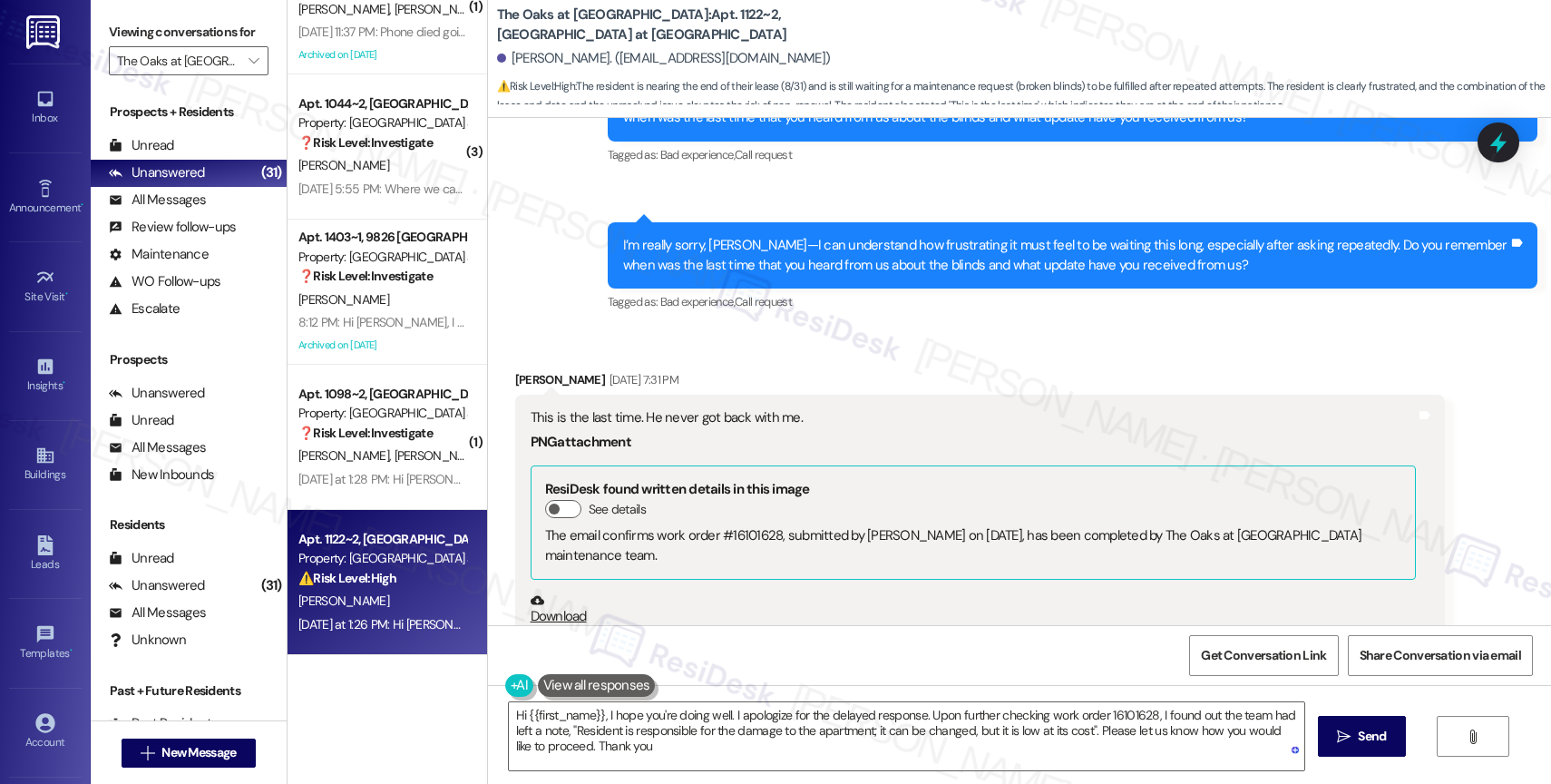
scroll to position [50940, 0]
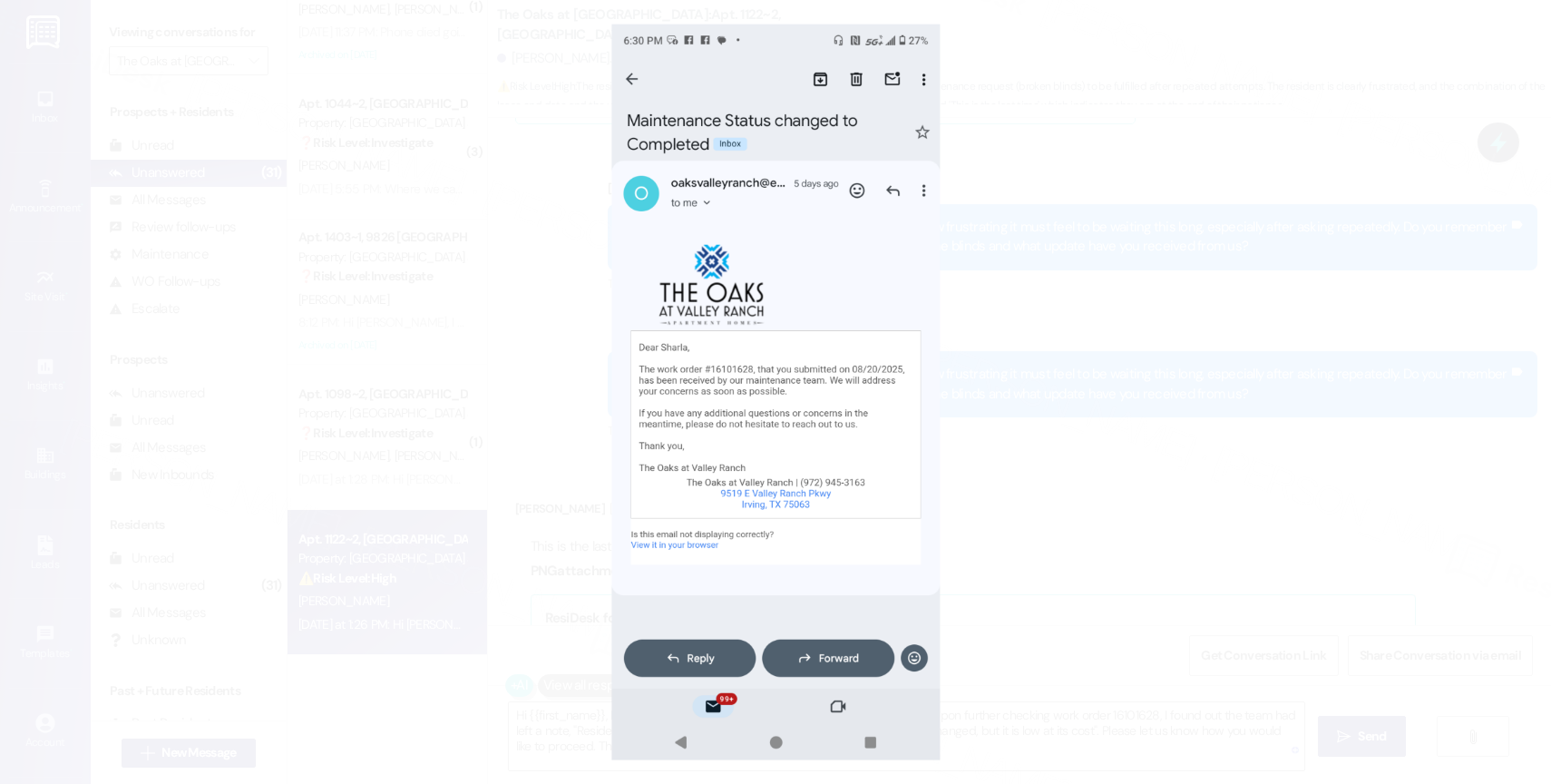
click at [854, 410] on button "Unzoom image" at bounding box center [776, 392] width 1551 height 784
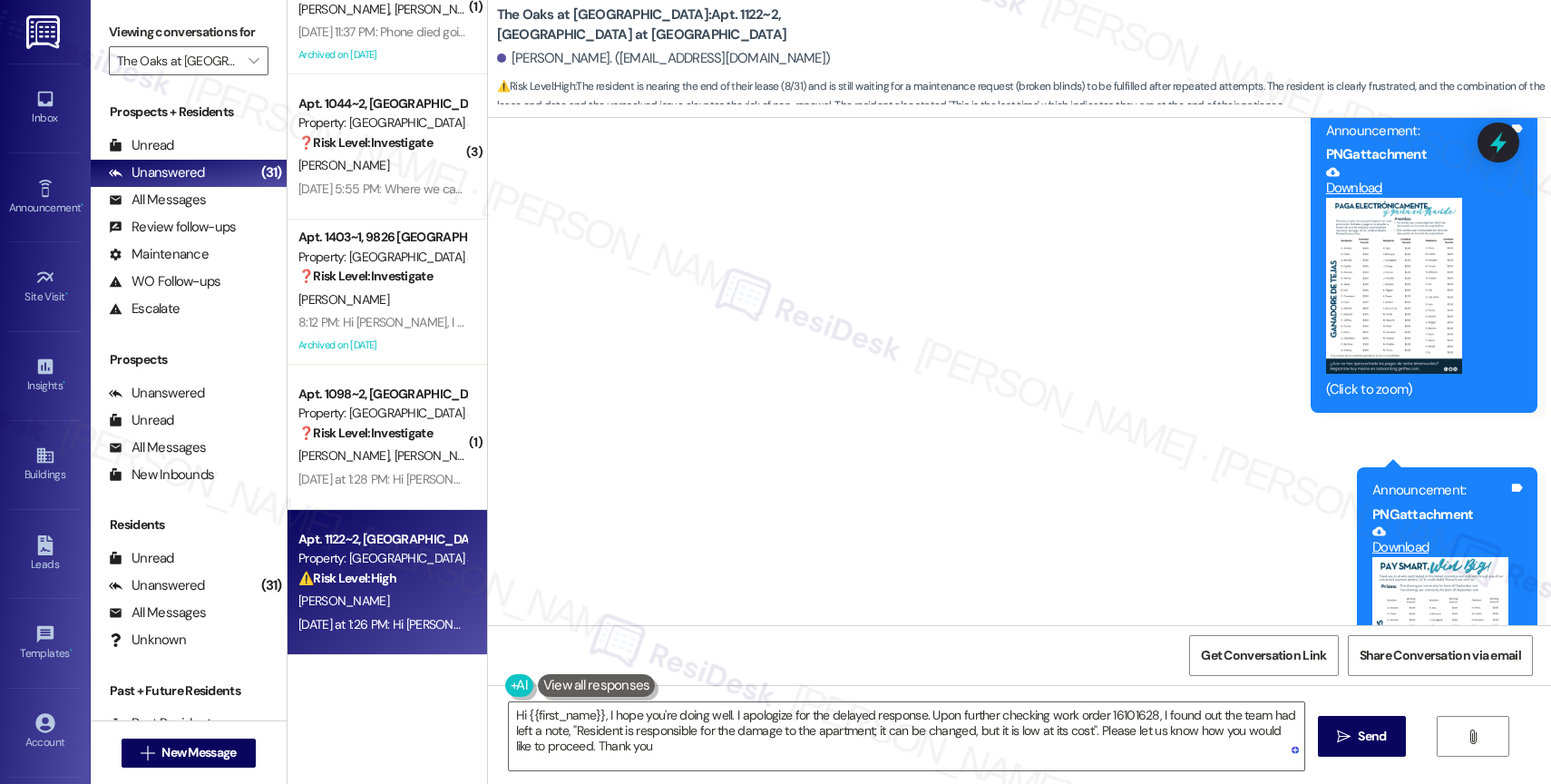
scroll to position [52674, 0]
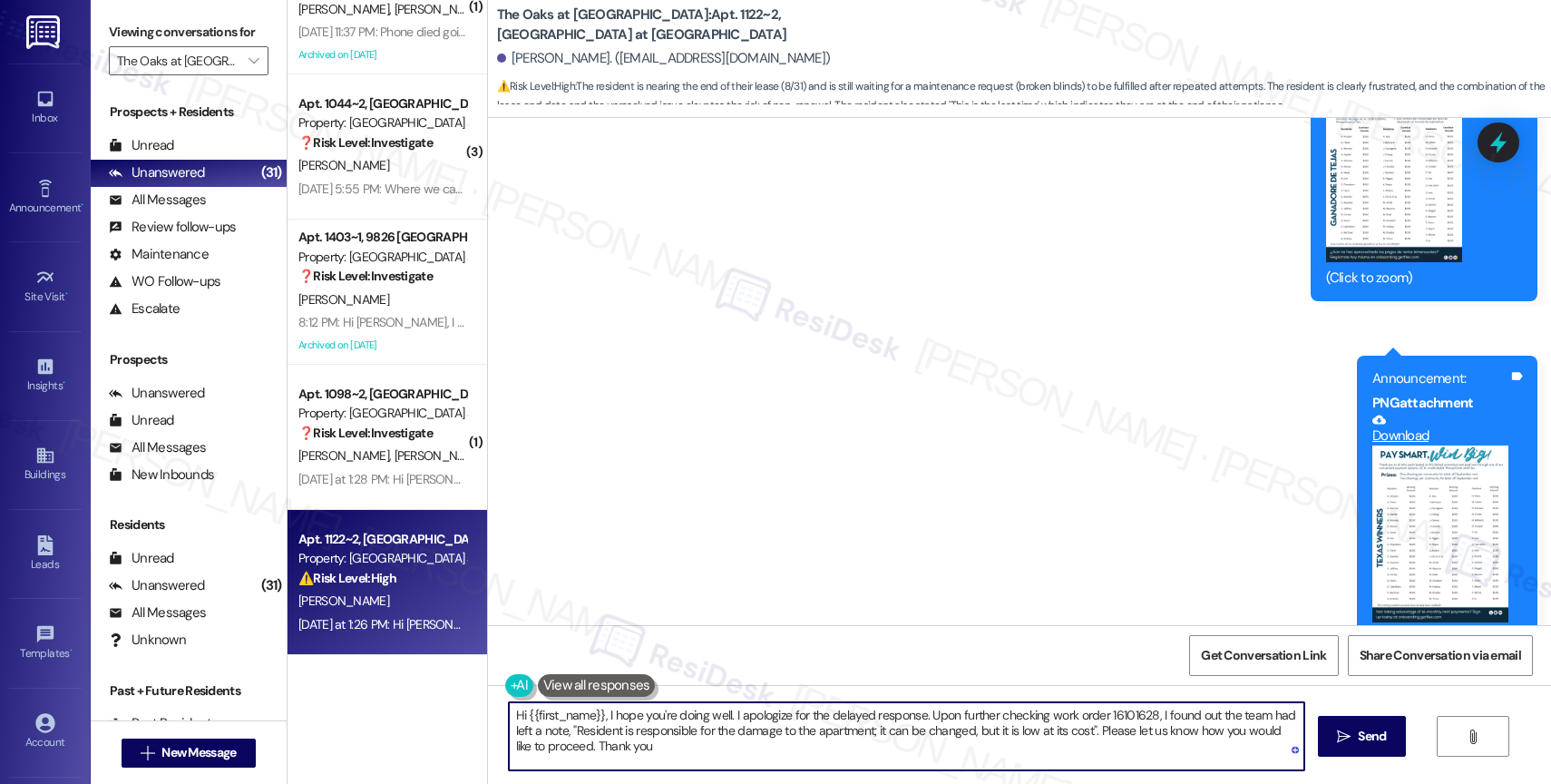
click at [666, 754] on textarea "Hi {{first_name}}, I hope you're doing well. I apologize for the delayed respon…" at bounding box center [906, 736] width 795 height 68
type textarea "Hi {{first_name}}, I hope you're doing well. I apologize for the delayed respon…"
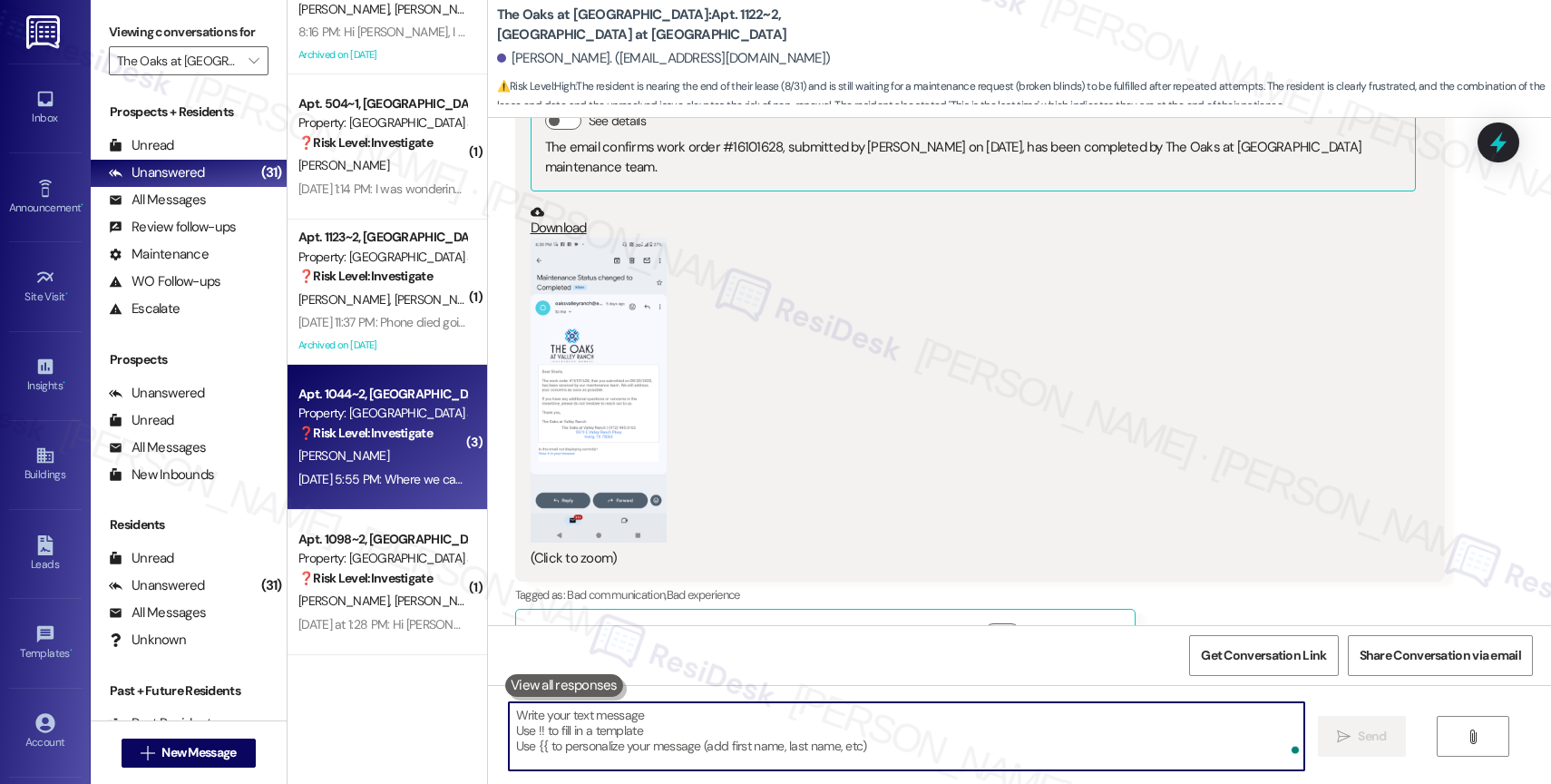
scroll to position [3843, 0]
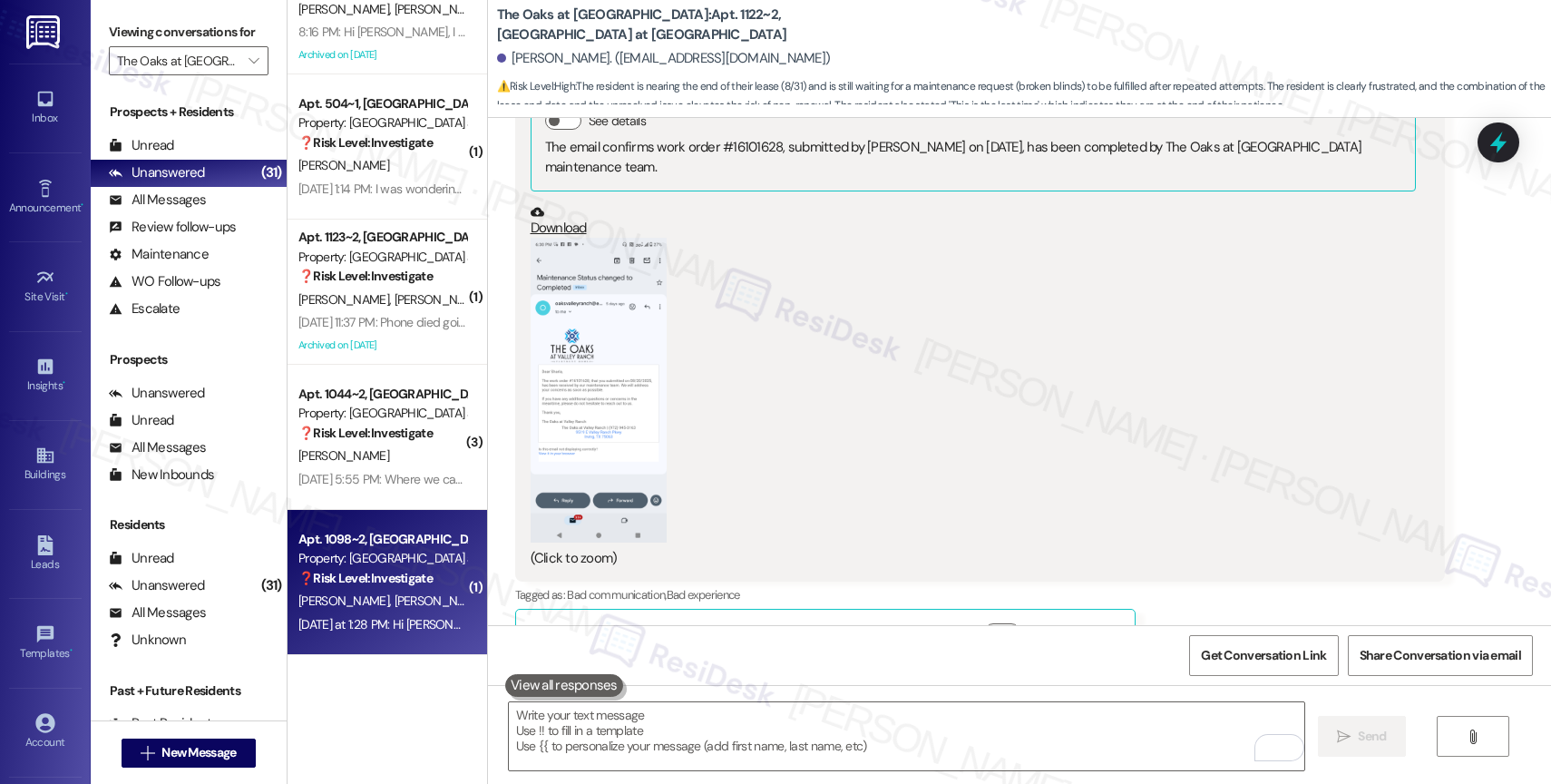
click at [367, 588] on div "Apt. 1098~2, 9611 The Oaks at Valley Ranch Property: The Oaks at Valley Ranch ❓…" at bounding box center [382, 558] width 172 height 62
type textarea "Fetching suggested responses. Please feel free to read through the conversation…"
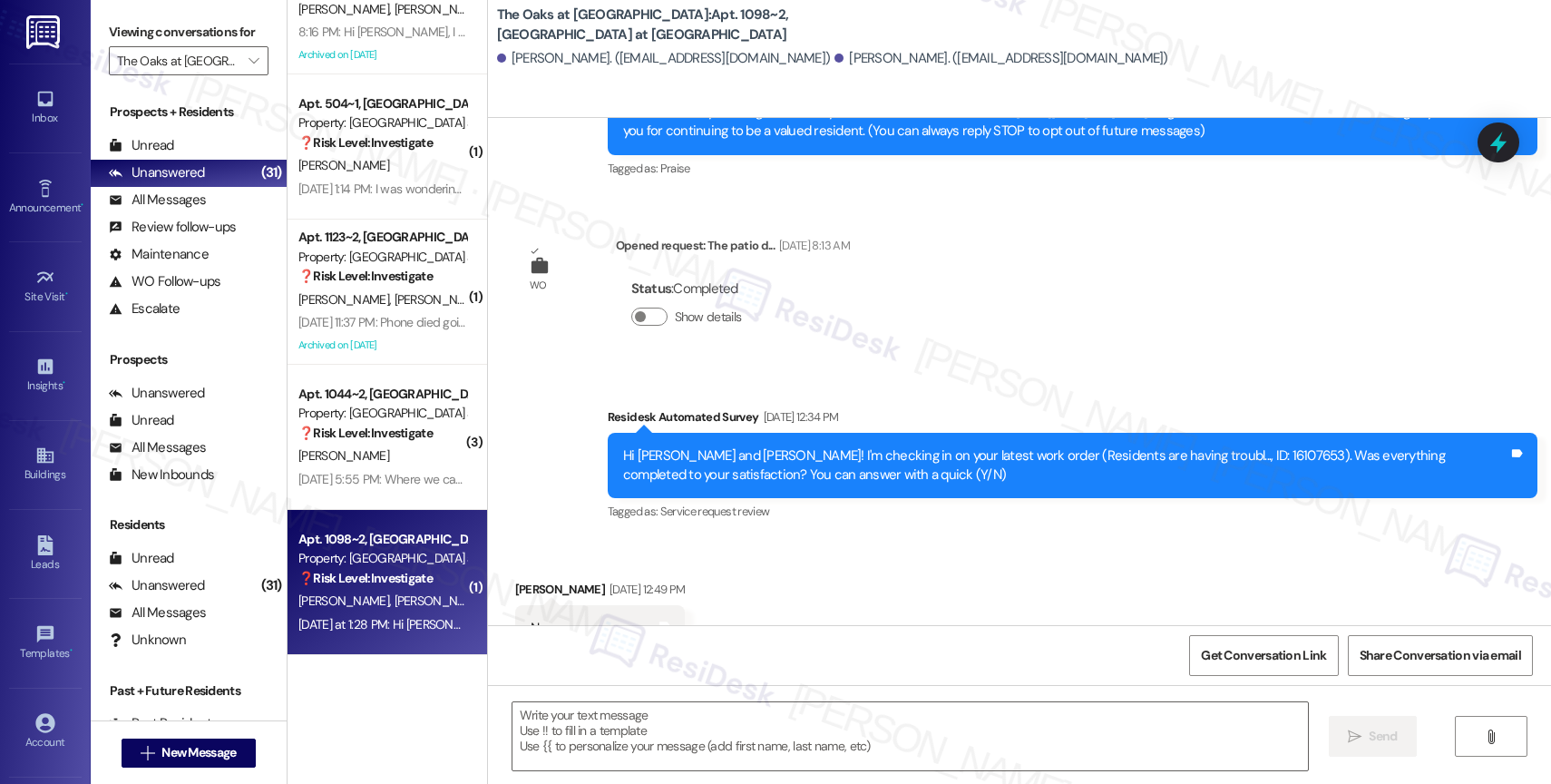
type textarea "Fetching suggested responses. Please feel free to read through the conversation…"
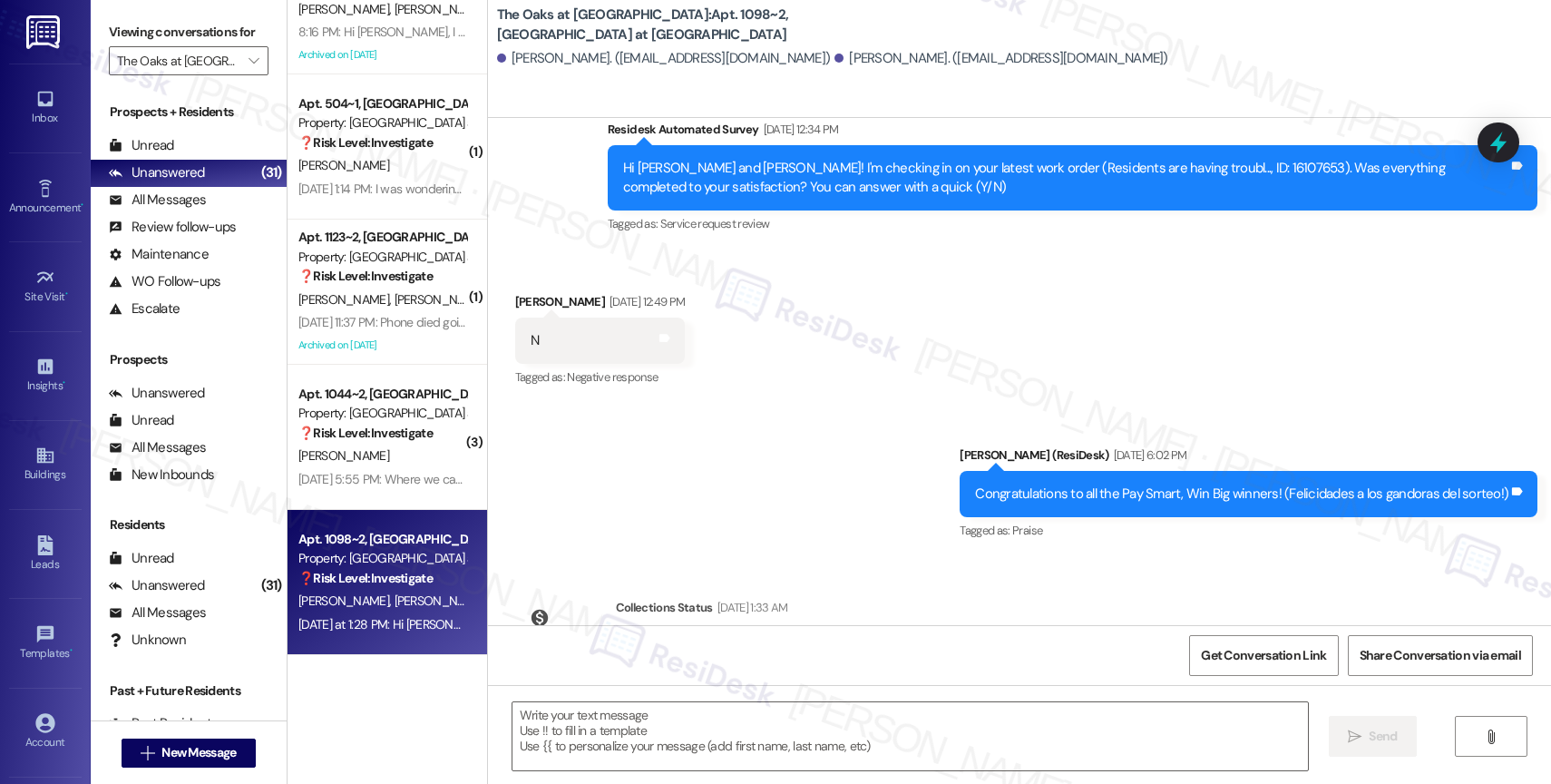
scroll to position [347, 0]
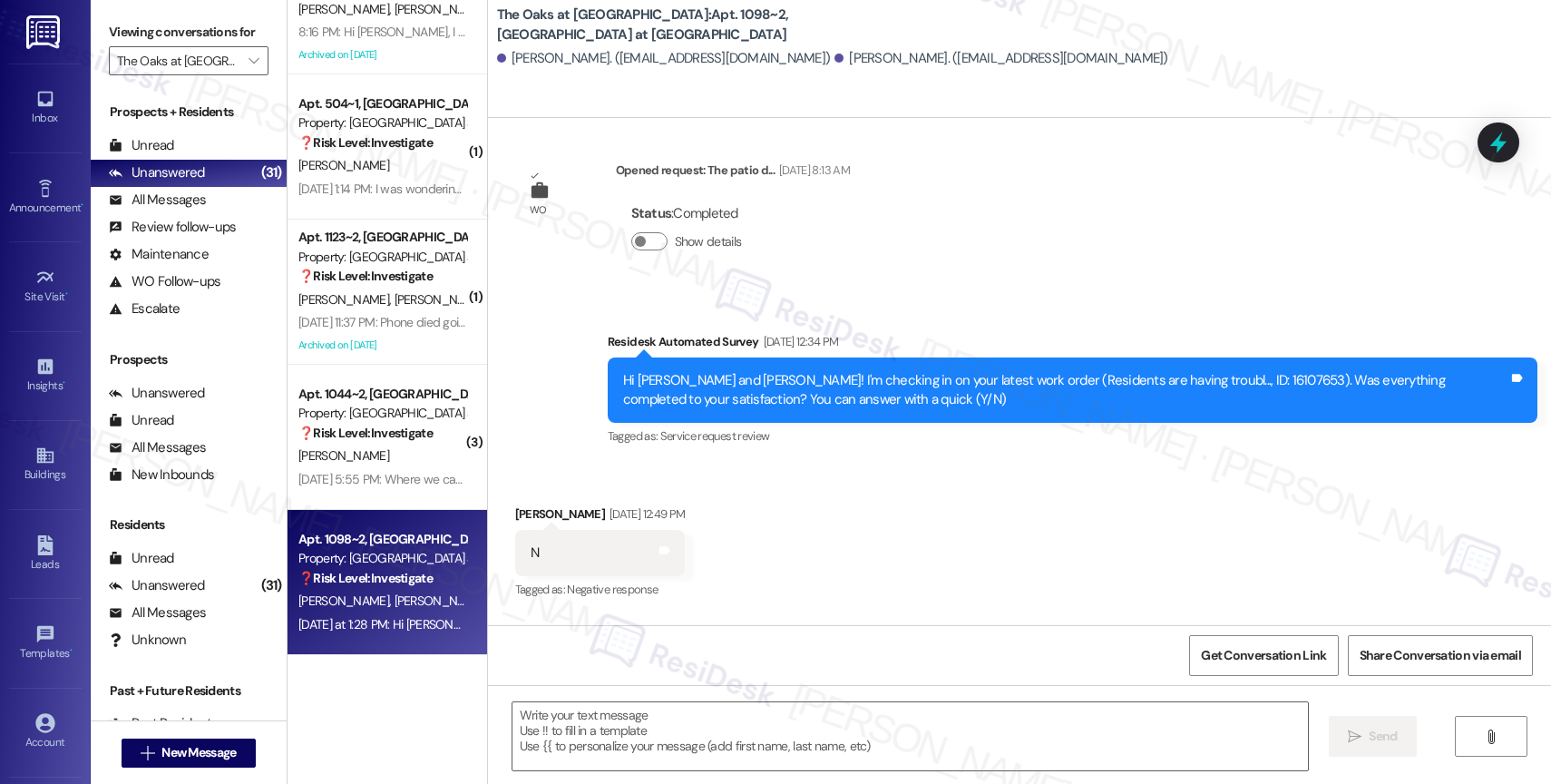
click at [820, 546] on div "Received via SMS Chiranjeevi Paleti Aug 28, 2025 at 12:49 PM N Tags and notes T…" at bounding box center [1019, 540] width 1063 height 154
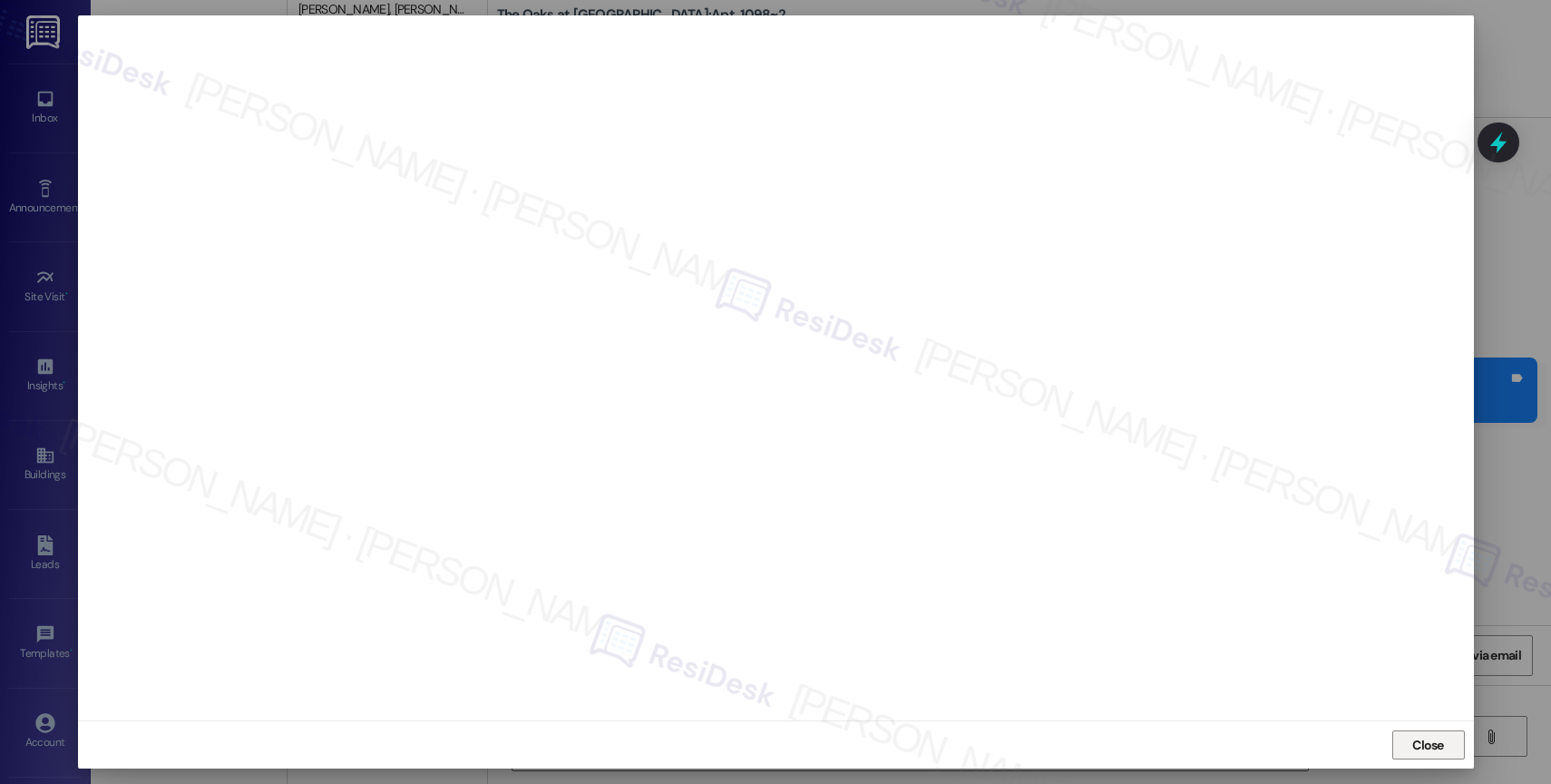
click at [1423, 742] on span "Close" at bounding box center [1427, 745] width 31 height 19
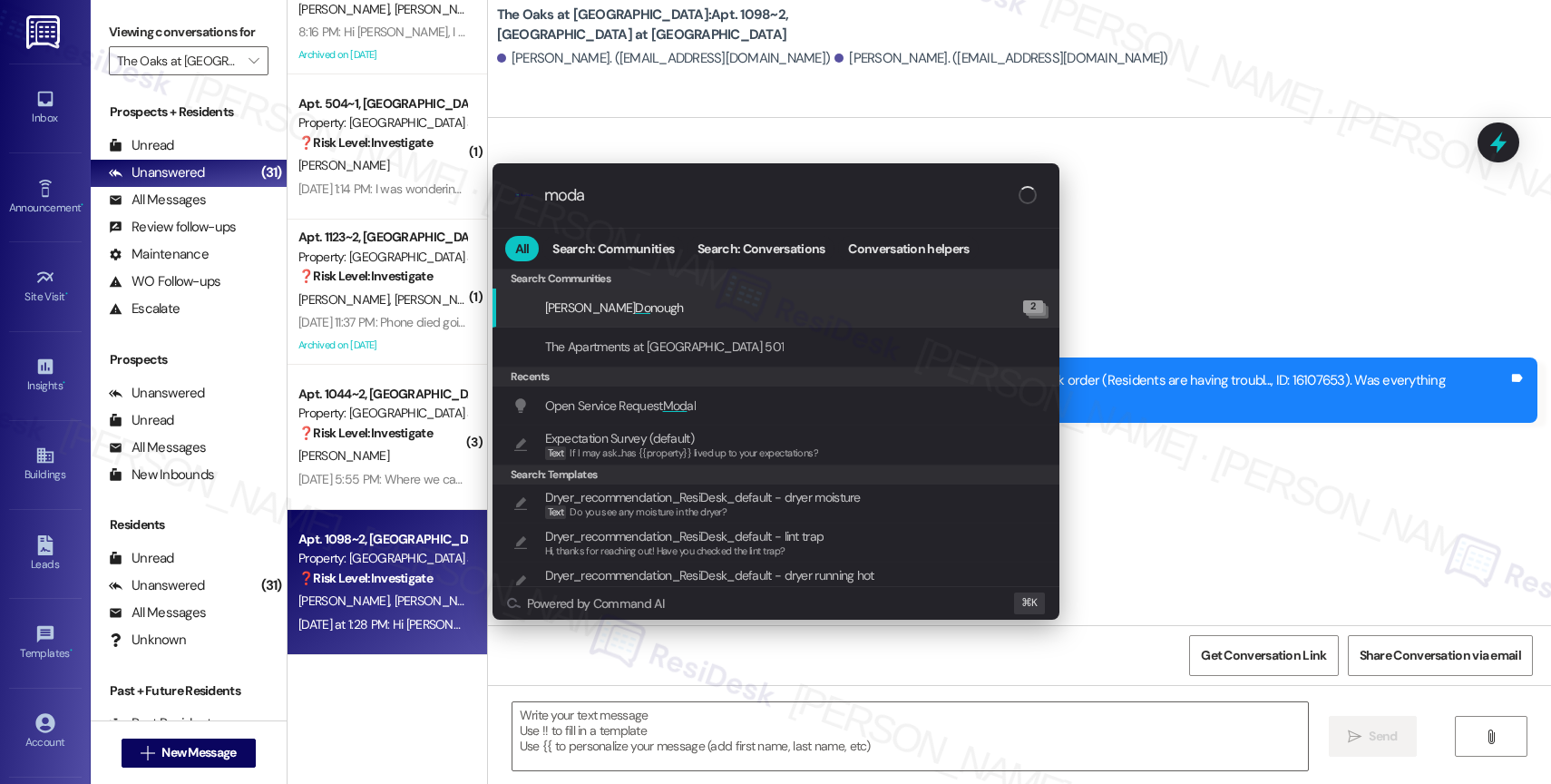
type input "modal"
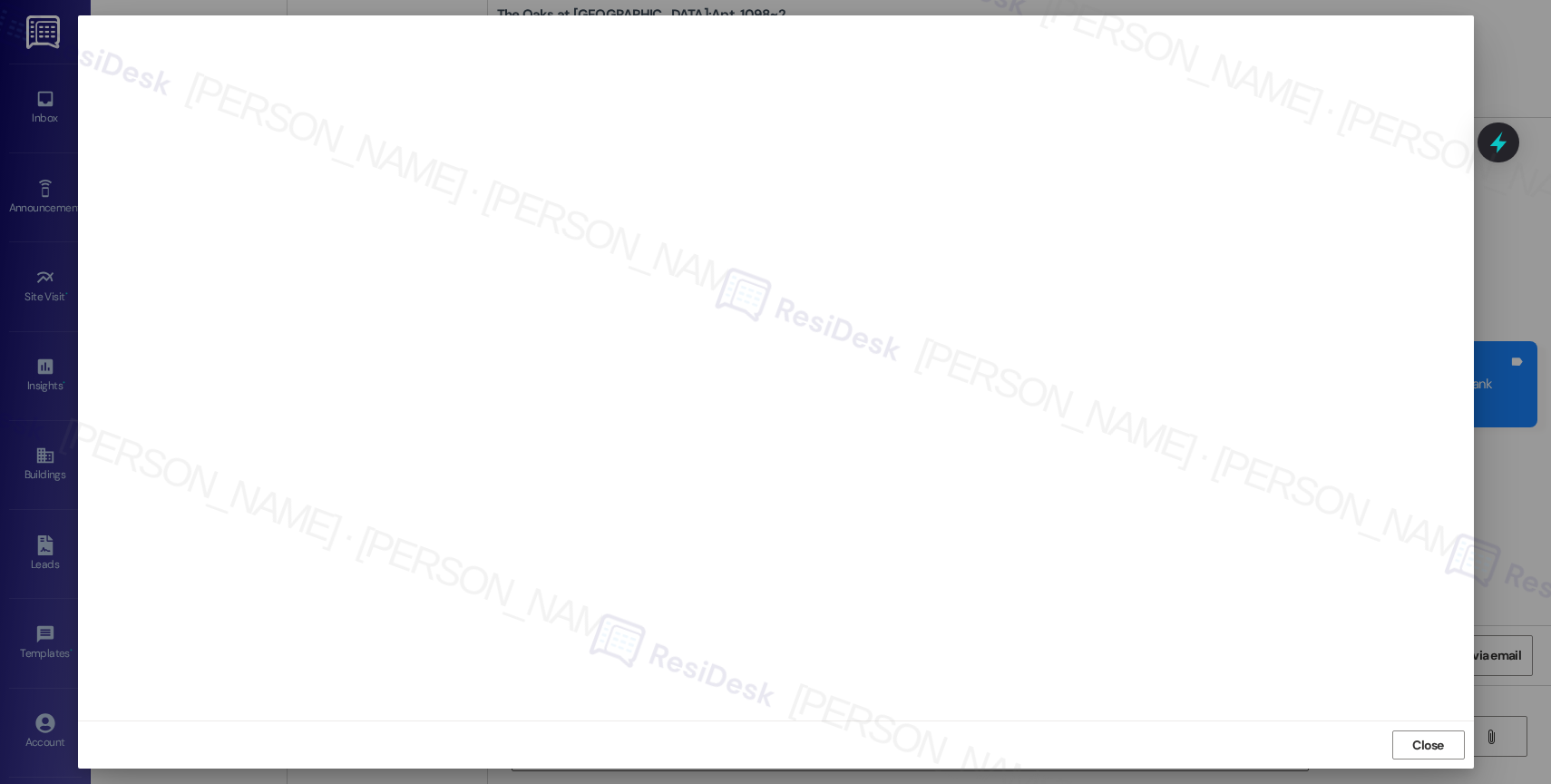
scroll to position [347, 0]
click at [1441, 747] on span "Close" at bounding box center [1427, 745] width 31 height 19
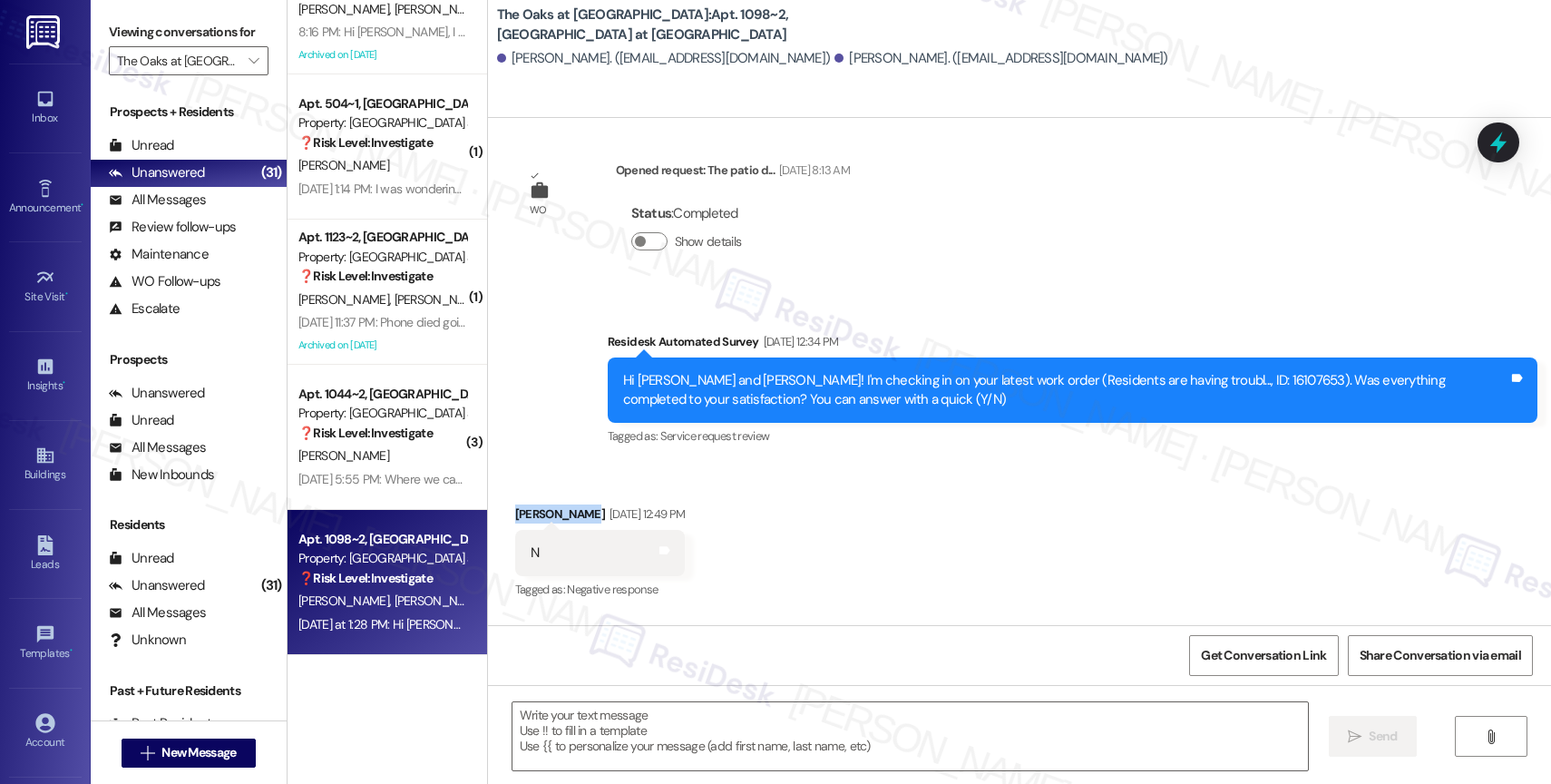
drag, startPoint x: 560, startPoint y: 508, endPoint x: 498, endPoint y: 506, distance: 62.0
click at [502, 506] on div "Received via SMS [PERSON_NAME] [DATE] 12:49 PM N Tags and notes Tagged as: Nega…" at bounding box center [600, 554] width 198 height 126
copy div "Chiranjeevi"
click at [826, 562] on div "Received via SMS [PERSON_NAME] [DATE] 12:49 PM N Tags and notes Tagged as: Nega…" at bounding box center [1019, 540] width 1063 height 154
click at [666, 742] on textarea at bounding box center [909, 736] width 795 height 68
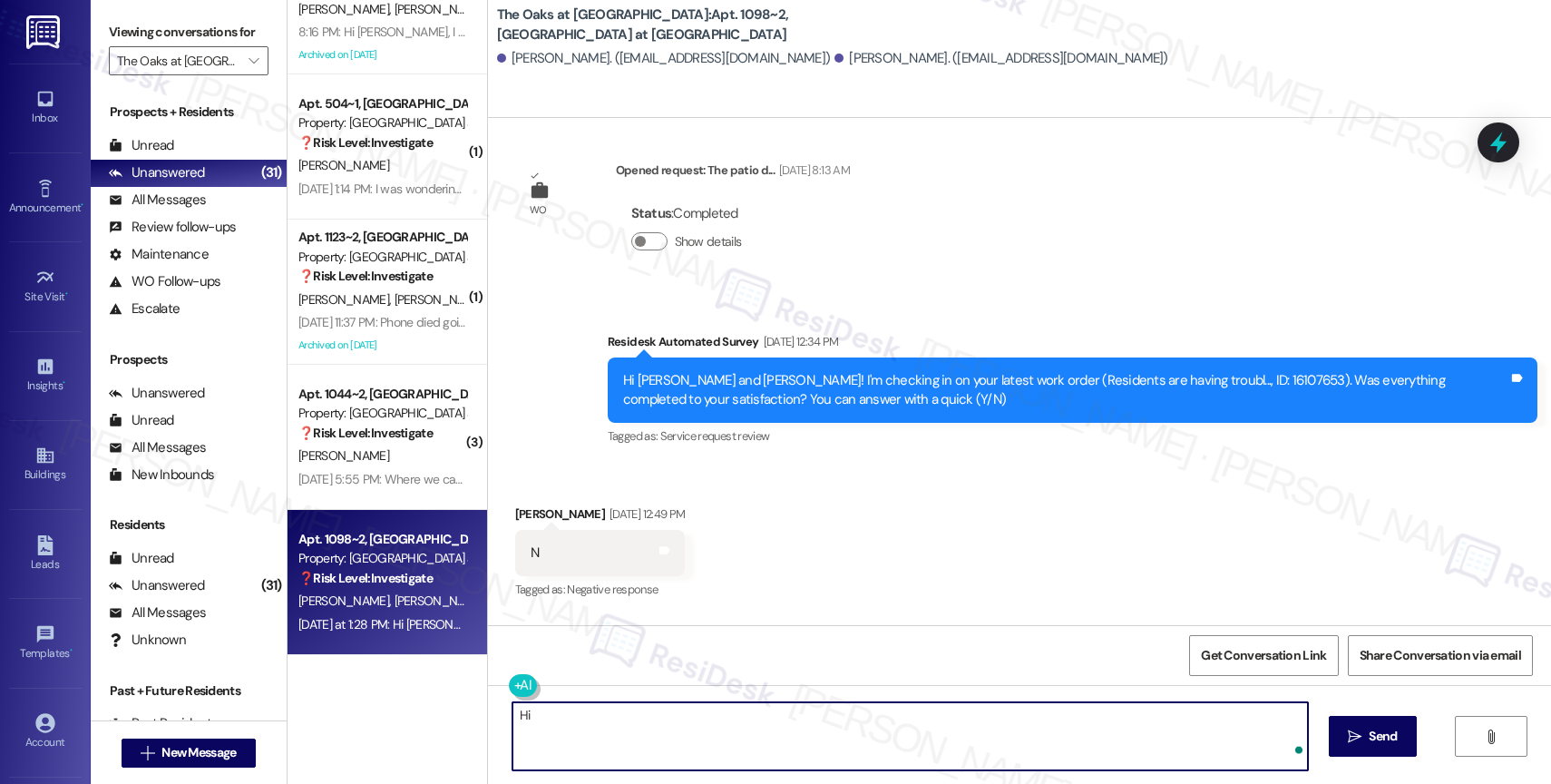
paste textarea "Chiranjeevi"
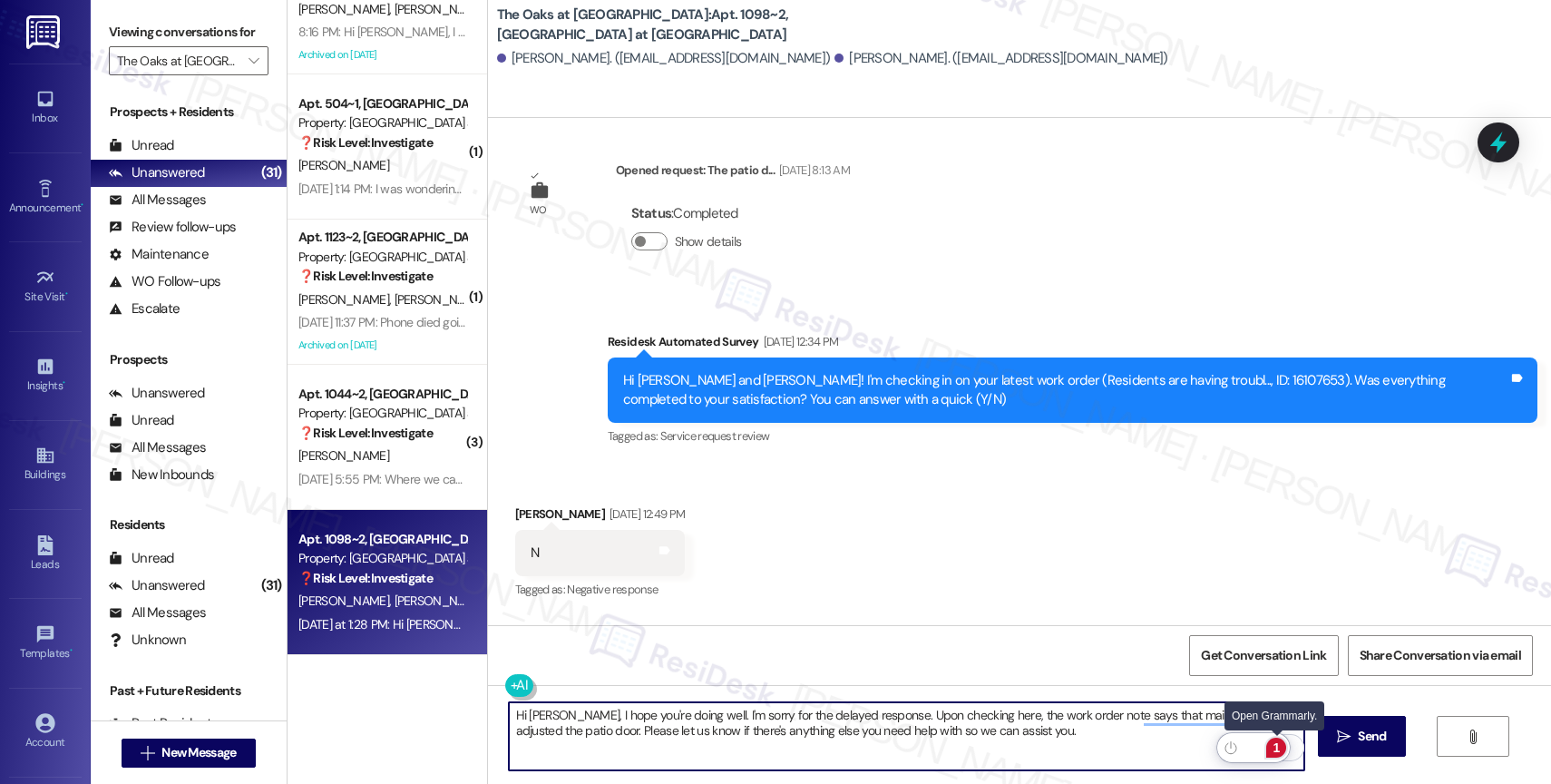
click at [1276, 743] on div "1" at bounding box center [1275, 747] width 20 height 20
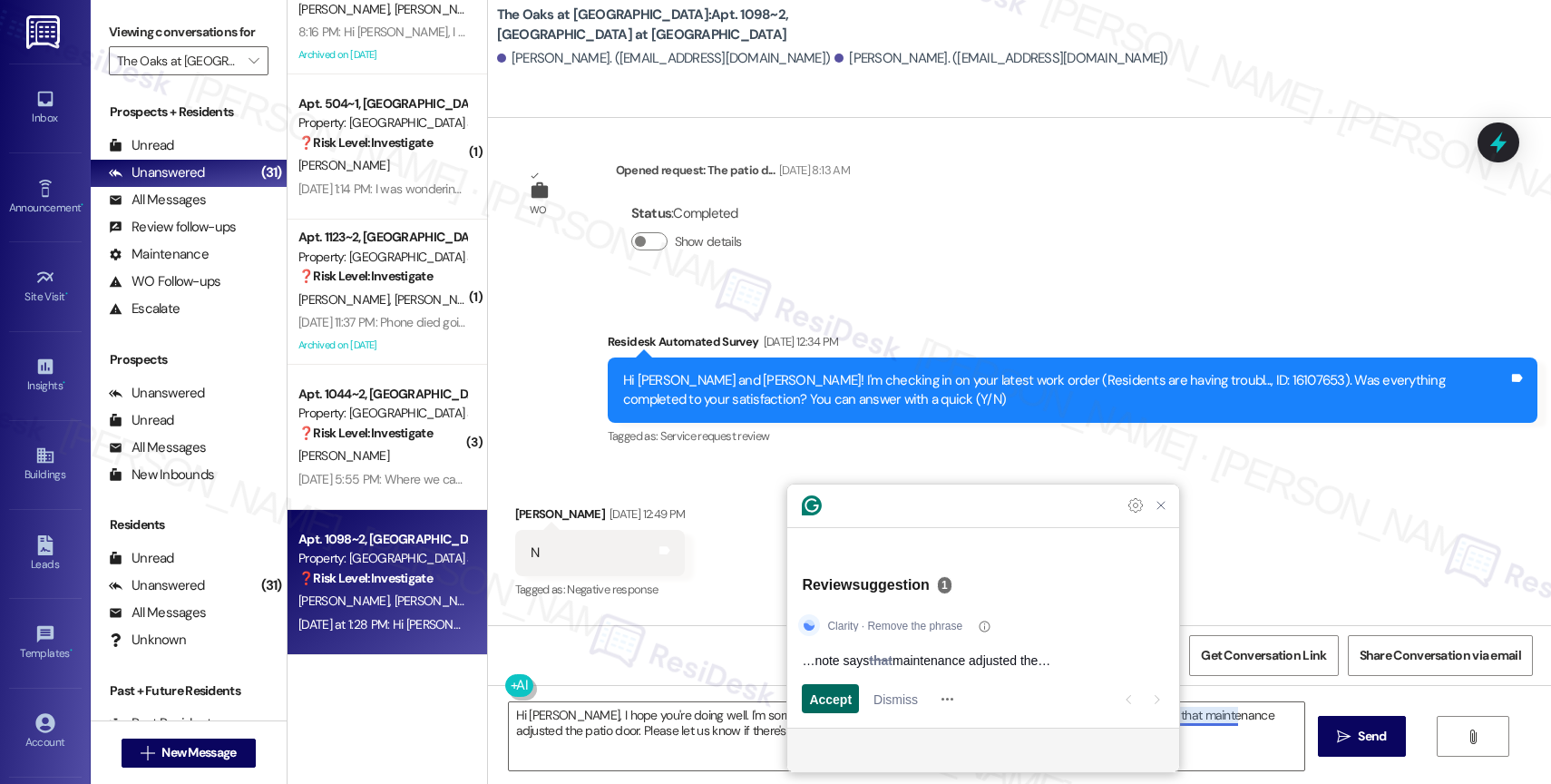
click at [837, 702] on span "Accept" at bounding box center [830, 699] width 43 height 19
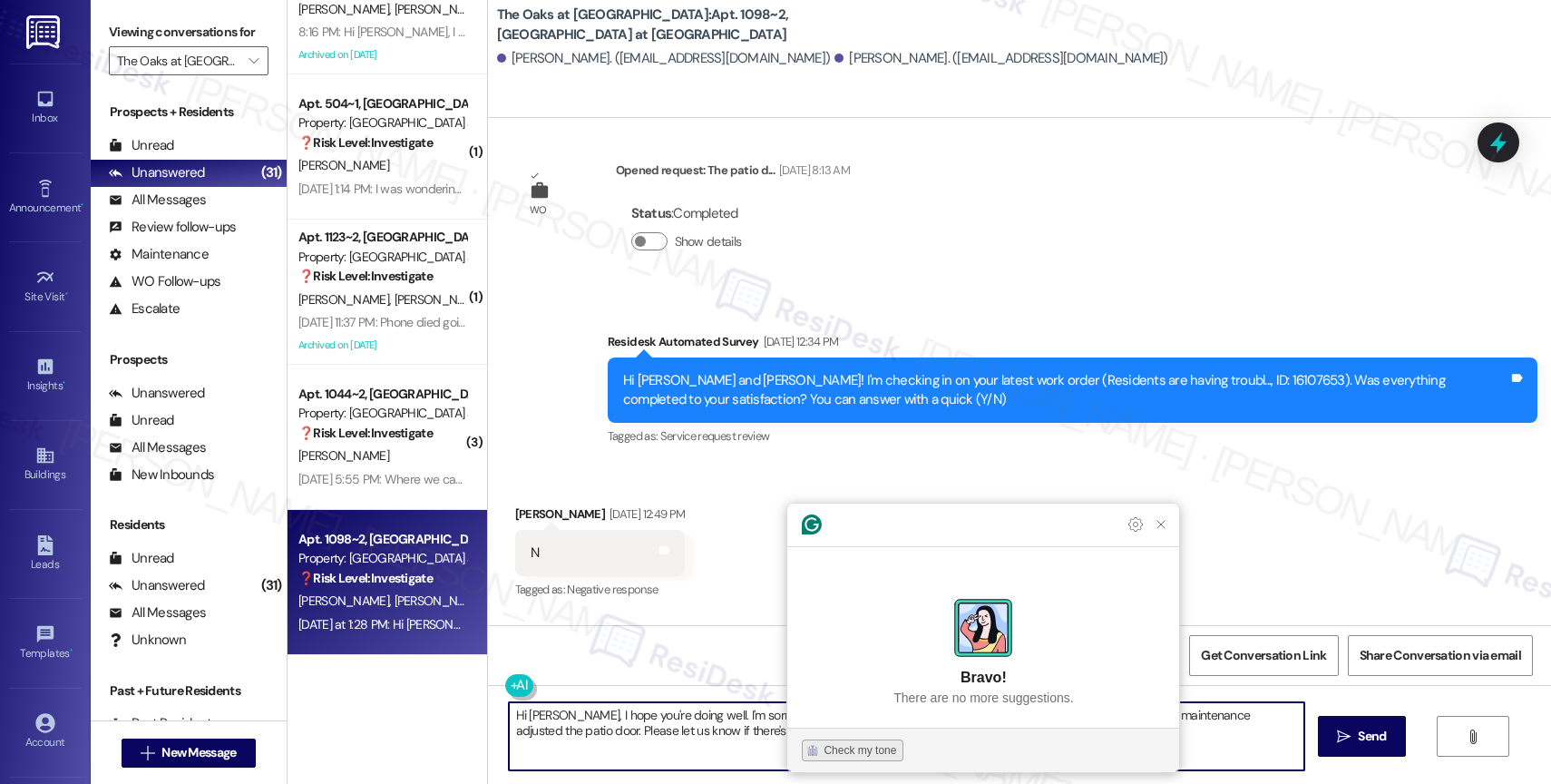
type textarea "Hi [PERSON_NAME], I hope you're doing well. I'm sorry for the delayed response.…"
click at [821, 757] on button "Check my tone" at bounding box center [852, 750] width 101 height 22
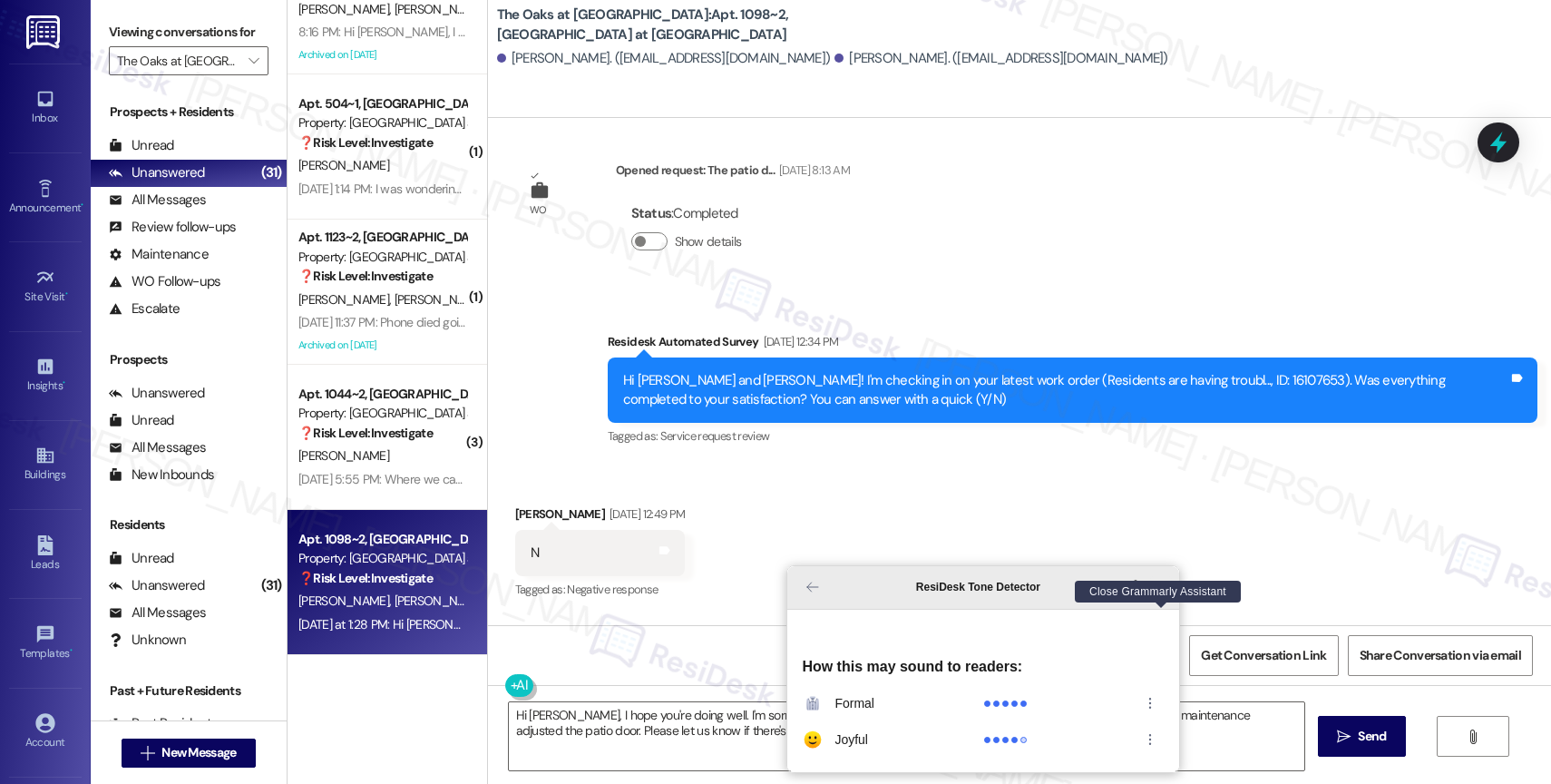
click at [1159, 591] on icon "Close Grammarly Assistant" at bounding box center [1161, 587] width 8 height 8
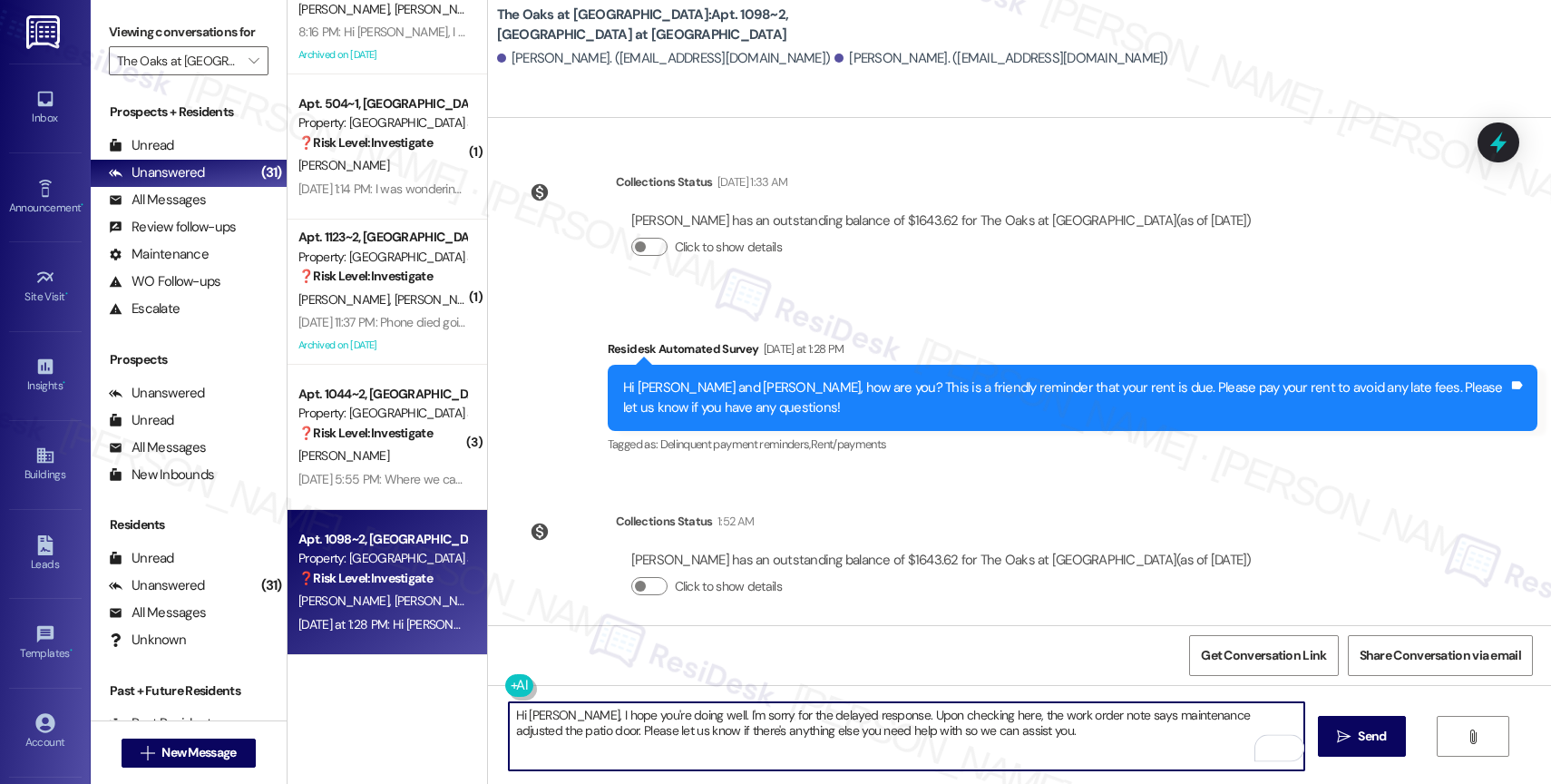
scroll to position [998, 0]
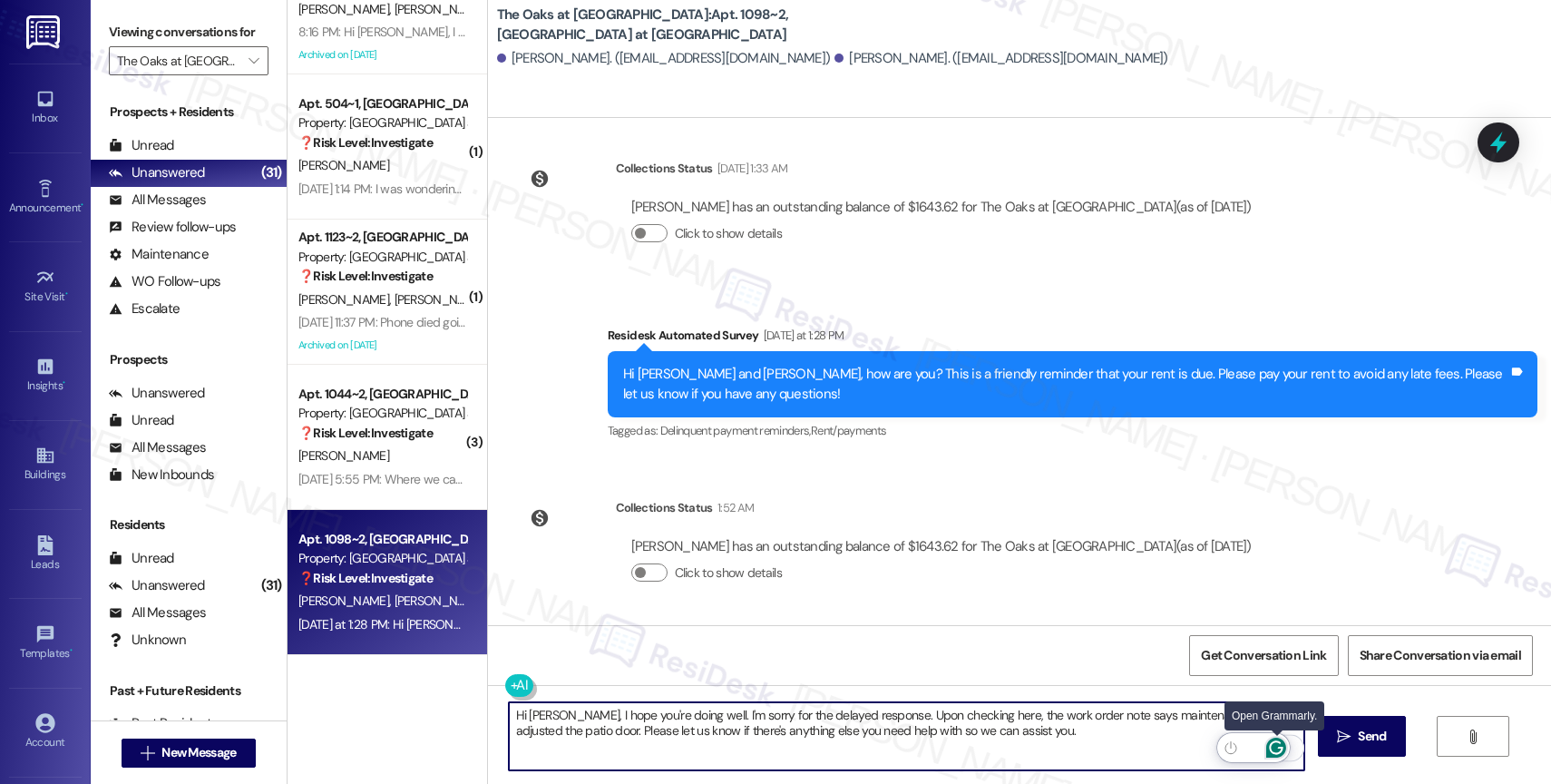
click at [1278, 742] on icon "Open Grammarly. 0 Suggestions." at bounding box center [1276, 748] width 13 height 13
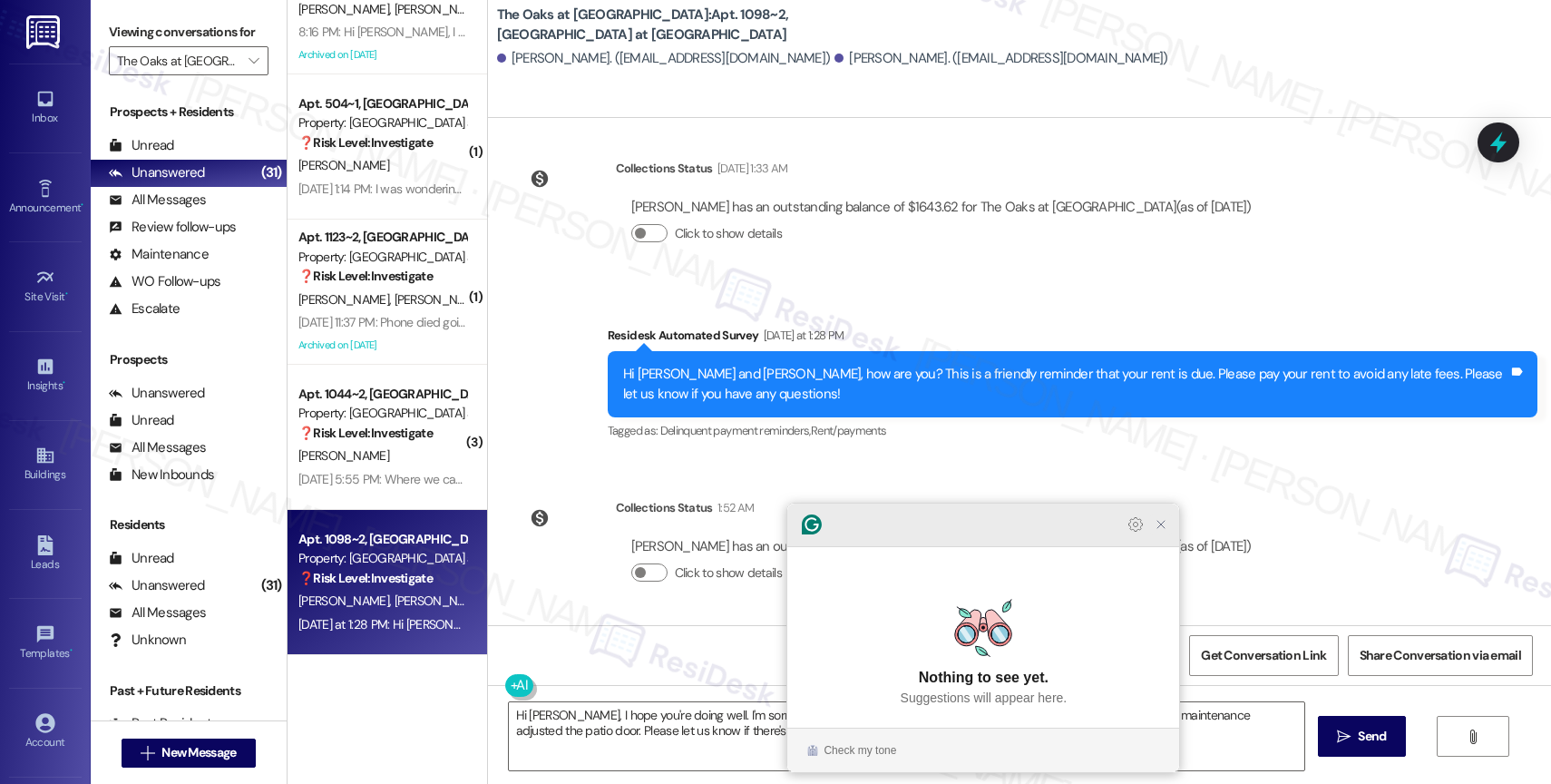
click at [1168, 532] on icon "Close Grammarly Assistant" at bounding box center [1160, 523] width 14 height 14
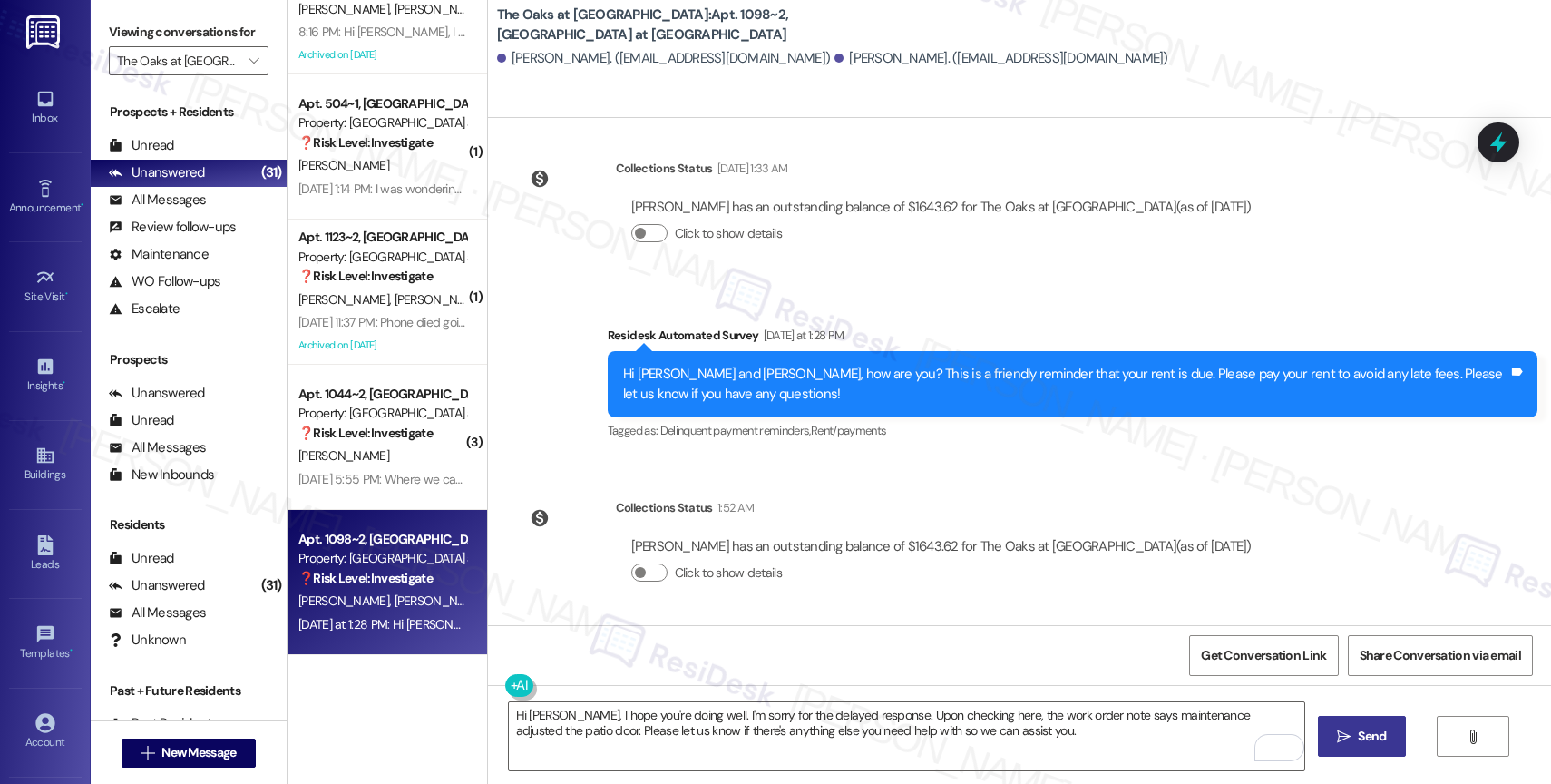
click at [1350, 720] on button " Send" at bounding box center [1361, 736] width 88 height 41
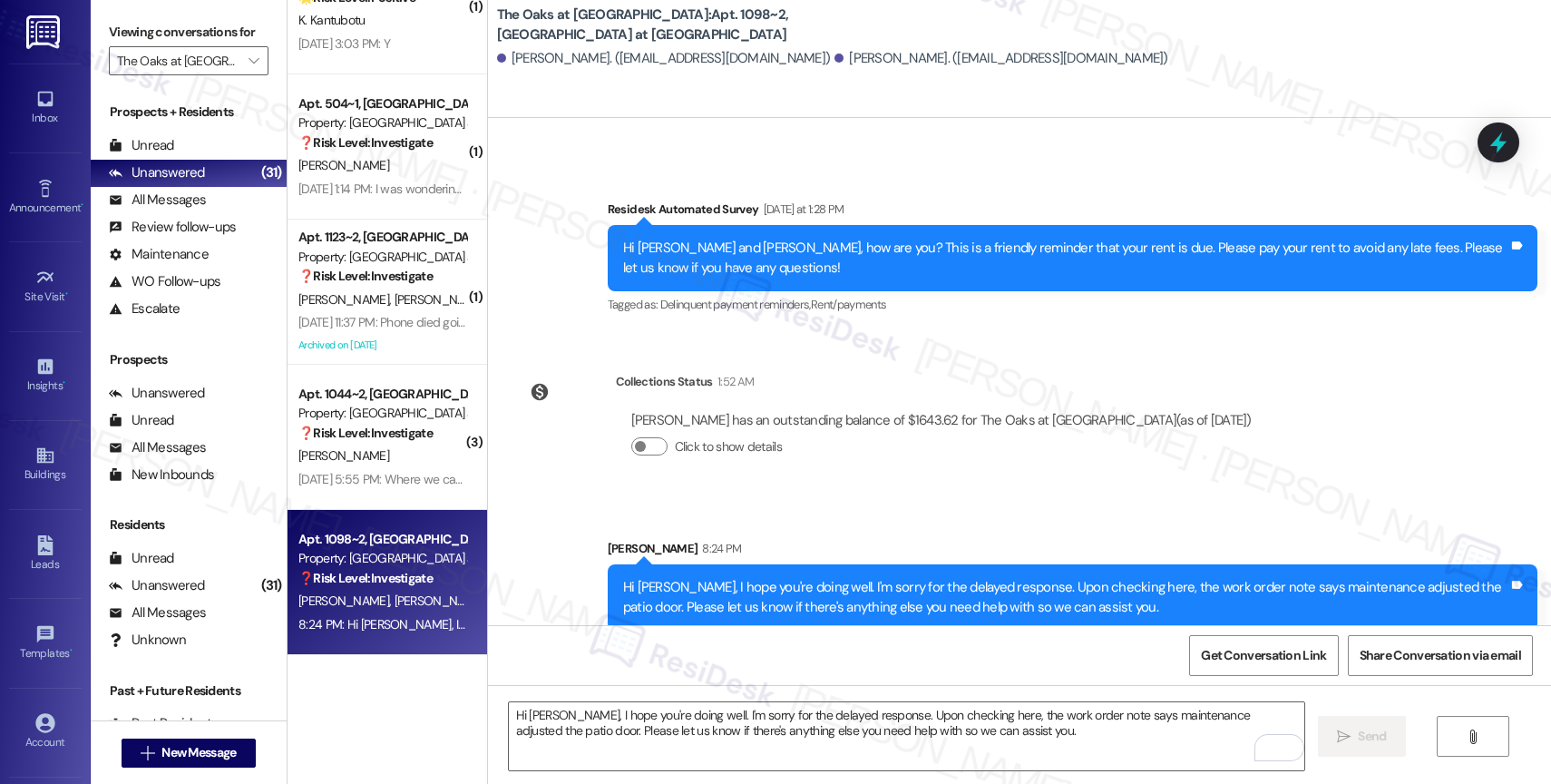
scroll to position [1144, 0]
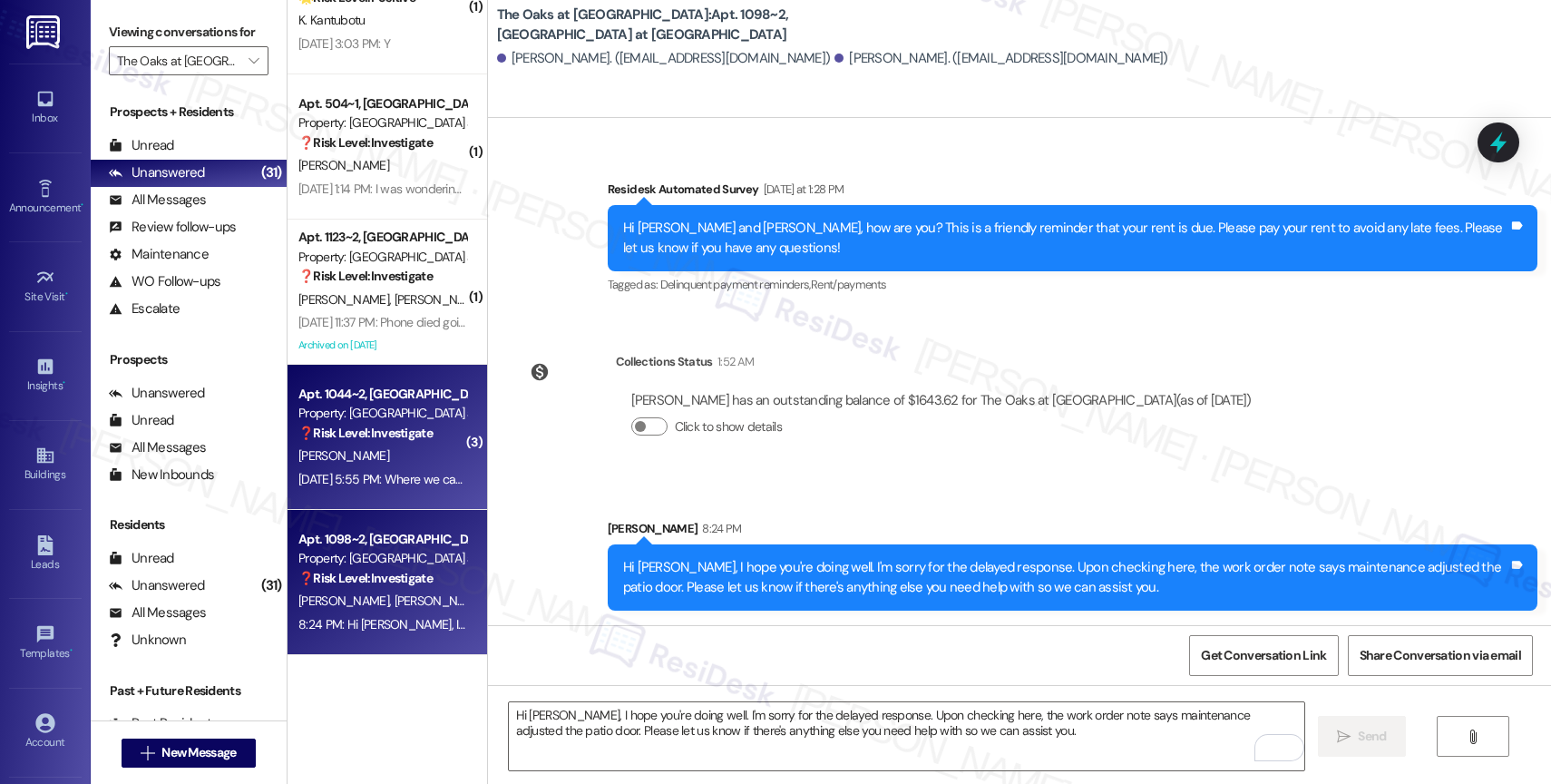
click at [372, 428] on strong "❓ Risk Level: Investigate" at bounding box center [366, 432] width 135 height 16
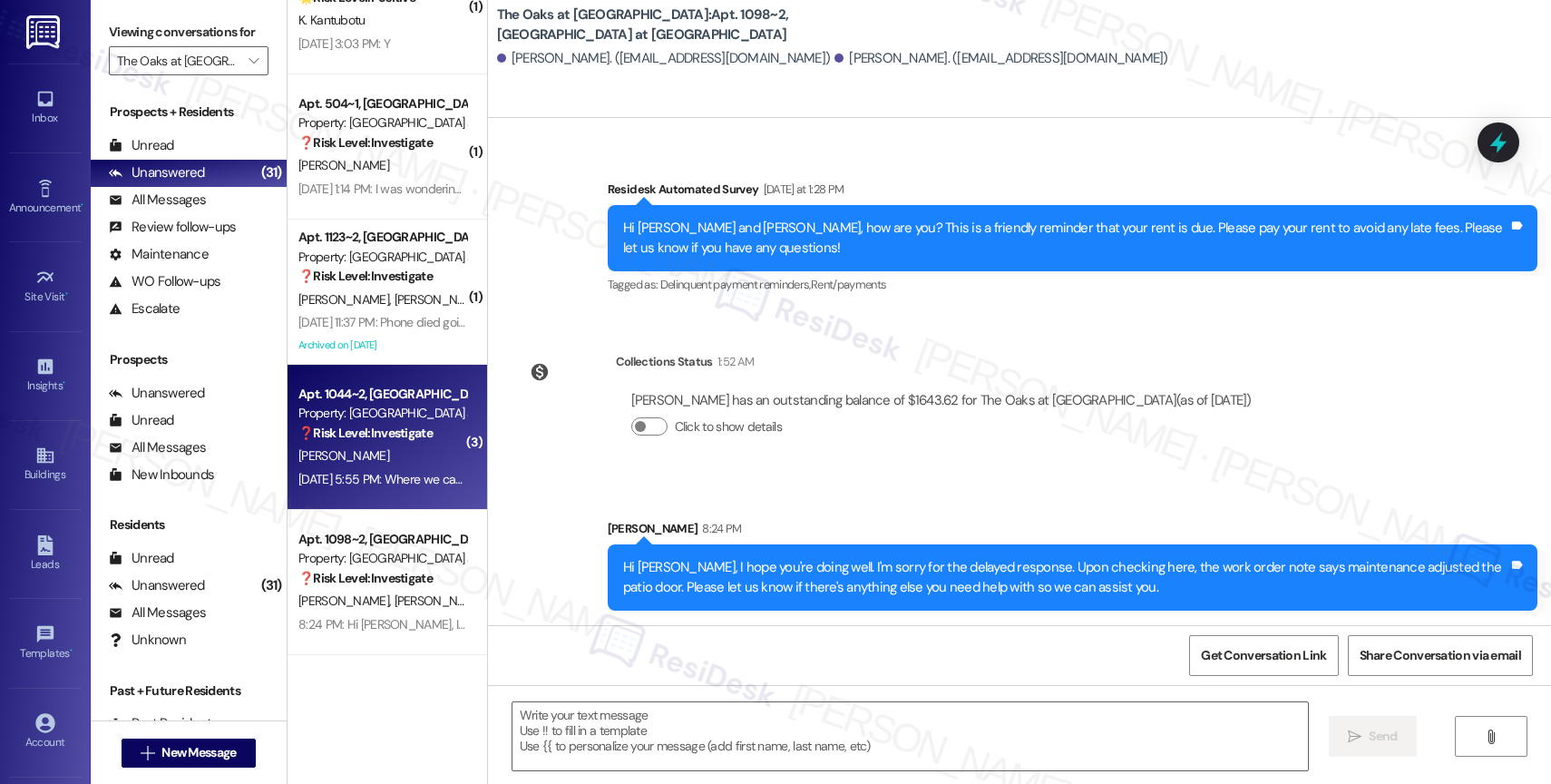
type textarea "Fetching suggested responses. Please feel free to read through the conversation…"
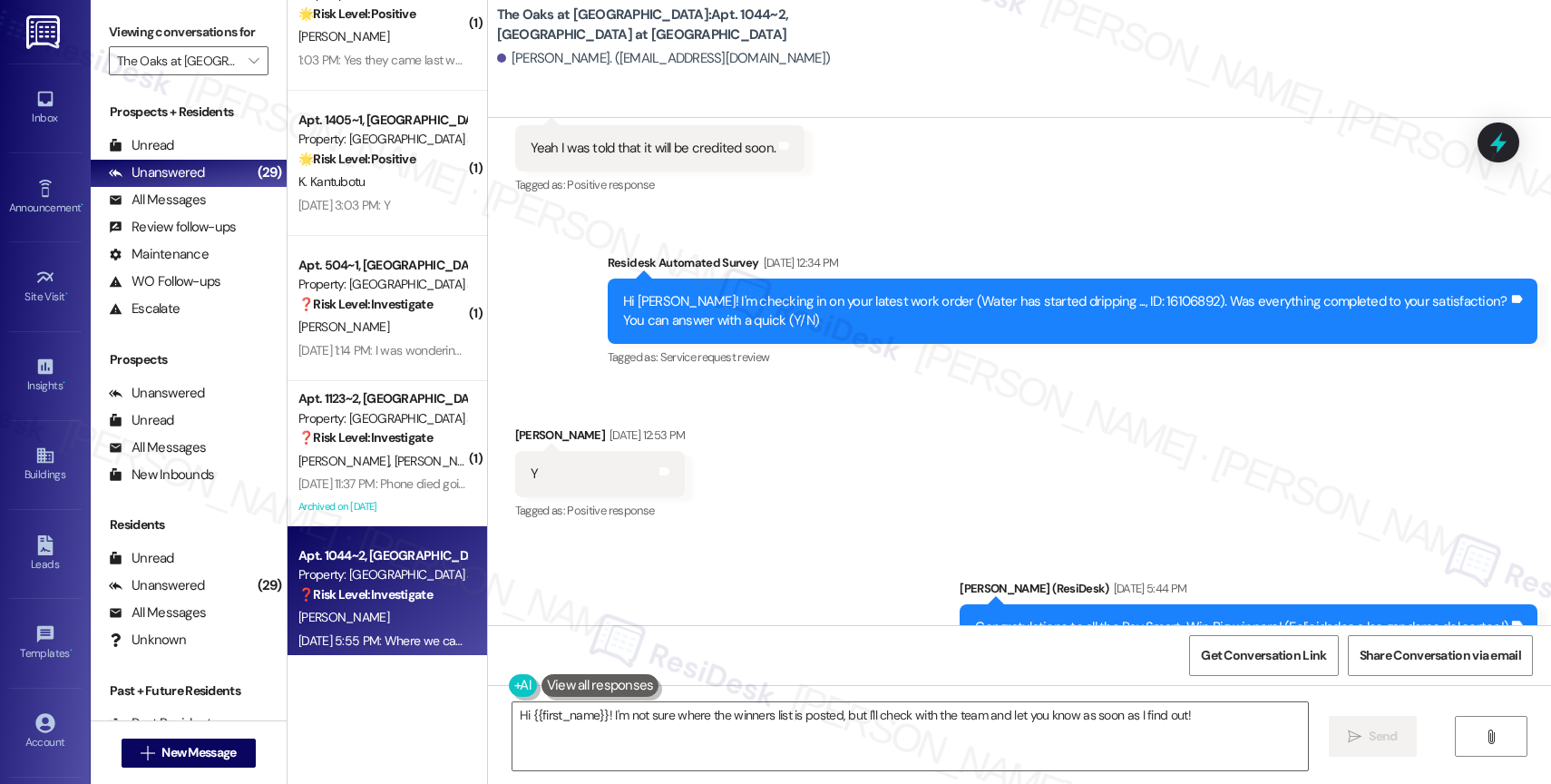
scroll to position [9163, 0]
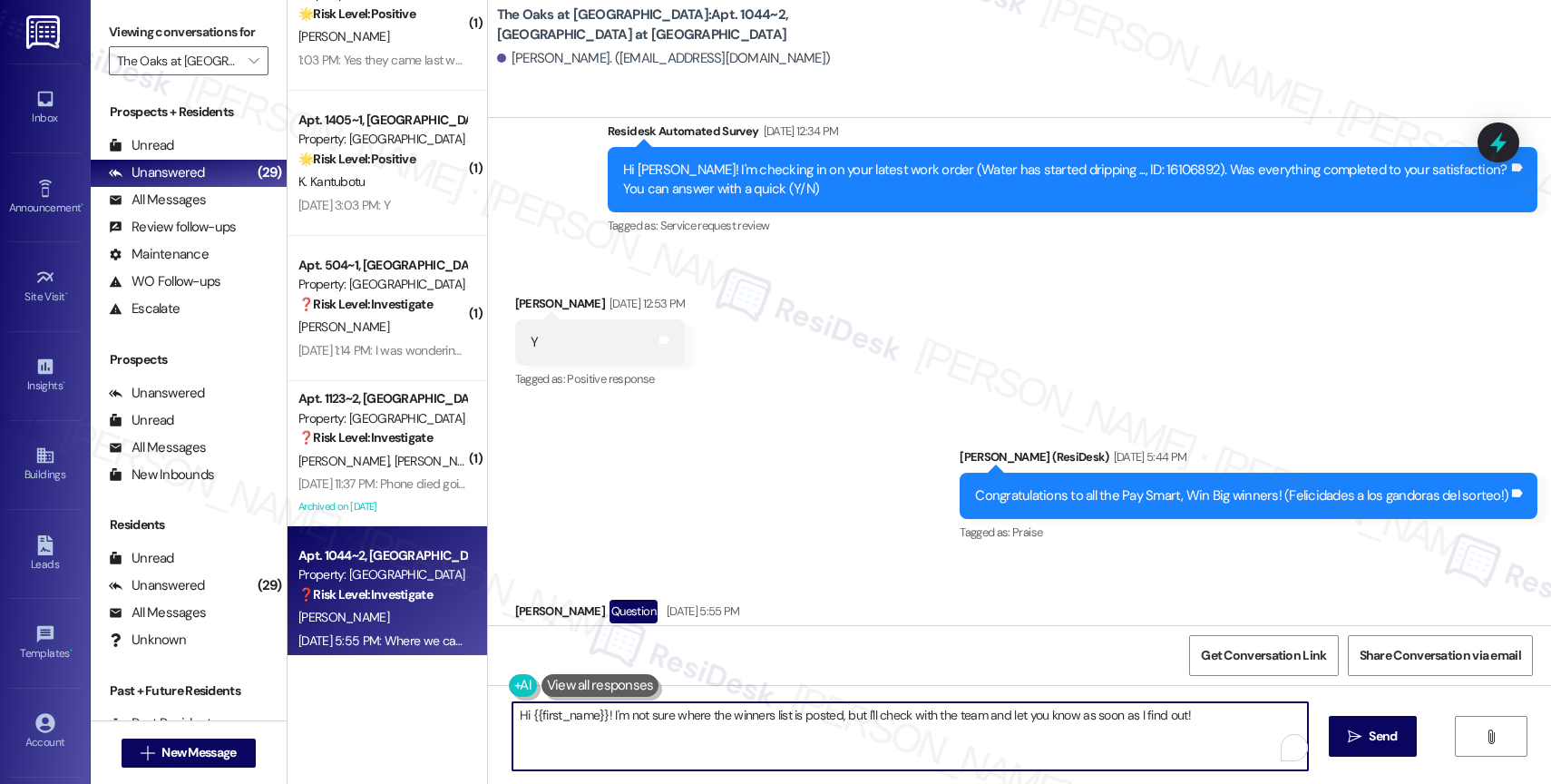
drag, startPoint x: 619, startPoint y: 714, endPoint x: 1210, endPoint y: 719, distance: 591.0
click at [1210, 719] on textarea "Hi {{first_name}}! I'm not sure where the winners list is posted, but I'll chec…" at bounding box center [909, 736] width 795 height 68
drag, startPoint x: 628, startPoint y: 711, endPoint x: 918, endPoint y: 743, distance: 291.8
click at [918, 743] on textarea "Hi {{first_name}}! I hope your day is going well." at bounding box center [906, 736] width 795 height 68
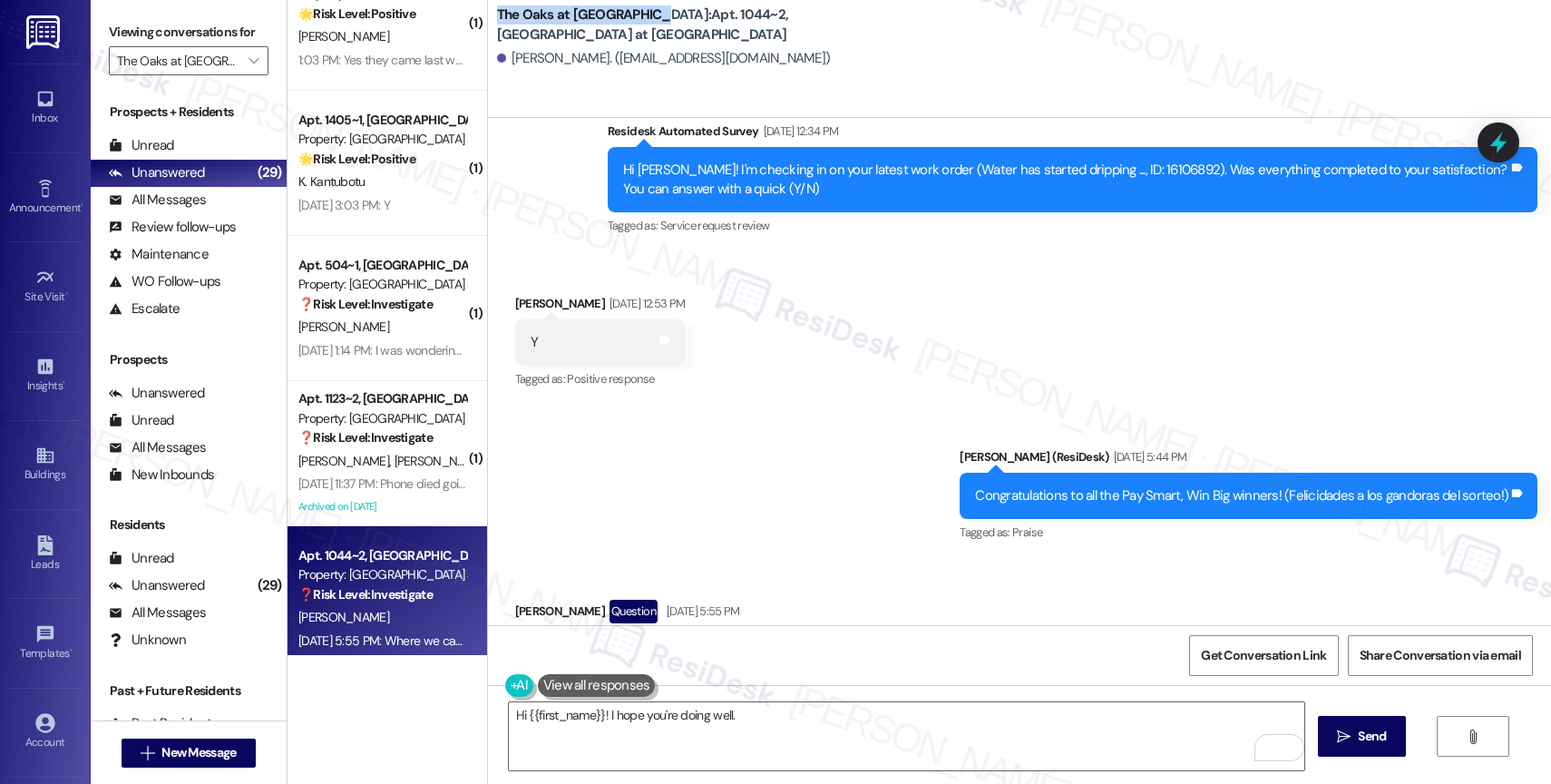
drag, startPoint x: 483, startPoint y: 14, endPoint x: 626, endPoint y: 16, distance: 143.0
click at [630, 16] on b "The Oaks at [GEOGRAPHIC_DATA]: Apt. 1044~2, [GEOGRAPHIC_DATA] at [GEOGRAPHIC_DA…" at bounding box center [678, 25] width 363 height 39
copy b "The Oaks at [GEOGRAPHIC_DATA]"
click at [940, 94] on div "The Oaks at [GEOGRAPHIC_DATA]: Apt. 1044~2, [GEOGRAPHIC_DATA] at [GEOGRAPHIC_DA…" at bounding box center [1019, 59] width 1063 height 118
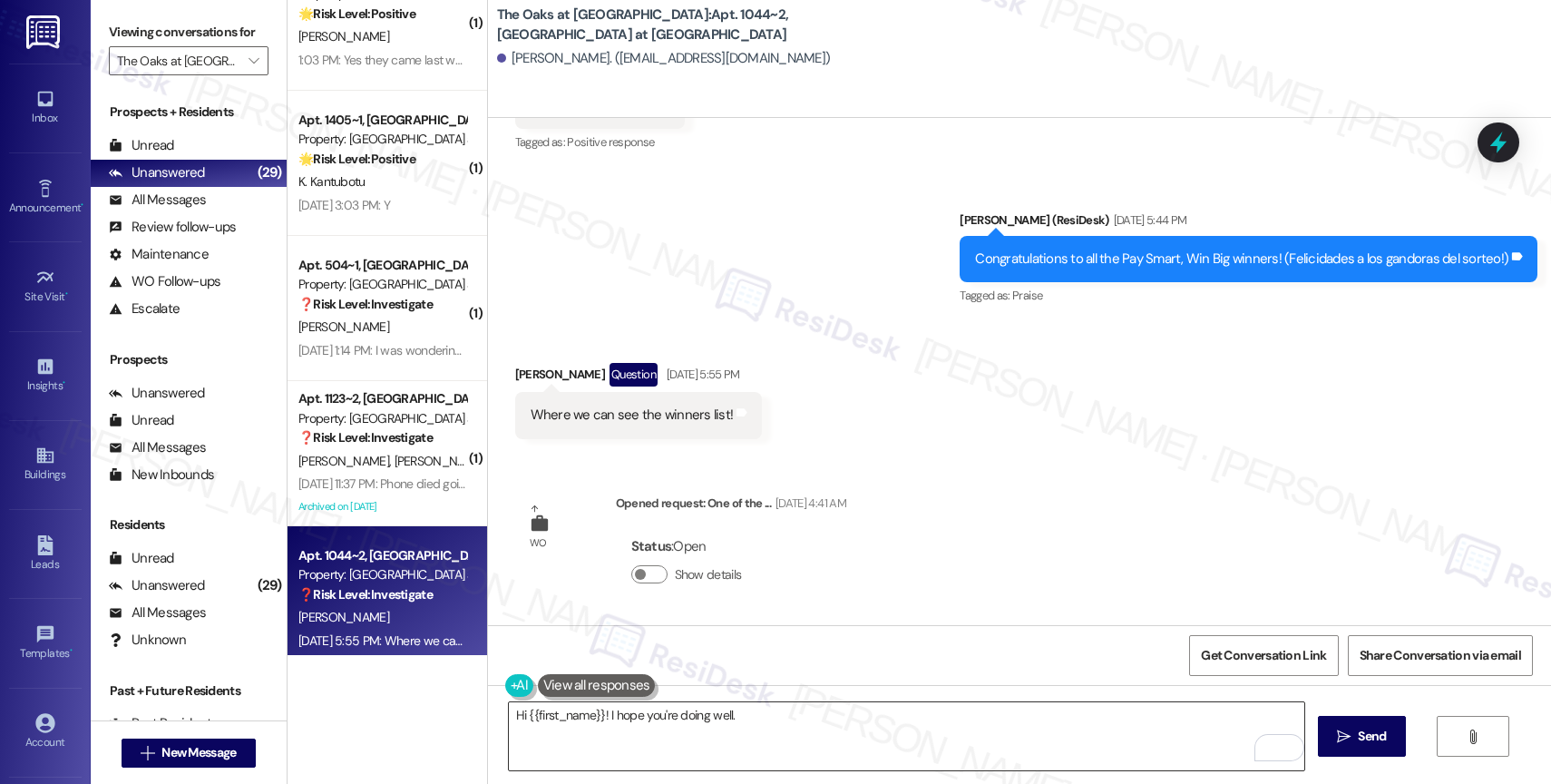
click at [766, 721] on textarea "Hi {{first_name}}! I hope you're doing well." at bounding box center [906, 736] width 795 height 68
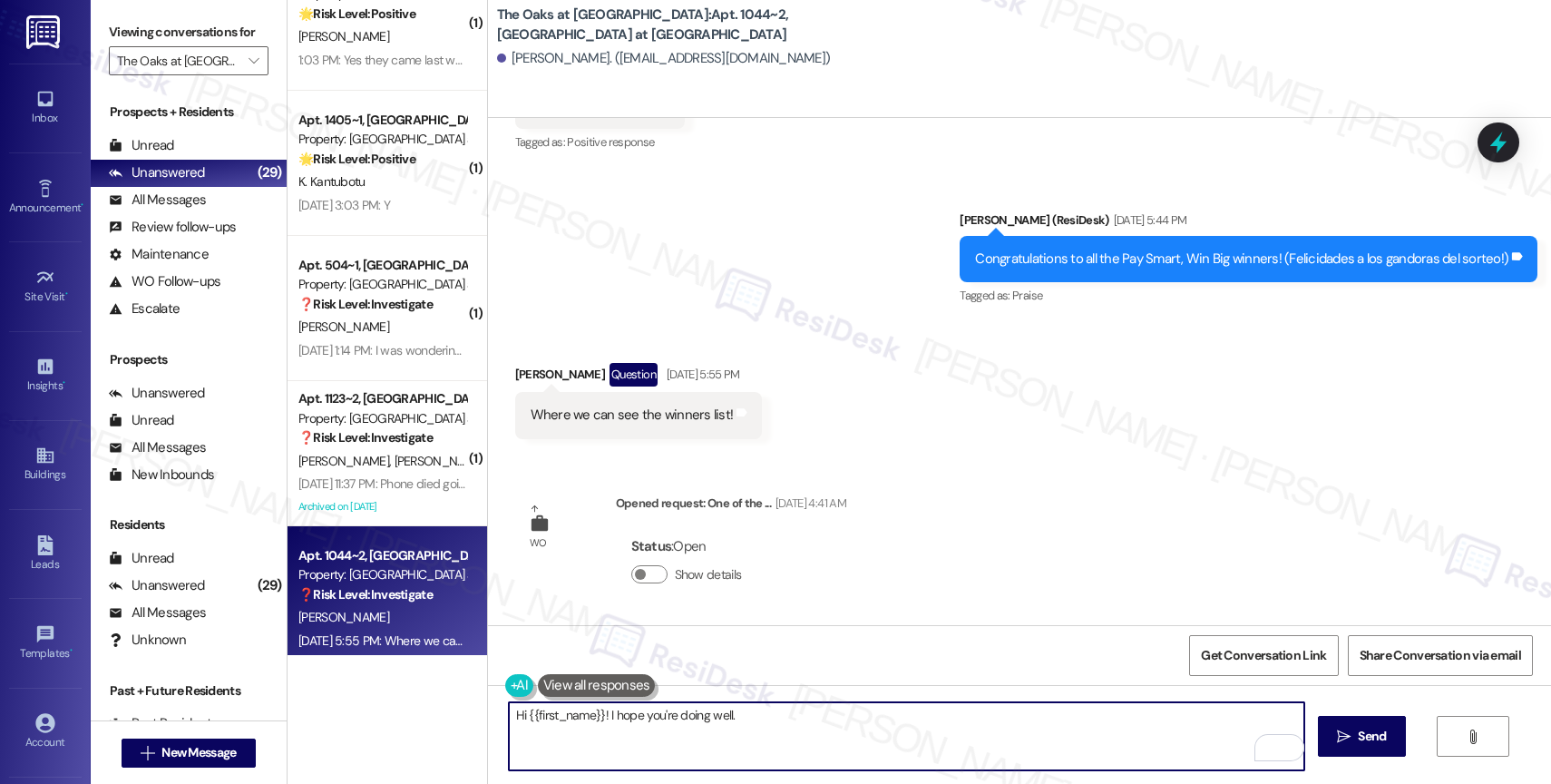
click at [784, 717] on textarea "Hi {{first_name}}! I hope you're doing well." at bounding box center [906, 736] width 795 height 68
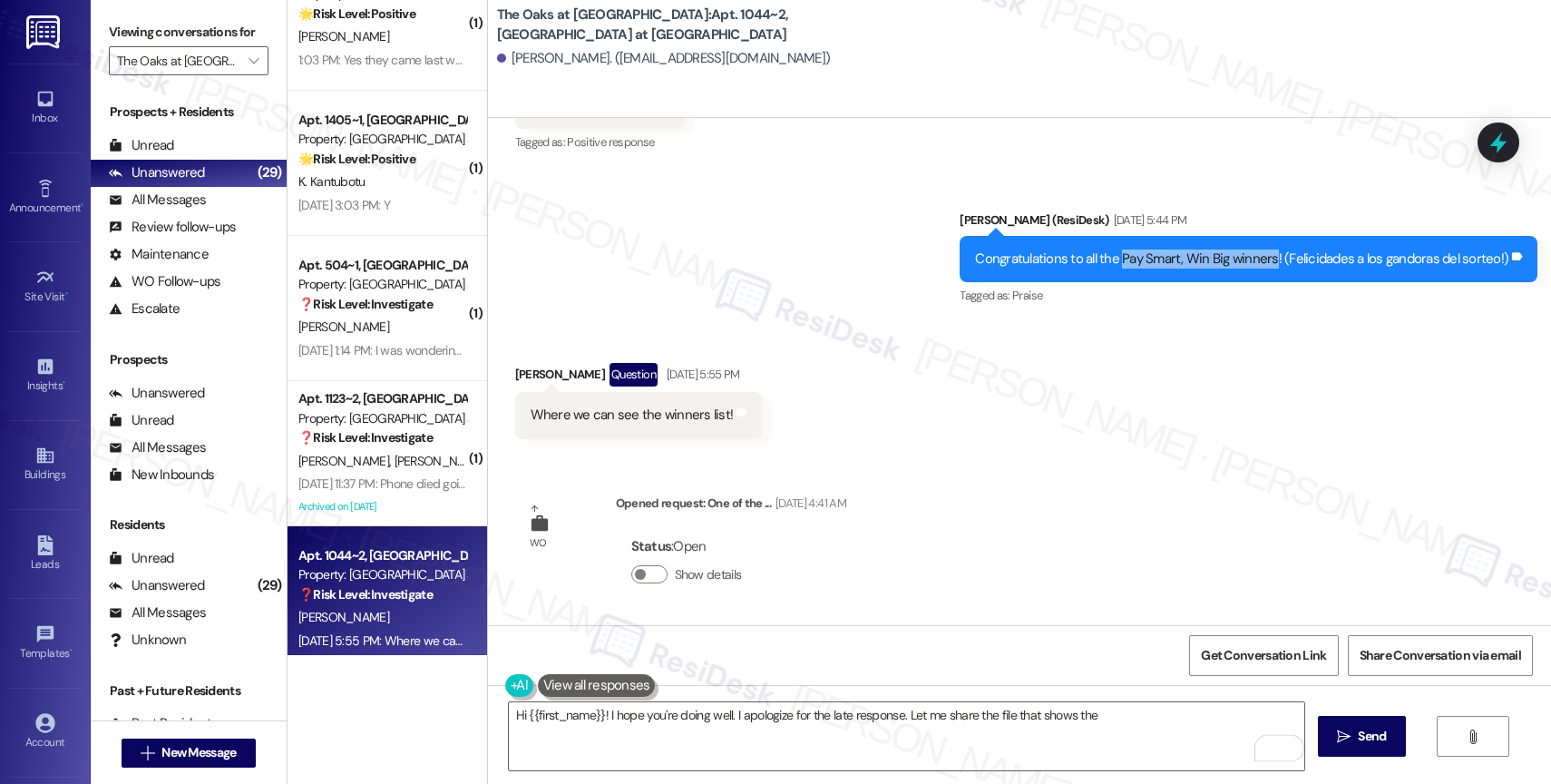
drag, startPoint x: 1125, startPoint y: 262, endPoint x: 1277, endPoint y: 263, distance: 152.0
click at [1277, 263] on div "Congratulations to all the Pay Smart, Win Big winners! (Felicidades a los gando…" at bounding box center [1241, 259] width 533 height 19
copy div "Pay Smart, Win Big winners"
click at [1119, 721] on textarea "Hi {{first_name}}! I hope you're doing well. I apologize for the late response.…" at bounding box center [906, 736] width 795 height 68
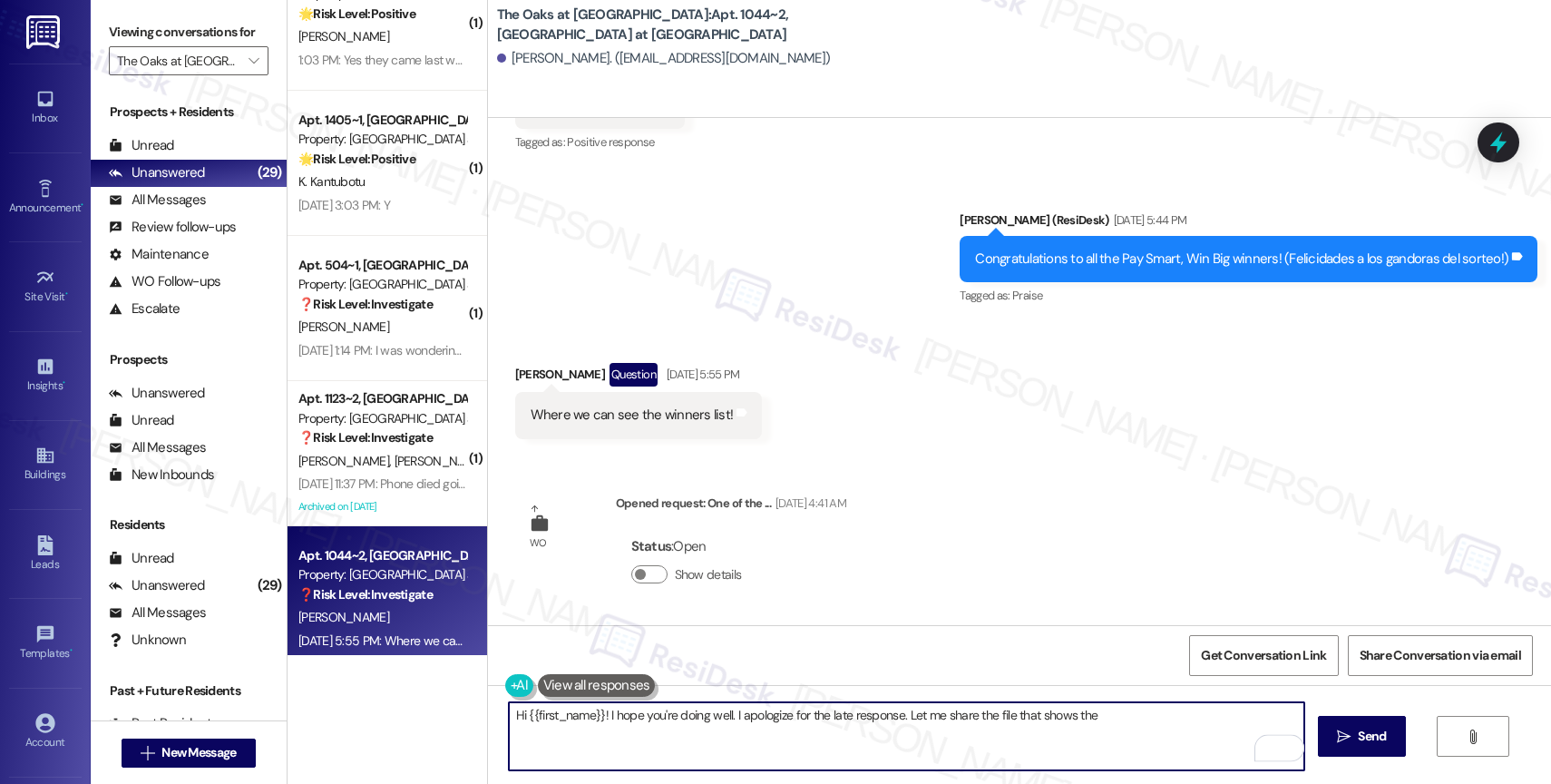
paste textarea "Pay Smart, Win Big winners"
type textarea "Hi {{first_name}}! I hope you're doing well. I apologize for the late response.…"
click at [1346, 738] on icon "" at bounding box center [1343, 736] width 13 height 14
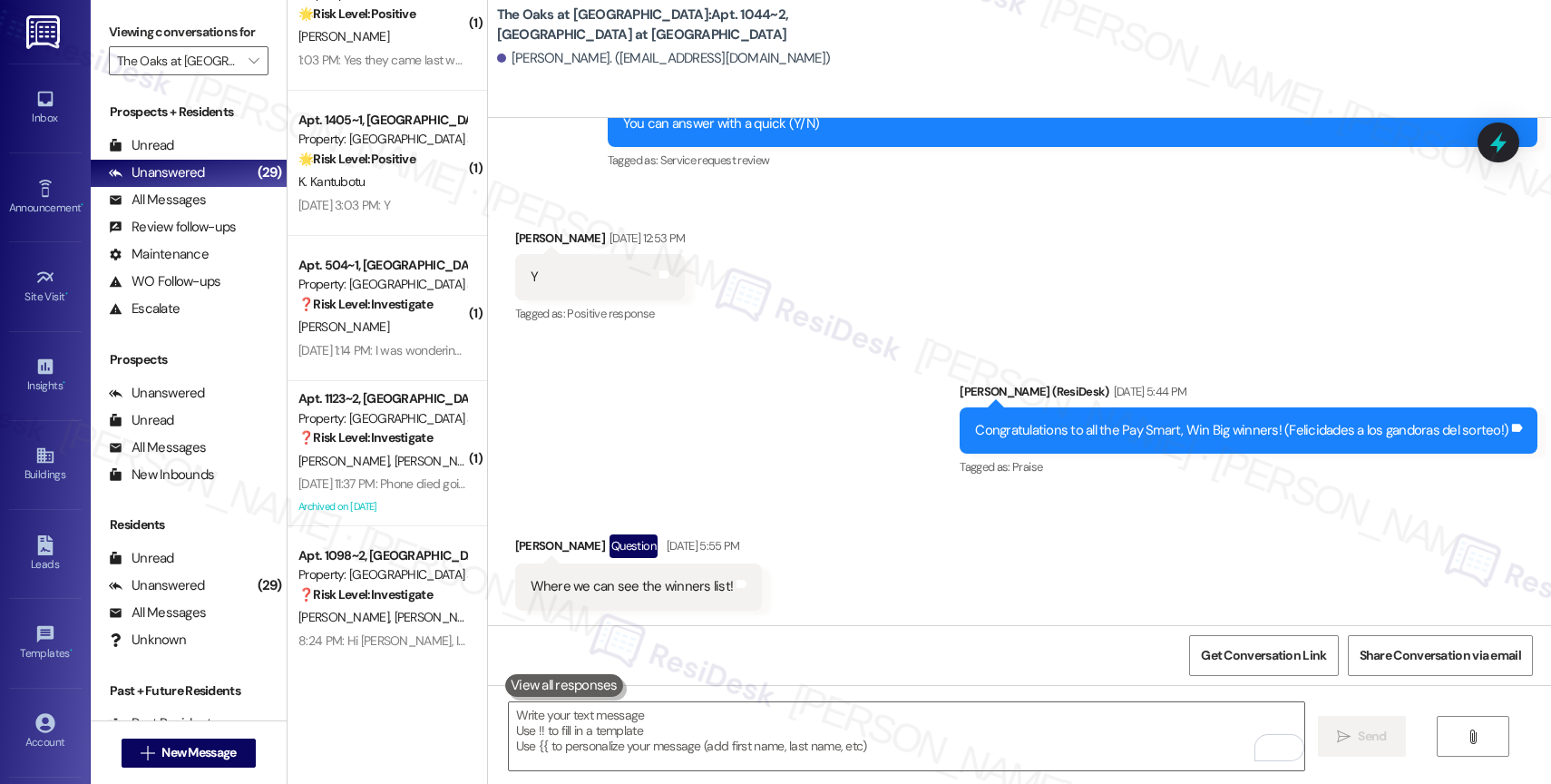
scroll to position [9527, 0]
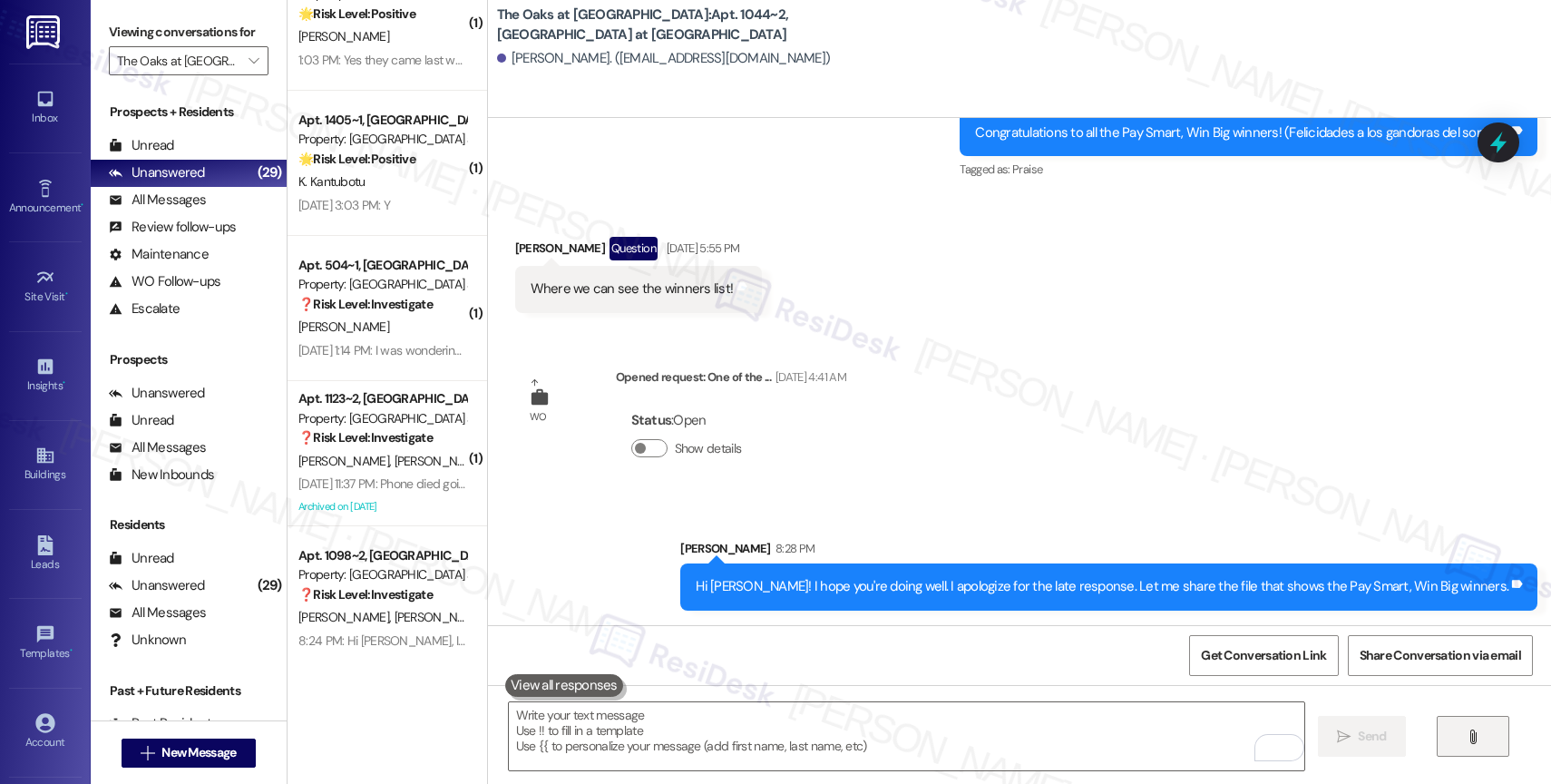
click at [1471, 734] on icon "" at bounding box center [1472, 736] width 13 height 14
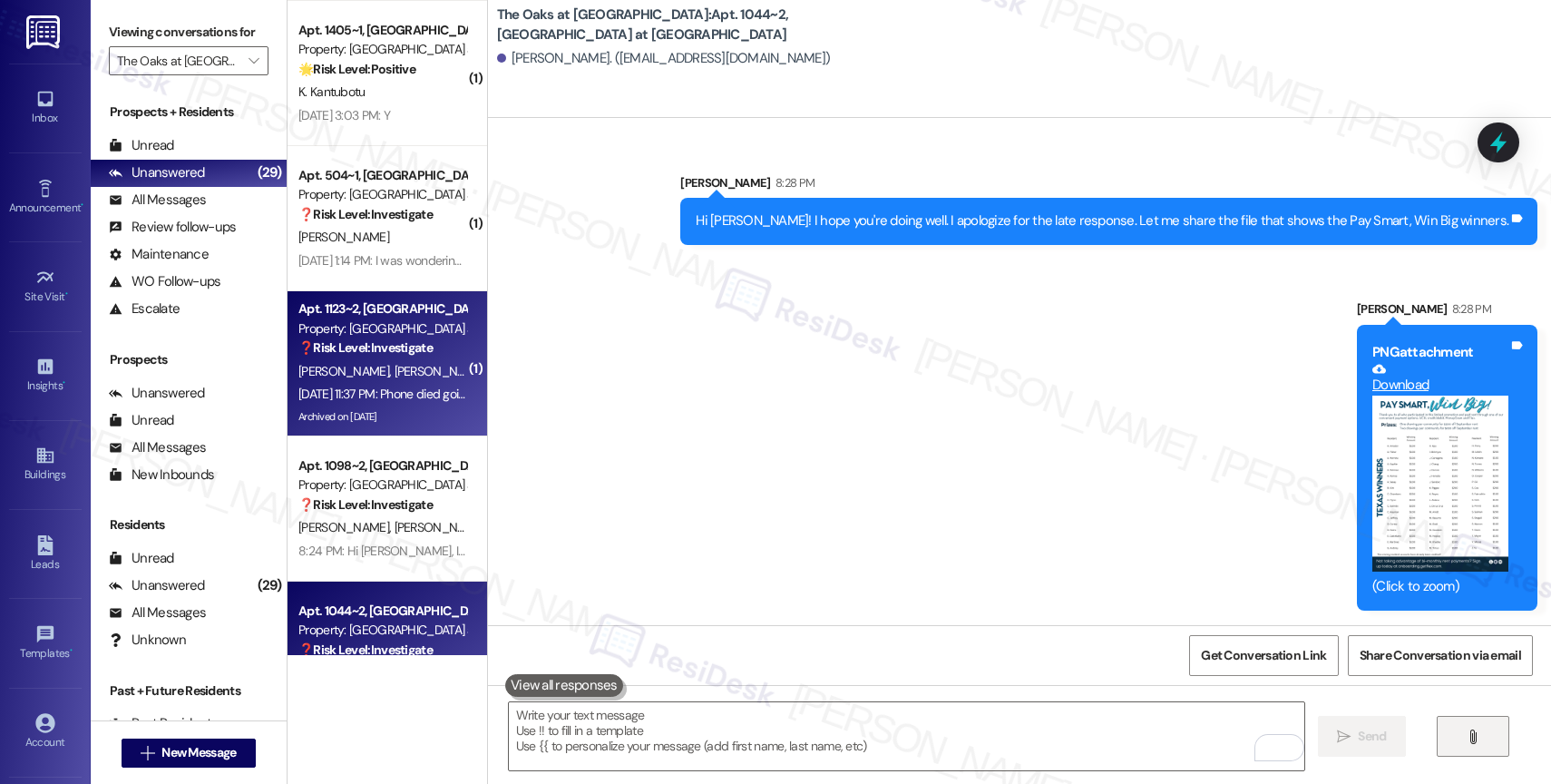
scroll to position [3553, 0]
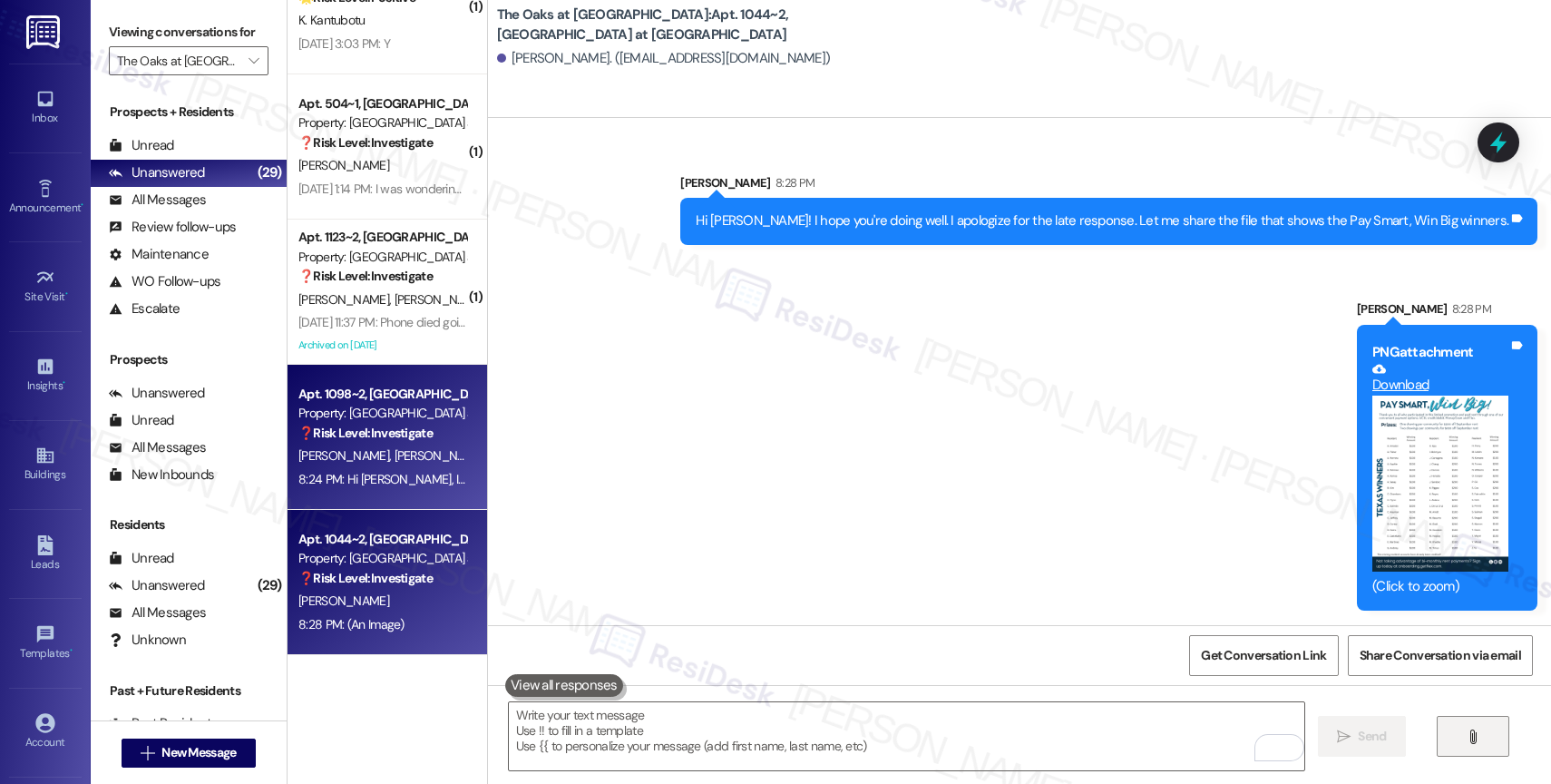
click at [393, 450] on span "[PERSON_NAME]" at bounding box center [439, 455] width 91 height 16
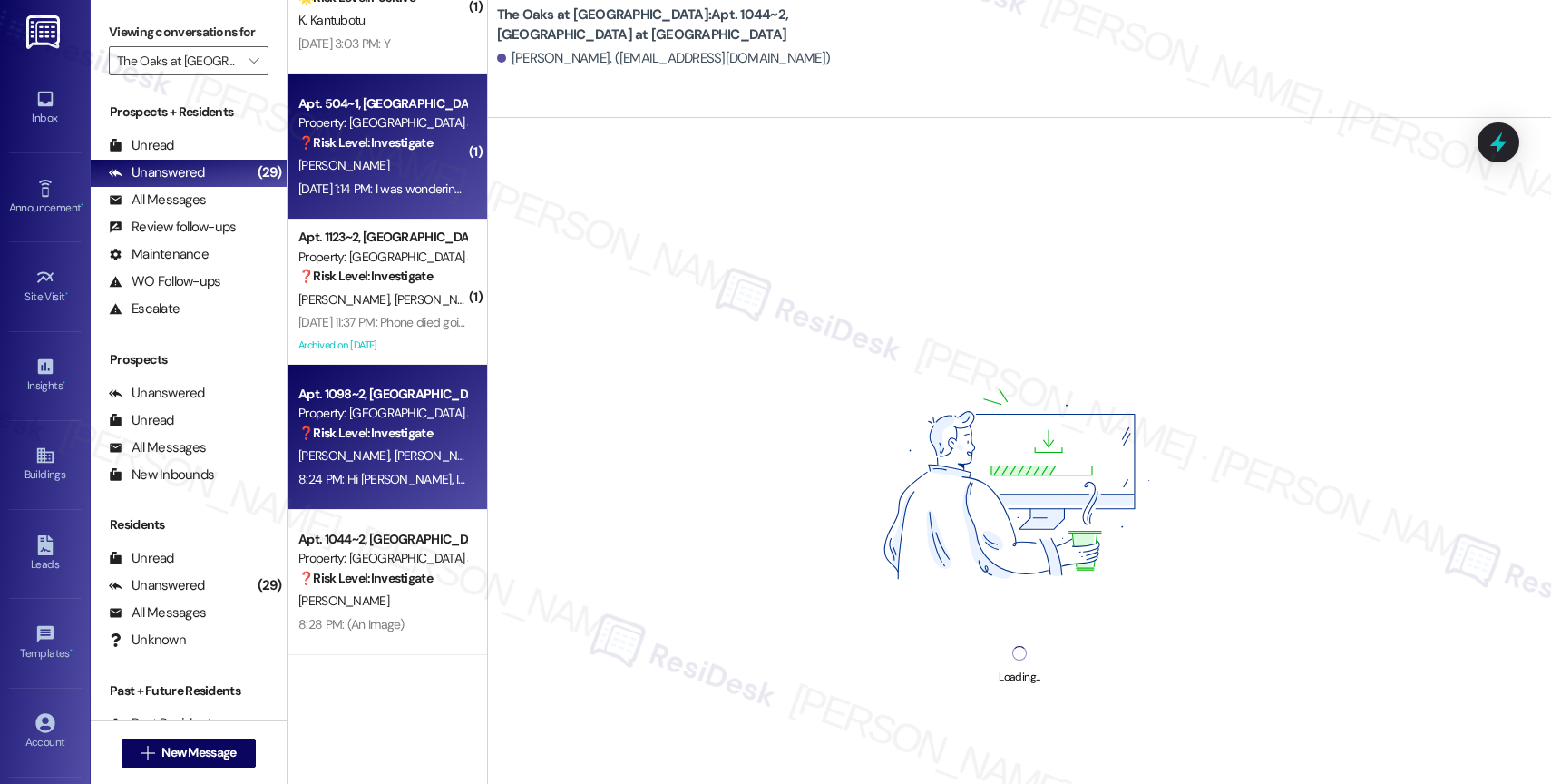
click at [362, 218] on div "Apt. 504~1, [GEOGRAPHIC_DATA] at [GEOGRAPHIC_DATA] Property: [GEOGRAPHIC_DATA] …" at bounding box center [387, 146] width 199 height 145
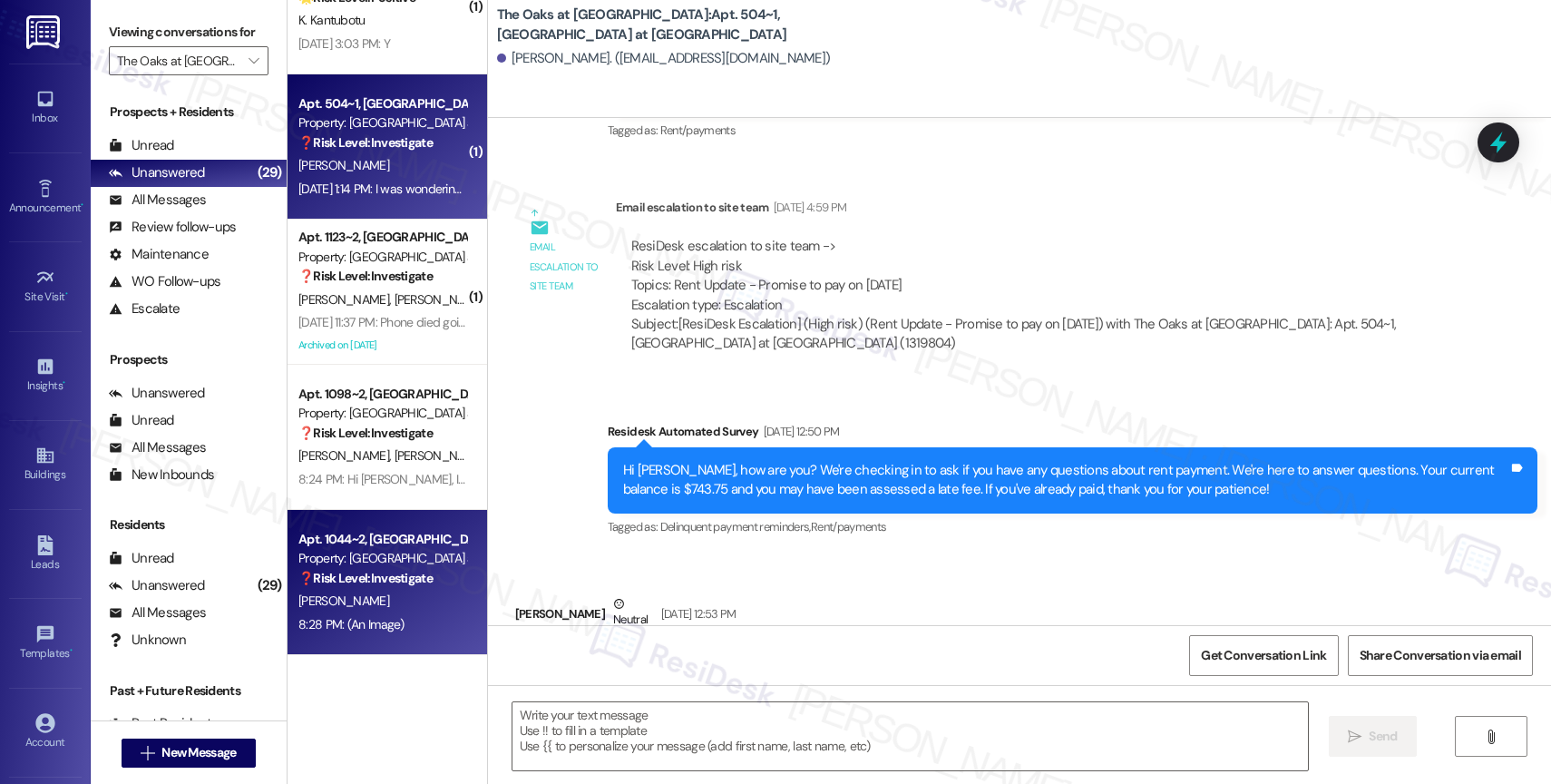
click at [327, 604] on span "[PERSON_NAME]" at bounding box center [344, 600] width 91 height 16
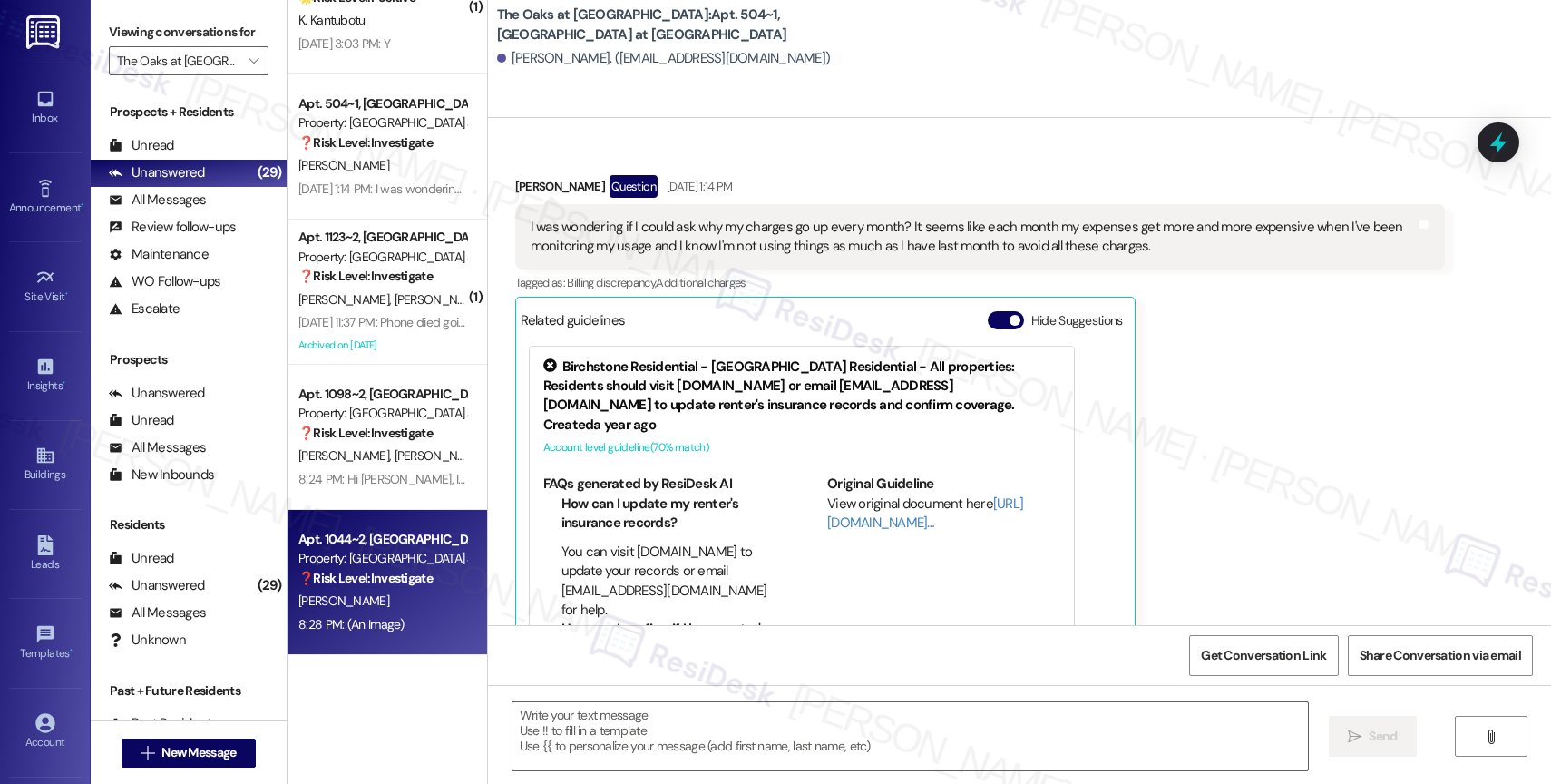
type textarea "Fetching suggested responses. Please feel free to read through the conversation…"
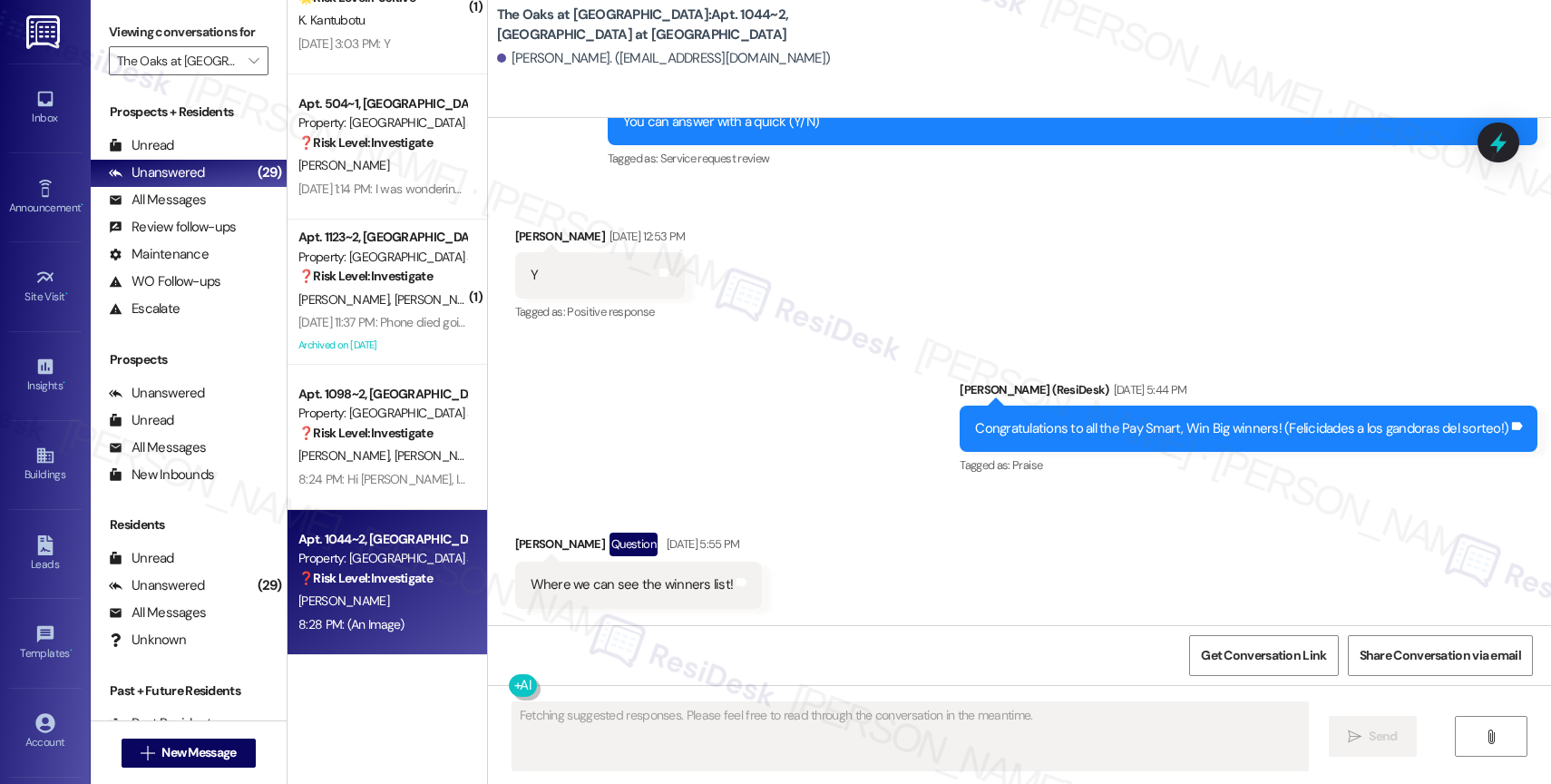
scroll to position [9229, 0]
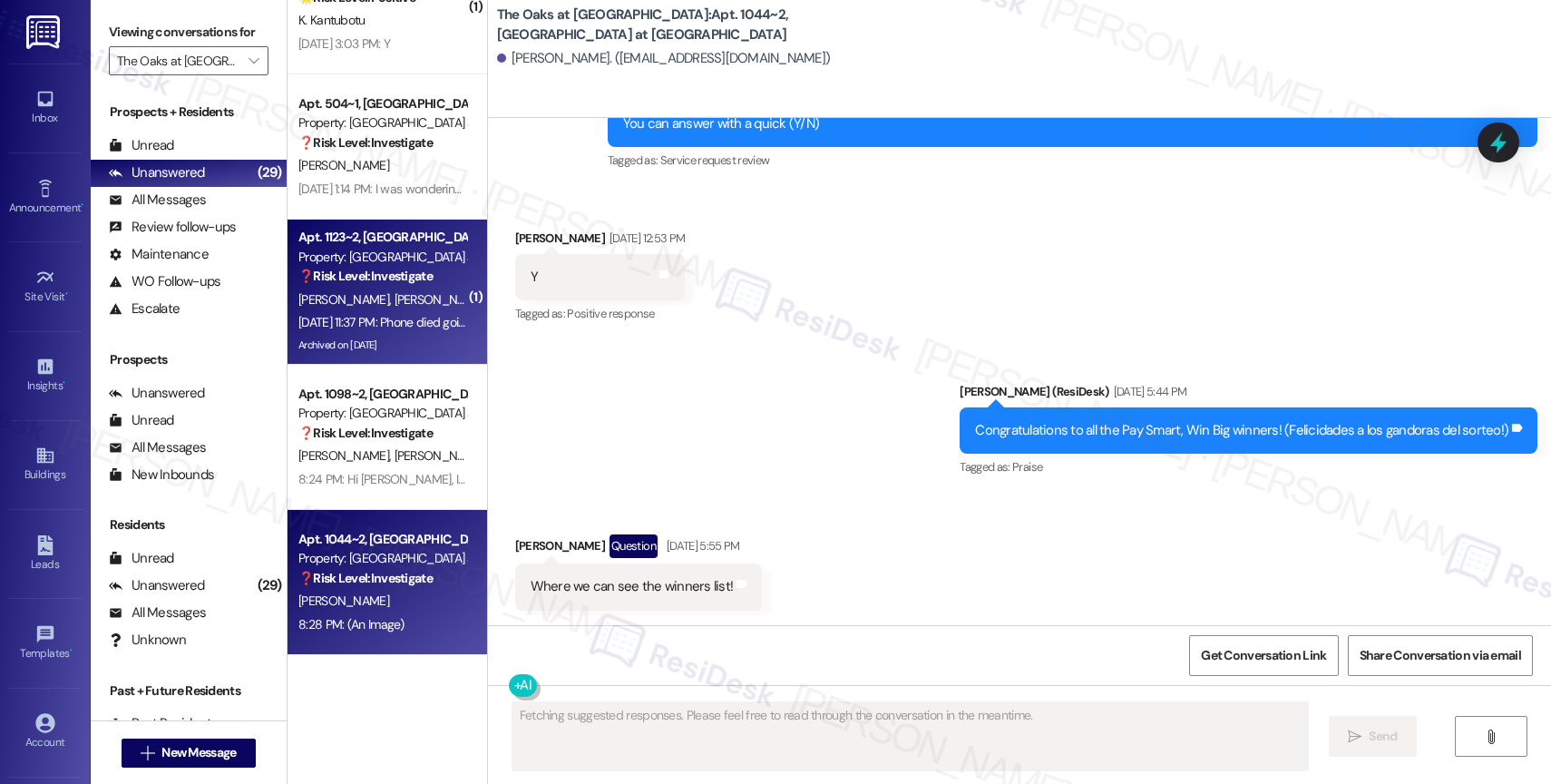
click at [402, 278] on strong "❓ Risk Level: Investigate" at bounding box center [366, 275] width 135 height 16
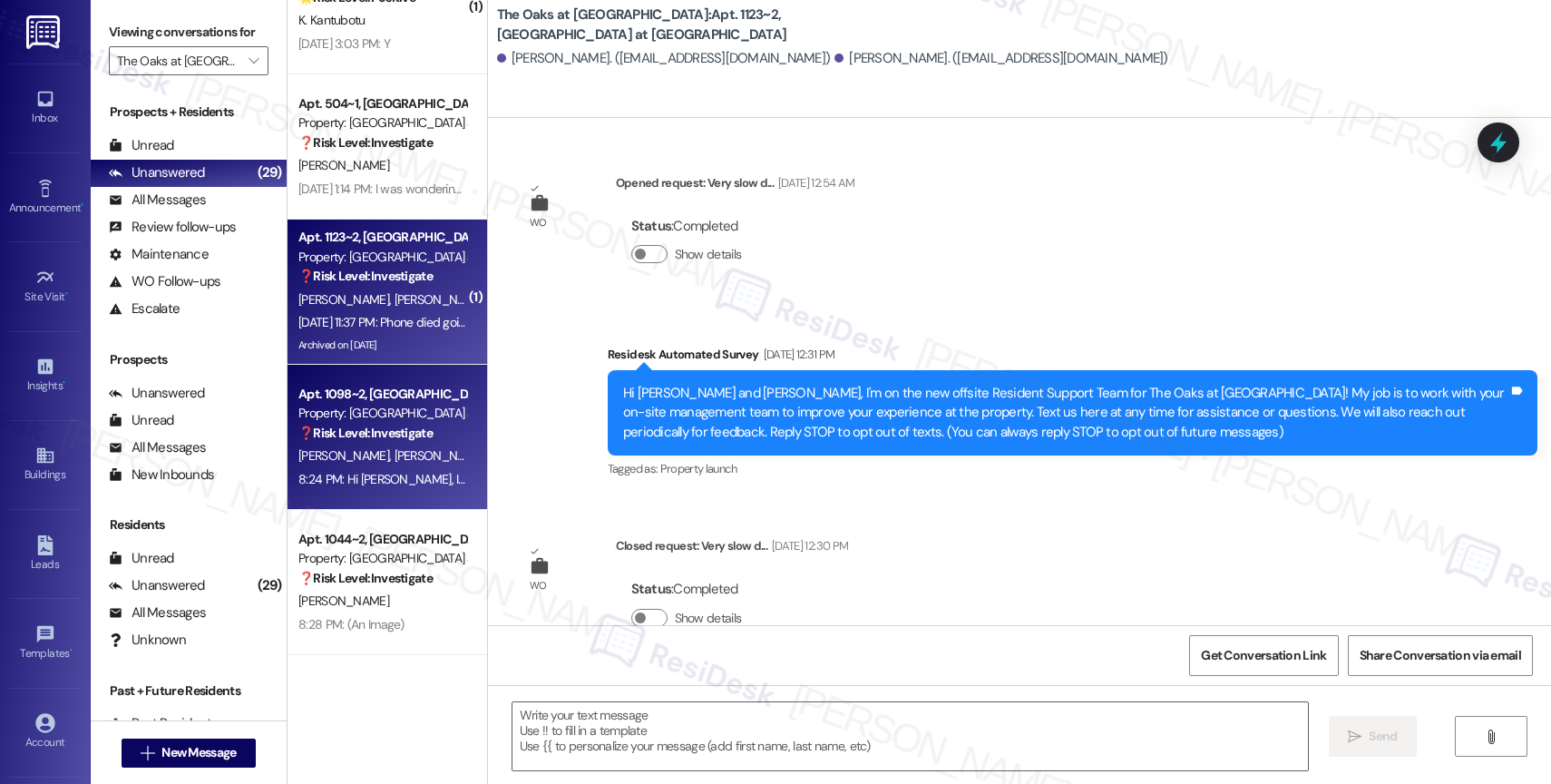
scroll to position [3356, 0]
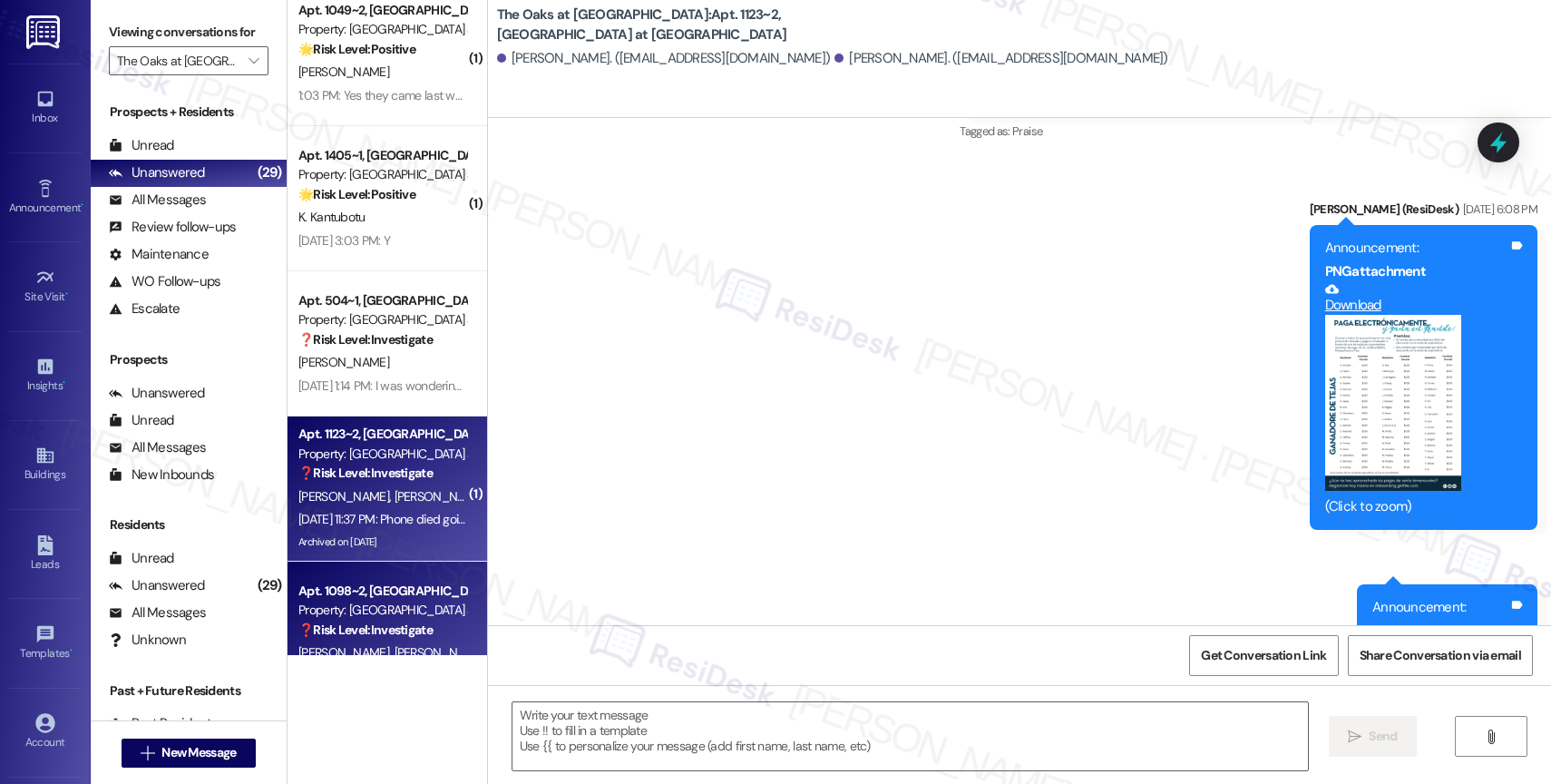
type textarea "Fetching suggested responses. Please feel free to read through the conversation…"
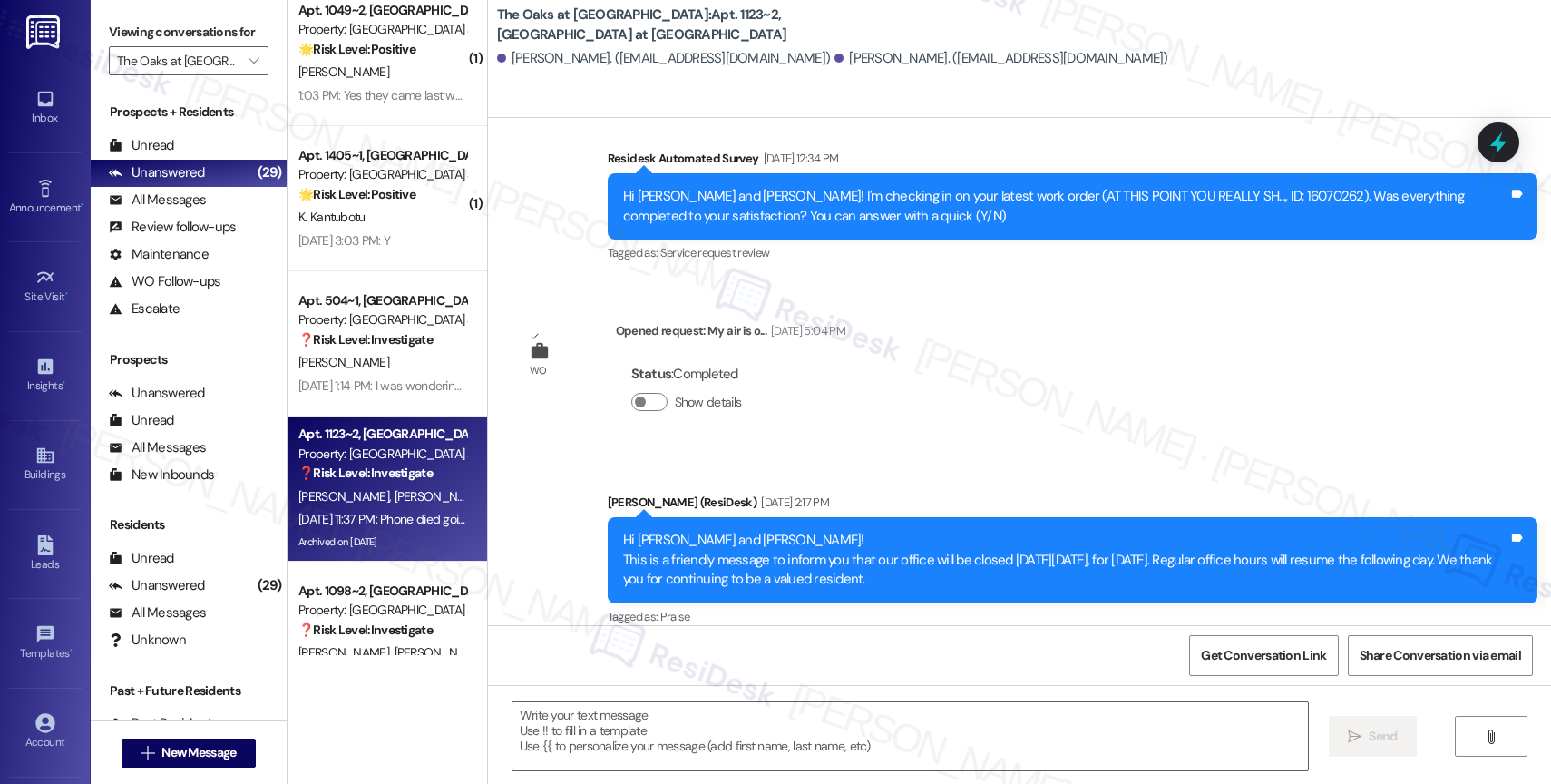
scroll to position [7231, 0]
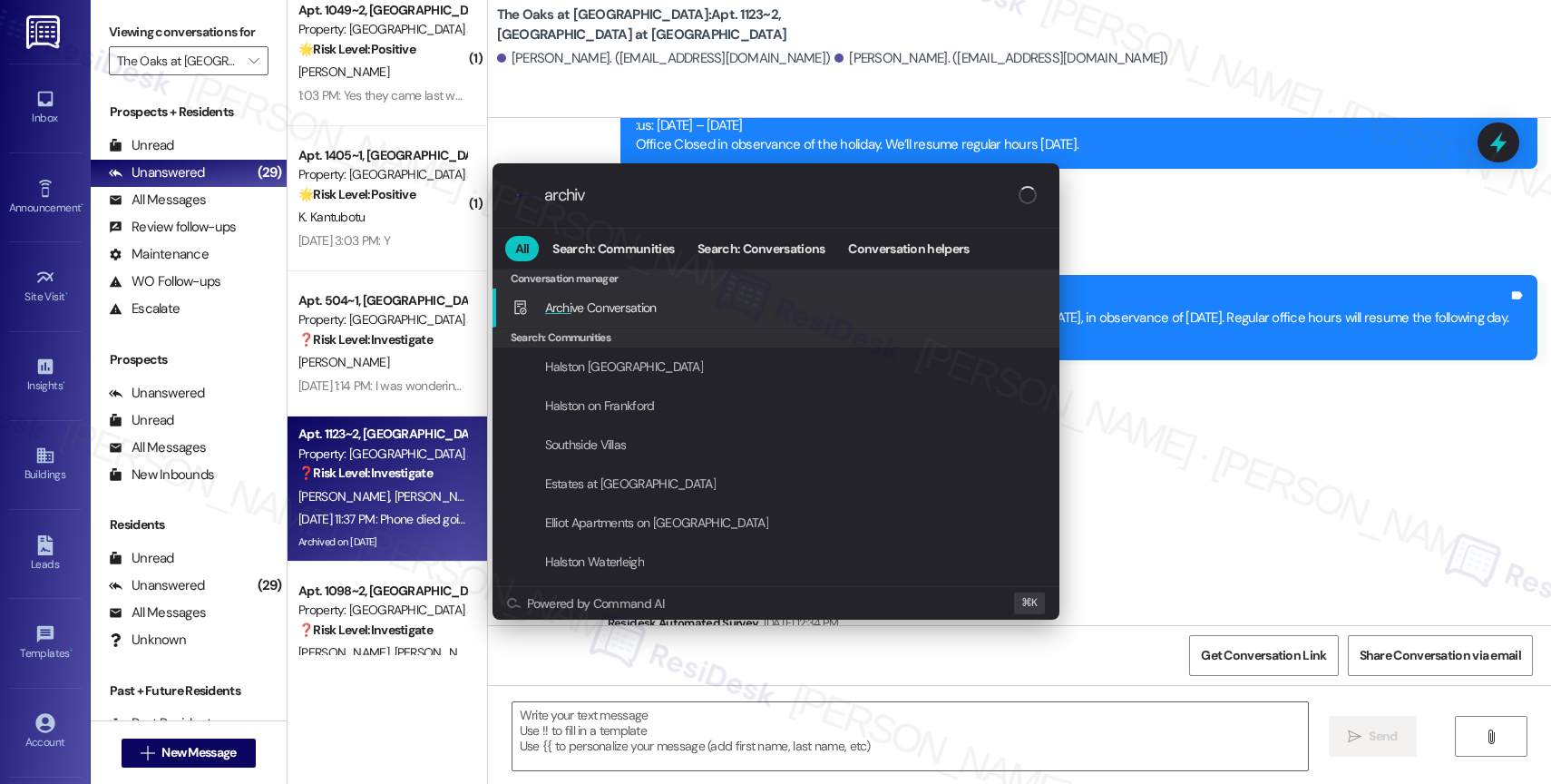
type input "archive"
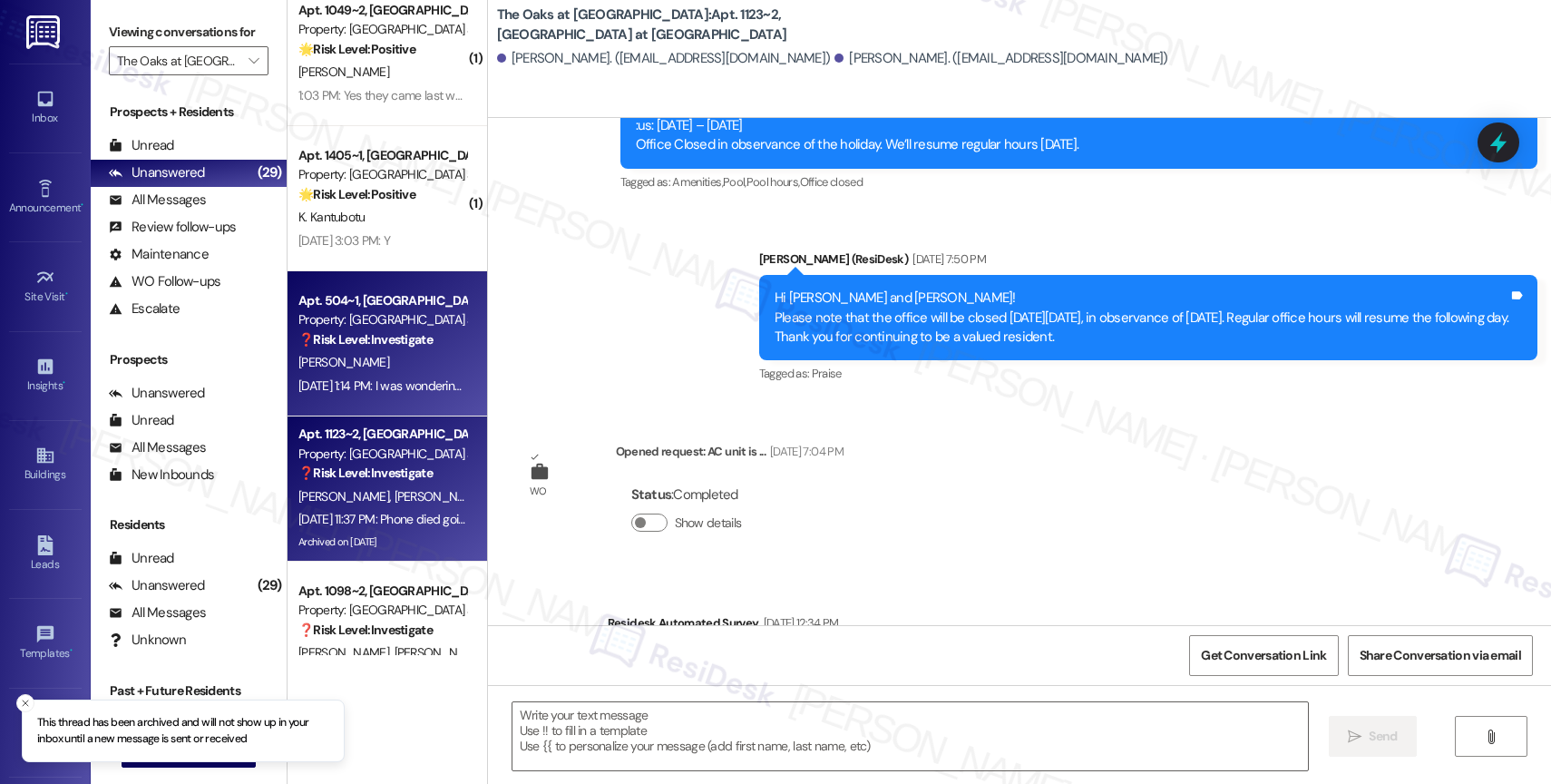
click at [373, 337] on strong "❓ Risk Level: Investigate" at bounding box center [366, 338] width 135 height 16
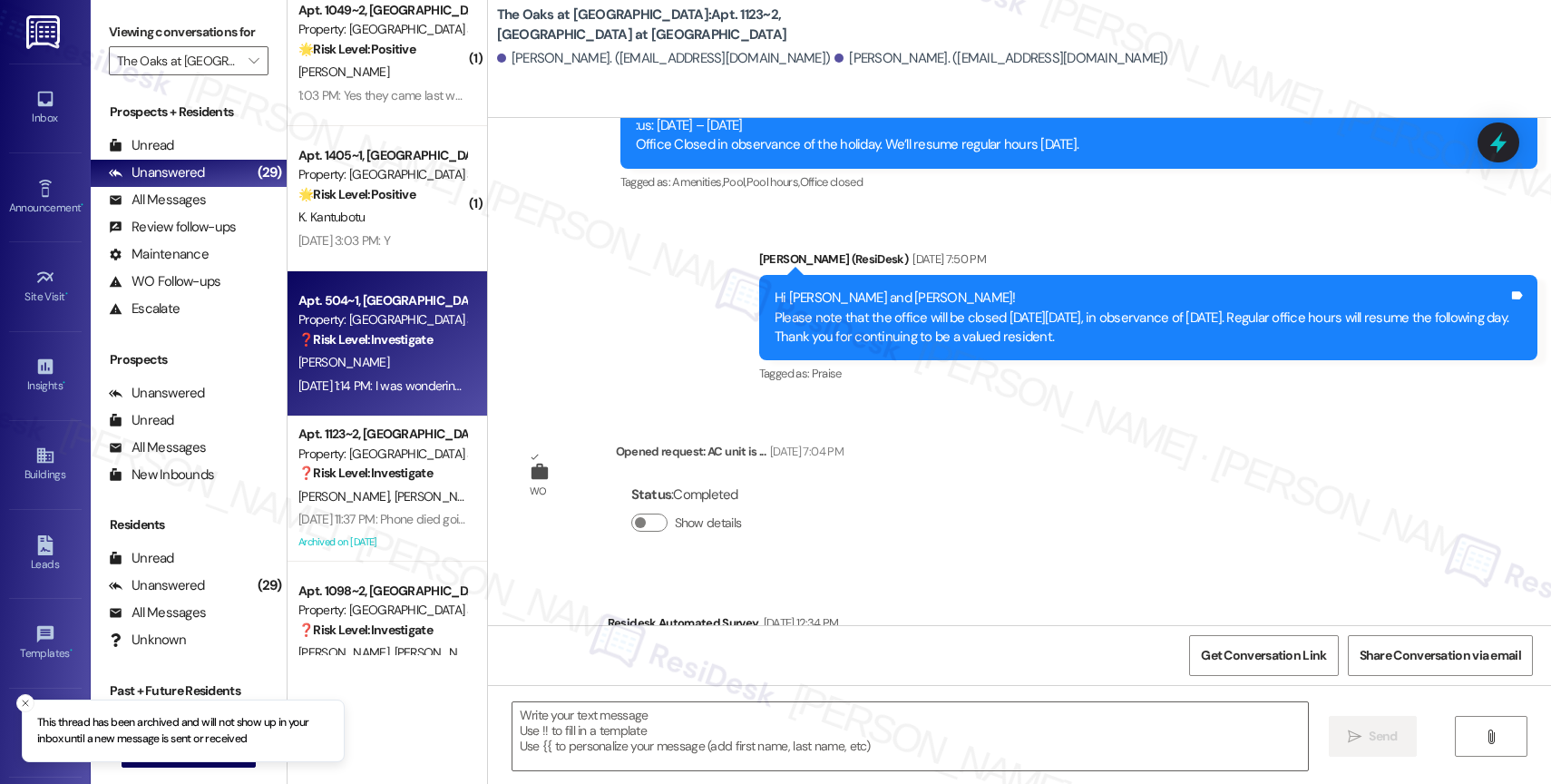
type textarea "Fetching suggested responses. Please feel free to read through the conversation…"
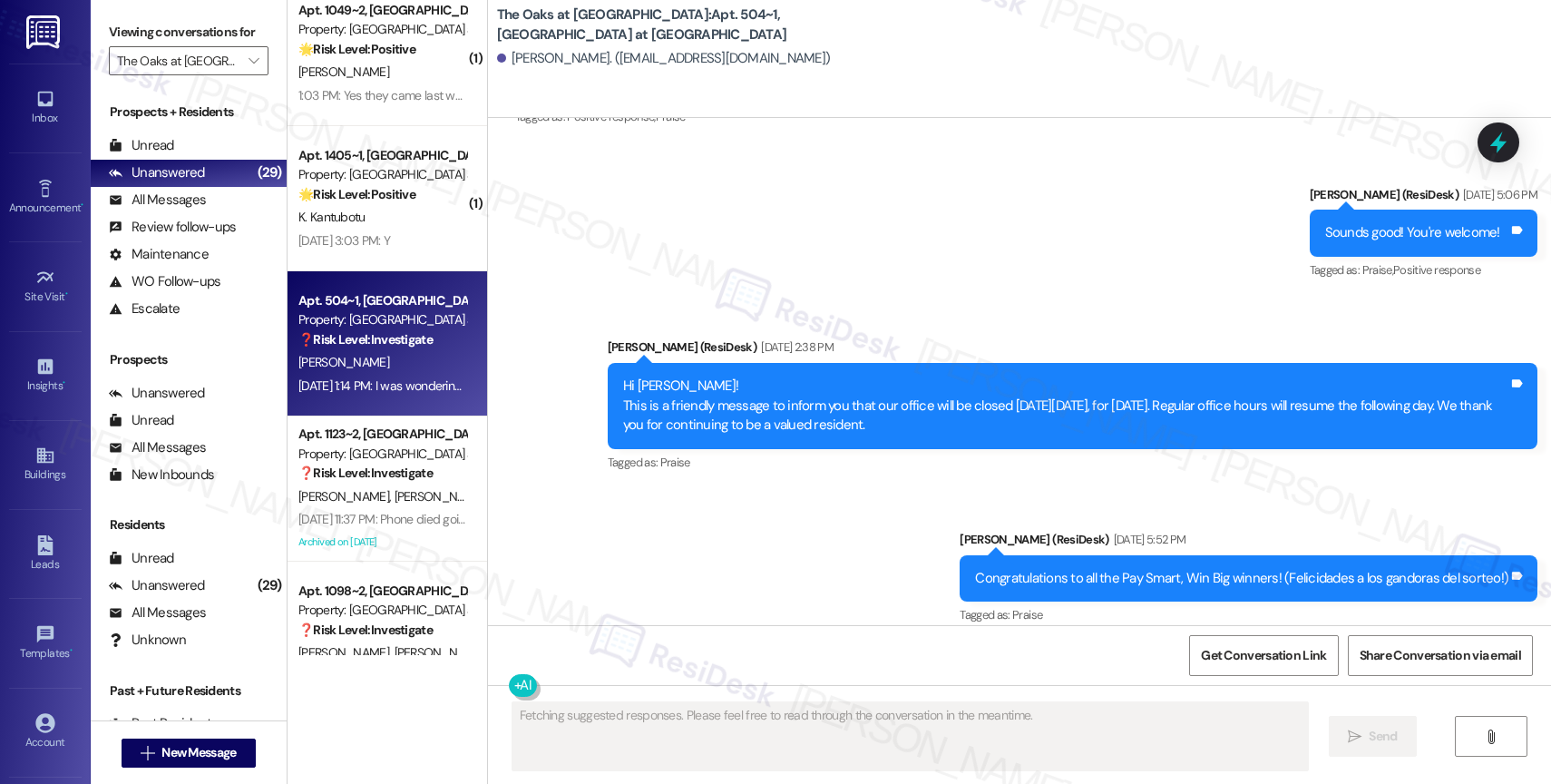
scroll to position [6933, 0]
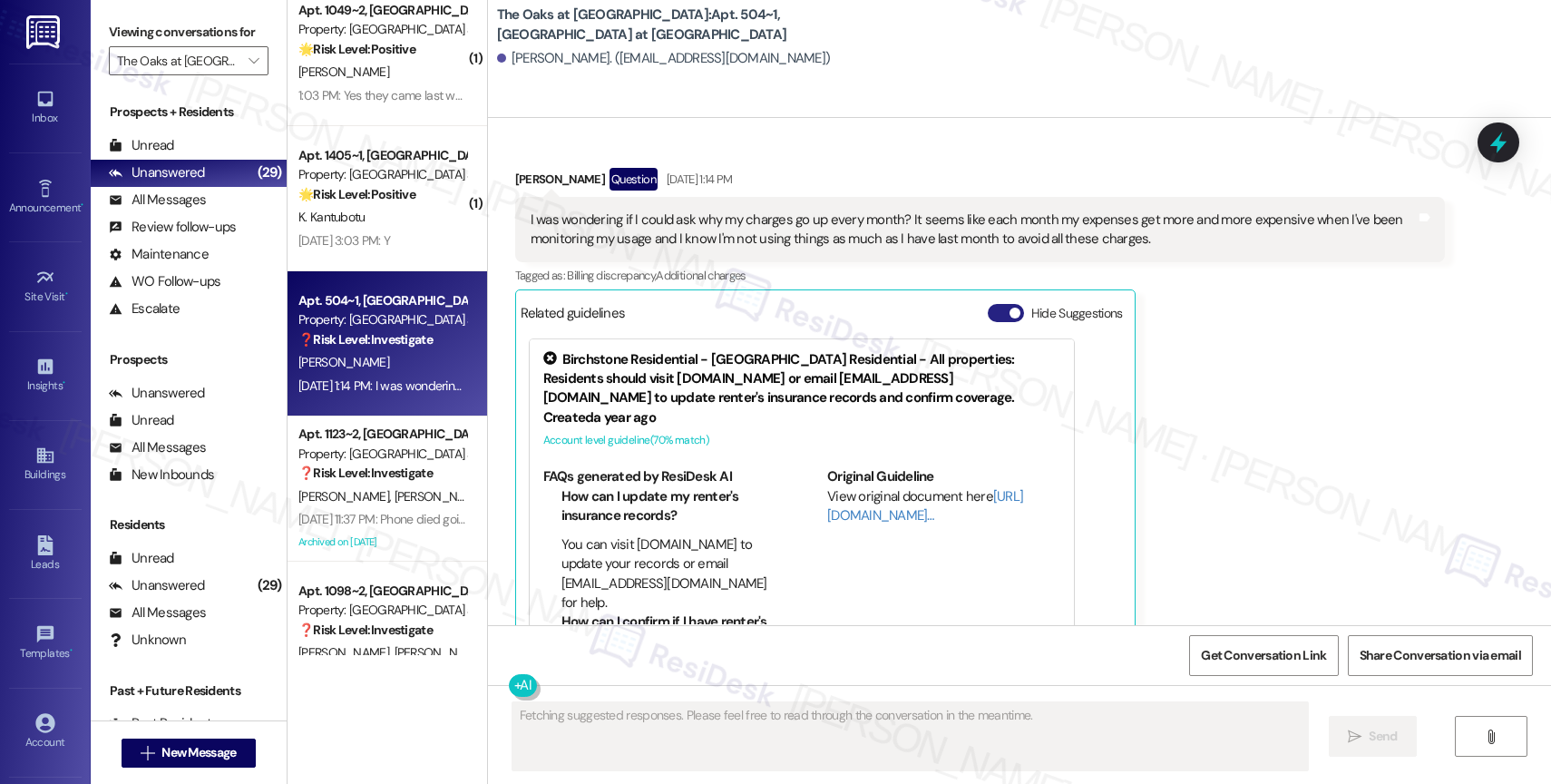
click at [992, 303] on button "Hide Suggestions" at bounding box center [1006, 312] width 36 height 18
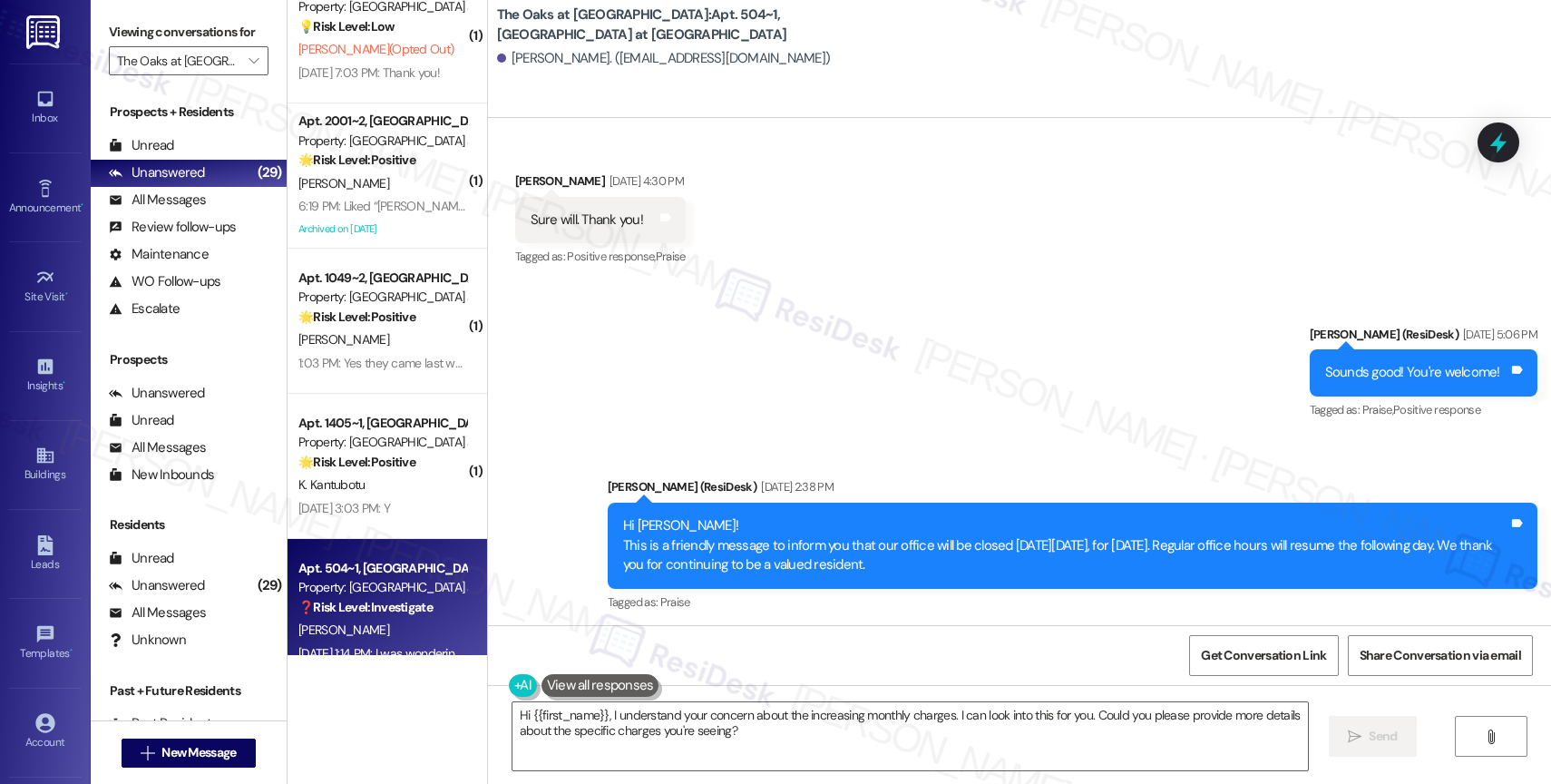
scroll to position [6608, 0]
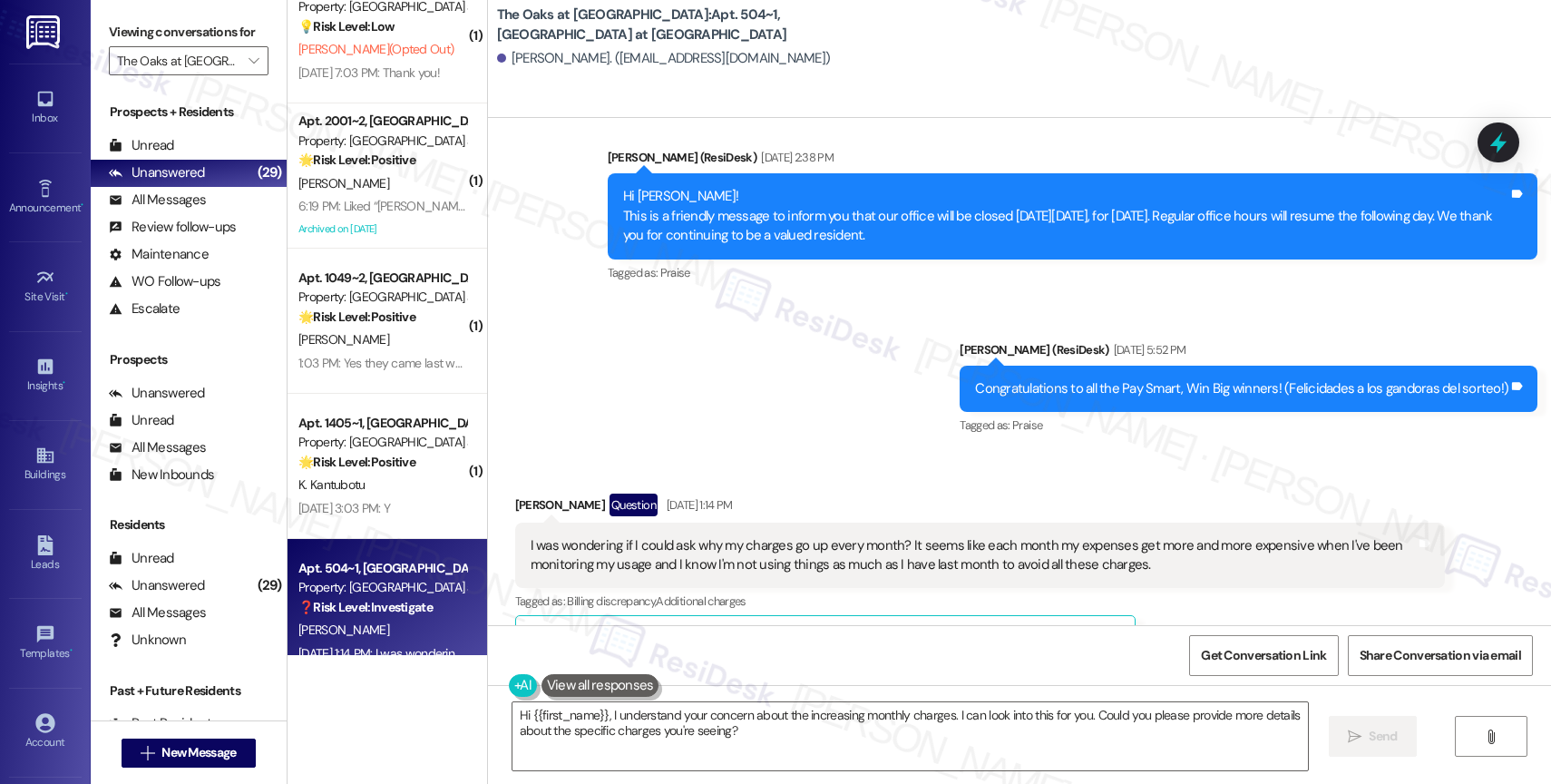
click at [715, 536] on div "I was wondering if I could ask why my charges go up every month? It seems like …" at bounding box center [974, 555] width 885 height 39
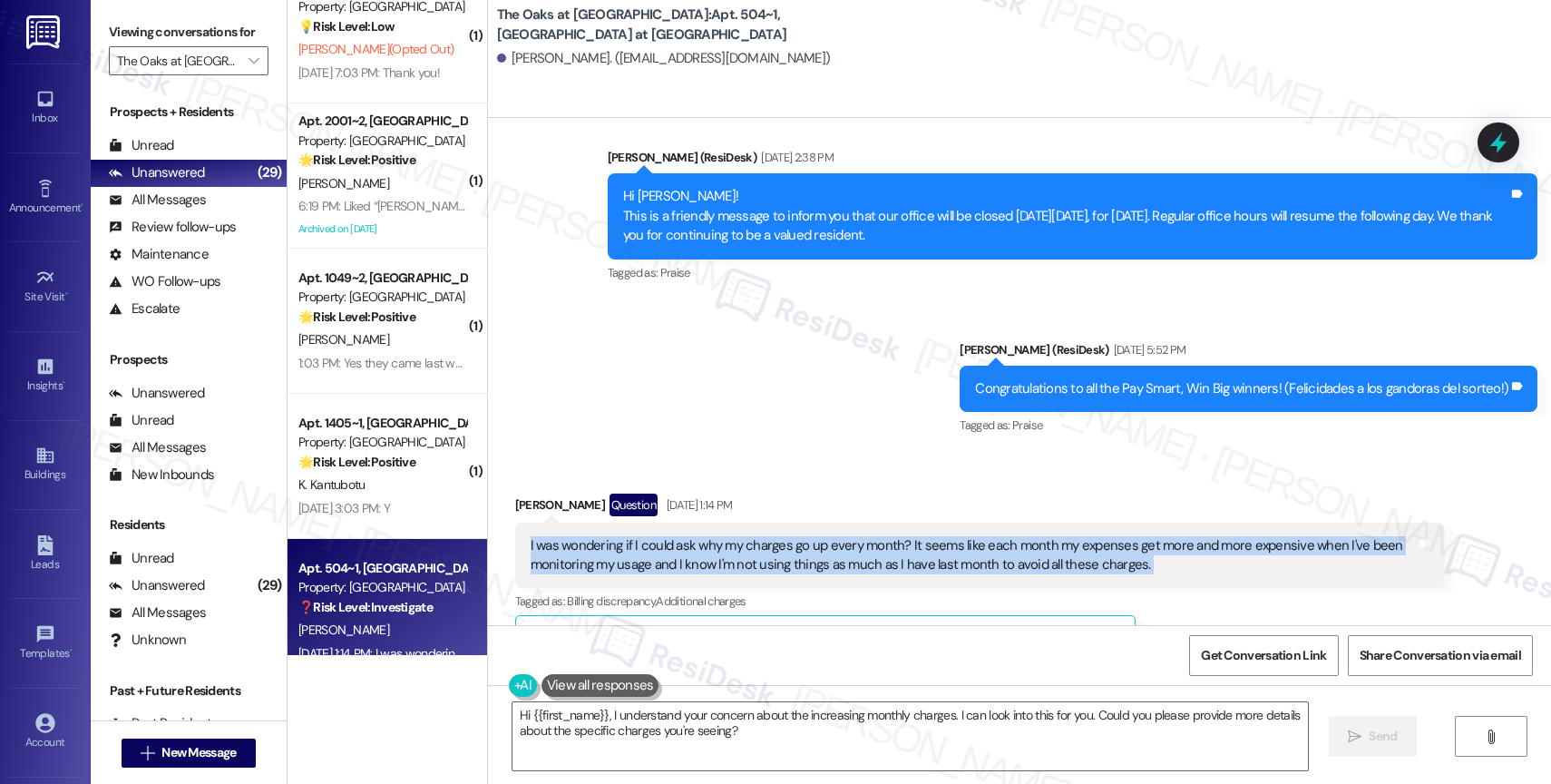
click at [715, 536] on div "I was wondering if I could ask why my charges go up every month? It seems like …" at bounding box center [974, 555] width 885 height 39
copy div "I was wondering if I could ask why my charges go up every month? It seems like …"
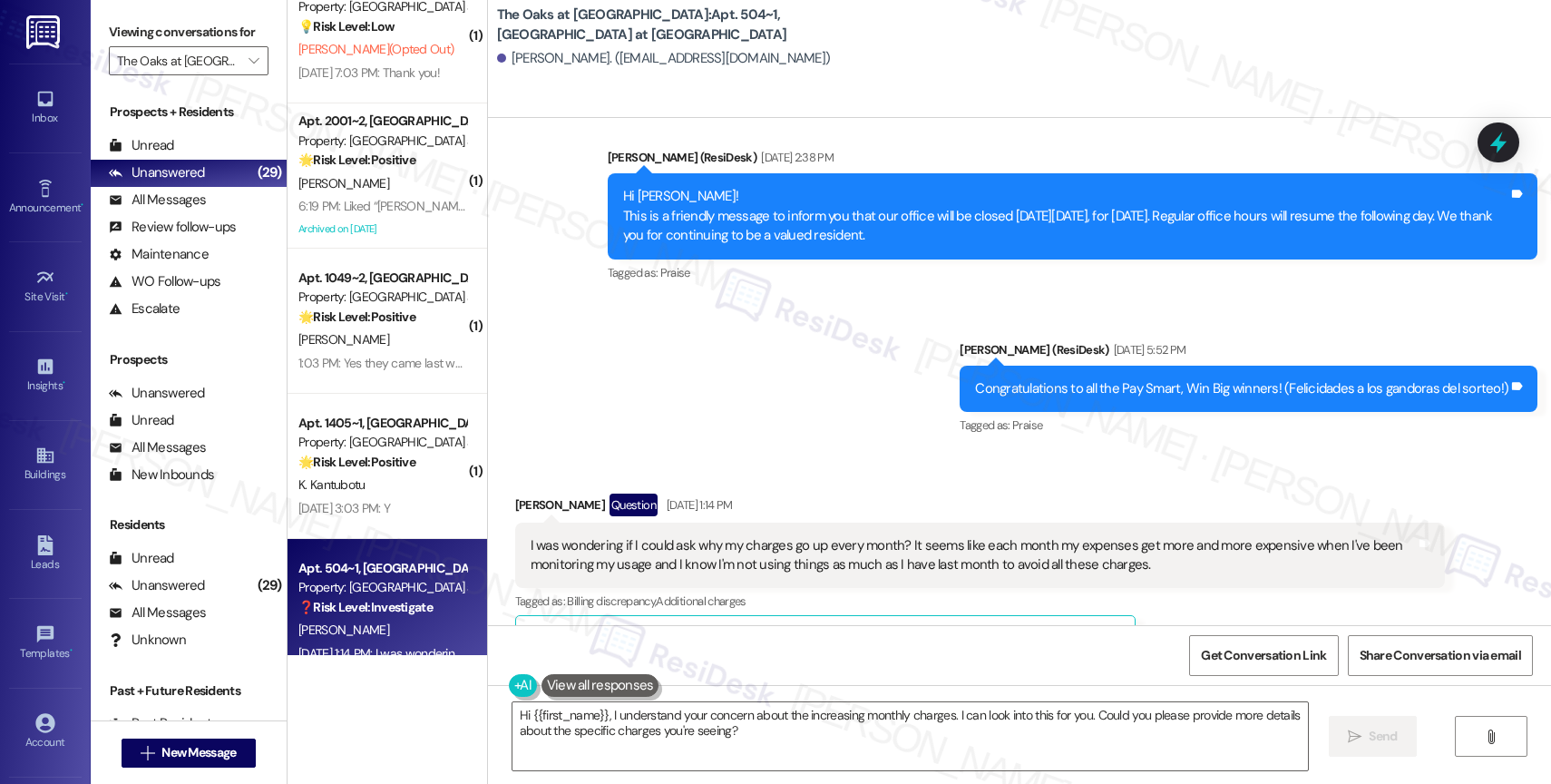
click at [817, 383] on div "Sent via SMS Sarah (ResiDesk) Aug 08, 2025 at 5:06 PM Sounds good! You're welco…" at bounding box center [1019, 203] width 1063 height 498
click at [599, 716] on textarea "Hi {{first_name}}, I understand your concern about the increasing monthly charg…" at bounding box center [909, 736] width 795 height 68
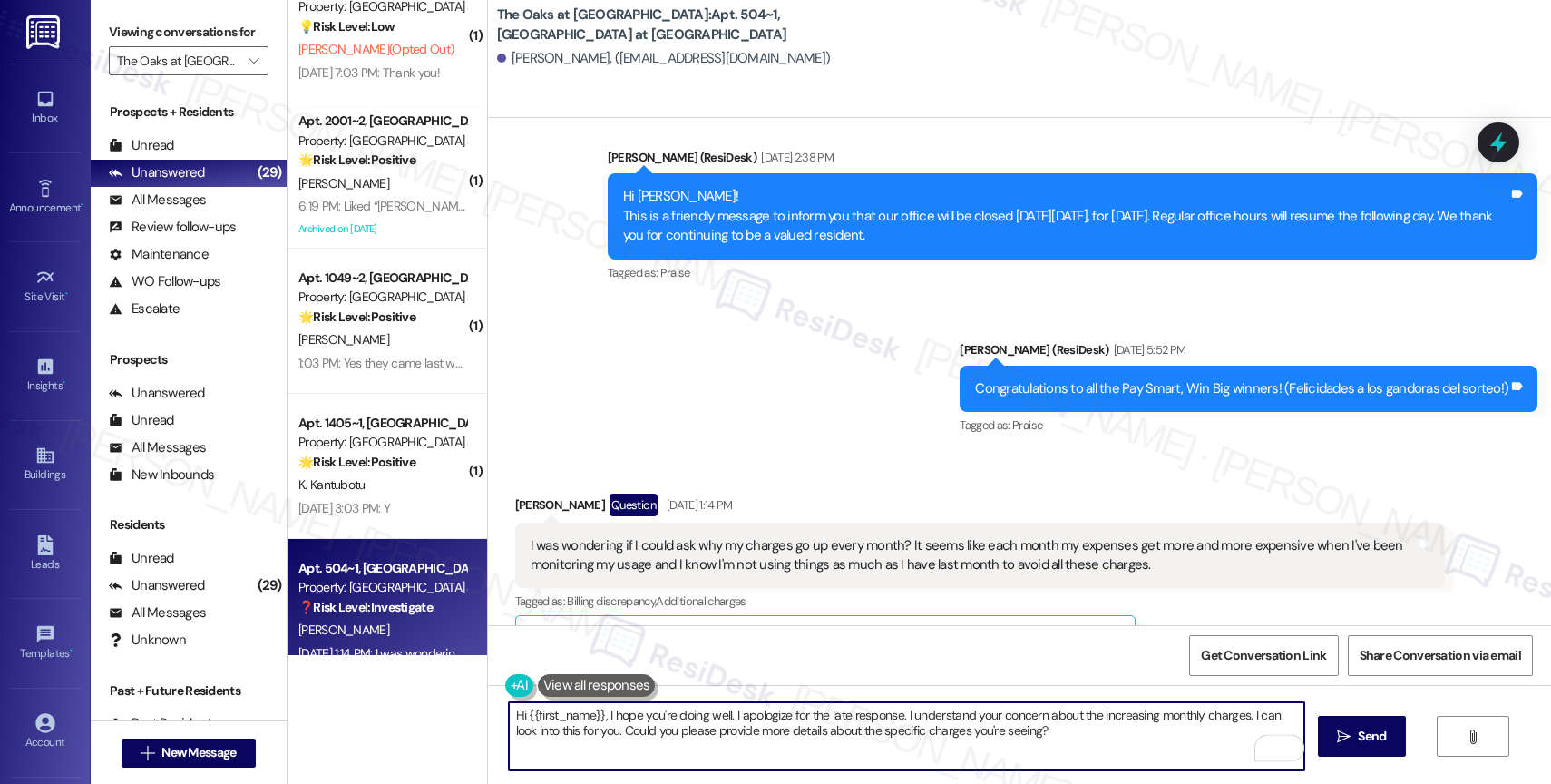
drag, startPoint x: 1239, startPoint y: 720, endPoint x: 1241, endPoint y: 747, distance: 27.1
click at [1241, 747] on div "Hi {{first_name}}, I hope you're doing well. I apologize for the late response.…" at bounding box center [906, 736] width 797 height 70
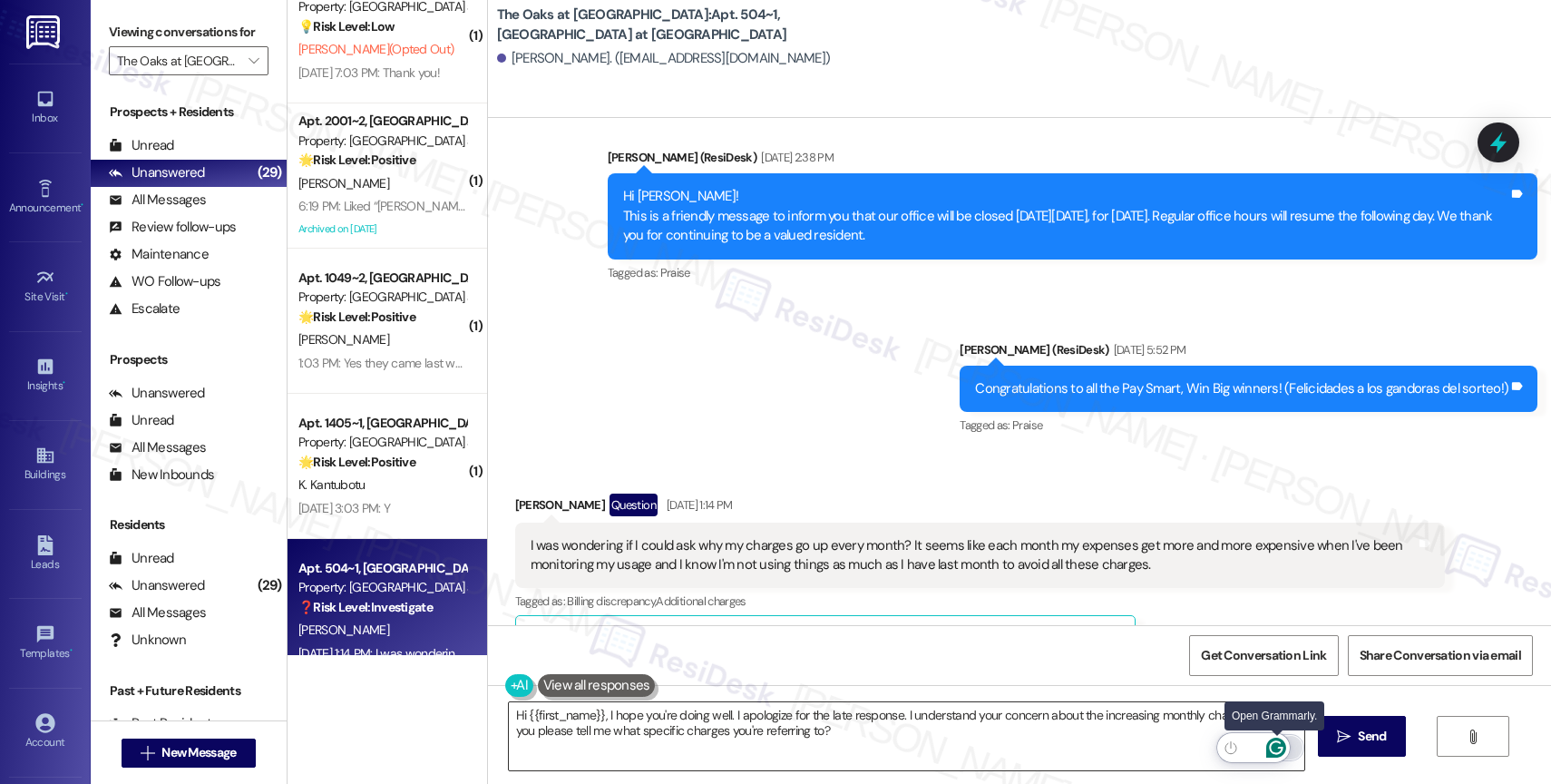
click at [1278, 748] on icon "Open Grammarly. 0 Suggestions." at bounding box center [1275, 747] width 20 height 20
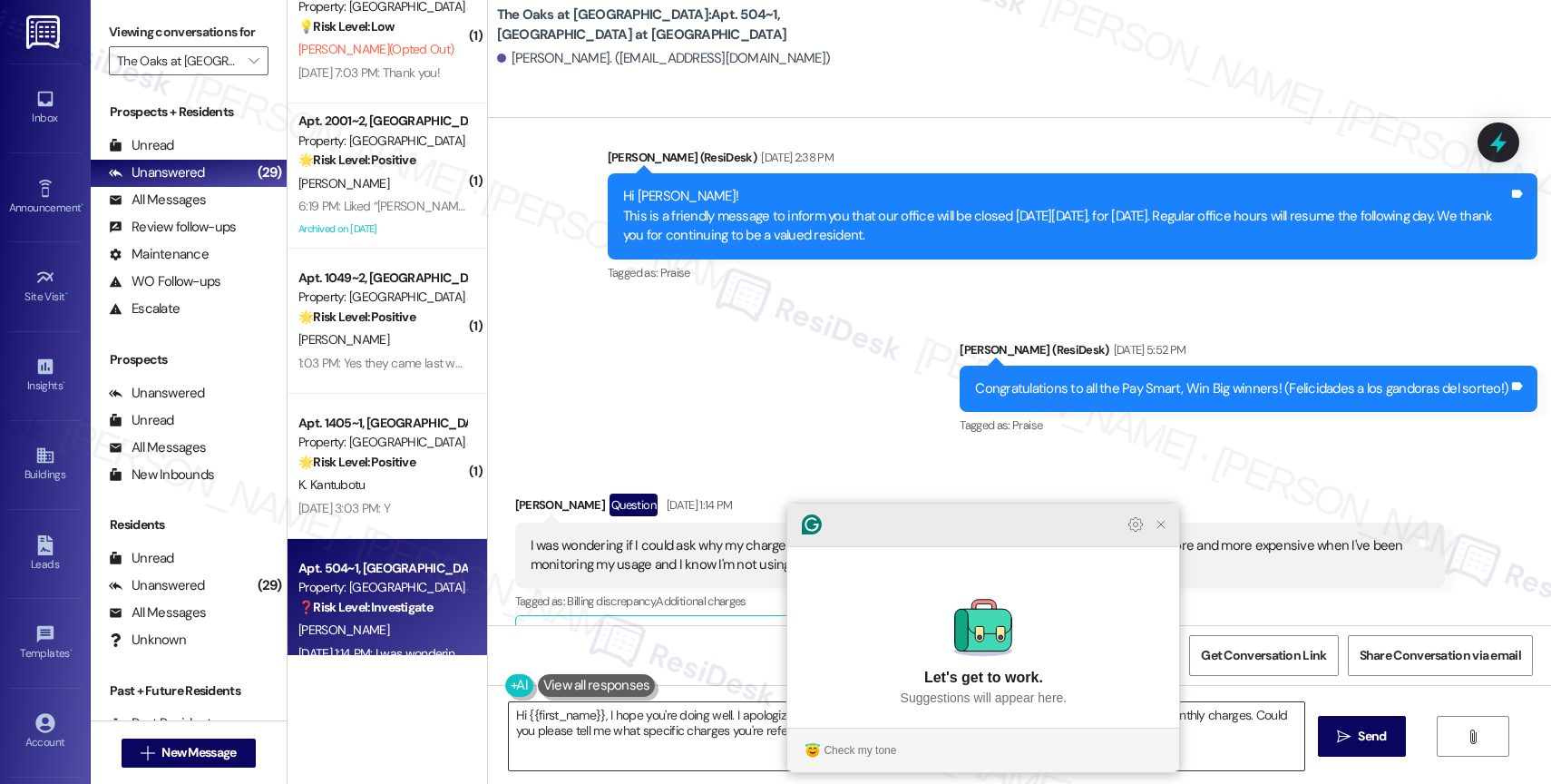
click at [1167, 532] on icon "Close Grammarly Assistant" at bounding box center [1160, 523] width 14 height 14
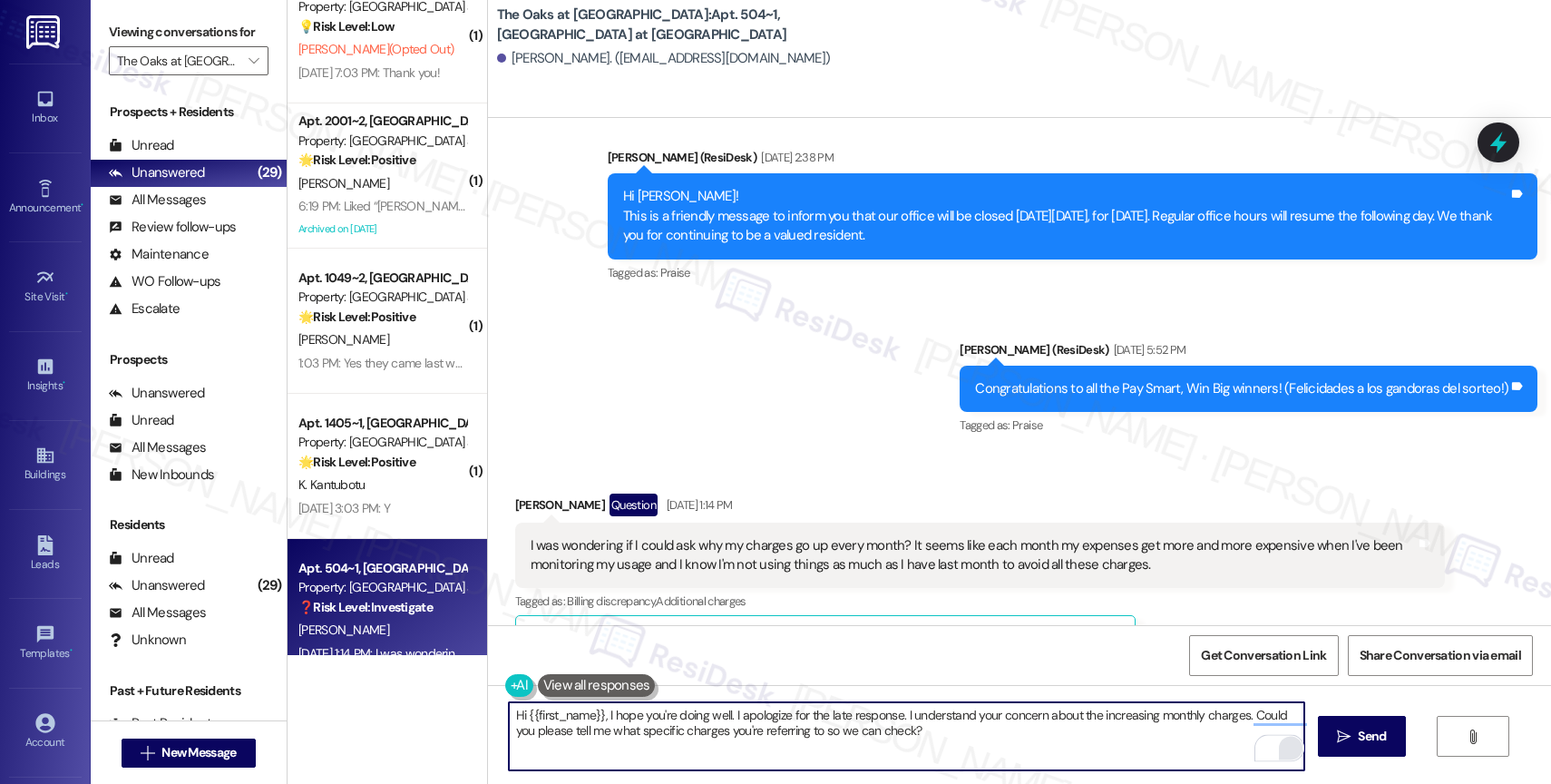
click at [948, 747] on textarea "Hi {{first_name}}, I hope you're doing well. I apologize for the late response.…" at bounding box center [906, 736] width 795 height 68
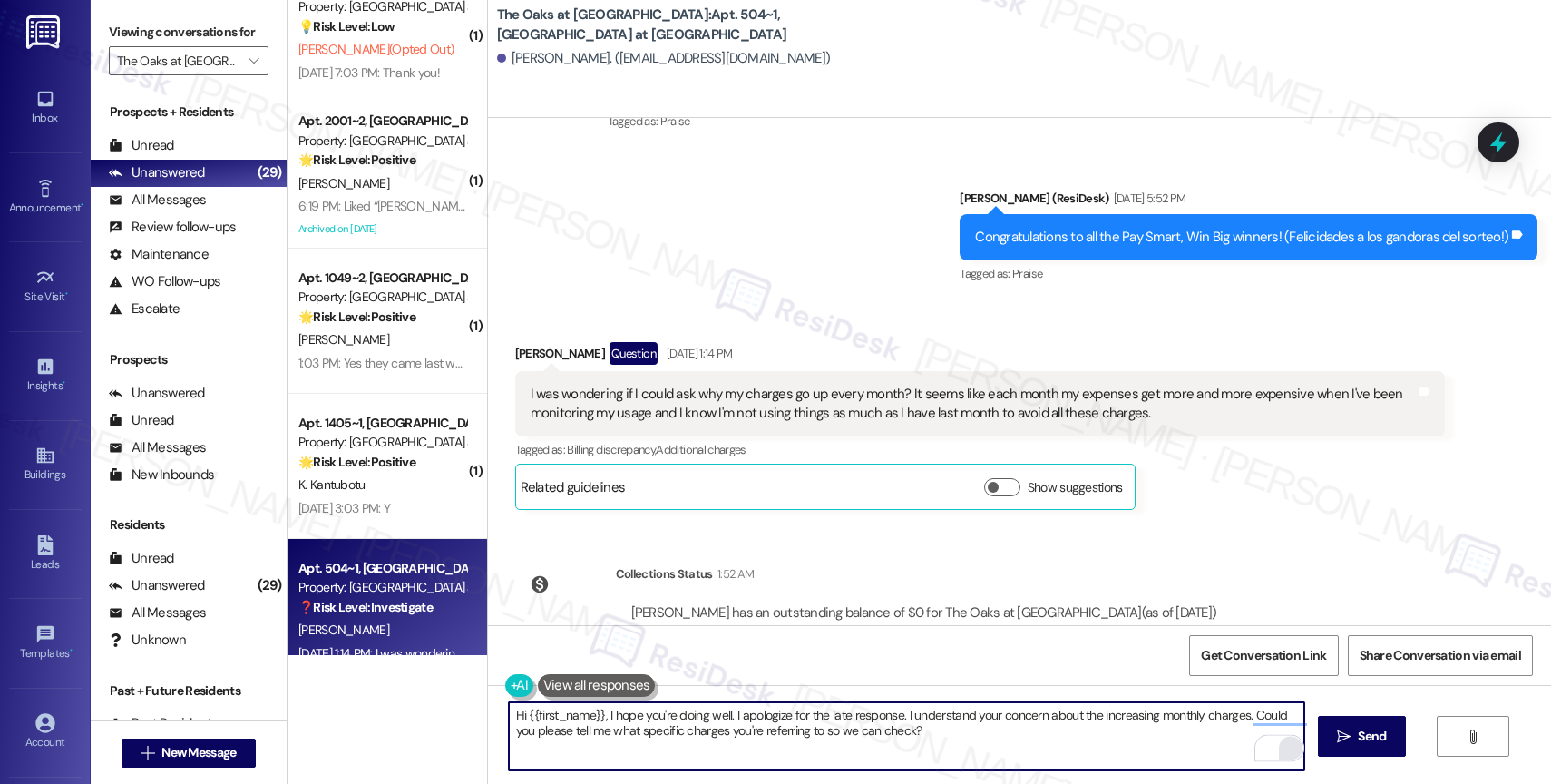
scroll to position [6787, 0]
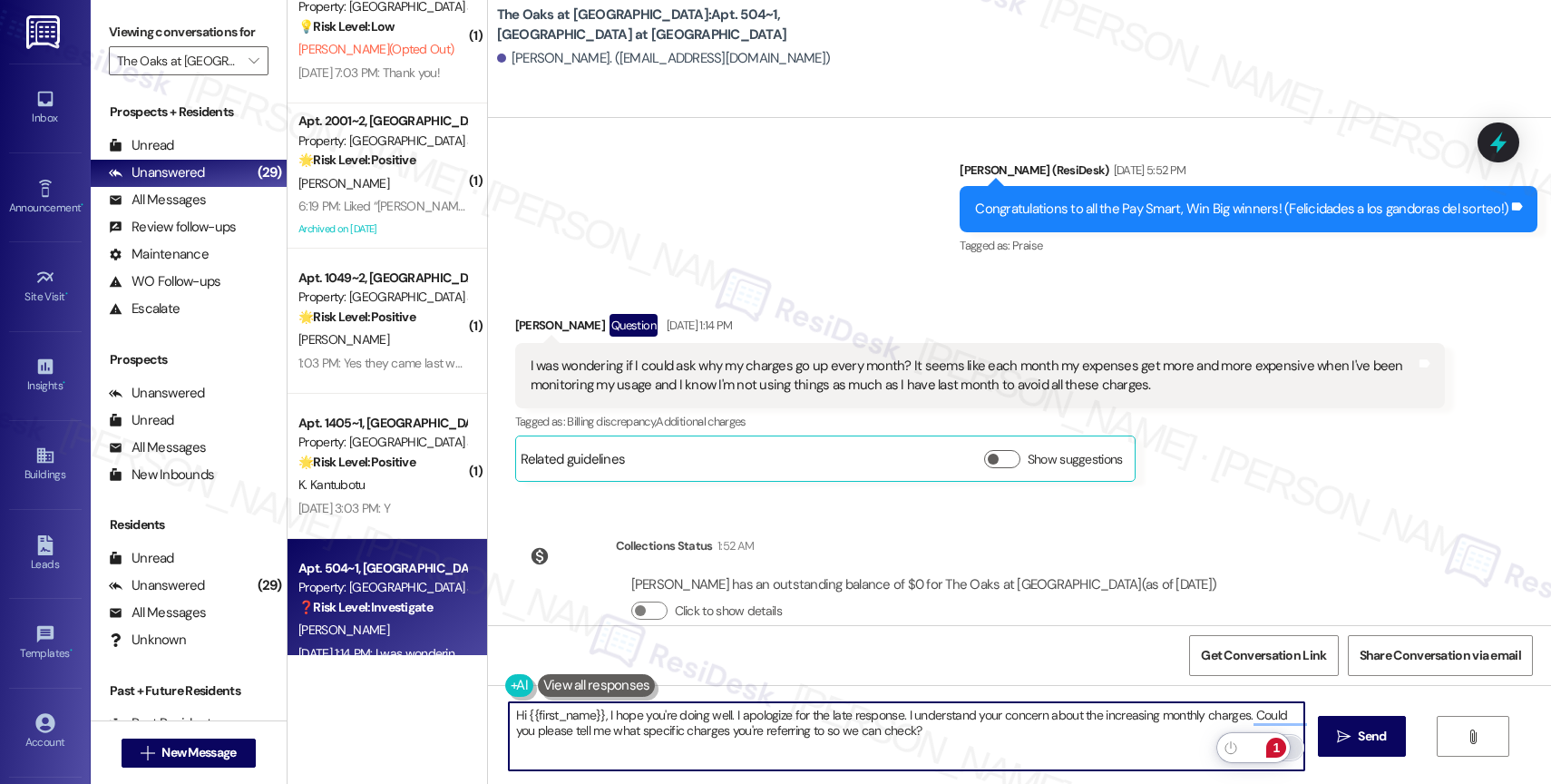
type textarea "Hi {{first_name}}, I hope you're doing well. I apologize for the late response.…"
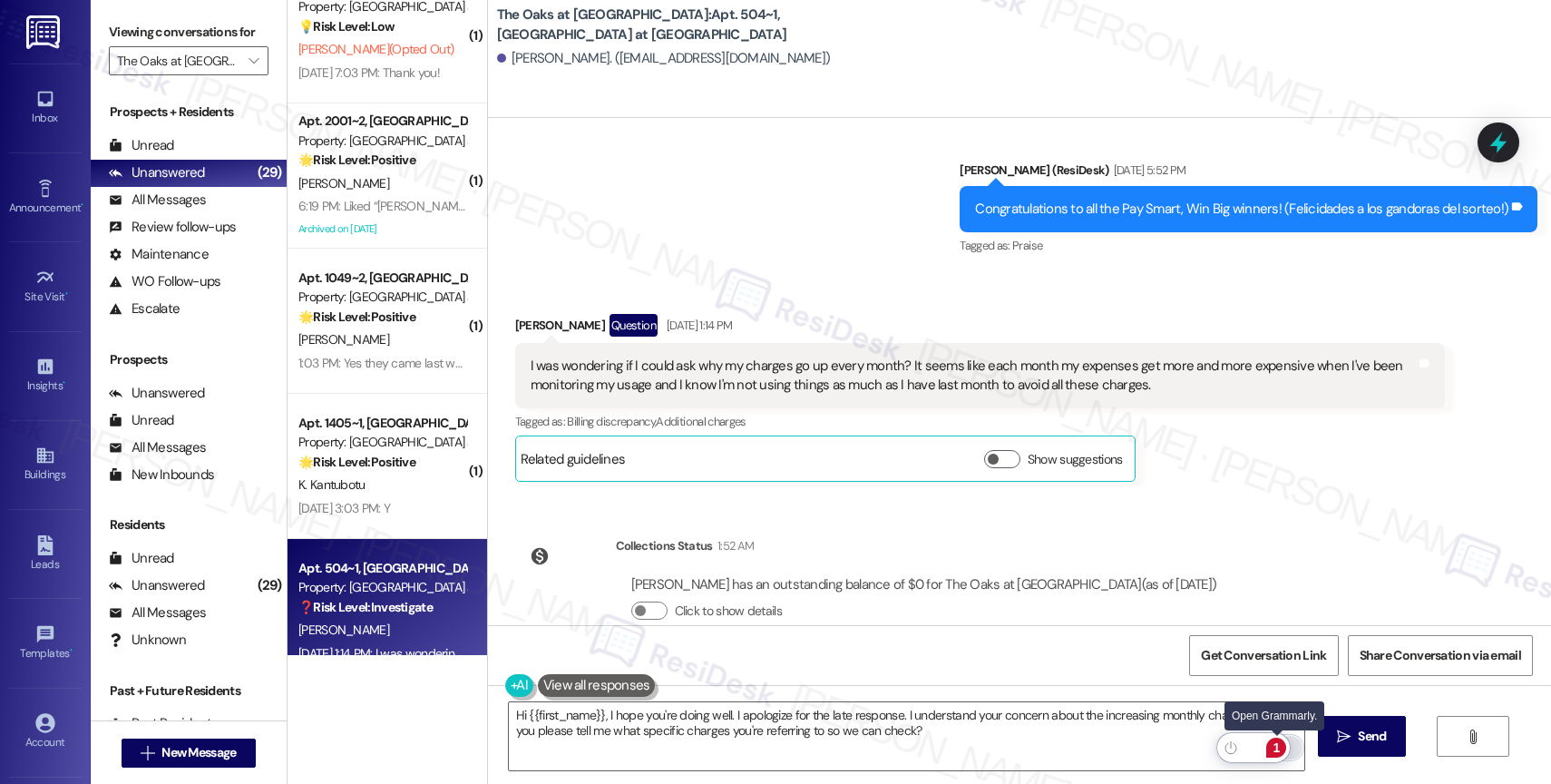
click at [1278, 745] on div "1" at bounding box center [1275, 747] width 20 height 20
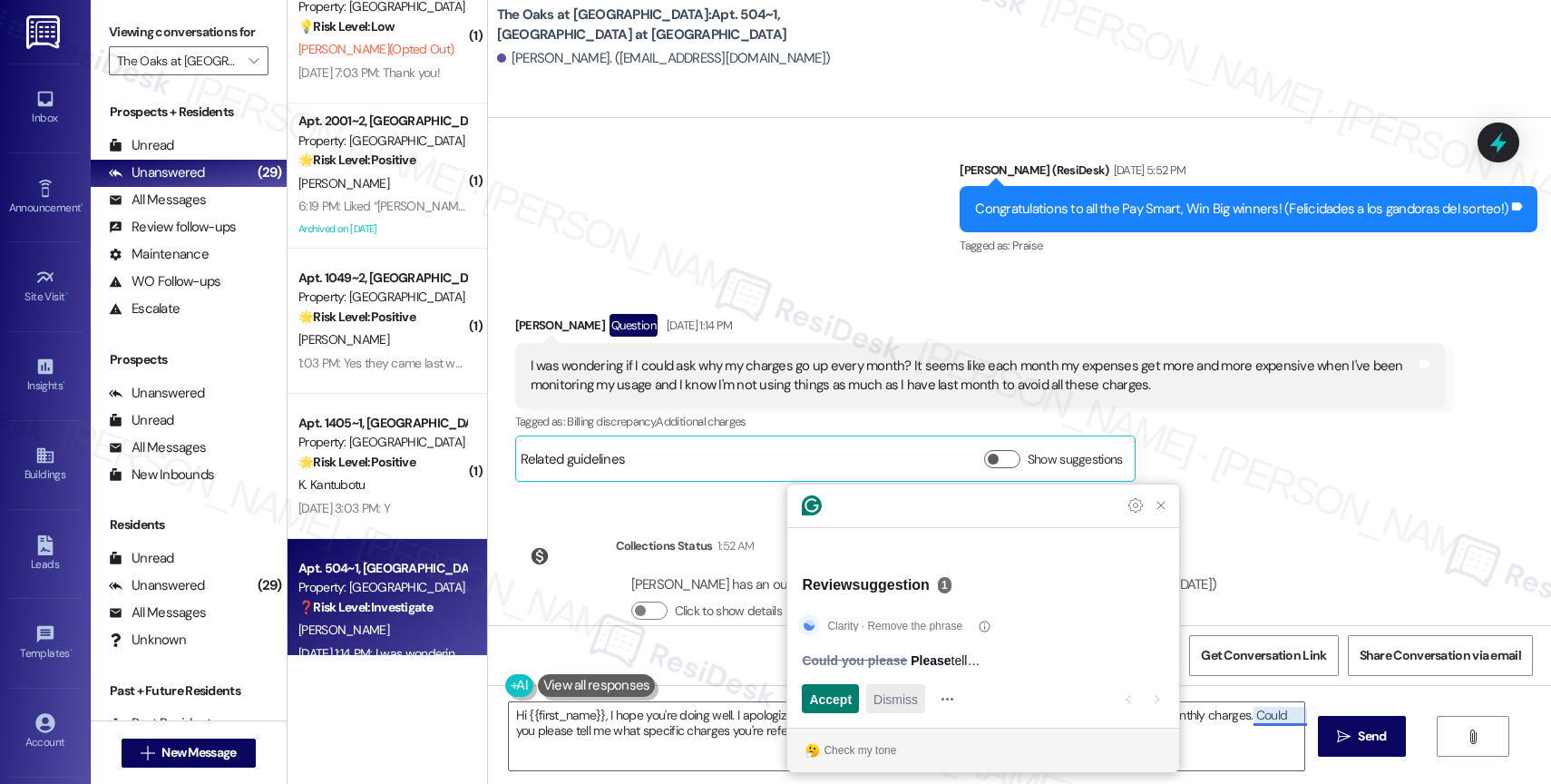
click at [912, 700] on span "Dismiss" at bounding box center [895, 699] width 45 height 19
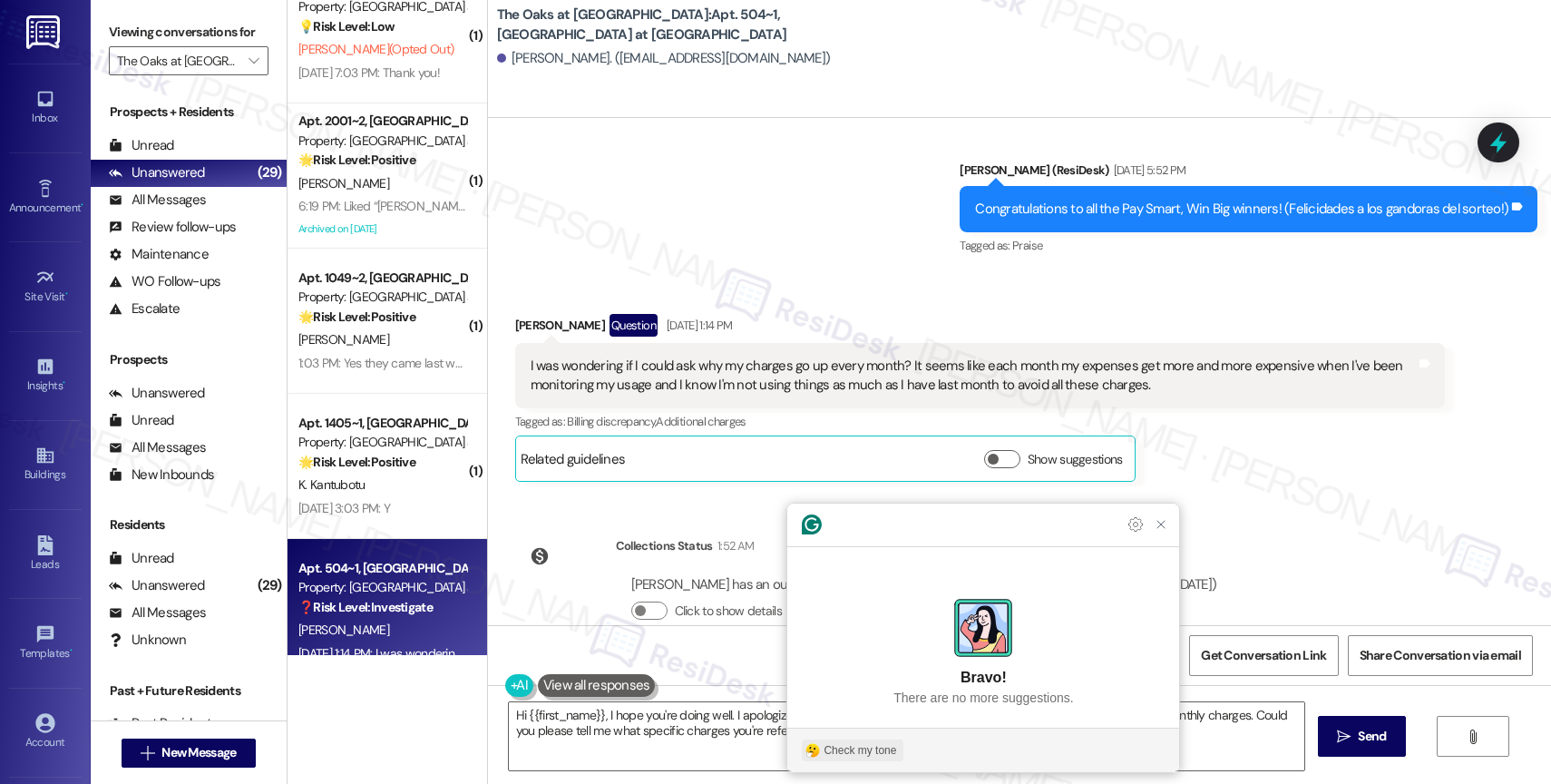
click at [877, 748] on div "Check my tone" at bounding box center [860, 750] width 73 height 16
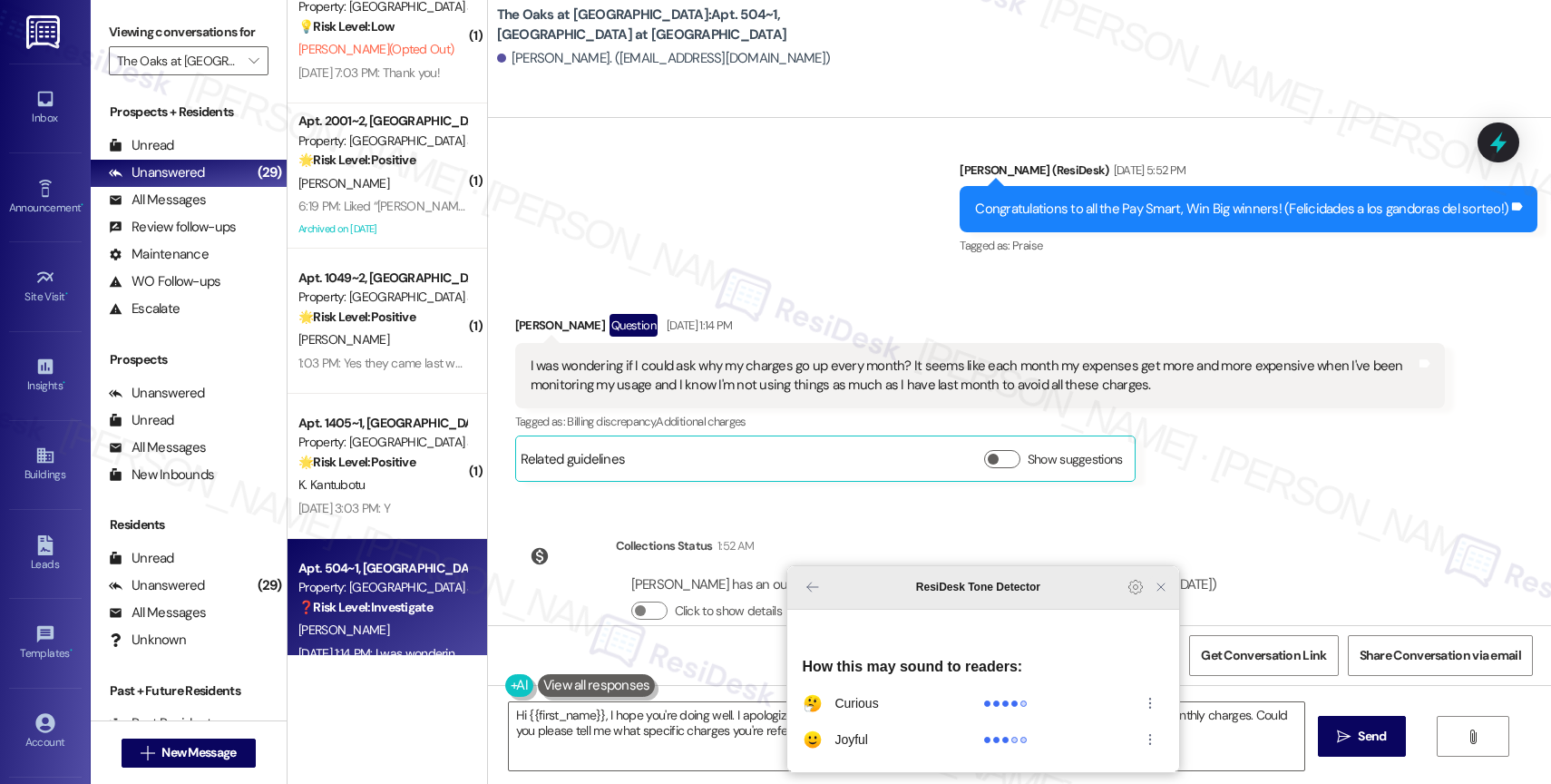
click at [1160, 594] on icon "Close Grammarly Assistant" at bounding box center [1160, 586] width 14 height 14
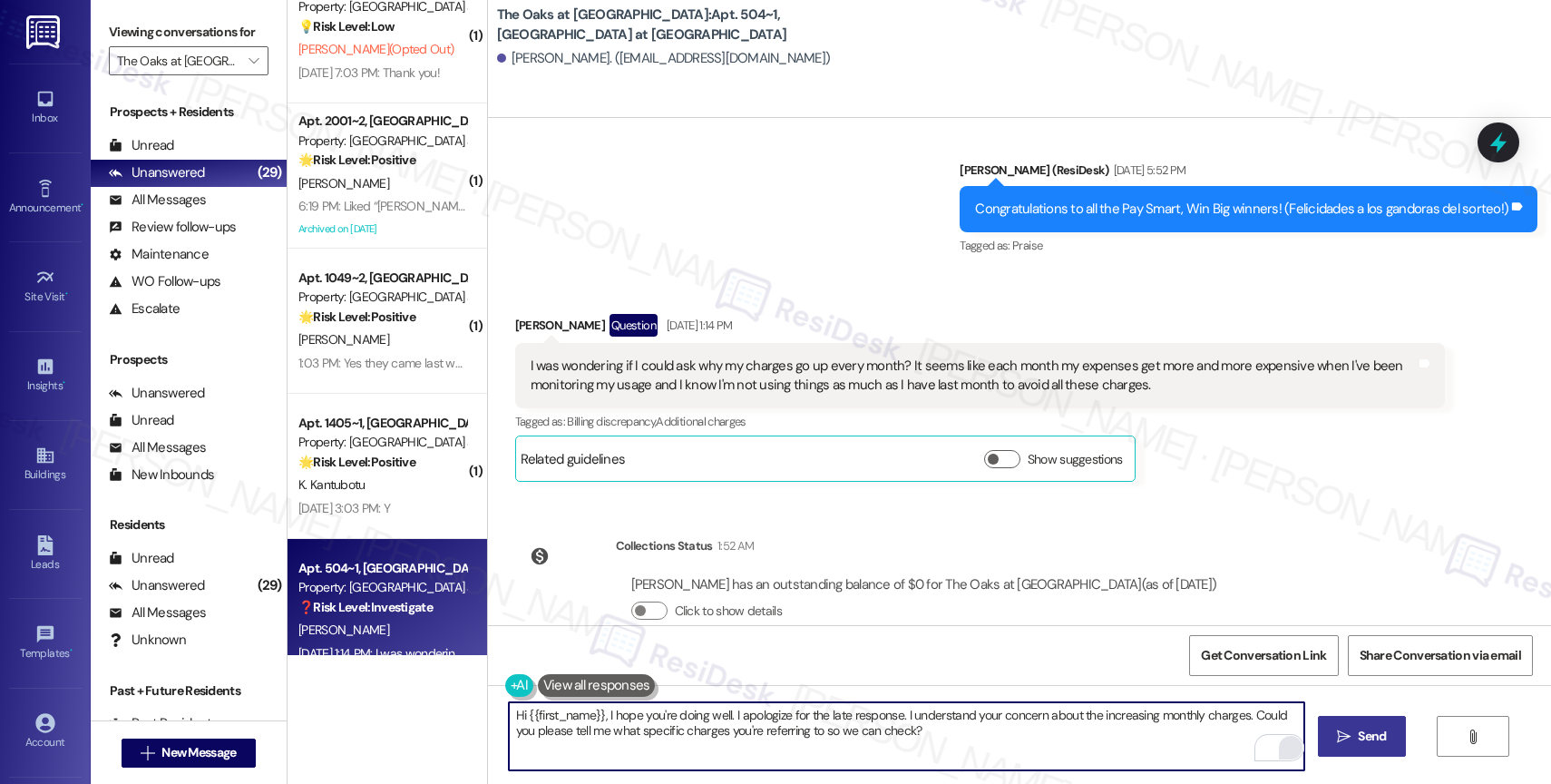
click at [1348, 736] on icon "" at bounding box center [1343, 736] width 13 height 14
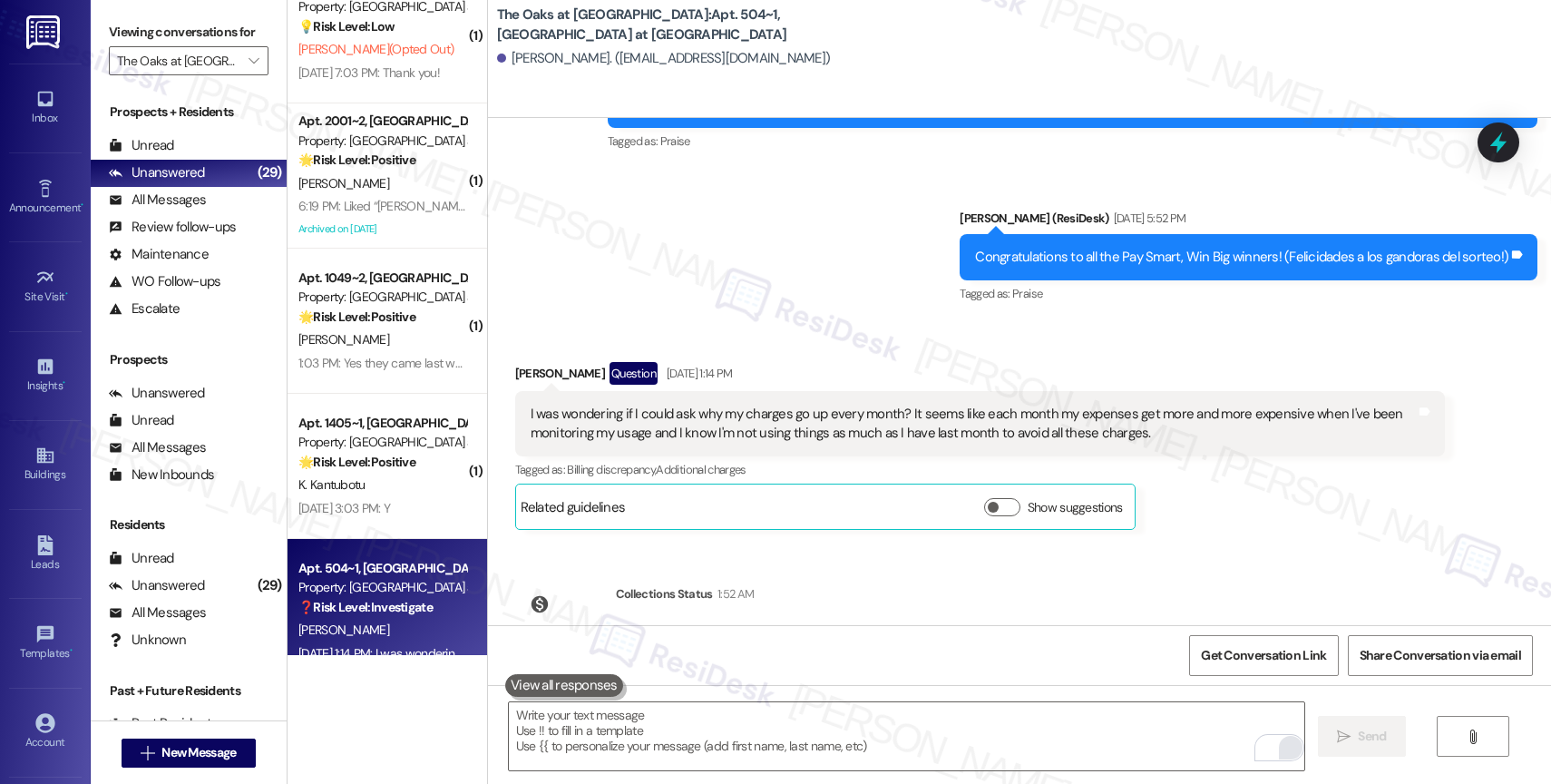
scroll to position [6933, 0]
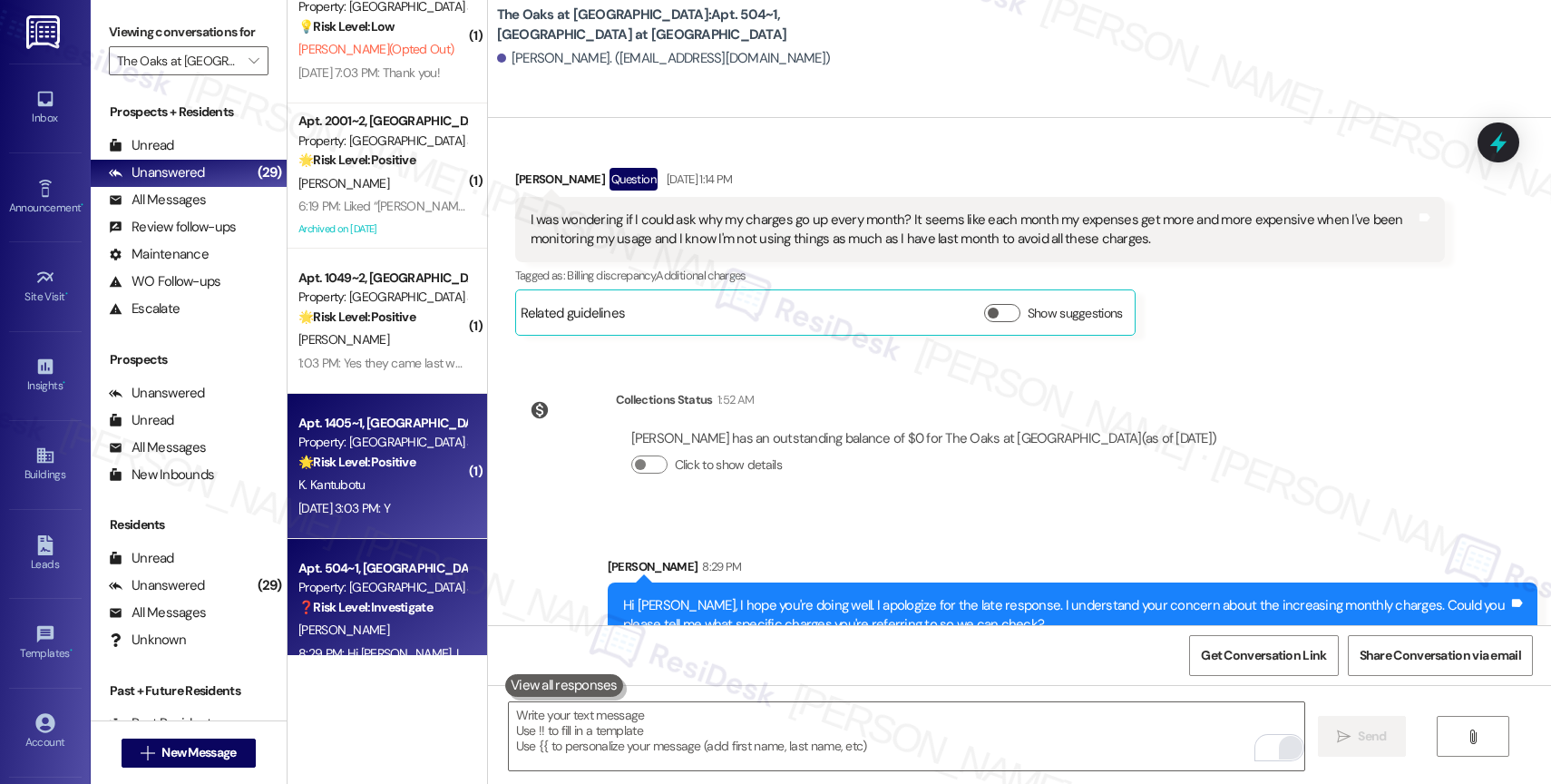
click at [352, 457] on strong "🌟 Risk Level: Positive" at bounding box center [356, 461] width 117 height 16
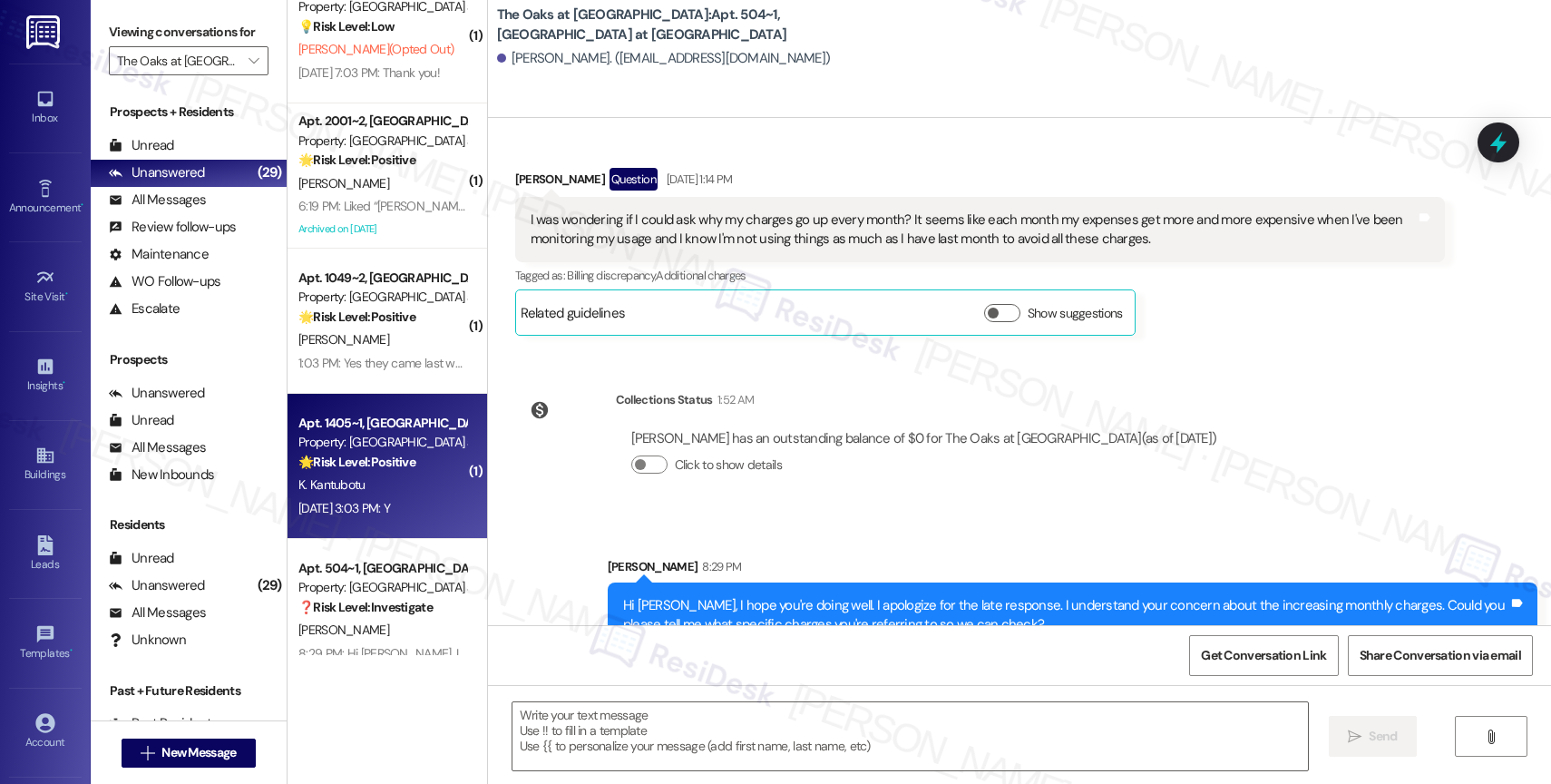
type textarea "Fetching suggested responses. Please feel free to read through the conversation…"
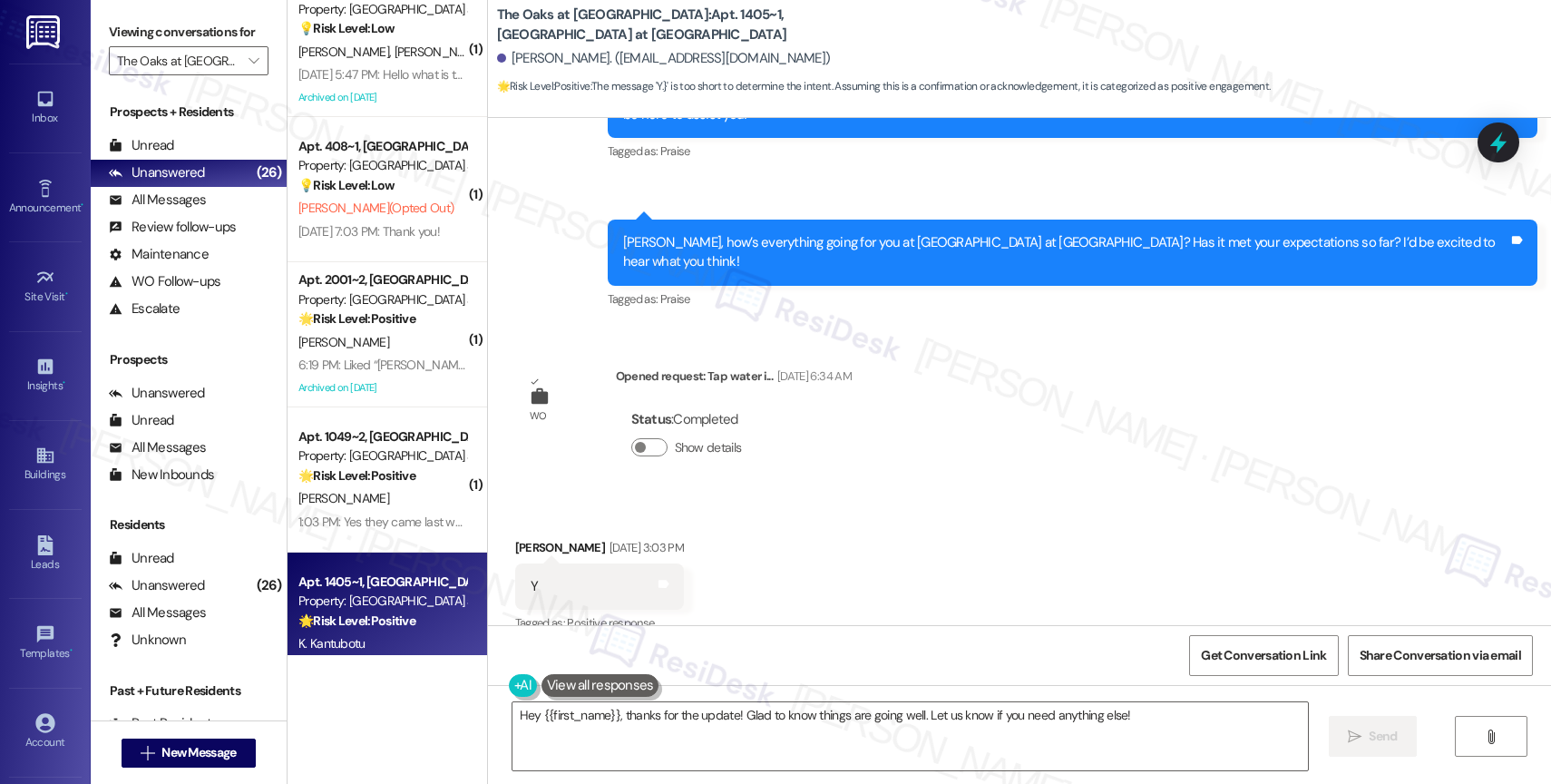
scroll to position [2001, 0]
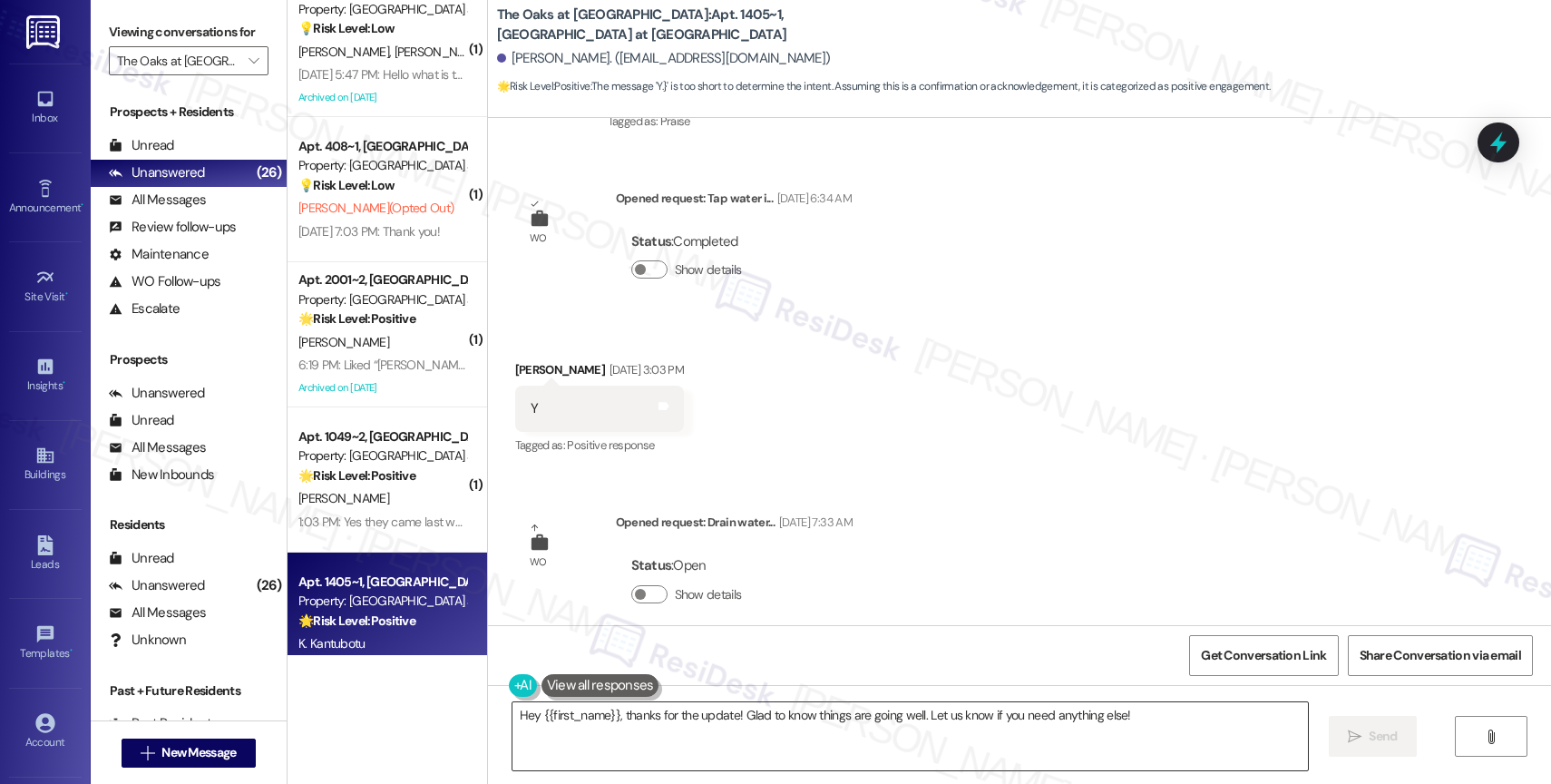
click at [667, 729] on textarea "Hey {{first_name}}, thanks for the update! Glad to know things are going well. …" at bounding box center [909, 736] width 795 height 68
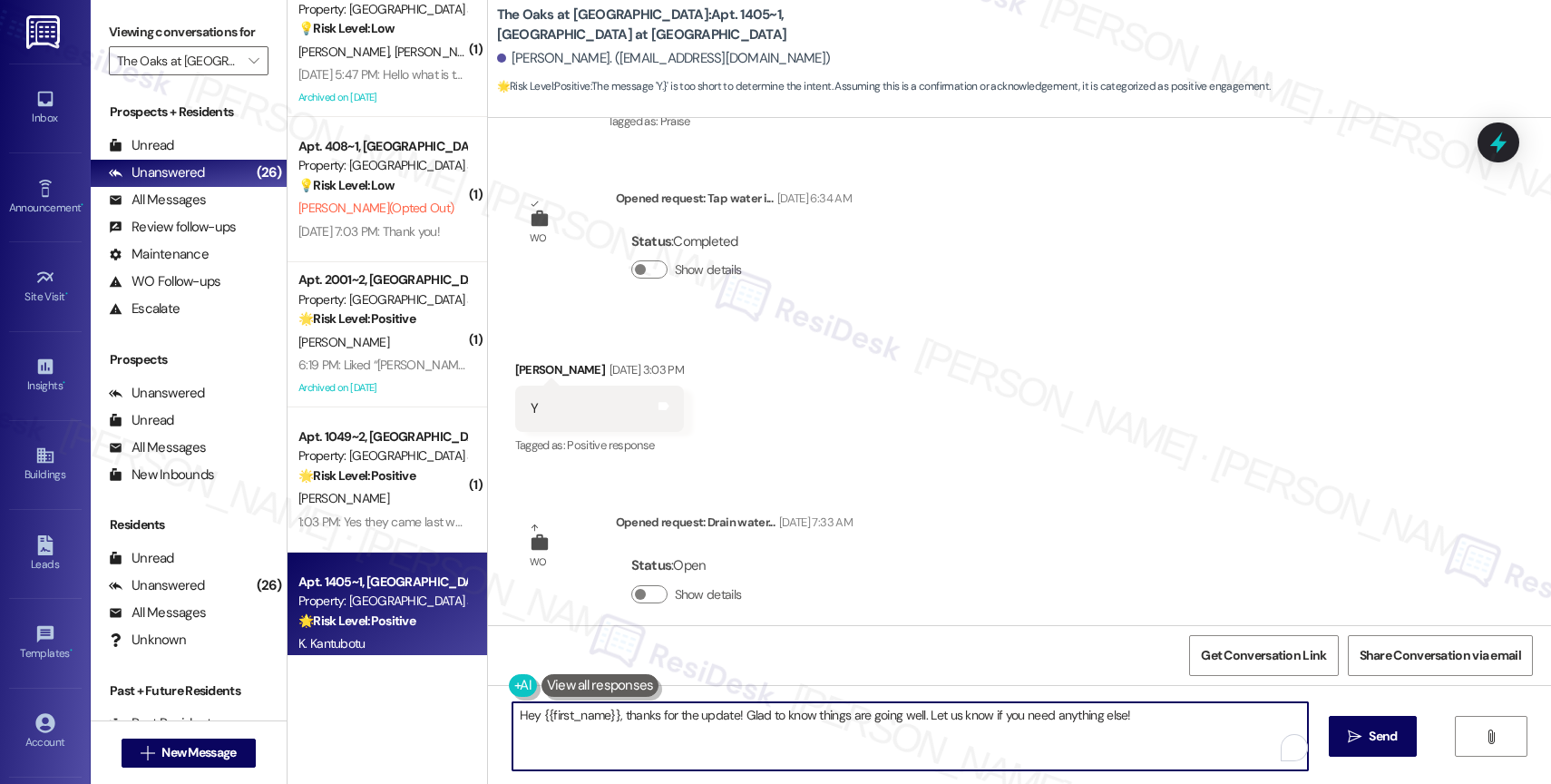
click at [667, 729] on textarea "Hey {{first_name}}, thanks for the update! Glad to know things are going well. …" at bounding box center [909, 736] width 795 height 68
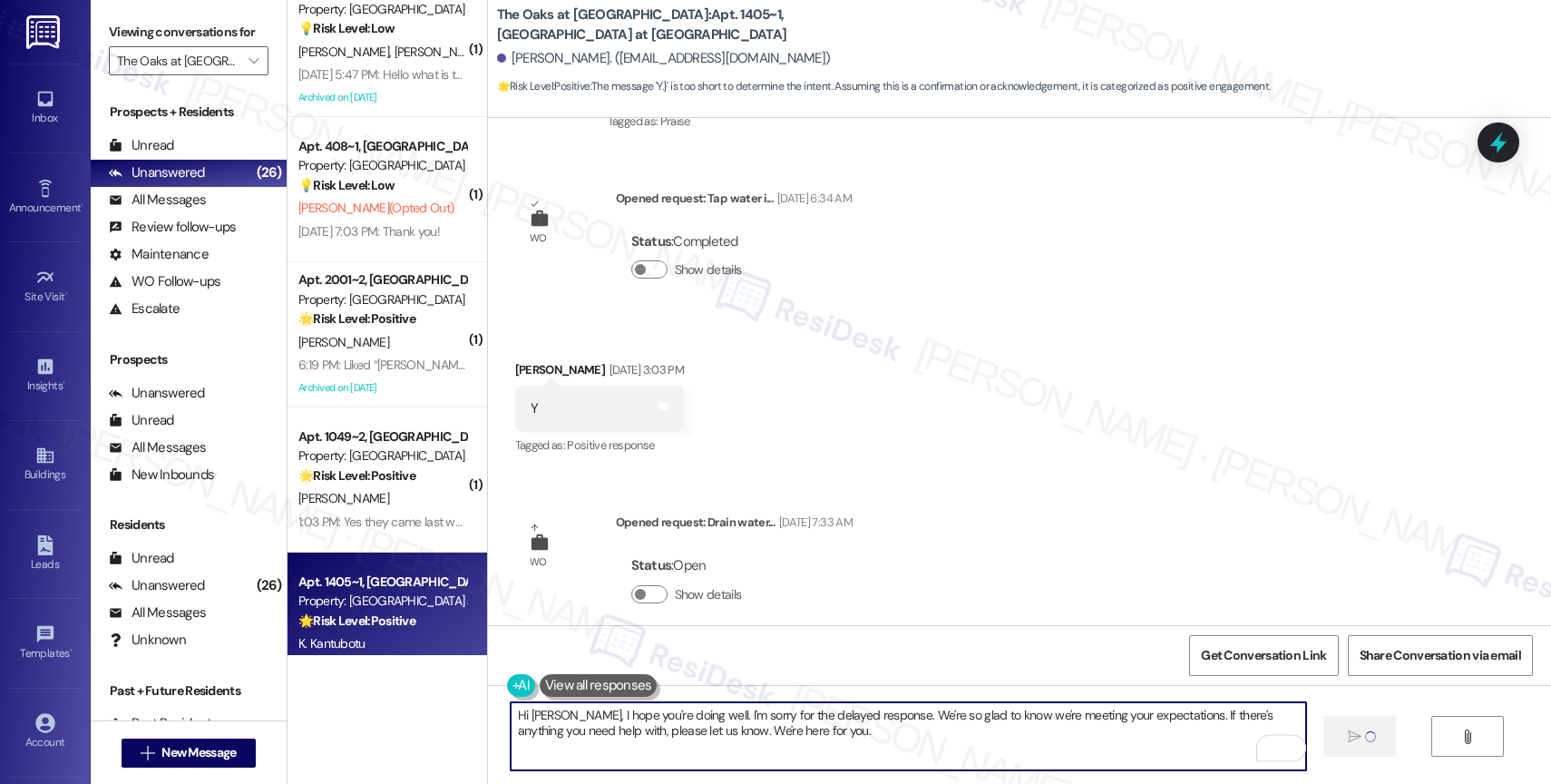
type textarea "Hi Kiran, I hope you're doing well. I'm sorry for the delayed response. We're s…"
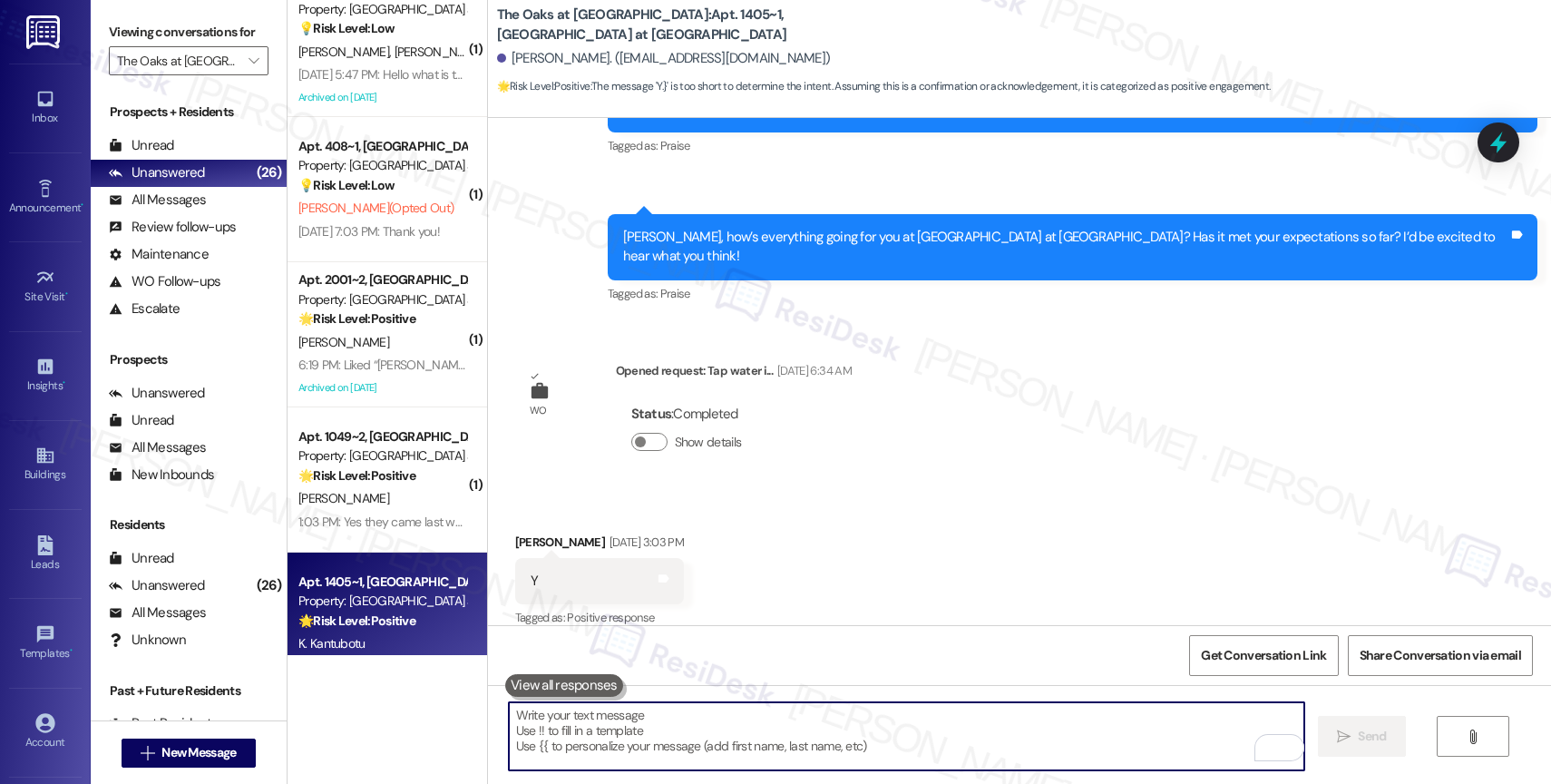
scroll to position [2147, 0]
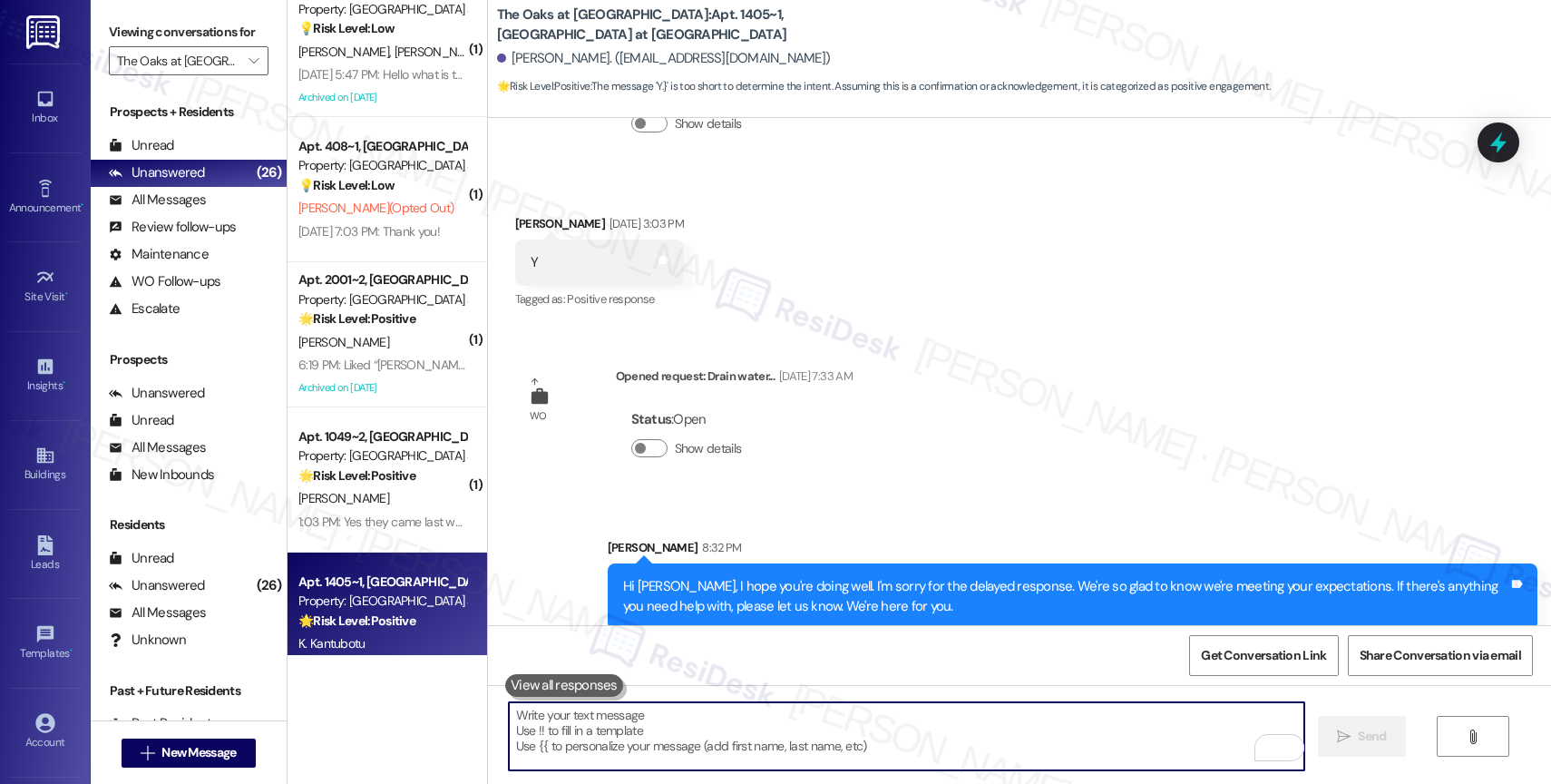
click at [633, 723] on textarea "To enrich screen reader interactions, please activate Accessibility in Grammarl…" at bounding box center [906, 736] width 795 height 68
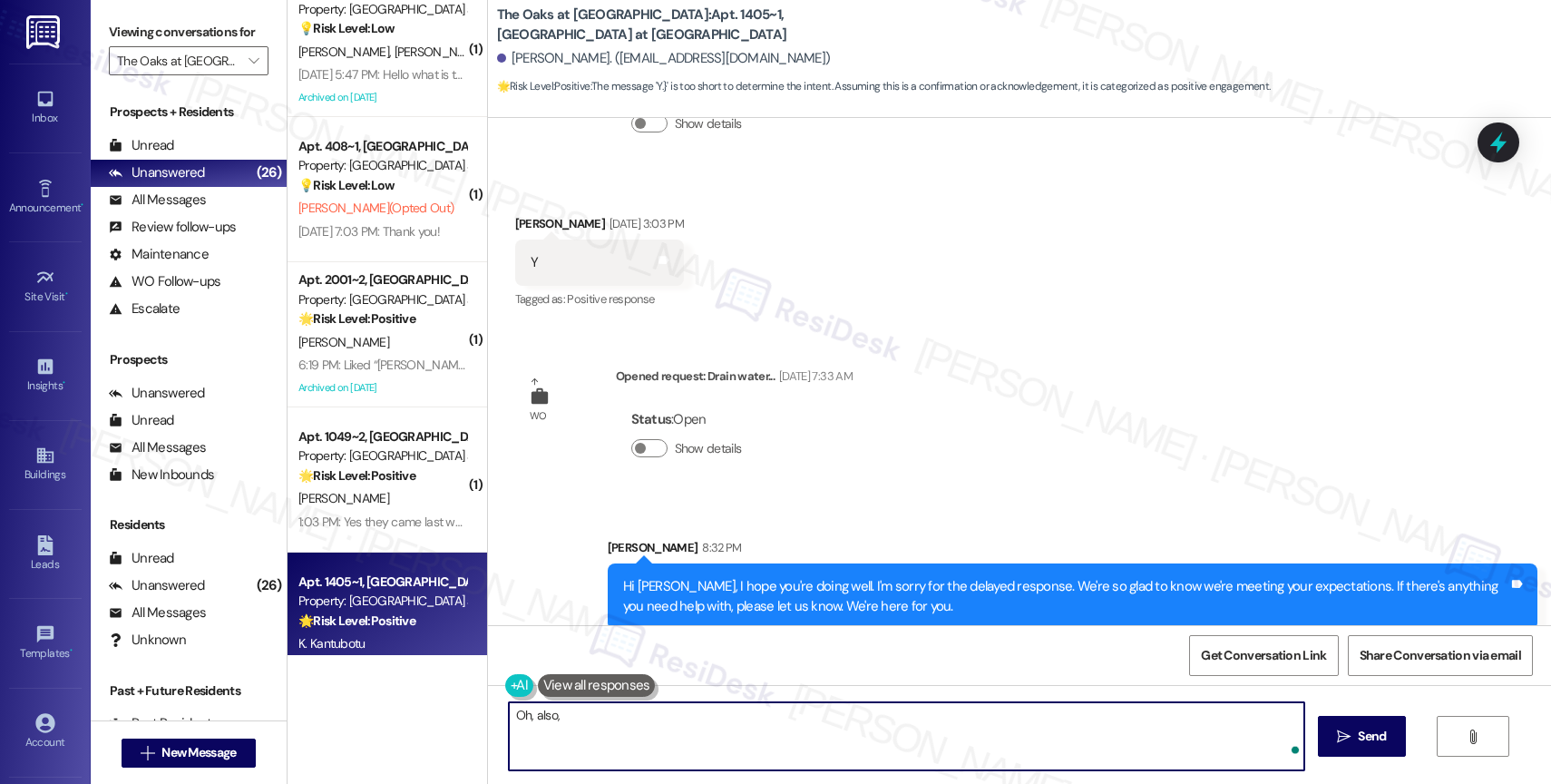
paste textarea "Would it be okay to ask a quick favor? If you're open to it, could you share yo…"
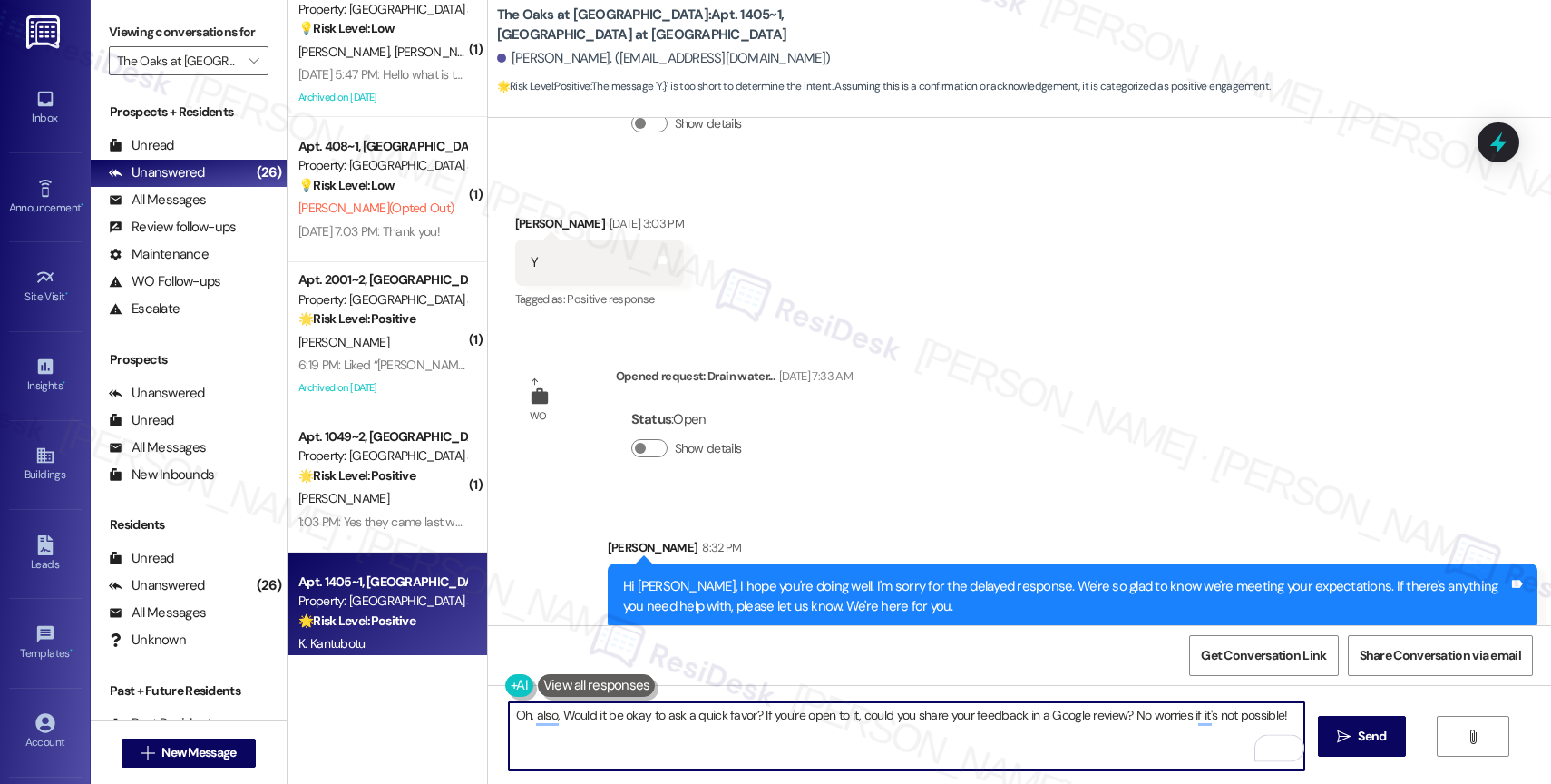
click at [553, 709] on textarea "Oh, also, Would it be okay to ask a quick favor? If you're open to it, could yo…" at bounding box center [906, 736] width 795 height 68
type textarea "Oh, also, would it be okay to ask a quick favor? If you're open to it, could yo…"
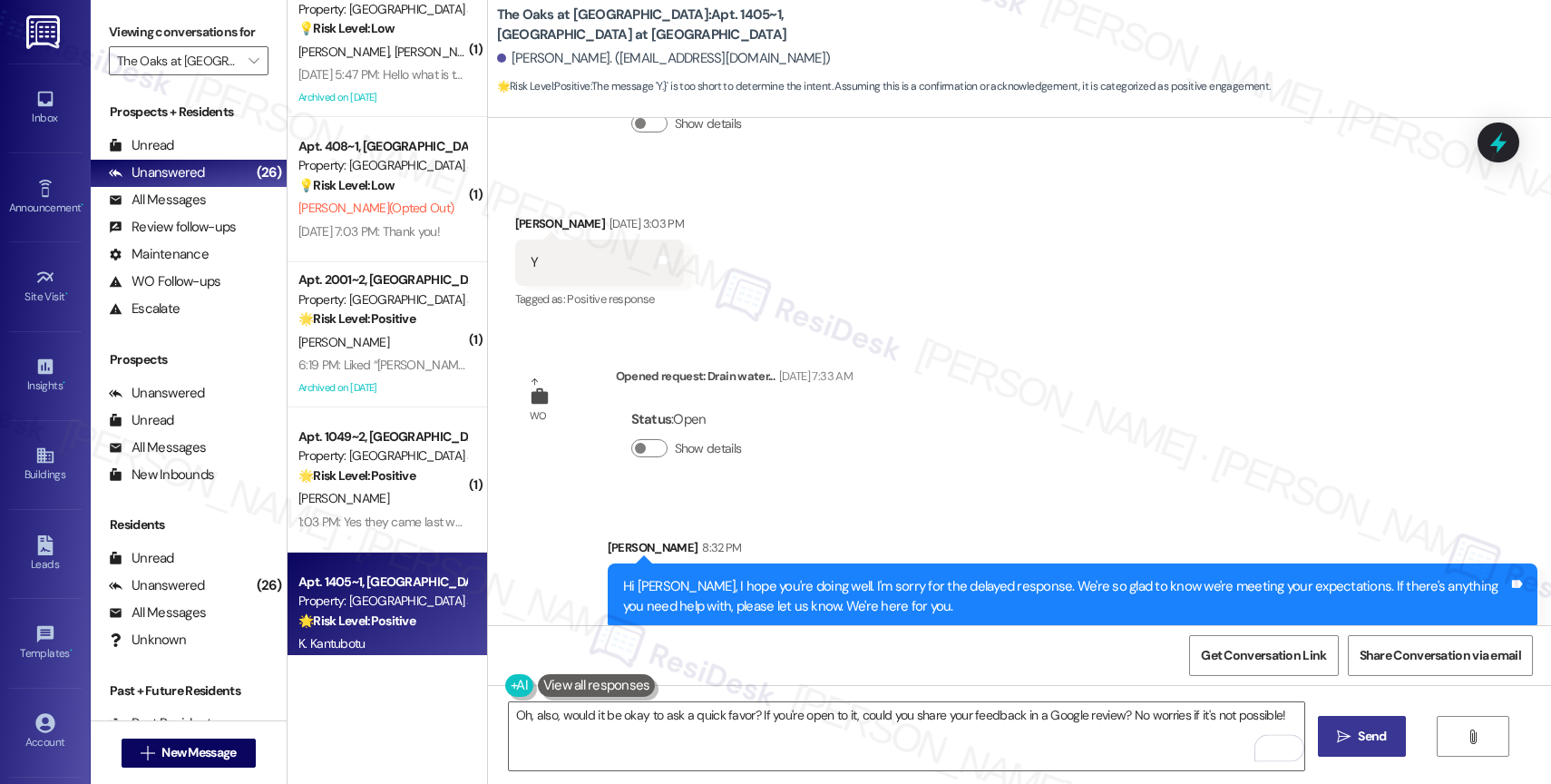
click at [1354, 742] on span "Send" at bounding box center [1371, 736] width 35 height 19
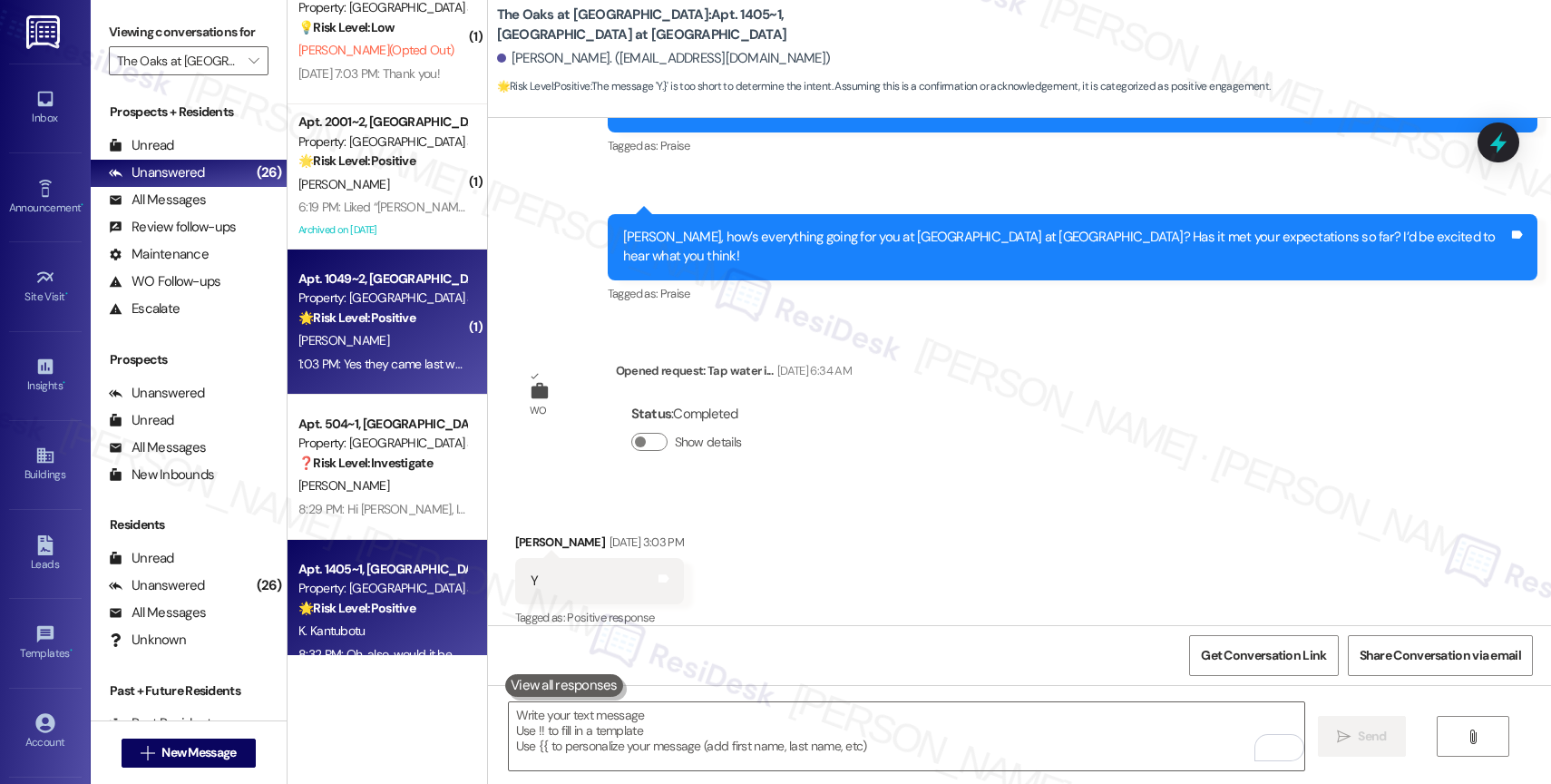
scroll to position [3118, 0]
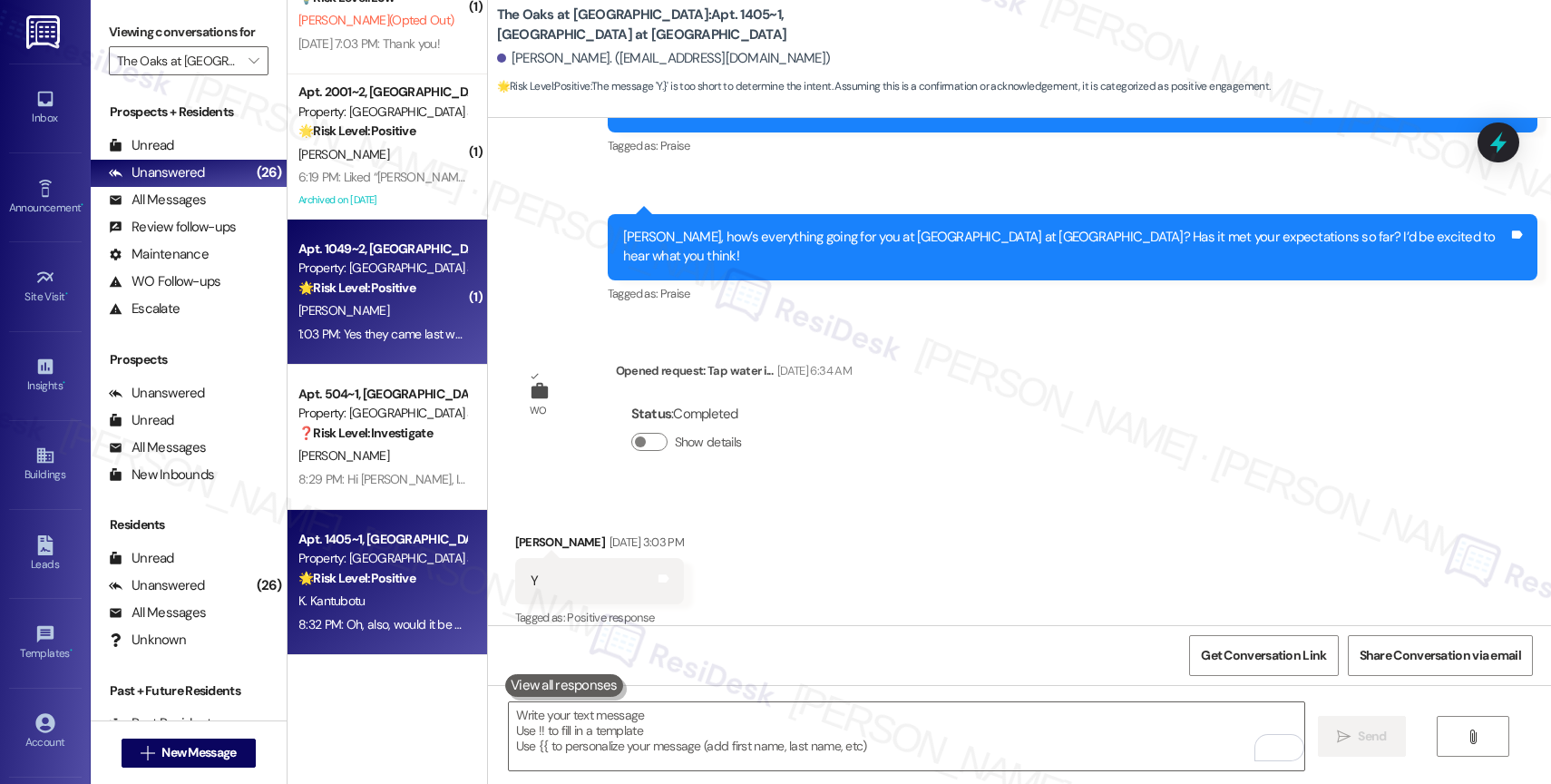
click at [371, 314] on div "[PERSON_NAME]" at bounding box center [382, 311] width 172 height 23
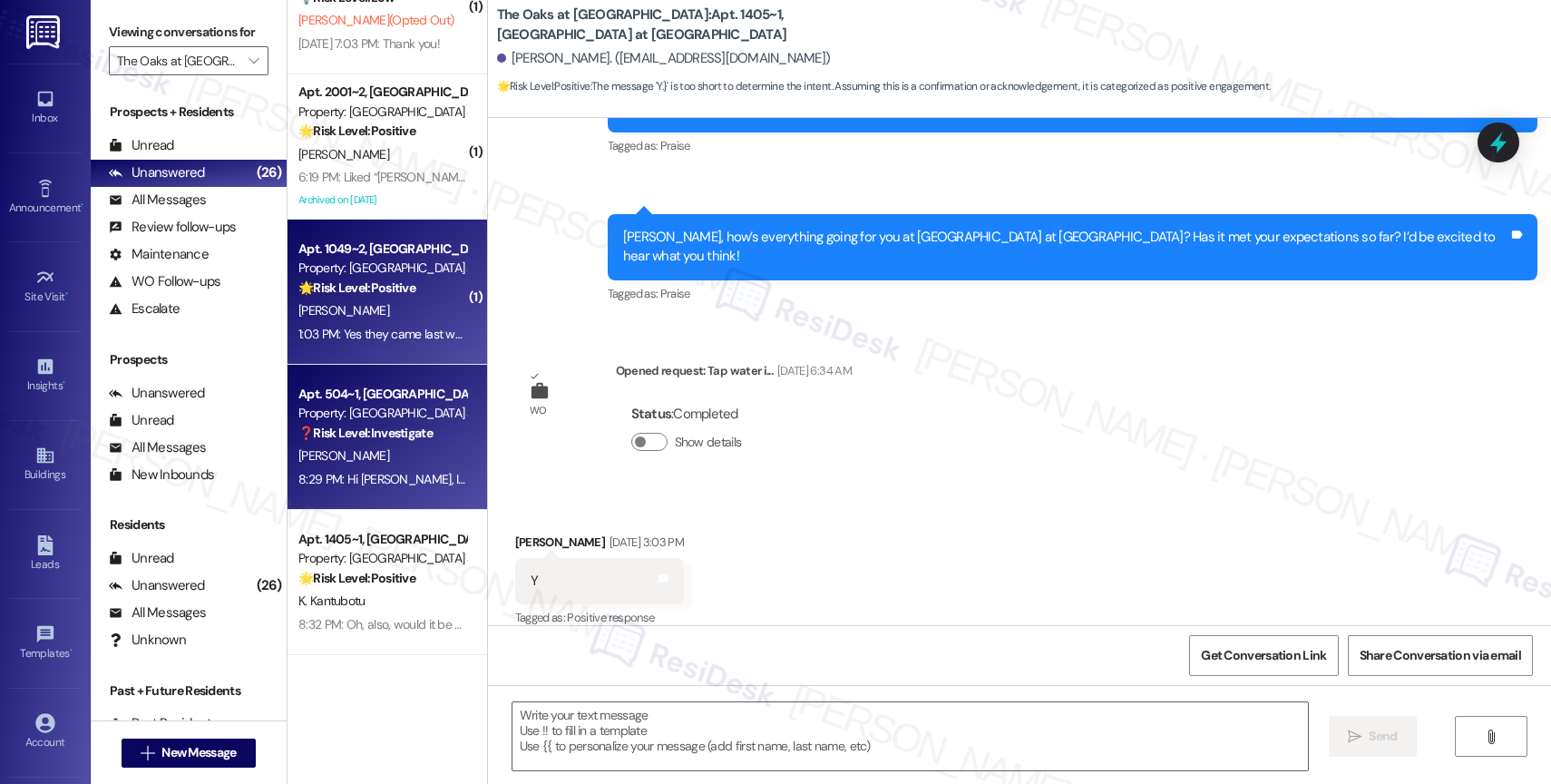
type textarea "Fetching suggested responses. Please feel free to read through the conversation…"
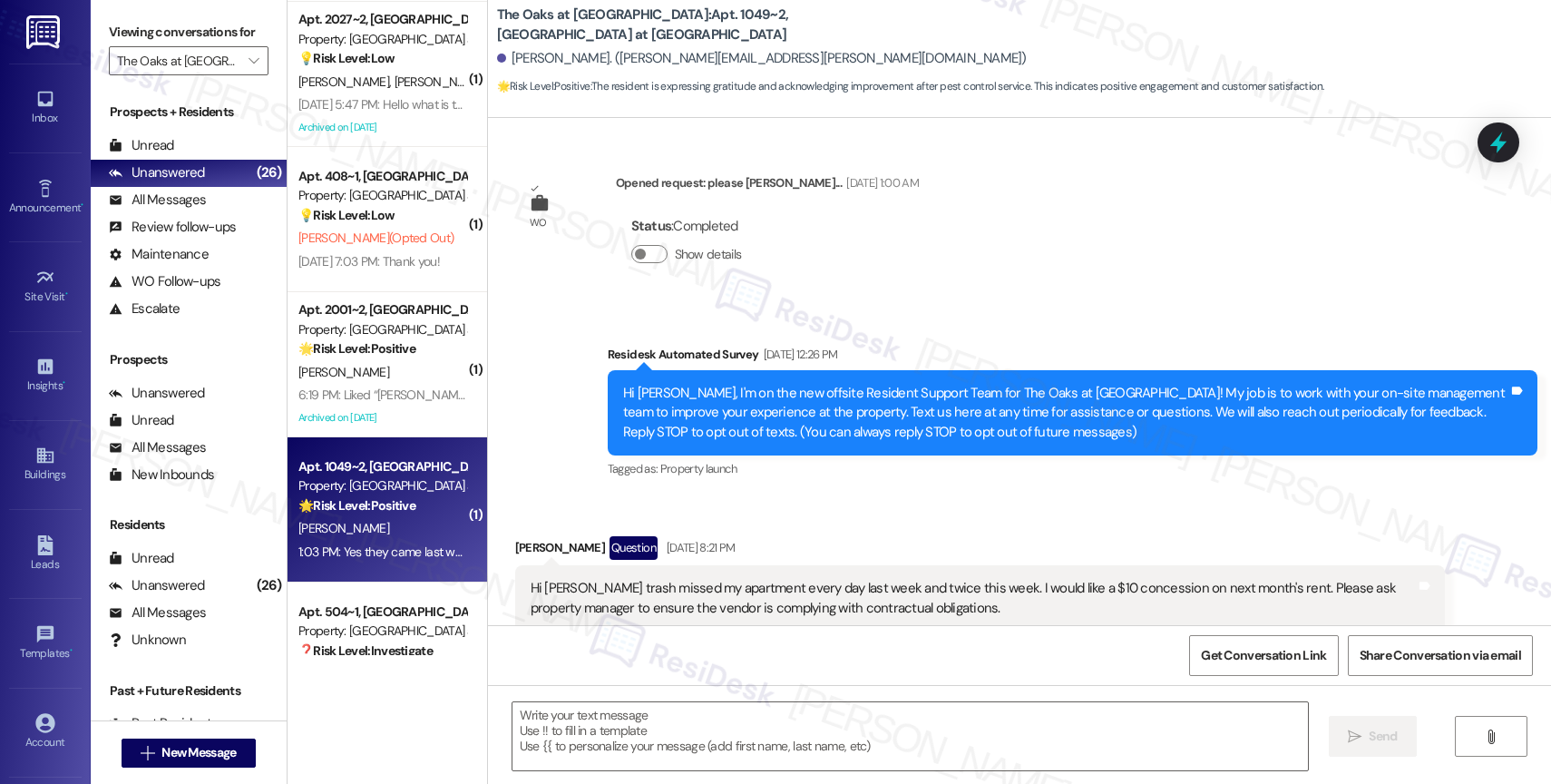
scroll to position [26194, 0]
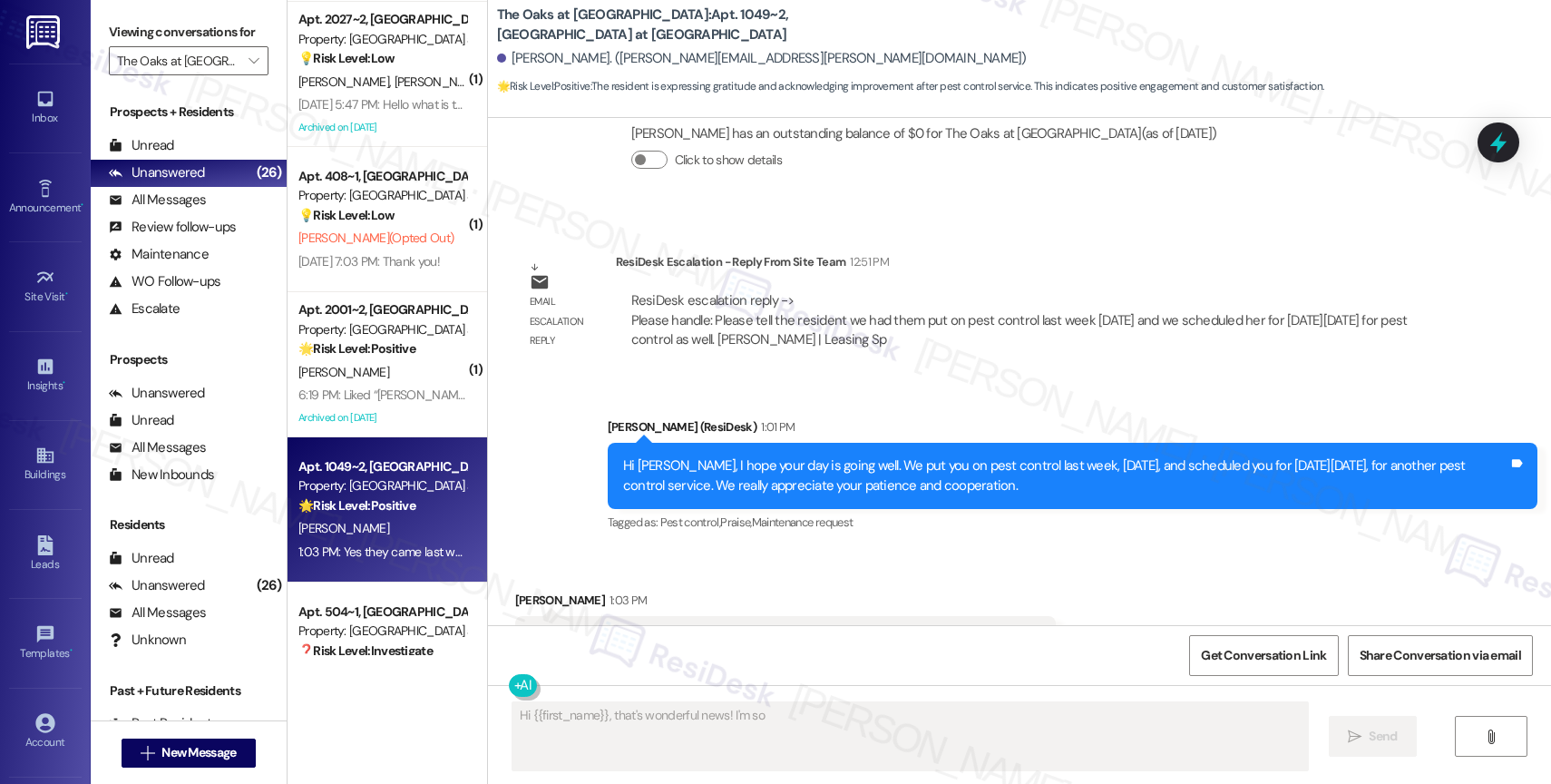
click at [1188, 550] on div "Received via SMS Margaret Beil 1:03 PM Yes they came last week! And actually I'…" at bounding box center [1019, 627] width 1063 height 154
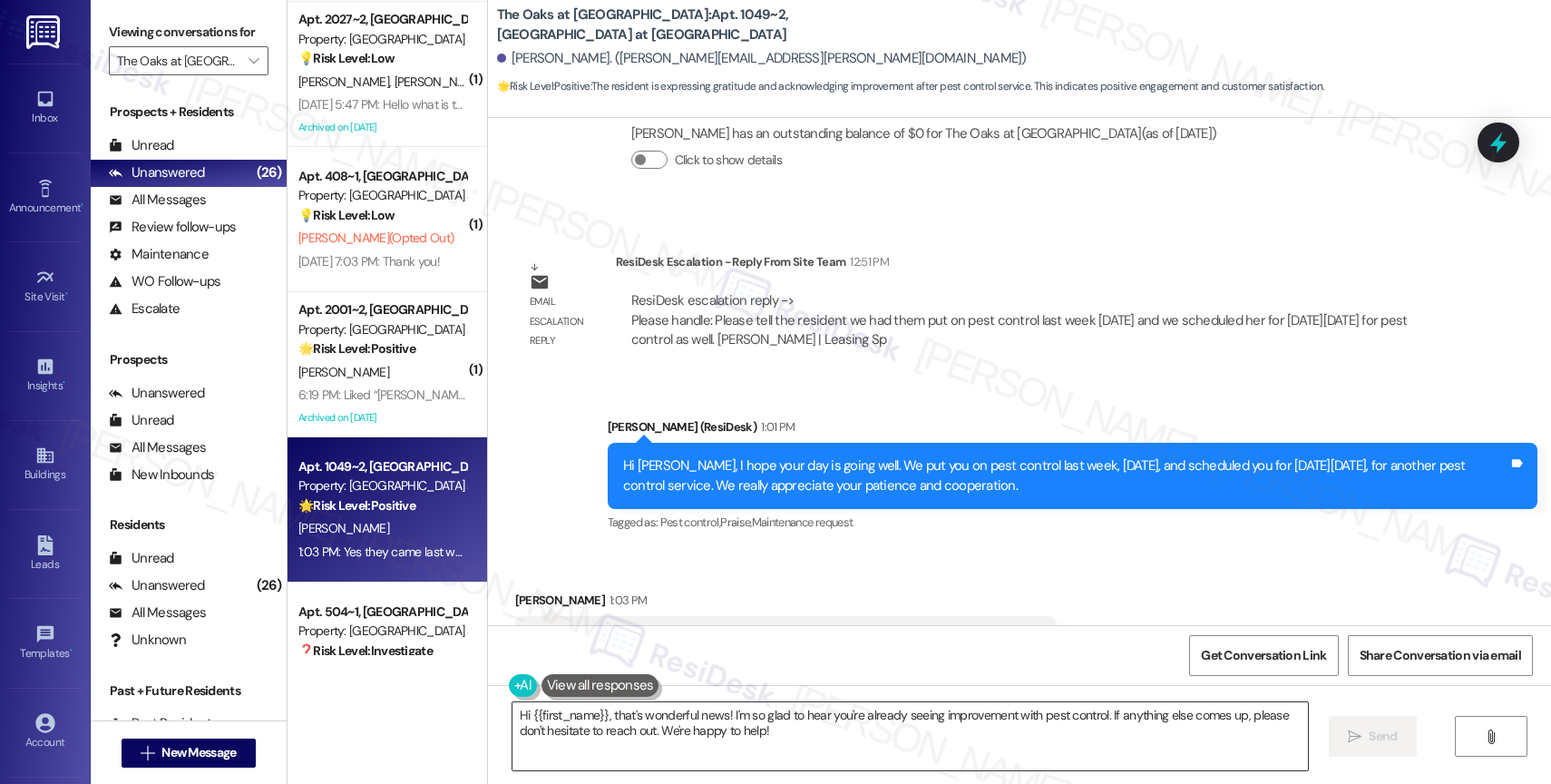
click at [708, 751] on textarea "Hi {{first_name}}, that's wonderful news! I'm so glad to hear you're already se…" at bounding box center [909, 736] width 795 height 68
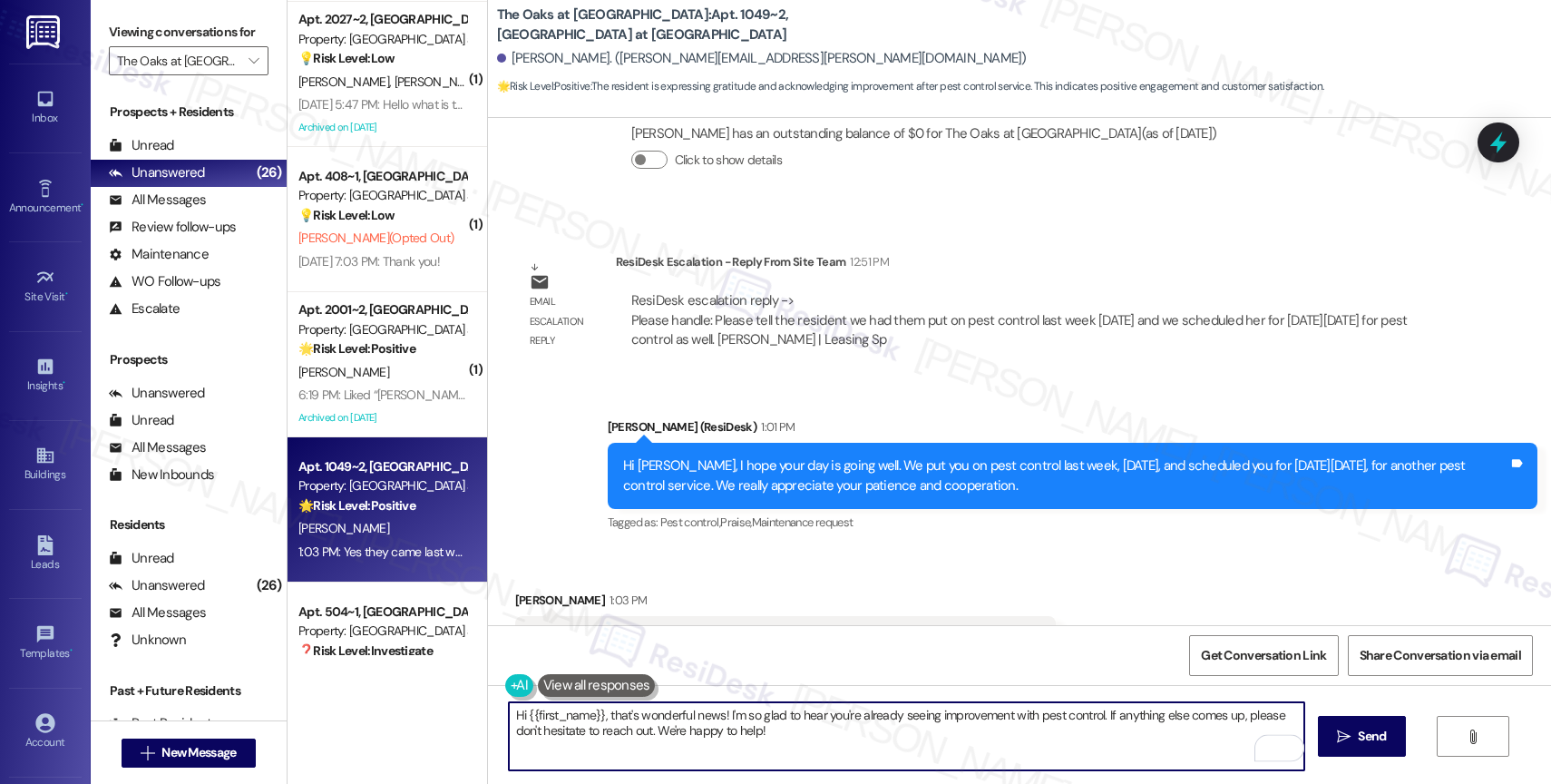
drag, startPoint x: 593, startPoint y: 713, endPoint x: 481, endPoint y: 708, distance: 112.1
click at [488, 708] on div "Hi {{first_name}}, that's wonderful news! I'm so glad to hear you're already se…" at bounding box center [1019, 752] width 1063 height 136
click at [800, 744] on textarea "That's wonderful news! I'm so glad to hear you're already seeing improvement wi…" at bounding box center [906, 736] width 795 height 68
drag, startPoint x: 1002, startPoint y: 708, endPoint x: 1019, endPoint y: 758, distance: 52.8
click at [1019, 758] on textarea "That's wonderful news! I'm so glad to hear you're already seeing improvement wi…" at bounding box center [906, 736] width 795 height 68
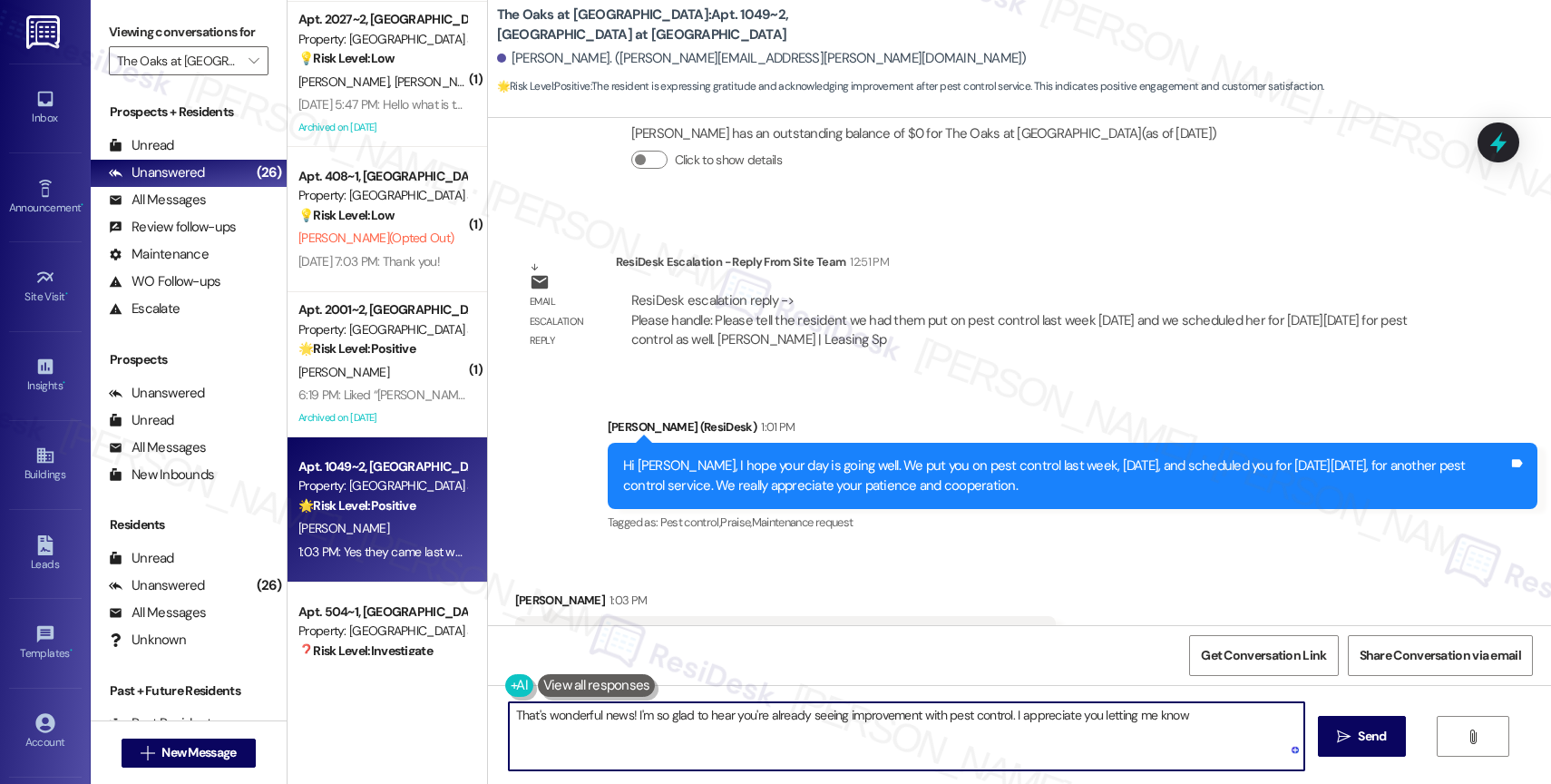
type textarea "That's wonderful news! I'm so glad to hear you're already seeing improvement wi…"
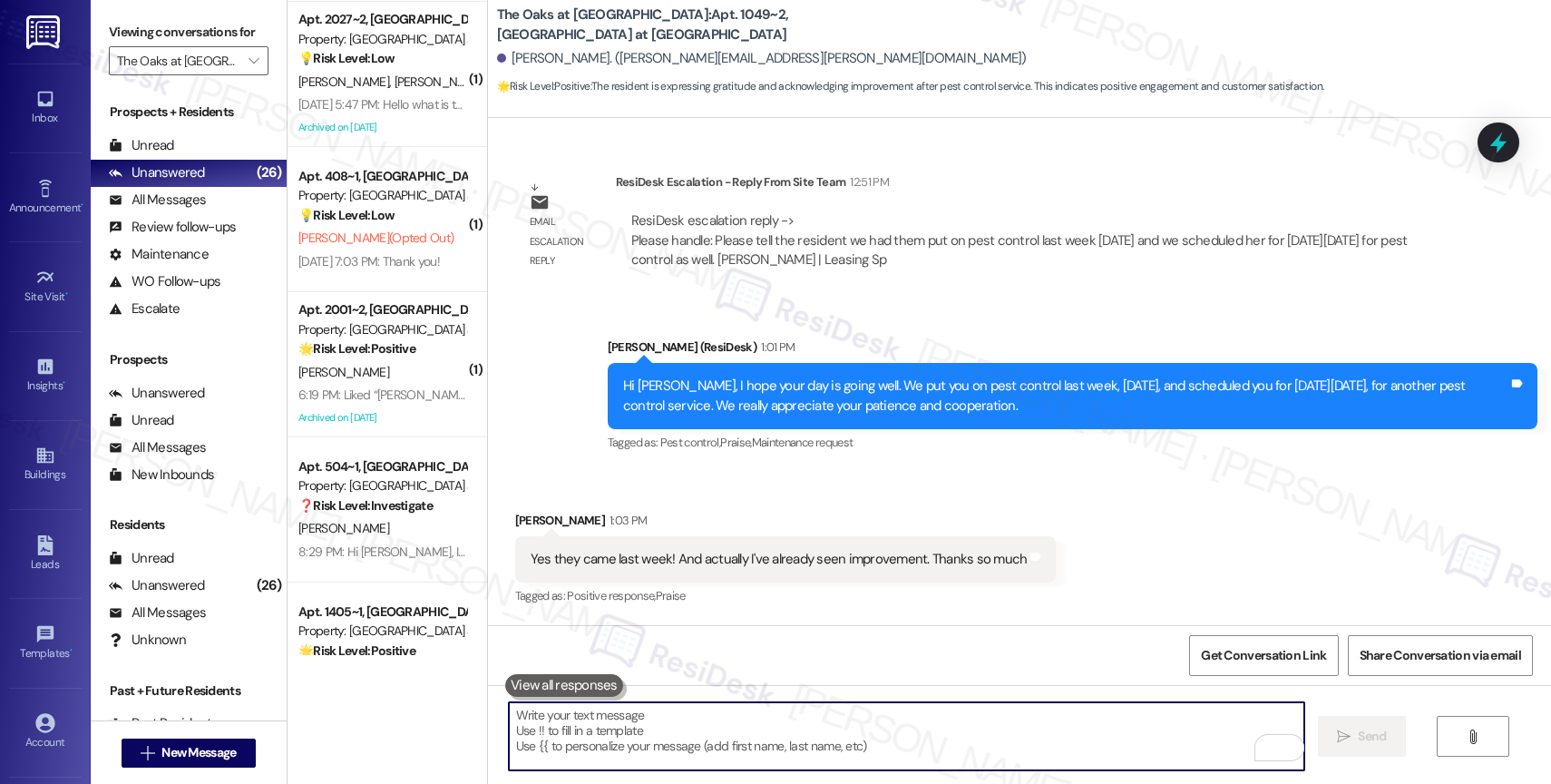
scroll to position [26320, 0]
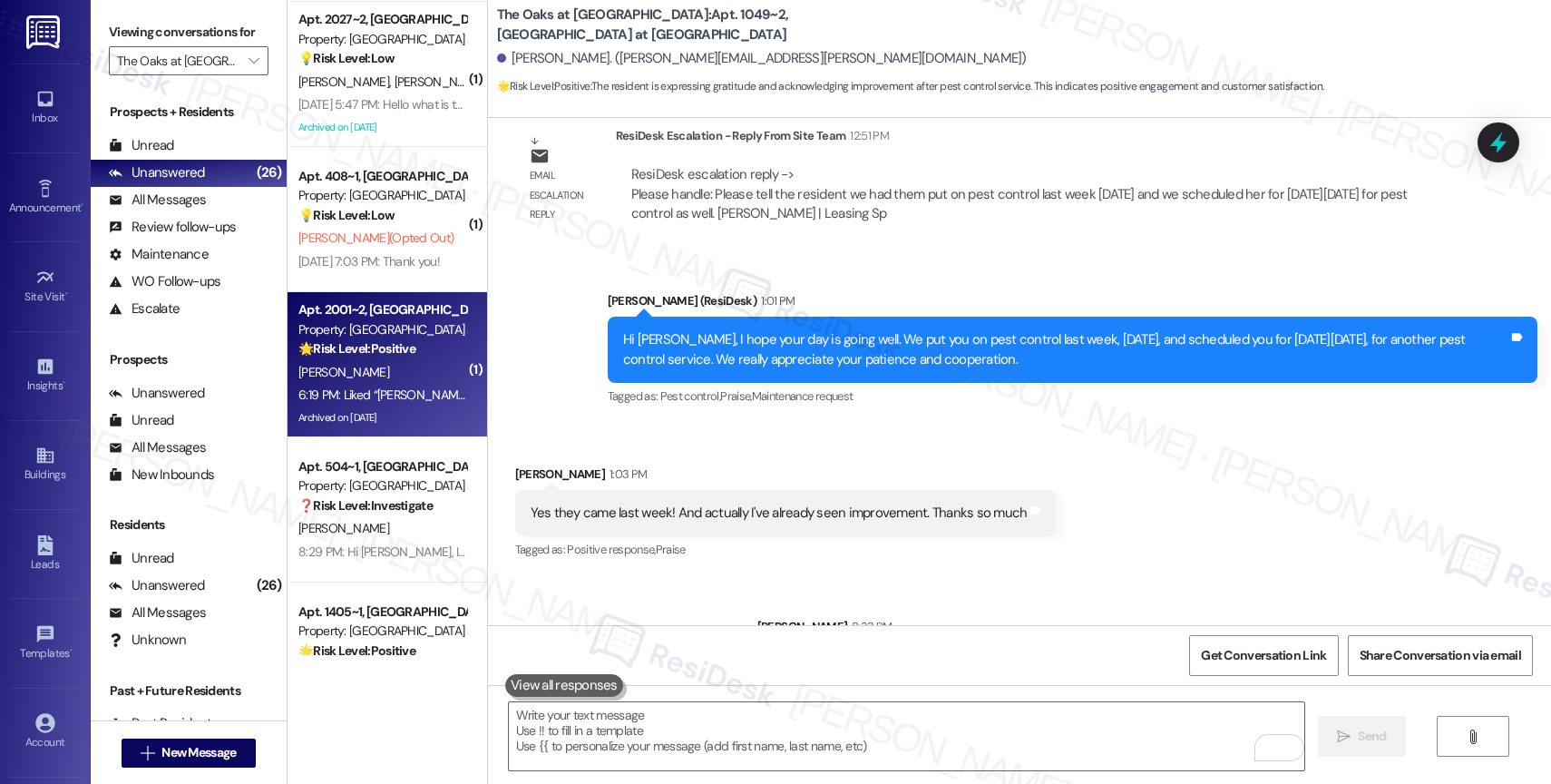
click at [342, 317] on div "Apt. 2001~2, [GEOGRAPHIC_DATA] at [GEOGRAPHIC_DATA]" at bounding box center [382, 310] width 168 height 19
type textarea "Fetching suggested responses. Please feel free to read through the conversation…"
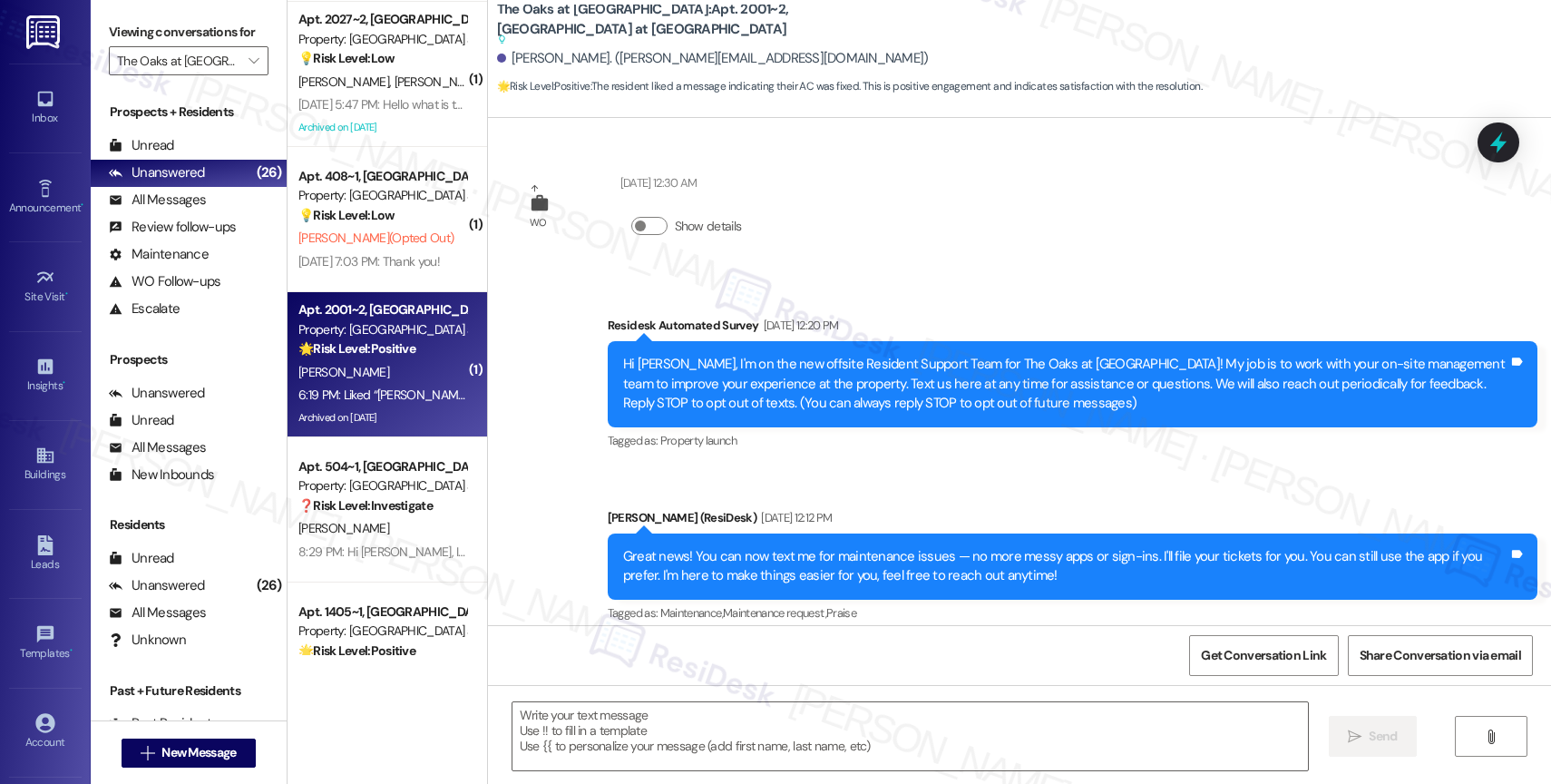
scroll to position [21251, 0]
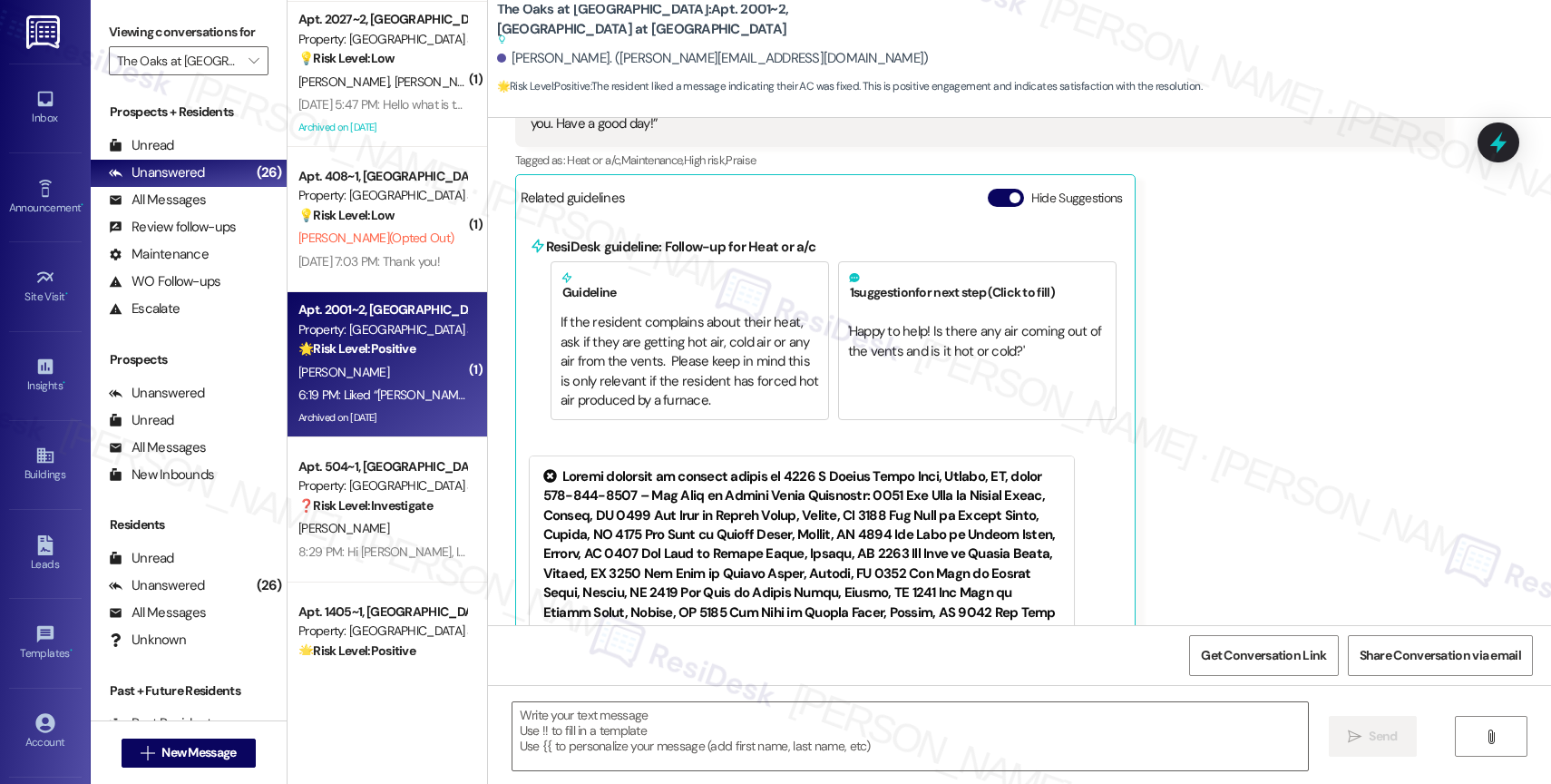
type textarea "Fetching suggested responses. Please feel free to read through the conversation…"
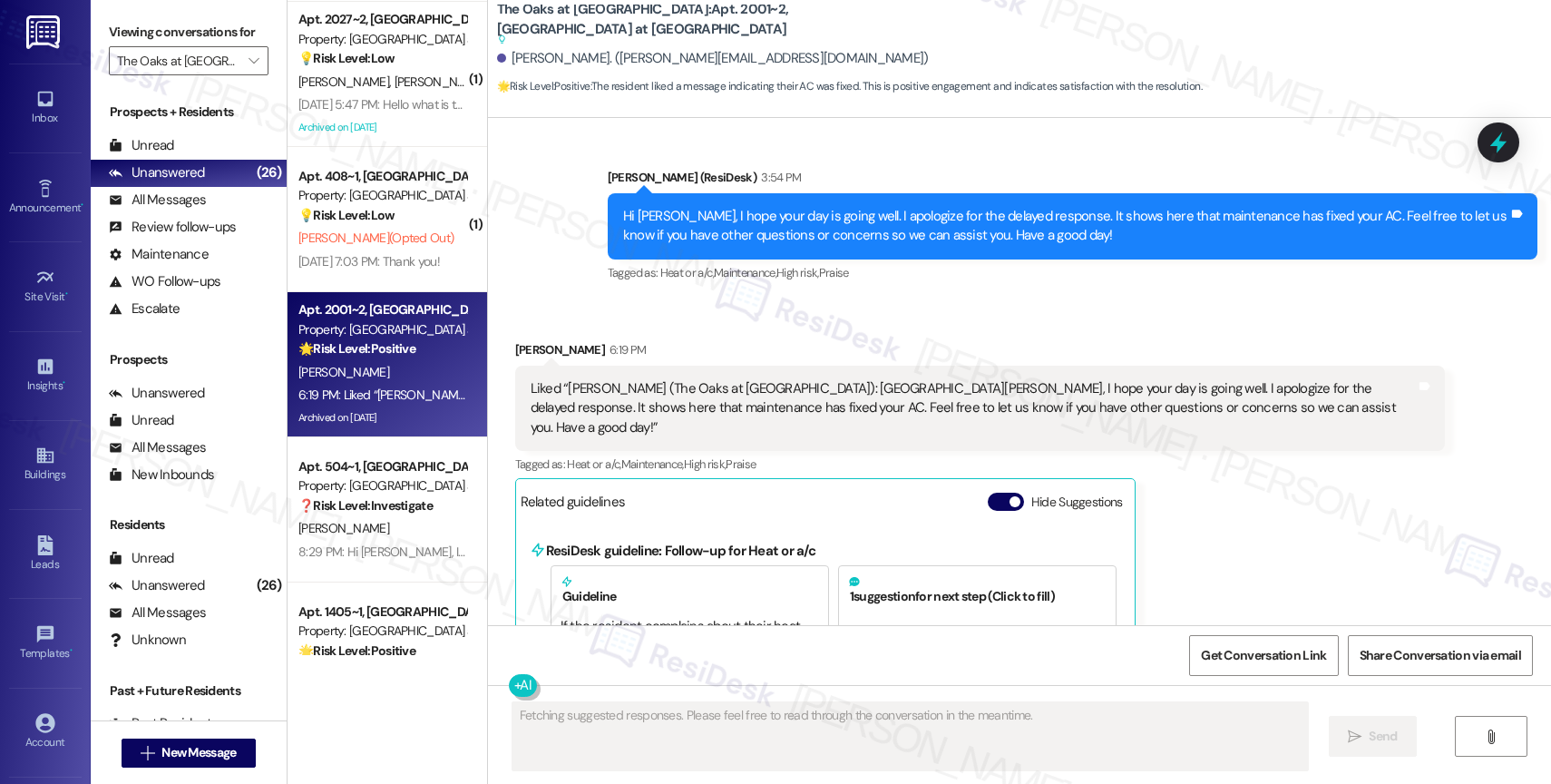
scroll to position [20740, 0]
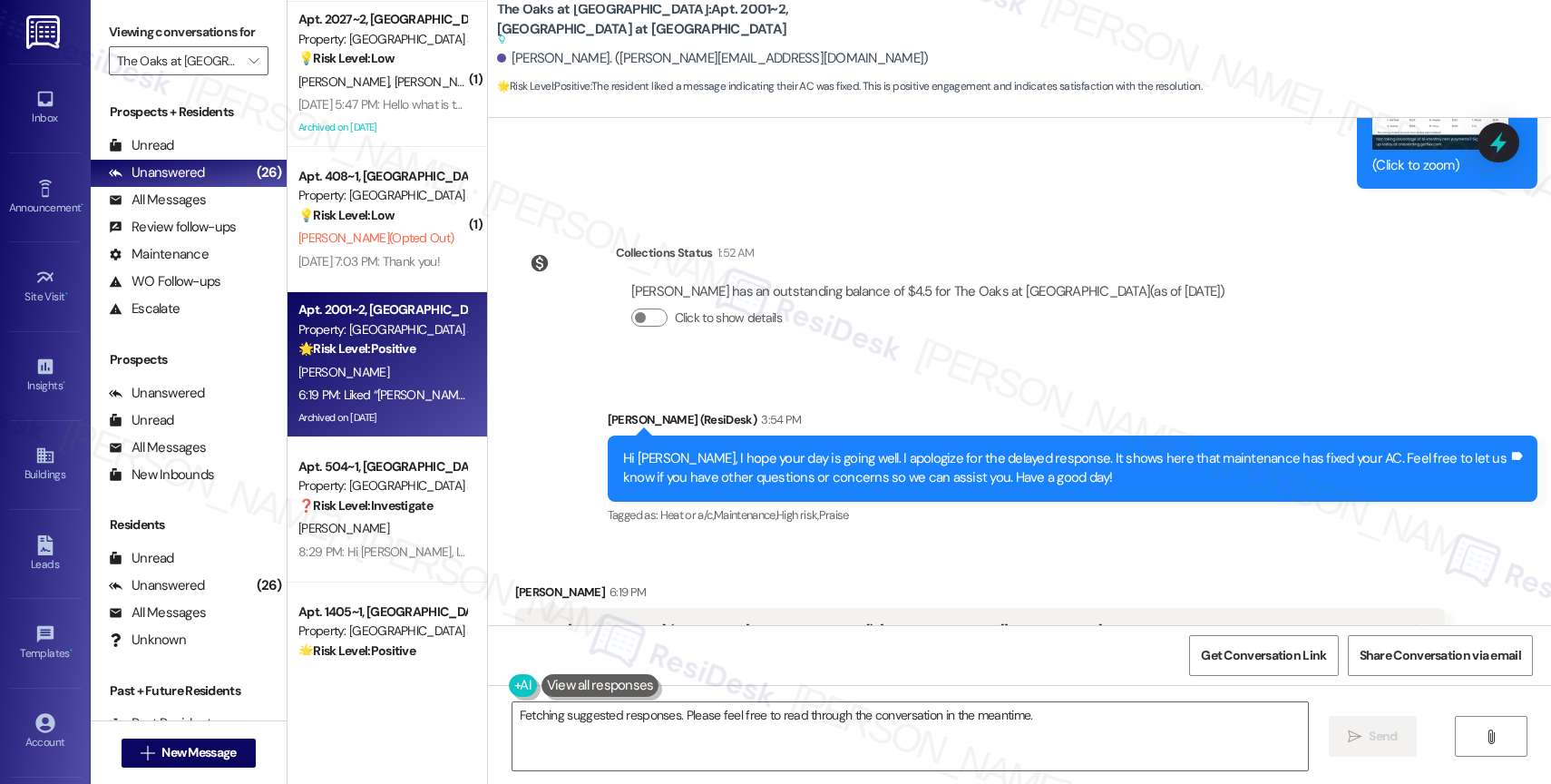
click at [794, 569] on div "Received via SMS [PERSON_NAME] 6:19 PM Liked “[PERSON_NAME] ([GEOGRAPHIC_DATA] …" at bounding box center [979, 674] width 957 height 211
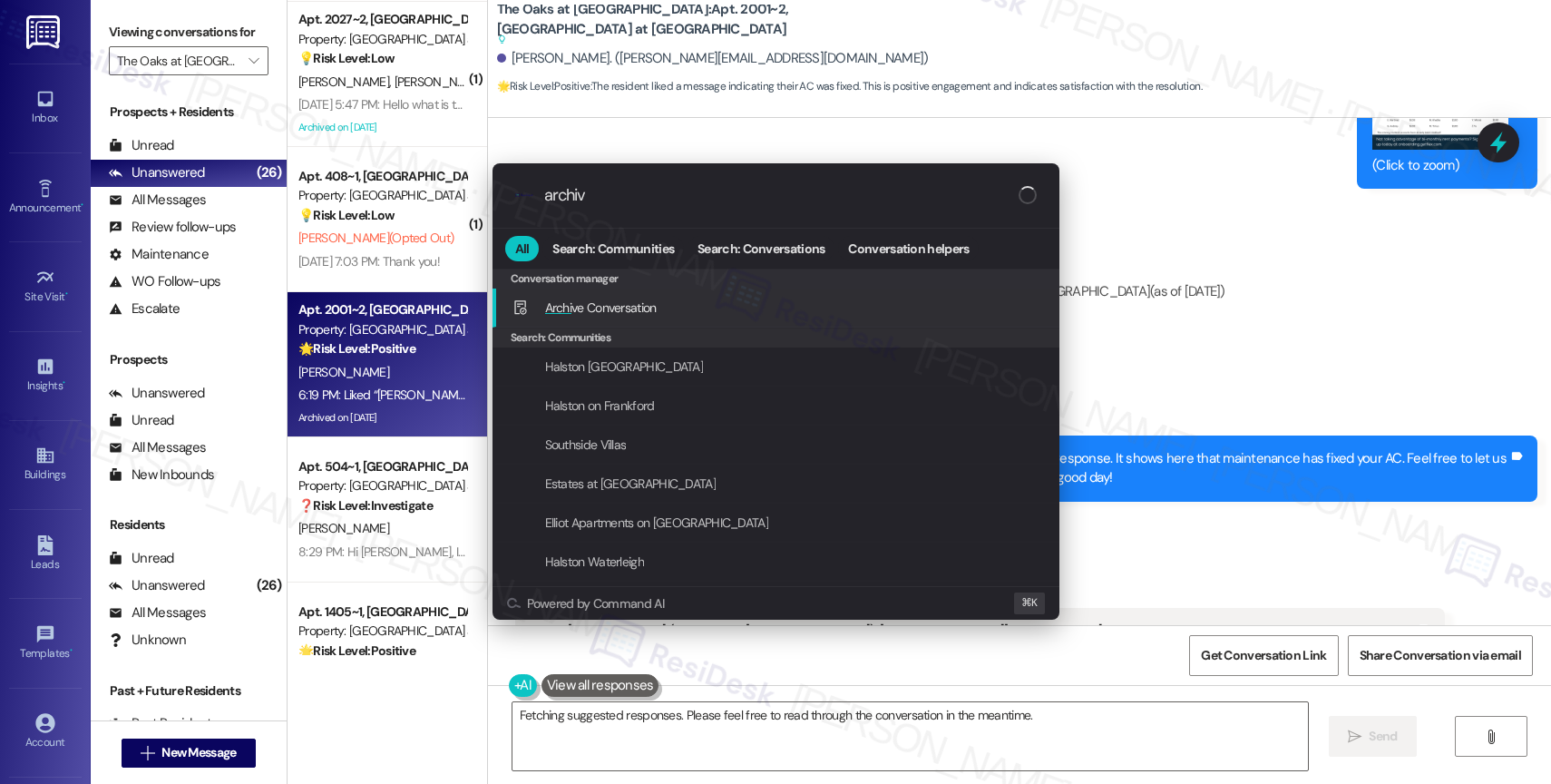
type input "archive"
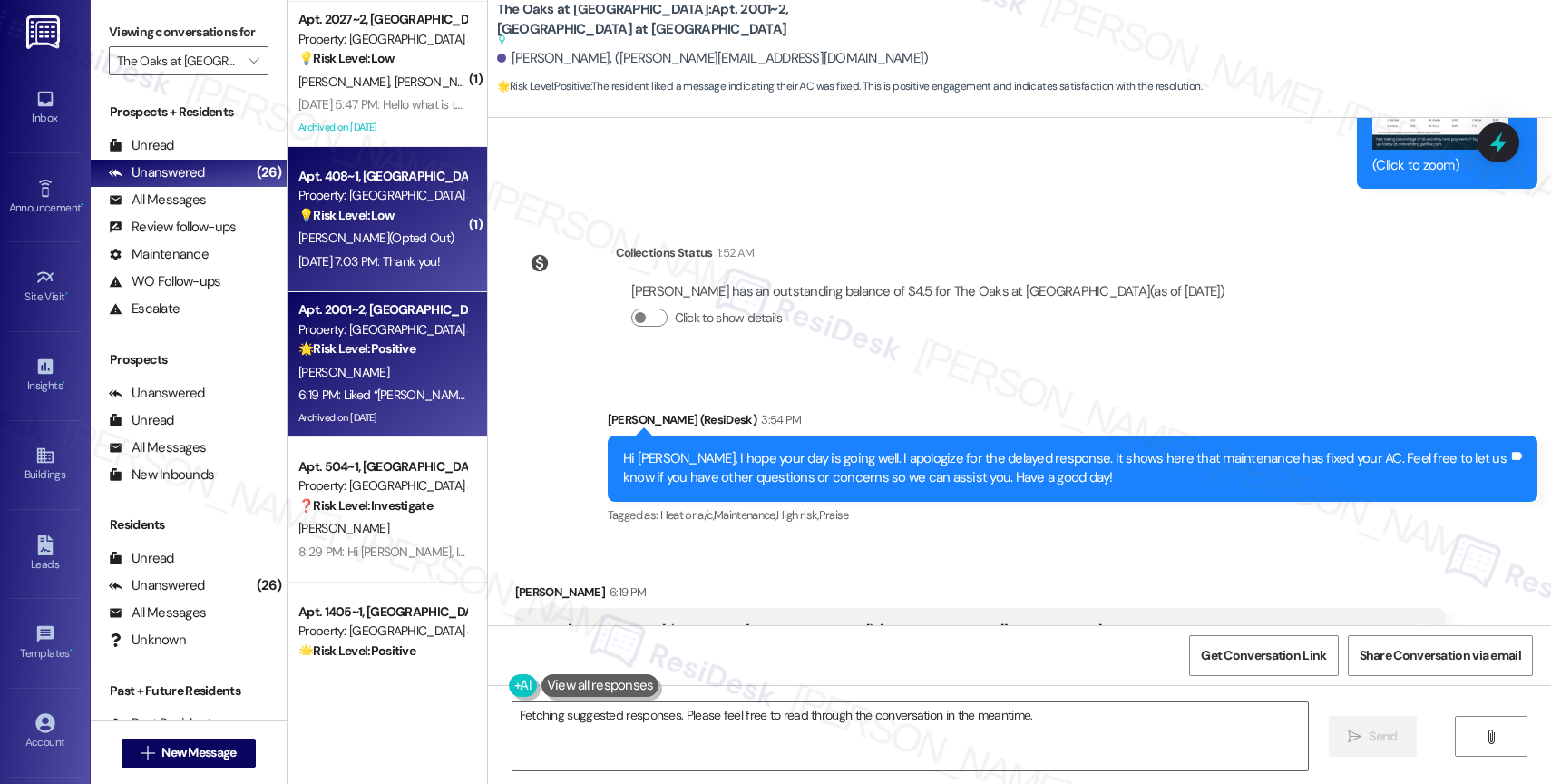
click at [322, 219] on strong "💡 Risk Level: Low" at bounding box center [346, 214] width 96 height 16
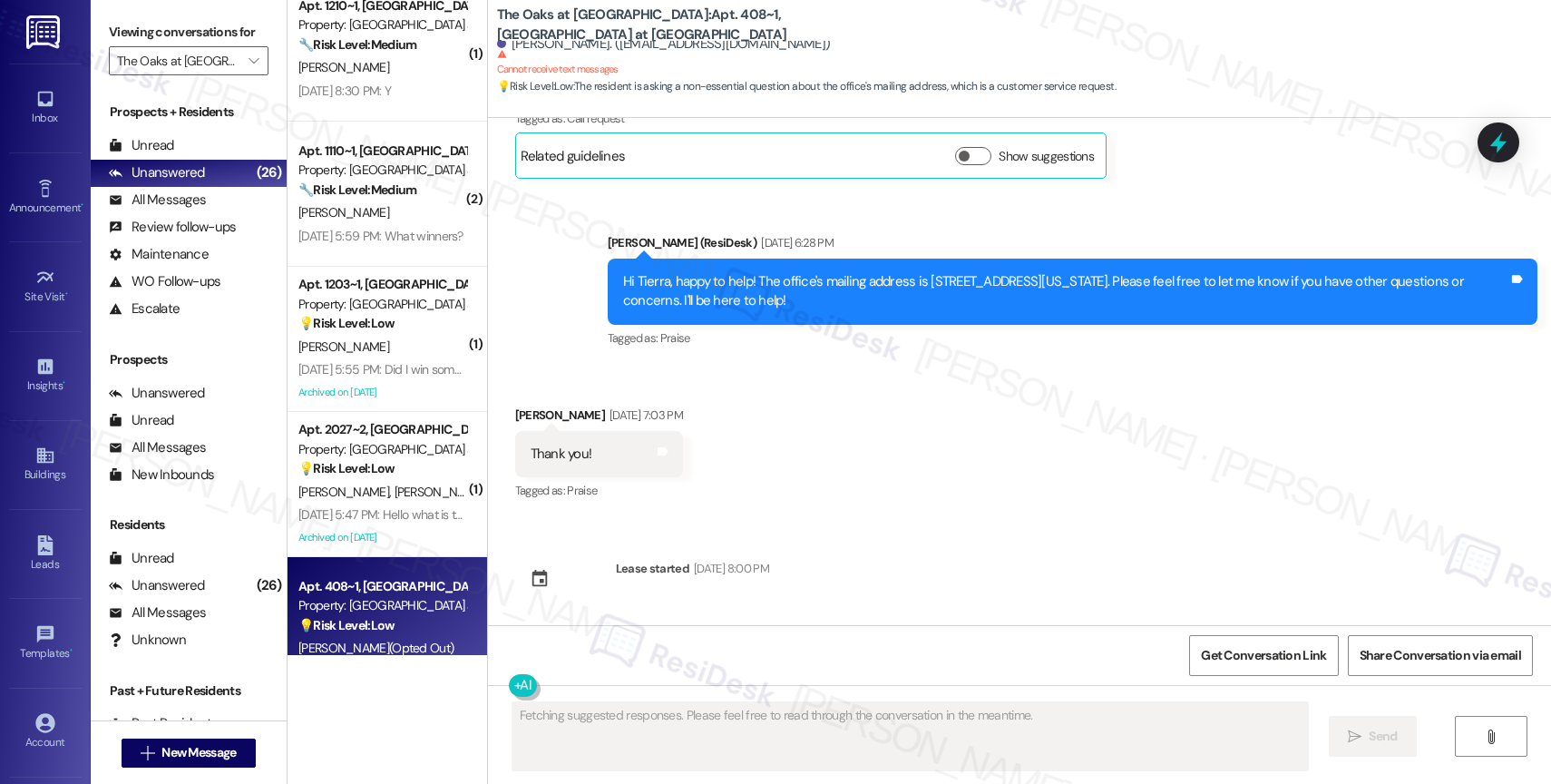
scroll to position [2452, 0]
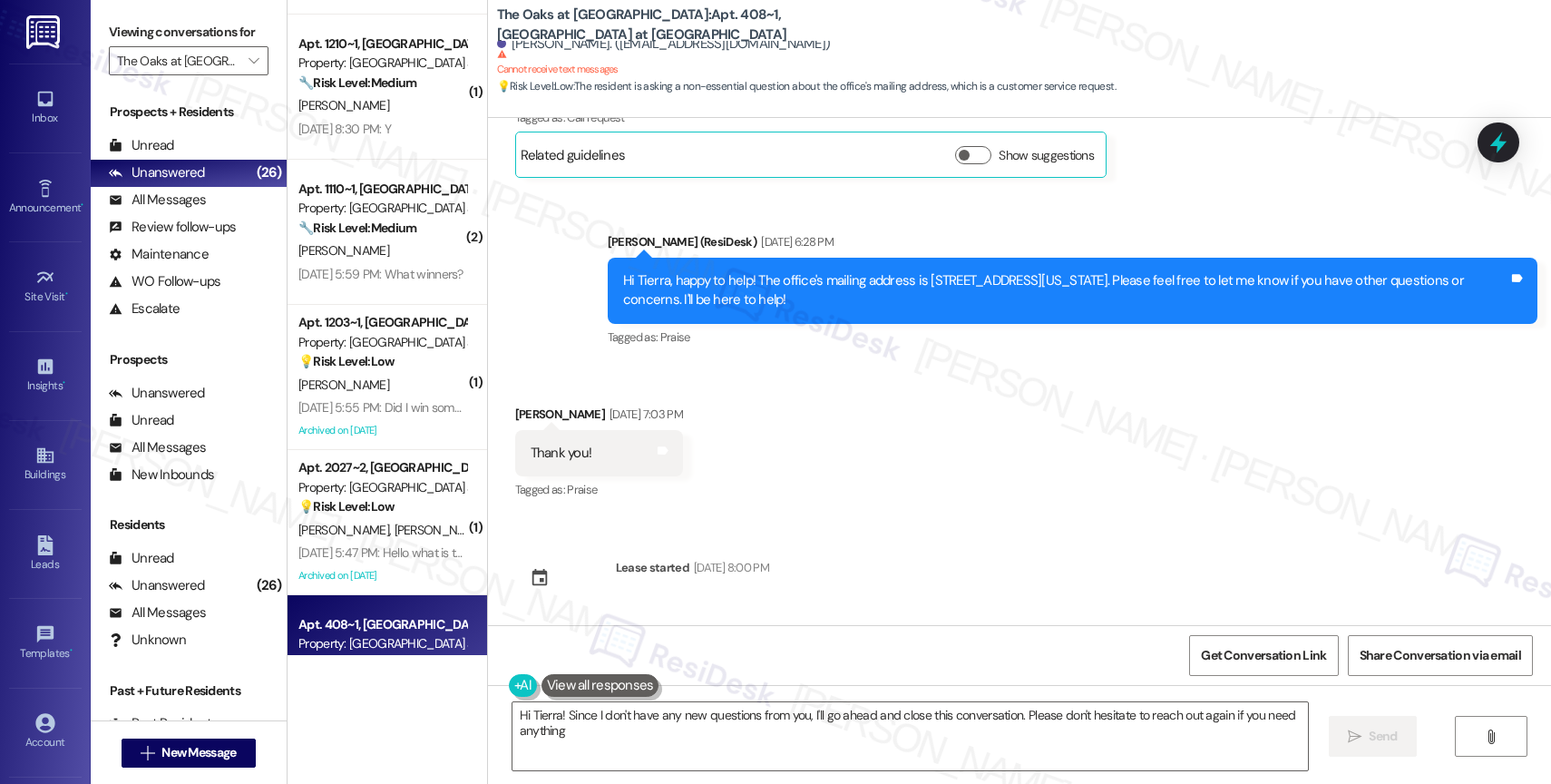
type textarea "Hi Tierra! Since I don't have any new questions from you, I'll go ahead and clo…"
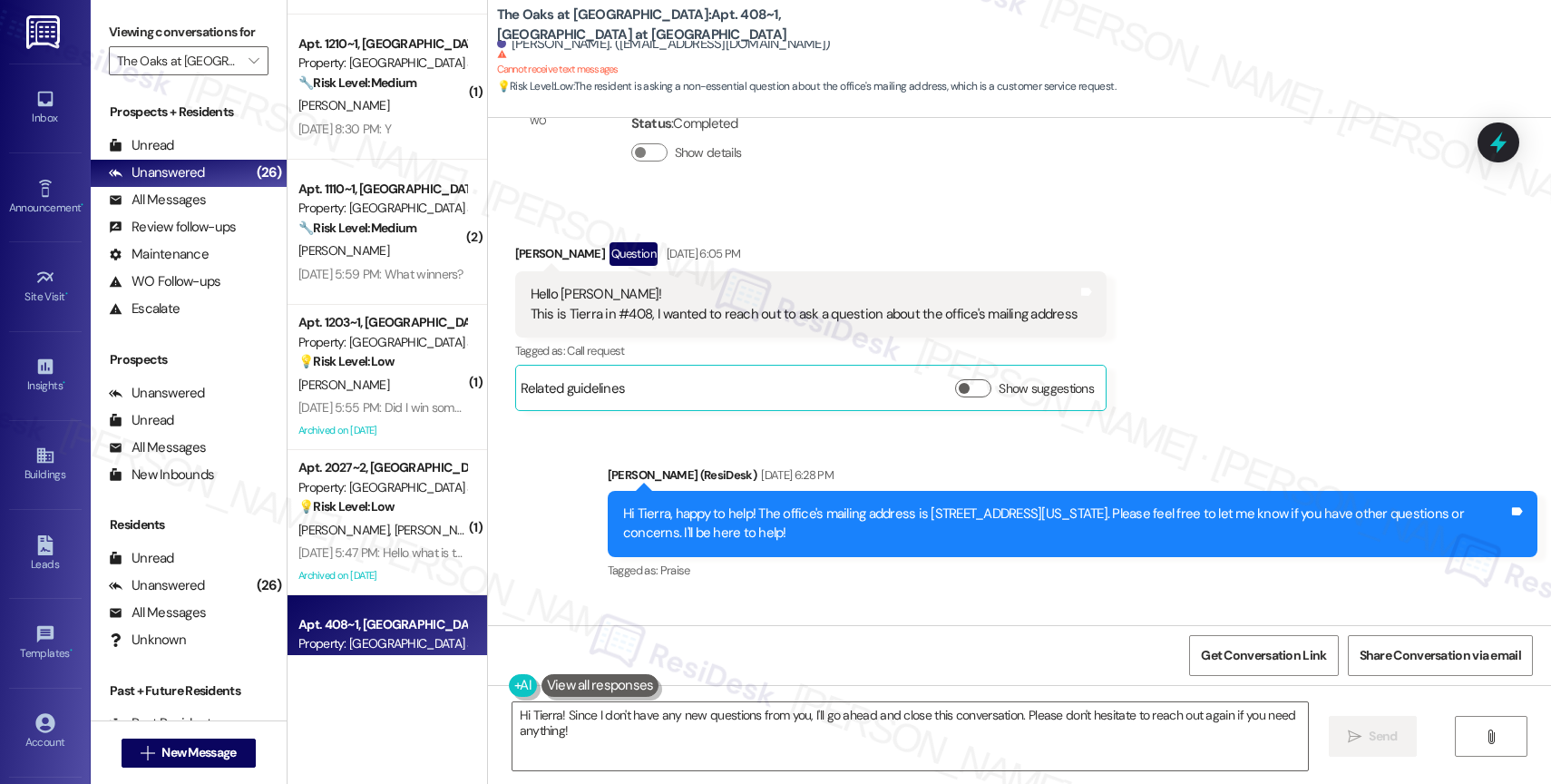
scroll to position [724, 0]
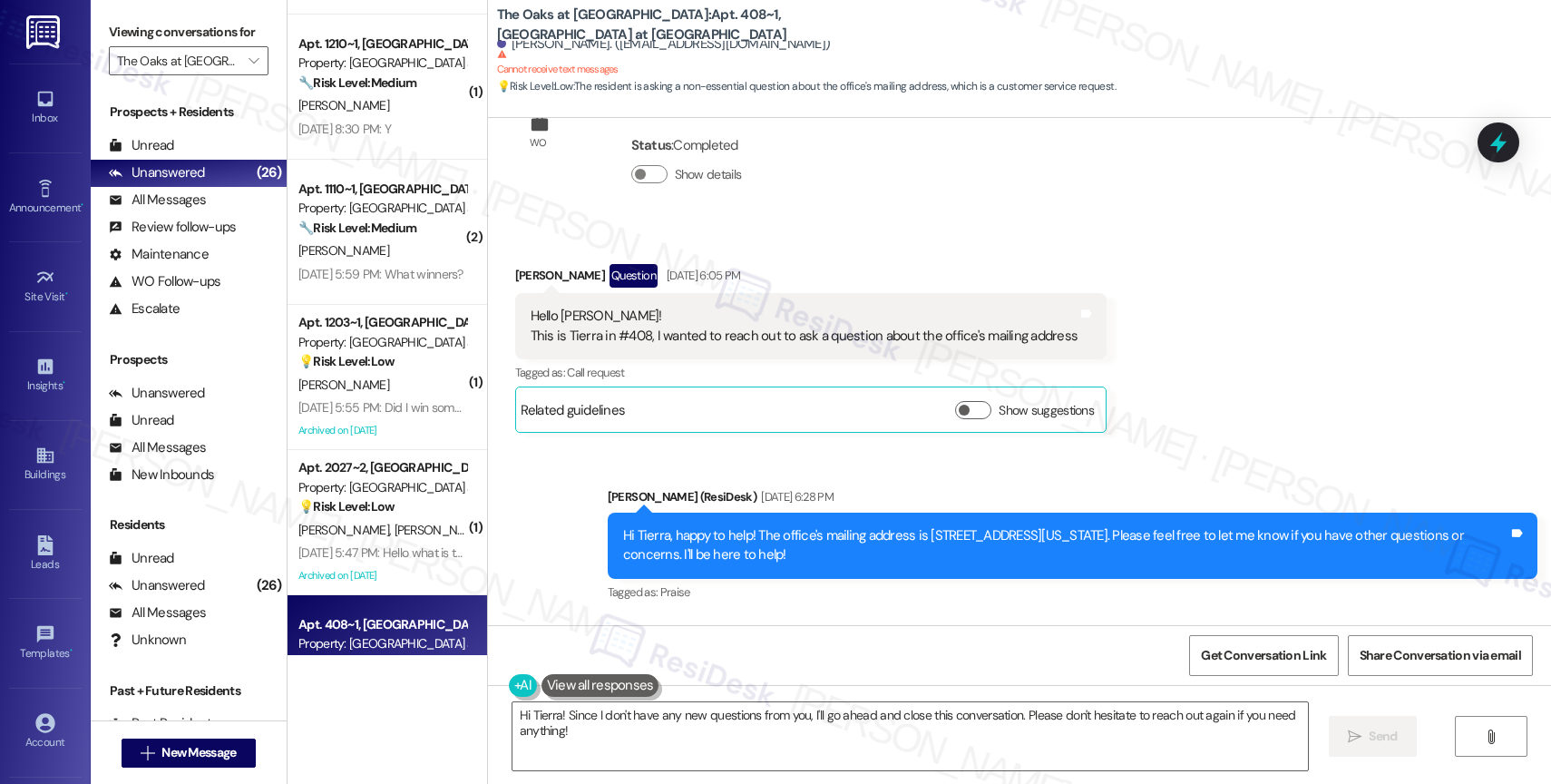
click at [964, 241] on div "Received via SMS [PERSON_NAME] Question [DATE] 6:05 PM Hello [PERSON_NAME]! Thi…" at bounding box center [1019, 334] width 1063 height 223
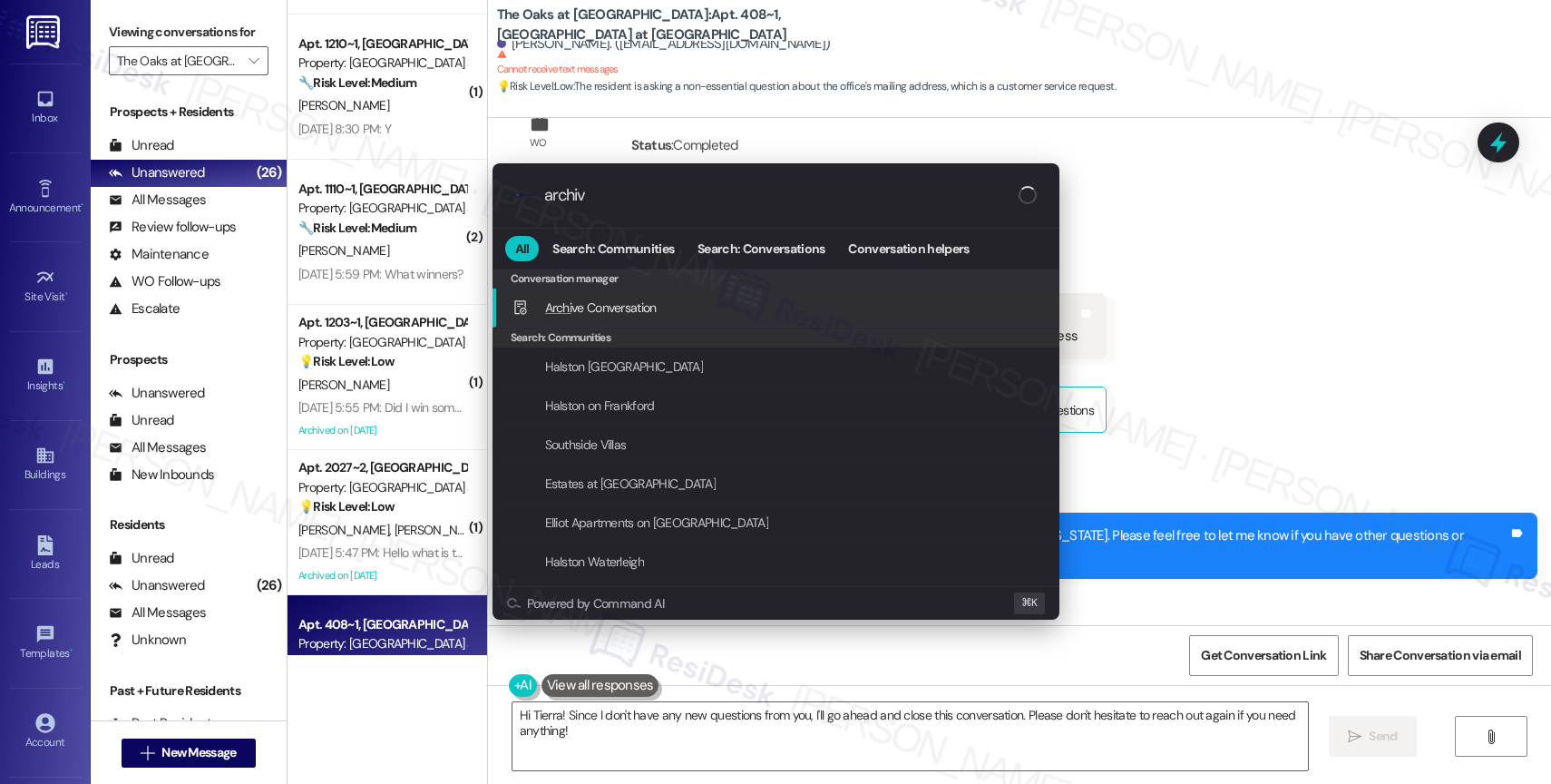
type input "archive"
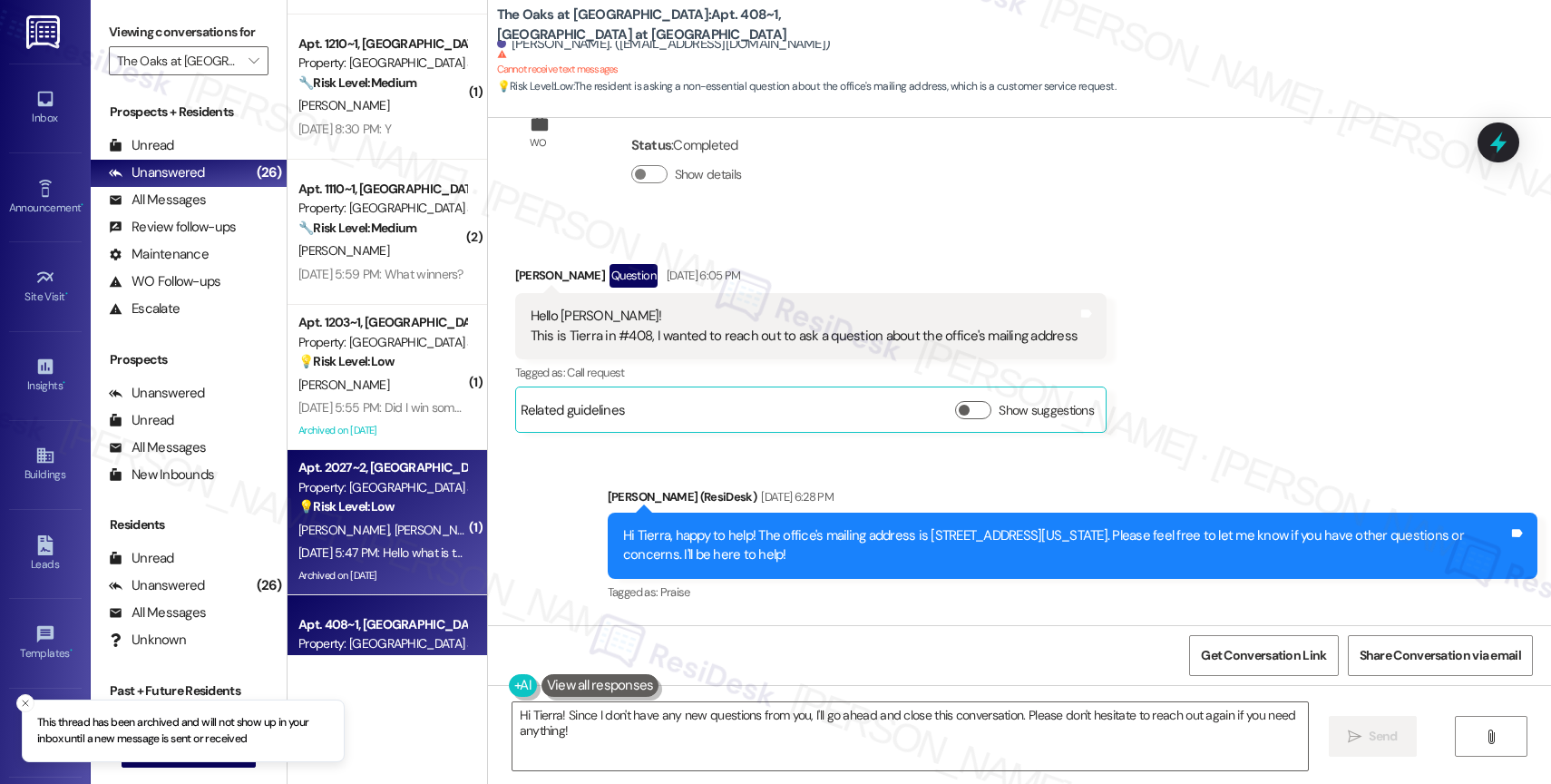
click at [366, 516] on div "Apt. 2027~2, [GEOGRAPHIC_DATA] at [GEOGRAPHIC_DATA] Property: [GEOGRAPHIC_DATA]…" at bounding box center [382, 486] width 172 height 62
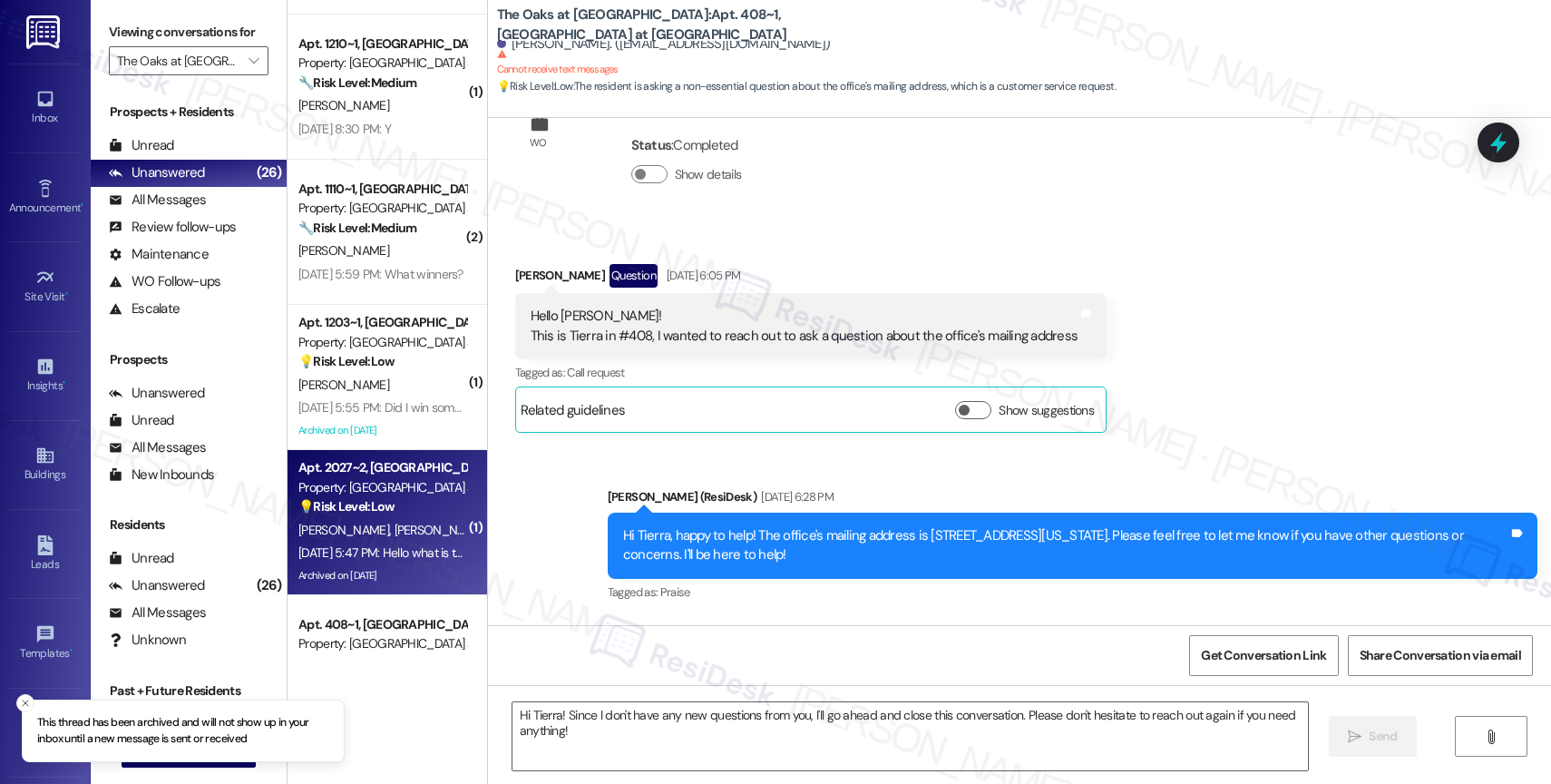
type textarea "Fetching suggested responses. Please feel free to read through the conversation…"
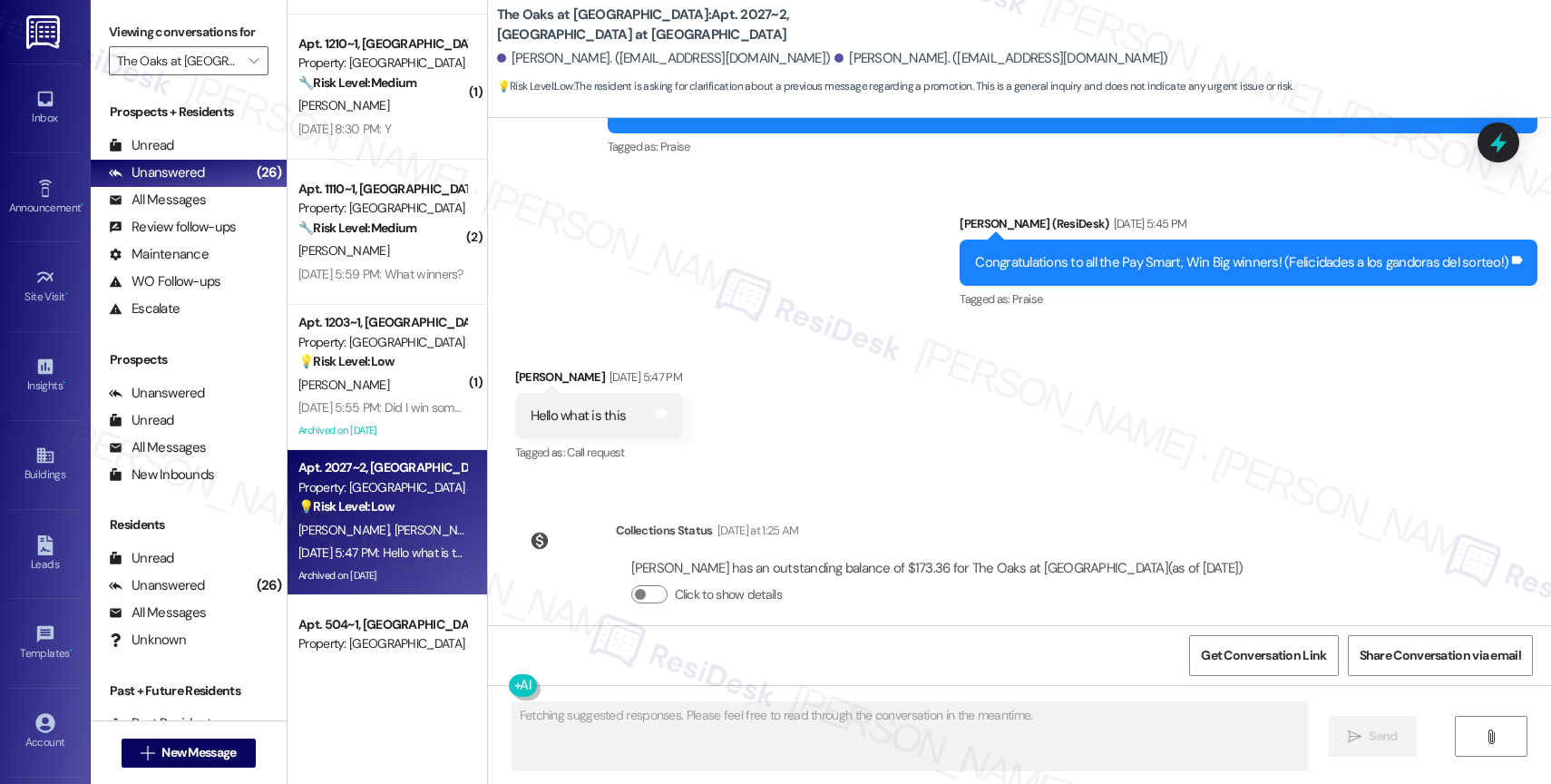
scroll to position [9369, 0]
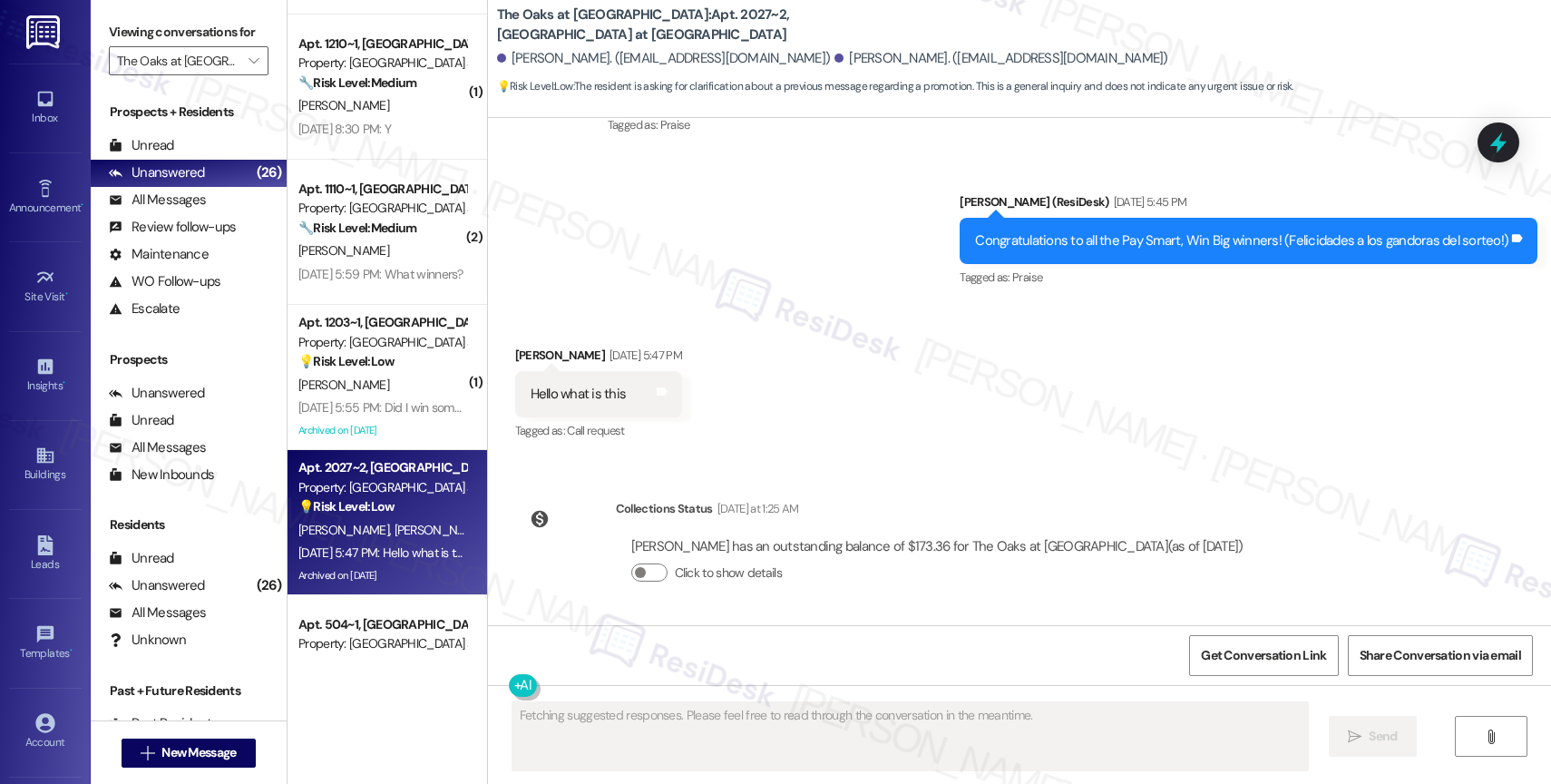
click at [868, 457] on div "Lease started [DATE] 7:00 PM Announcement, sent via SMS [PERSON_NAME] (ResiDesk…" at bounding box center [1019, 371] width 1063 height 507
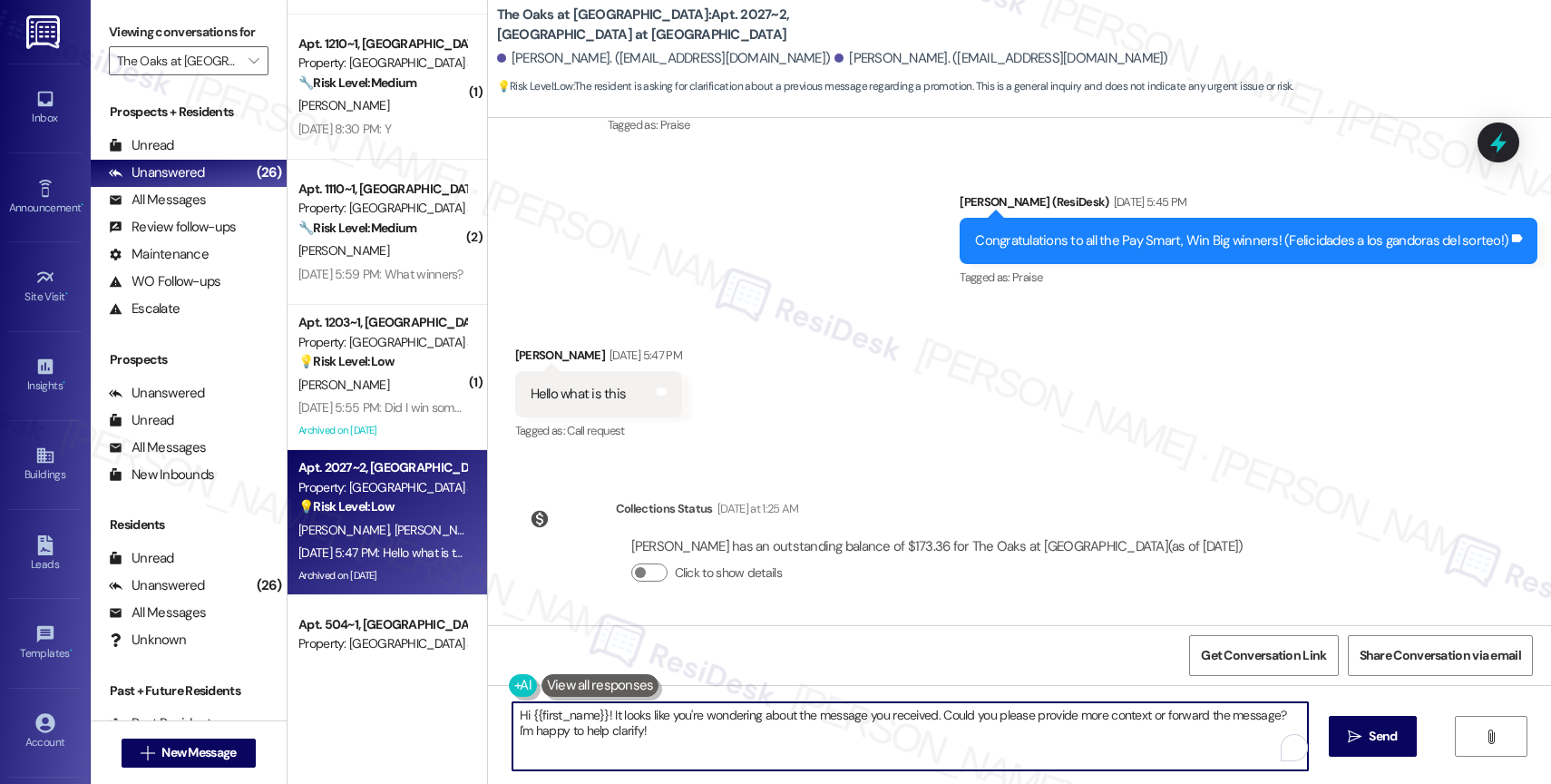
drag, startPoint x: 596, startPoint y: 709, endPoint x: 639, endPoint y: 772, distance: 76.3
click at [639, 772] on div "Hi {{first_name}}! It looks like you're wondering about the message you receive…" at bounding box center [1019, 752] width 1063 height 136
click at [642, 757] on textarea "Hi {{first_name}}! It looks like you're wondering about the message you receive…" at bounding box center [909, 736] width 795 height 68
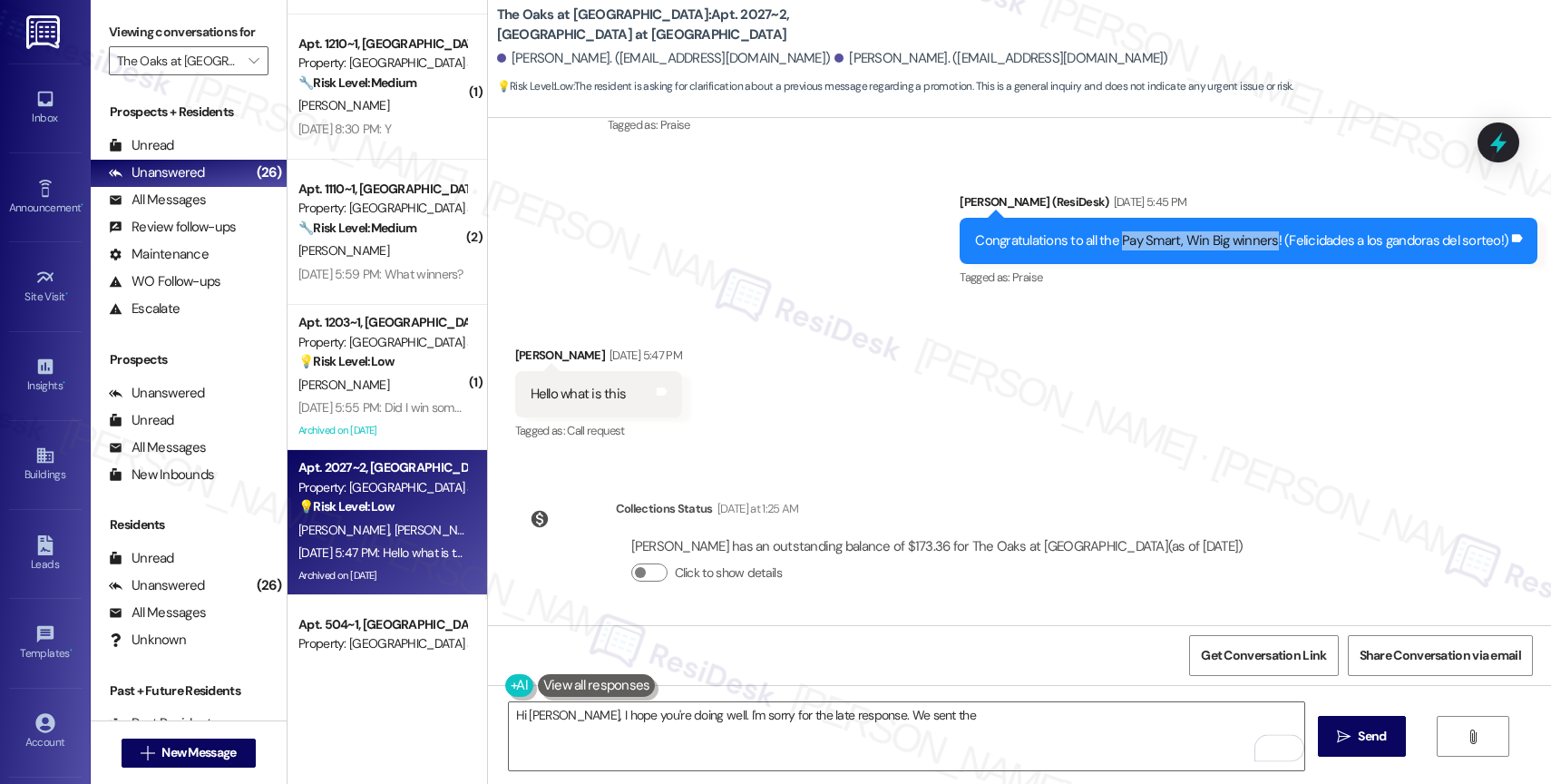
drag, startPoint x: 1125, startPoint y: 234, endPoint x: 1275, endPoint y: 236, distance: 150.0
click at [1275, 236] on div "Congratulations to all the Pay Smart, Win Big winners! (Felicidades a los gando…" at bounding box center [1241, 241] width 533 height 19
copy div "Pay Smart, Win Big winners"
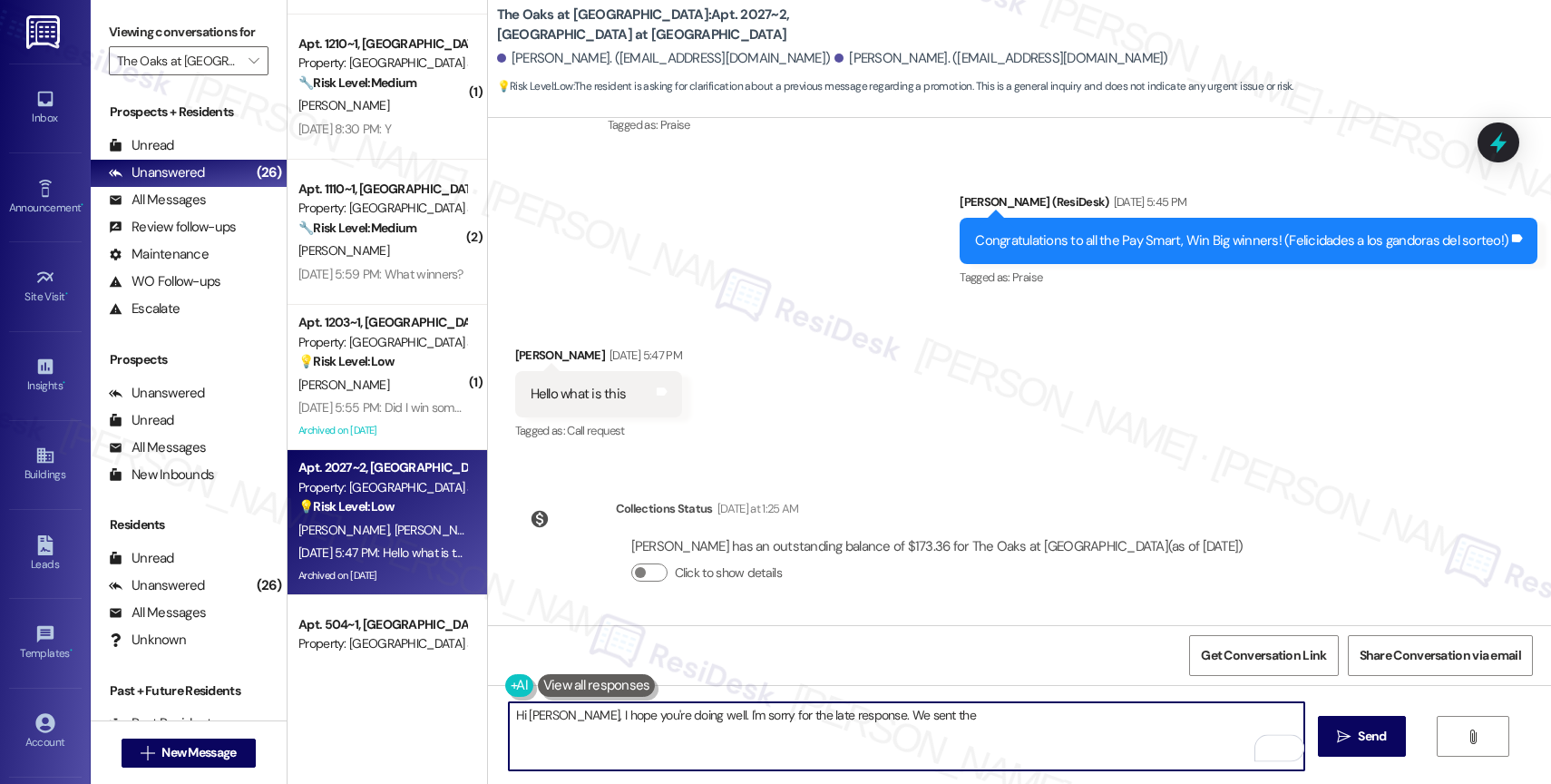
click at [957, 733] on textarea "Hi [PERSON_NAME], I hope you're doing well. I'm sorry for the late response. We…" at bounding box center [906, 736] width 795 height 68
paste textarea "Pay Smart, Win Big winners"
type textarea "Hi [PERSON_NAME], I hope you're doing well. I'm sorry for the late response. We…"
click at [1348, 727] on span " Send" at bounding box center [1361, 736] width 57 height 19
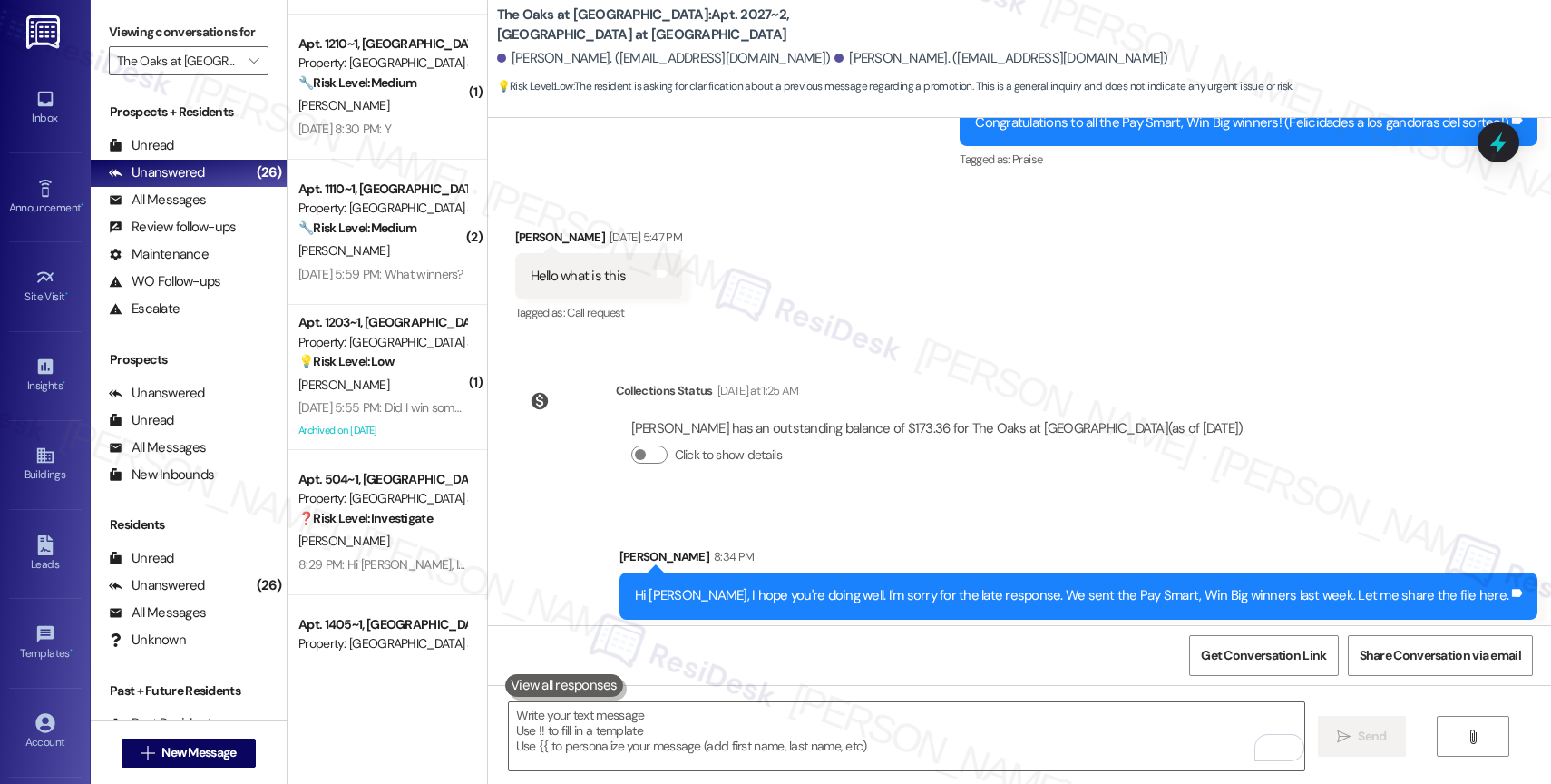
scroll to position [9495, 0]
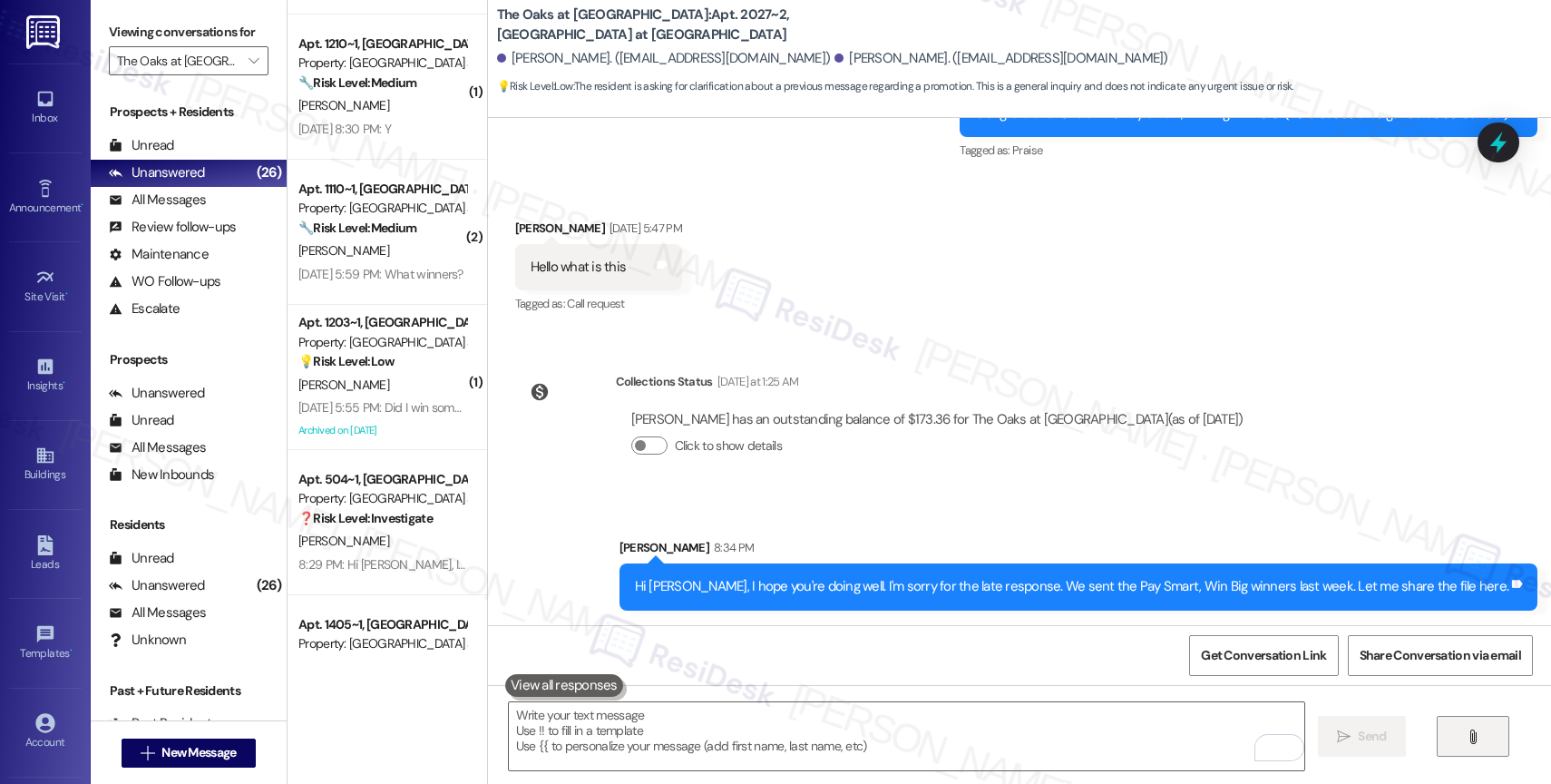
click at [1475, 735] on icon "" at bounding box center [1472, 736] width 13 height 14
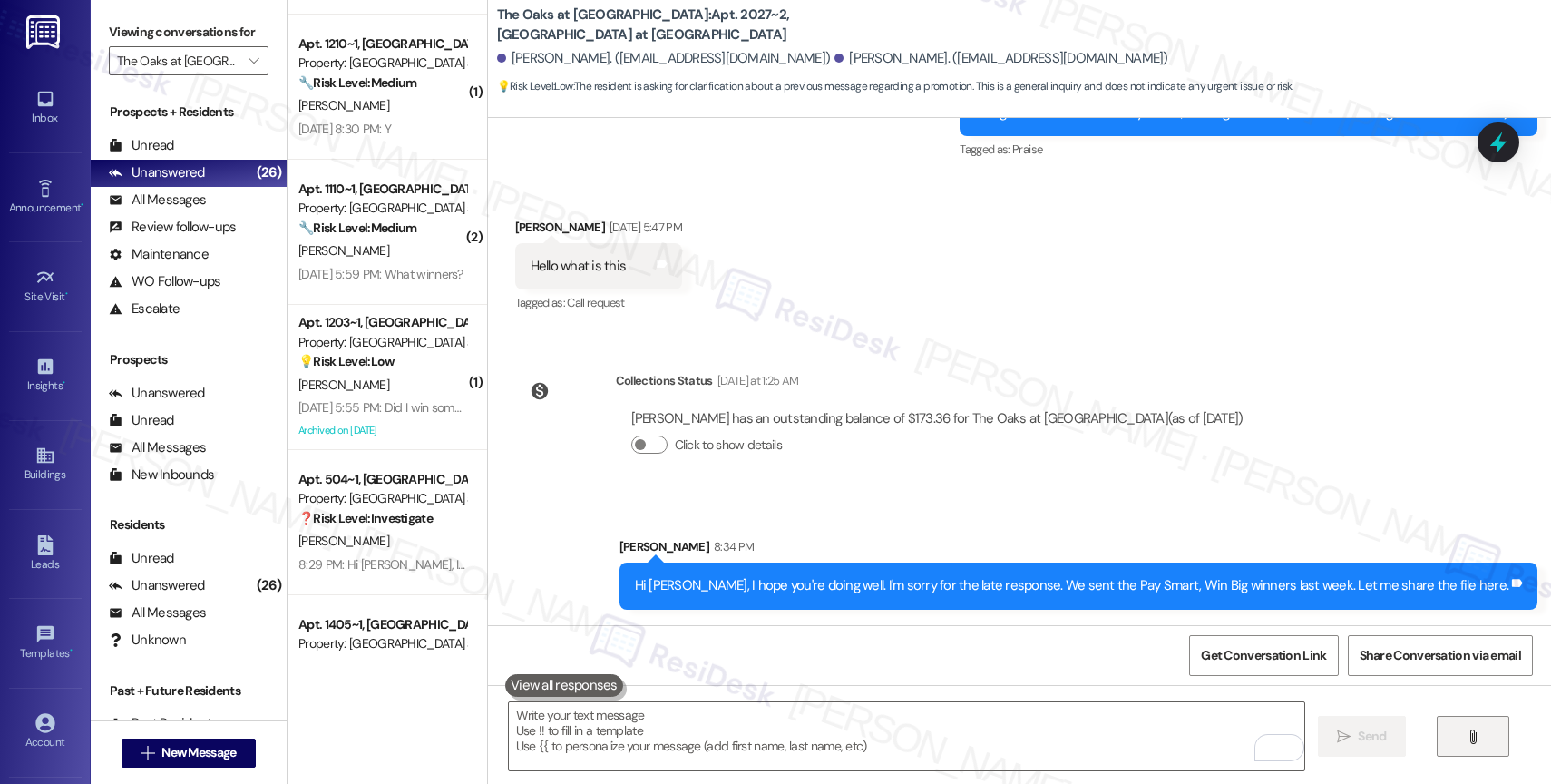
scroll to position [9860, 0]
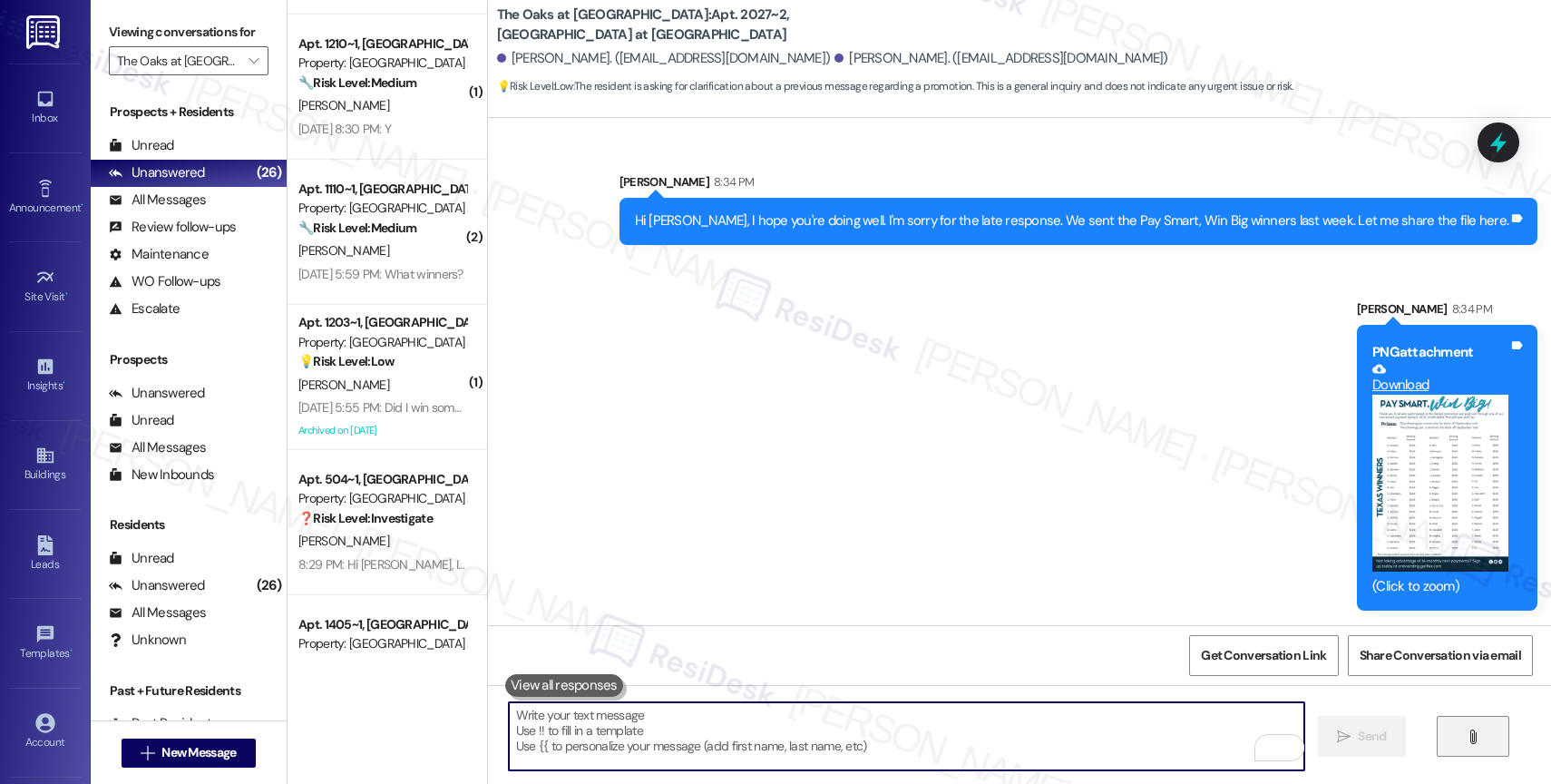
click at [652, 749] on textarea "To enrich screen reader interactions, please activate Accessibility in Grammarl…" at bounding box center [906, 736] width 795 height 68
paste textarea "Feel free to let us know if you have other questions or concerns so we can assi…"
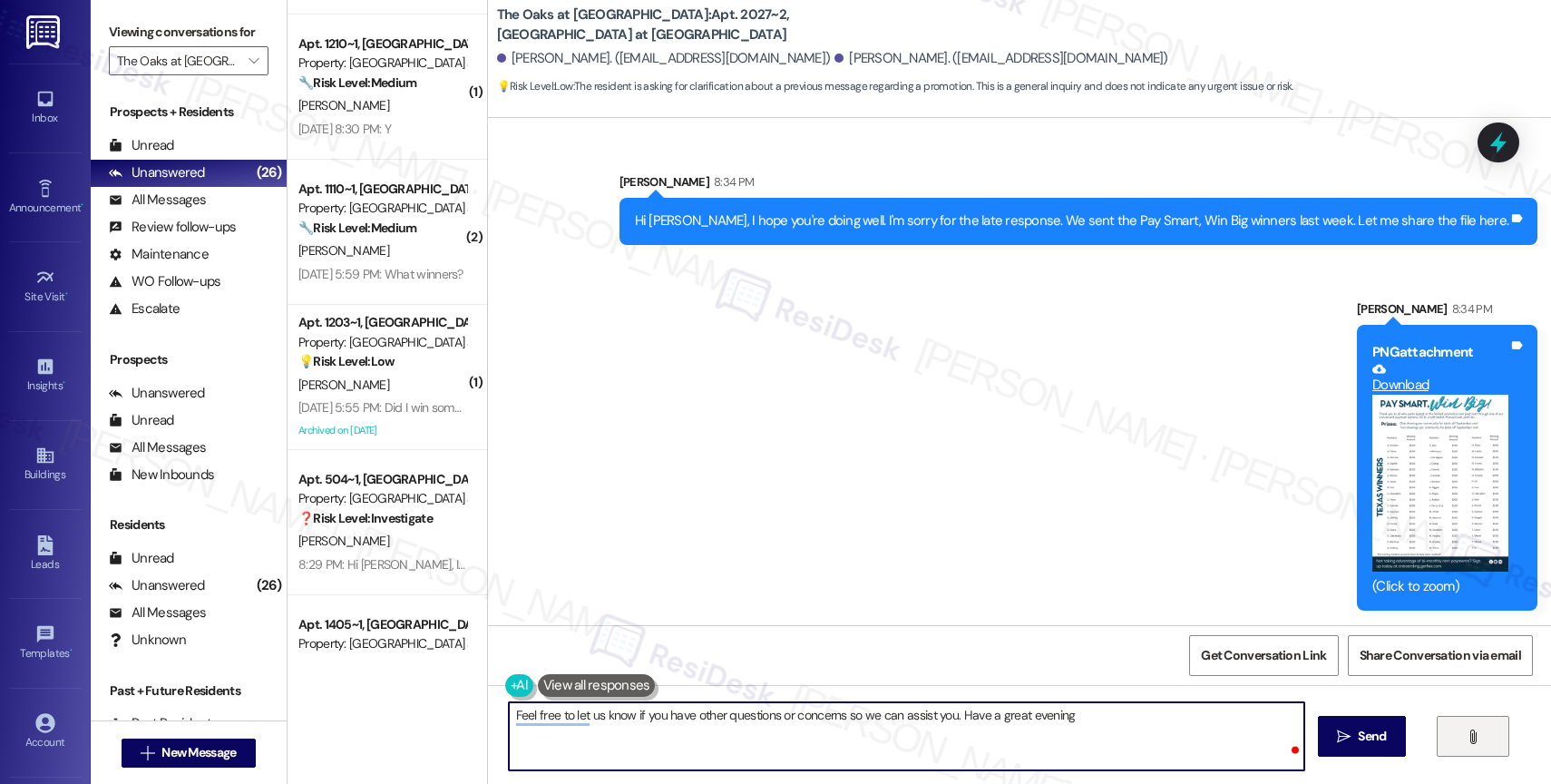
type textarea "Feel free to let us know if you have other questions or concerns so we can assi…"
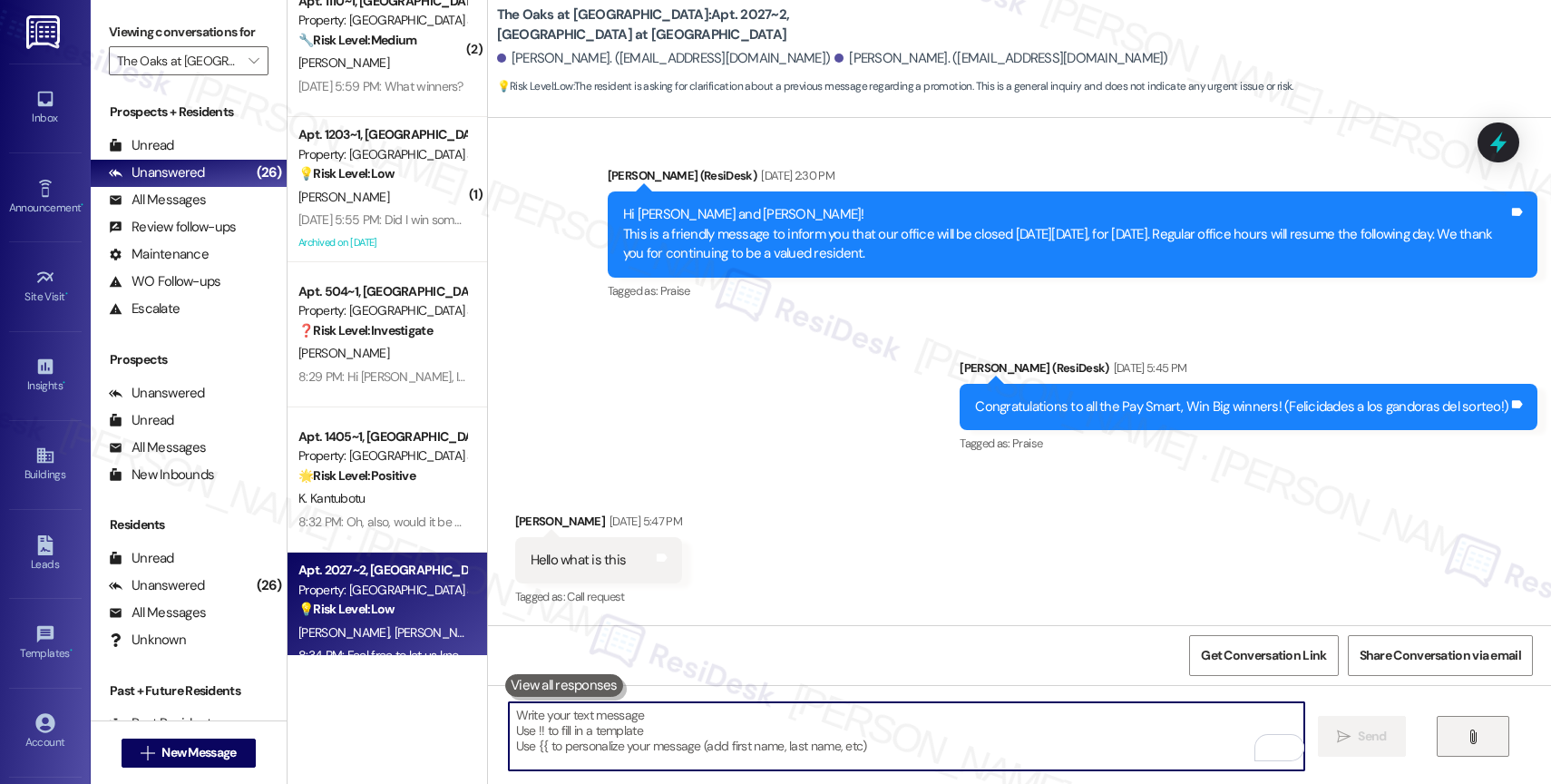
scroll to position [2440, 0]
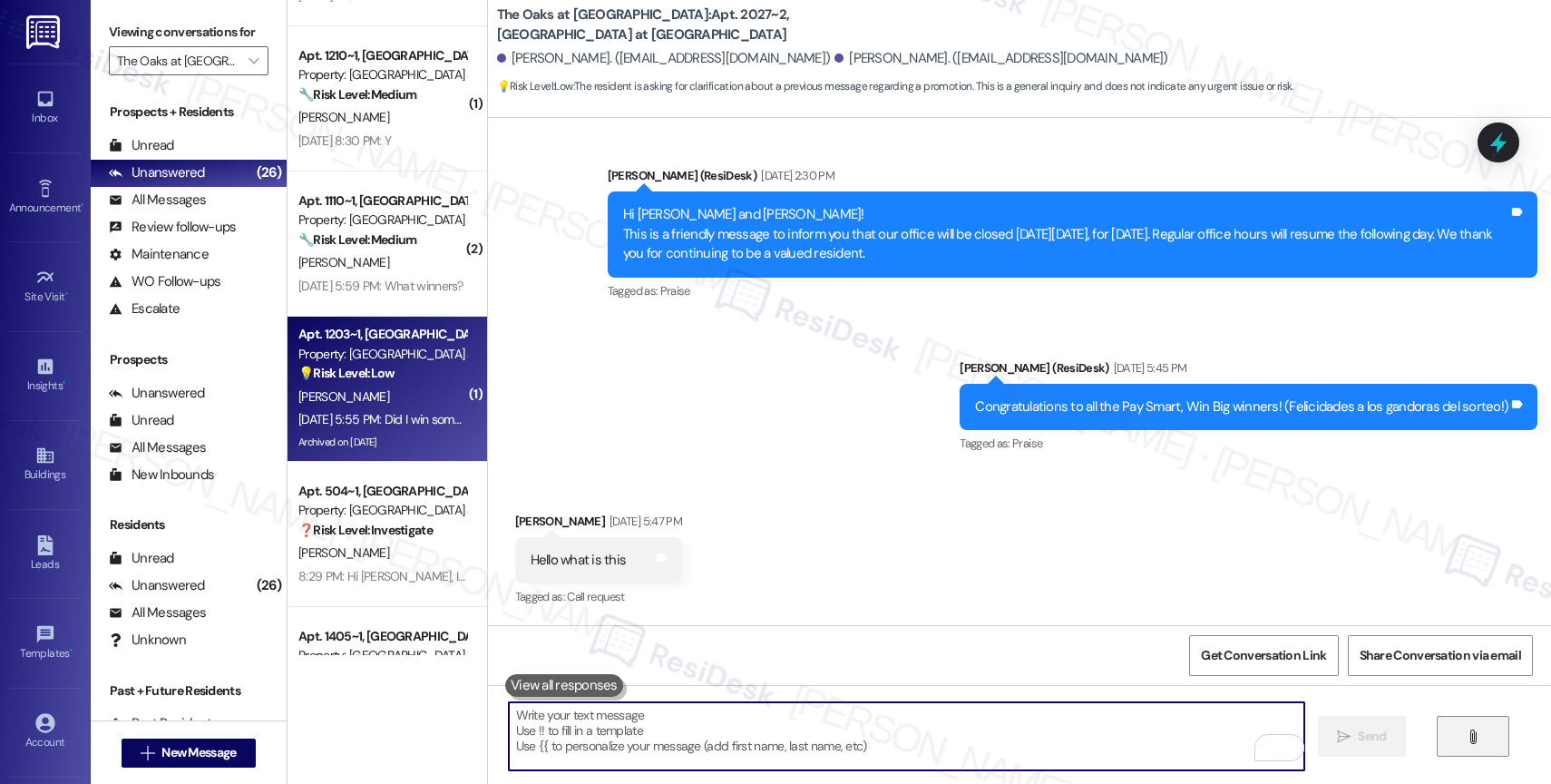
click at [390, 382] on div "💡 Risk Level: Low The resident is inquiring about a promotional contest. This i…" at bounding box center [382, 374] width 168 height 19
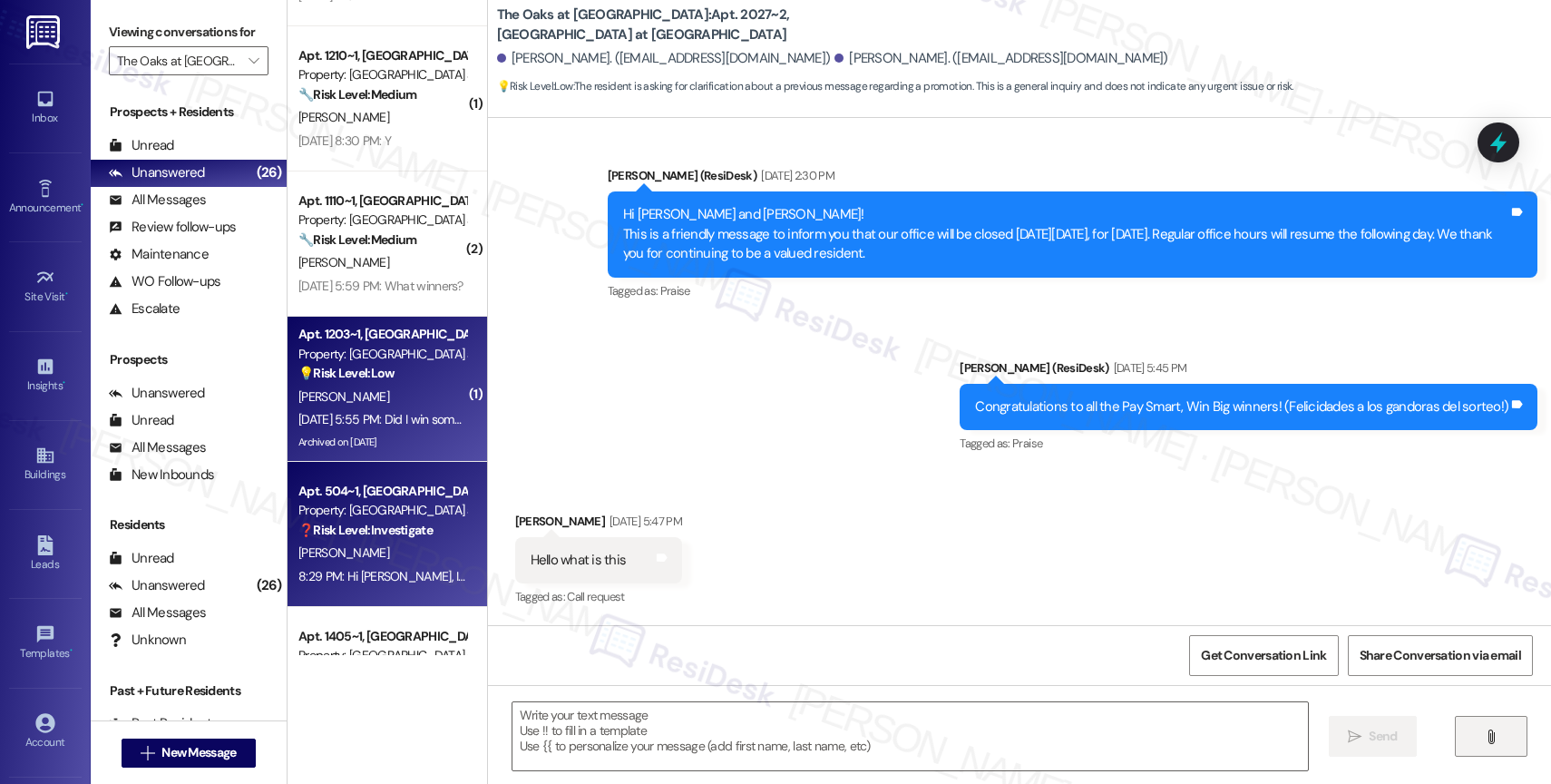
type textarea "Fetching suggested responses. Please feel free to read through the conversation…"
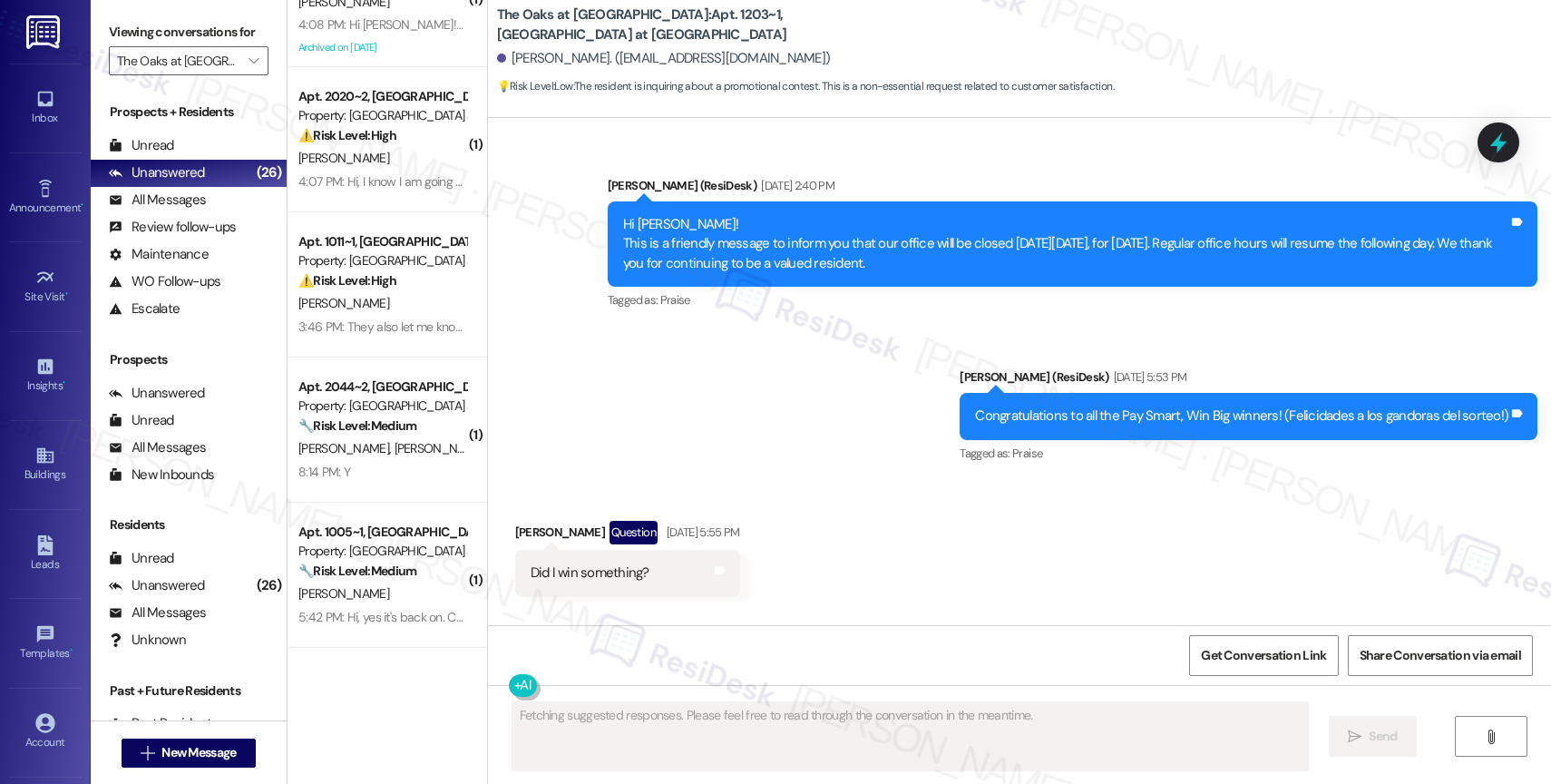
scroll to position [0, 0]
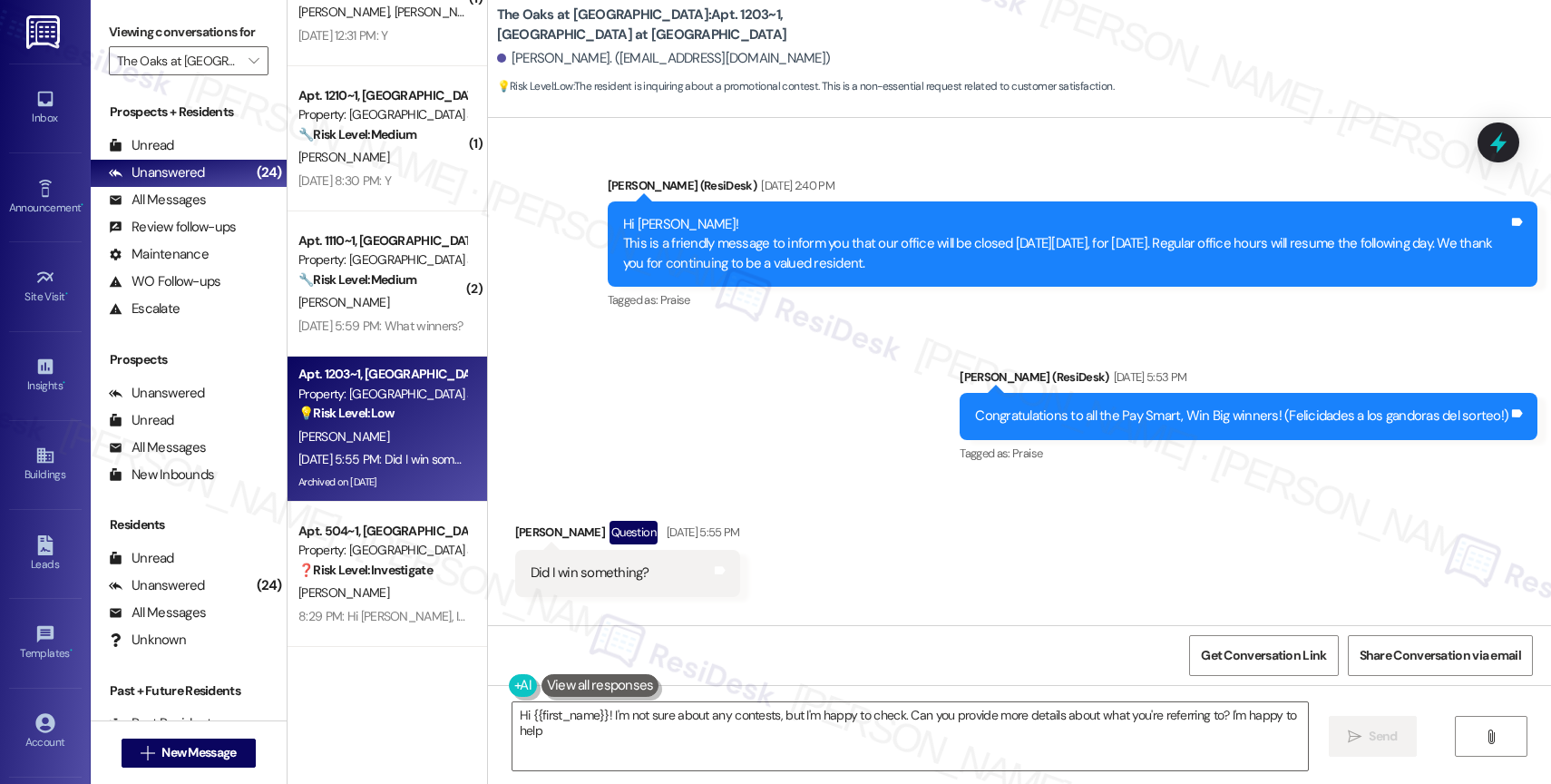
type textarea "Hi {{first_name}}! I'm not sure about any contests, but I'm happy to check. Can…"
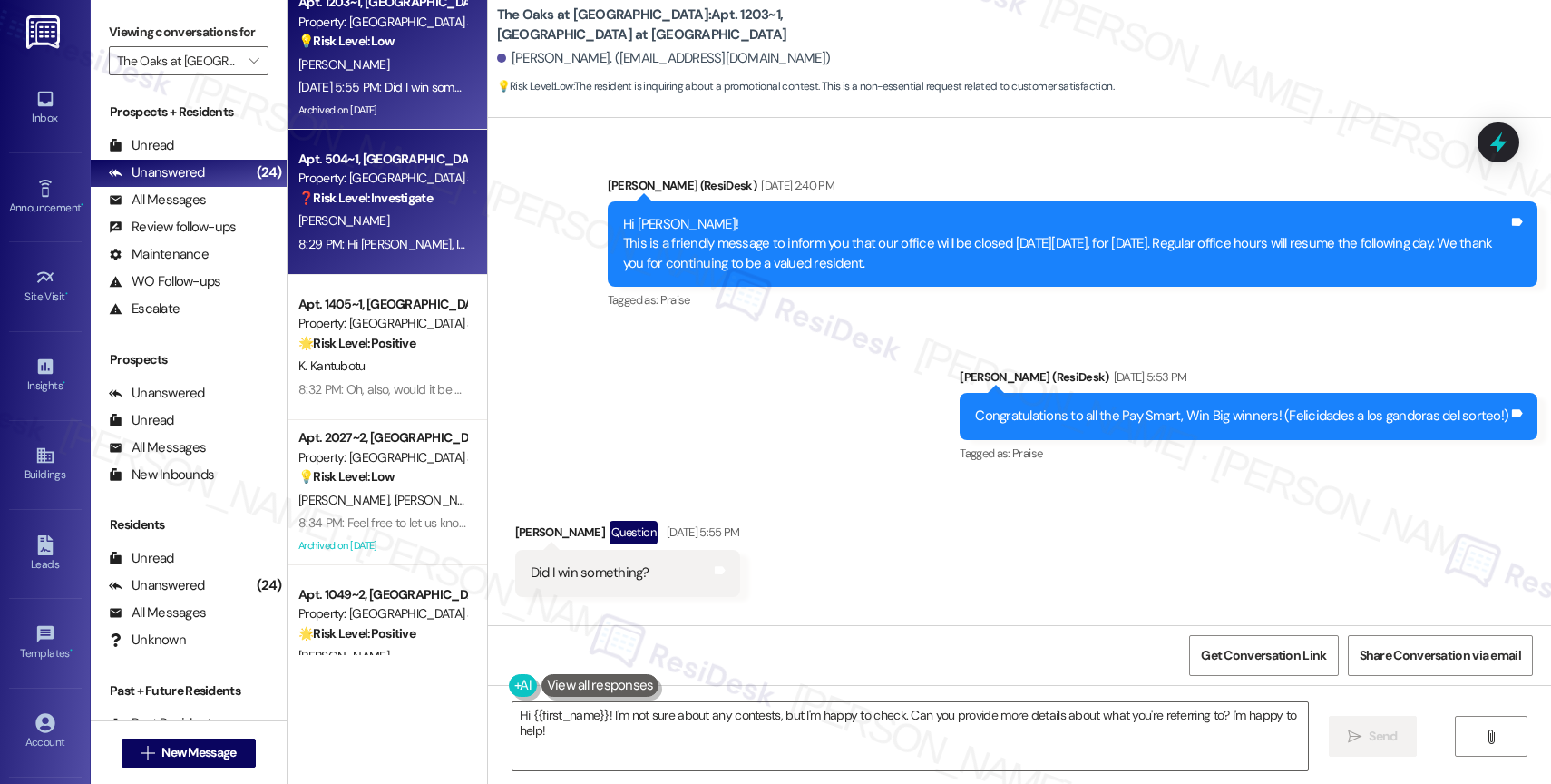
scroll to position [2770, 0]
click at [344, 228] on div "[PERSON_NAME]" at bounding box center [382, 224] width 172 height 23
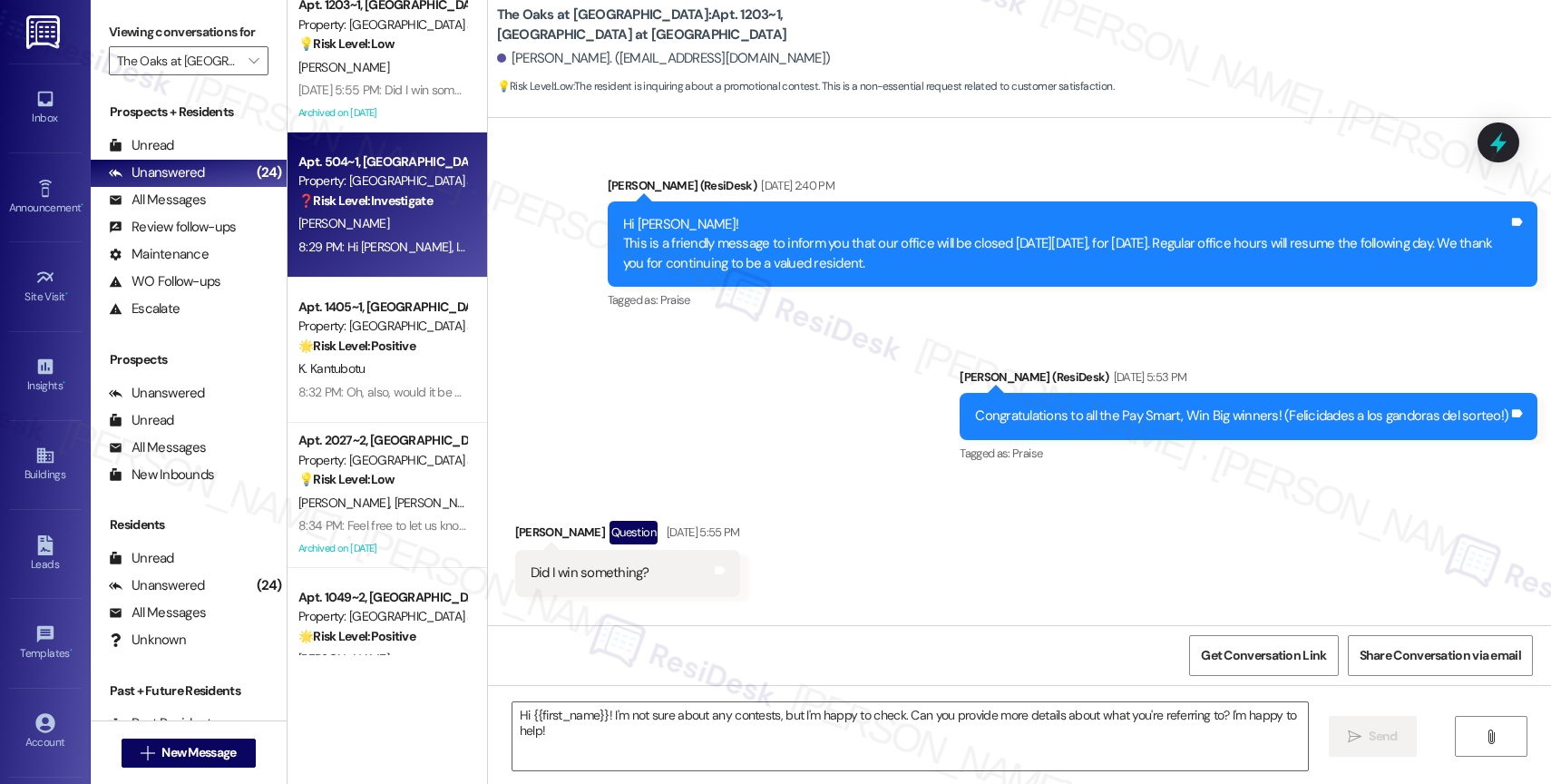
type textarea "Fetching suggested responses. Please feel free to read through the conversation…"
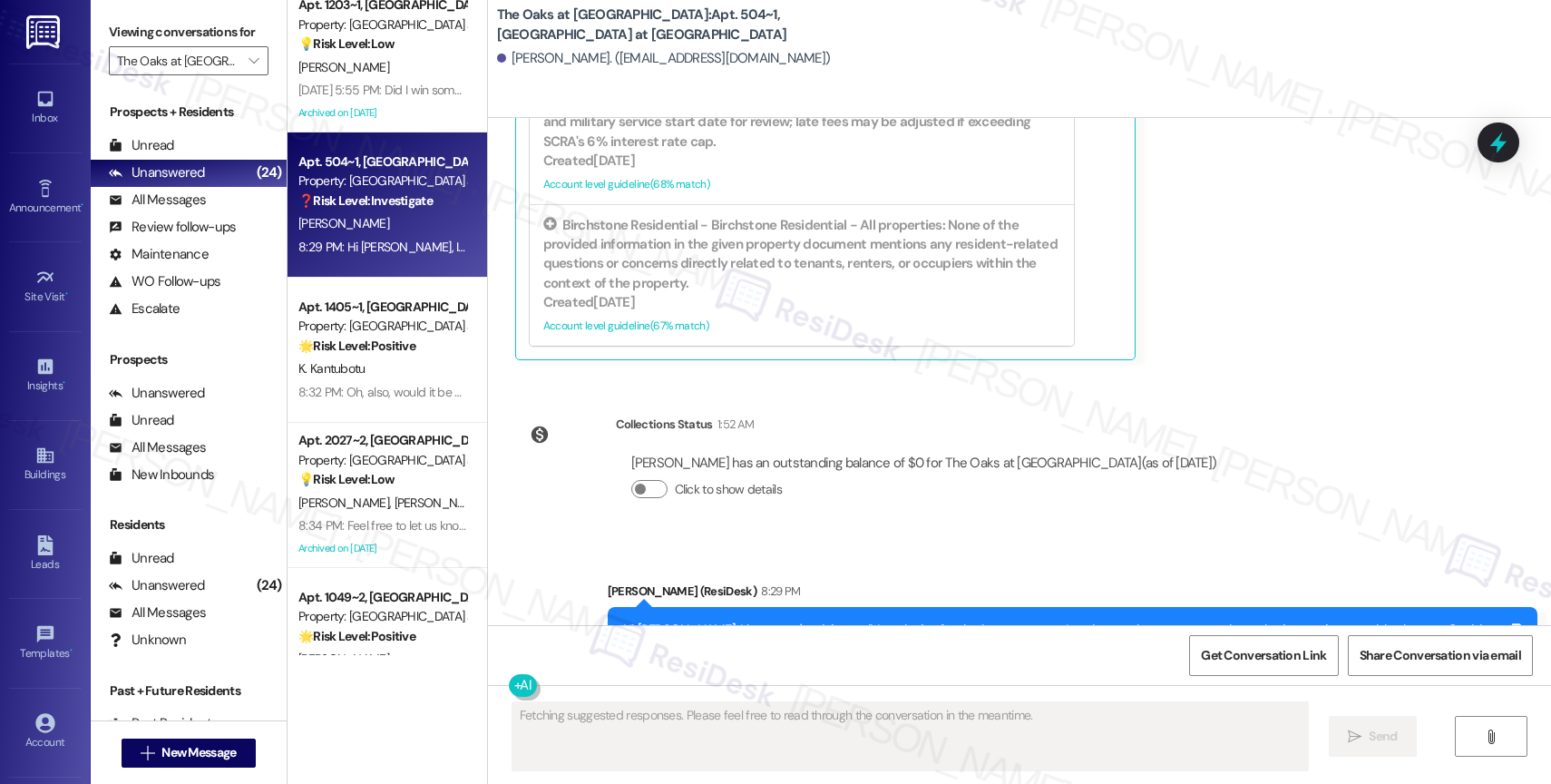
scroll to position [7273, 0]
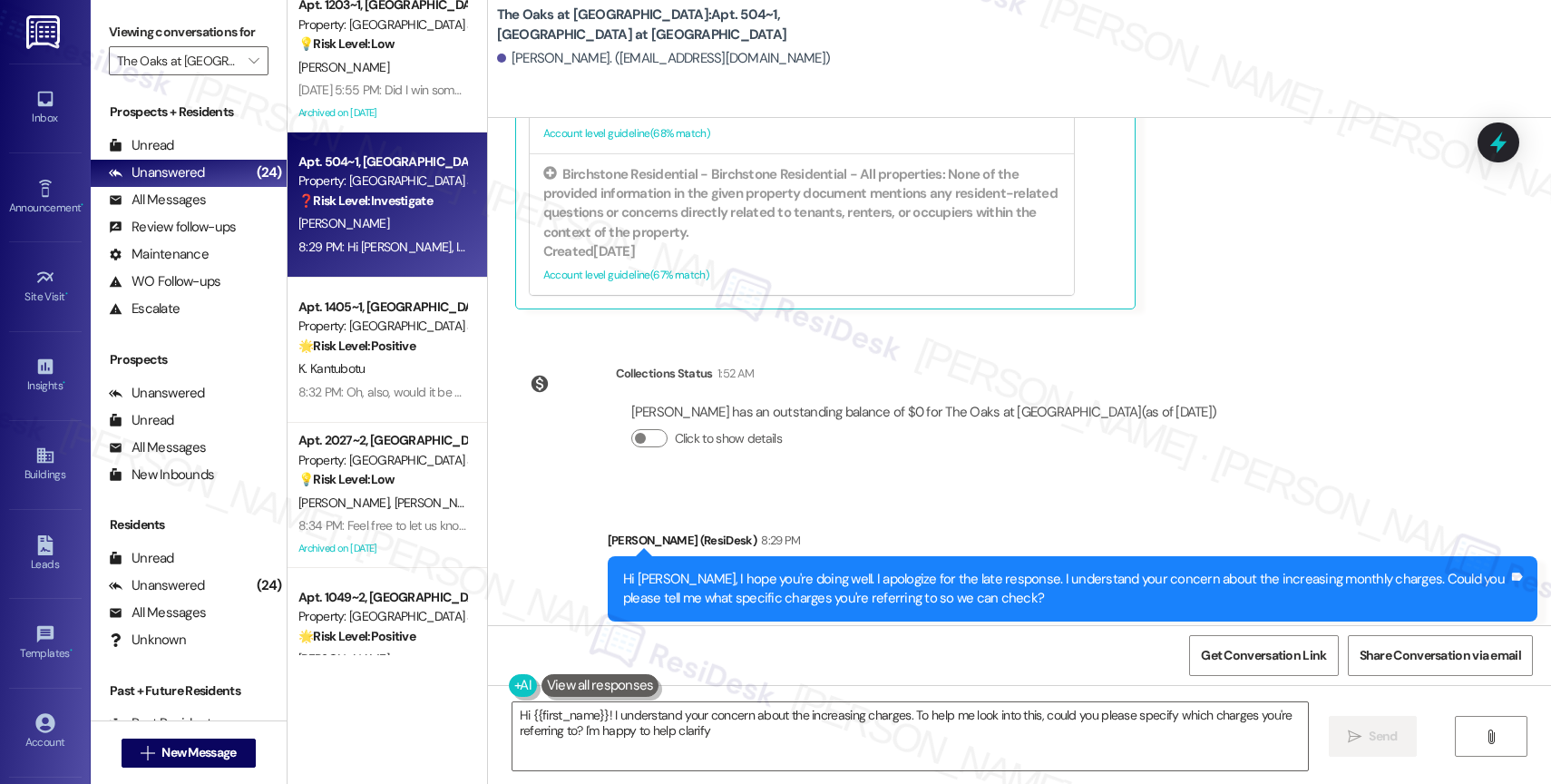
type textarea "Hi {{first_name}}! I understand your concern about the increasing charges. To h…"
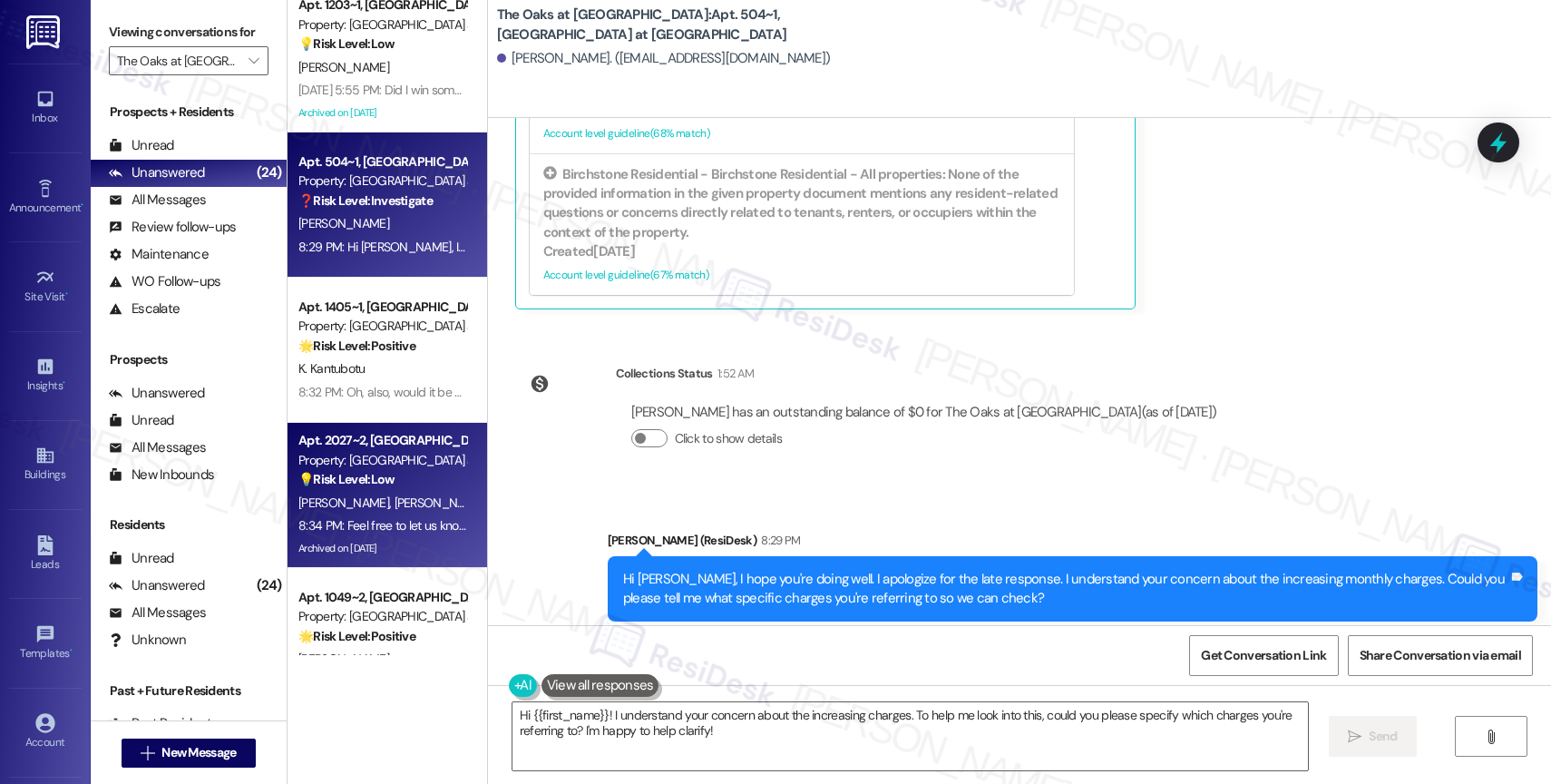
click at [396, 520] on div "8:34 PM: Feel free to let us know if you have other questions or concerns so we…" at bounding box center [604, 524] width 611 height 16
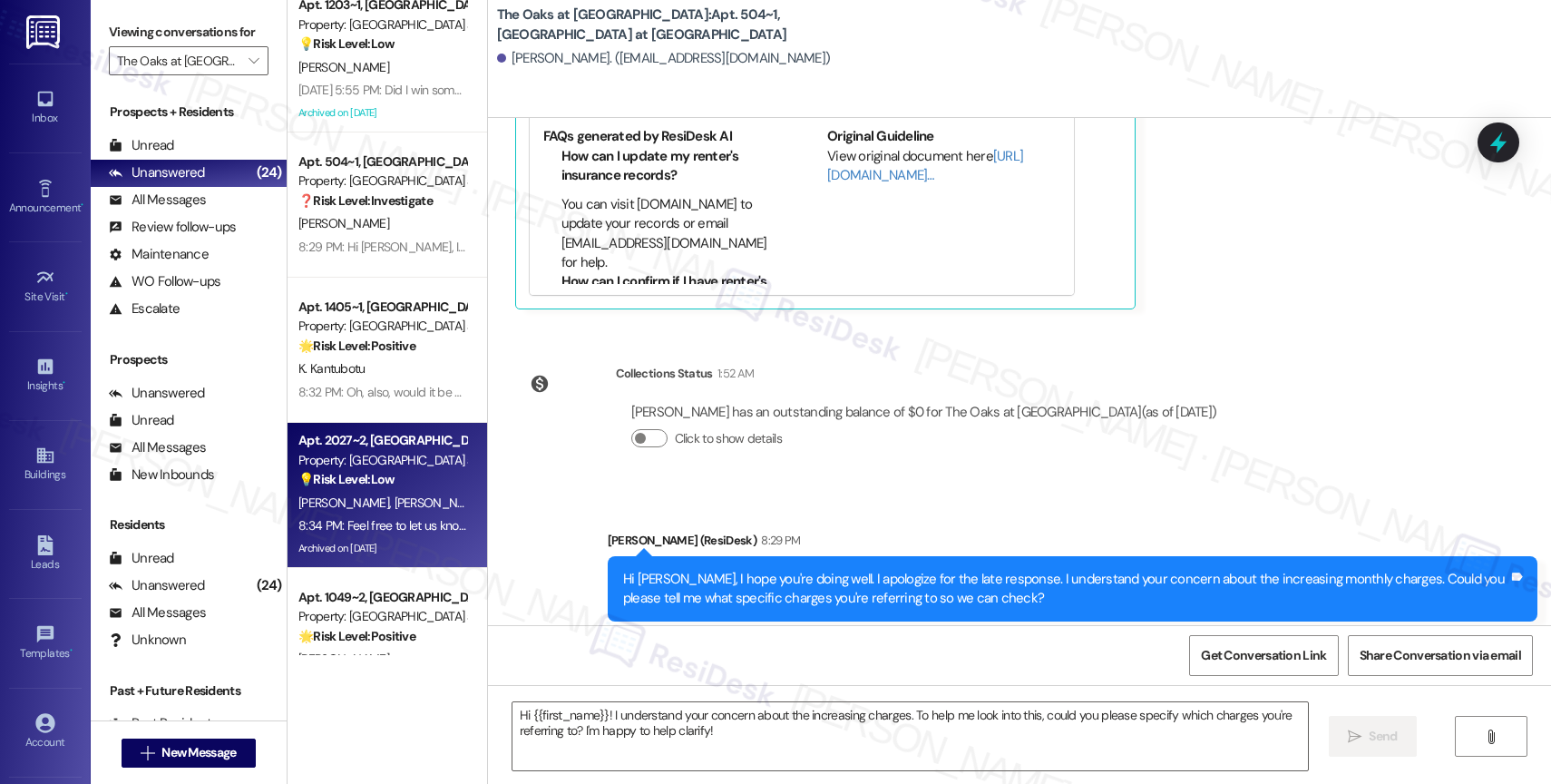
type textarea "Fetching suggested responses. Please feel free to read through the conversation…"
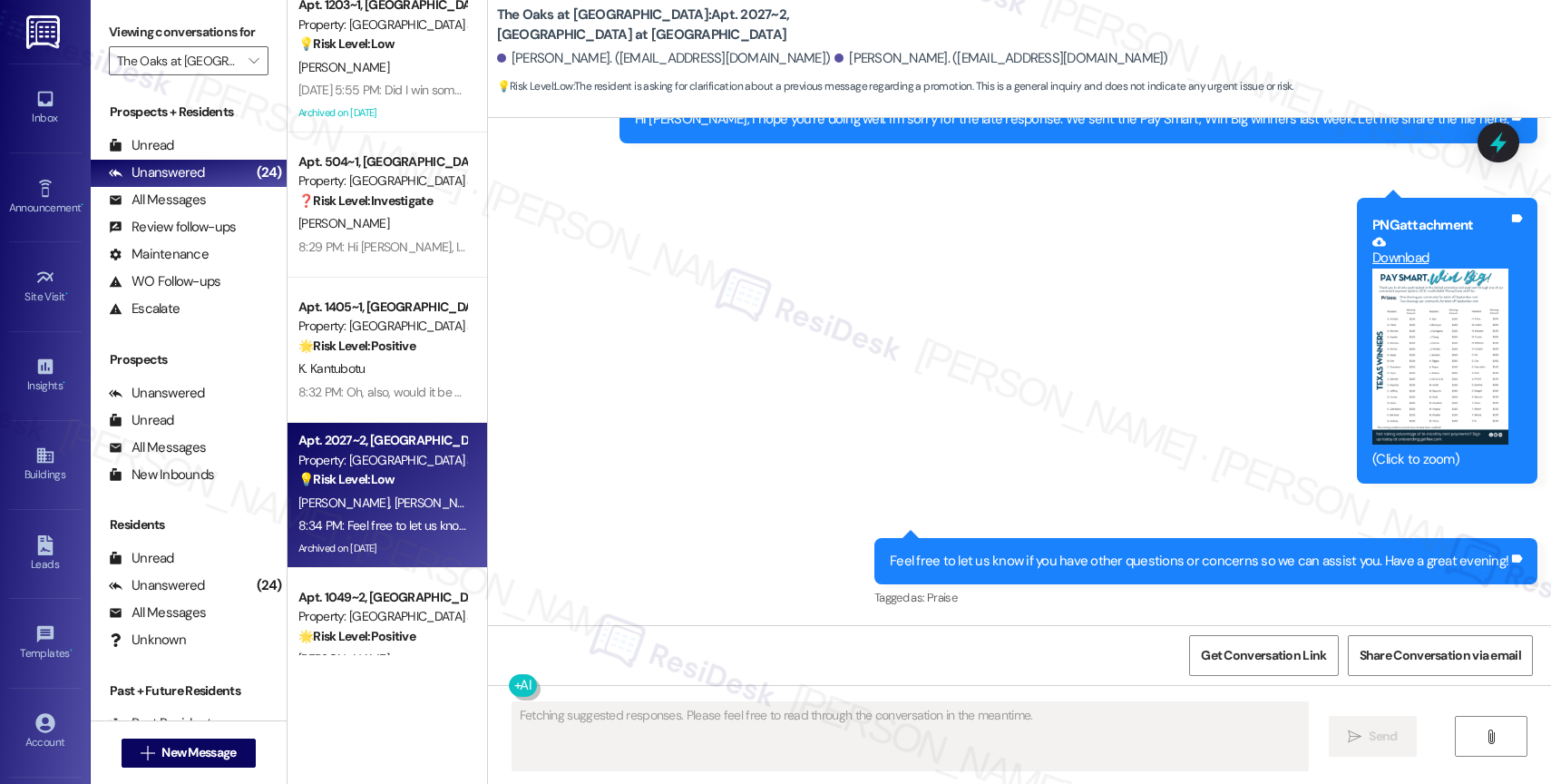
scroll to position [9764, 0]
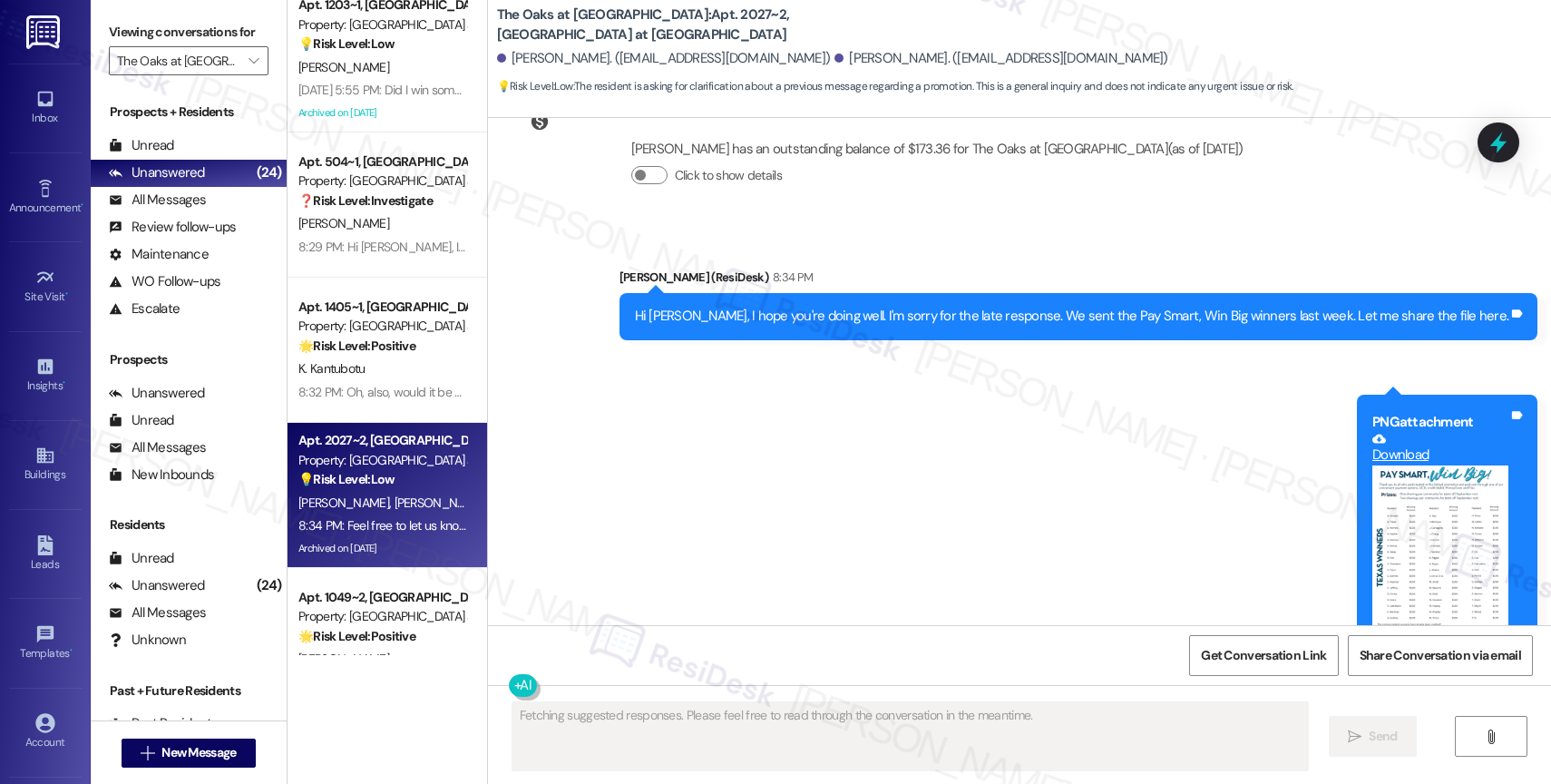
click at [855, 317] on div "Hi [PERSON_NAME], I hope you're doing well. I'm sorry for the late response. We…" at bounding box center [1072, 316] width 874 height 19
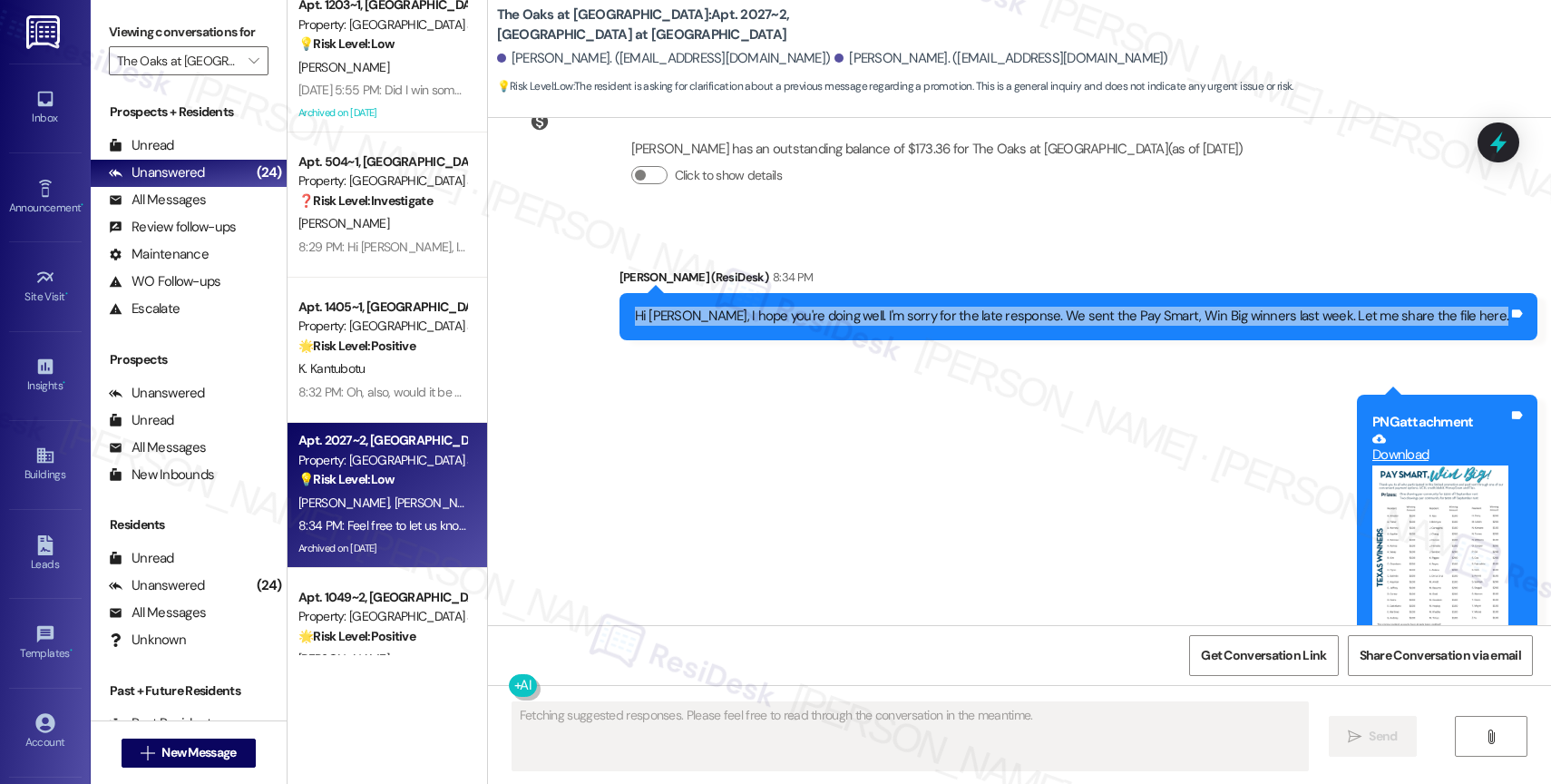
click at [855, 317] on div "Hi [PERSON_NAME], I hope you're doing well. I'm sorry for the late response. We…" at bounding box center [1072, 316] width 874 height 19
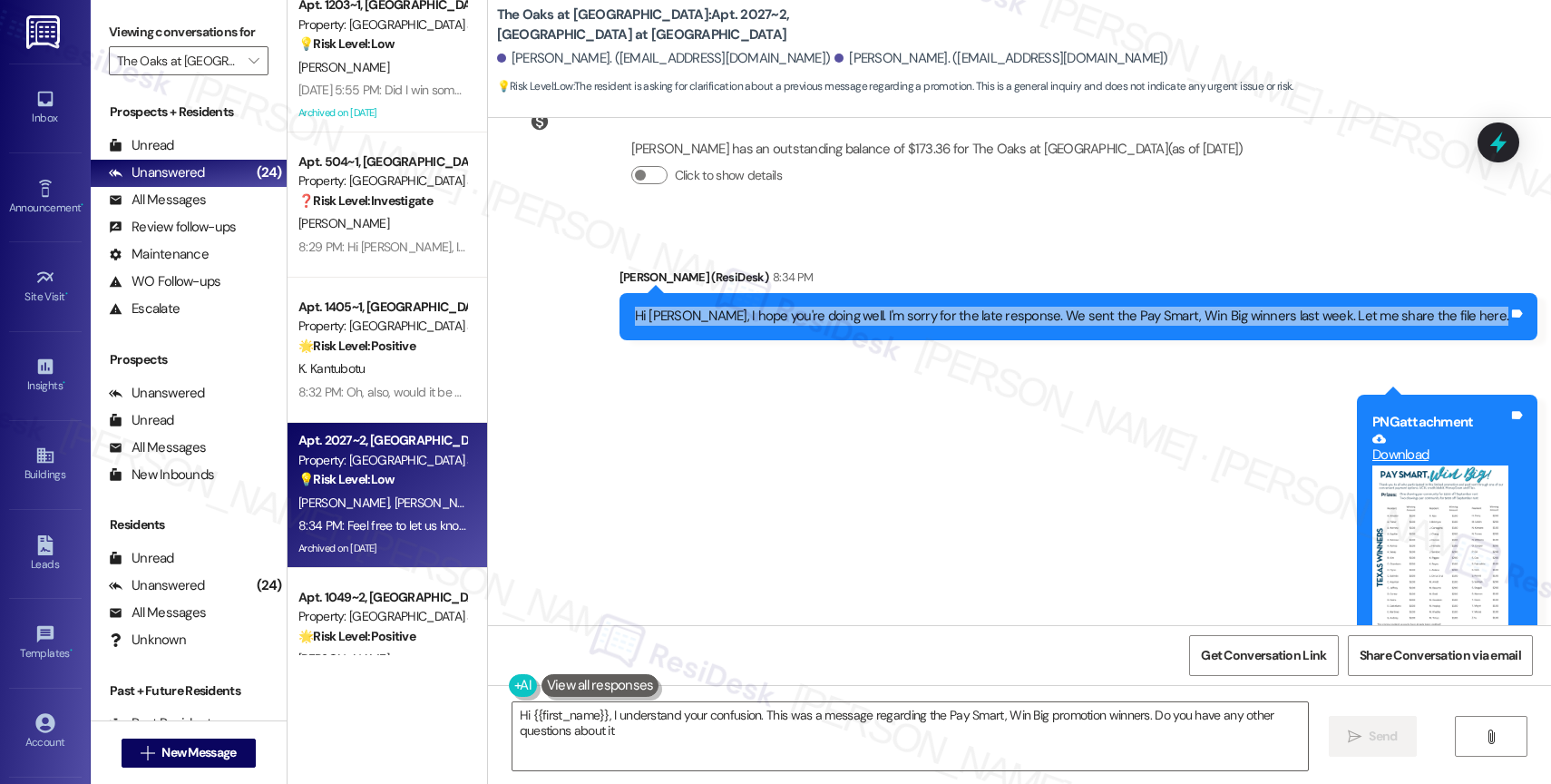
type textarea "Hi {{first_name}}, I understand your confusion. This was a message regarding th…"
copy div "Hi [PERSON_NAME], I hope you're doing well. I'm sorry for the late response. We…"
click at [632, 433] on div "Sent via SMS [PERSON_NAME] (ResiDesk) 8:34 PM Hi [PERSON_NAME], I hope you're d…" at bounding box center [1019, 523] width 1063 height 594
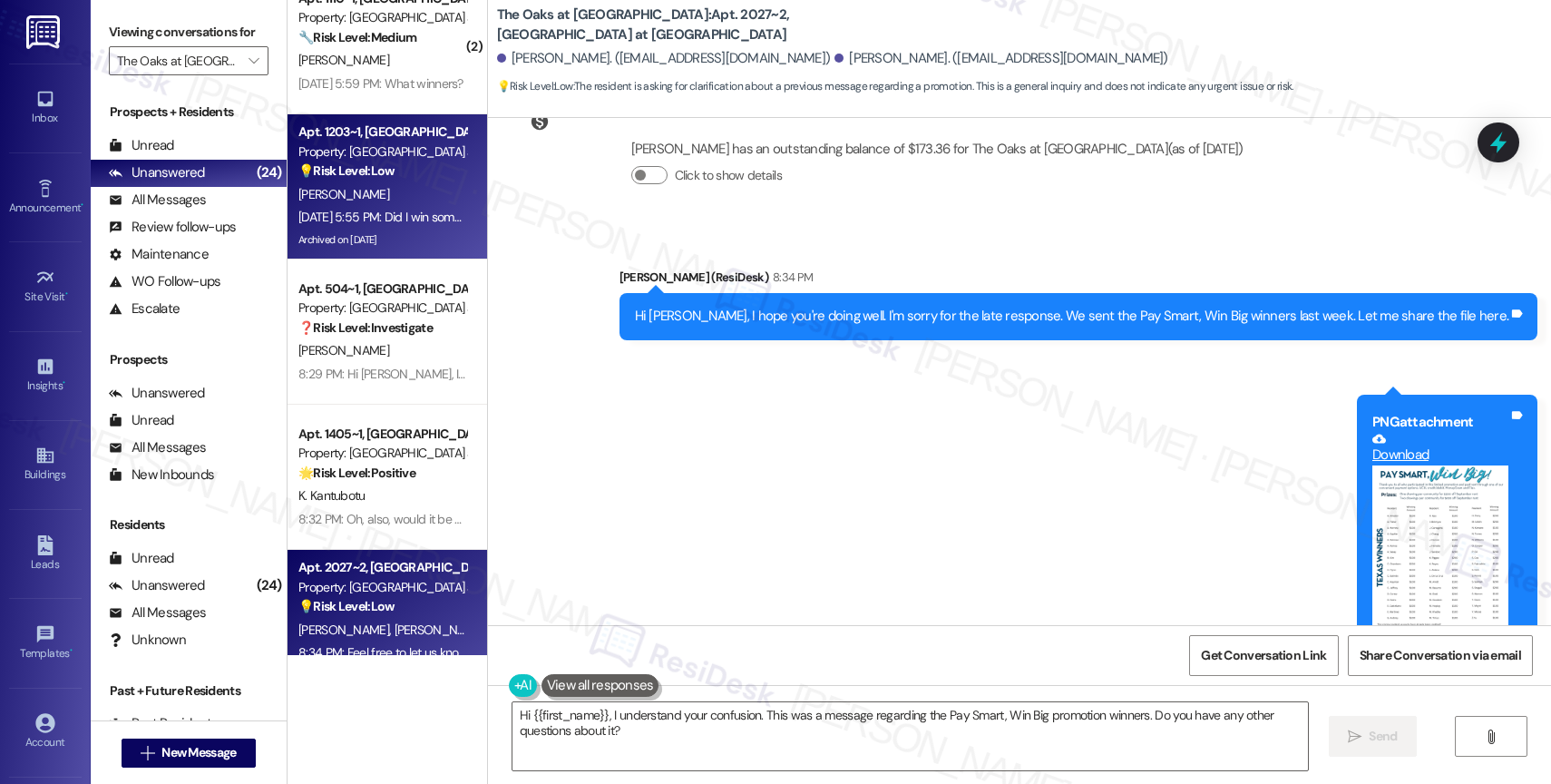
click at [414, 214] on div "[DATE] 5:55 PM: Did I win something? [DATE] 5:55 PM: Did I win something?" at bounding box center [395, 216] width 194 height 16
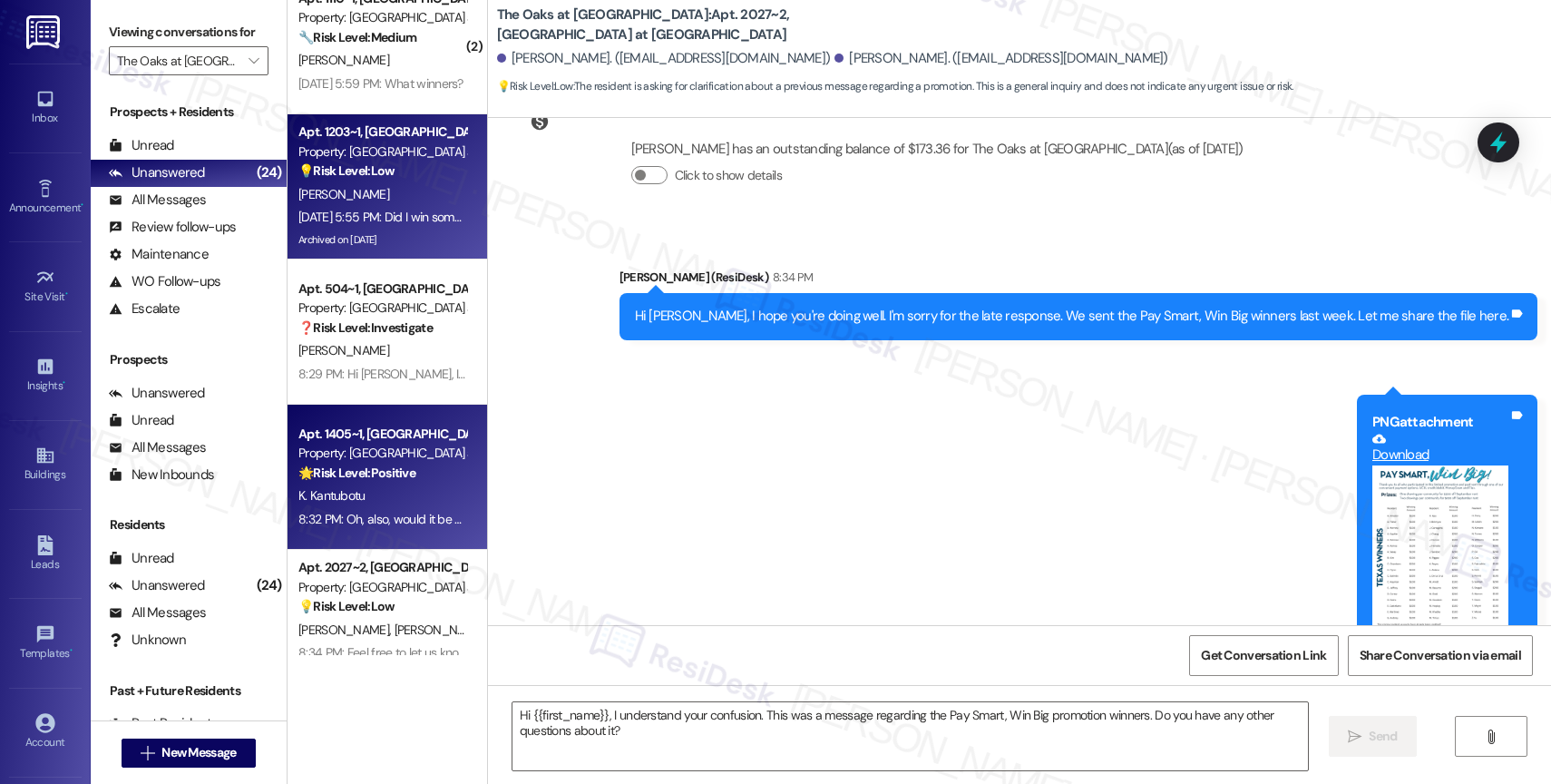
type textarea "Fetching suggested responses. Please feel free to read through the conversation…"
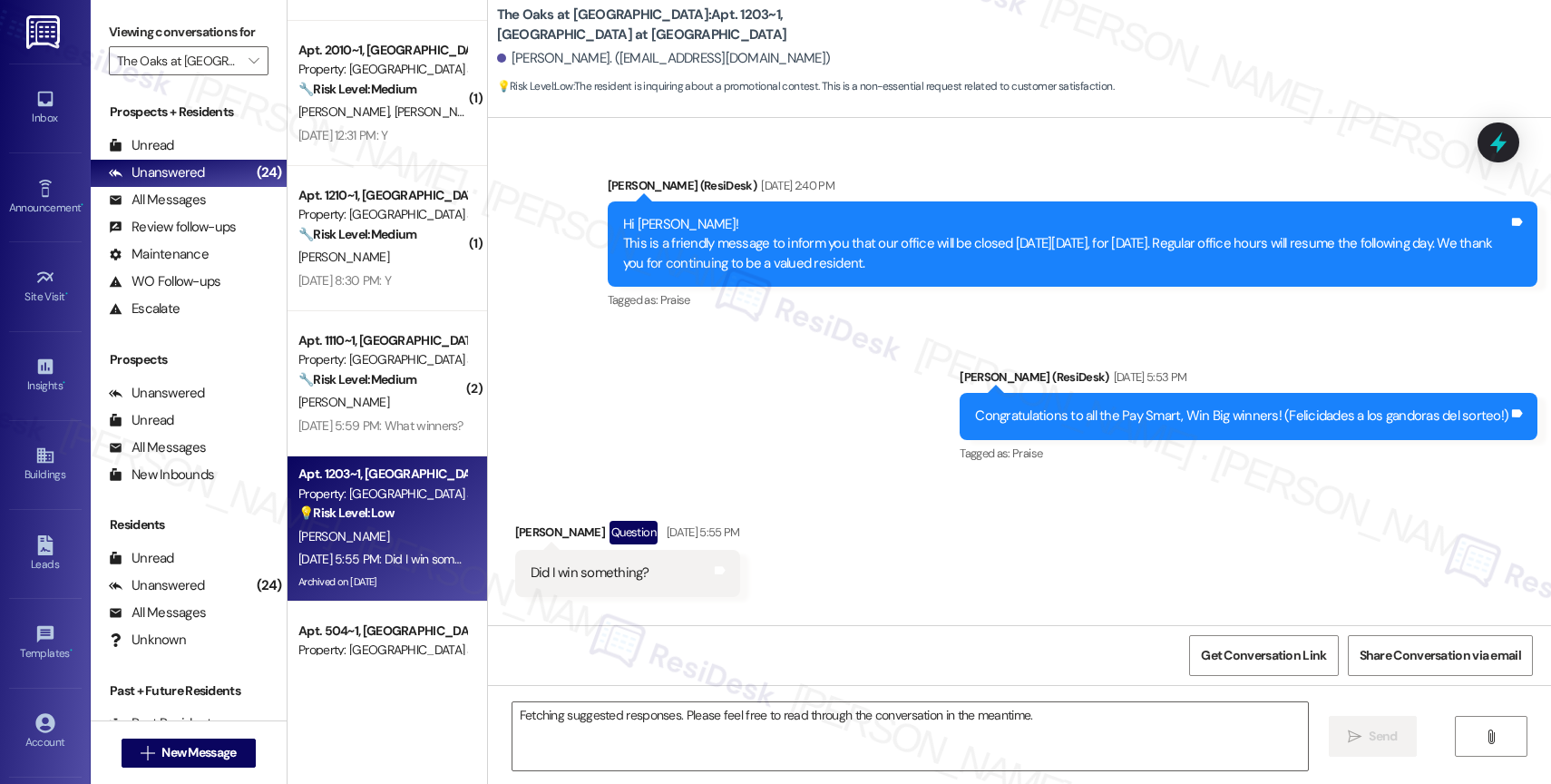
scroll to position [2220, 0]
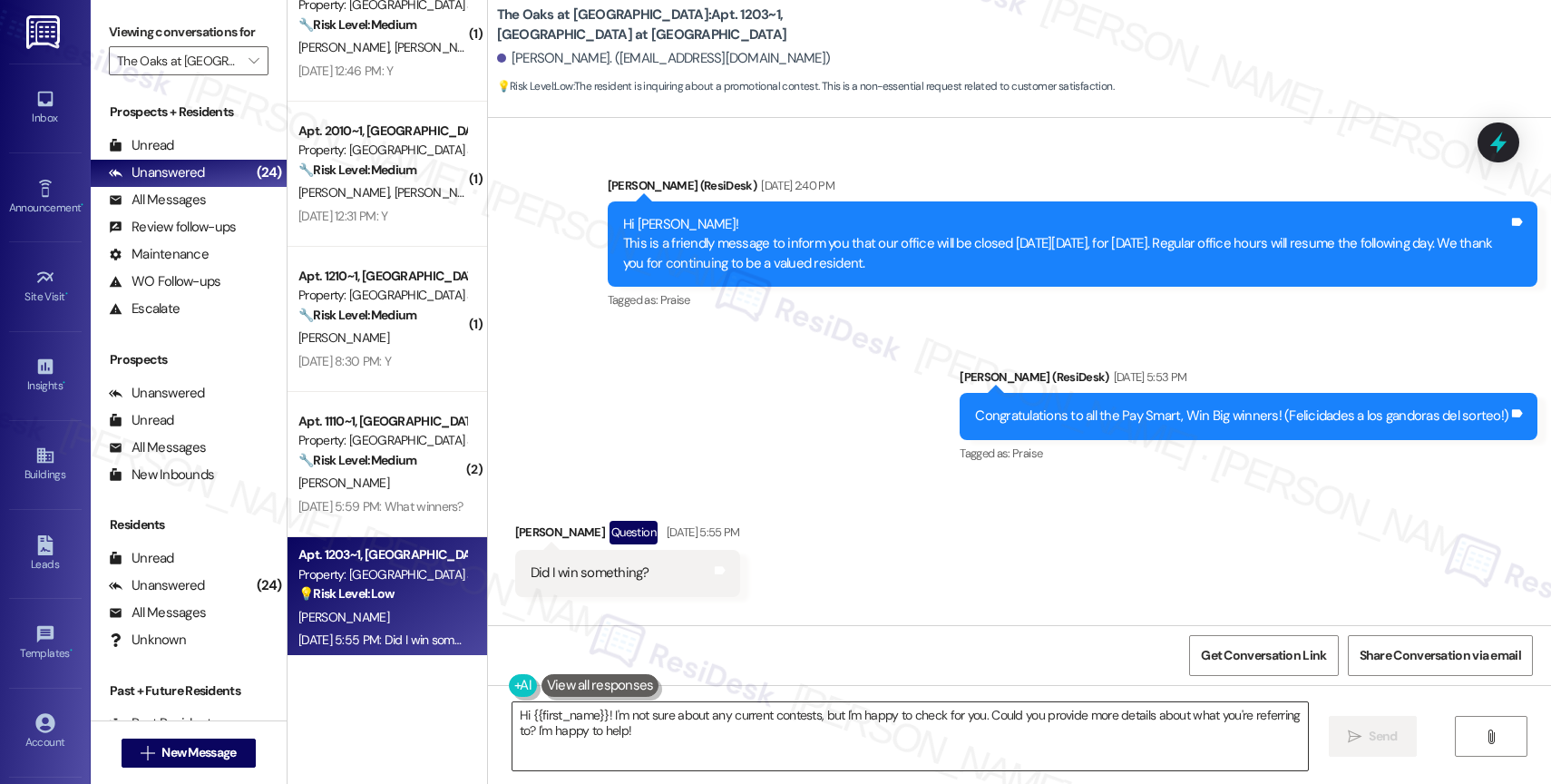
click at [605, 734] on textarea "Hi {{first_name}}! I'm not sure about any current contests, but I'm happy to ch…" at bounding box center [909, 736] width 795 height 68
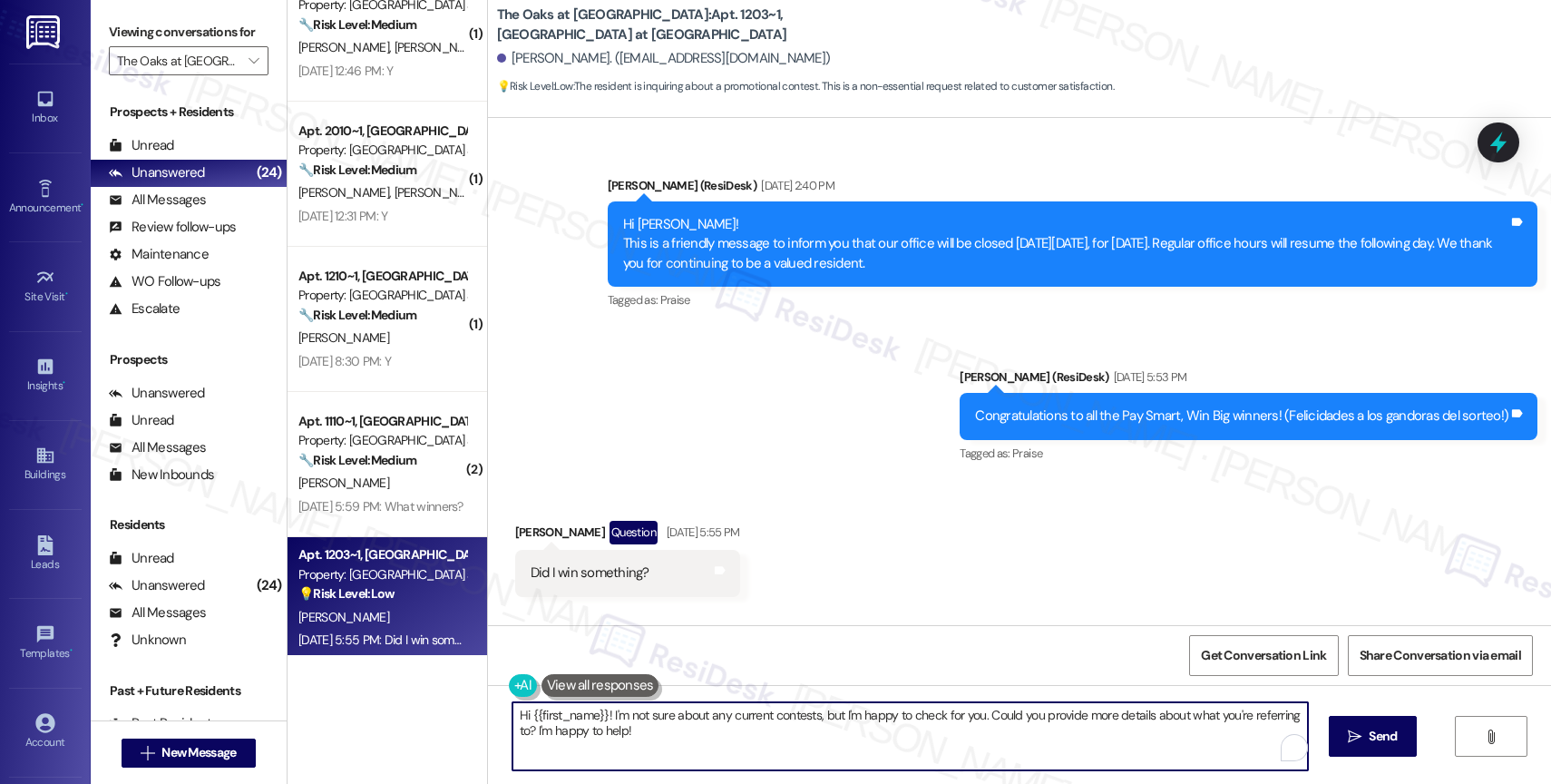
click at [605, 734] on textarea "Hi {{first_name}}! I'm not sure about any current contests, but I'm happy to ch…" at bounding box center [909, 736] width 795 height 68
paste textarea "[PERSON_NAME], I hope you're doing well. I'm sorry for the late response. We se…"
click at [545, 711] on textarea "Hi [PERSON_NAME], I hope you're doing well. I'm sorry for the late response. We…" at bounding box center [906, 736] width 795 height 68
click at [1250, 714] on textarea "Hi [PERSON_NAME], I hope you're doing well. I'm sorry for the late response. We…" at bounding box center [906, 736] width 795 height 68
type textarea "Hi Kristal, I hope you're doing well. I'm sorry for the late response. We sent …"
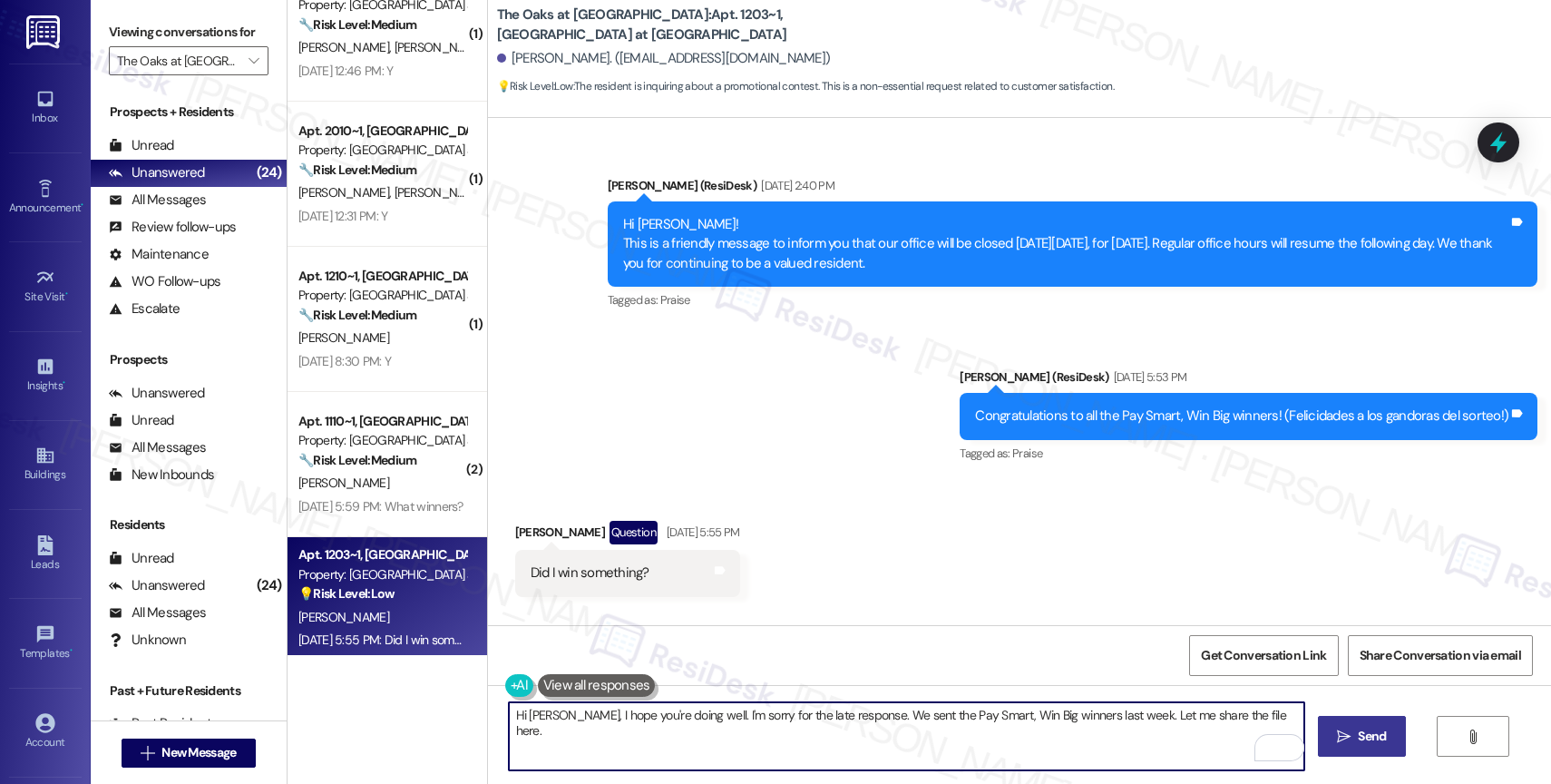
click at [1342, 727] on span " Send" at bounding box center [1361, 736] width 57 height 19
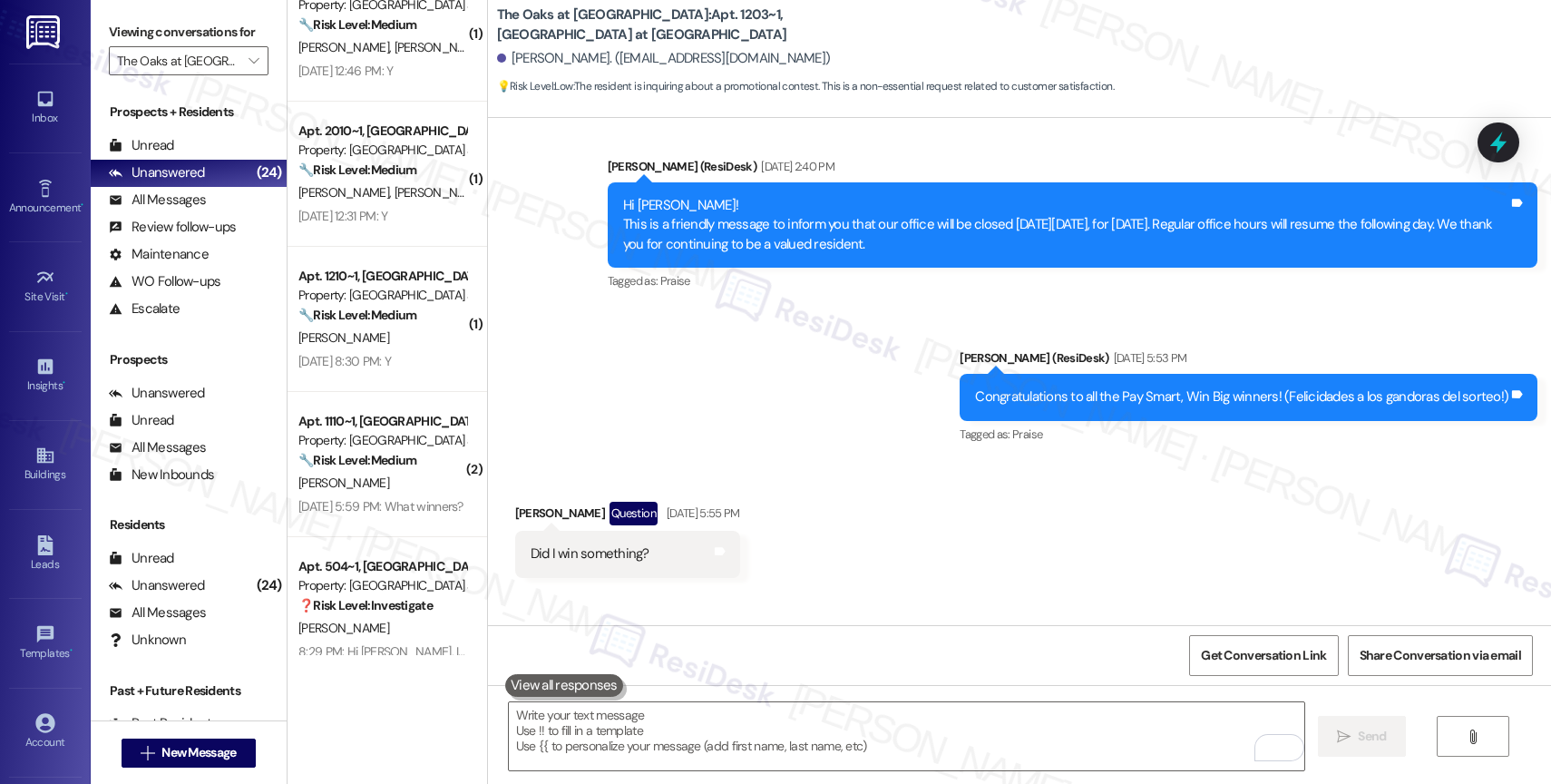
scroll to position [20971, 0]
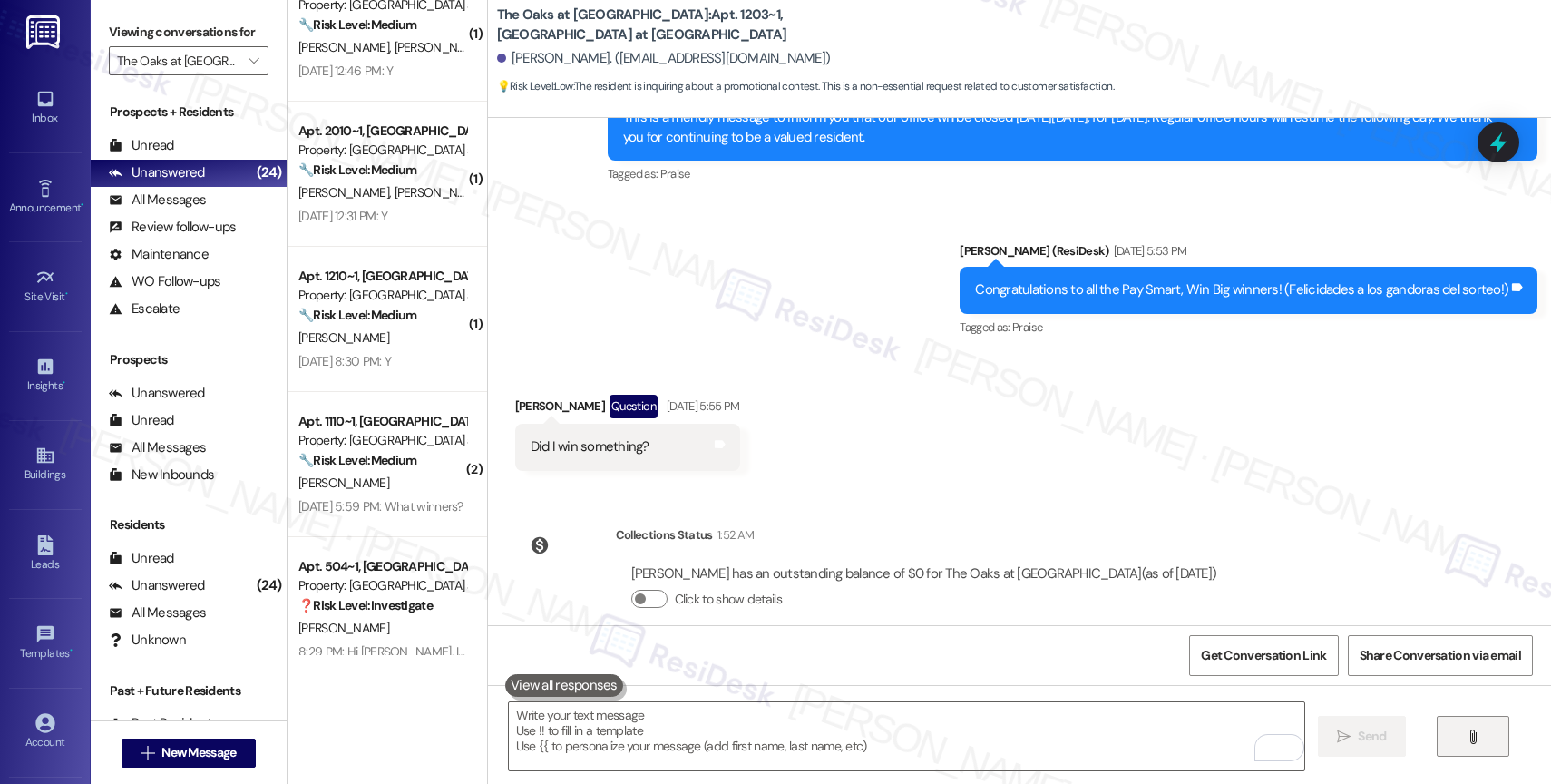
click at [1472, 729] on icon "" at bounding box center [1472, 736] width 13 height 14
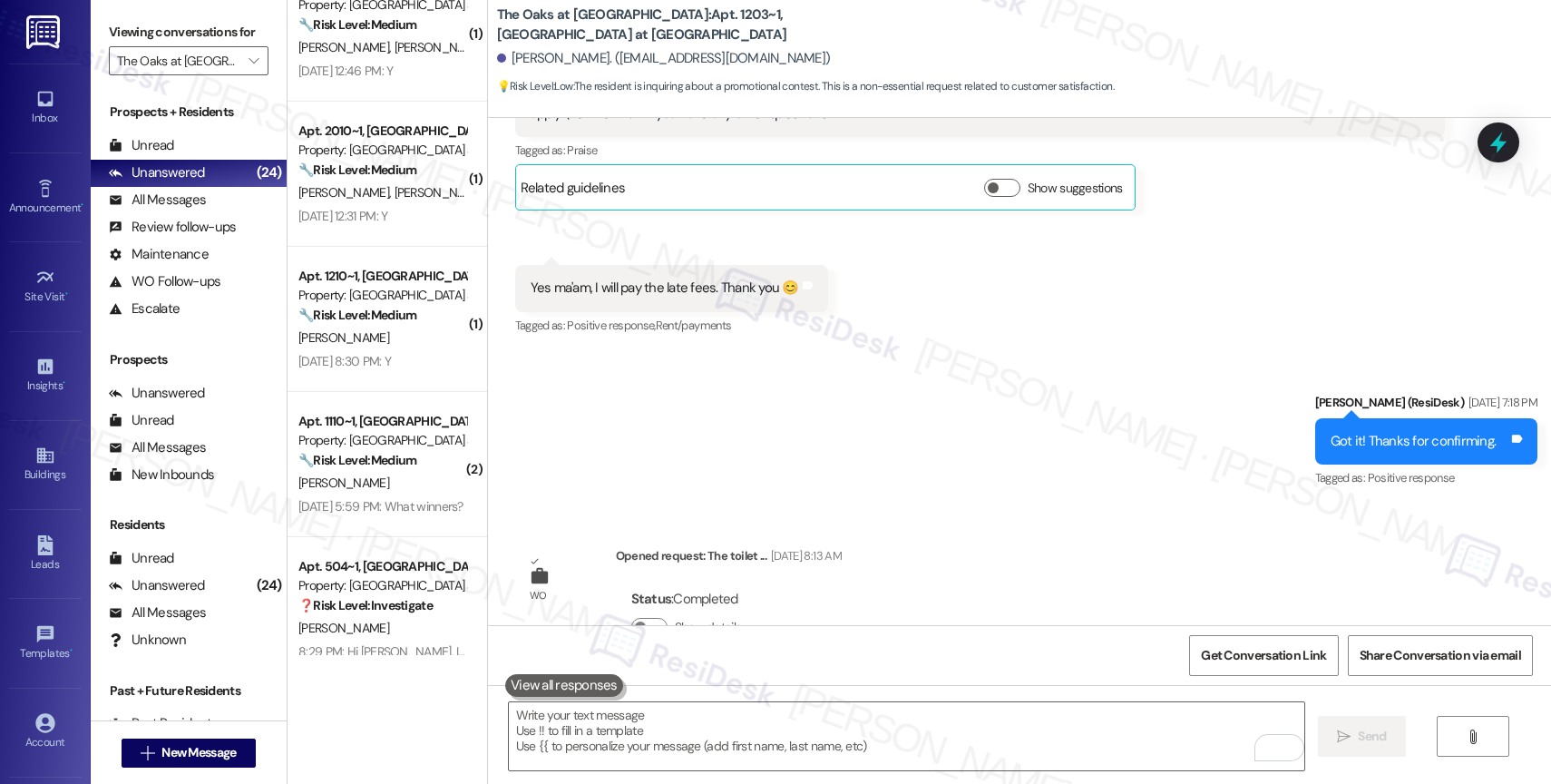
scroll to position [19158, 0]
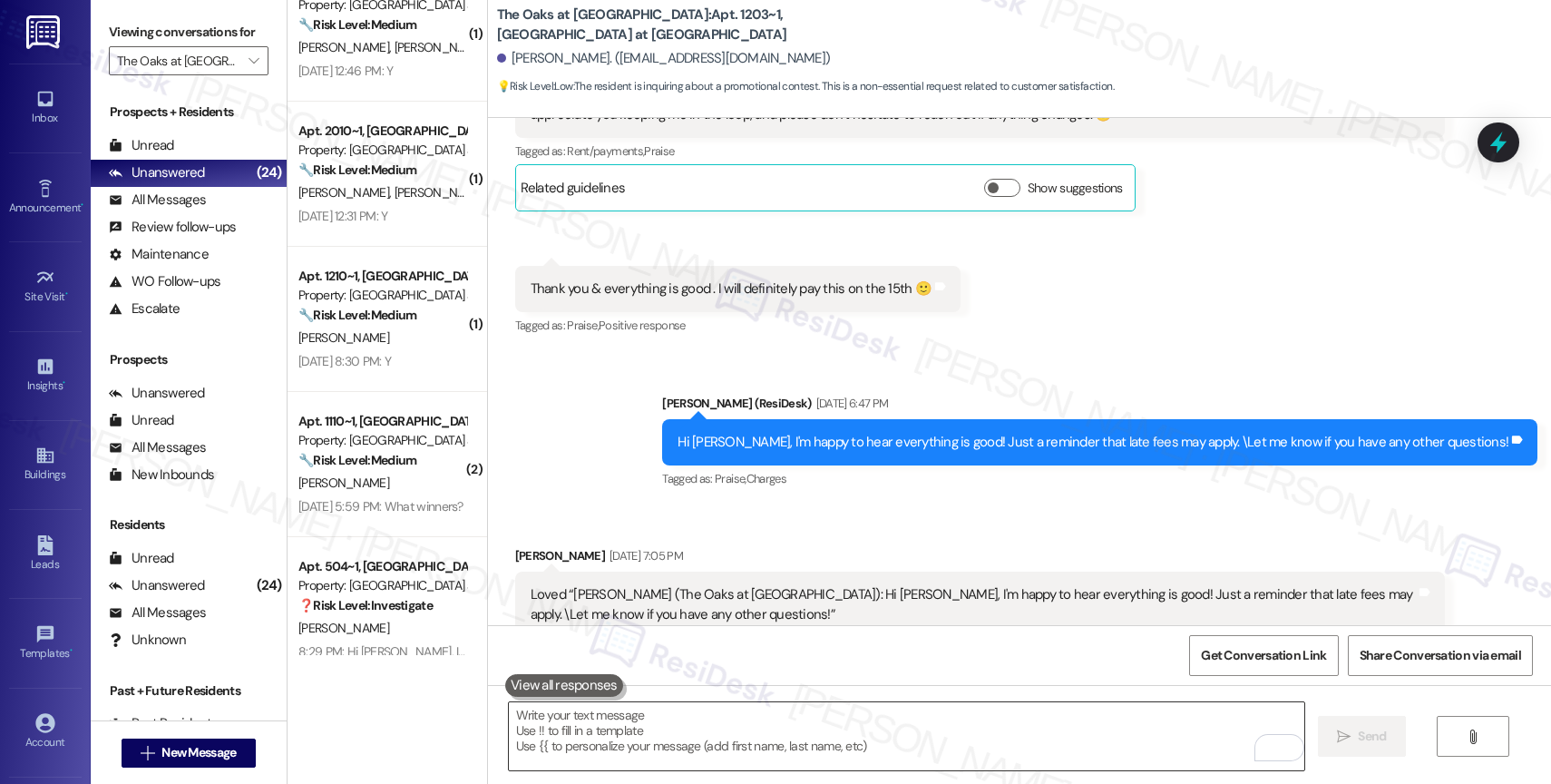
click at [597, 731] on textarea "To enrich screen reader interactions, please activate Accessibility in Grammarl…" at bounding box center [906, 736] width 795 height 68
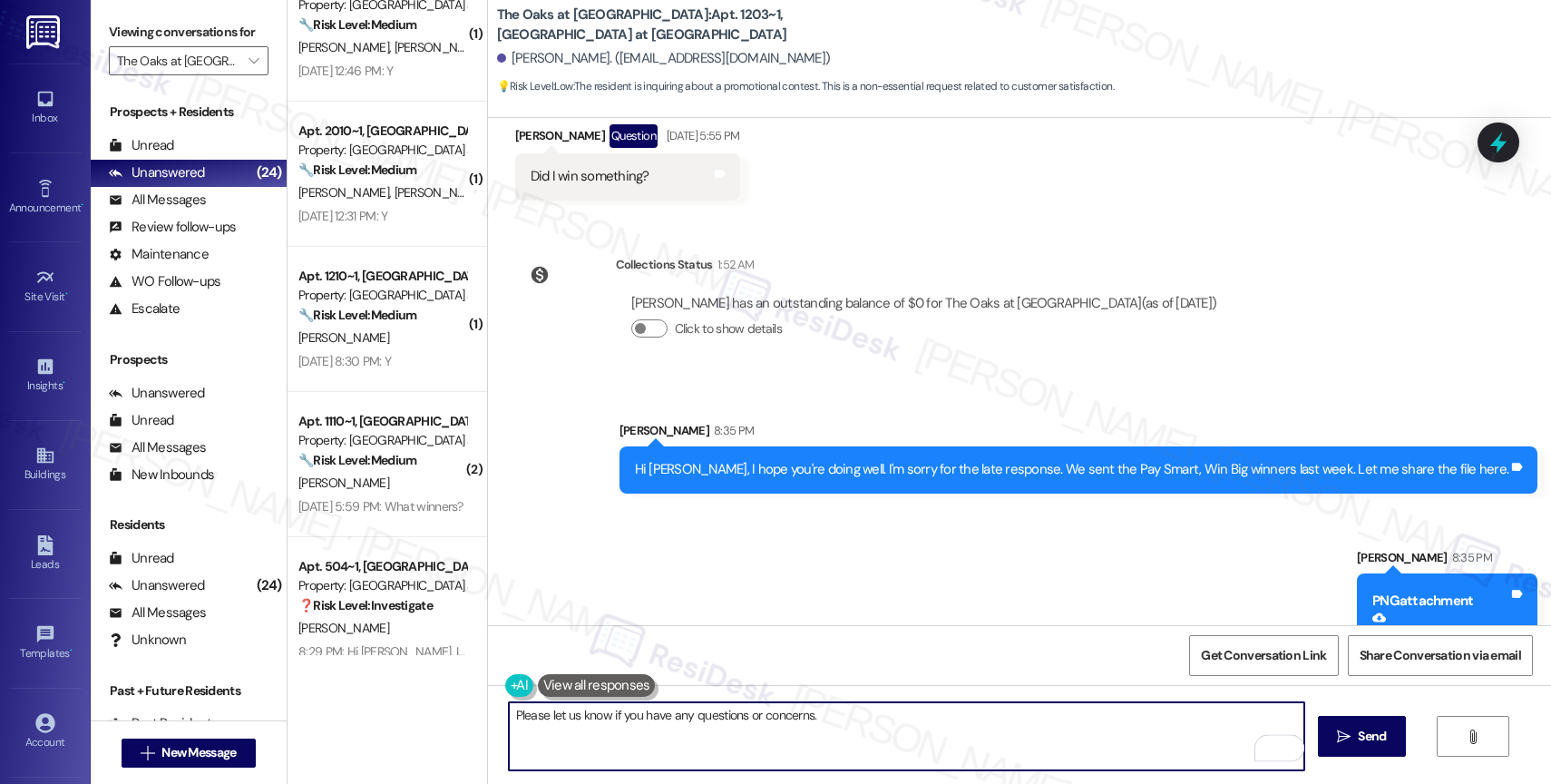
scroll to position [21337, 0]
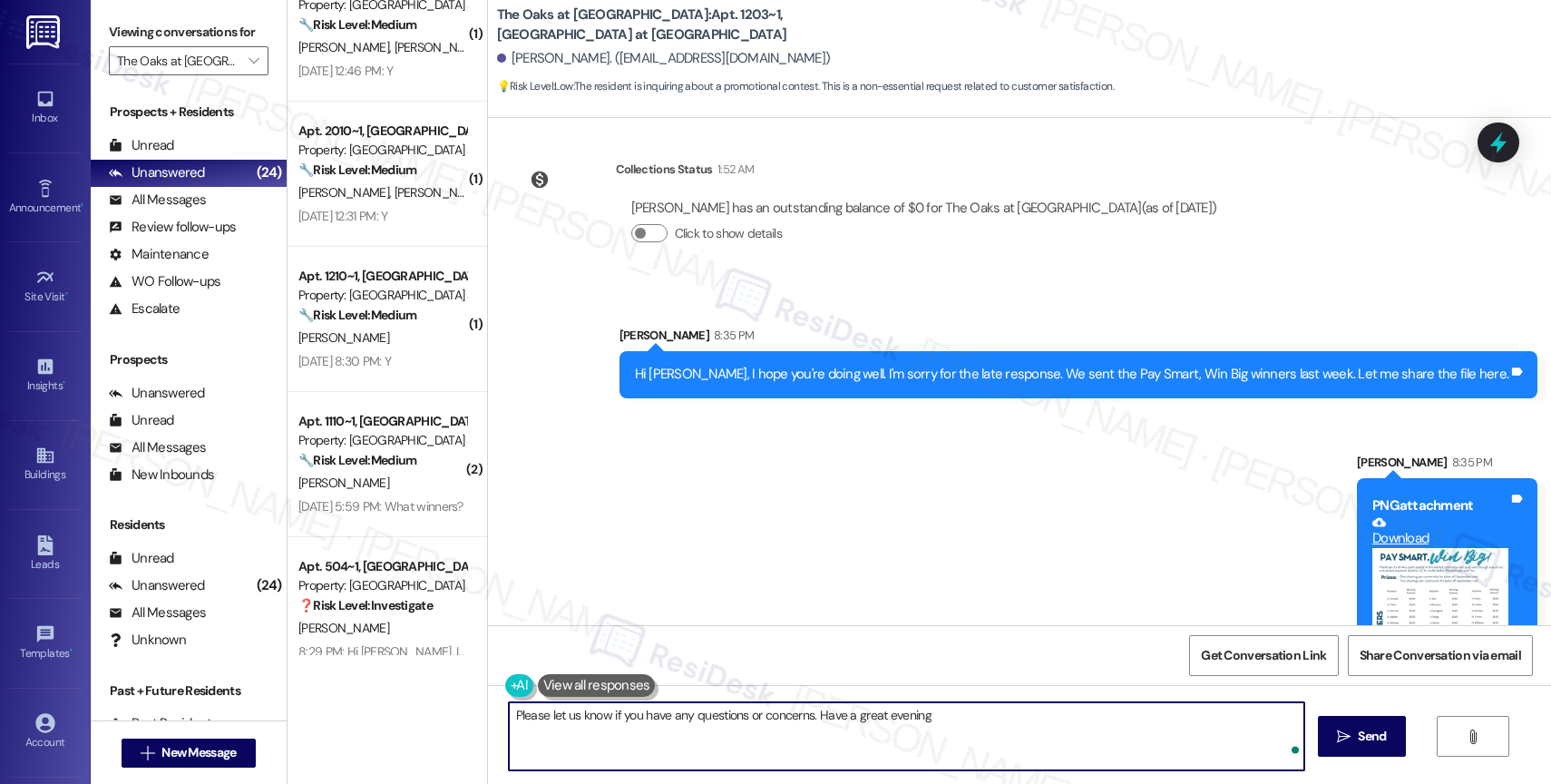
type textarea "Please let us know if you have any questions or concerns. Have a great evening!"
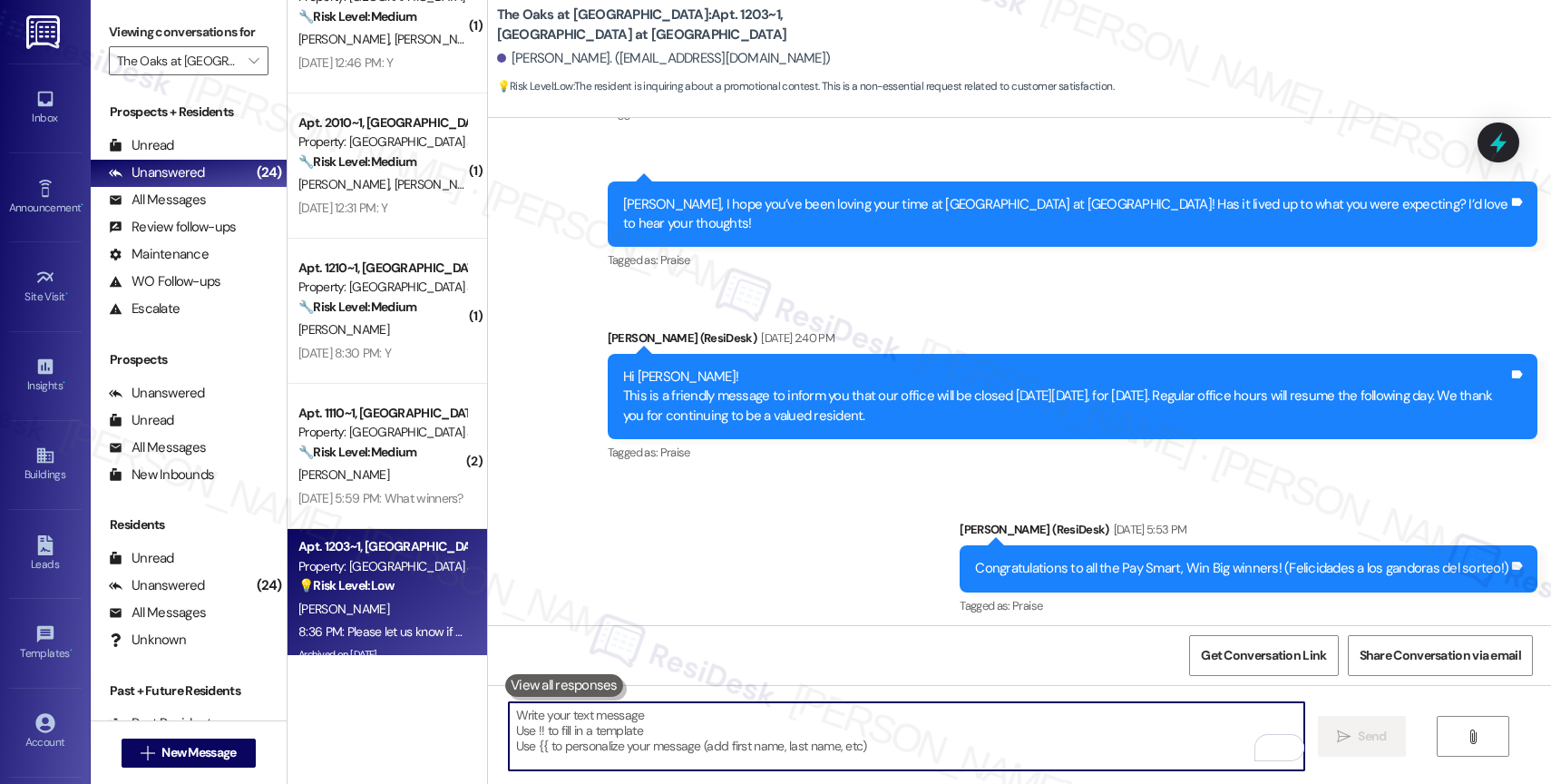
scroll to position [20677, 0]
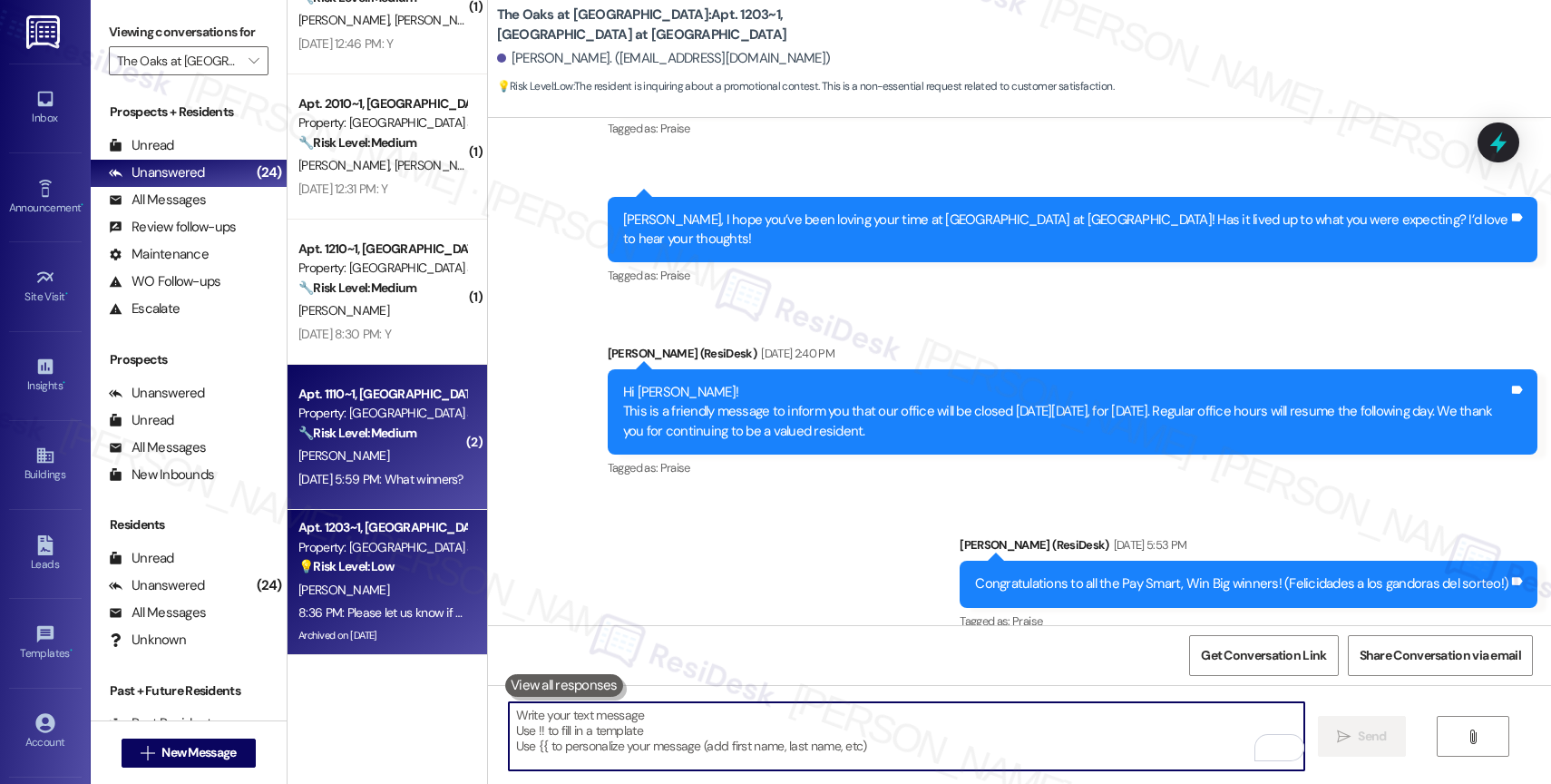
click at [368, 410] on div "Property: [GEOGRAPHIC_DATA] at [GEOGRAPHIC_DATA]" at bounding box center [382, 413] width 168 height 19
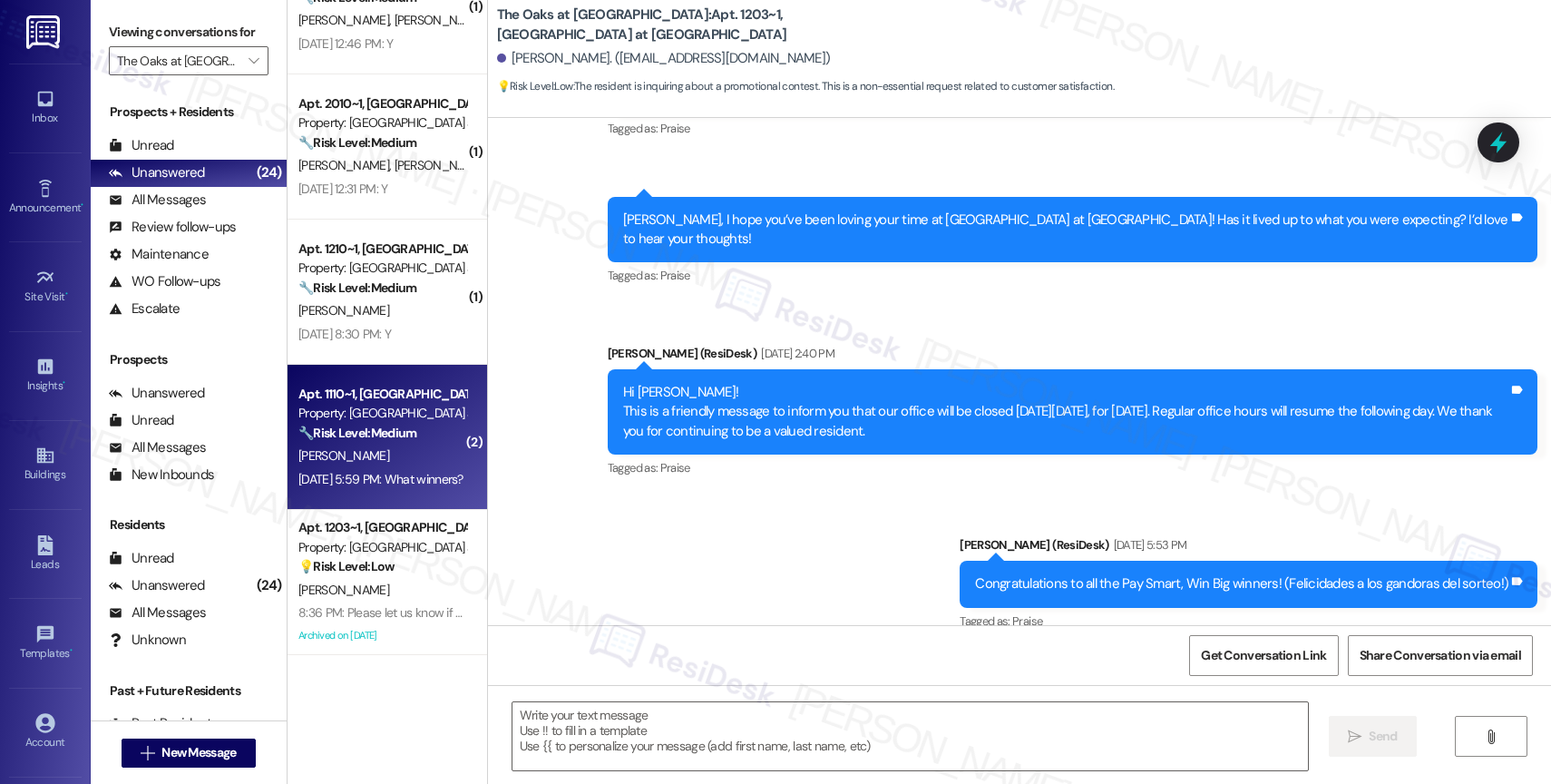
type textarea "Fetching suggested responses. Please feel free to read through the conversation…"
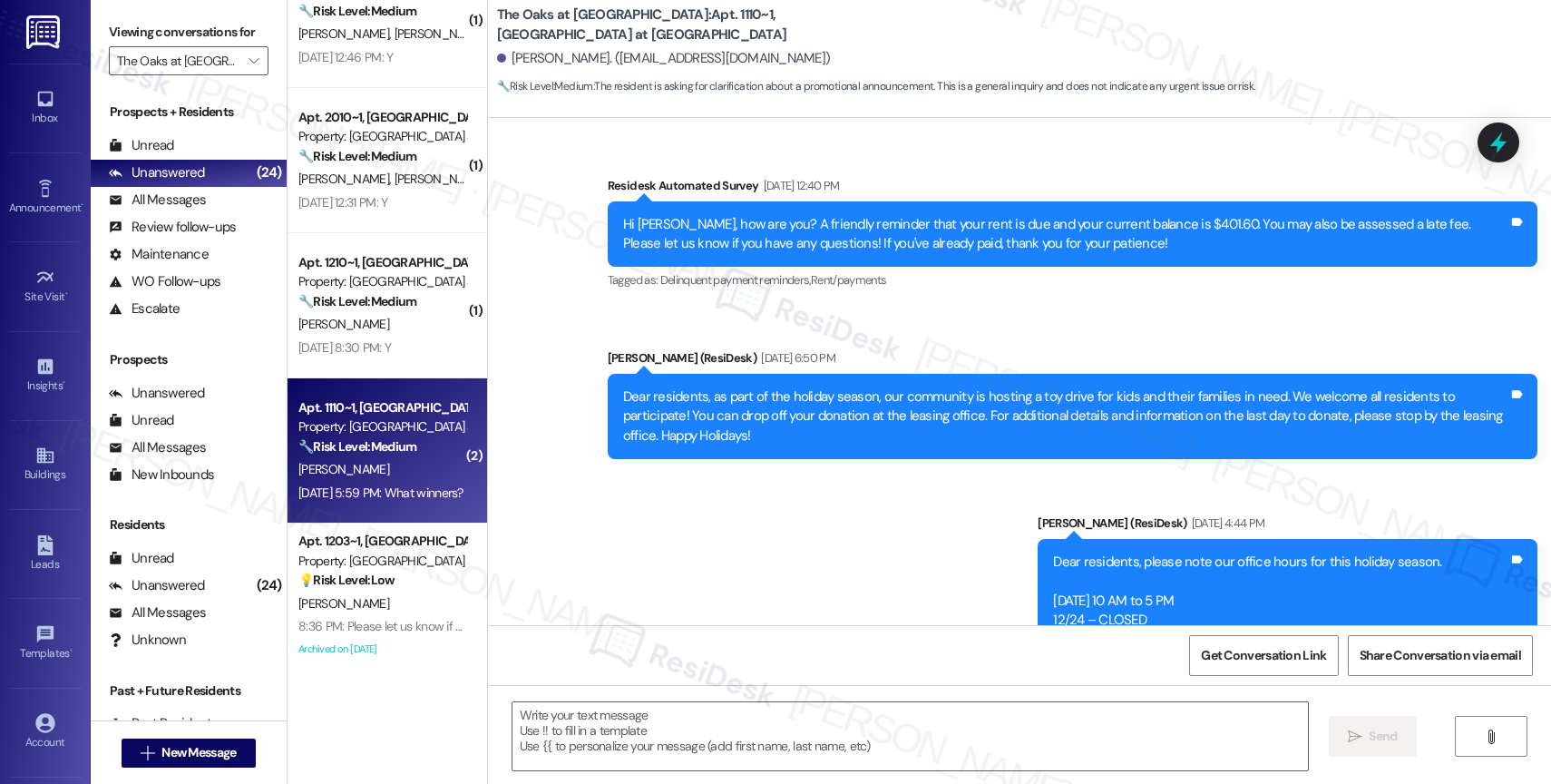
scroll to position [2200, 0]
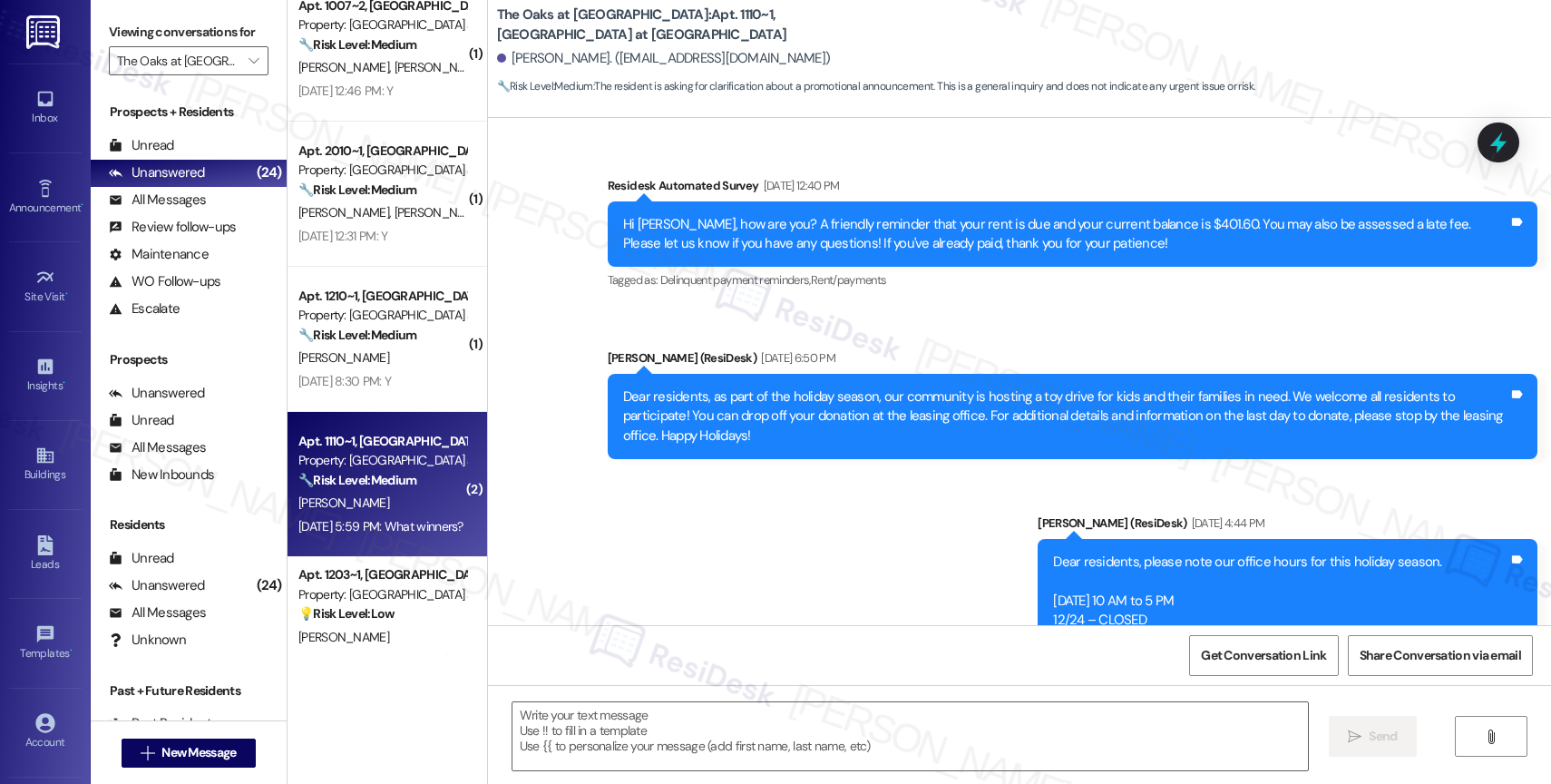
type textarea "Fetching suggested responses. Please feel free to read through the conversation…"
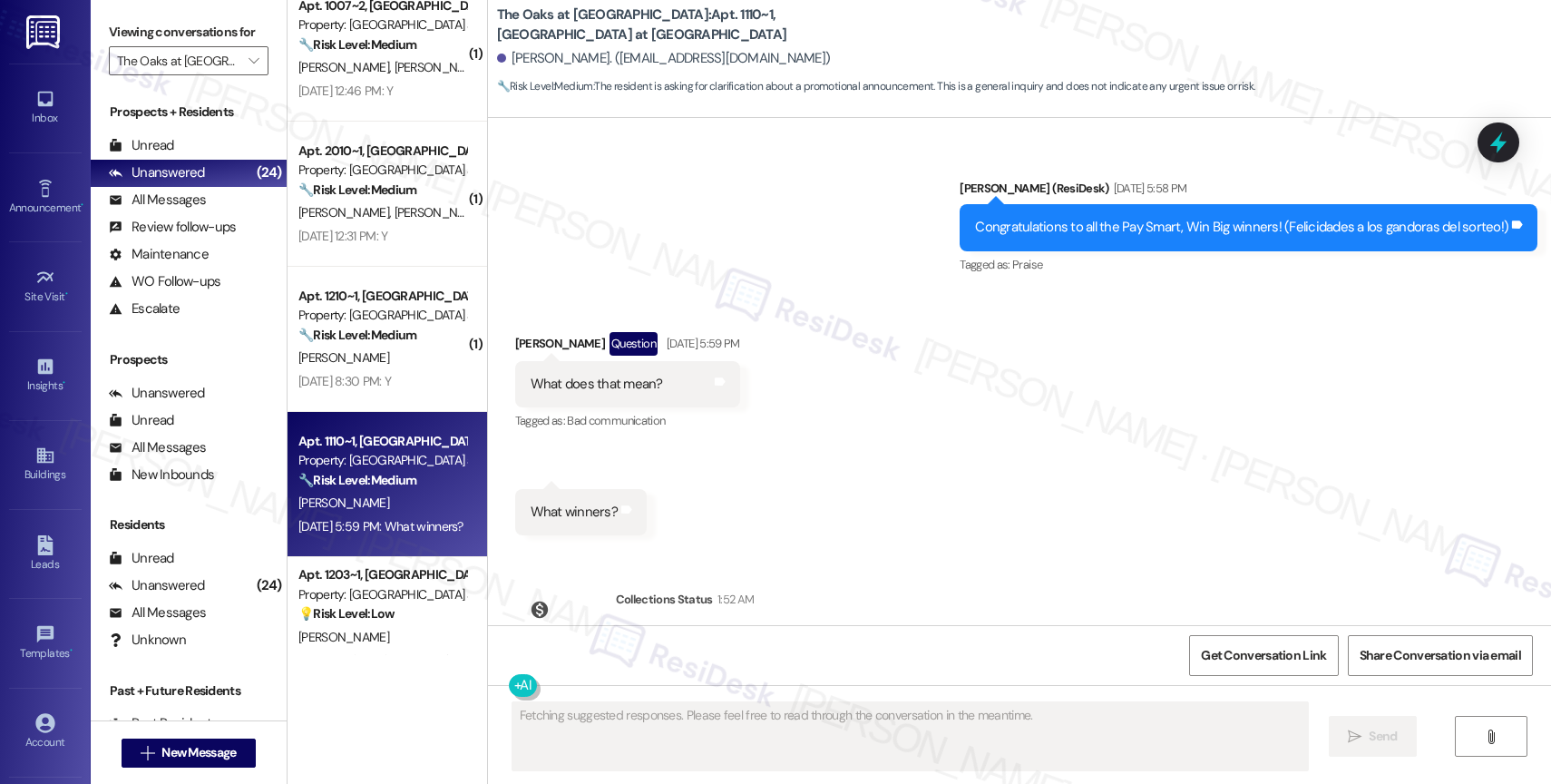
scroll to position [2769, 0]
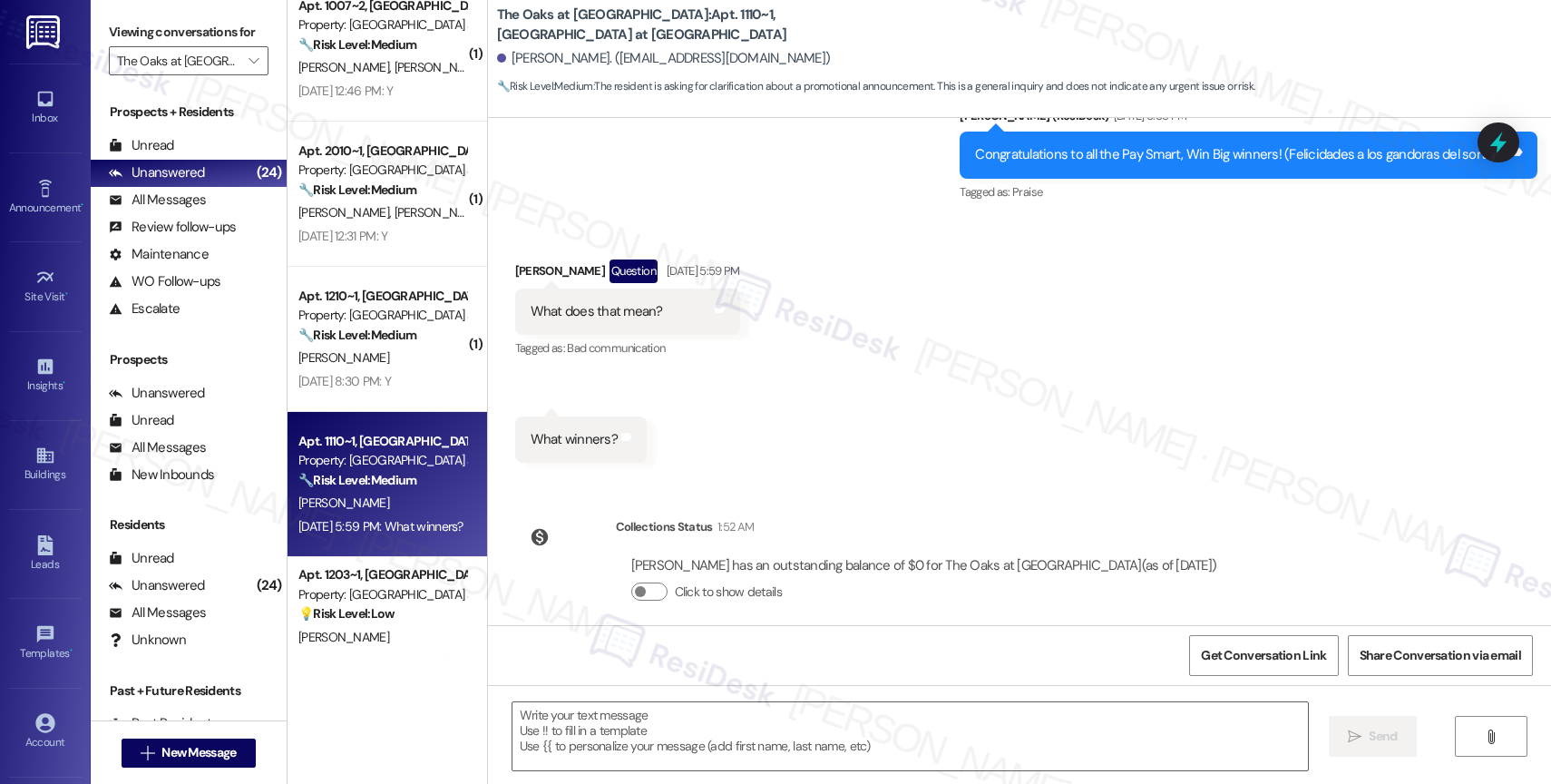
click at [810, 391] on div "Received via SMS Forrae Gadlin Question Aug 28, 2025 at 5:59 PM What does that …" at bounding box center [1019, 348] width 1063 height 258
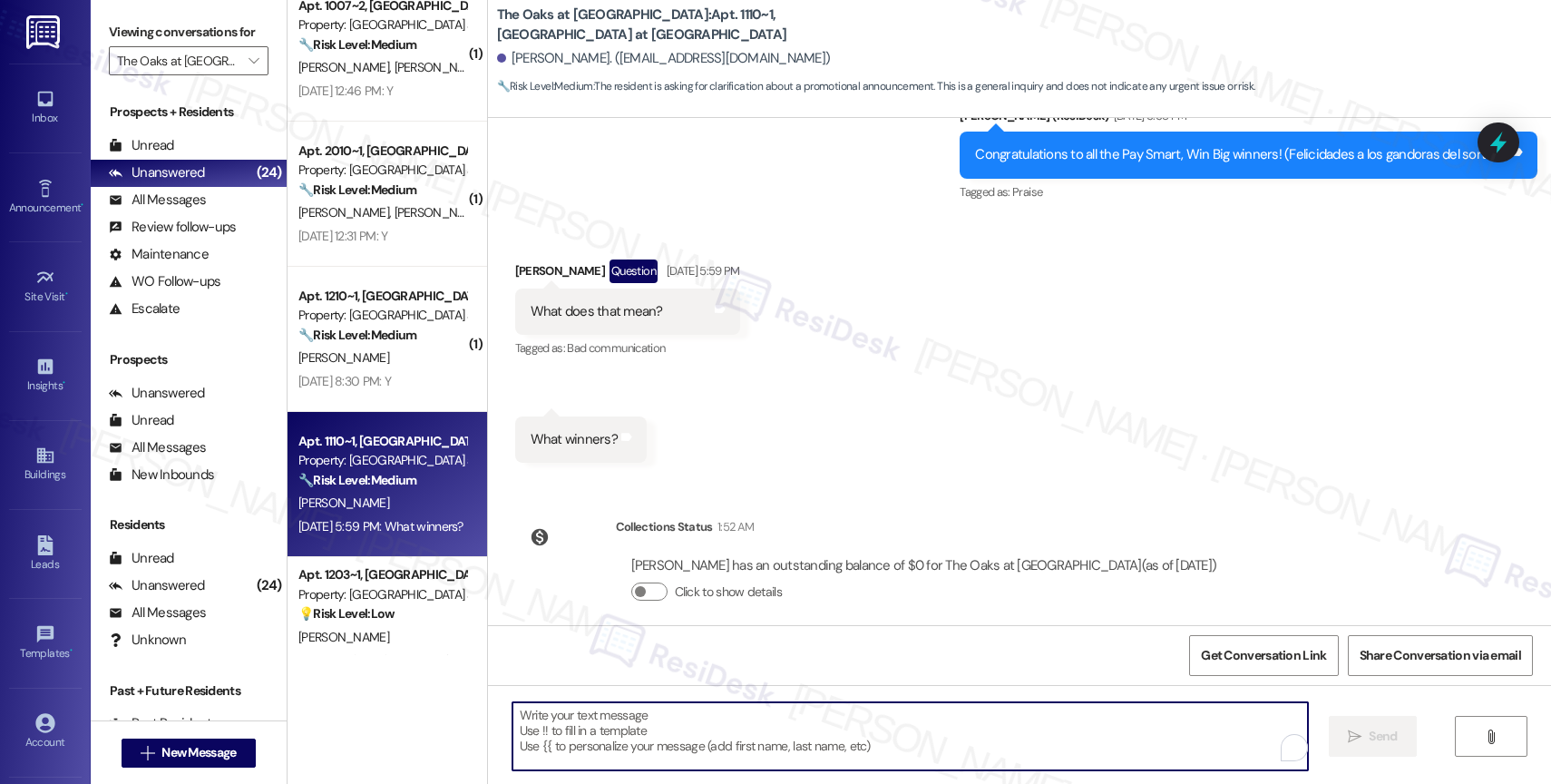
click at [640, 733] on textarea "To enrich screen reader interactions, please activate Accessibility in Grammarl…" at bounding box center [909, 736] width 795 height 68
paste textarea "Hi Taylor, I hope you're doing well. I'm sorry for the late response. We sent t…"
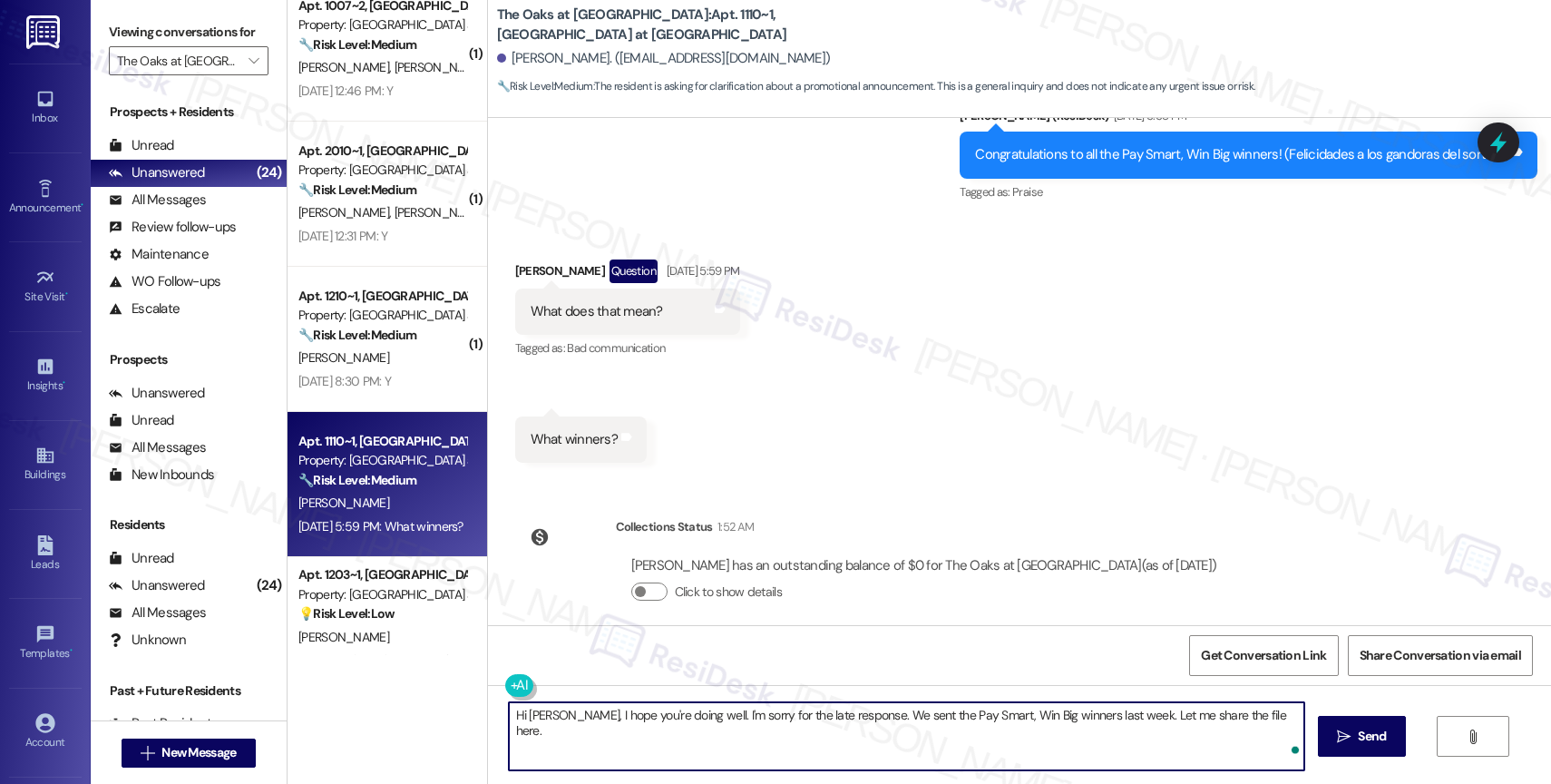
click at [542, 720] on textarea "Hi Taylor, I hope you're doing well. I'm sorry for the late response. We sent t…" at bounding box center [906, 736] width 795 height 68
click at [1251, 714] on textarea "Hi Forrae, I hope you're doing well. I'm sorry for the late response. We sent t…" at bounding box center [906, 736] width 795 height 68
type textarea "Hi Forrae, I hope you're doing well. I'm sorry for the late response. We sent t…"
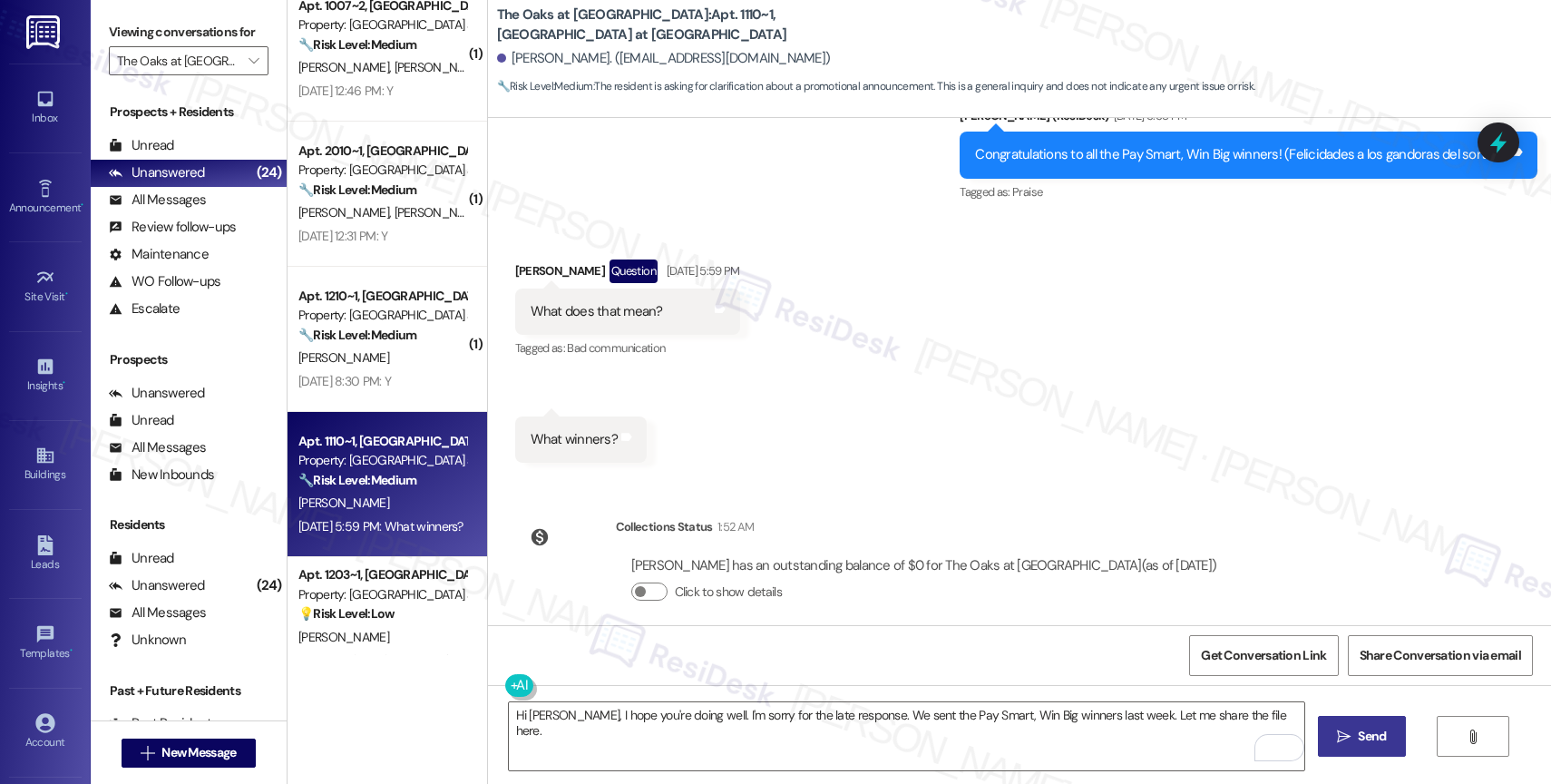
click at [1359, 730] on span "Send" at bounding box center [1372, 736] width 28 height 19
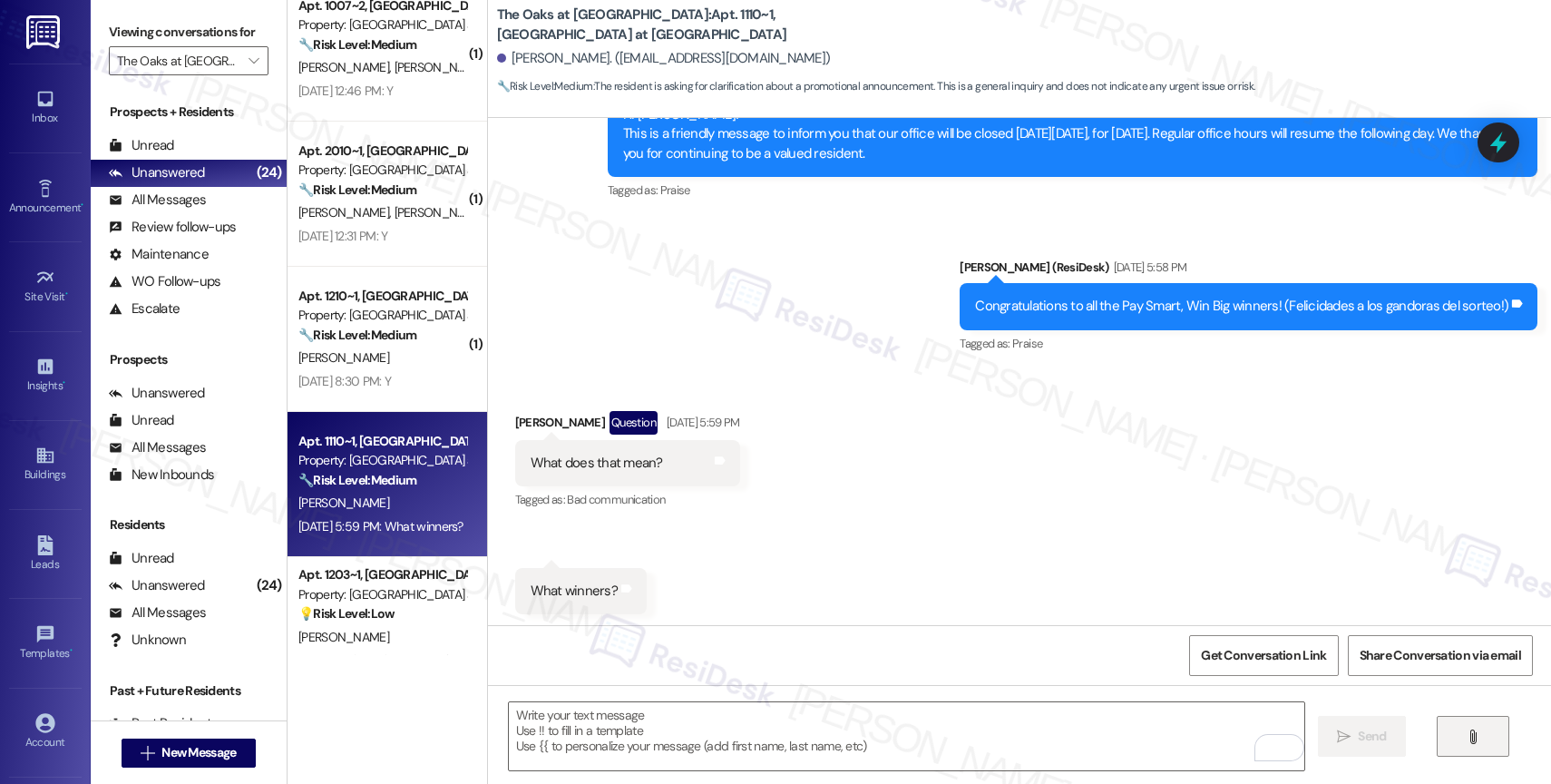
scroll to position [2601, 0]
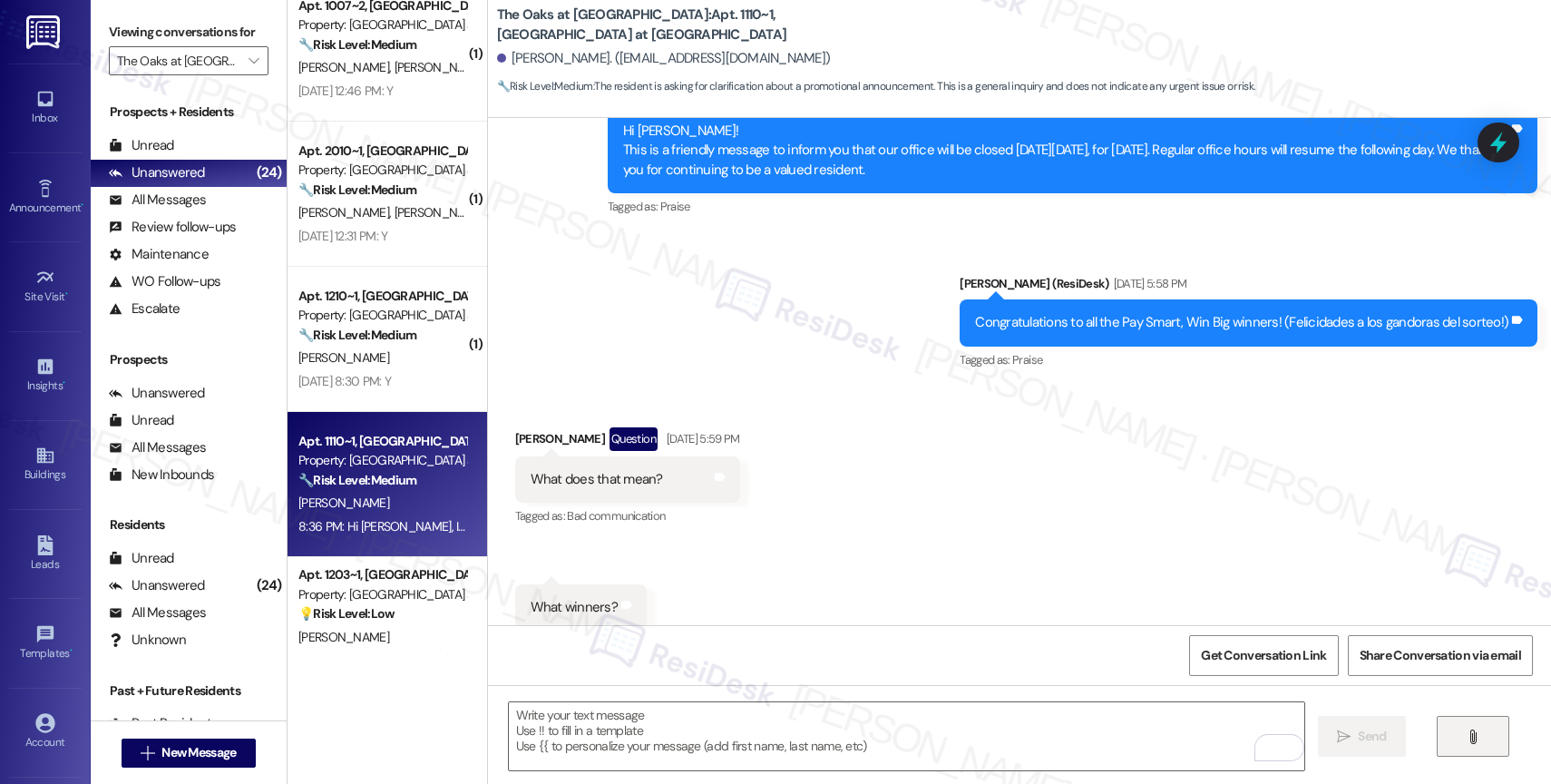
click at [1460, 729] on button "" at bounding box center [1472, 736] width 73 height 41
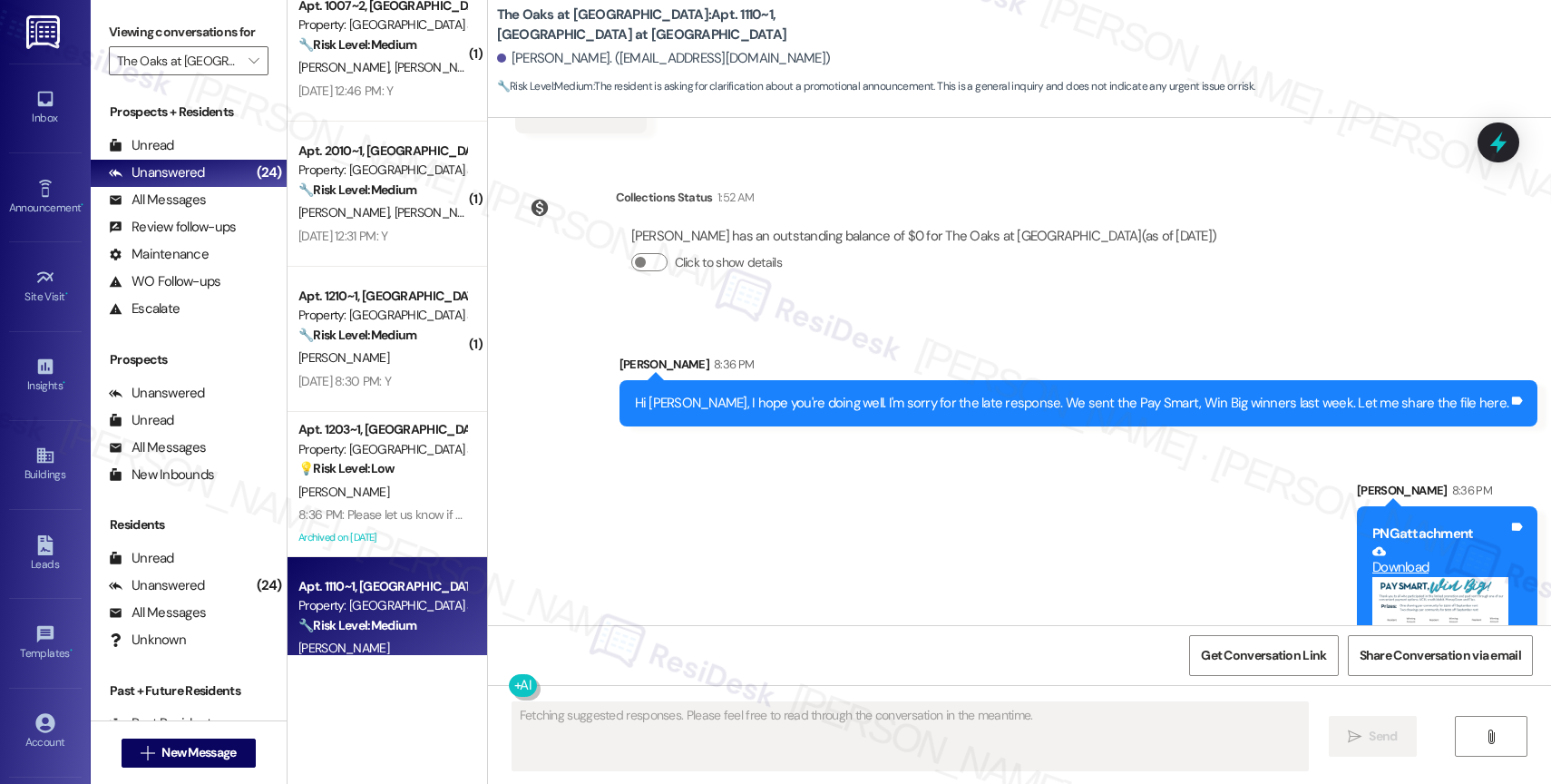
scroll to position [3260, 0]
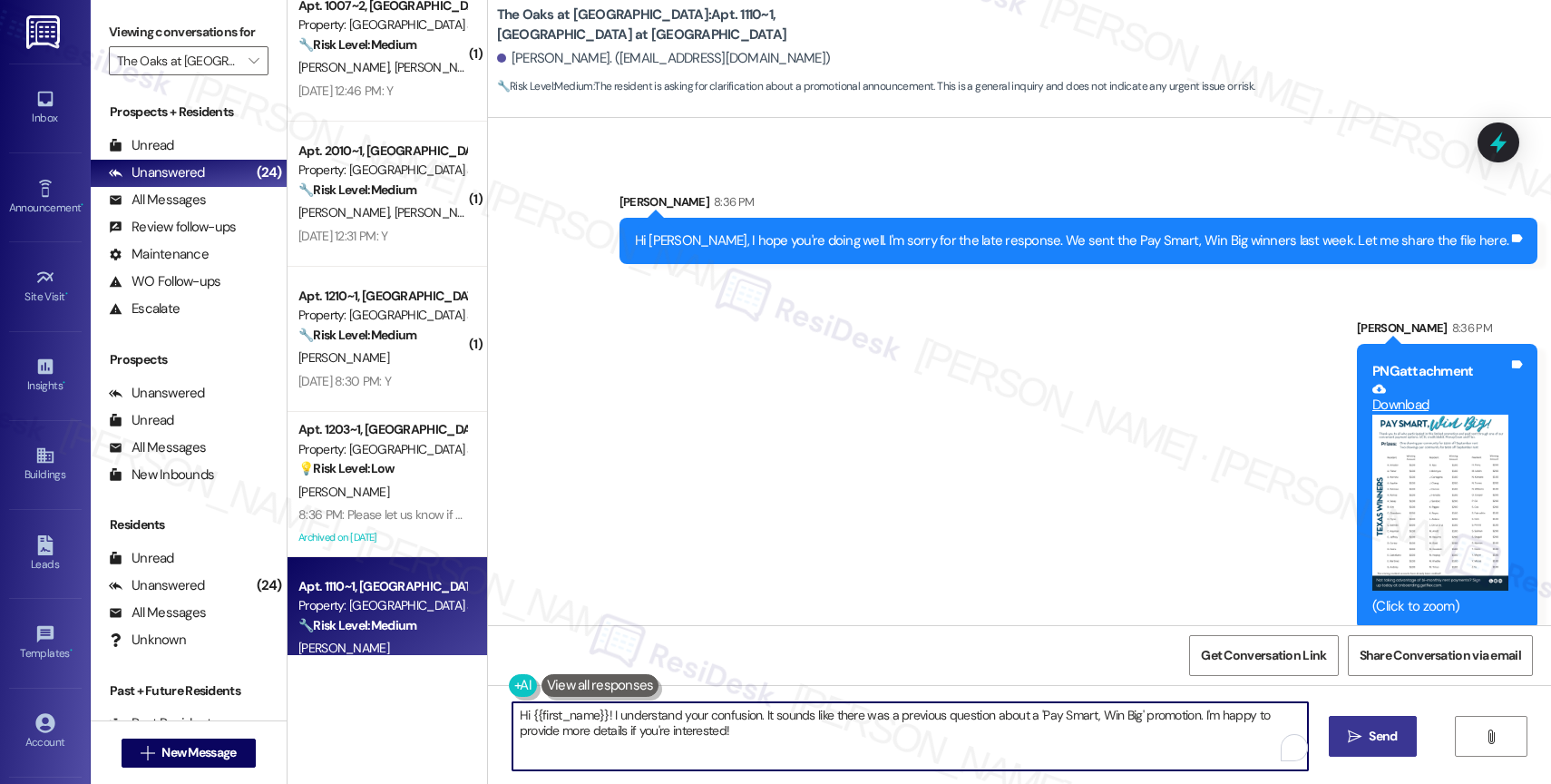
click at [594, 727] on textarea "Hi {{first_name}}! I understand your confusion. It sounds like there was a prev…" at bounding box center [909, 736] width 795 height 68
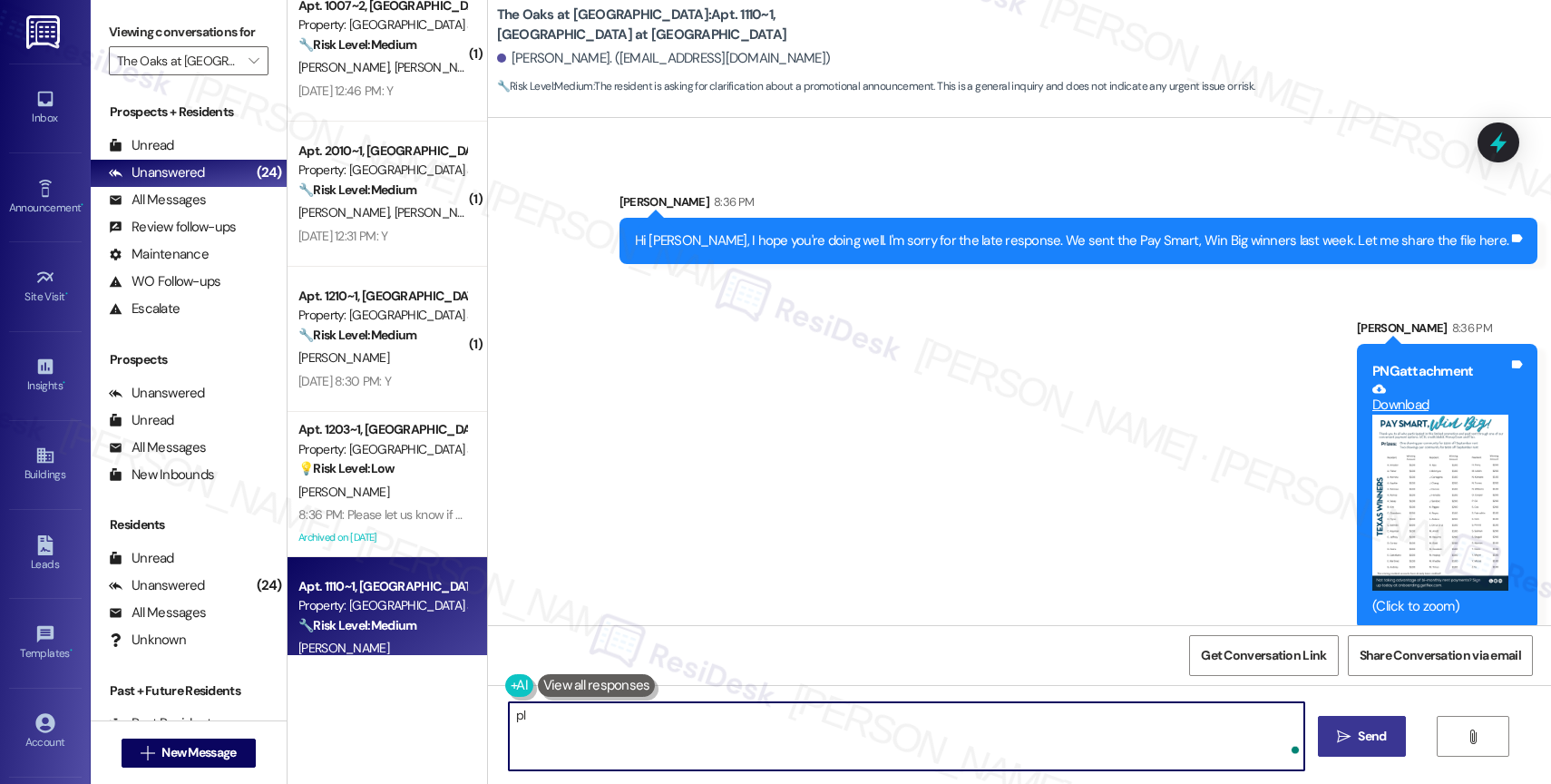
type textarea "p"
type textarea "Please let us know if you have any questions or concerns. Have a great evening!"
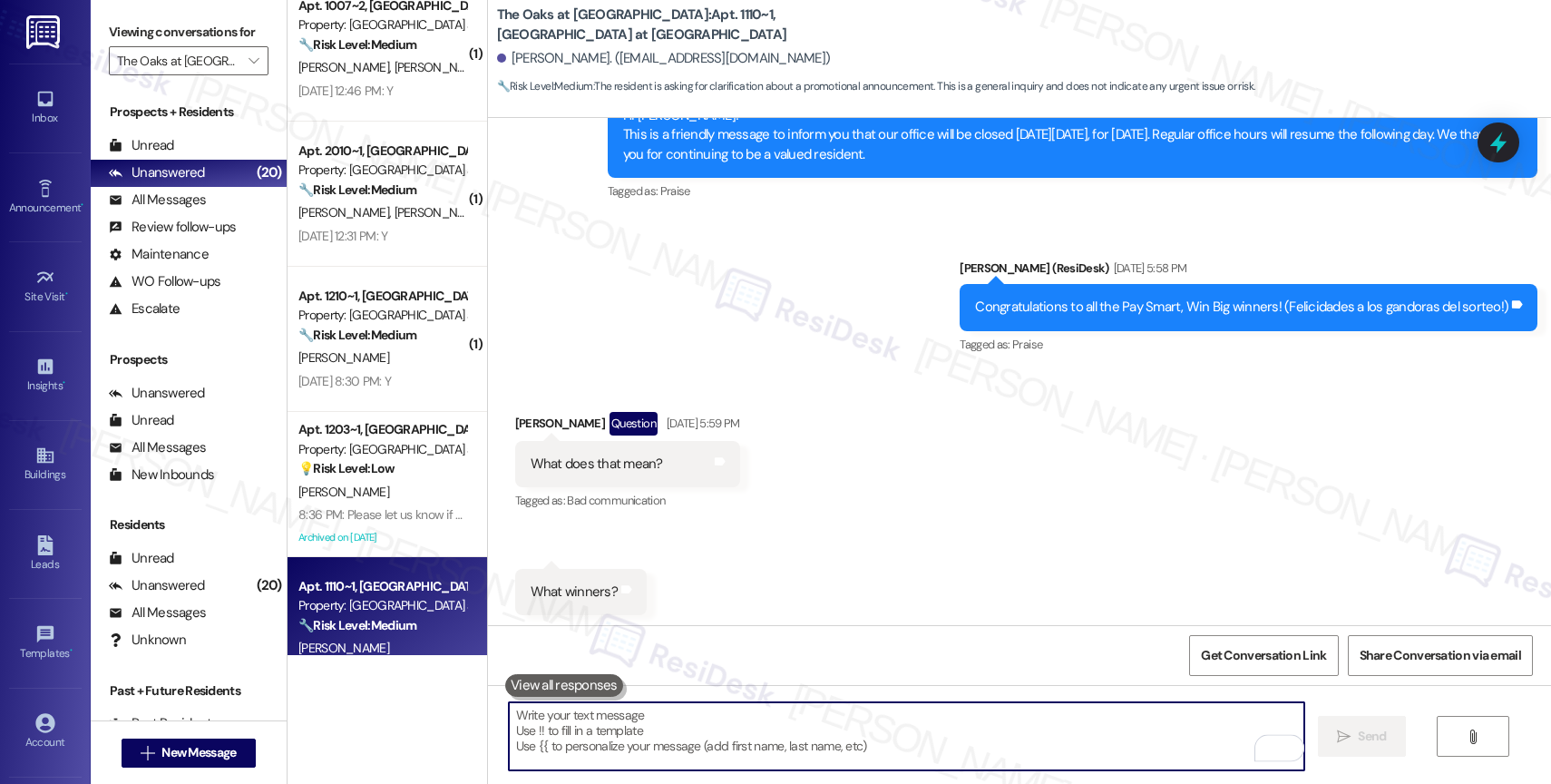
scroll to position [2601, 0]
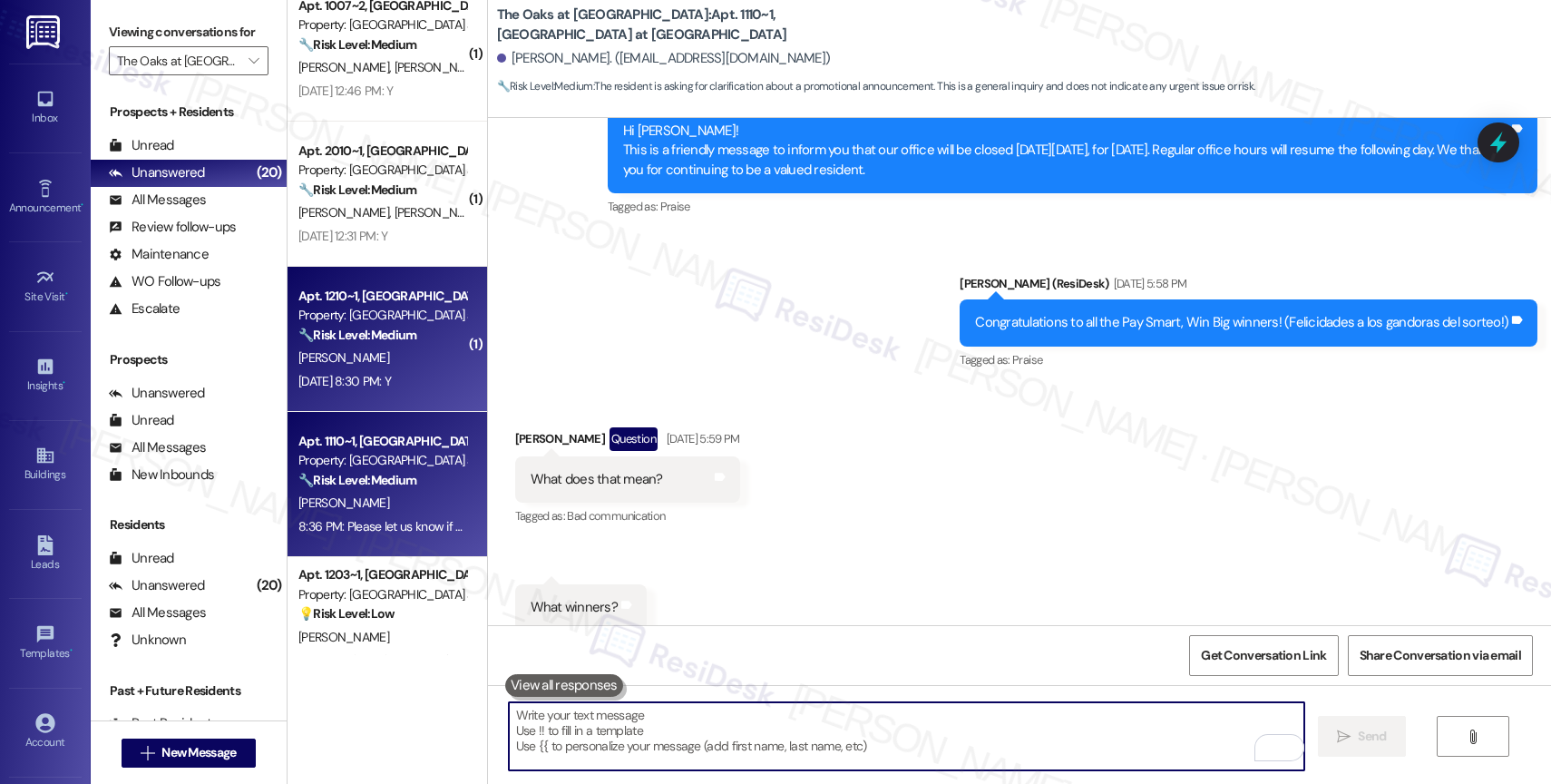
click at [401, 343] on strong "🔧 Risk Level: Medium" at bounding box center [357, 334] width 118 height 16
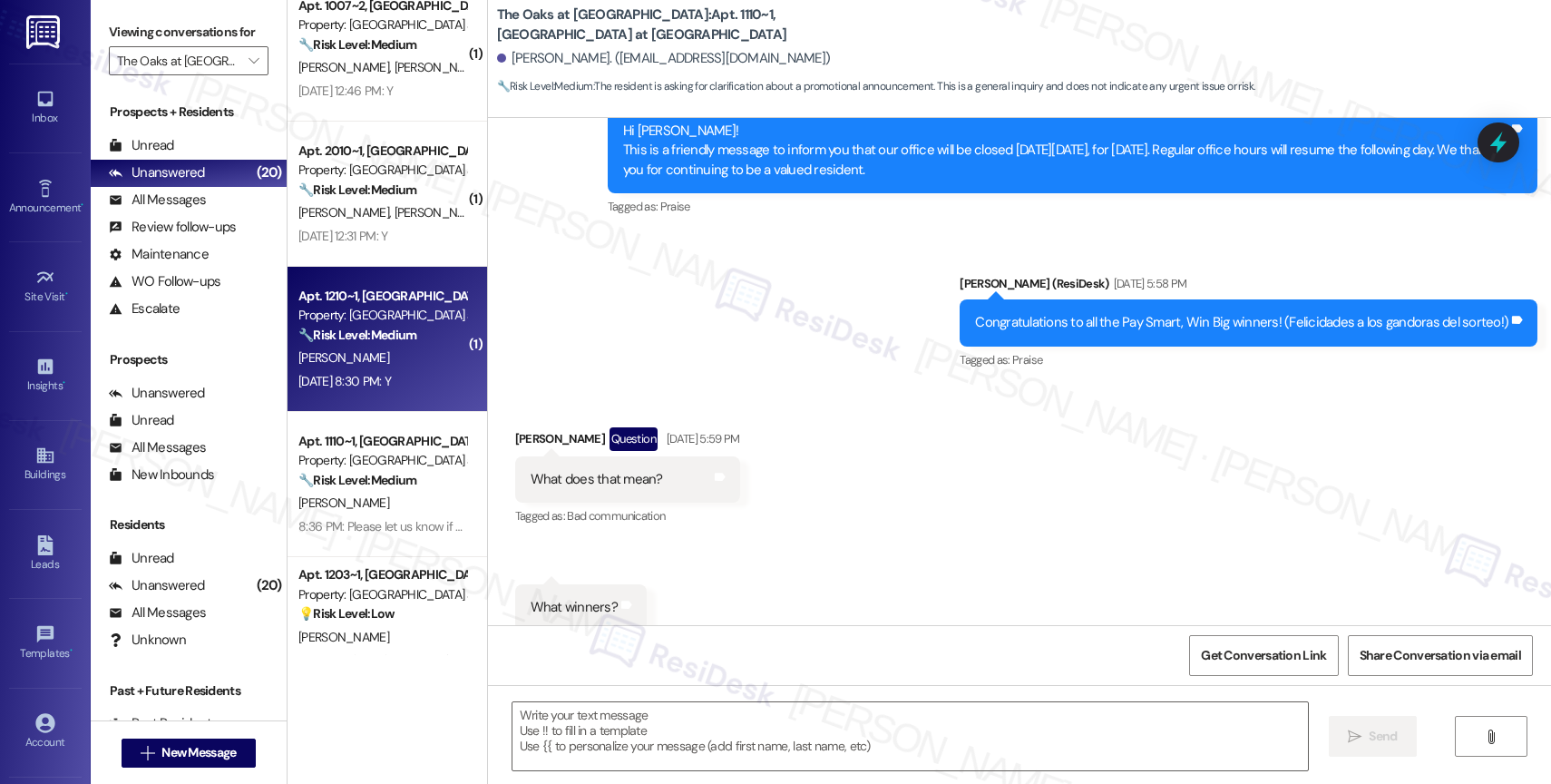
type textarea "Fetching suggested responses. Please feel free to read through the conversation…"
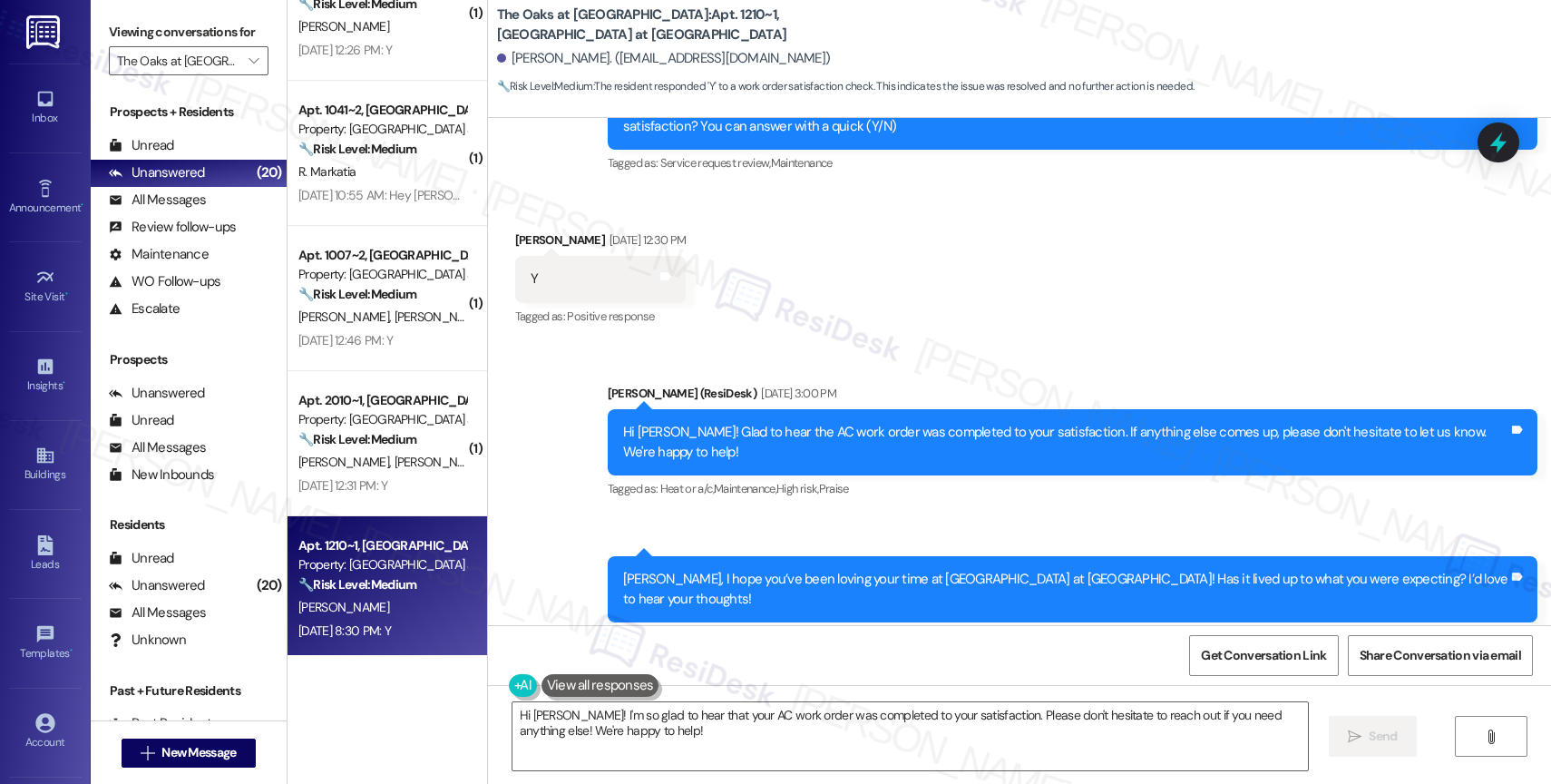
scroll to position [6012, 0]
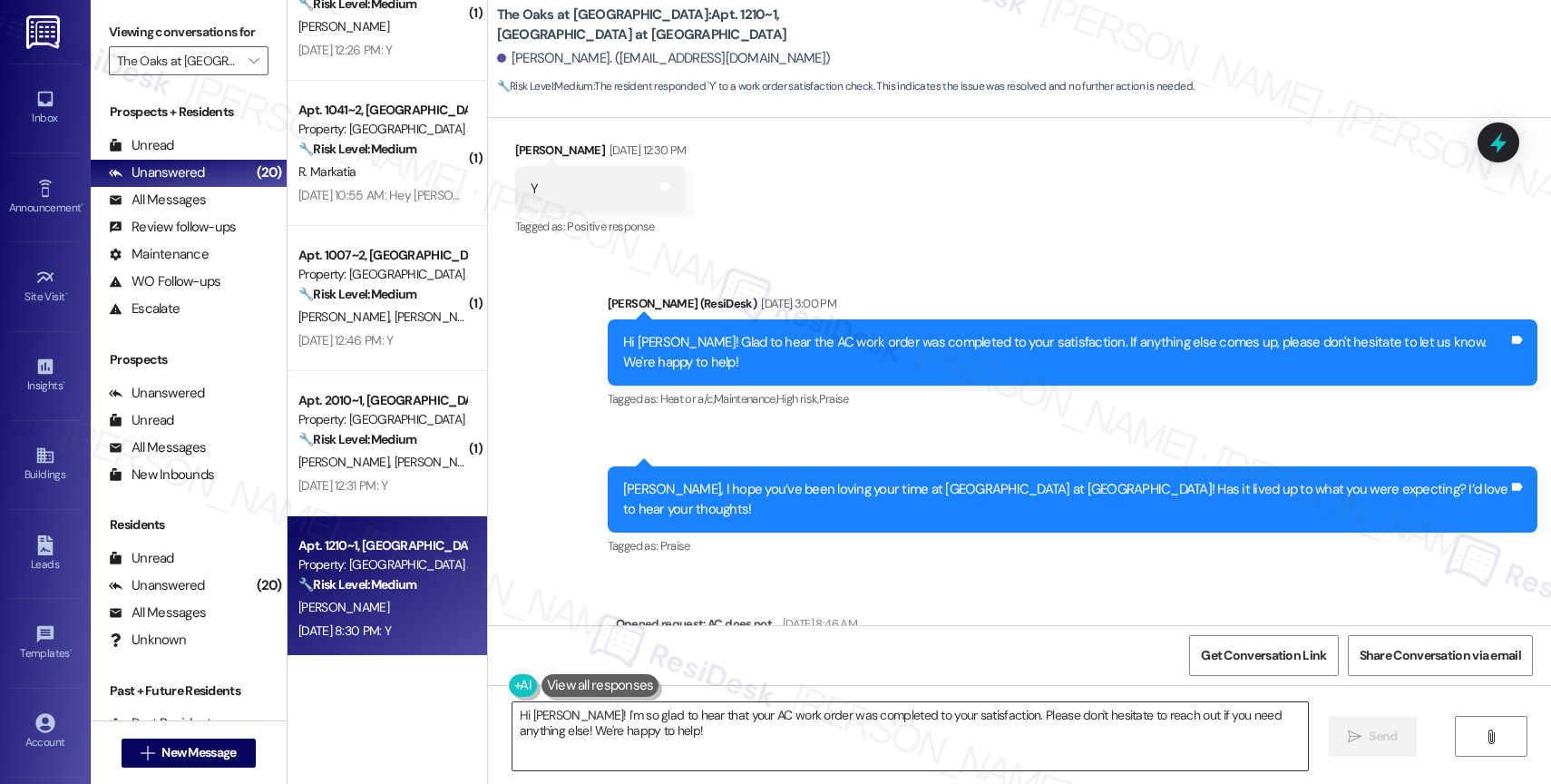
click at [626, 748] on textarea "Hi Steve! I'm so glad to hear that your AC work order was completed to your sat…" at bounding box center [909, 736] width 795 height 68
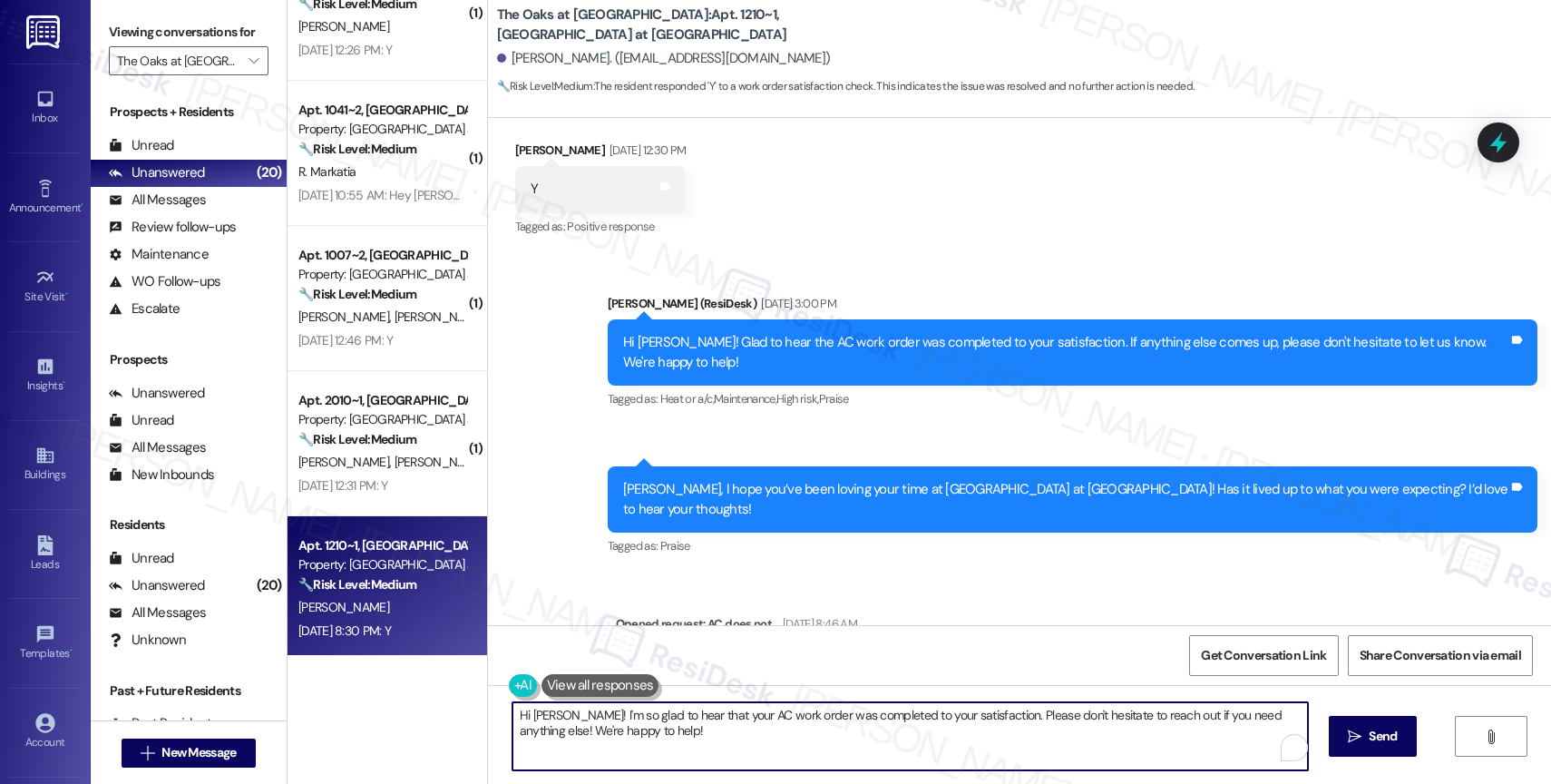
click at [626, 748] on textarea "Hi Steve! I'm so glad to hear that your AC work order was completed to your sat…" at bounding box center [909, 736] width 795 height 68
paste textarea "{{first_name}}, I hope you’re doing well! I’m sorry for the delay in getting ba…"
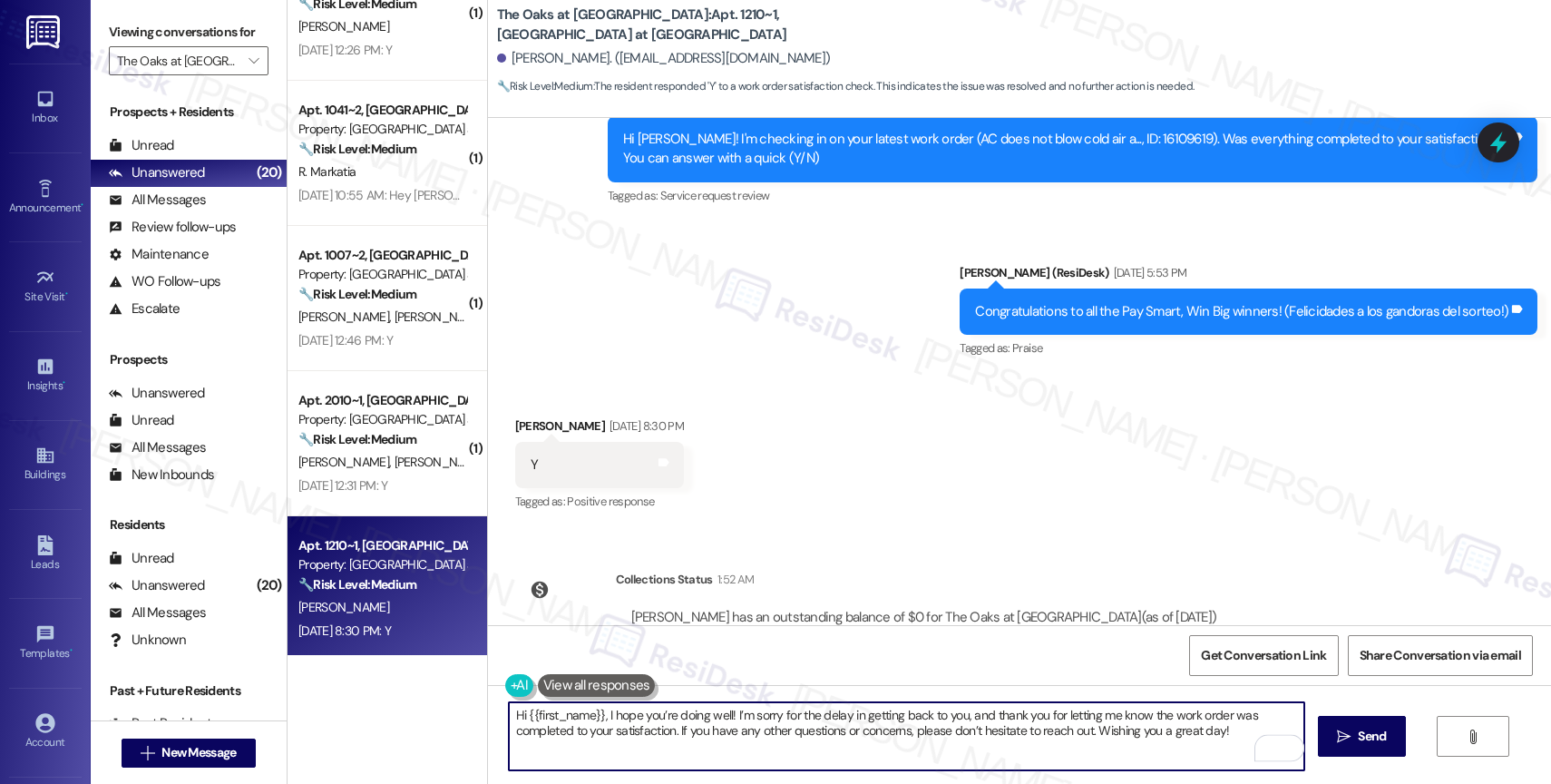
scroll to position [7083, 0]
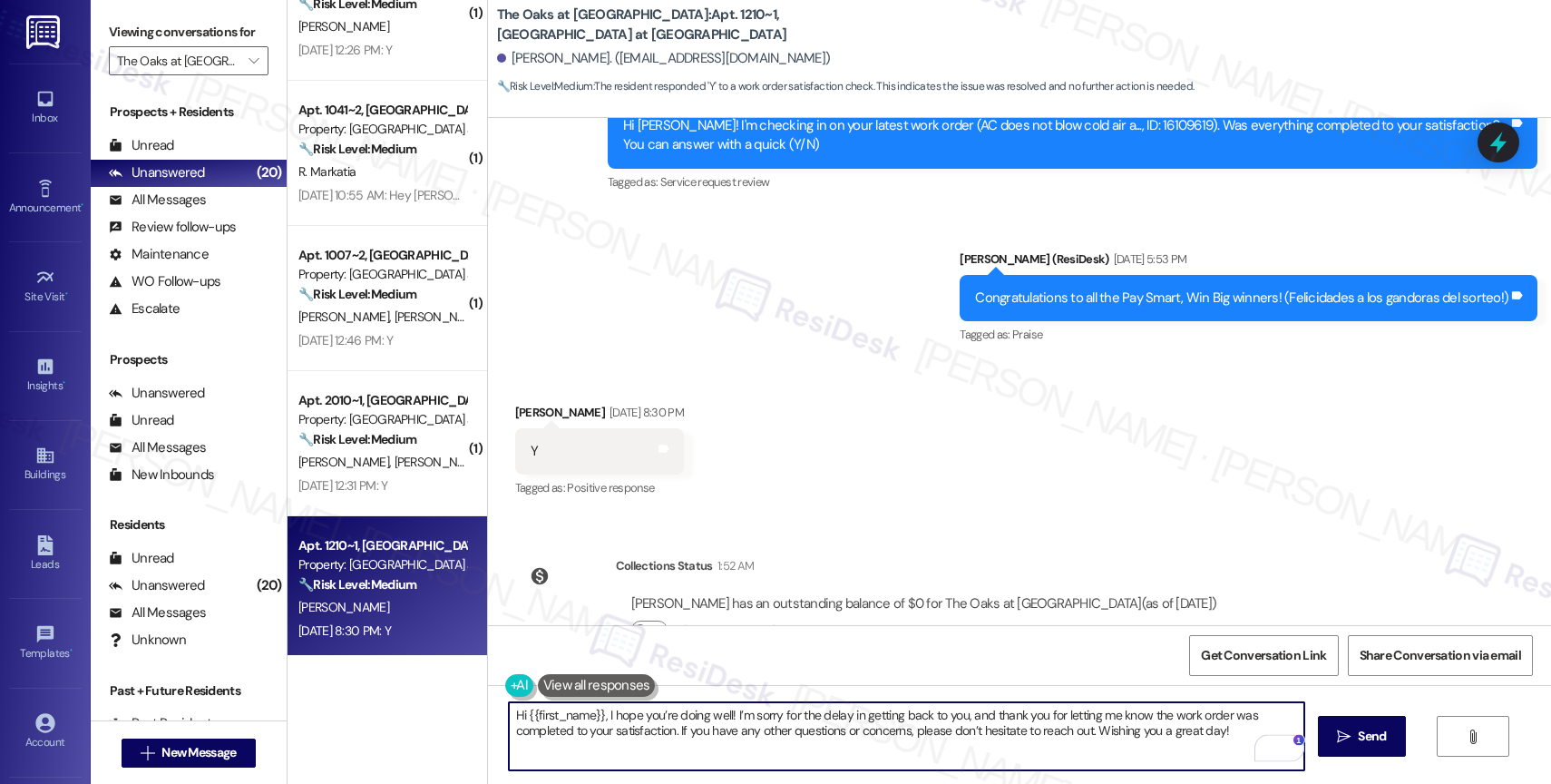
click at [512, 712] on textarea "Hi {{first_name}}, I hope you’re doing well! I’m sorry for the delay in getting…" at bounding box center [906, 736] width 795 height 68
type textarea "Hey {{first_name}}, I hope you’re doing well! I’m sorry for the delay in gettin…"
click at [1371, 729] on span "Send" at bounding box center [1372, 736] width 28 height 19
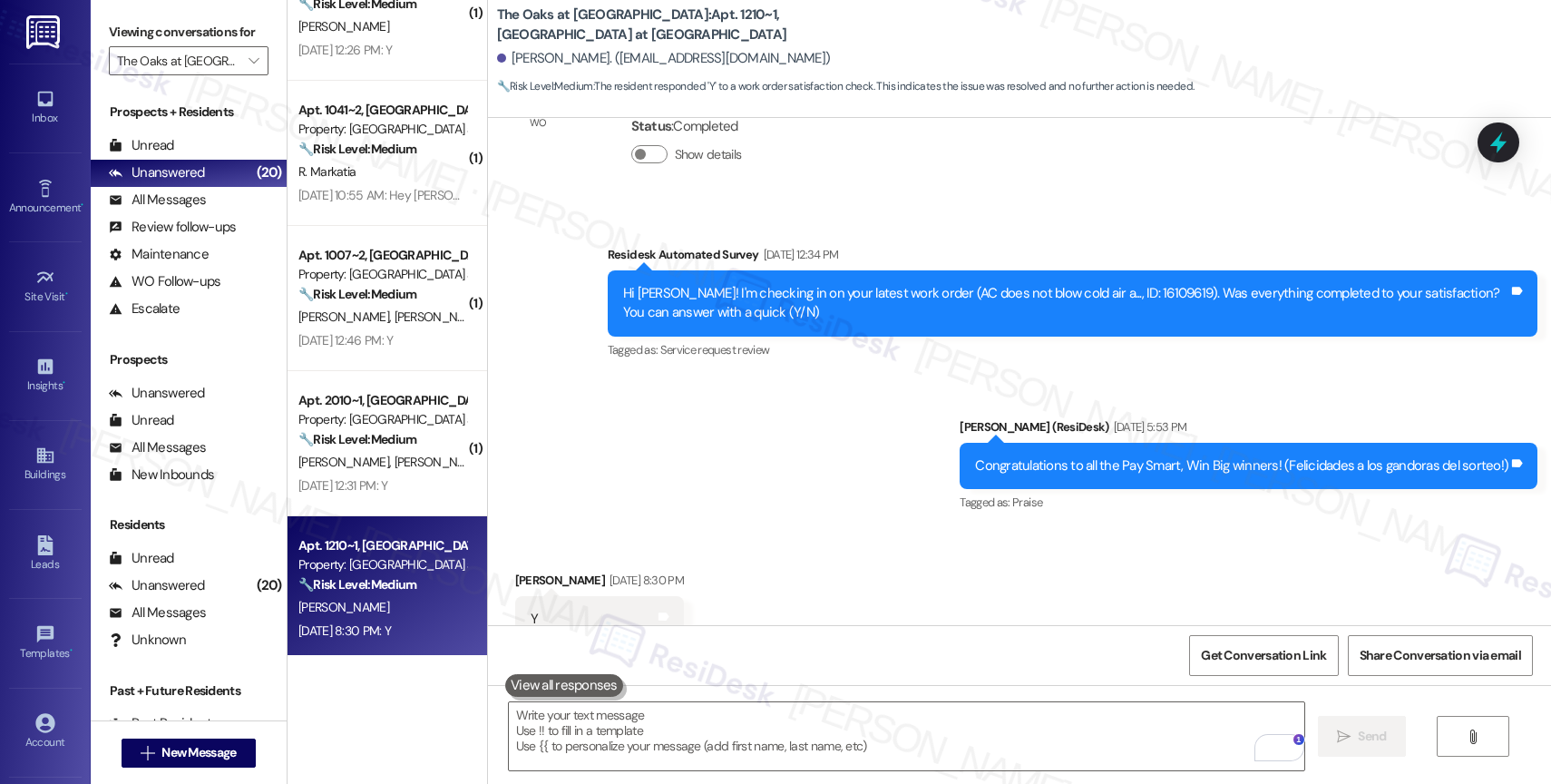
scroll to position [6915, 0]
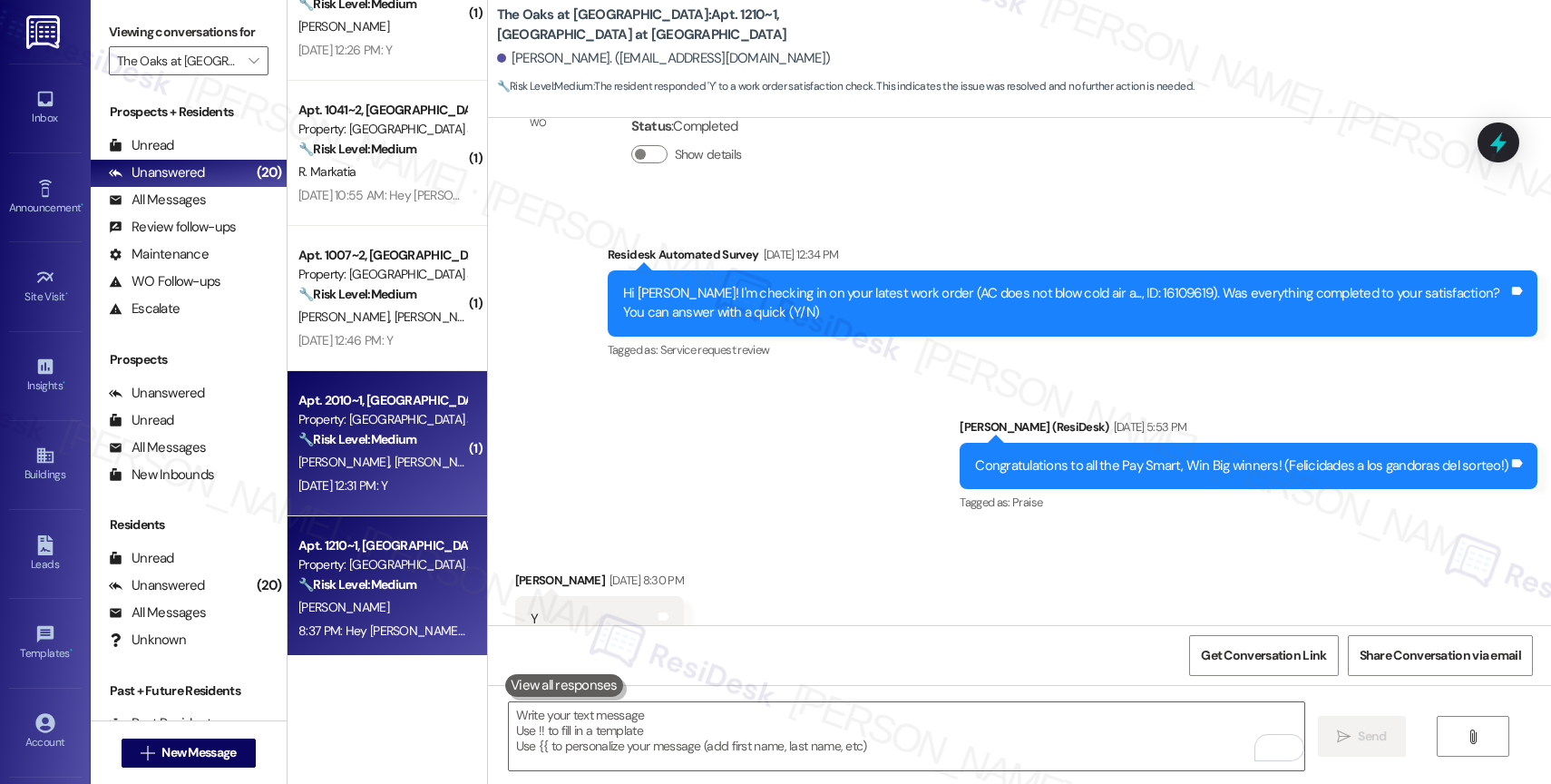
click at [366, 443] on strong "🔧 Risk Level: Medium" at bounding box center [357, 438] width 118 height 16
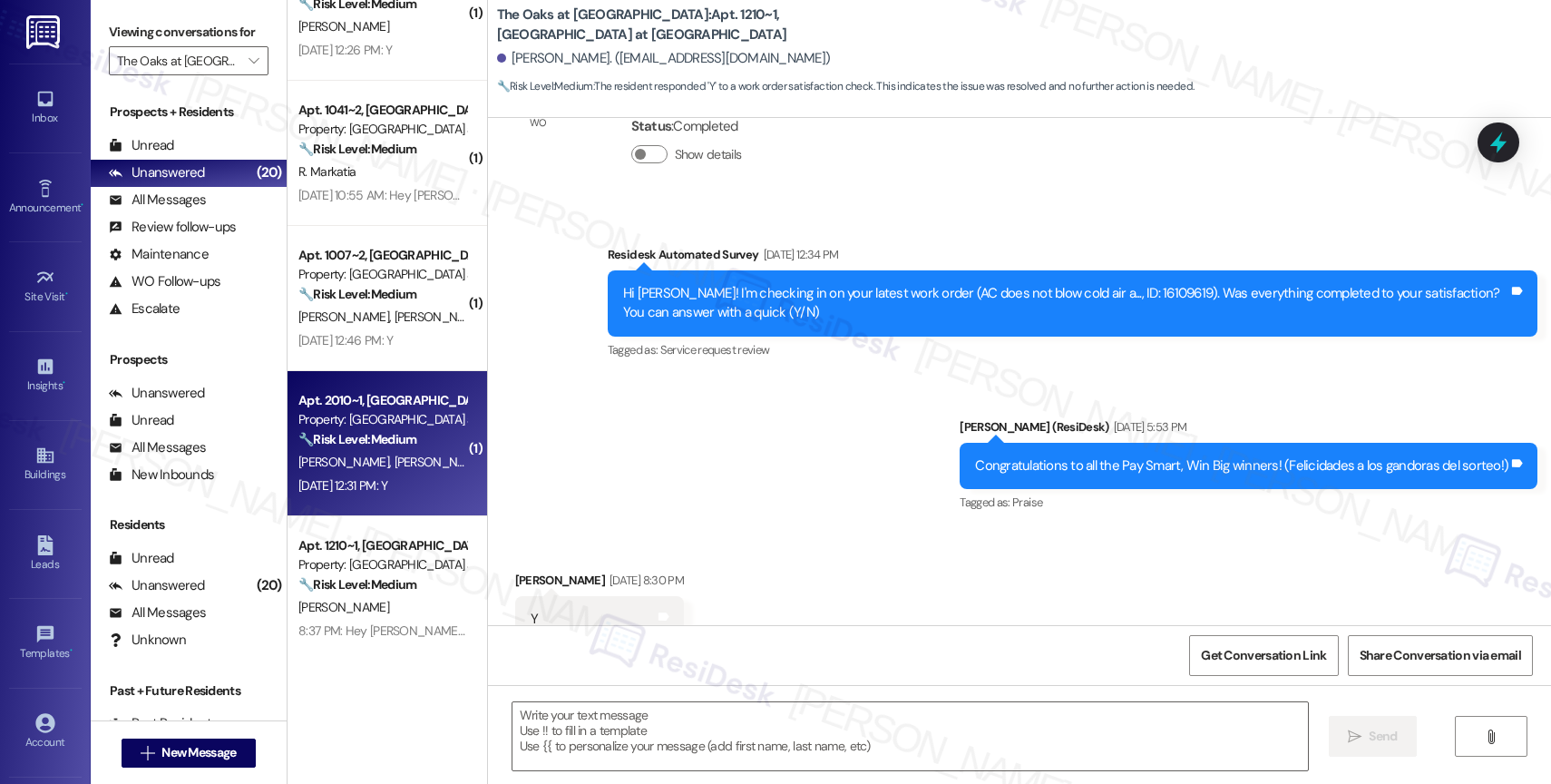
type textarea "Fetching suggested responses. Please feel free to read through the conversation…"
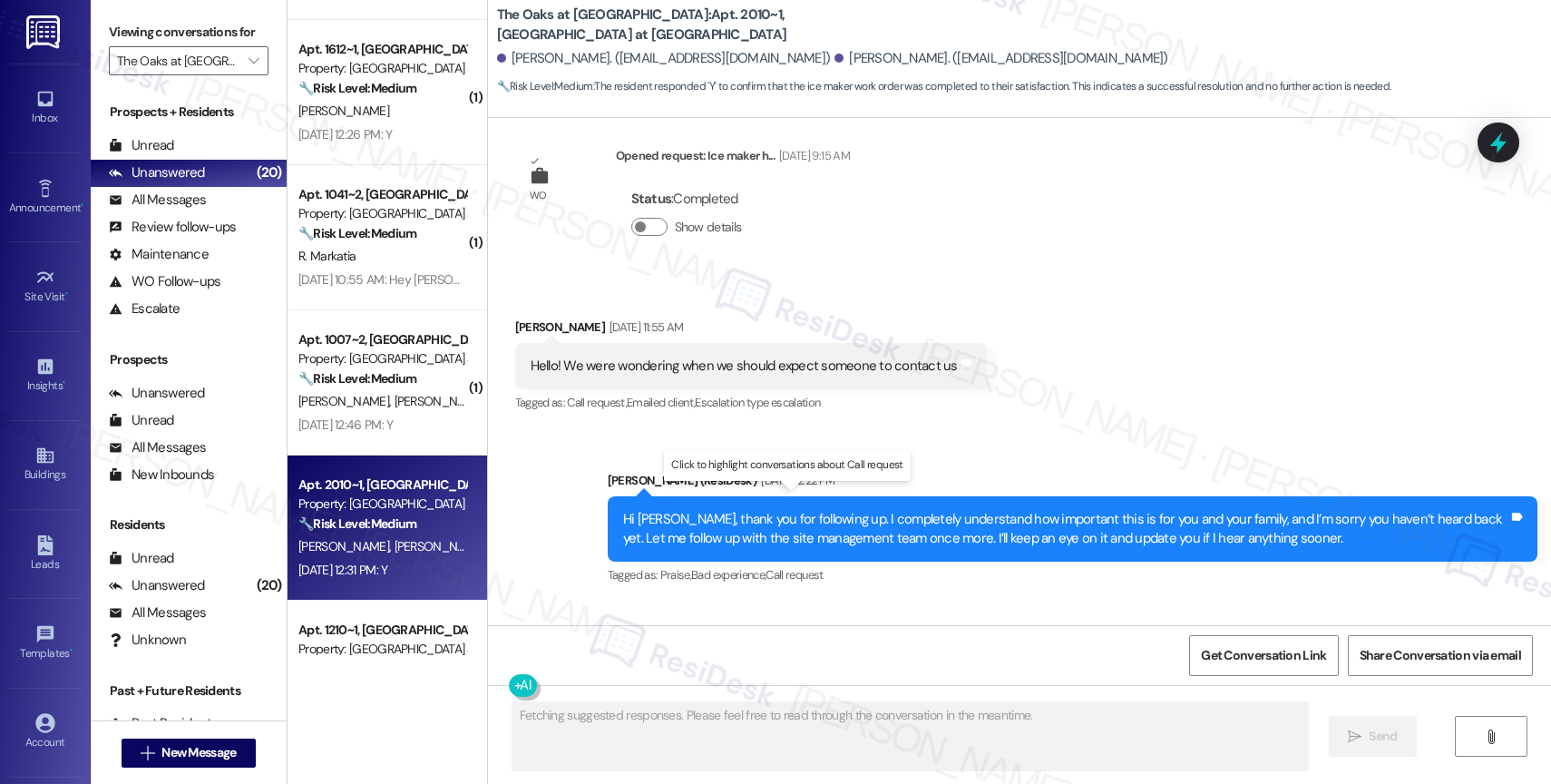
scroll to position [16693, 0]
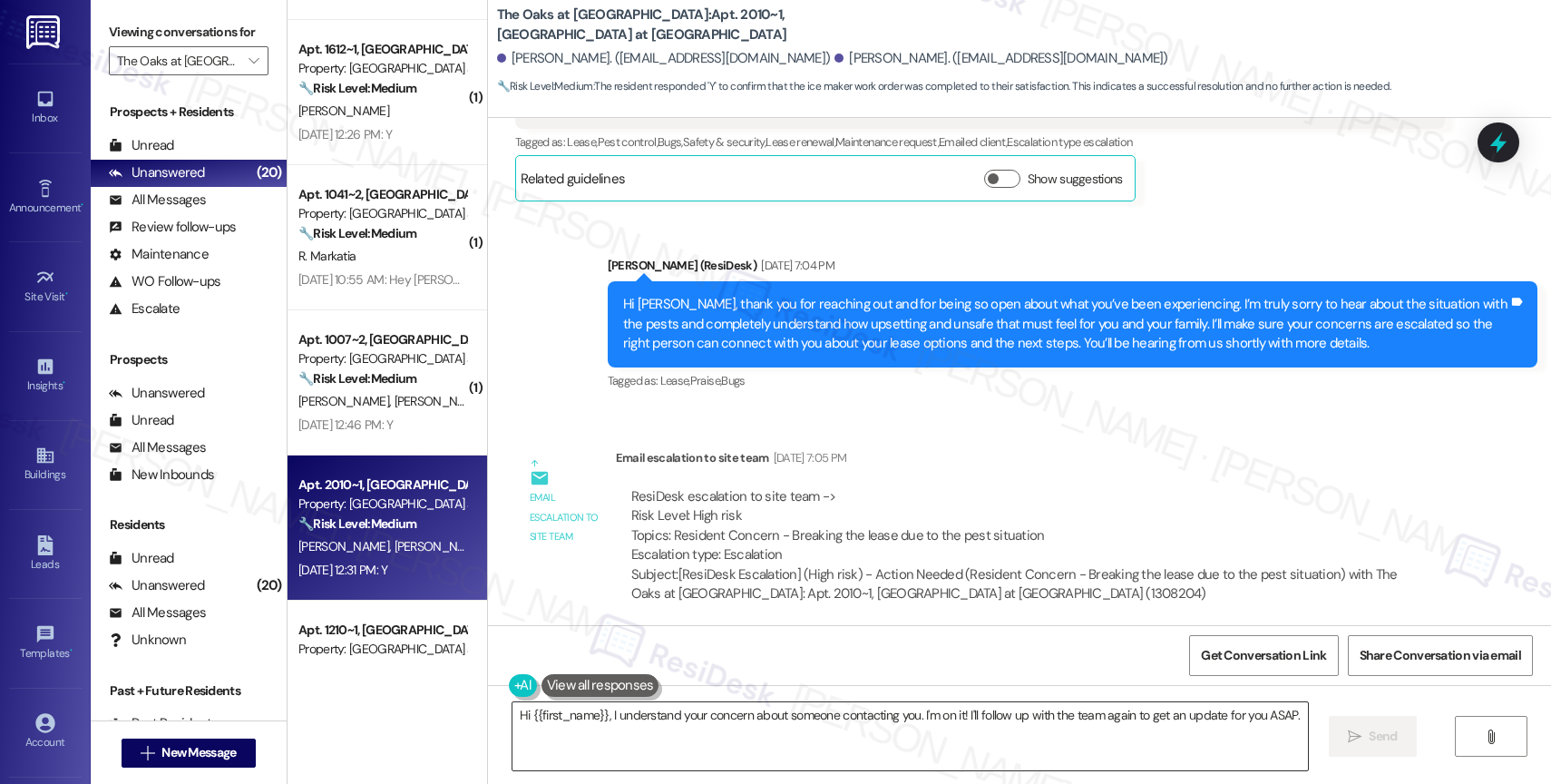
click at [597, 735] on textarea "Hi {{first_name}}, I understand your concern about someone contacting you. I'm …" at bounding box center [909, 736] width 795 height 68
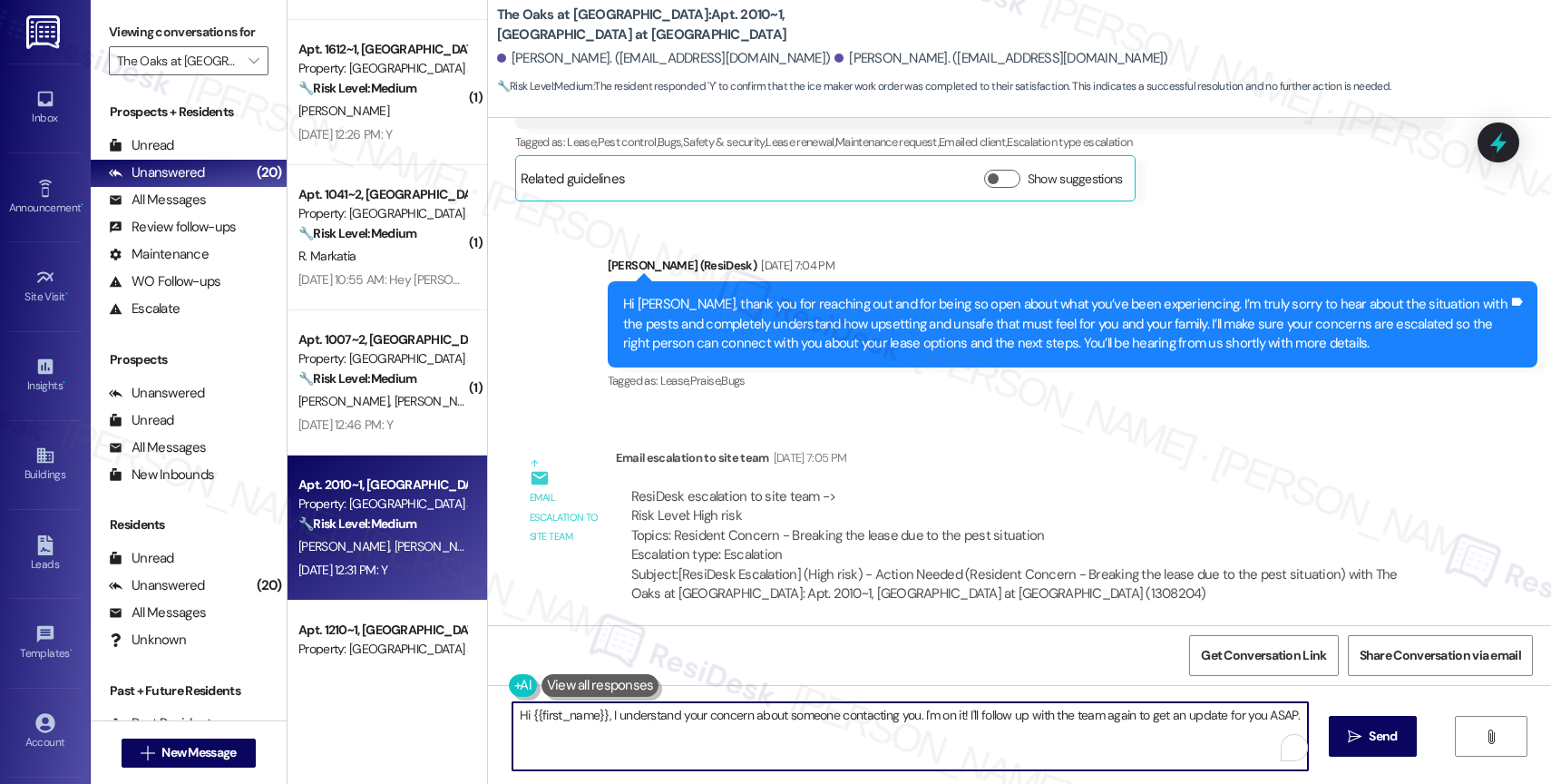
click at [597, 735] on textarea "Hi {{first_name}}, I understand your concern about someone contacting you. I'm …" at bounding box center [909, 736] width 795 height 68
paste textarea "hope you’re doing well! I’m sorry for the delay in getting back to you, and tha…"
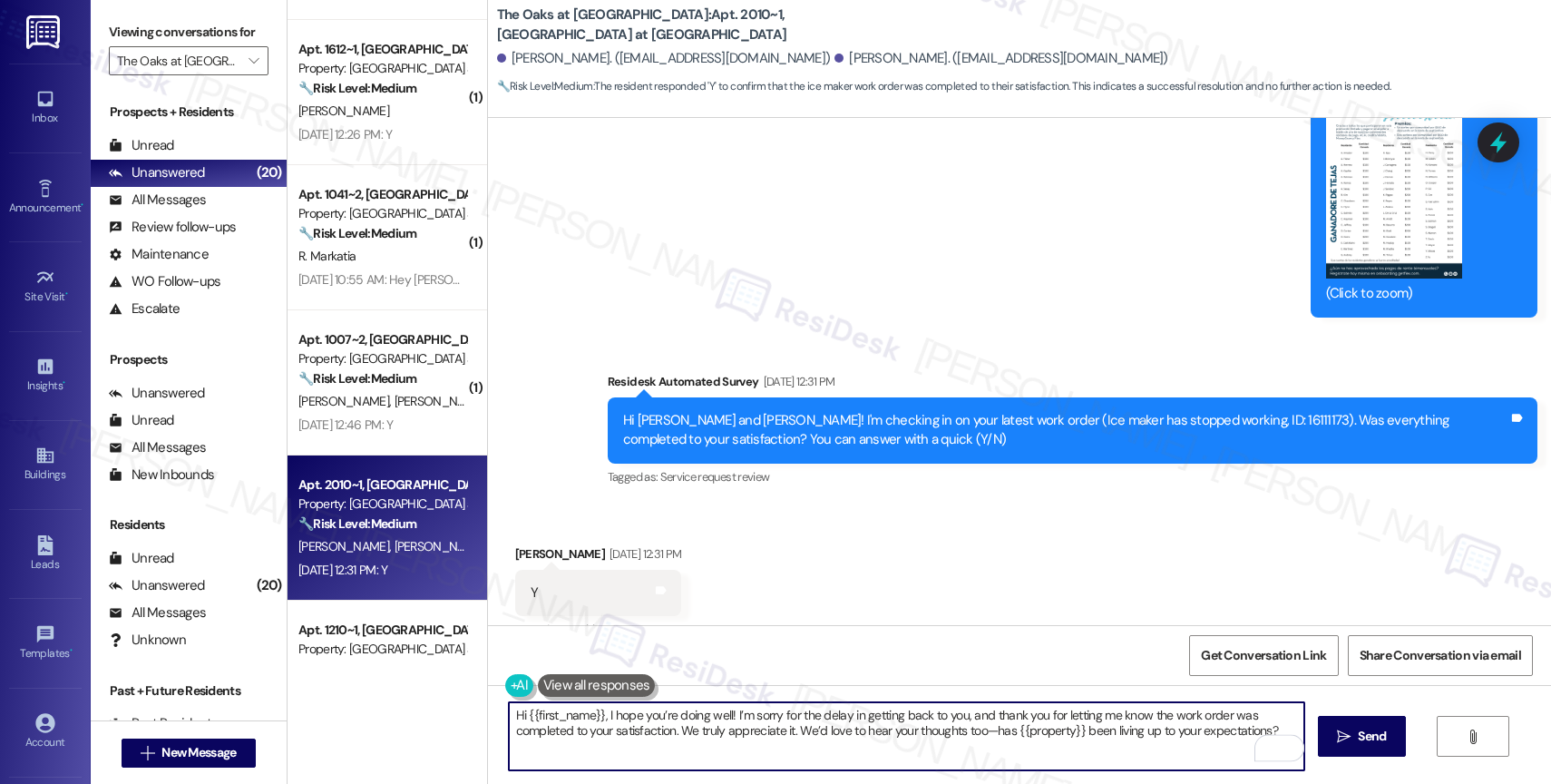
scroll to position [19070, 0]
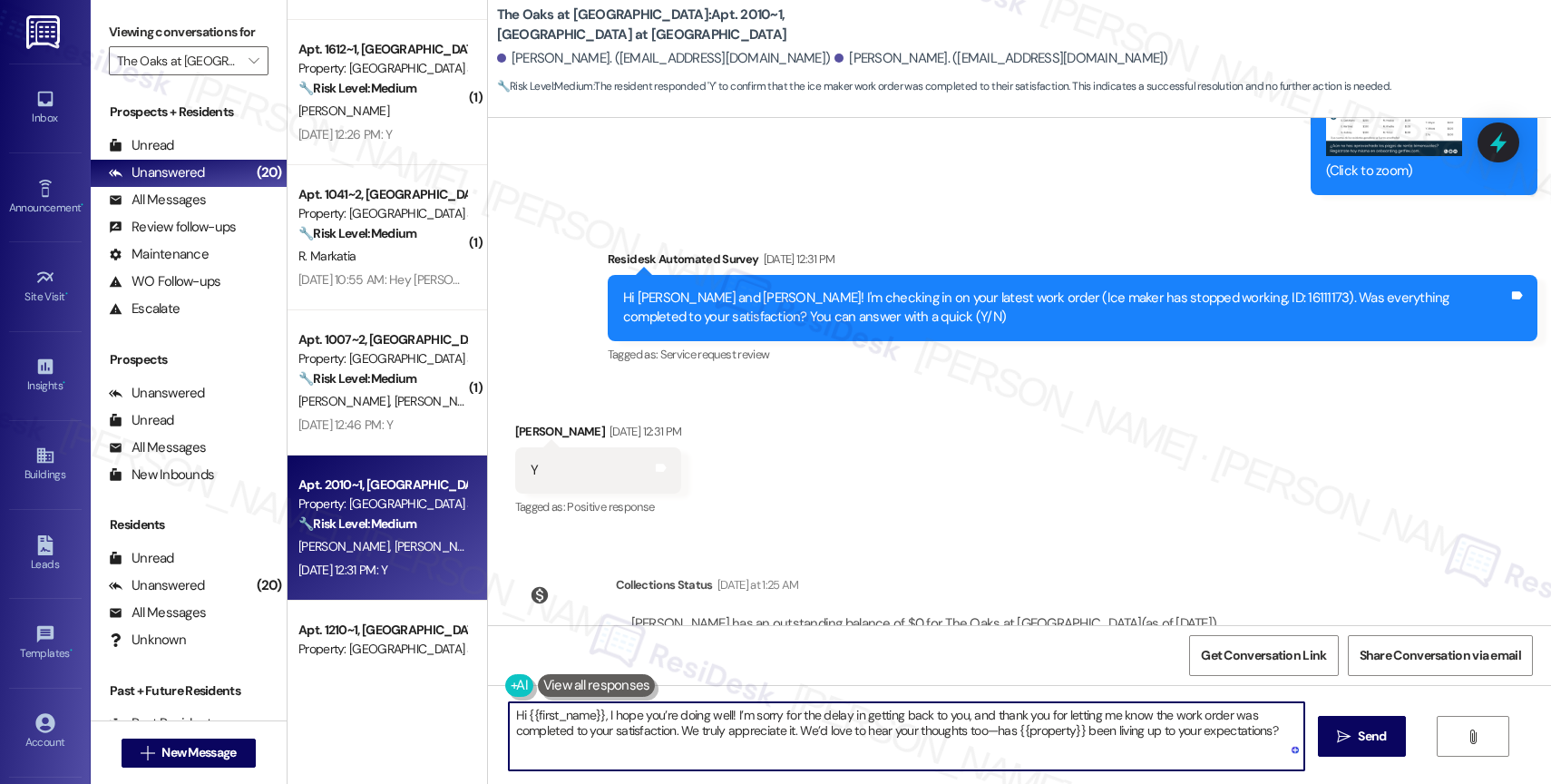
drag, startPoint x: 593, startPoint y: 715, endPoint x: 516, endPoint y: 712, distance: 77.1
click at [516, 712] on textarea "Hi {{first_name}}, I hope you’re doing well! I’m sorry for the delay in getting…" at bounding box center [906, 736] width 795 height 68
click at [1157, 731] on textarea "Hi Brandon, I hope you’re doing well! I’m sorry for the delay in getting back t…" at bounding box center [906, 736] width 795 height 68
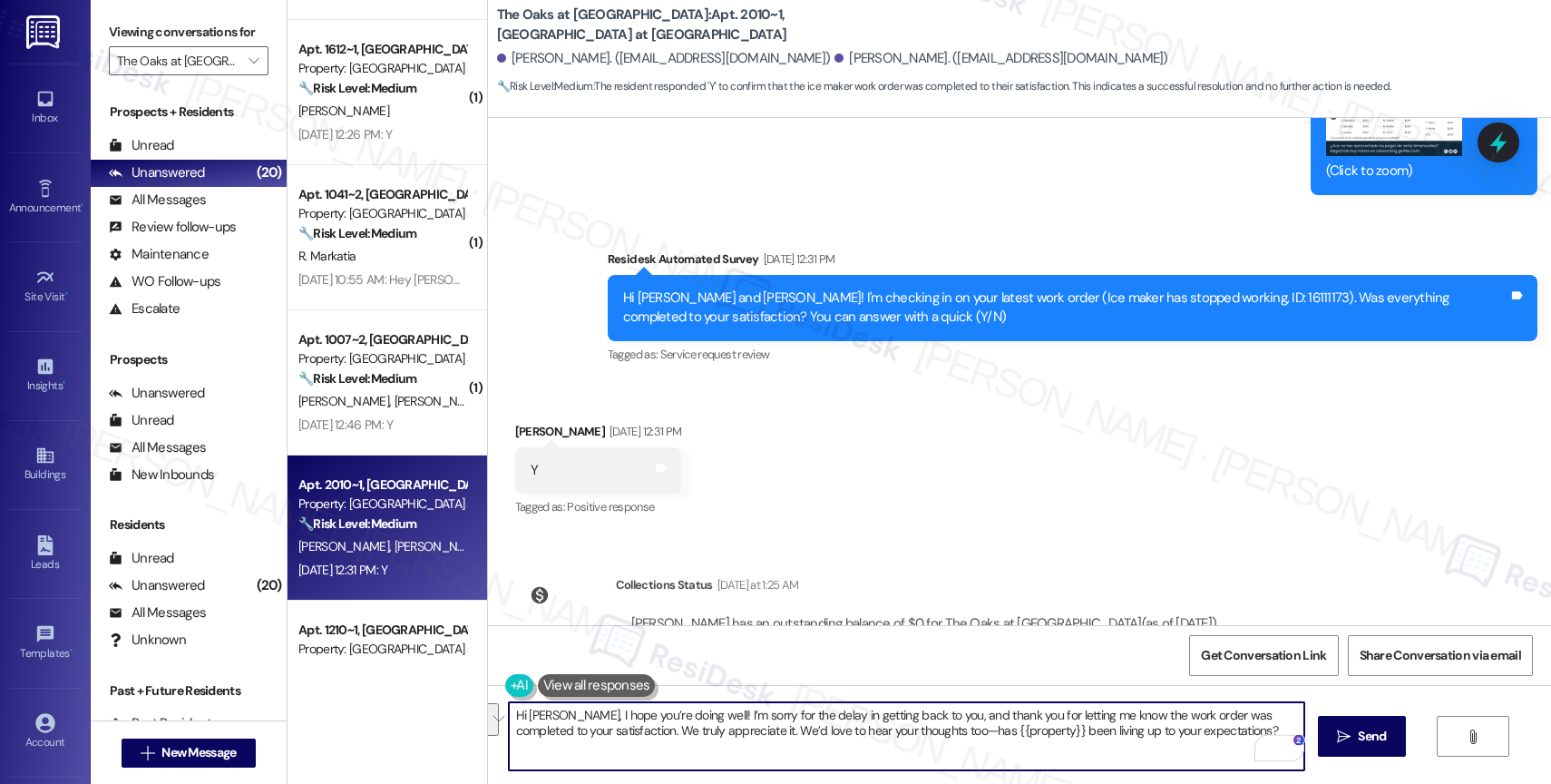
type textarea "Hi Brandon, I hope you’re doing well! I’m sorry for the delay in getting back t…"
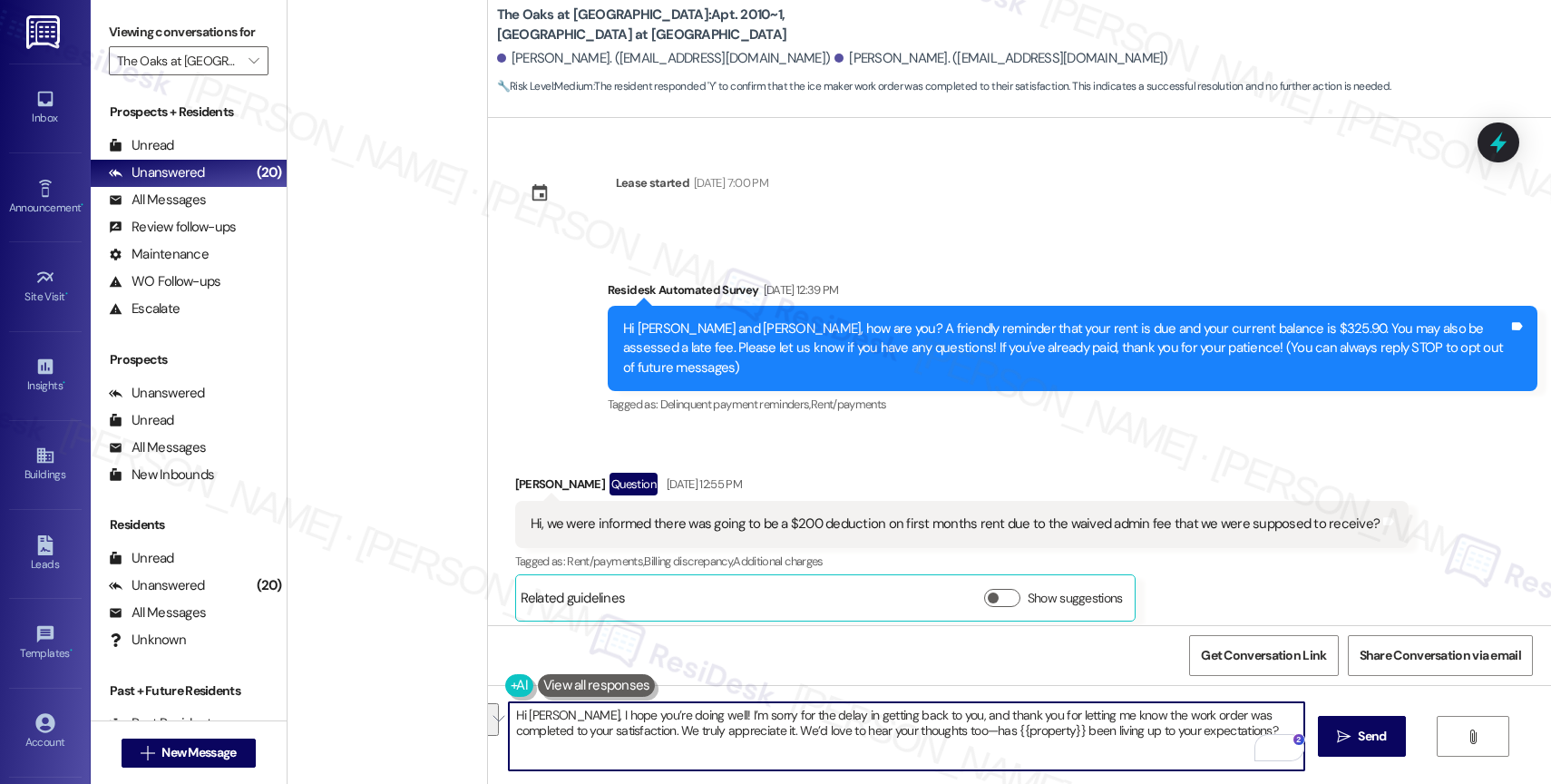
scroll to position [19070, 0]
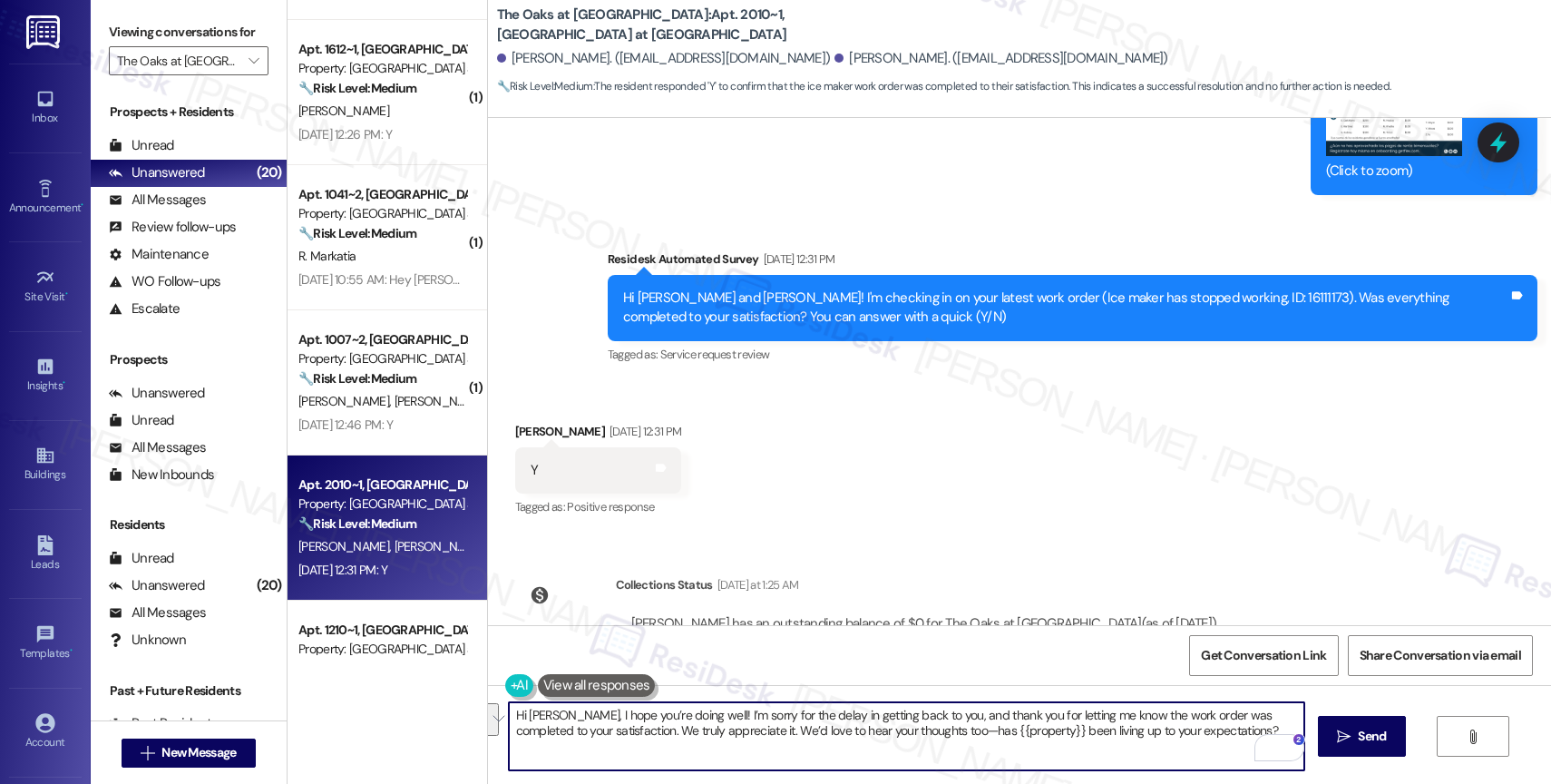
click at [659, 737] on textarea "Hi [PERSON_NAME], I hope you’re doing well! I’m sorry for the delay in getting …" at bounding box center [906, 736] width 795 height 68
click at [659, 737] on textarea "Hi Brandon, I hope you’re doing well! I’m sorry for the delay in getting back t…" at bounding box center [906, 736] width 795 height 68
paste textarea "{{first_name}}, I hope you’re doing well! I’m sorry for the delay in getting ba…"
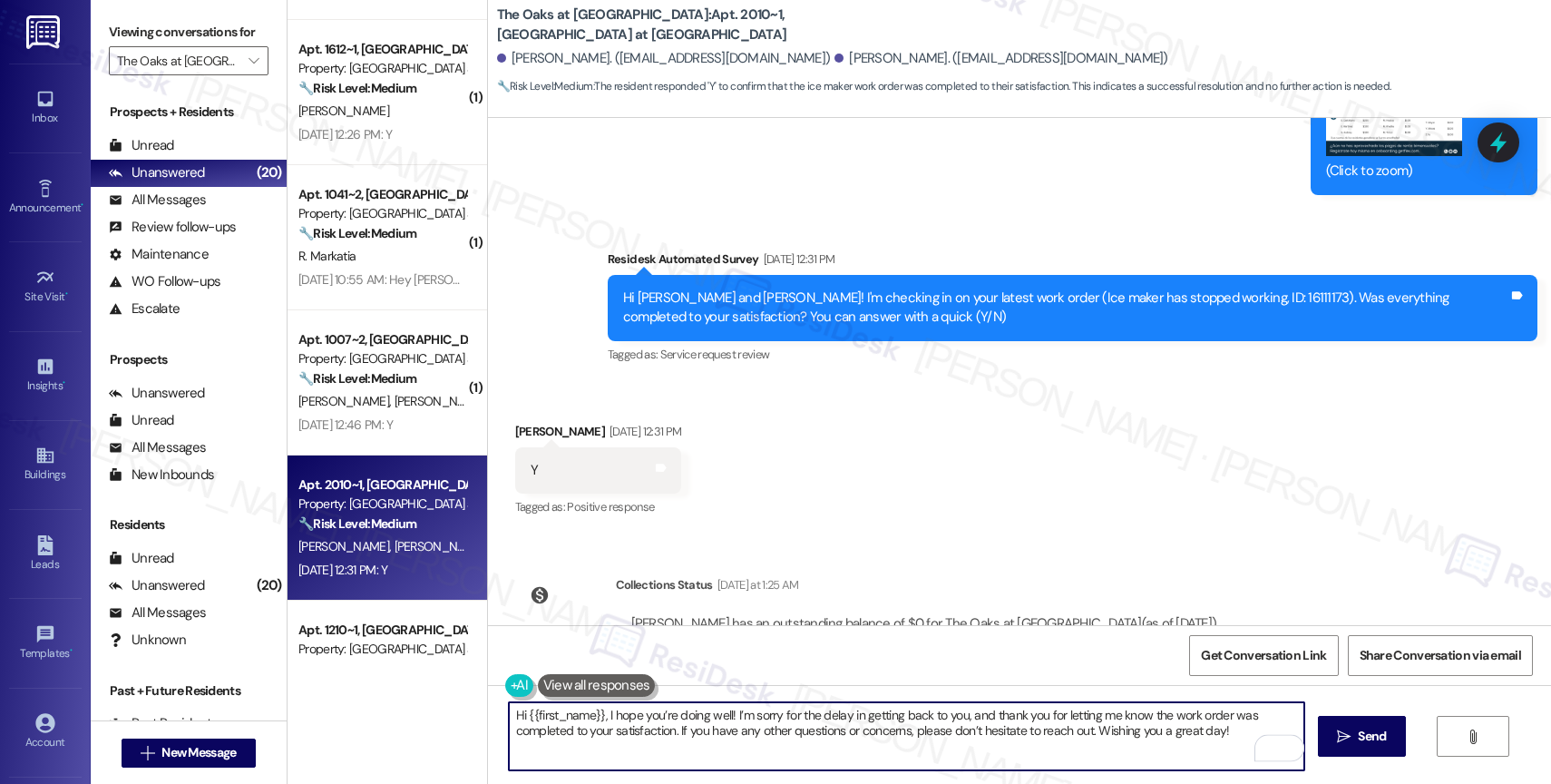
drag, startPoint x: 575, startPoint y: 714, endPoint x: 616, endPoint y: 709, distance: 41.3
click at [515, 710] on textarea "Hi {{first_name}}, I hope you’re doing well! I’m sorry for the delay in getting…" at bounding box center [906, 736] width 795 height 68
click at [965, 728] on textarea "Hi Brandon, I hope you’re doing well! I’m sorry for the delay in getting back t…" at bounding box center [906, 736] width 795 height 68
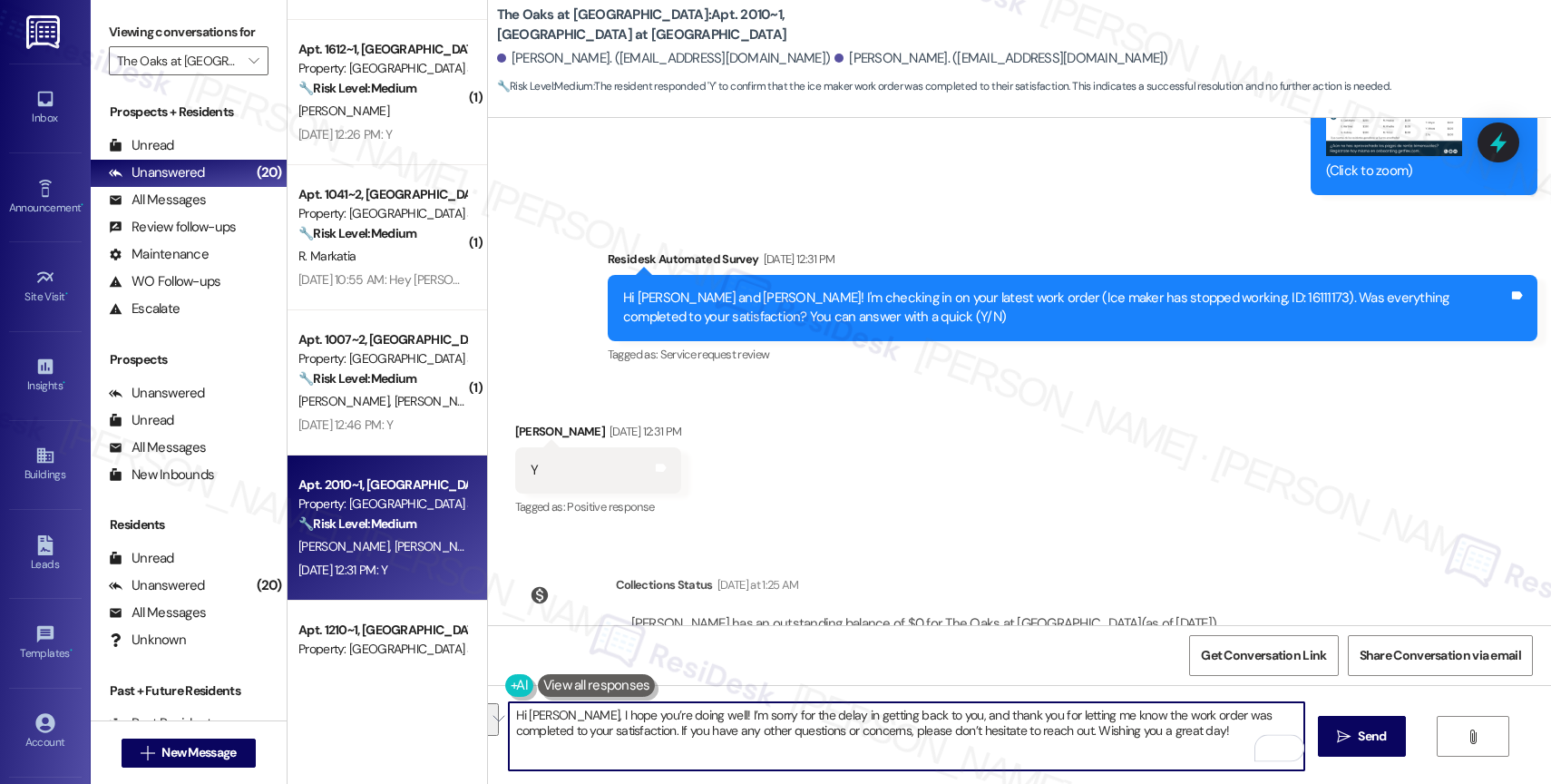
drag, startPoint x: 1185, startPoint y: 752, endPoint x: 1132, endPoint y: 737, distance: 55.1
click at [1185, 751] on textarea "Hi Brandon, I hope you’re doing well! I’m sorry for the delay in getting back t…" at bounding box center [906, 736] width 795 height 68
drag, startPoint x: 1115, startPoint y: 726, endPoint x: 1233, endPoint y: 736, distance: 118.4
click at [1233, 736] on textarea "Hi Brandon, I hope you’re doing well! I’m sorry for the delay in getting back t…" at bounding box center [906, 736] width 795 height 68
type textarea "Hi Brandon, I hope you’re doing well! I’m sorry for the delay in getting back t…"
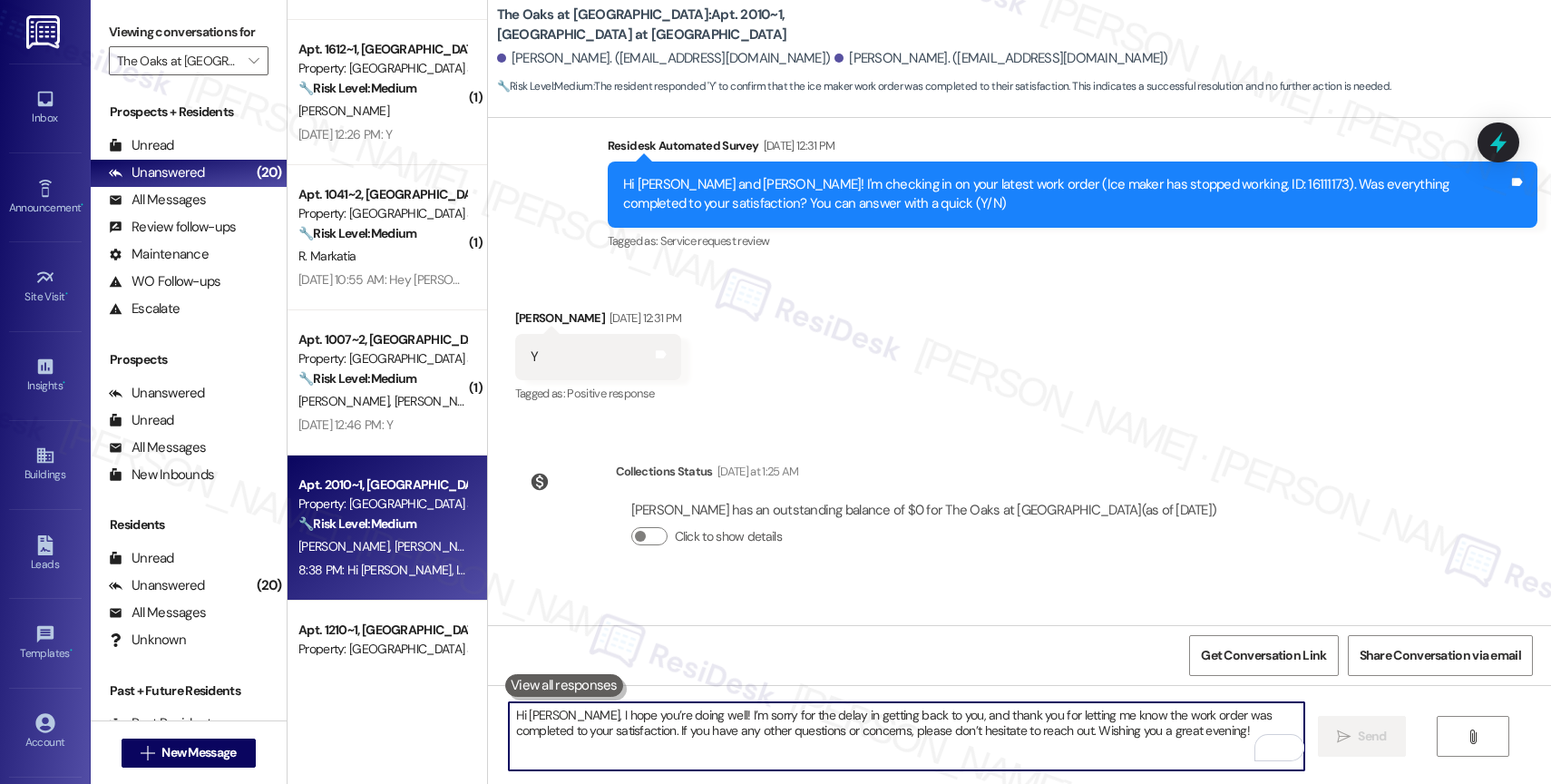
scroll to position [19216, 0]
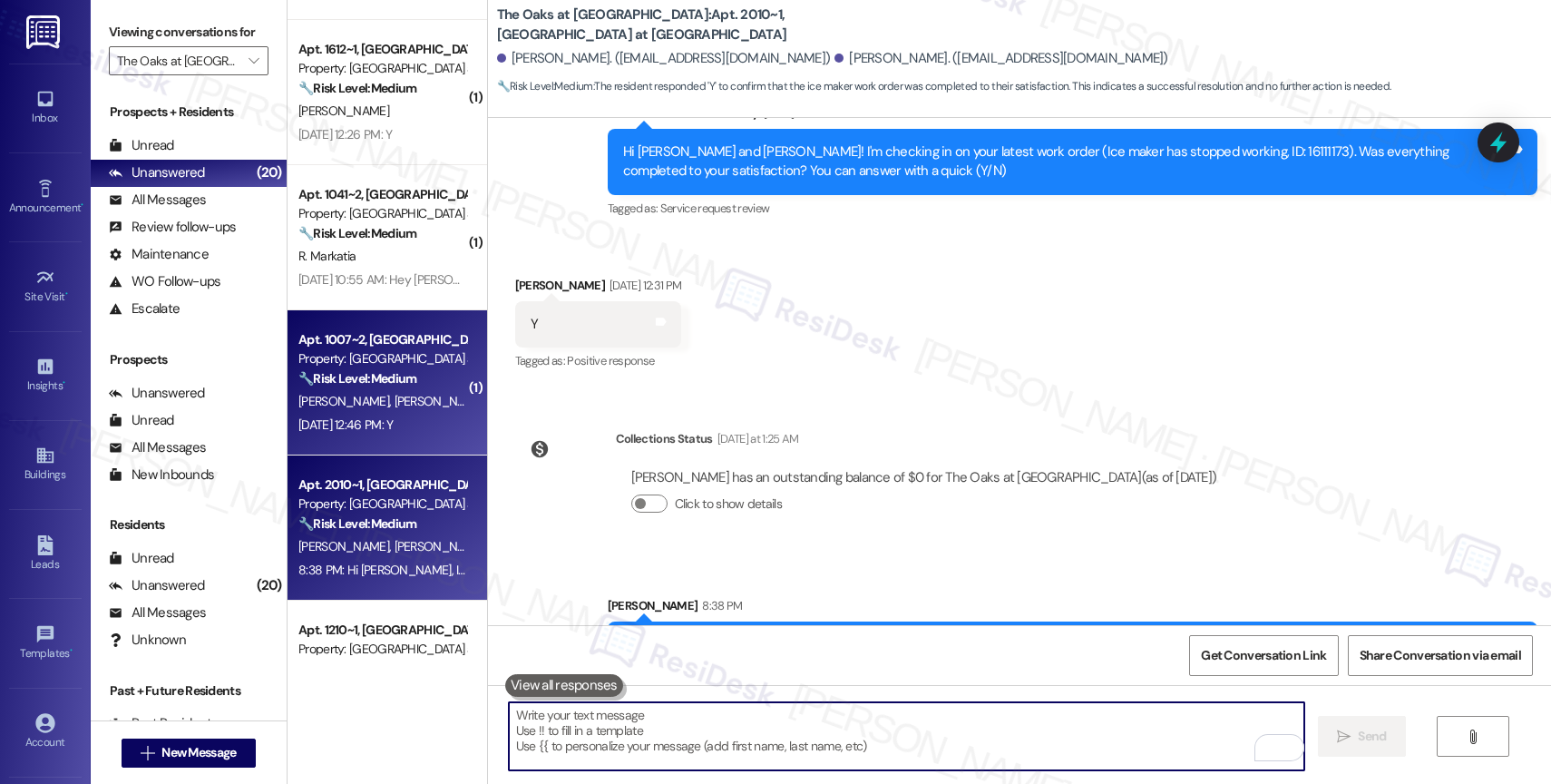
click at [374, 384] on strong "🔧 Risk Level: Medium" at bounding box center [357, 377] width 118 height 16
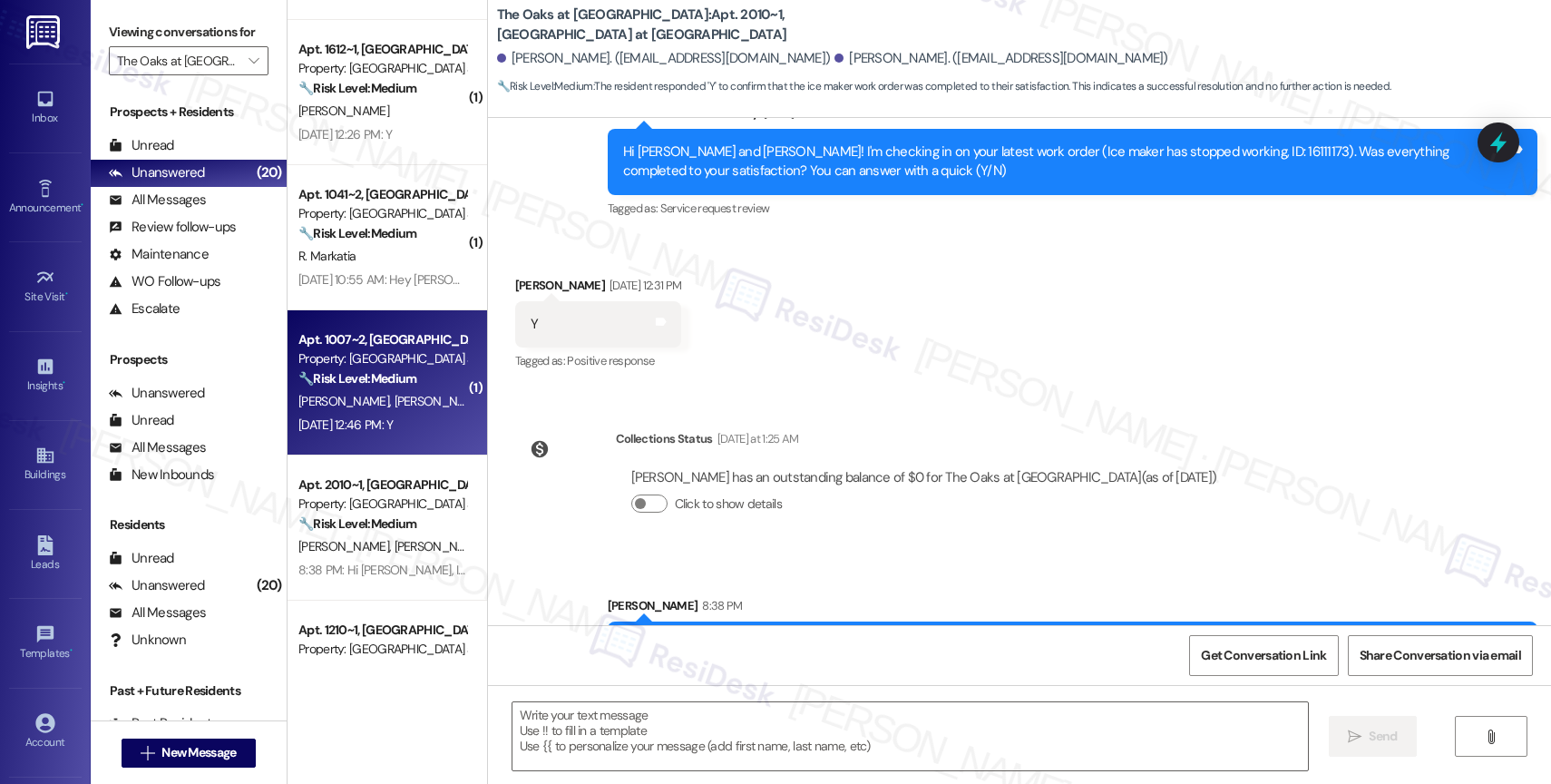
type textarea "Fetching suggested responses. Please feel free to read through the conversation…"
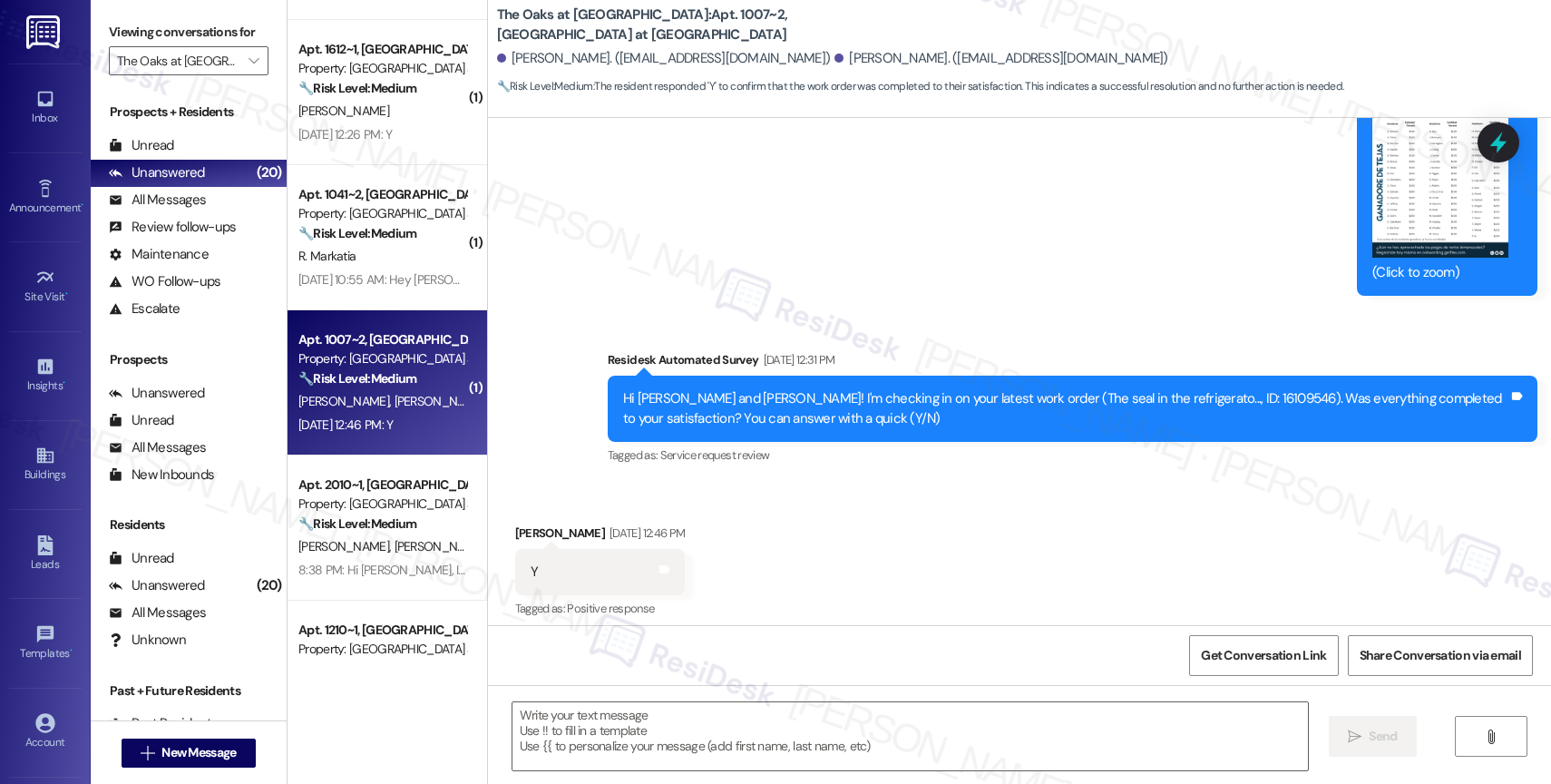
type textarea "Fetching suggested responses. Please feel free to read through the conversation…"
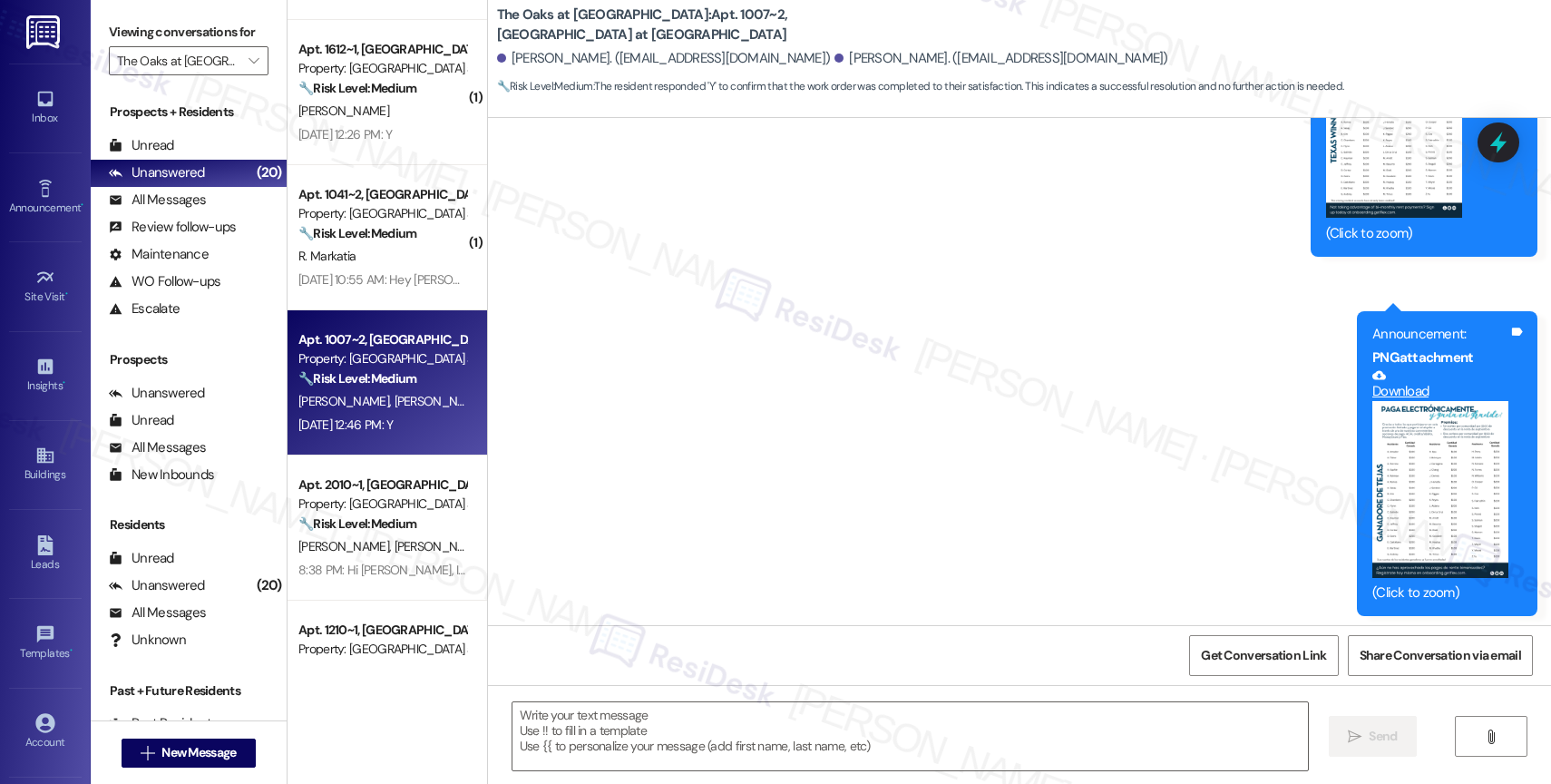
scroll to position [5324, 0]
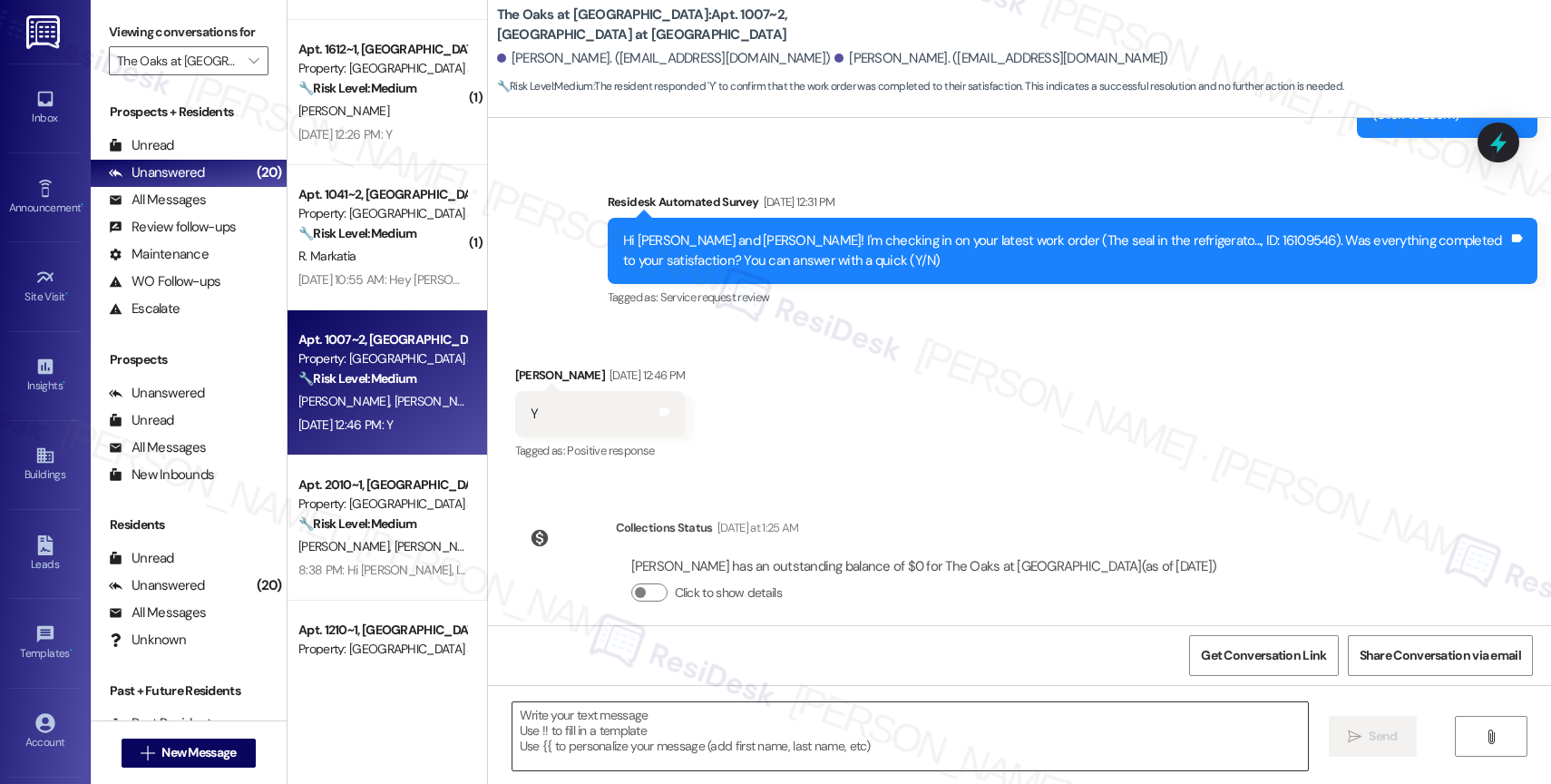
click at [638, 738] on textarea at bounding box center [909, 736] width 795 height 68
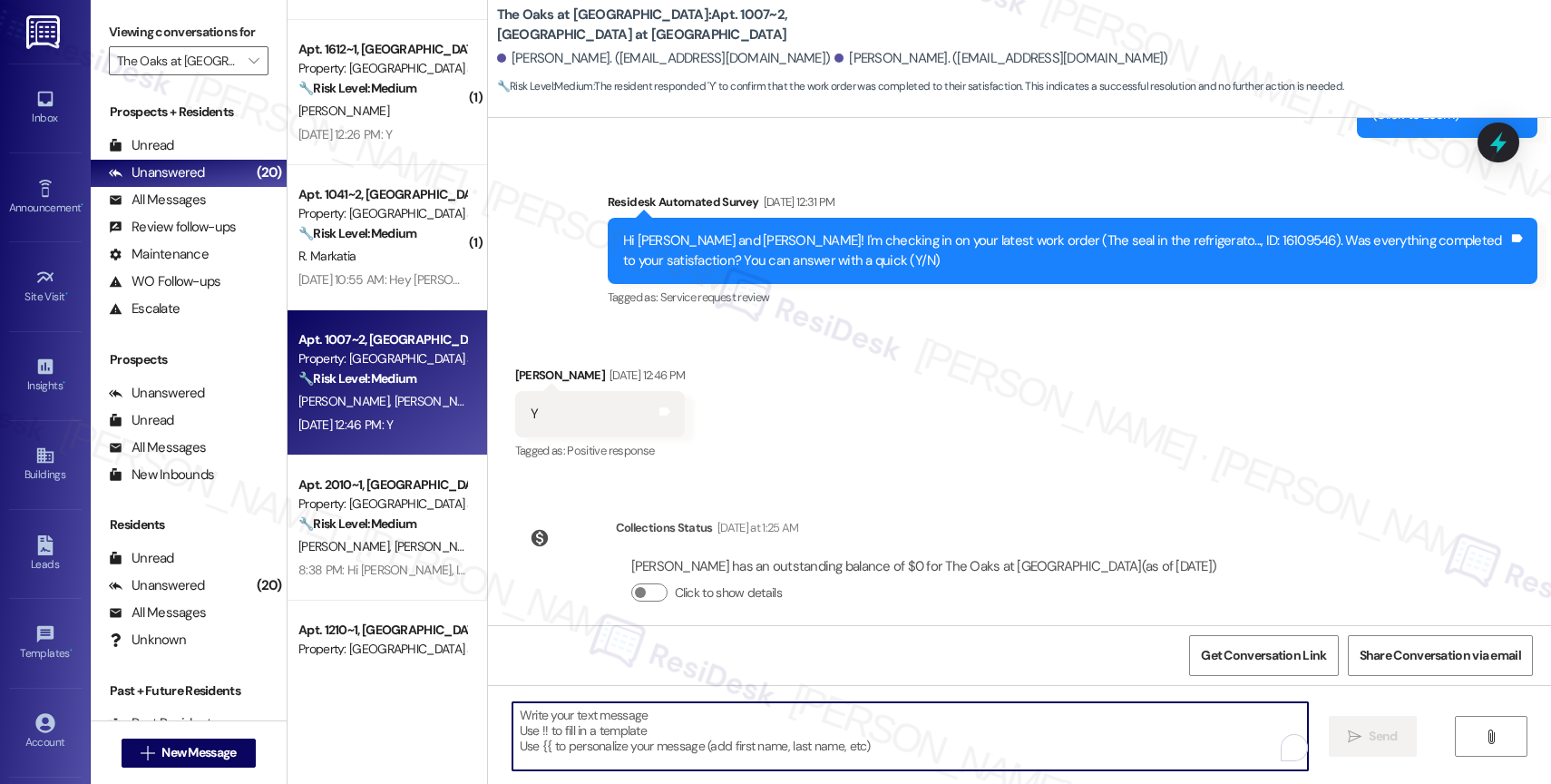
paste textarea "Hi {{first_name}}, I hope you’re doing well! I’m sorry for the delay in getting…"
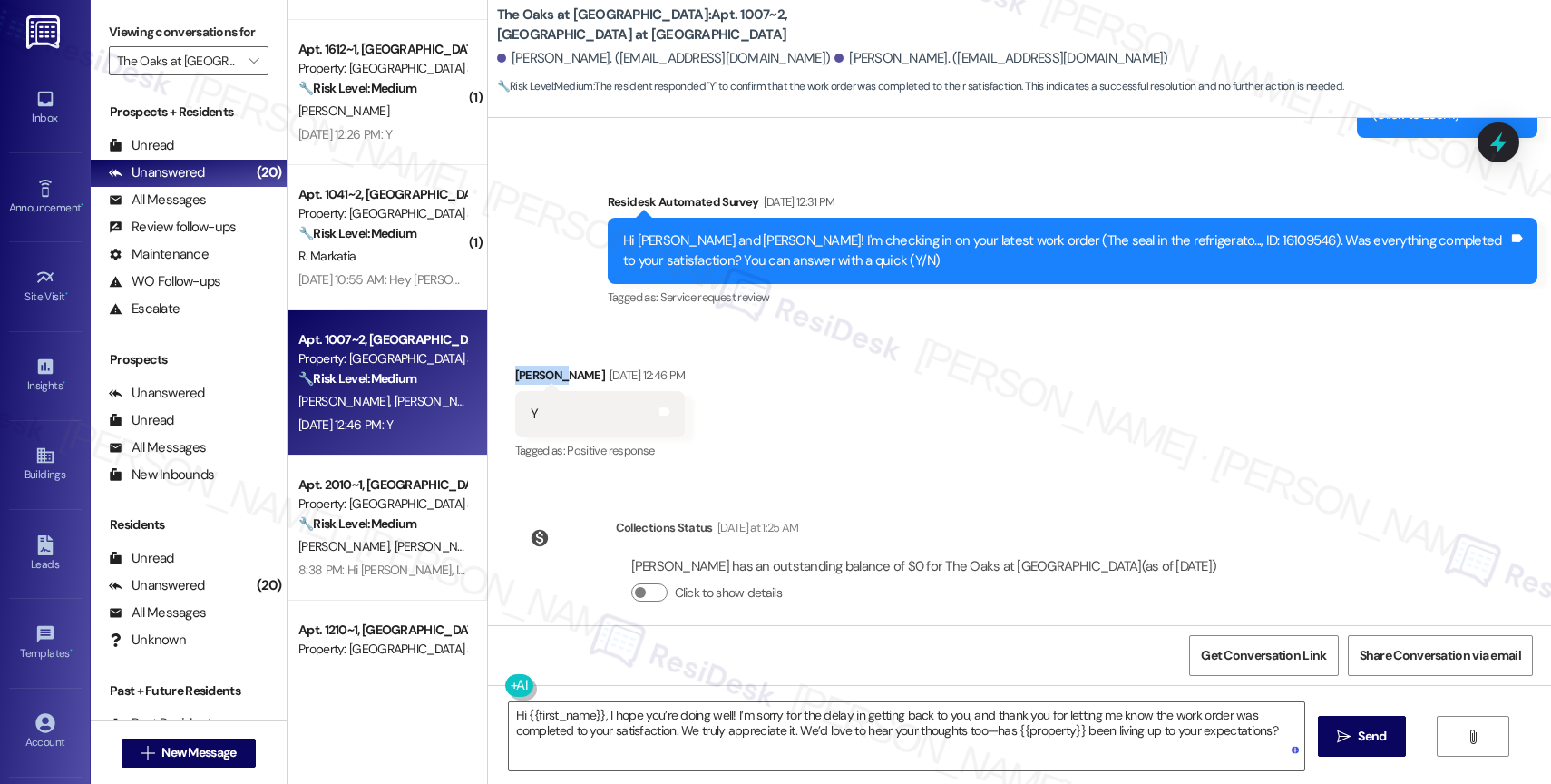
drag, startPoint x: 535, startPoint y: 352, endPoint x: 488, endPoint y: 348, distance: 47.2
click at [502, 352] on div "Received via SMS Phillida Anbudurai Aug 29, 2025 at 12:46 PM Y Tags and notes T…" at bounding box center [600, 414] width 198 height 126
copy div "Phillida"
click at [573, 720] on textarea "Hi {{first_name}}, I hope you’re doing well! I’m sorry for the delay in getting…" at bounding box center [906, 736] width 795 height 68
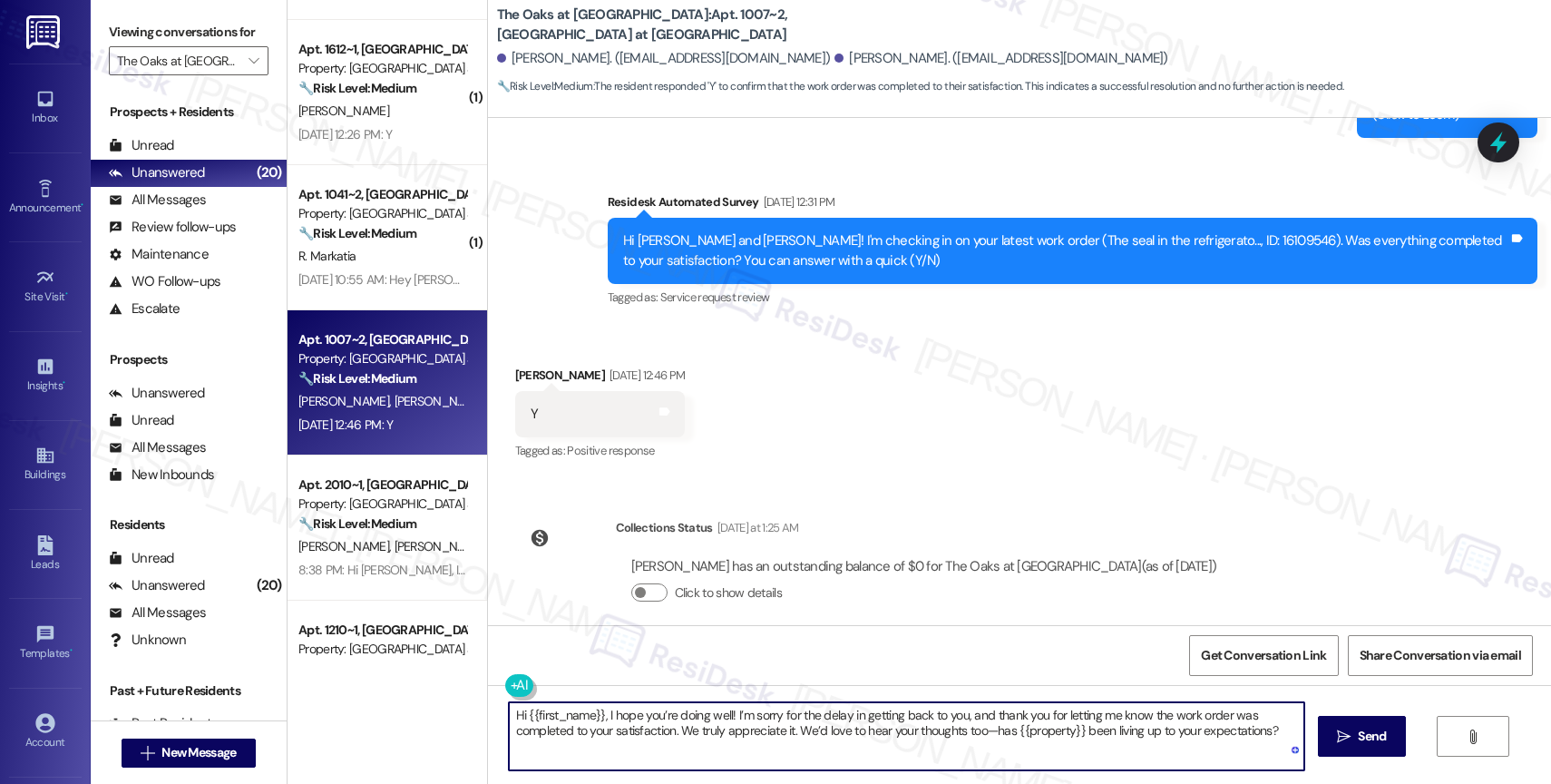
drag, startPoint x: 514, startPoint y: 709, endPoint x: 593, endPoint y: 710, distance: 79.0
click at [593, 710] on textarea "Hi {{first_name}}, I hope you’re doing well! I’m sorry for the delay in getting…" at bounding box center [906, 736] width 795 height 68
paste textarea "Phillida"
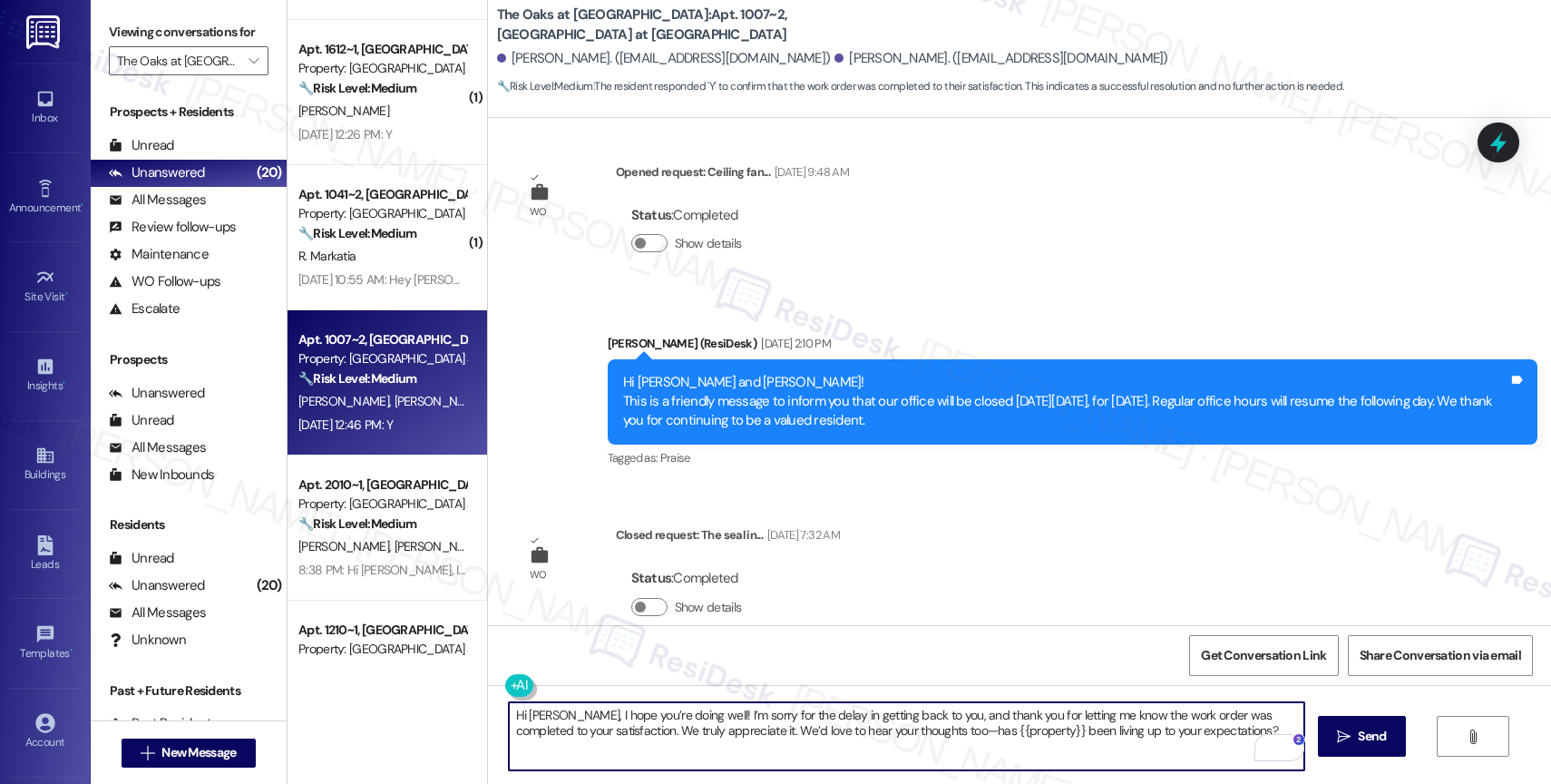
scroll to position [2685, 0]
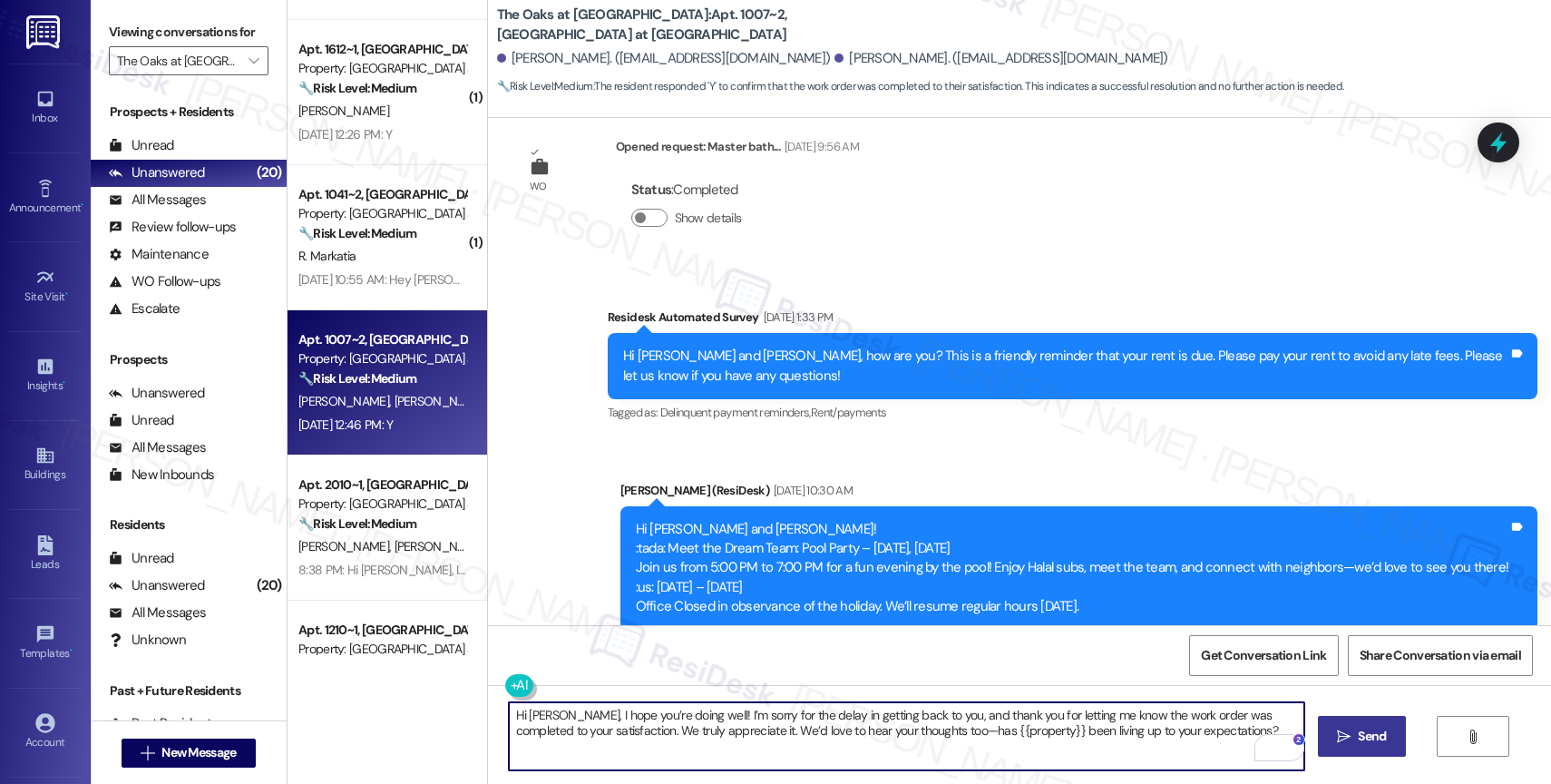
type textarea "Hi Phillida, I hope you’re doing well! I’m sorry for the delay in getting back …"
click at [1349, 730] on span " Send" at bounding box center [1361, 736] width 57 height 19
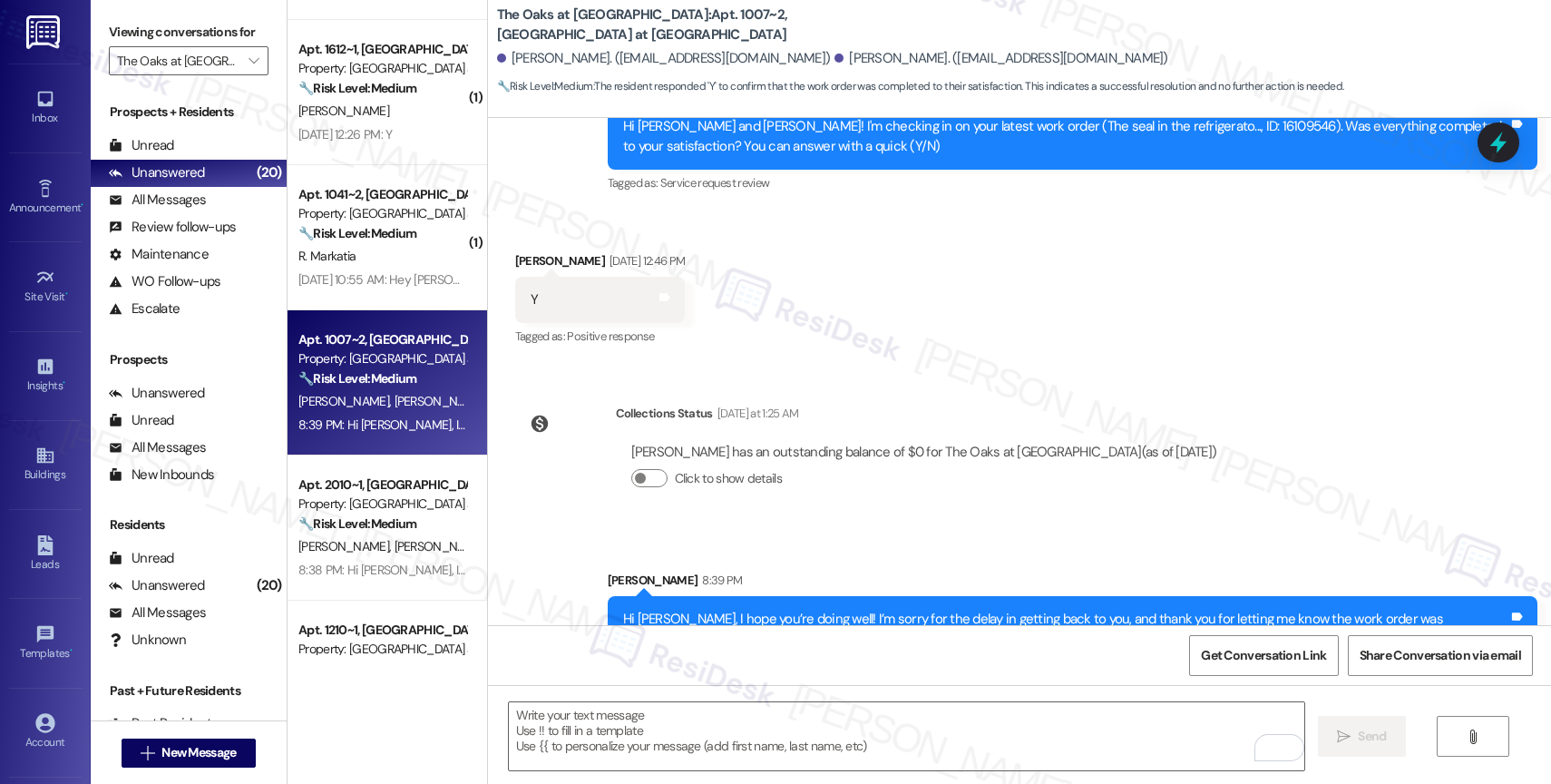
scroll to position [5470, 0]
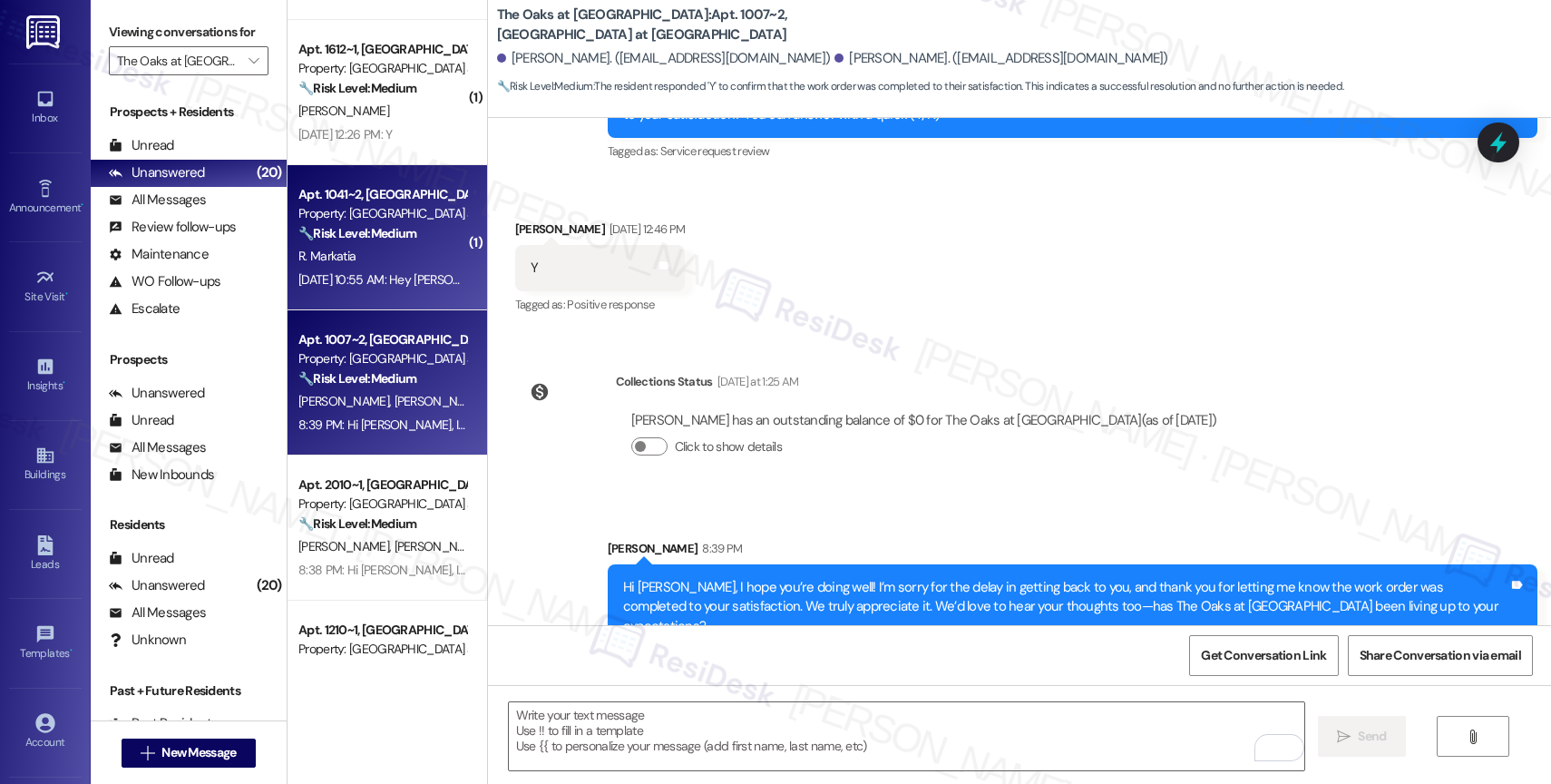
click at [357, 241] on div "🔧 Risk Level: Medium The resident reports a malfunctioning dishwasher. This is …" at bounding box center [382, 233] width 168 height 19
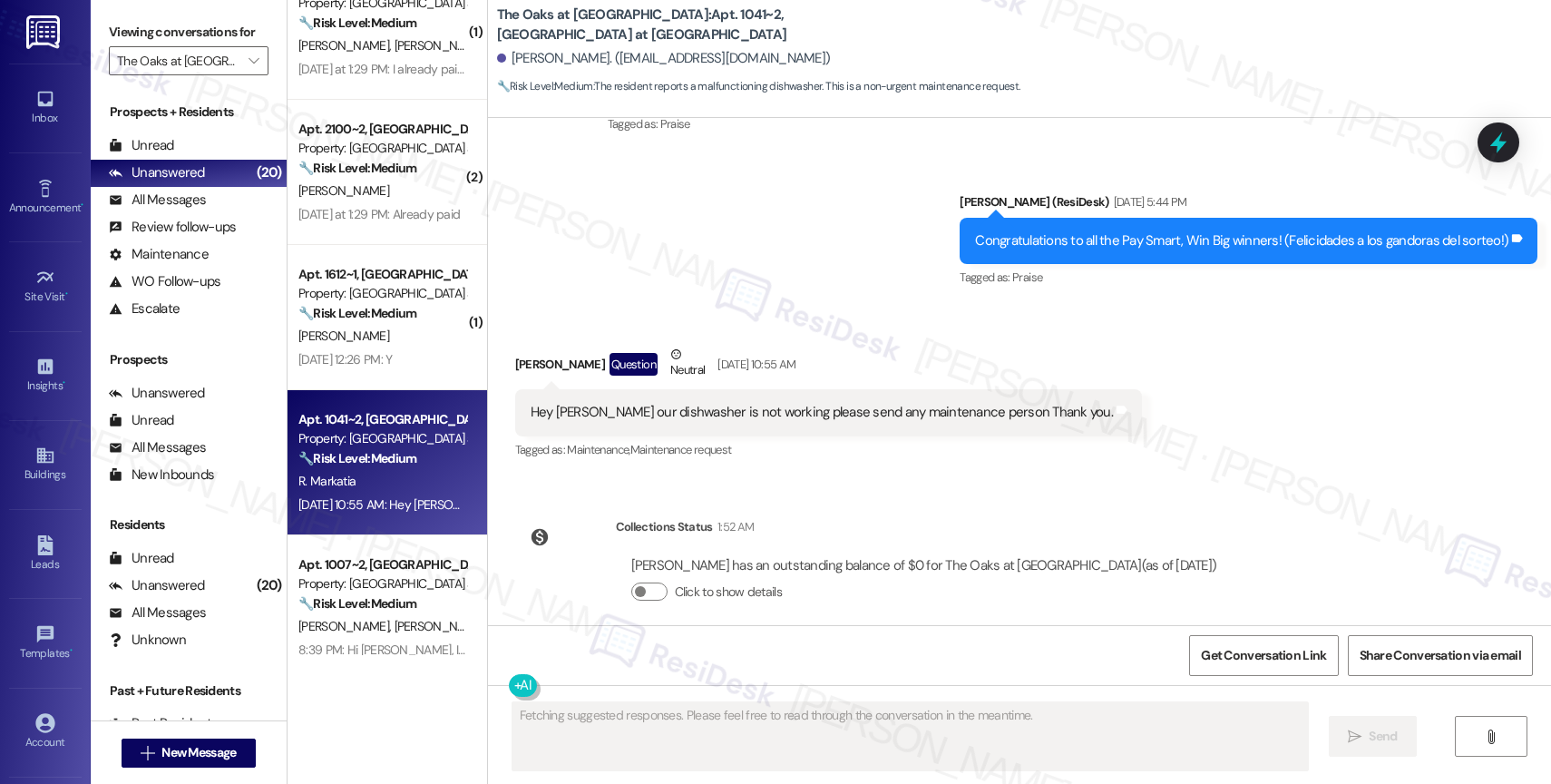
scroll to position [1600, 0]
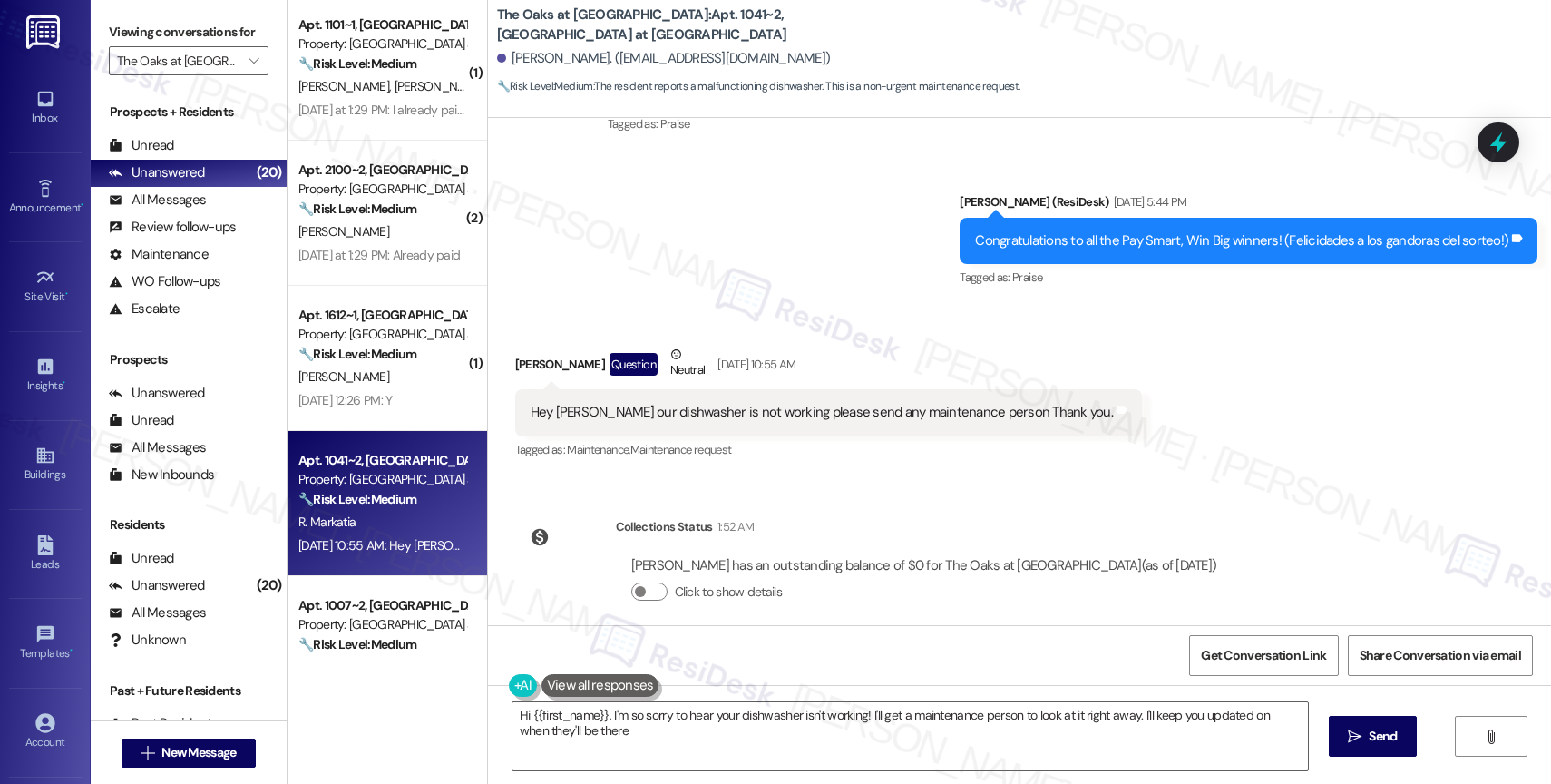
type textarea "Hi {{first_name}}, I'm so sorry to hear your dishwasher isn't working! I'll get…"
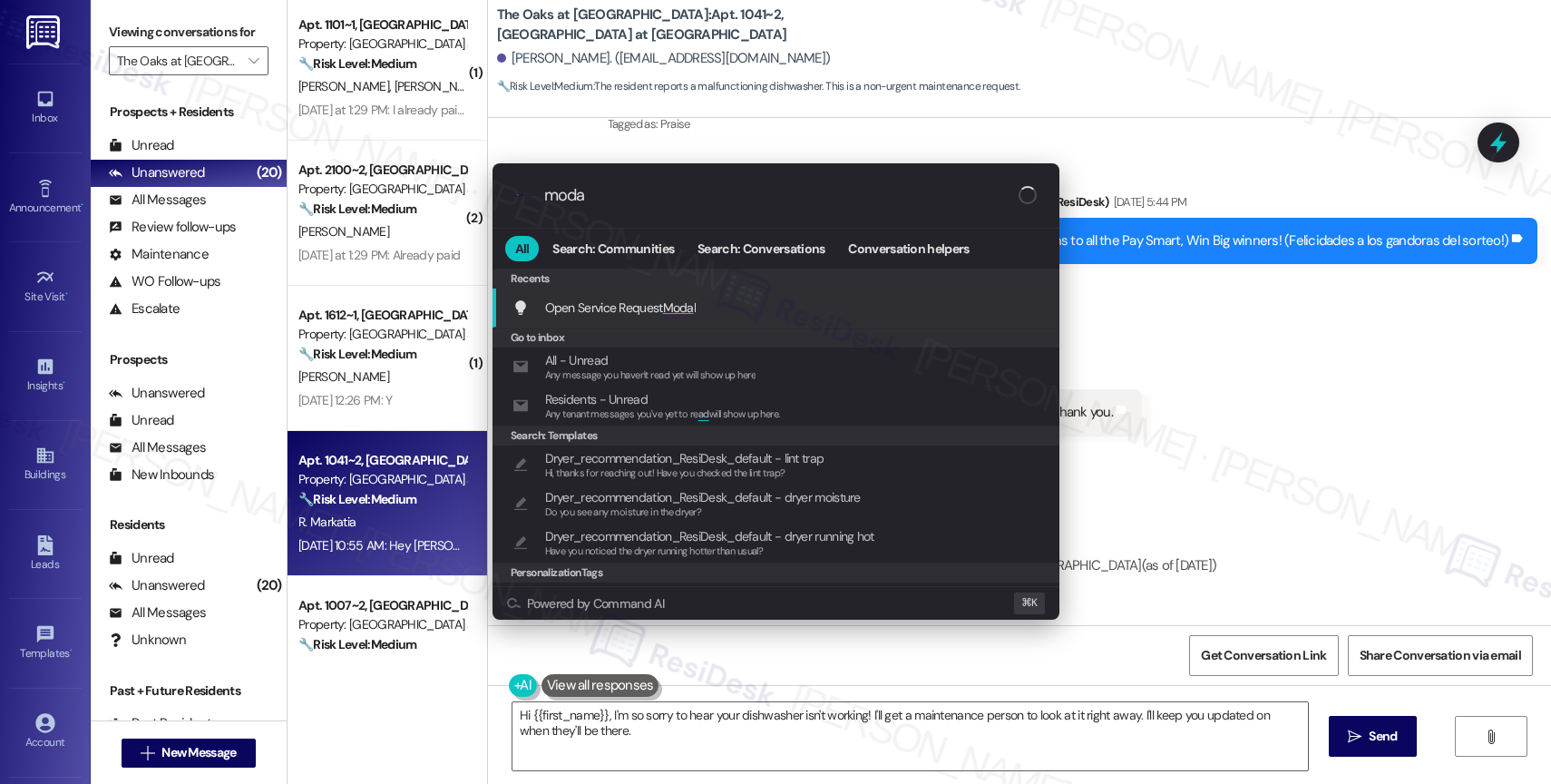
type input "modal"
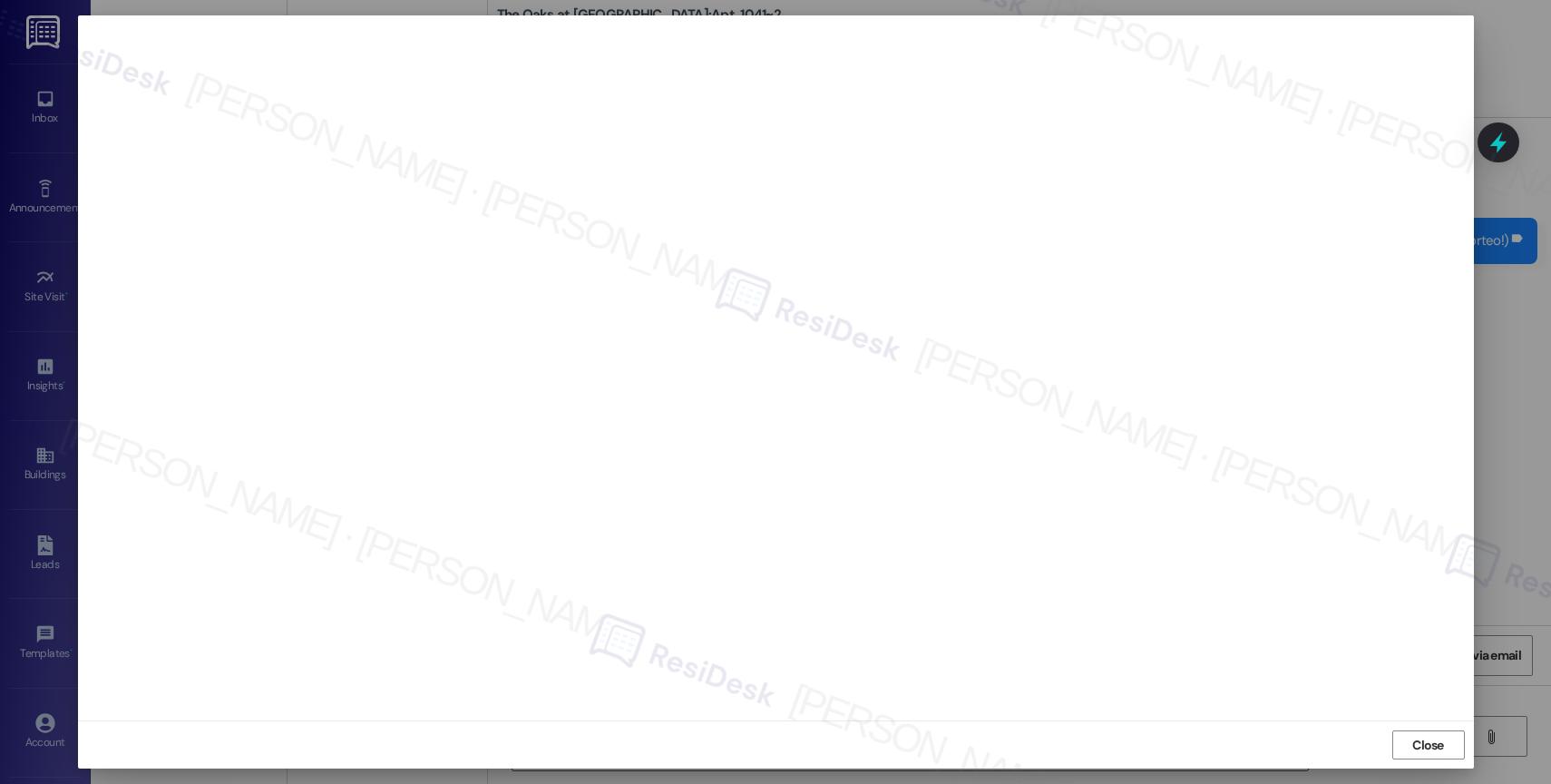
click at [1422, 738] on span "Close" at bounding box center [1427, 745] width 31 height 19
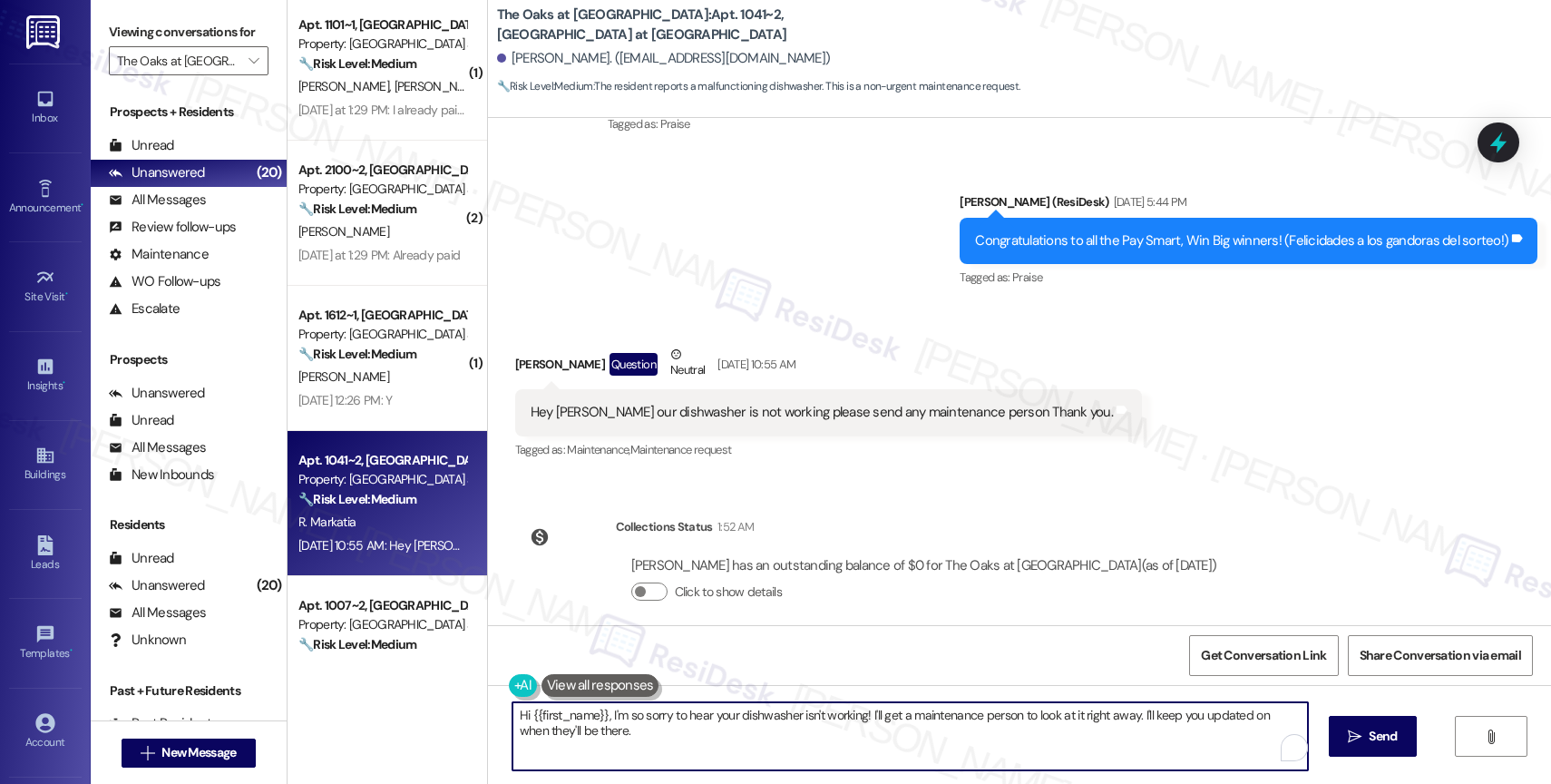
click at [645, 725] on textarea "Hi {{first_name}}, I'm so sorry to hear your dishwasher isn't working! I'll get…" at bounding box center [909, 736] width 795 height 68
click at [798, 754] on textarea "Hi {{first_name}}, I'm so sorry to hear your dishwasher isn't working! I'll get…" at bounding box center [906, 736] width 795 height 68
click at [595, 713] on textarea "Hi {{first_name}}, I'm so sorry to hear your dishwasher isn't working! I'll get…" at bounding box center [906, 736] width 795 height 68
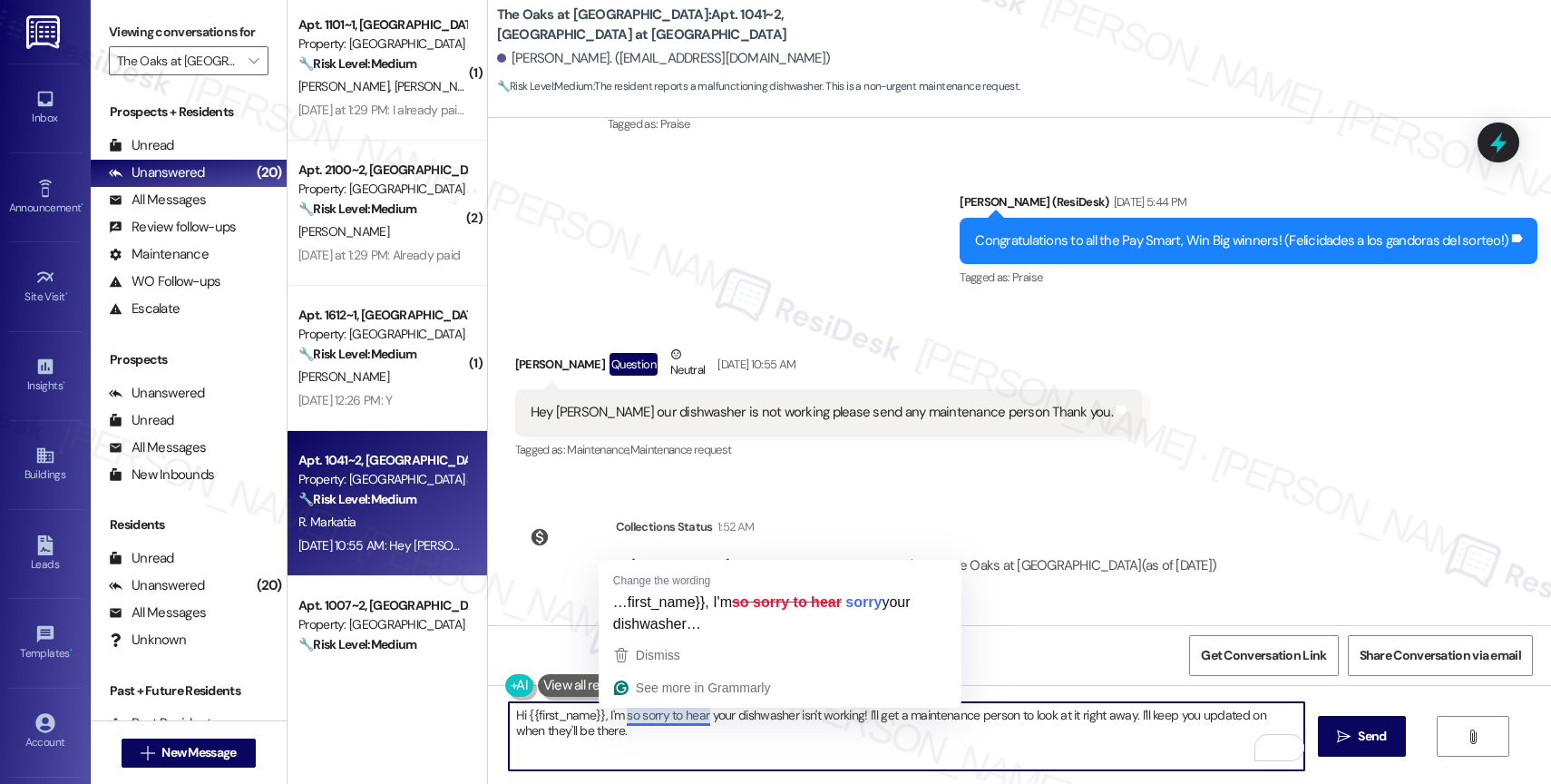
click at [833, 753] on textarea "Hi {{first_name}}, I'm so sorry to hear your dishwasher isn't working! I'll get…" at bounding box center [906, 736] width 795 height 68
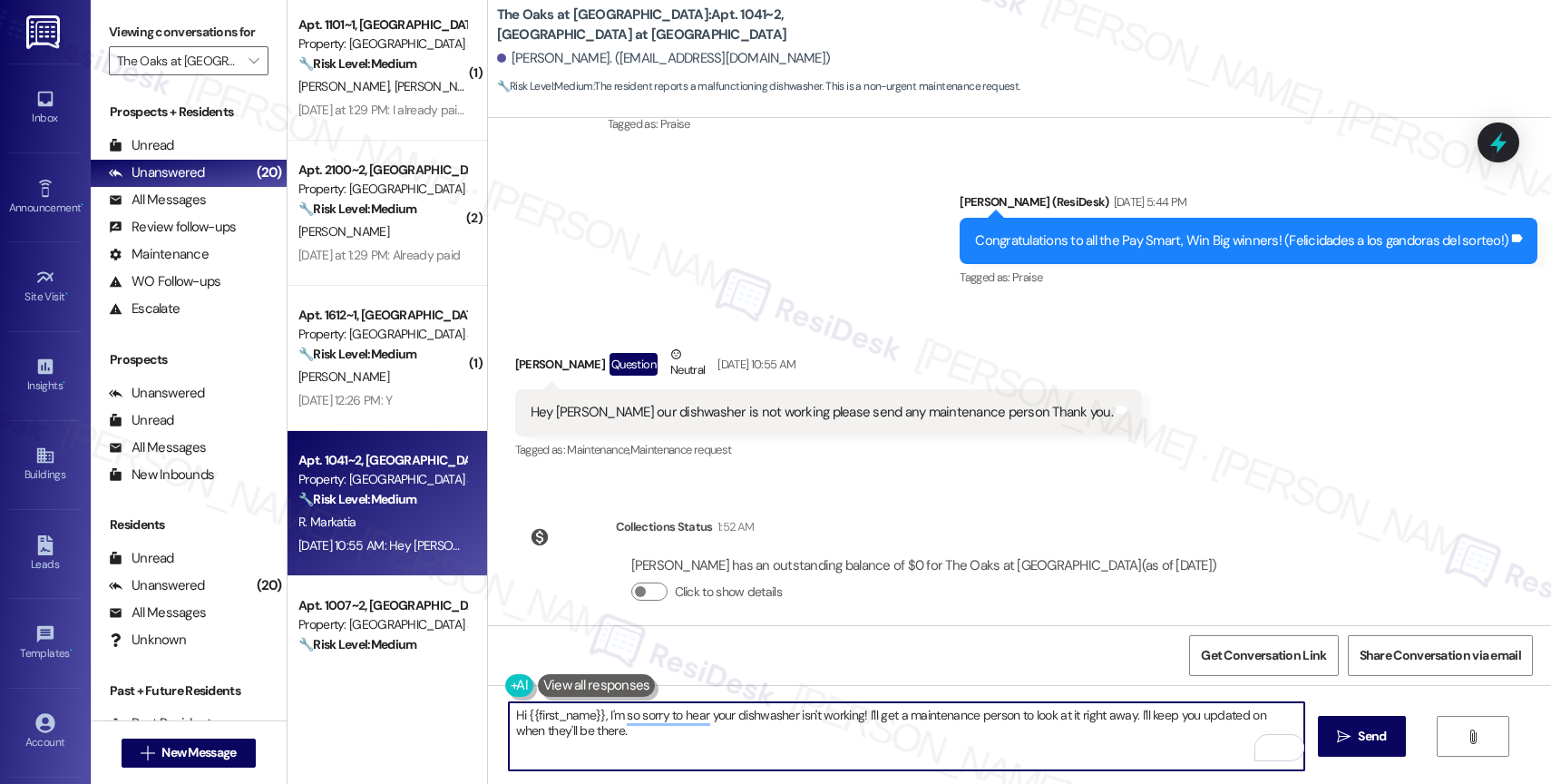
drag, startPoint x: 857, startPoint y: 709, endPoint x: 887, endPoint y: 752, distance: 52.4
click at [887, 752] on textarea "Hi {{first_name}}, I'm so sorry to hear your dishwasher isn't working! I'll get…" at bounding box center [906, 736] width 795 height 68
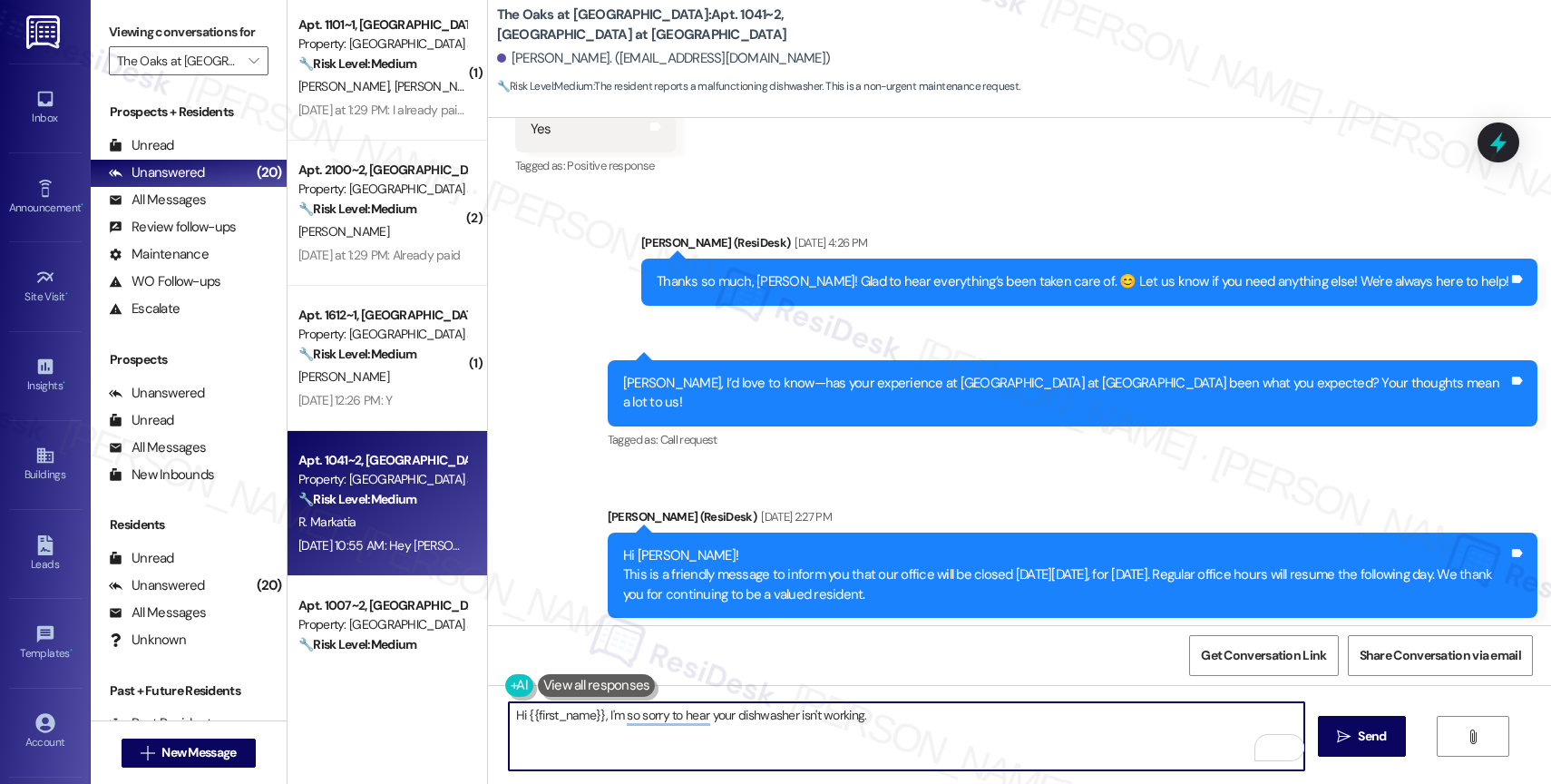
scroll to position [2325, 0]
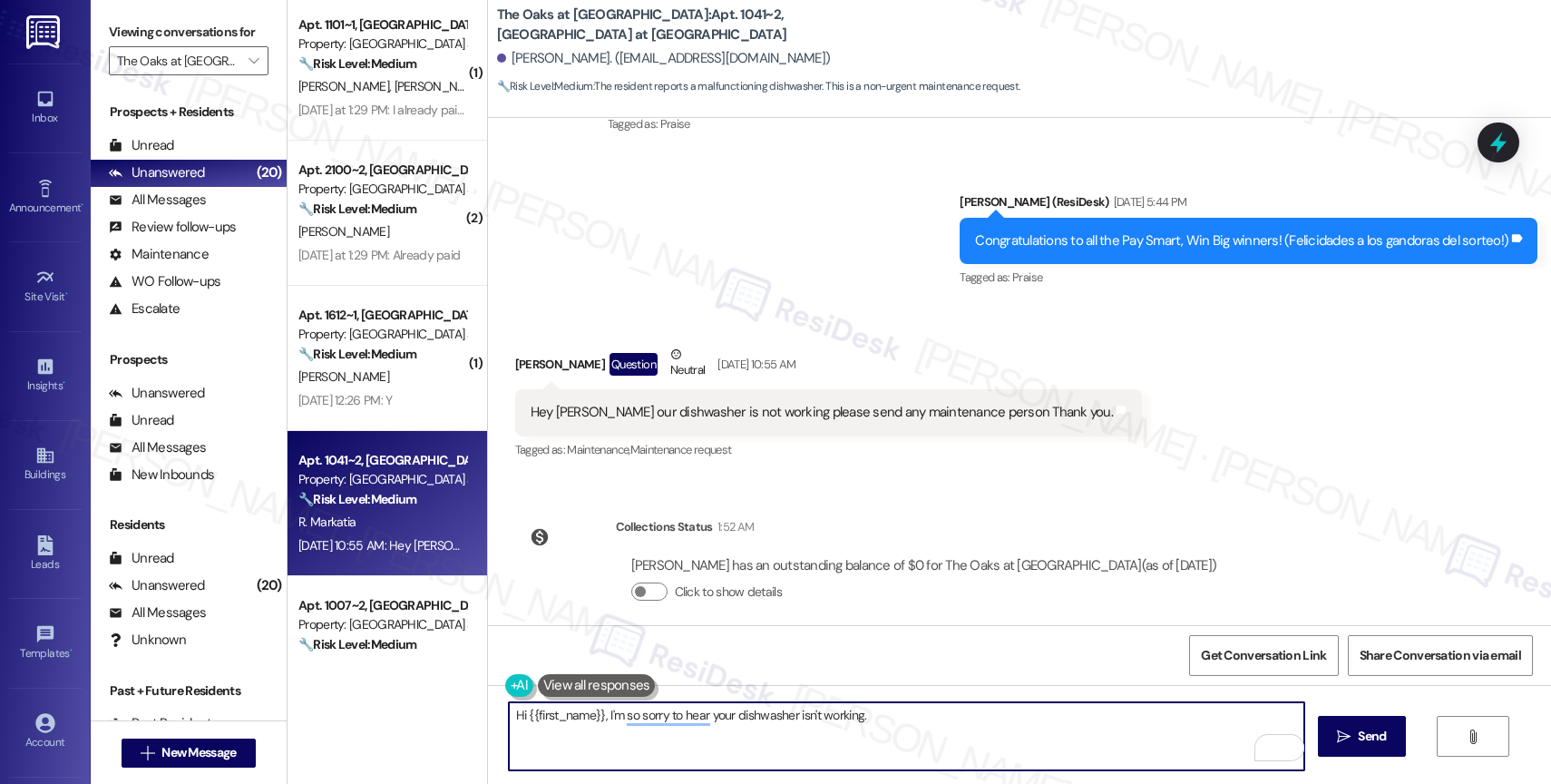
click at [596, 718] on textarea "Hi {{first_name}}, I'm so sorry to hear your dishwasher isn't working." at bounding box center [906, 736] width 795 height 68
click at [1130, 725] on textarea "Hi {{first_name}}, thank you for bringing this to our attention. I'm so sorry t…" at bounding box center [906, 736] width 795 height 68
drag, startPoint x: 816, startPoint y: 713, endPoint x: 652, endPoint y: 710, distance: 164.0
click at [652, 710] on textarea "Hi {{first_name}}, thank you for bringing this to our attention. I'm so sorry t…" at bounding box center [906, 736] width 795 height 68
click at [917, 708] on textarea "Hi {{first_name}}, thank you for bringing this to our attention. I'm so sorry t…" at bounding box center [906, 736] width 795 height 68
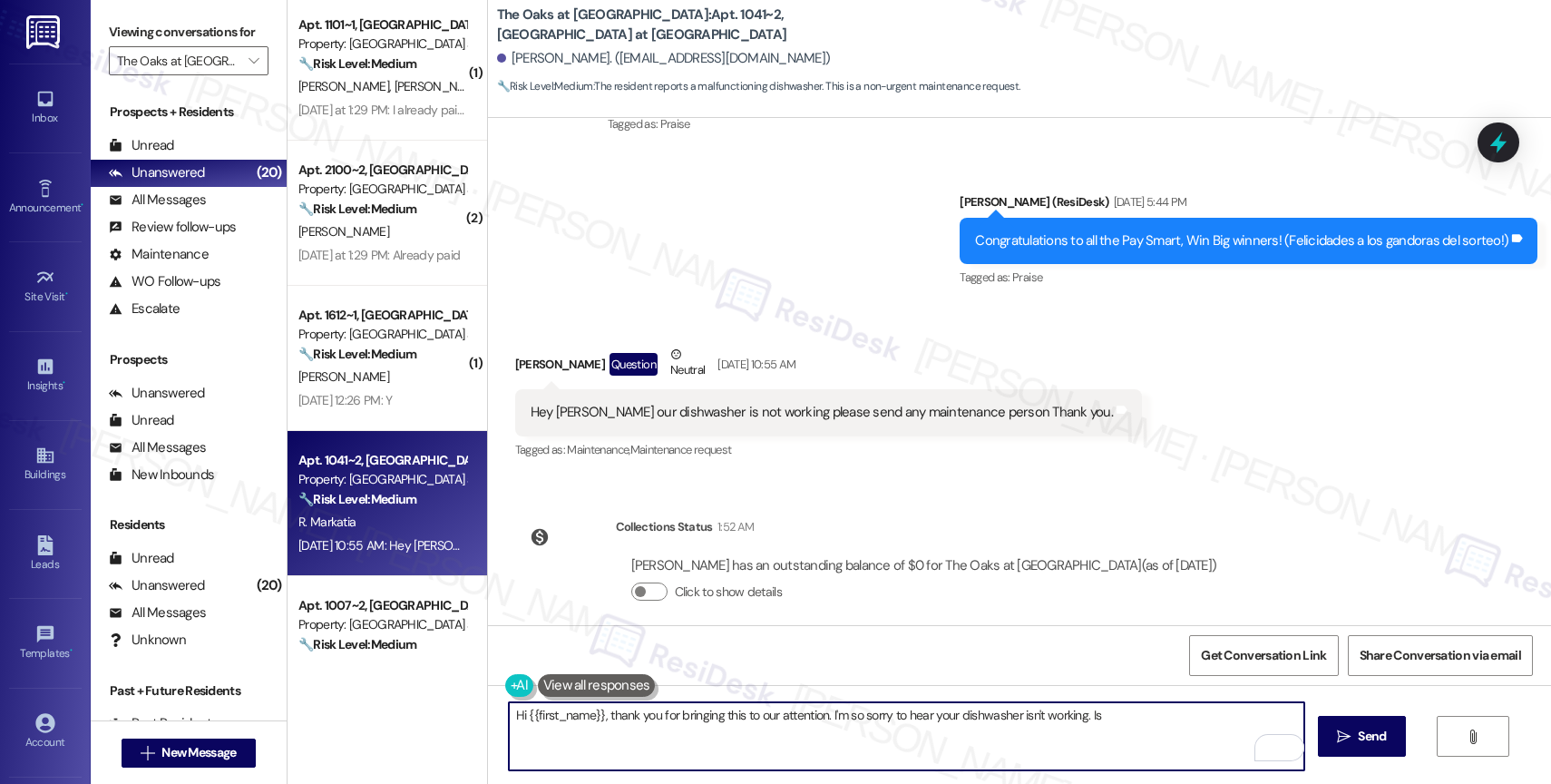
click at [1111, 715] on textarea "Hi {{first_name}}, thank you for bringing this to our attention. I'm so sorry t…" at bounding box center [906, 736] width 795 height 68
type textarea "Hi {{first_name}}, thank you for bringing this to our attention. I'm so sorry t…"
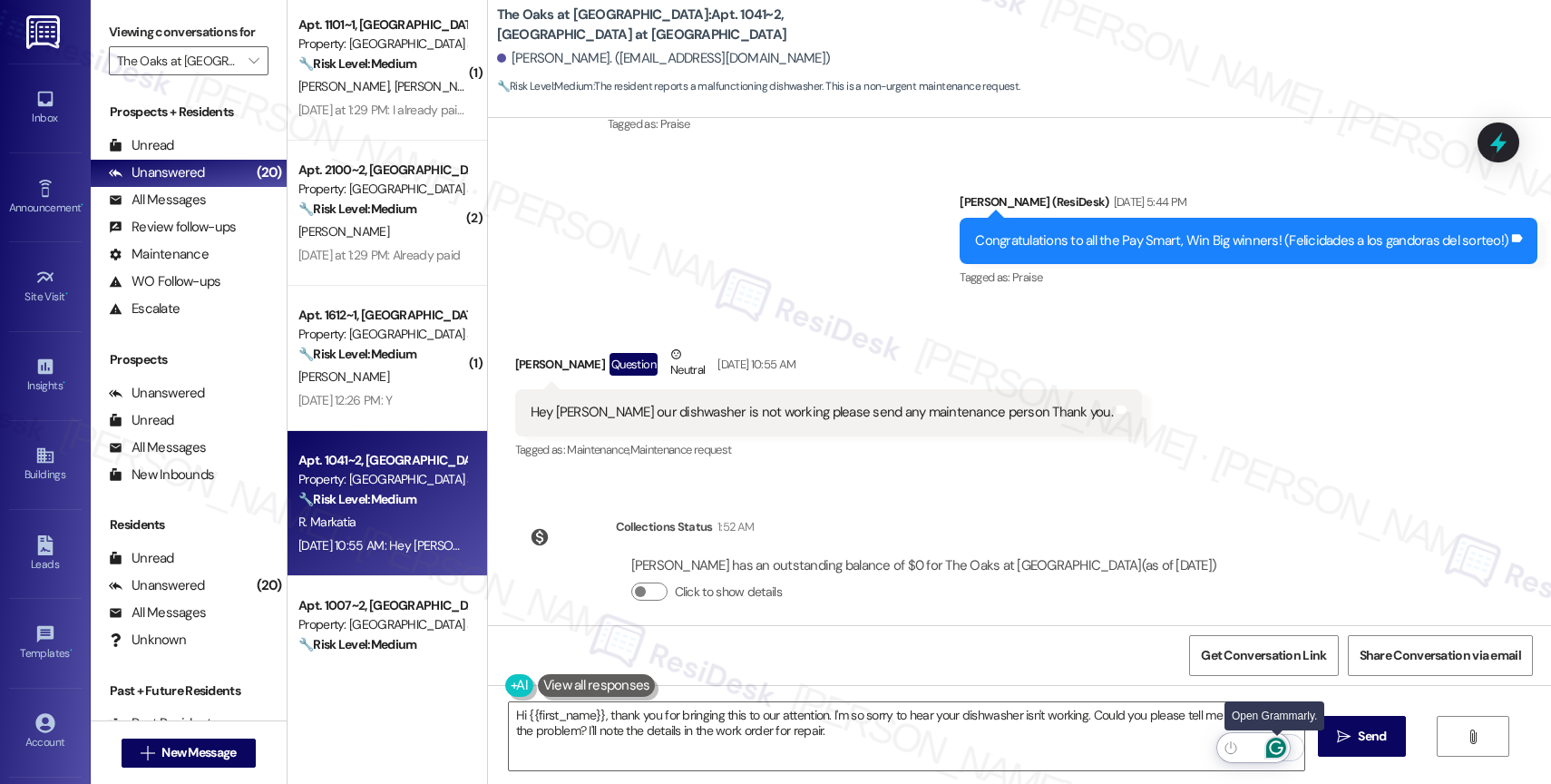
click at [1277, 751] on icon "Open Grammarly. 0 Suggestions." at bounding box center [1275, 747] width 20 height 20
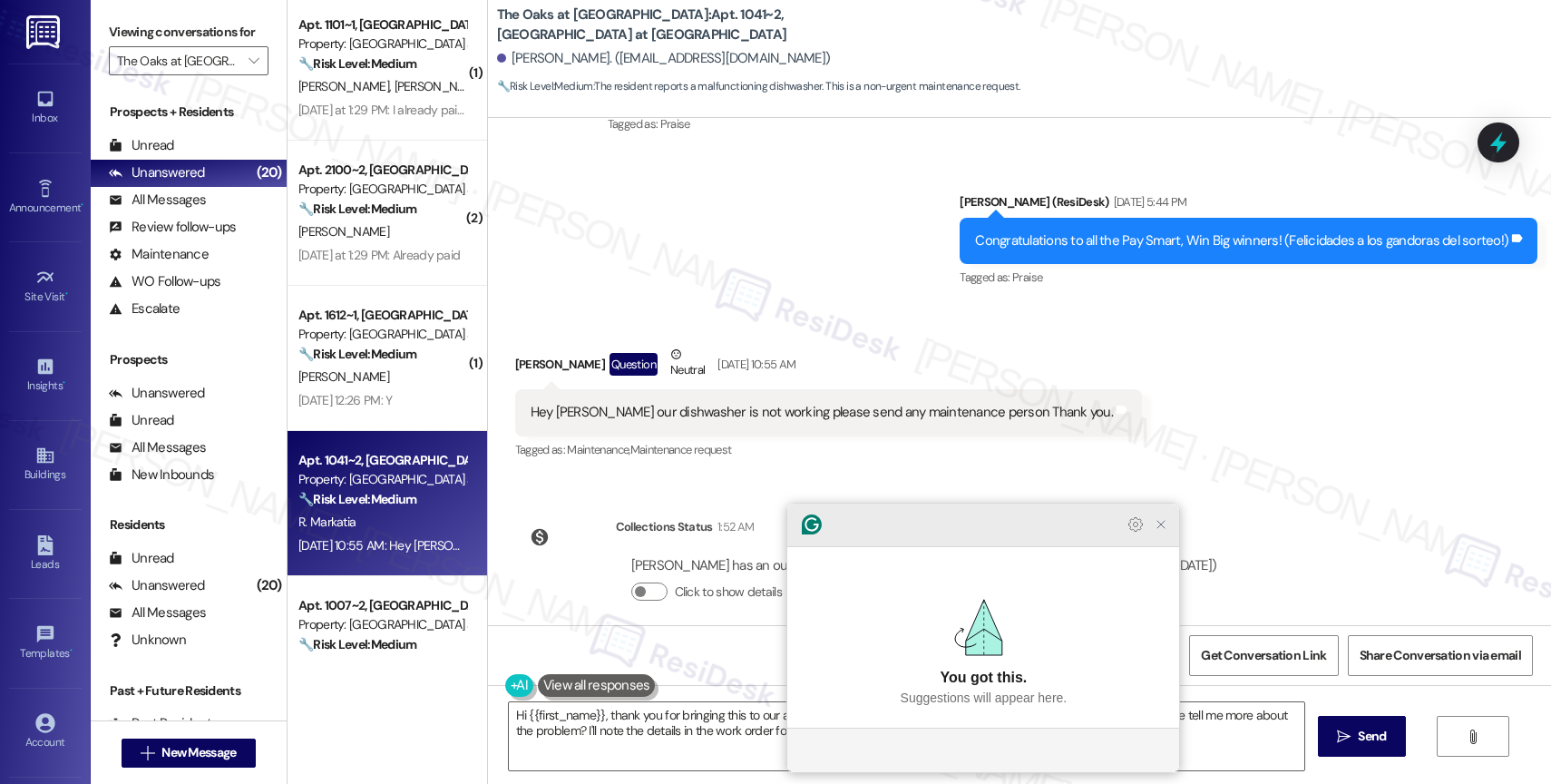
click at [1160, 532] on icon "Close Grammarly Assistant" at bounding box center [1160, 523] width 14 height 14
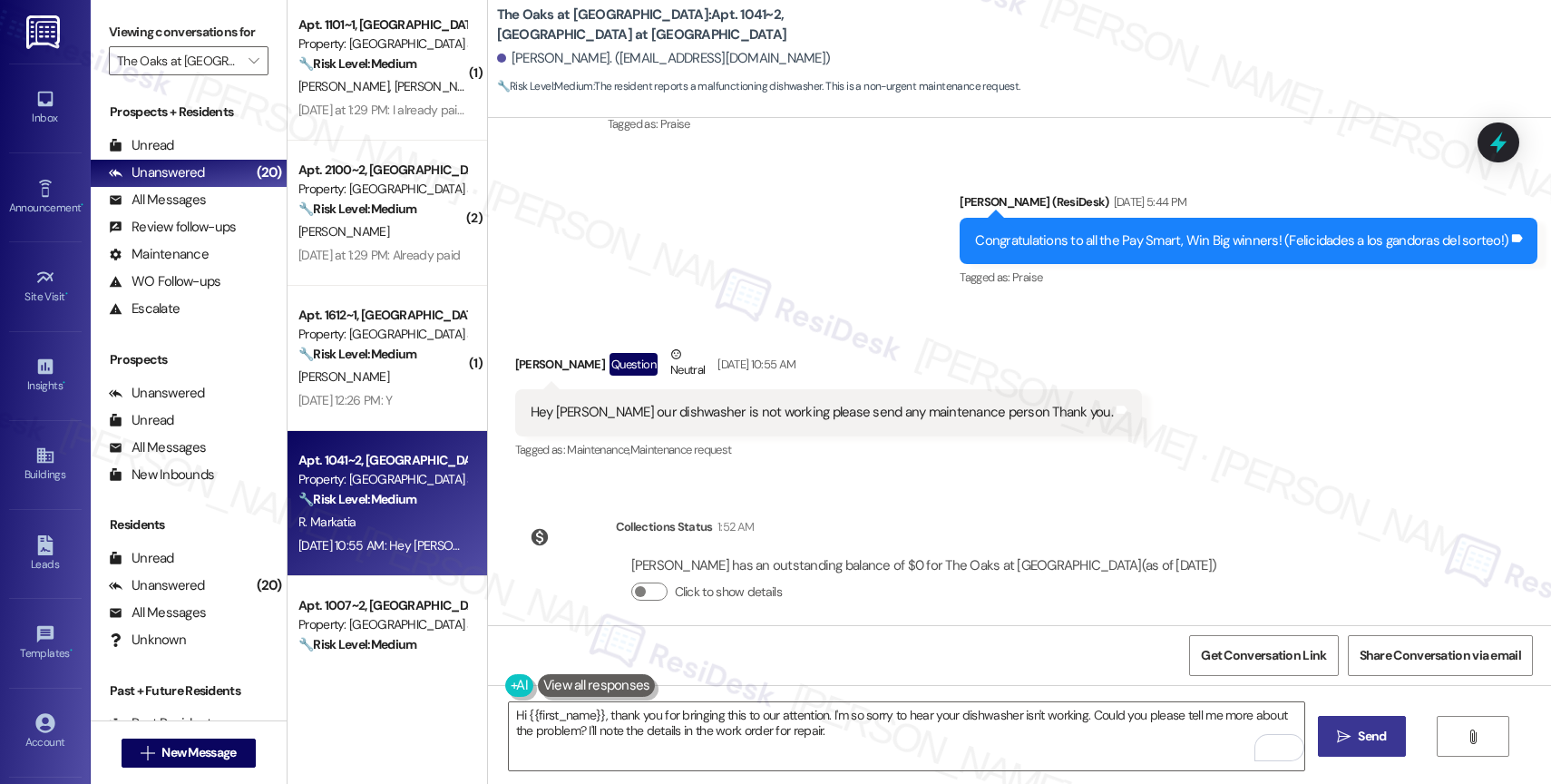
click at [1337, 724] on button " Send" at bounding box center [1361, 736] width 88 height 41
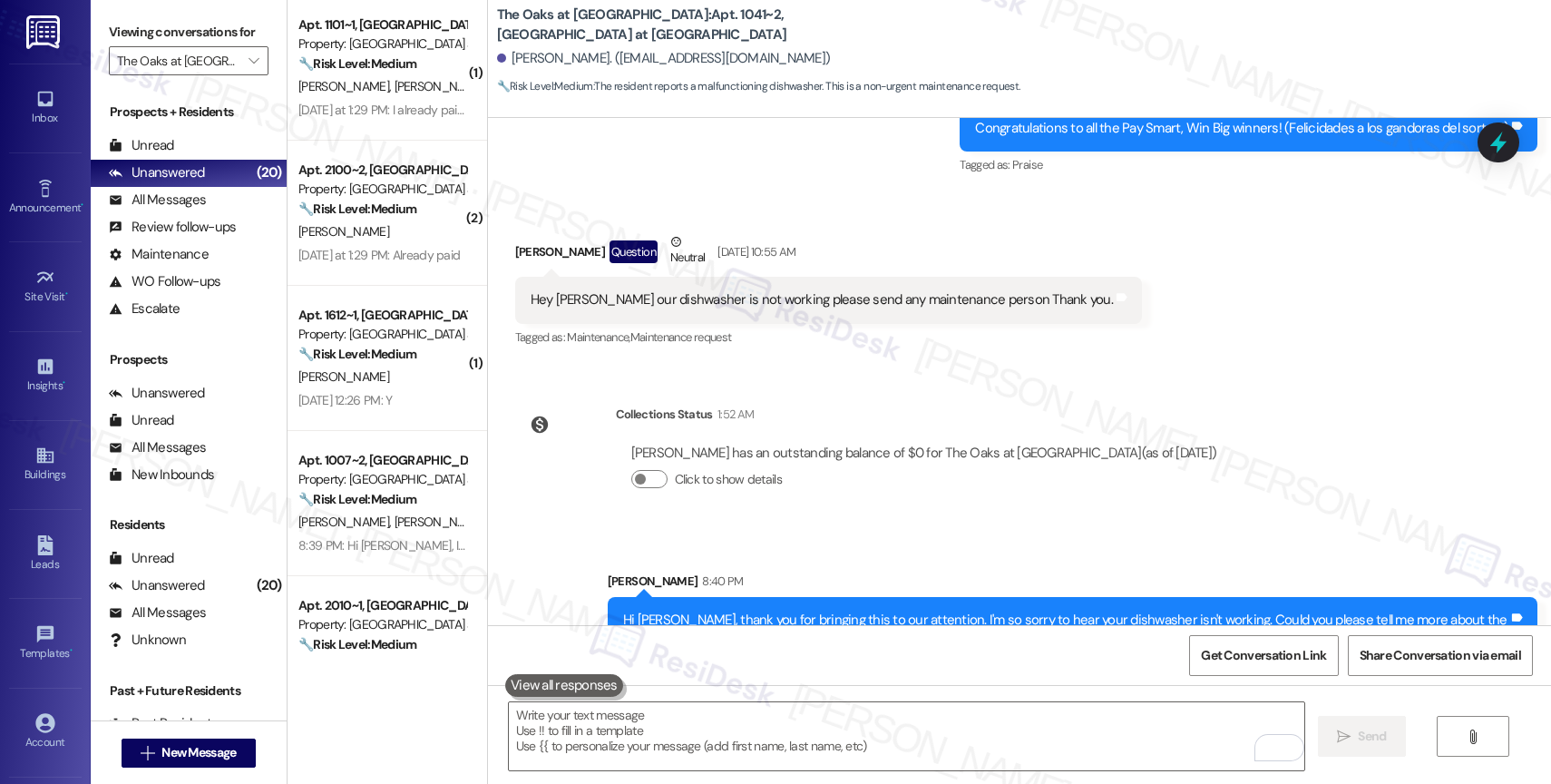
scroll to position [2470, 0]
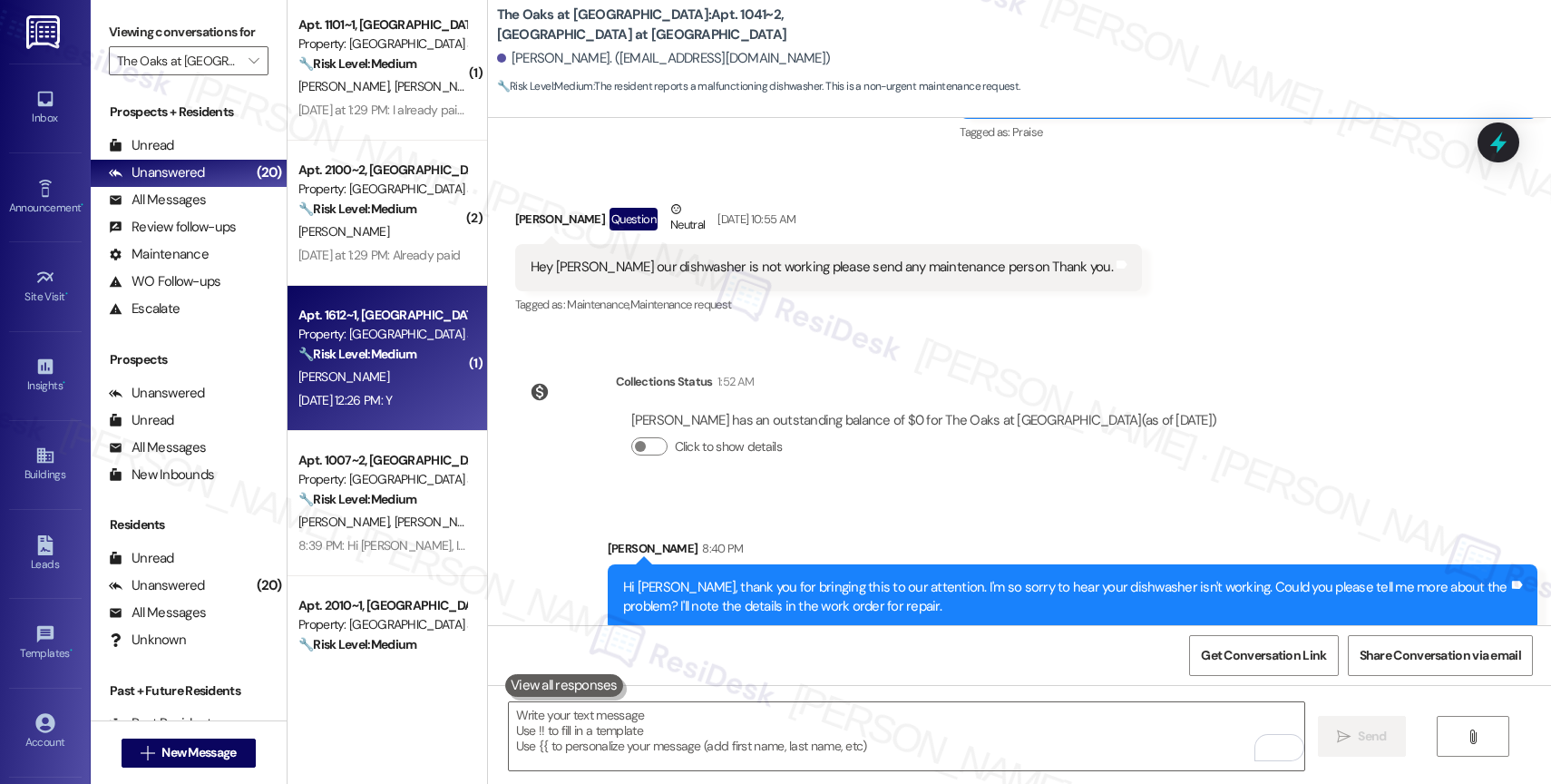
click at [371, 366] on div "D. Curry" at bounding box center [382, 377] width 172 height 23
type textarea "Fetching suggested responses. Please feel free to read through the conversation…"
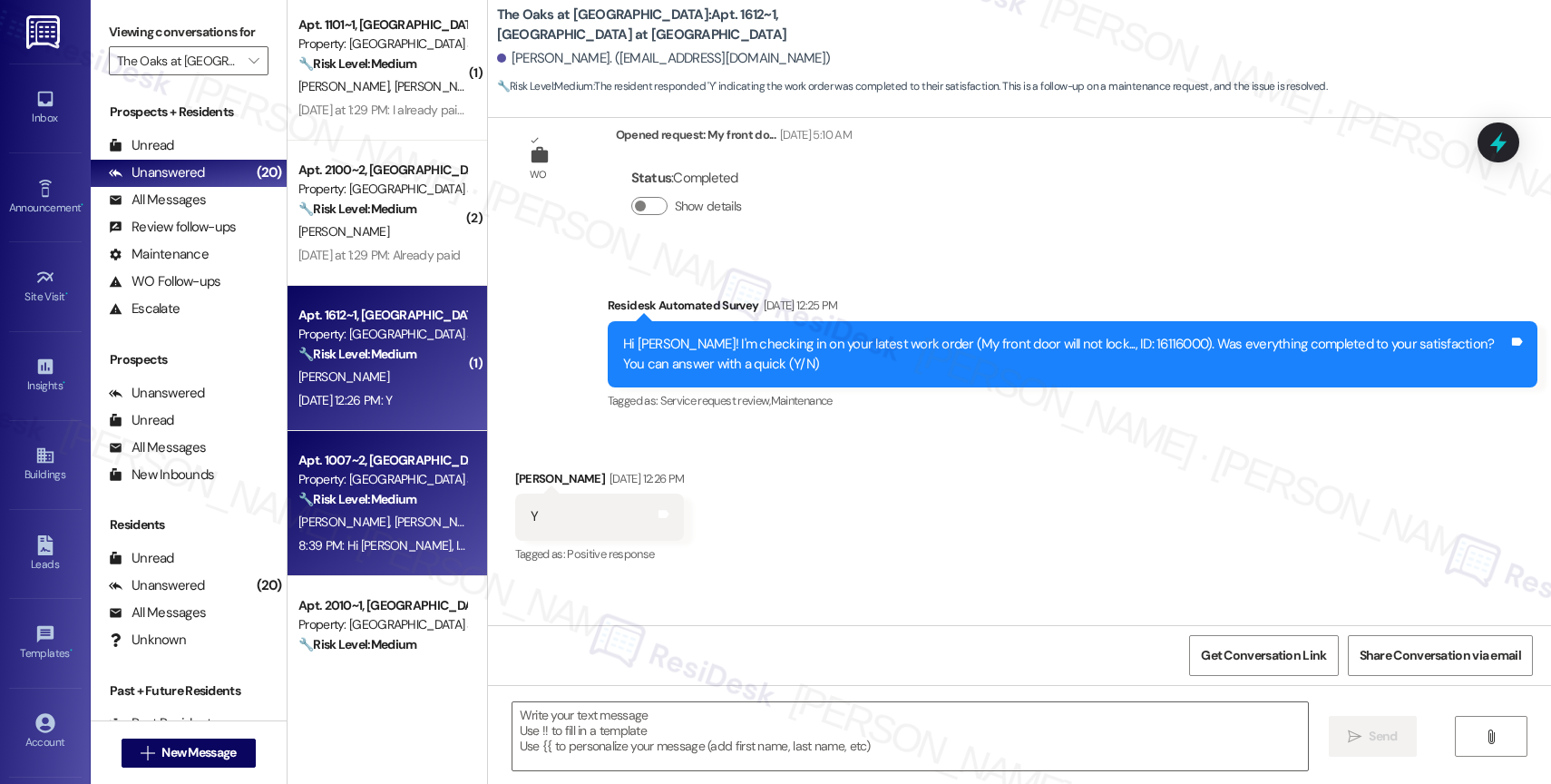
scroll to position [710, 0]
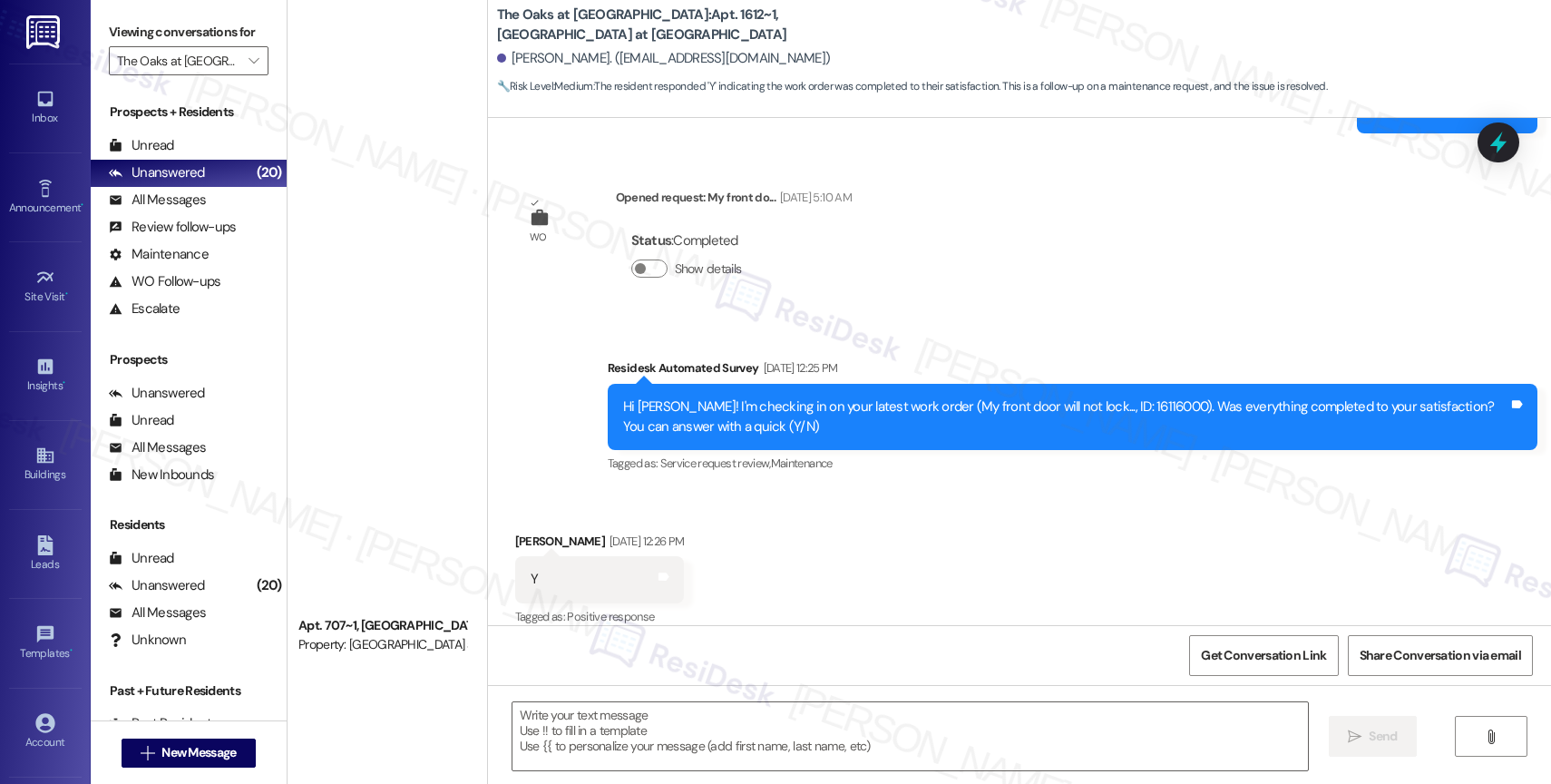
type textarea "Fetching suggested responses. Please feel free to read through the conversation…"
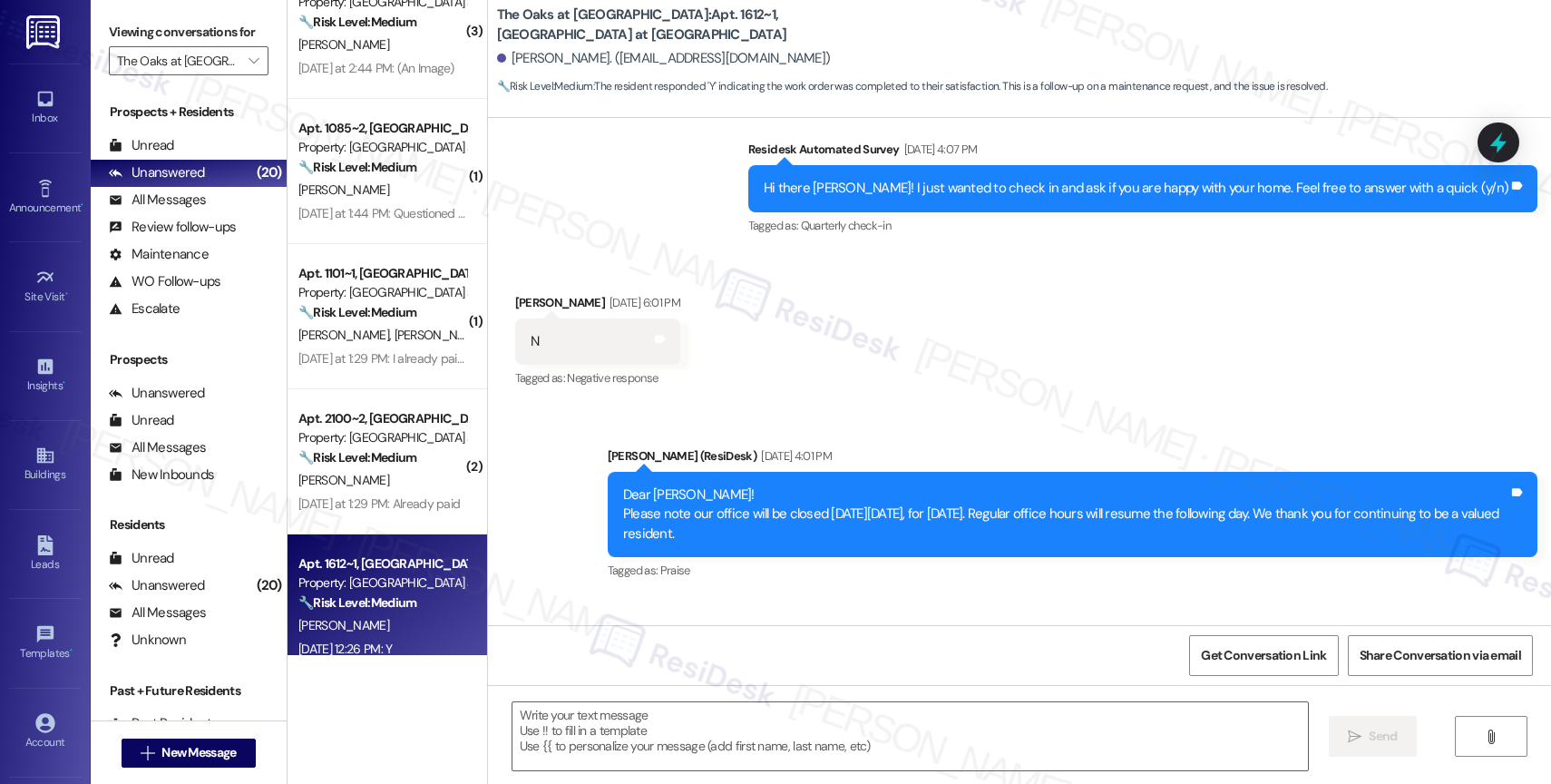
scroll to position [3643, 0]
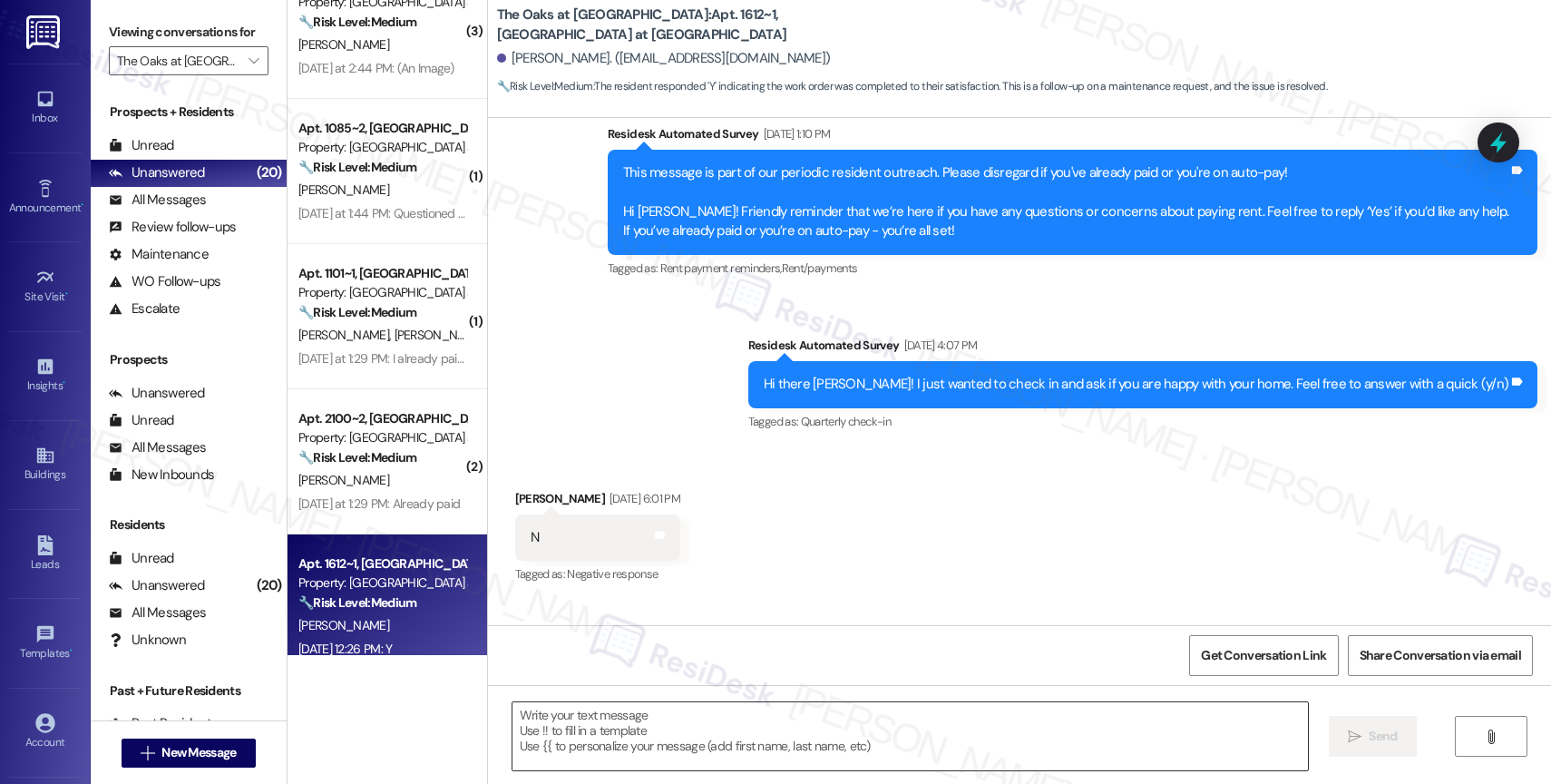
click at [628, 732] on textarea at bounding box center [909, 736] width 795 height 68
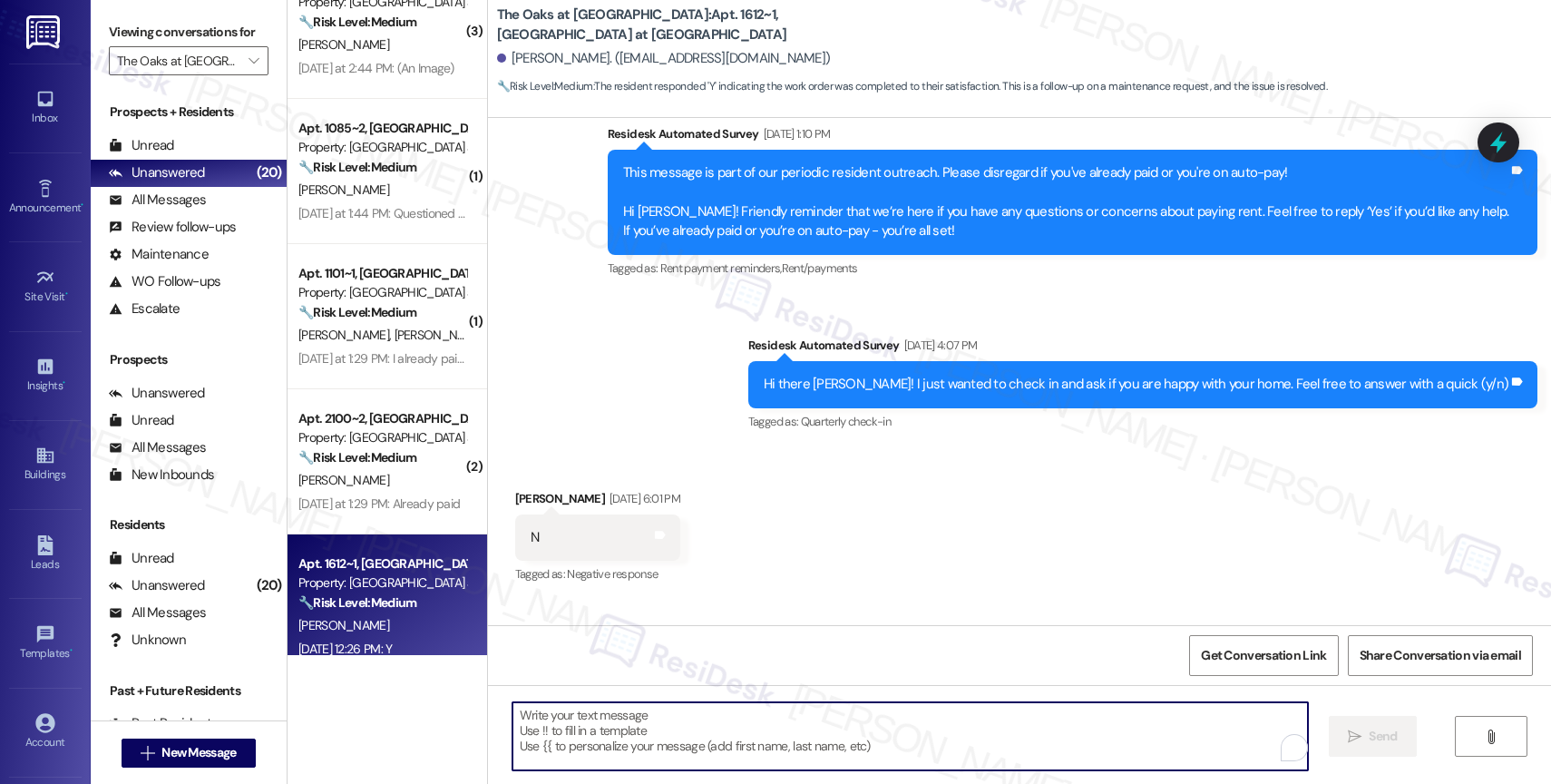
paste textarea "Hi {{first_name}}, I hope you’re doing well! I’m sorry for the delay in getting…"
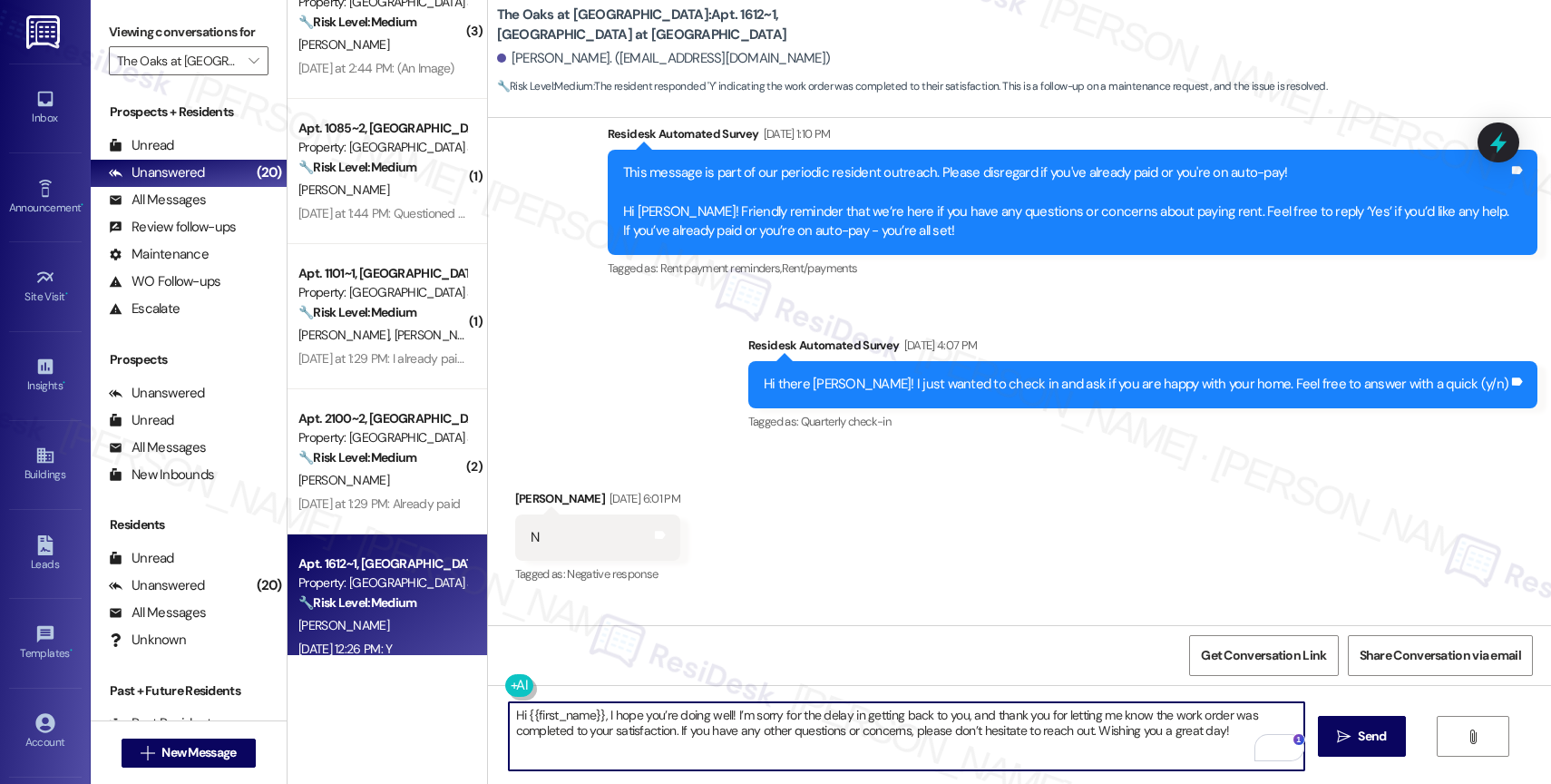
drag, startPoint x: 1192, startPoint y: 741, endPoint x: 1234, endPoint y: 734, distance: 42.6
click at [1234, 734] on textarea "Hi {{first_name}}, I hope you’re doing well! I’m sorry for the delay in getting…" at bounding box center [906, 736] width 795 height 68
drag, startPoint x: 1220, startPoint y: 734, endPoint x: 1233, endPoint y: 734, distance: 13.0
click at [1233, 734] on textarea "Hi {{first_name}}, I hope you’re doing well! I’m sorry for the delay in getting…" at bounding box center [906, 736] width 795 height 68
type textarea "Hi {{first_name}}, I hope you’re doing well! I’m sorry for the delay in getting…"
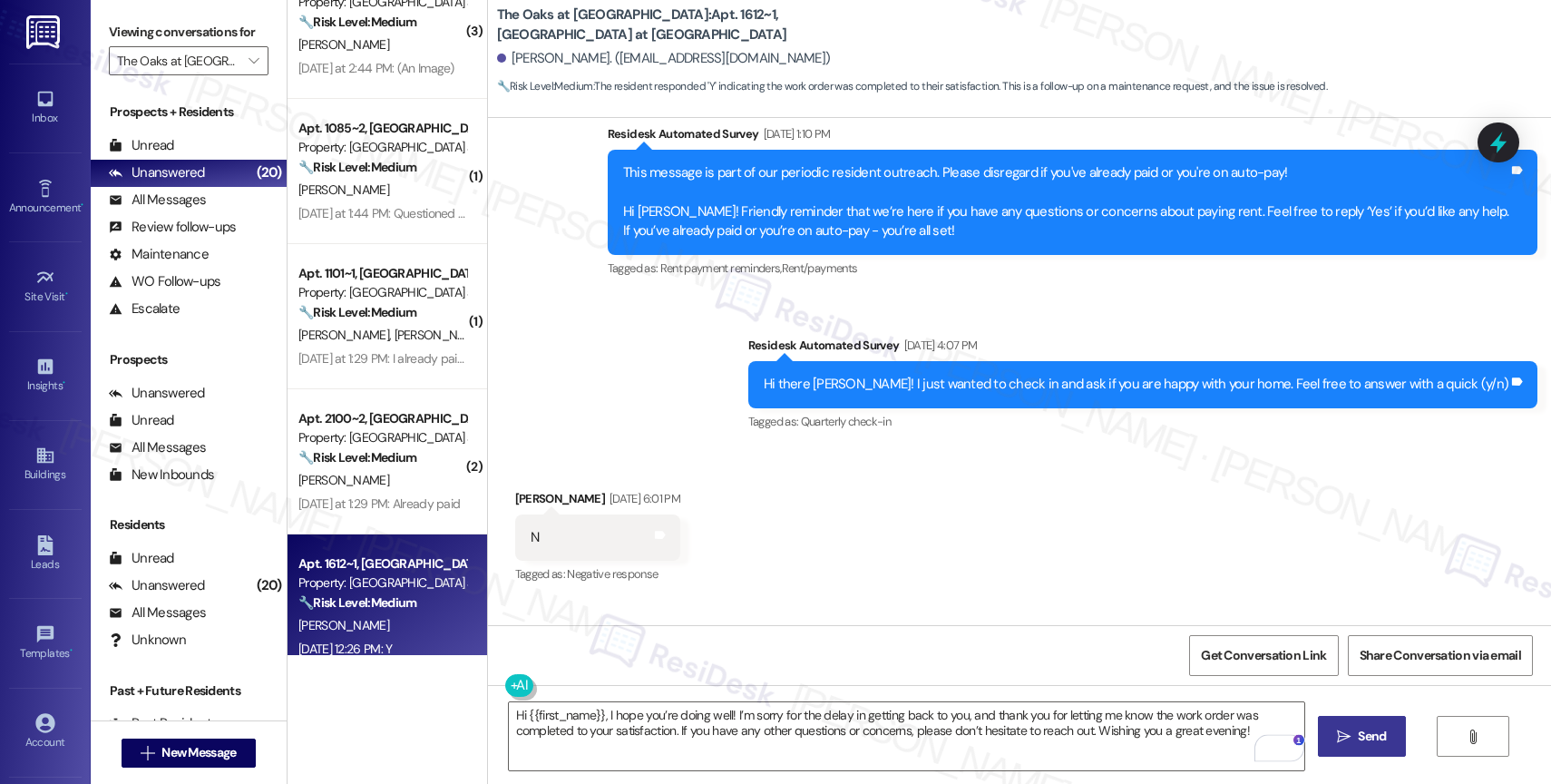
click at [1364, 727] on span "Send" at bounding box center [1372, 736] width 28 height 19
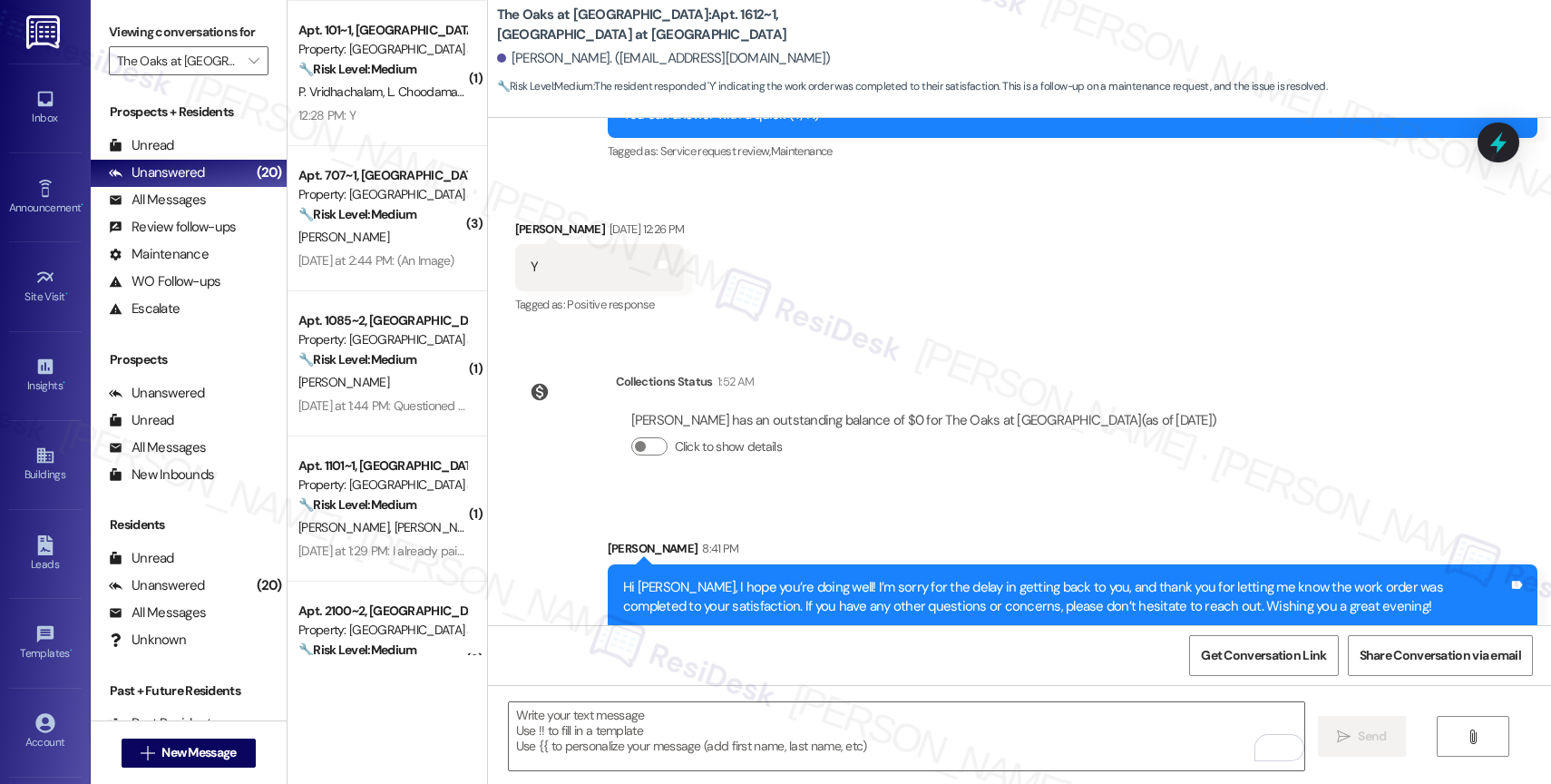
scroll to position [0, 0]
click at [248, 68] on icon "" at bounding box center [253, 60] width 10 height 14
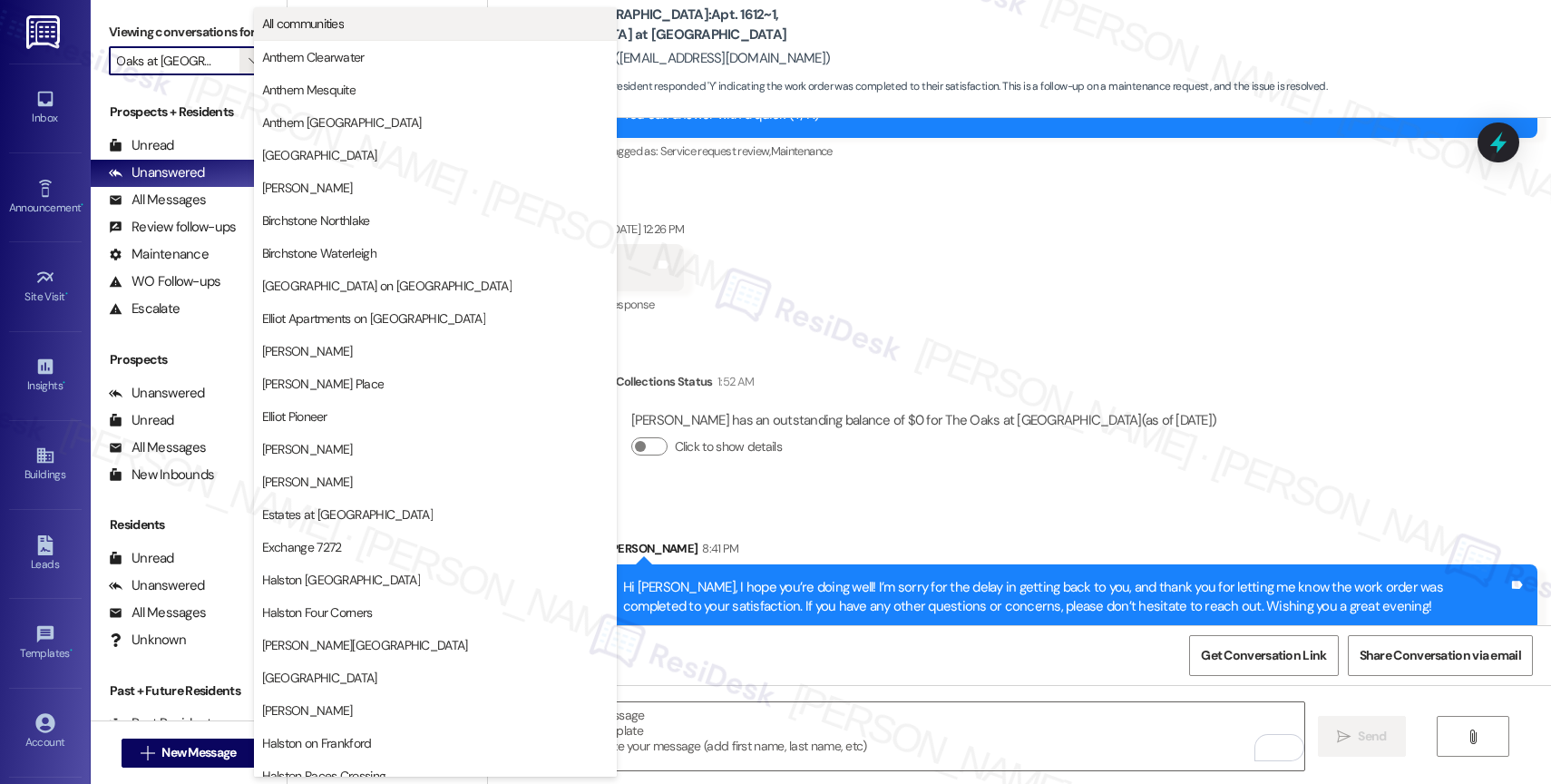
click at [401, 23] on span "All communities" at bounding box center [434, 23] width 346 height 18
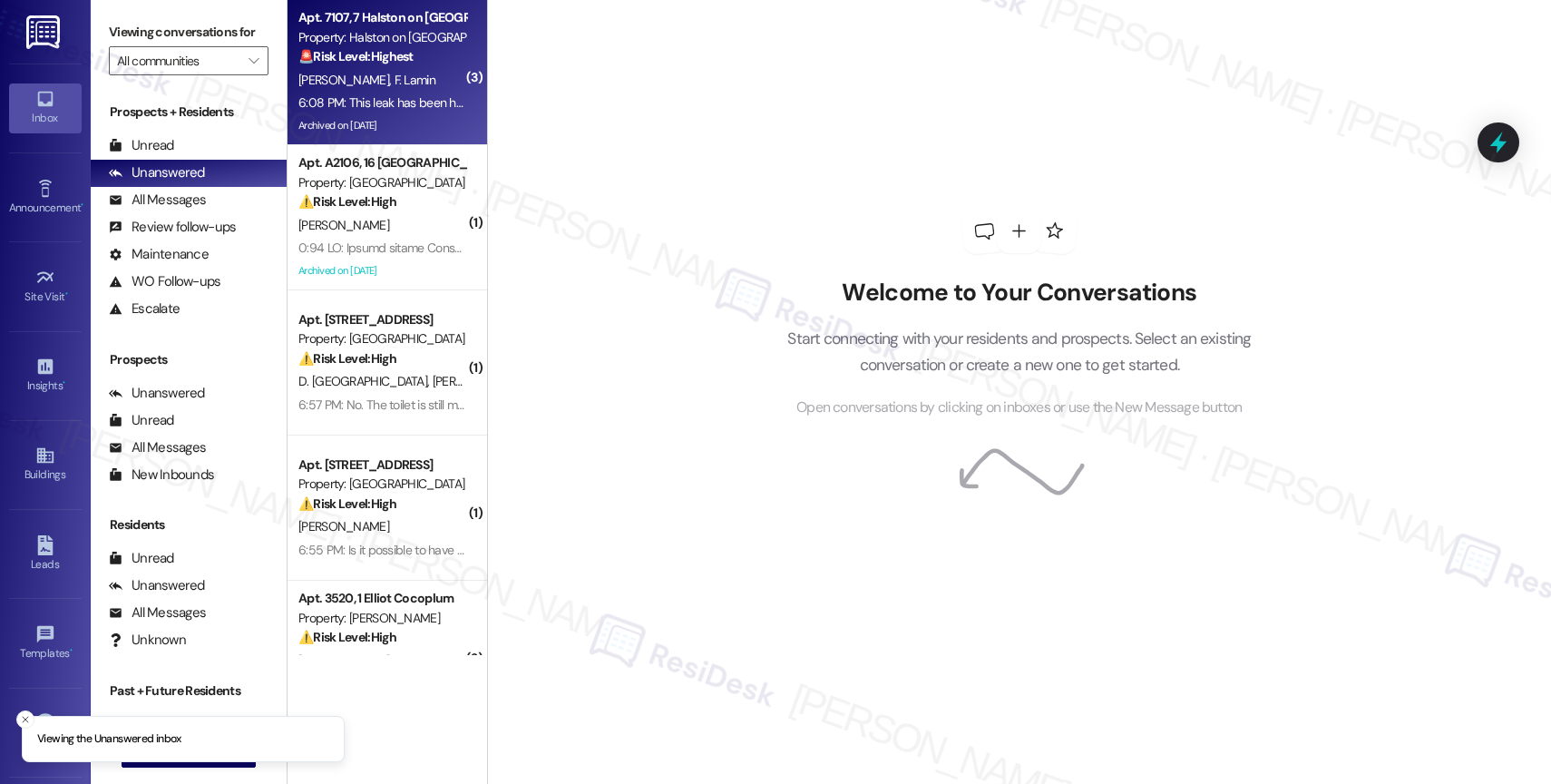
click at [350, 69] on div "F. [PERSON_NAME]" at bounding box center [382, 81] width 172 height 23
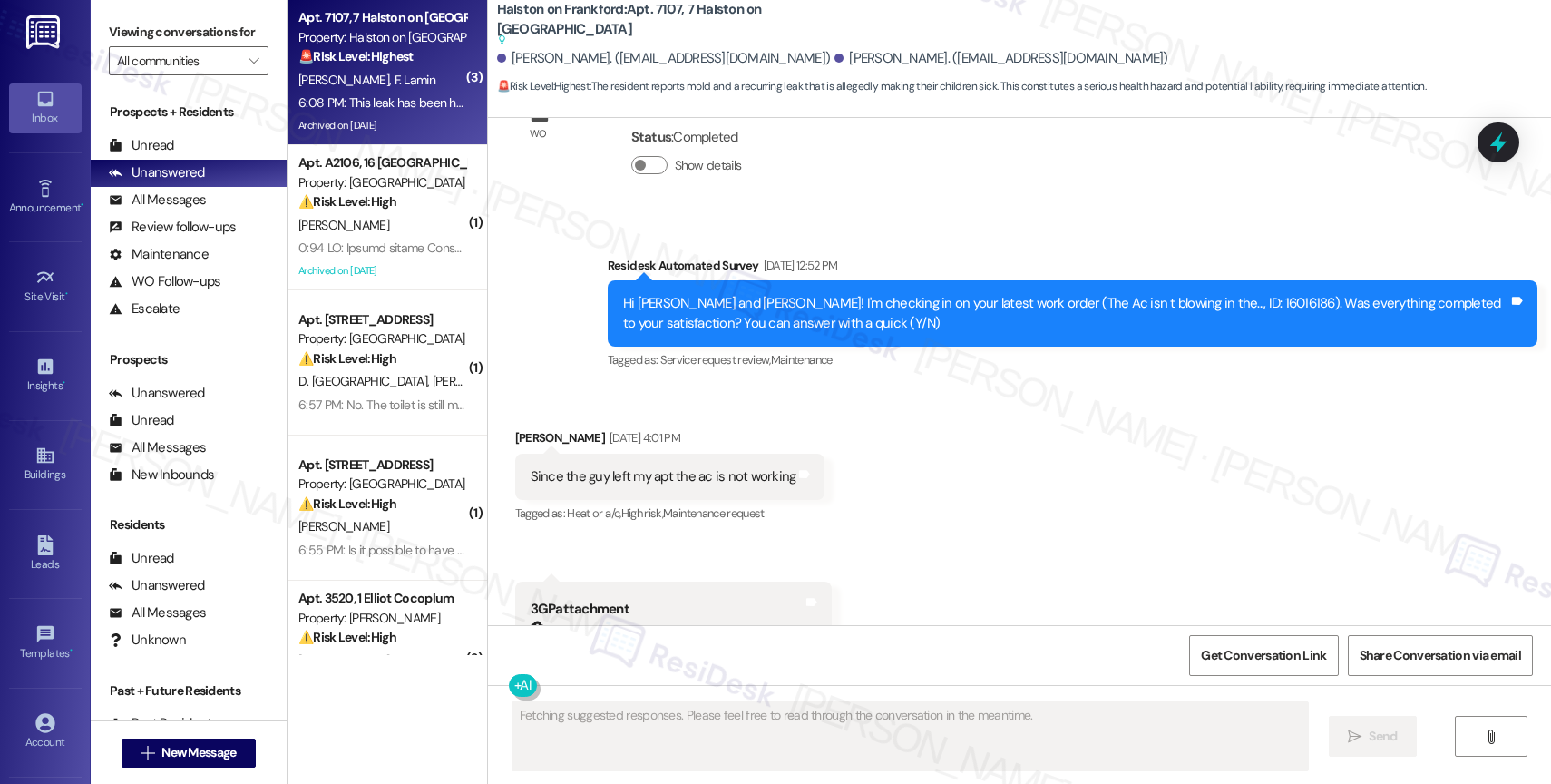
scroll to position [23334, 0]
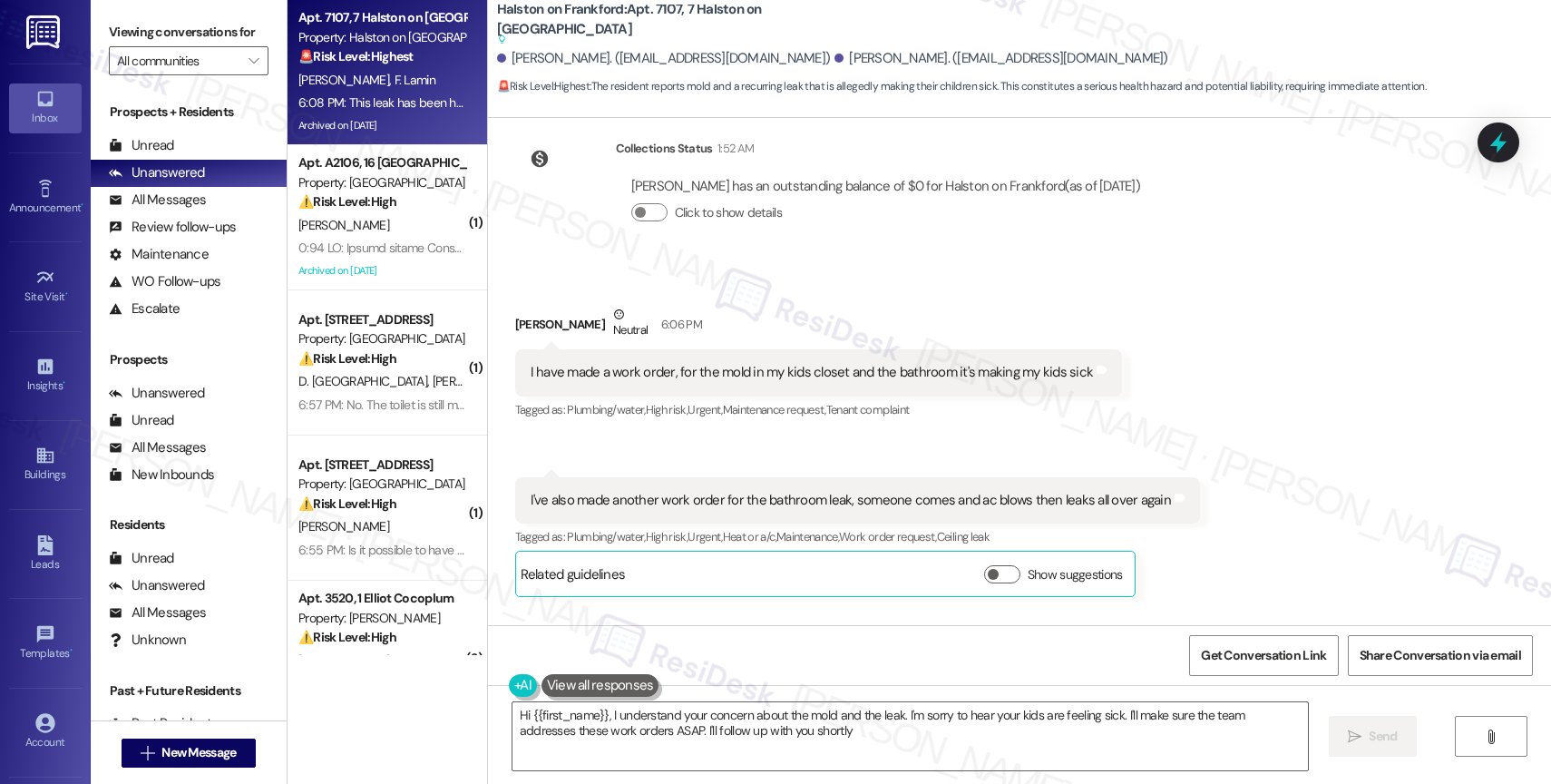
type textarea "Hi {{first_name}}, I understand your concern about the mold and the leak. I'm s…"
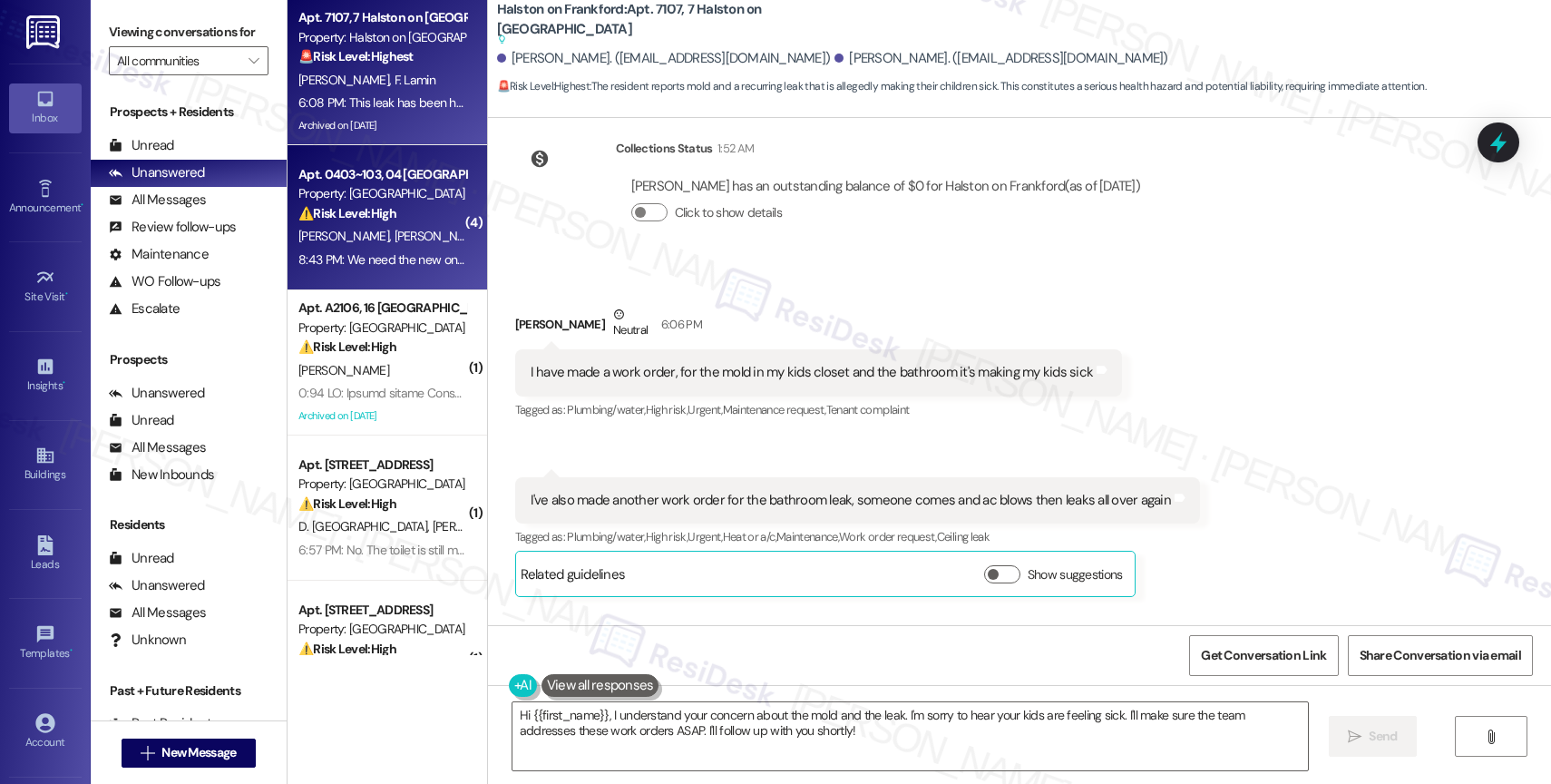
click at [356, 178] on div "Apt. 0403~103, 04 [GEOGRAPHIC_DATA]" at bounding box center [382, 174] width 168 height 19
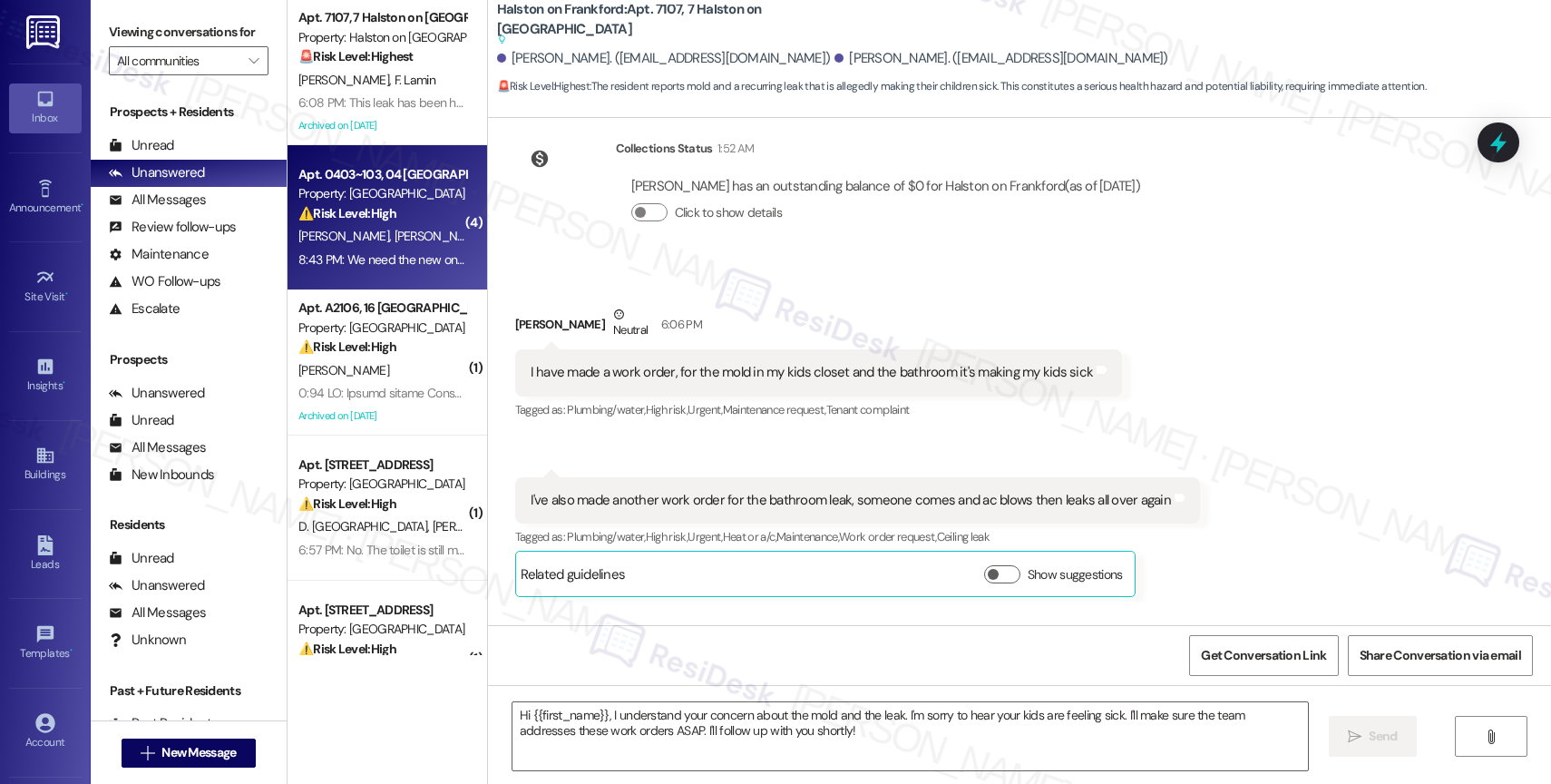
type textarea "Fetching suggested responses. Please feel free to read through the conversation…"
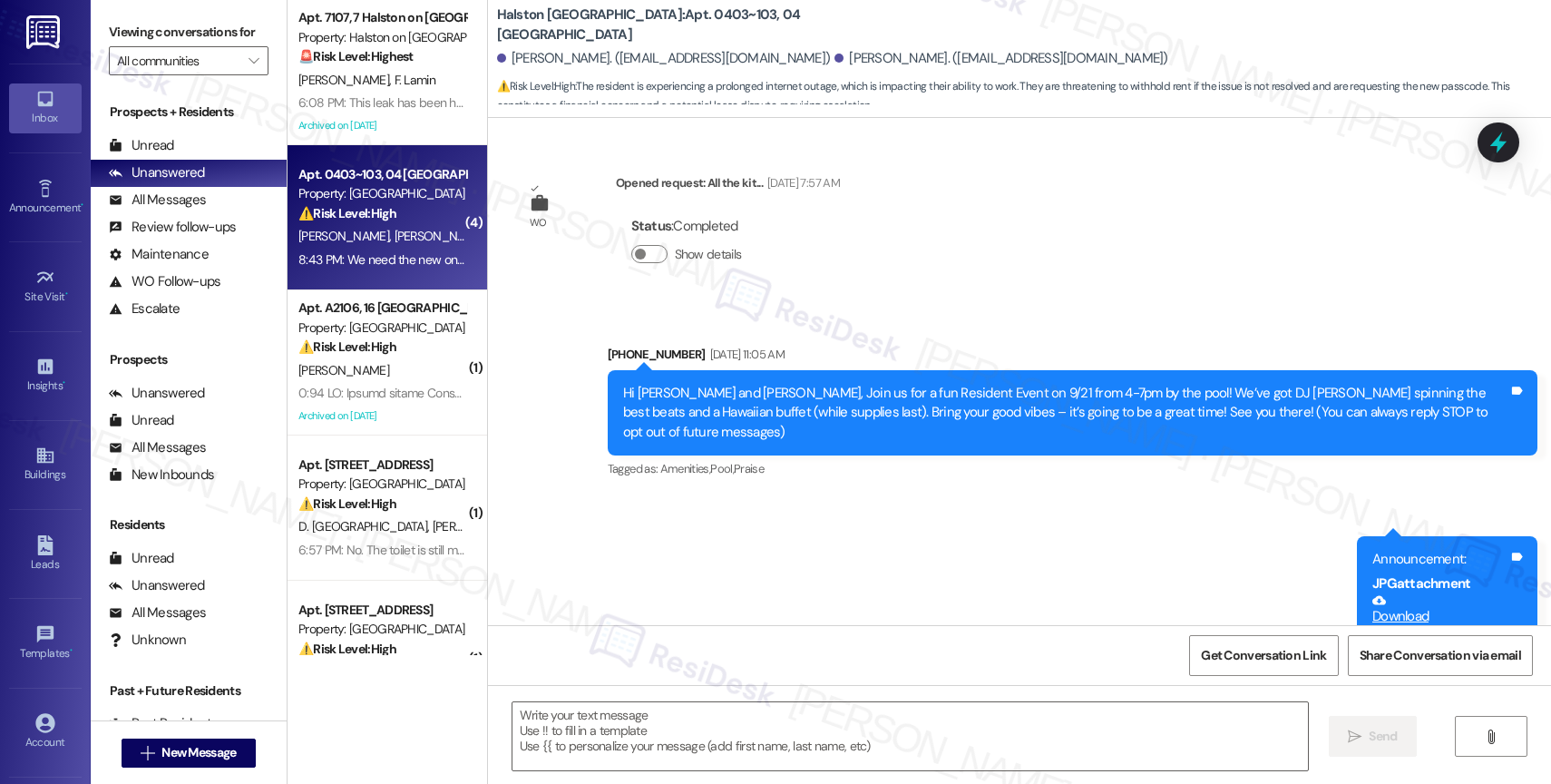
scroll to position [16712, 0]
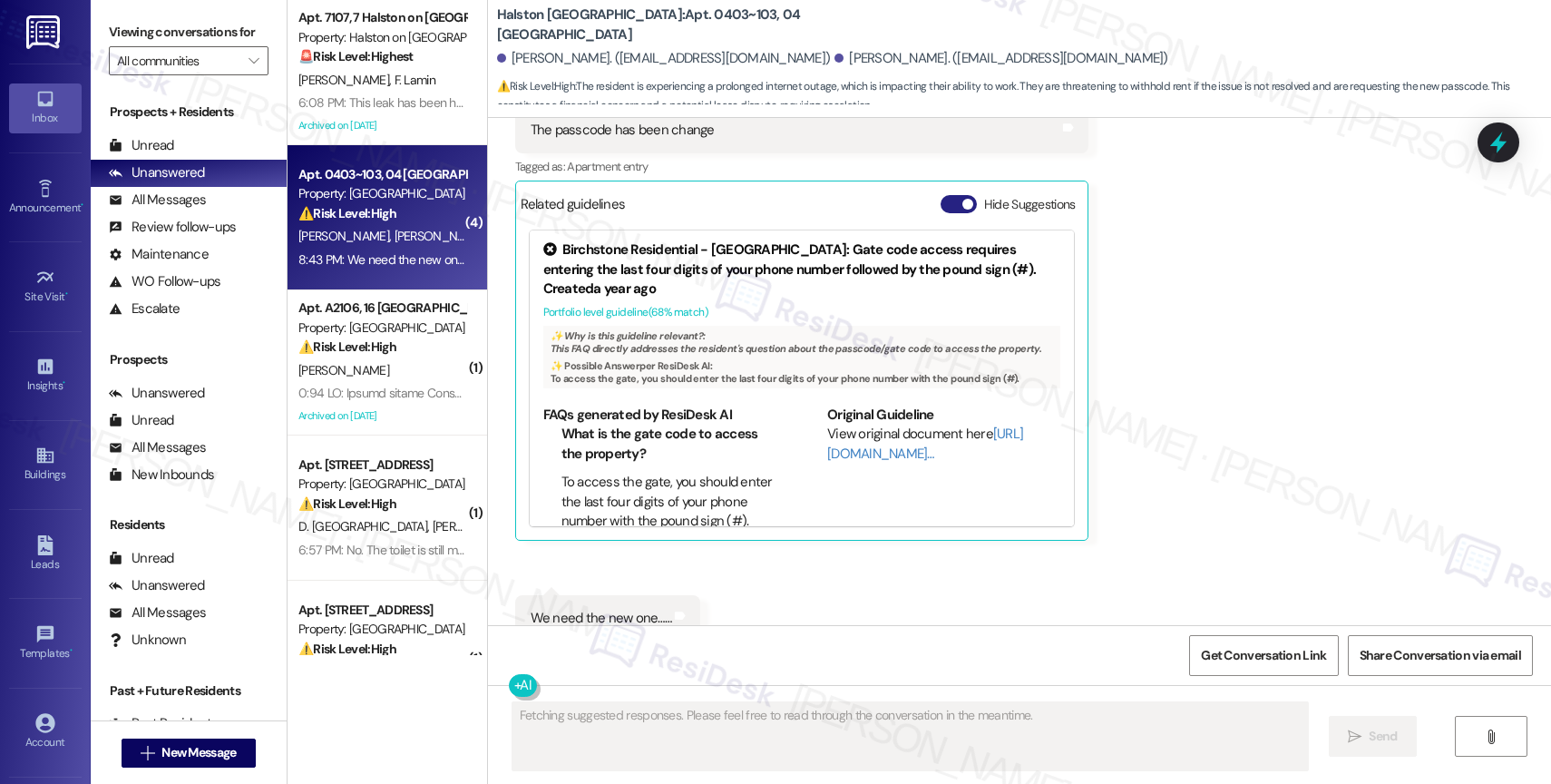
click at [940, 195] on button "Hide Suggestions" at bounding box center [958, 204] width 36 height 18
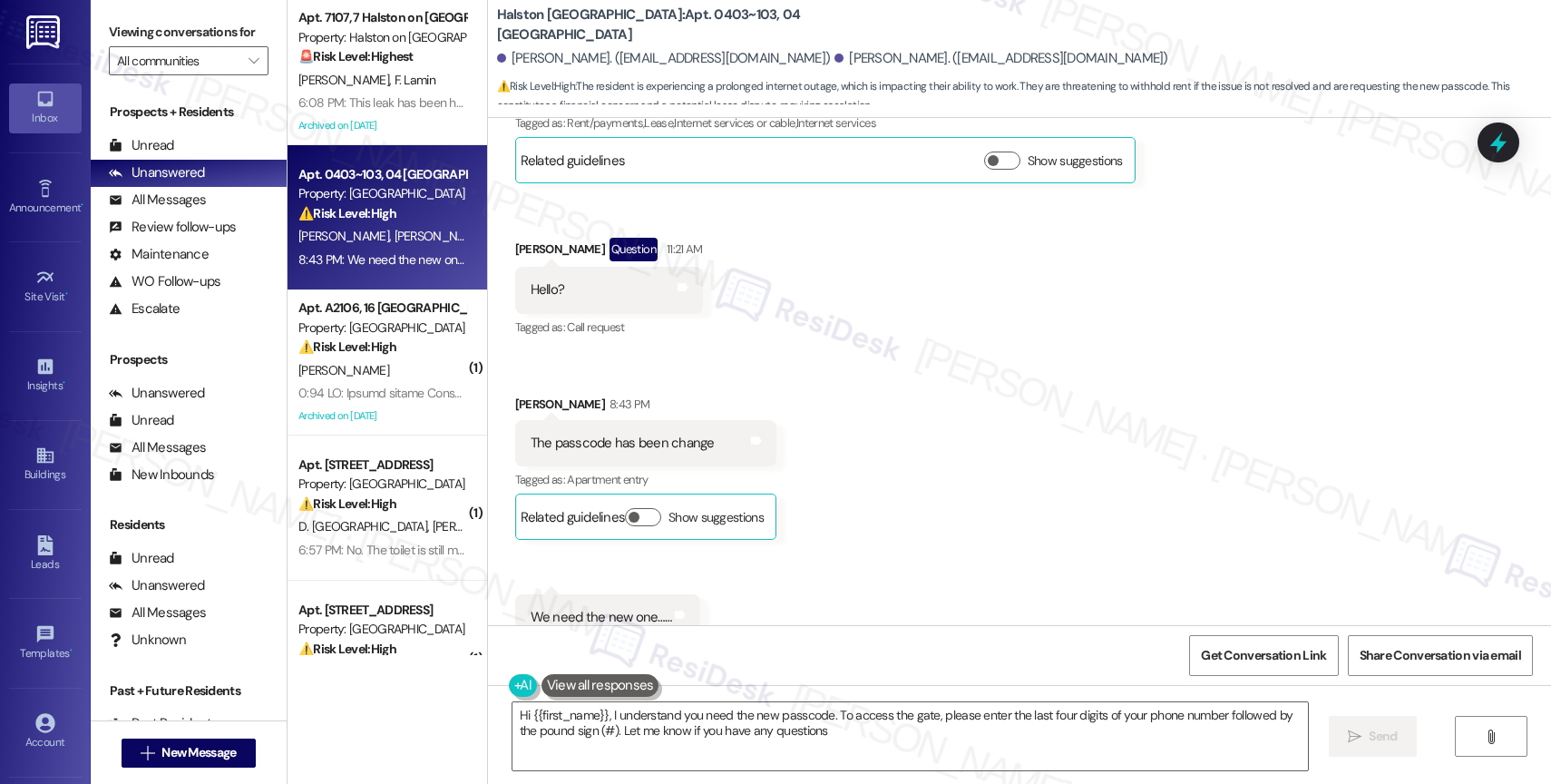
type textarea "Hi {{first_name}}, I understand you need the new passcode. To access the gate, …"
